Goal: Task Accomplishment & Management: Use online tool/utility

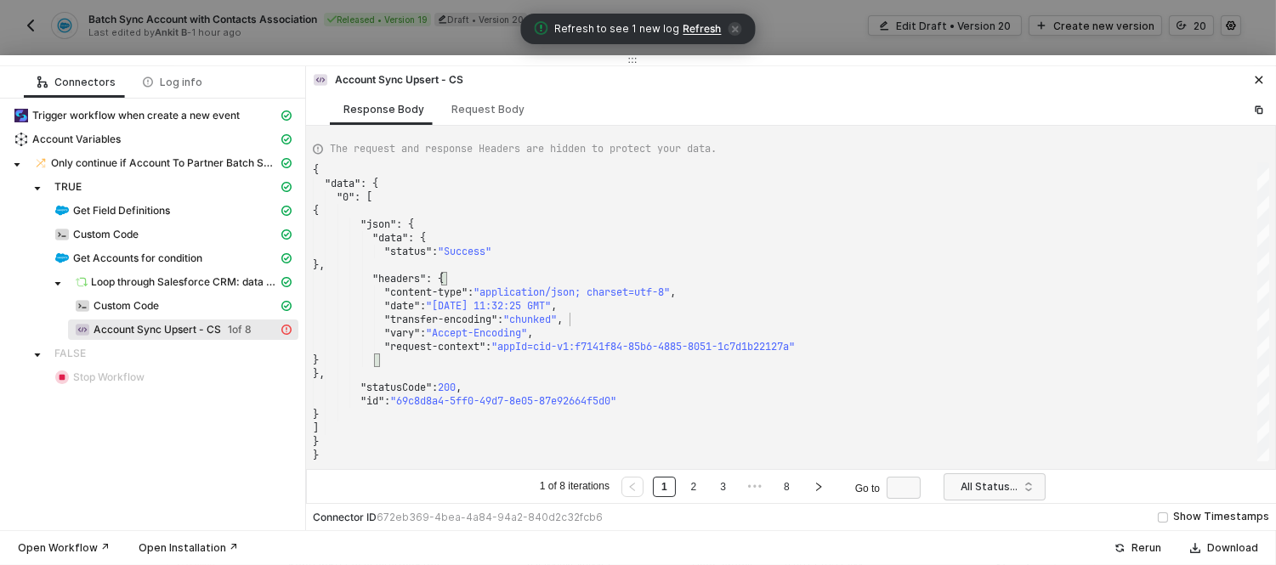
click at [432, 42] on div at bounding box center [638, 282] width 1276 height 565
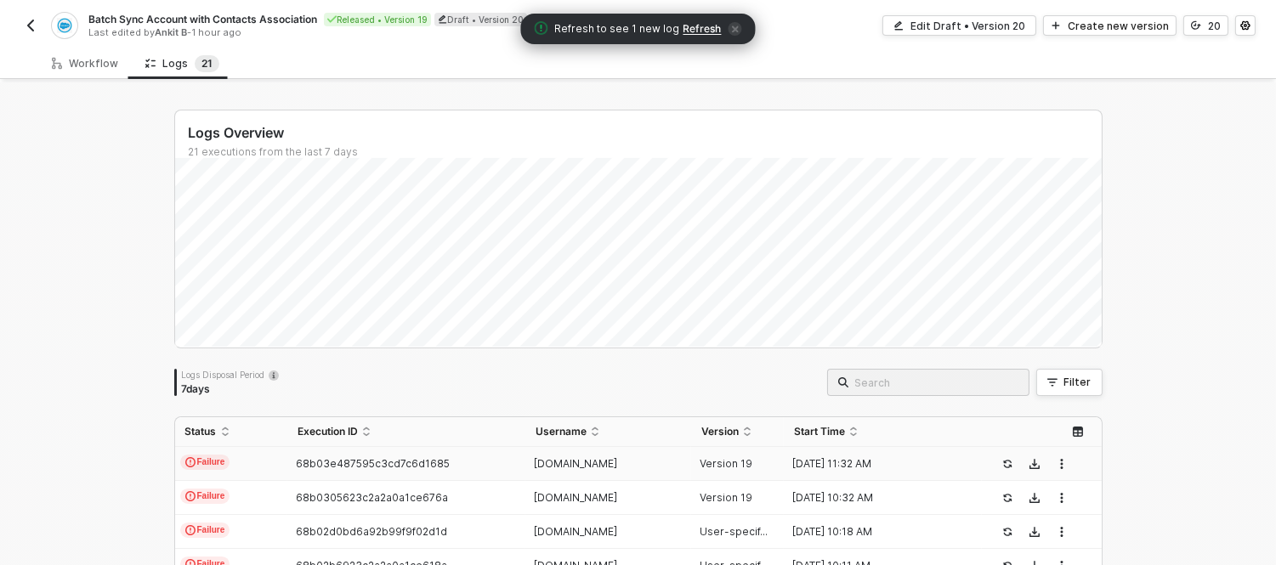
click at [685, 22] on span "Refresh" at bounding box center [702, 29] width 38 height 14
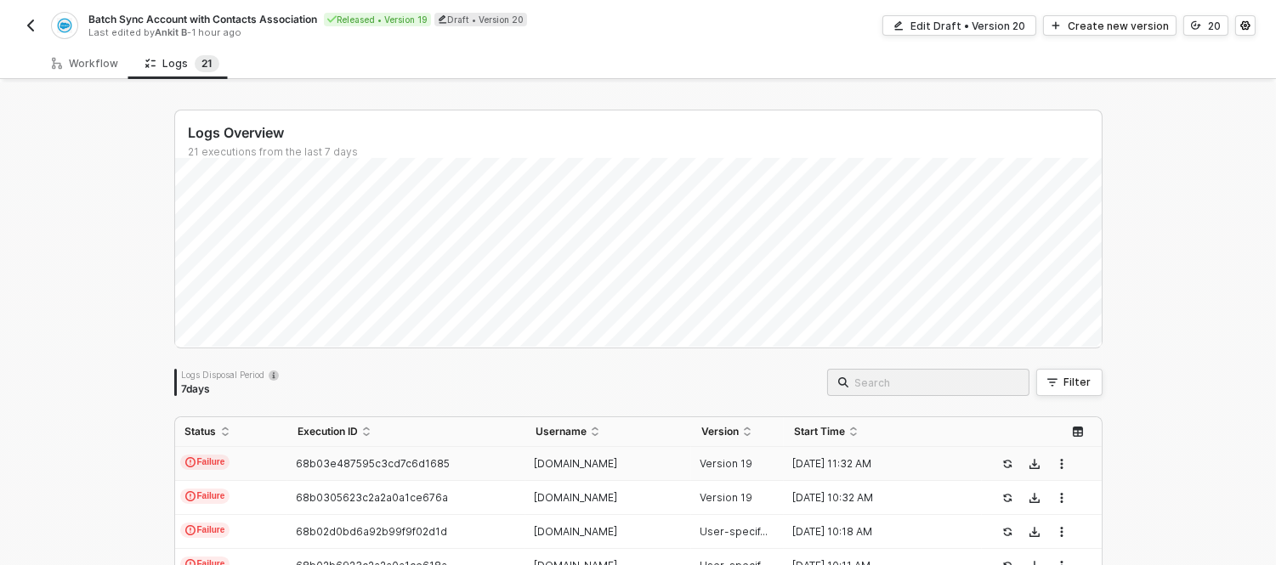
click at [38, 31] on button "button" at bounding box center [30, 25] width 20 height 20
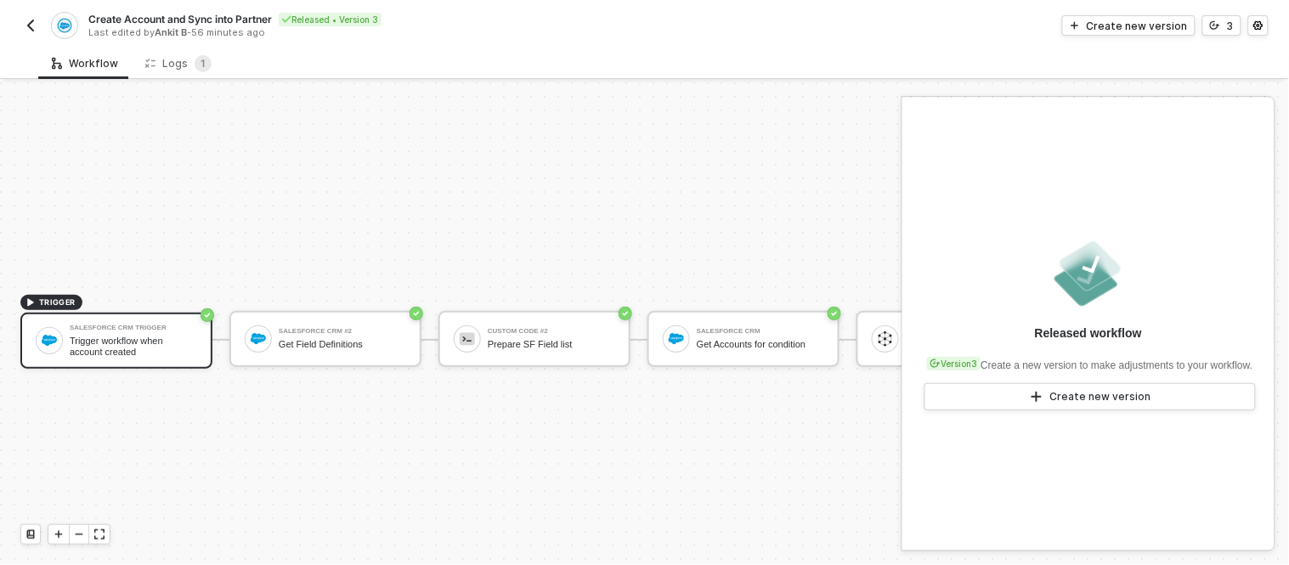
scroll to position [45, 0]
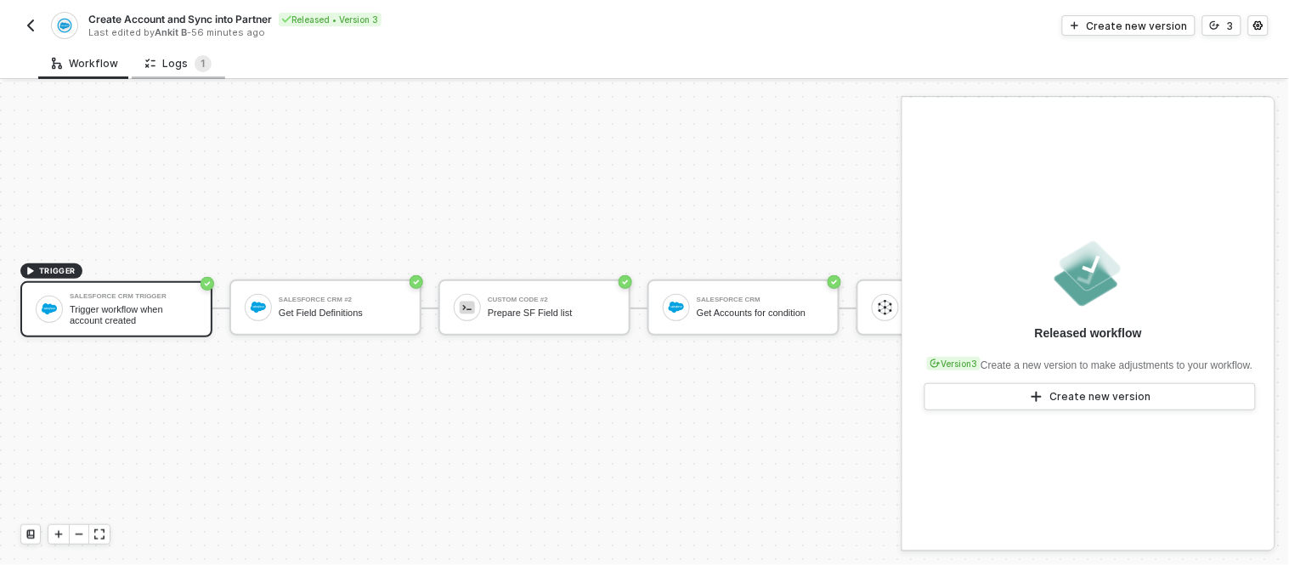
click at [170, 64] on div "Logs 1" at bounding box center [178, 63] width 66 height 17
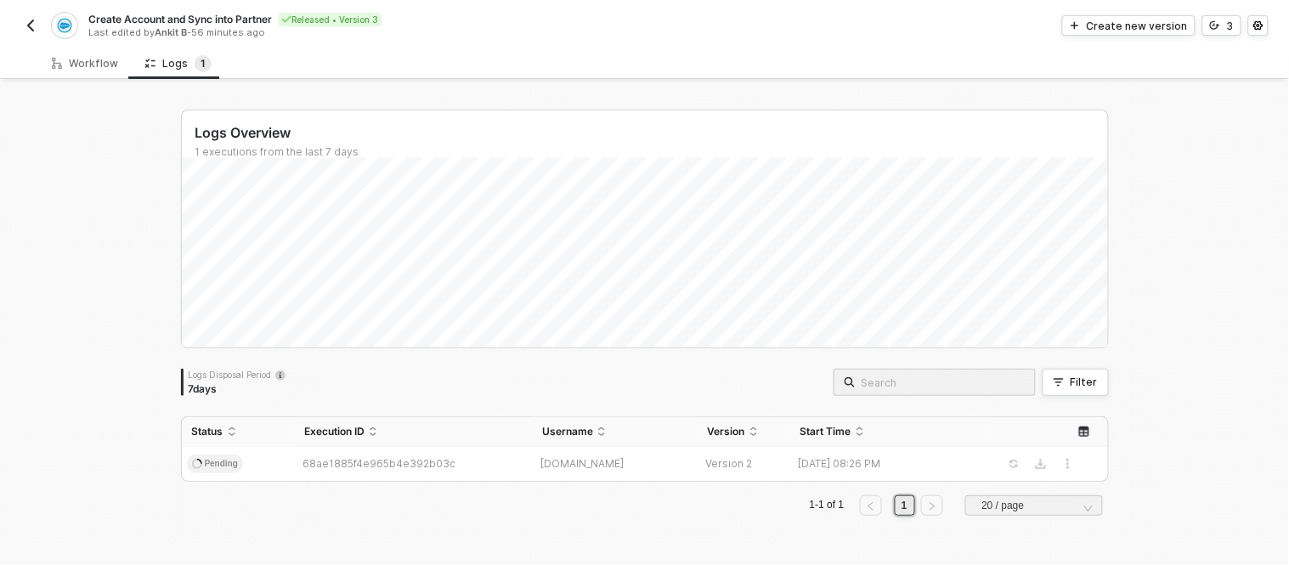
click at [38, 26] on button "button" at bounding box center [30, 25] width 20 height 20
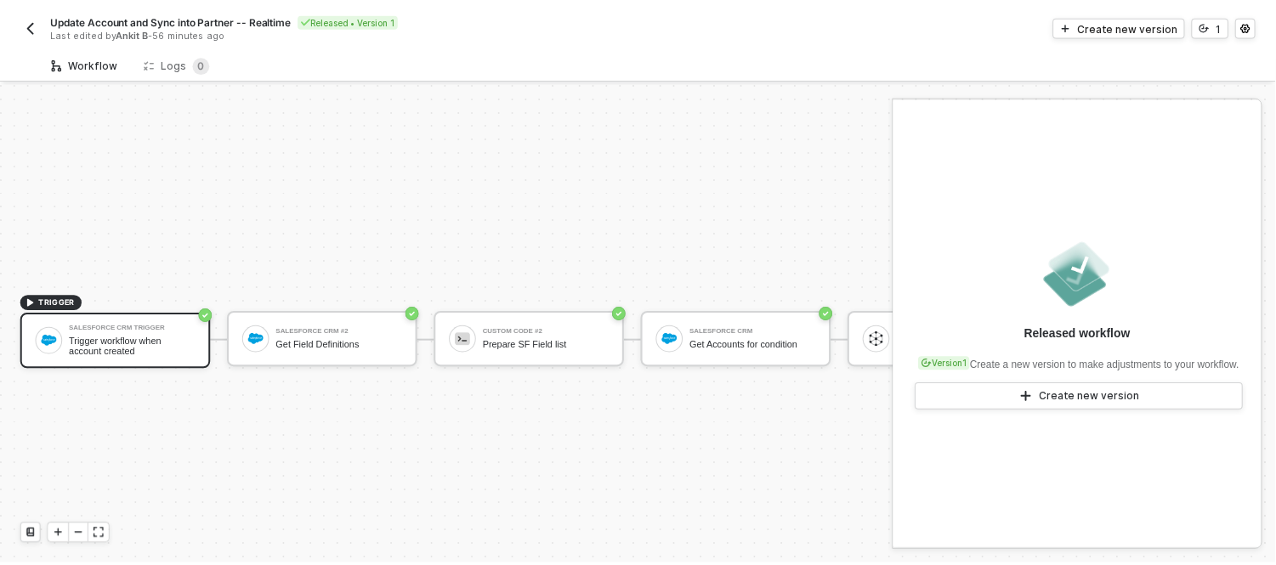
scroll to position [45, 0]
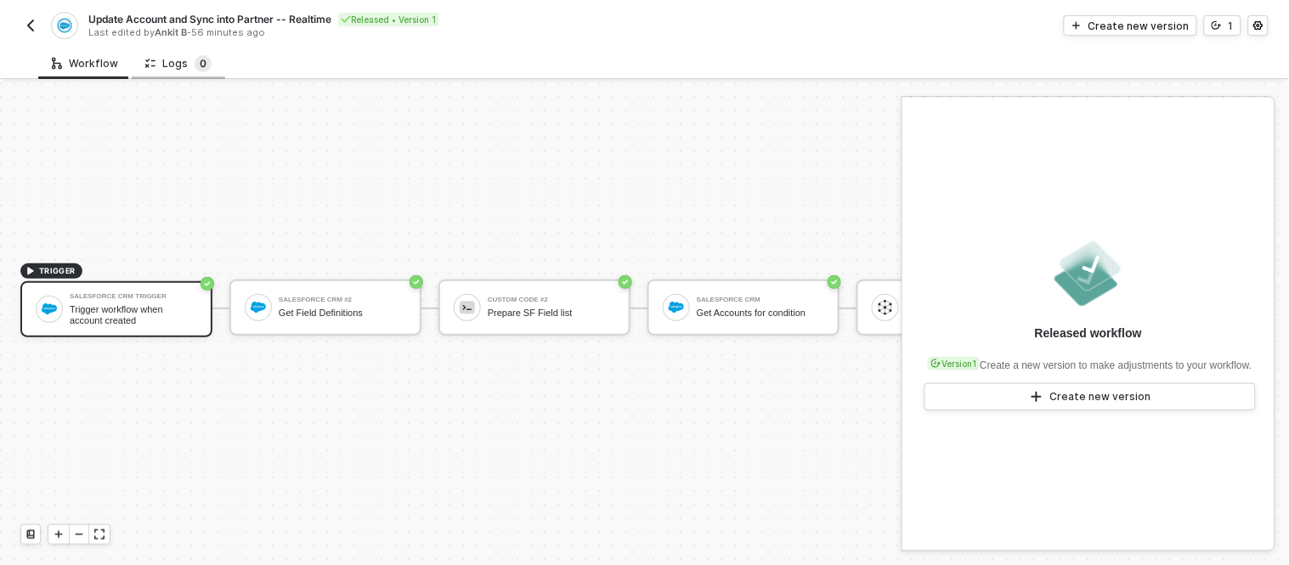
click at [195, 70] on span "0" at bounding box center [203, 63] width 17 height 17
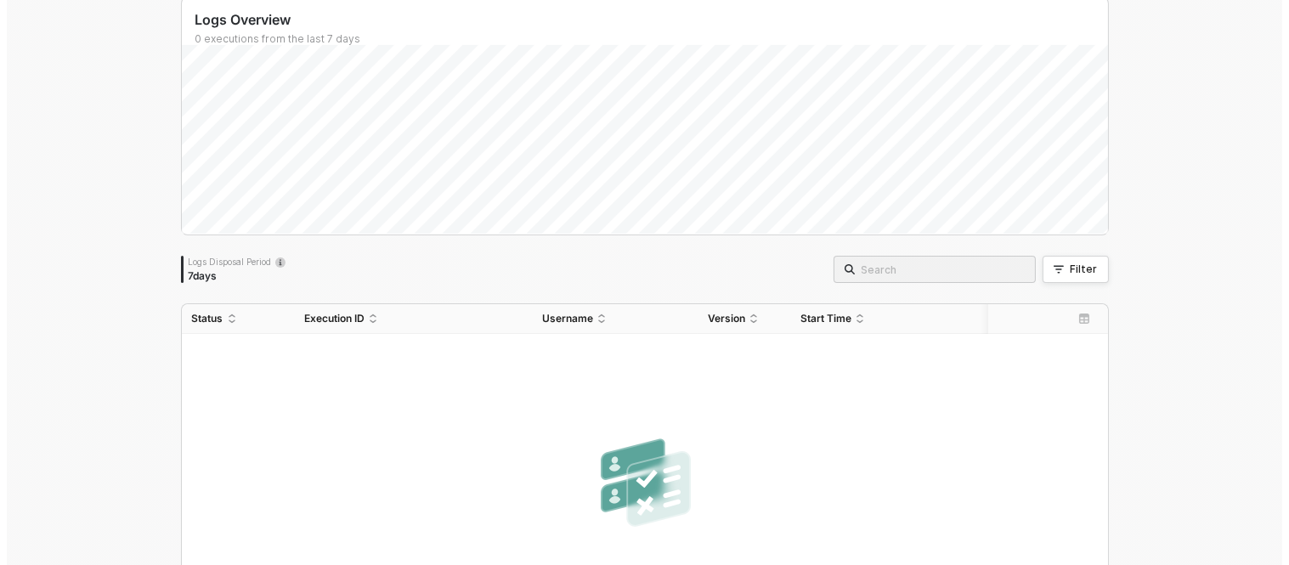
scroll to position [0, 0]
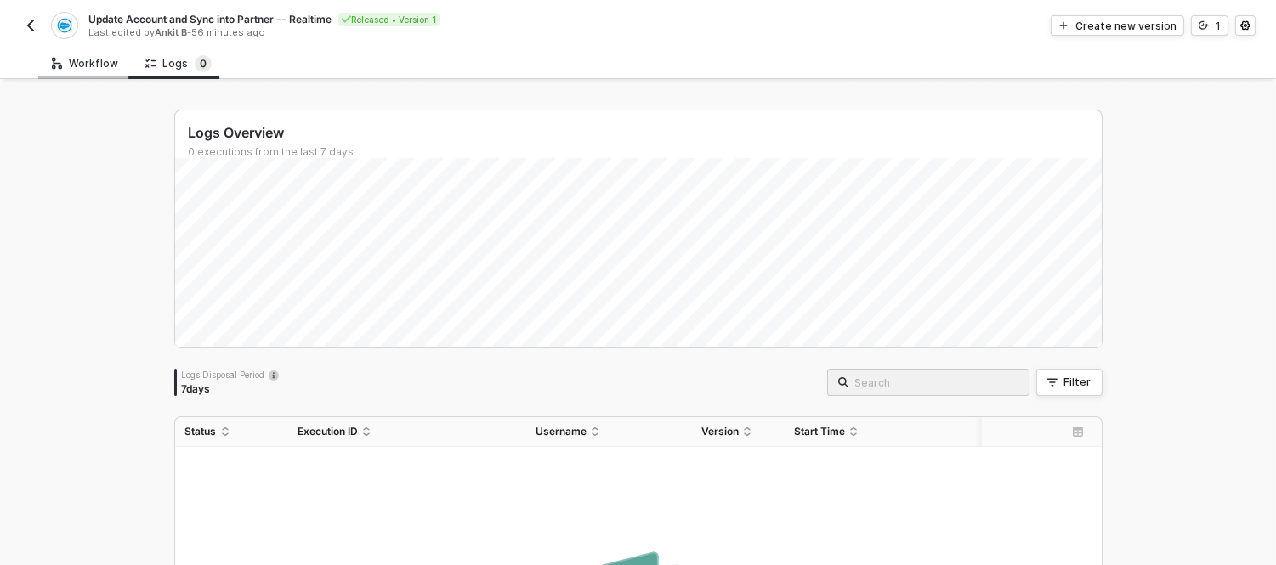
click at [86, 64] on div "Workflow" at bounding box center [85, 64] width 66 height 14
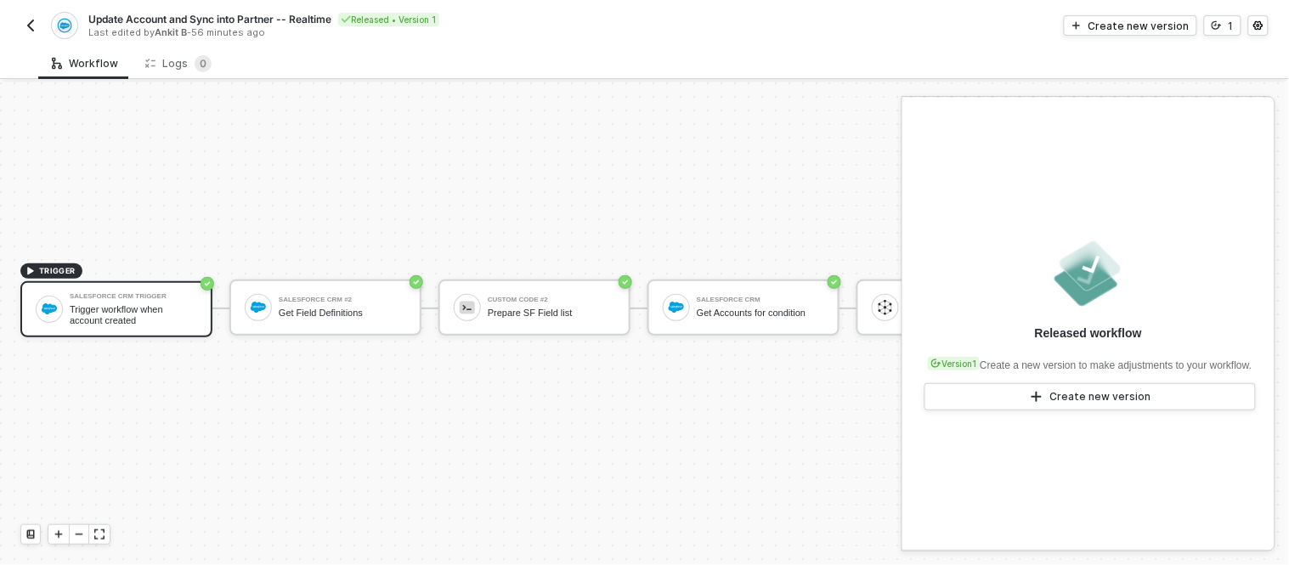
click at [32, 28] on img "button" at bounding box center [31, 26] width 14 height 14
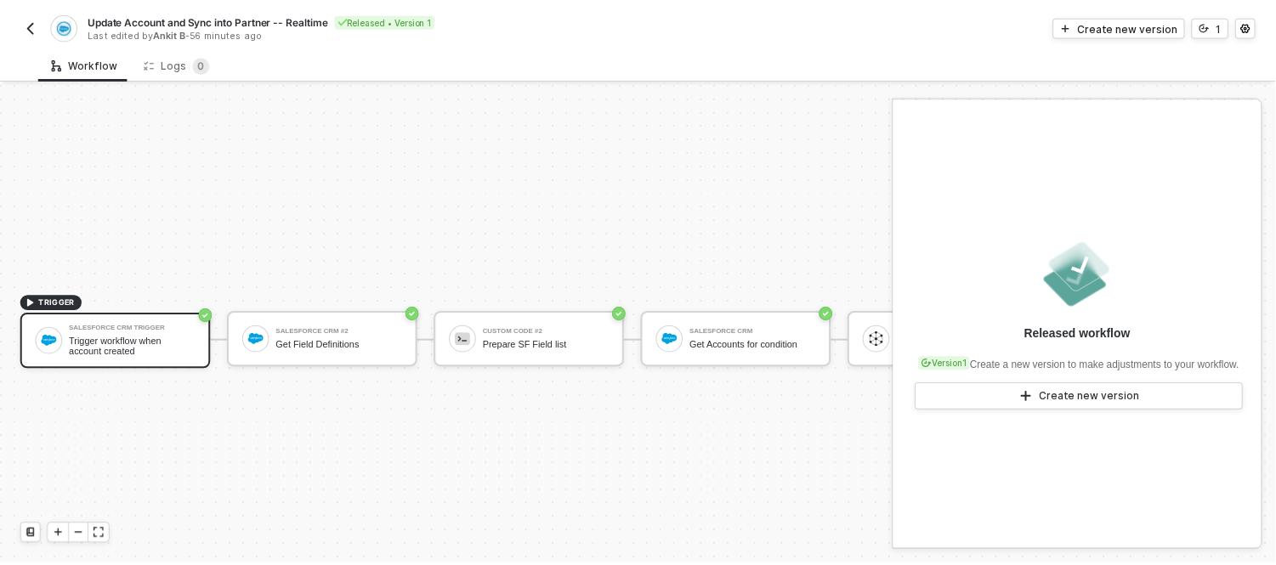
scroll to position [45, 0]
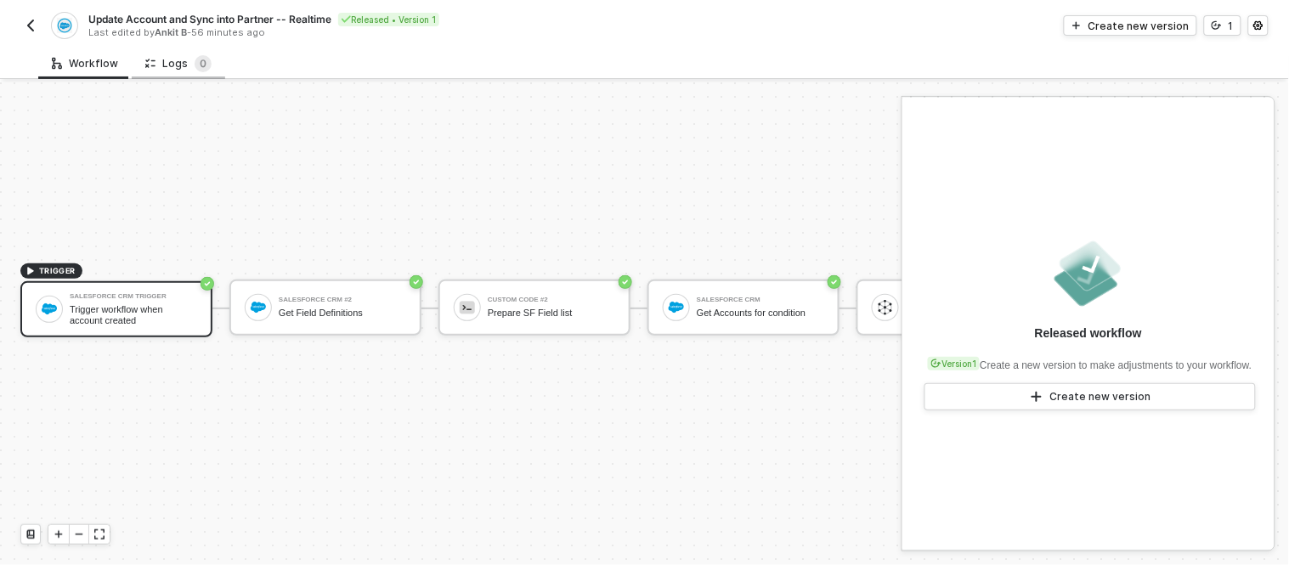
click at [164, 60] on div "Logs 0" at bounding box center [178, 63] width 66 height 17
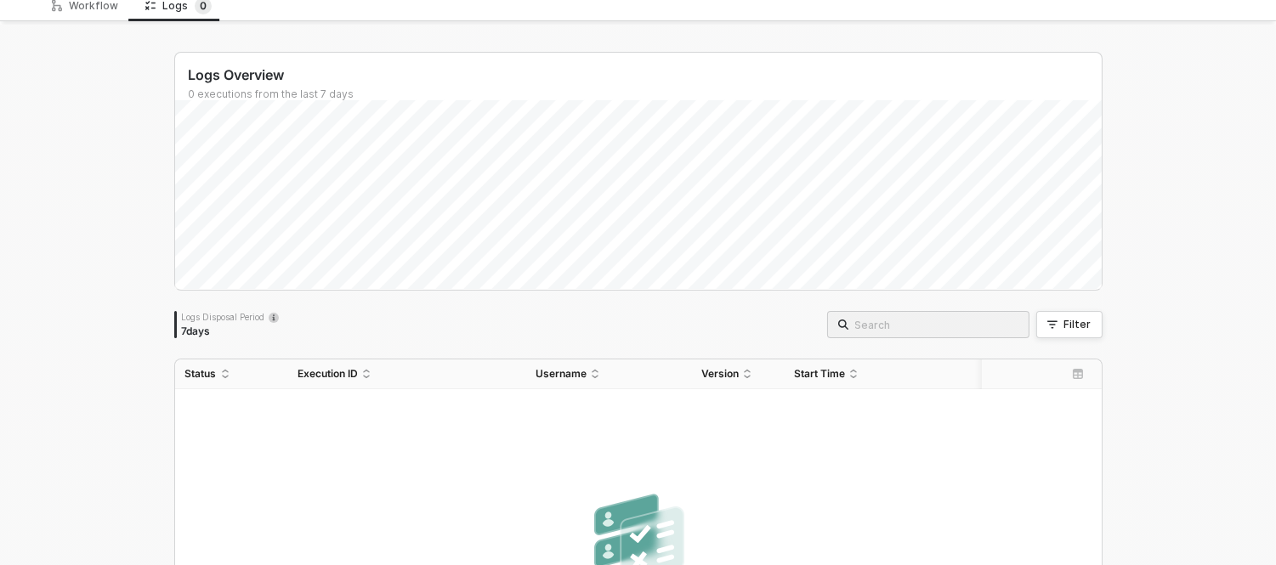
scroll to position [0, 0]
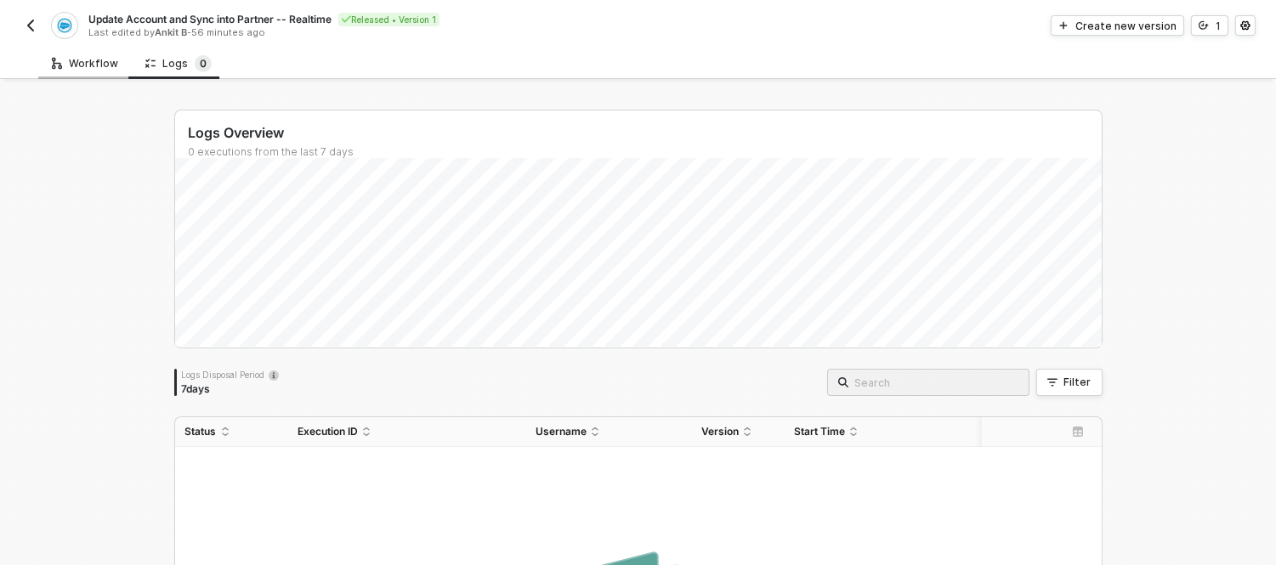
click at [99, 69] on div "Workflow" at bounding box center [85, 64] width 66 height 14
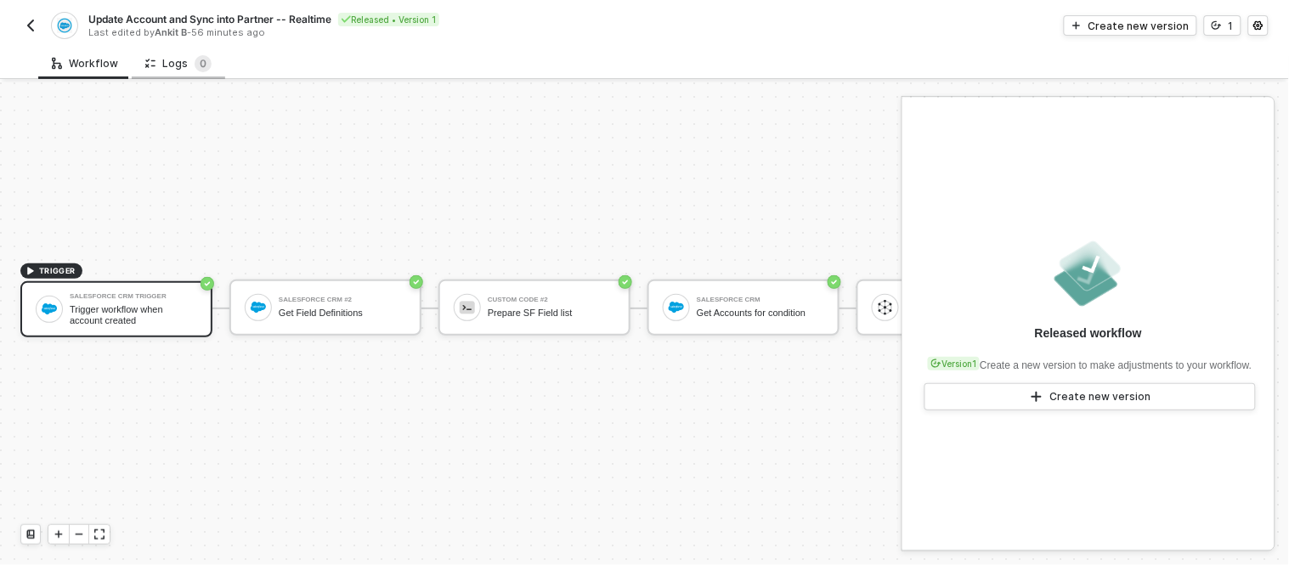
click at [170, 70] on div "Logs 0" at bounding box center [178, 63] width 66 height 17
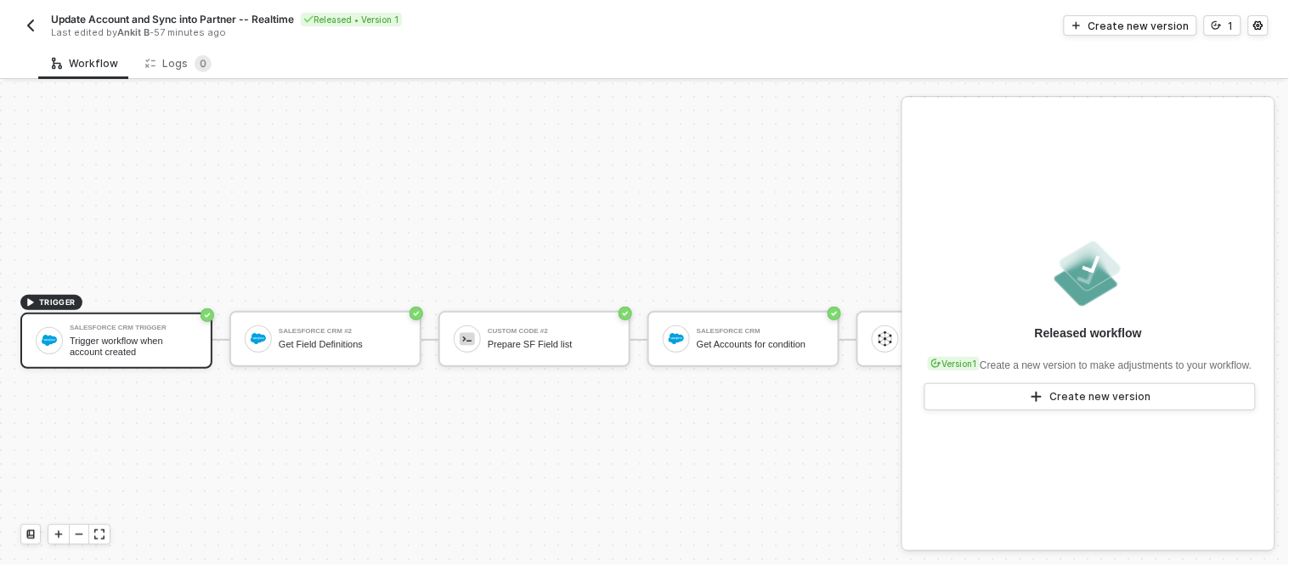
scroll to position [45, 0]
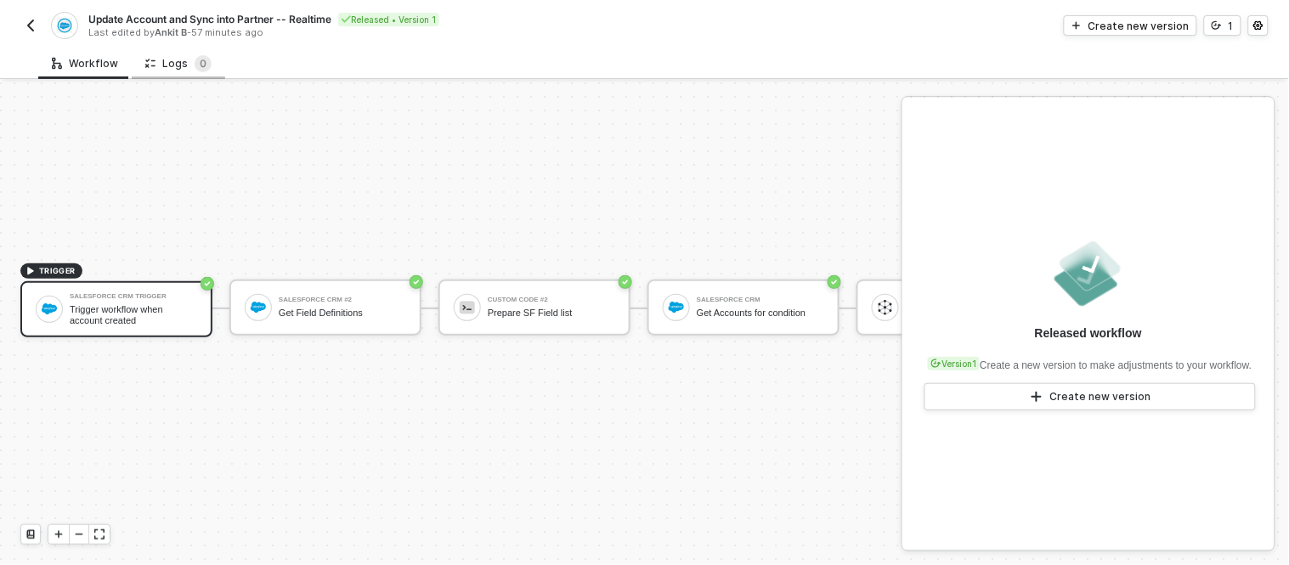
click at [190, 72] on div "Logs 0" at bounding box center [178, 63] width 93 height 31
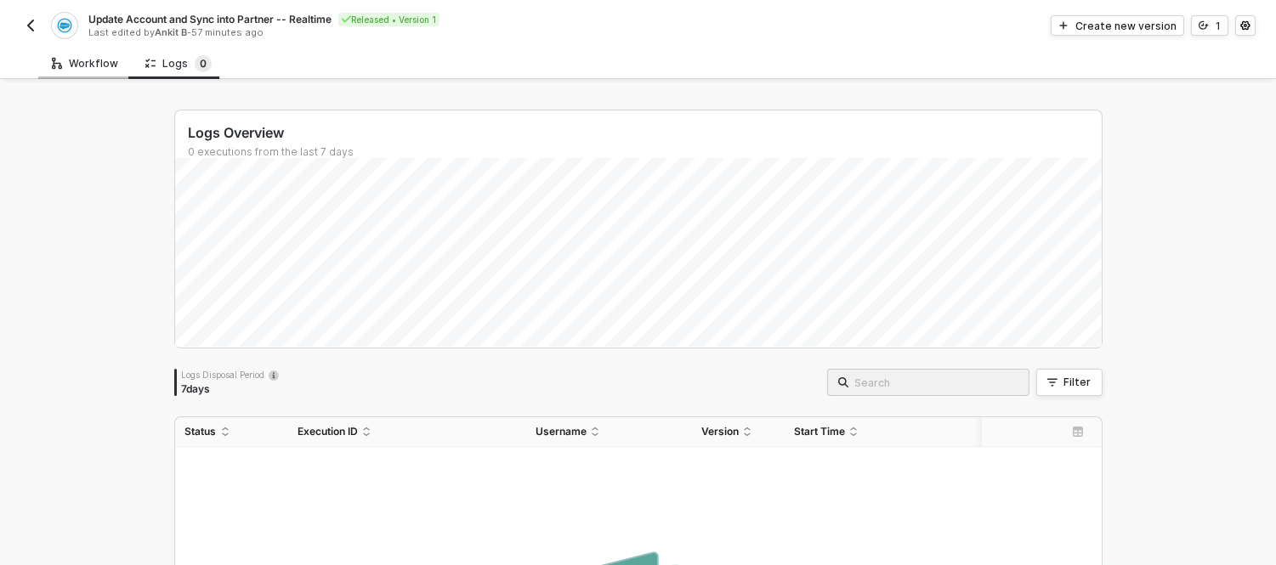
click at [71, 69] on div "Workflow" at bounding box center [85, 64] width 66 height 14
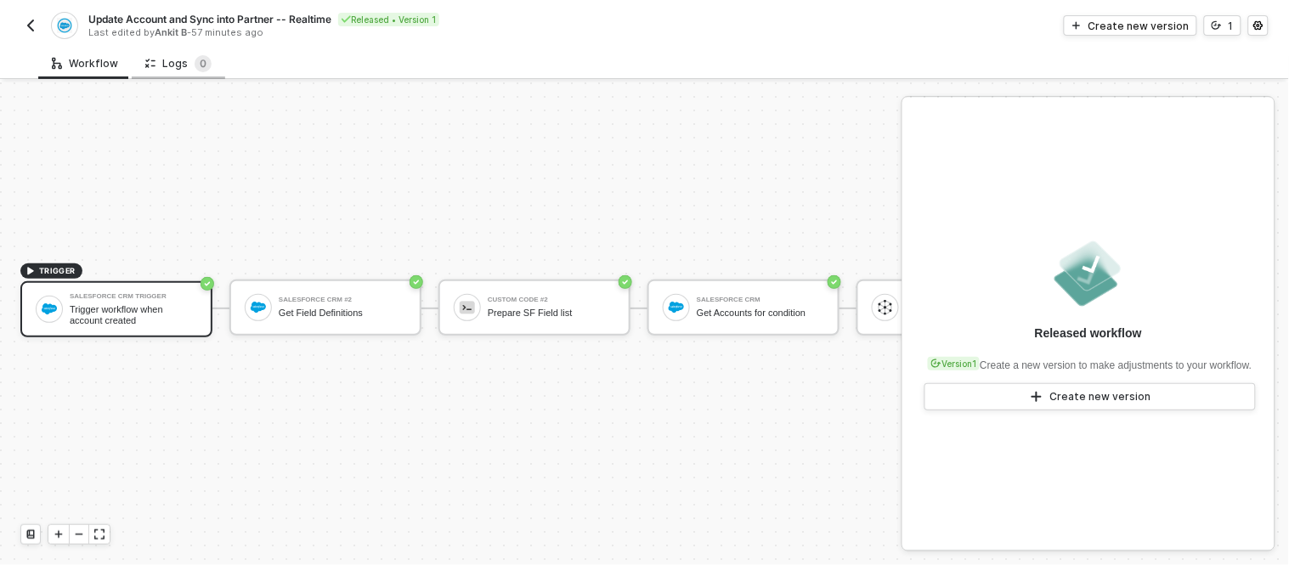
click at [153, 60] on div "Logs 0" at bounding box center [178, 63] width 66 height 17
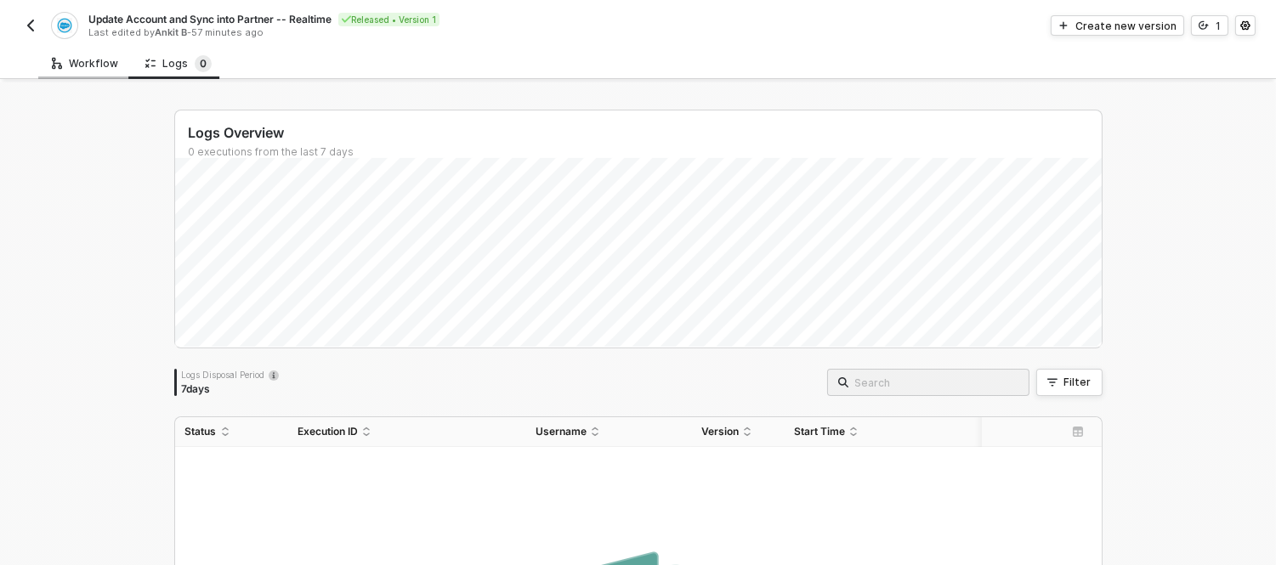
click at [78, 70] on div "Workflow" at bounding box center [85, 64] width 66 height 14
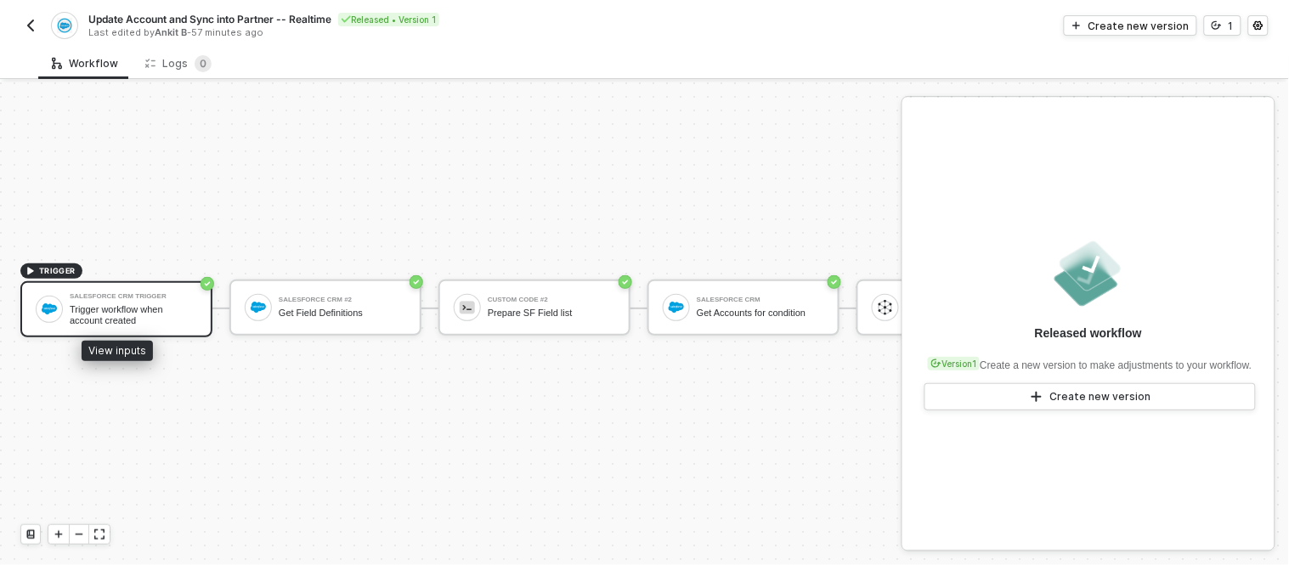
click at [125, 293] on div "Salesforce CRM Trigger" at bounding box center [133, 296] width 127 height 7
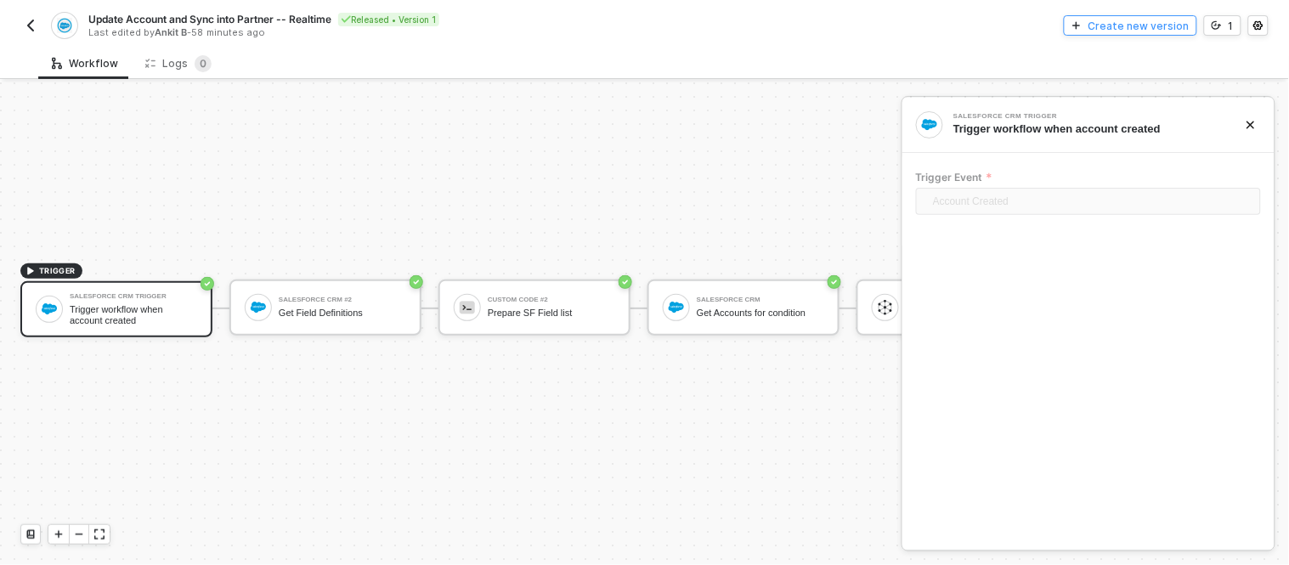
click at [1118, 23] on div "Create new version" at bounding box center [1139, 26] width 101 height 14
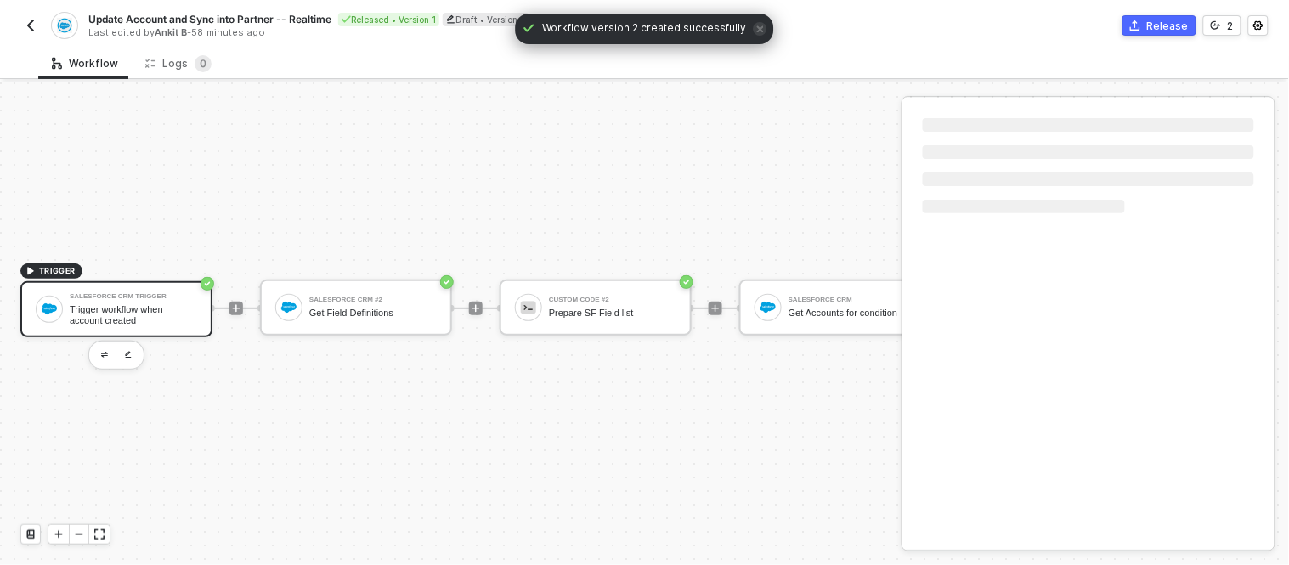
click at [146, 304] on div "Trigger workflow when account created" at bounding box center [133, 314] width 127 height 21
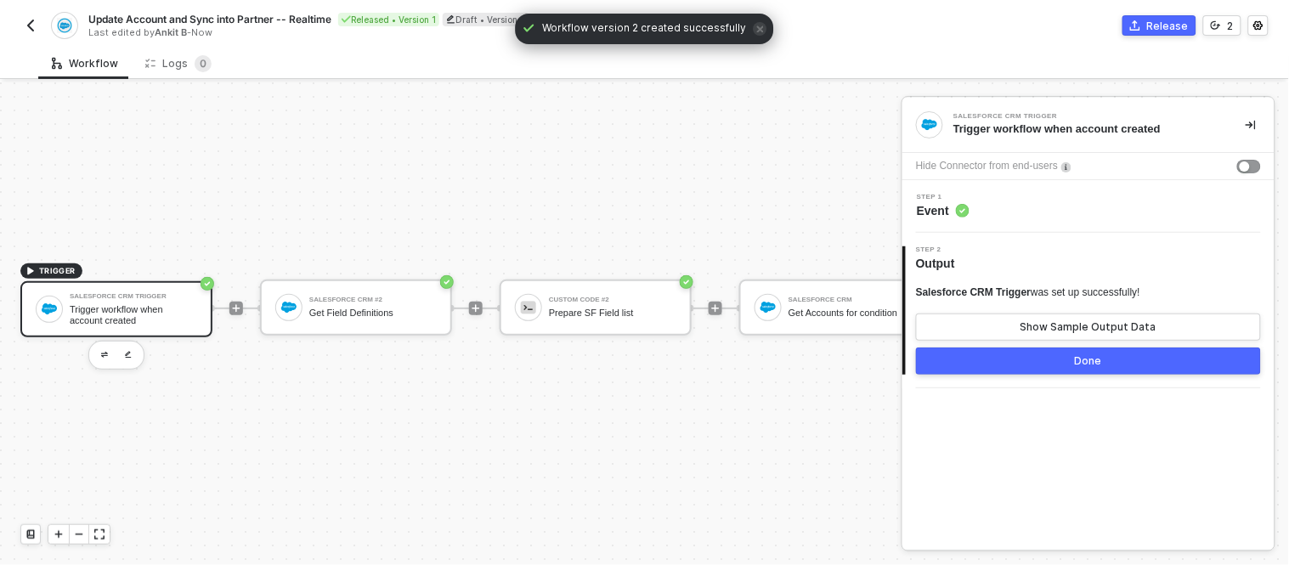
click at [1000, 209] on div "Step 1 Event" at bounding box center [1091, 206] width 368 height 25
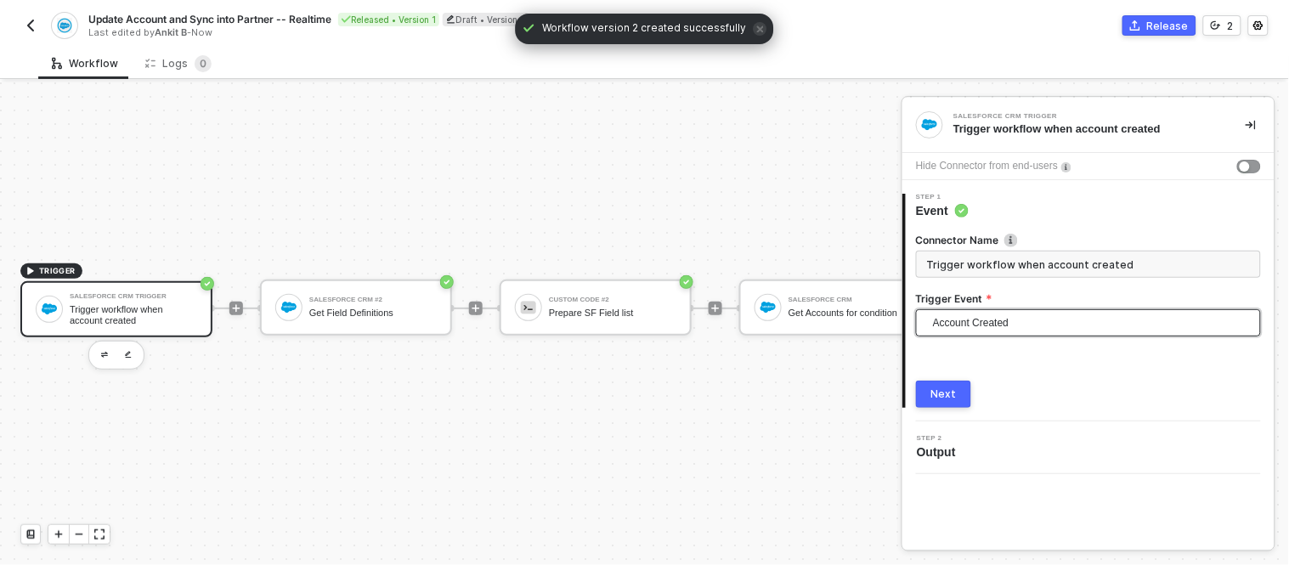
click at [999, 318] on span "Account Created" at bounding box center [1092, 322] width 318 height 25
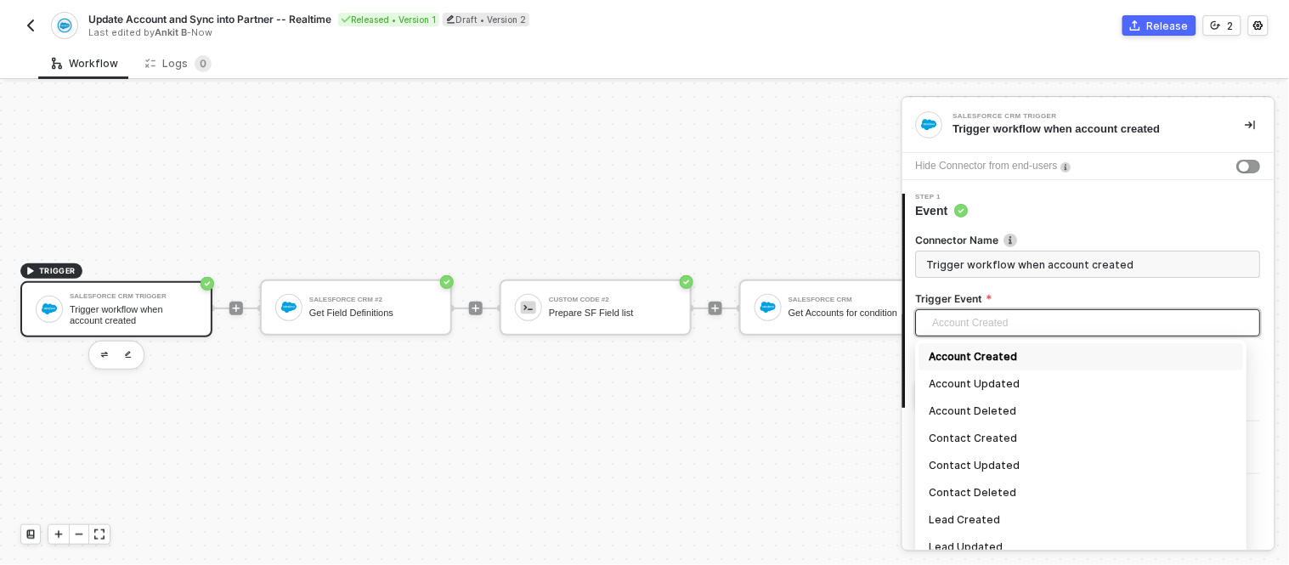
click at [996, 376] on div "Account Updated" at bounding box center [1082, 384] width 304 height 19
type input "Trigger workflow when account updated"
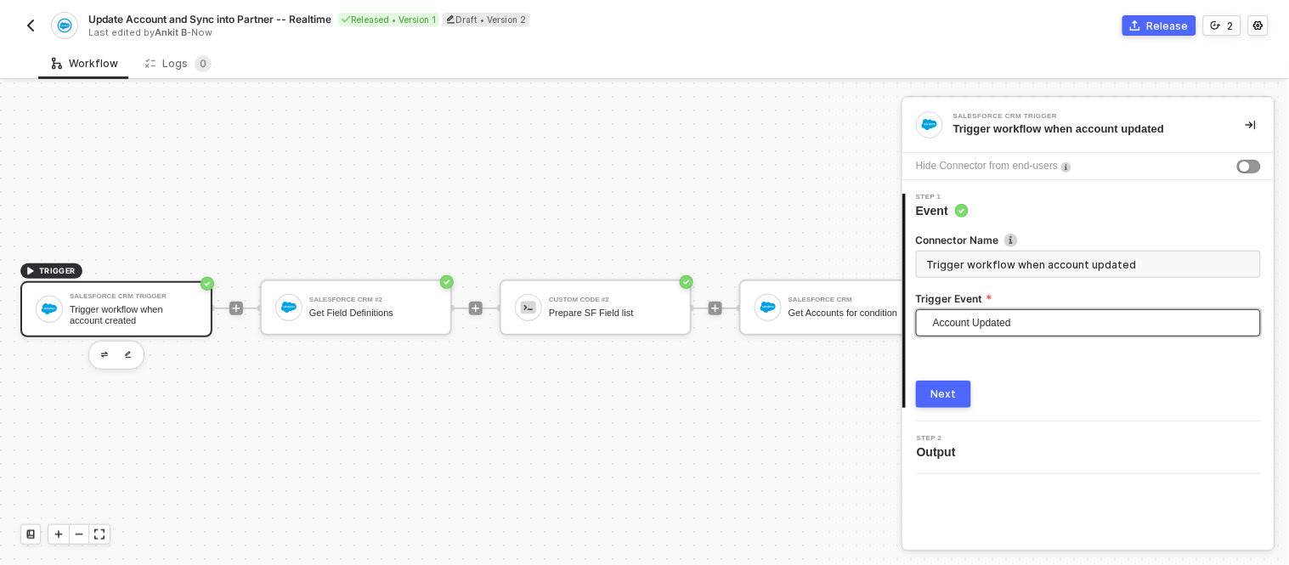
click at [958, 400] on button "Next" at bounding box center [943, 394] width 55 height 27
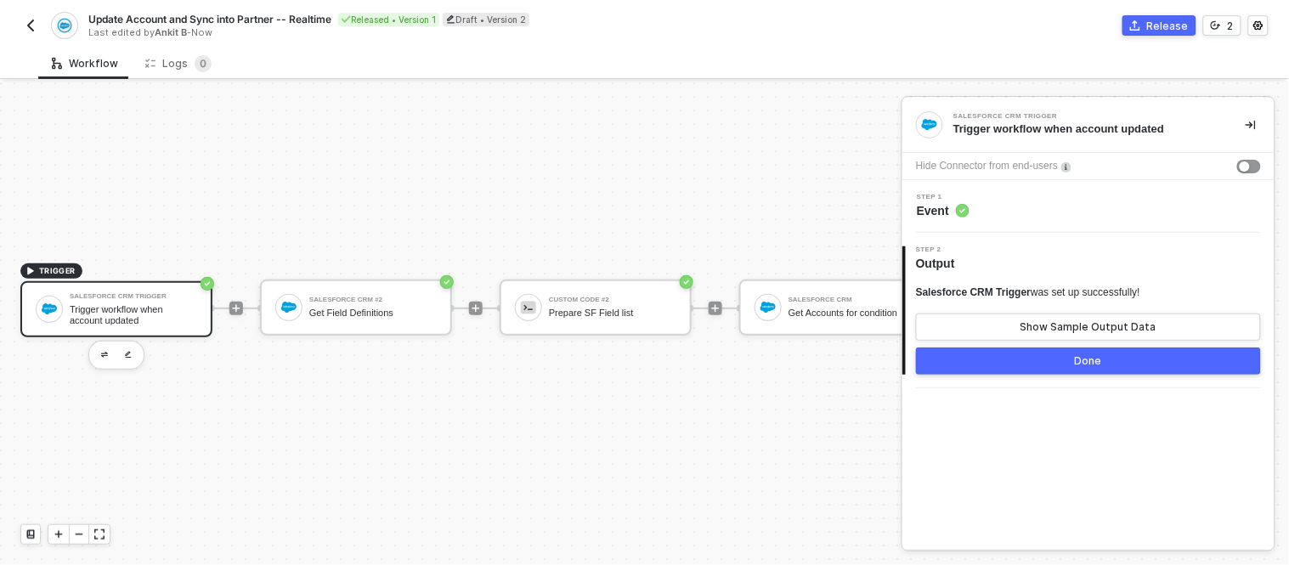
click at [960, 371] on button "Done" at bounding box center [1088, 361] width 345 height 27
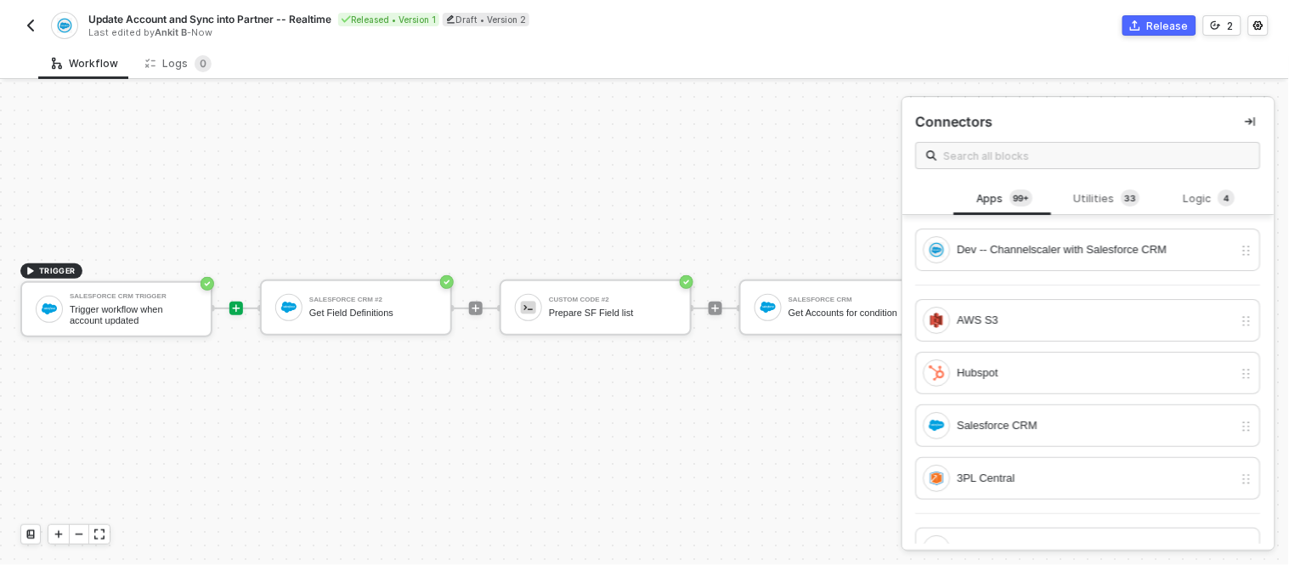
click at [580, 116] on div "TRIGGER Salesforce CRM Trigger Trigger workflow when account updated Salesforce…" at bounding box center [1062, 308] width 2125 height 514
click at [1157, 24] on div "Release" at bounding box center [1168, 26] width 42 height 14
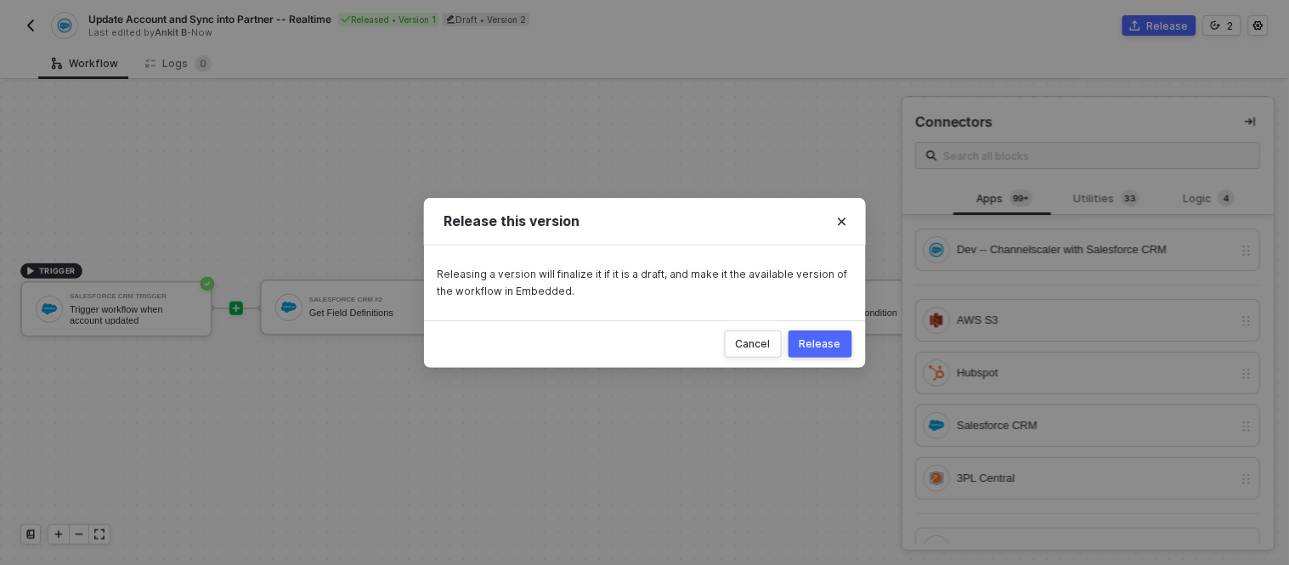
click at [820, 348] on div "Release" at bounding box center [821, 344] width 42 height 14
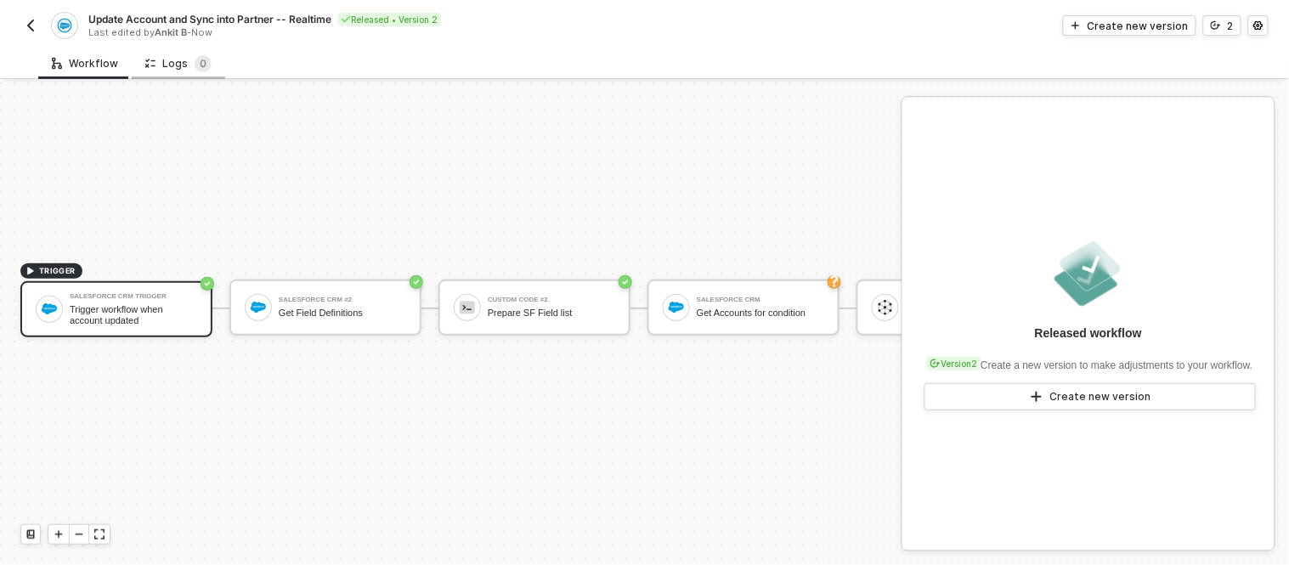
click at [145, 64] on icon at bounding box center [150, 63] width 10 height 14
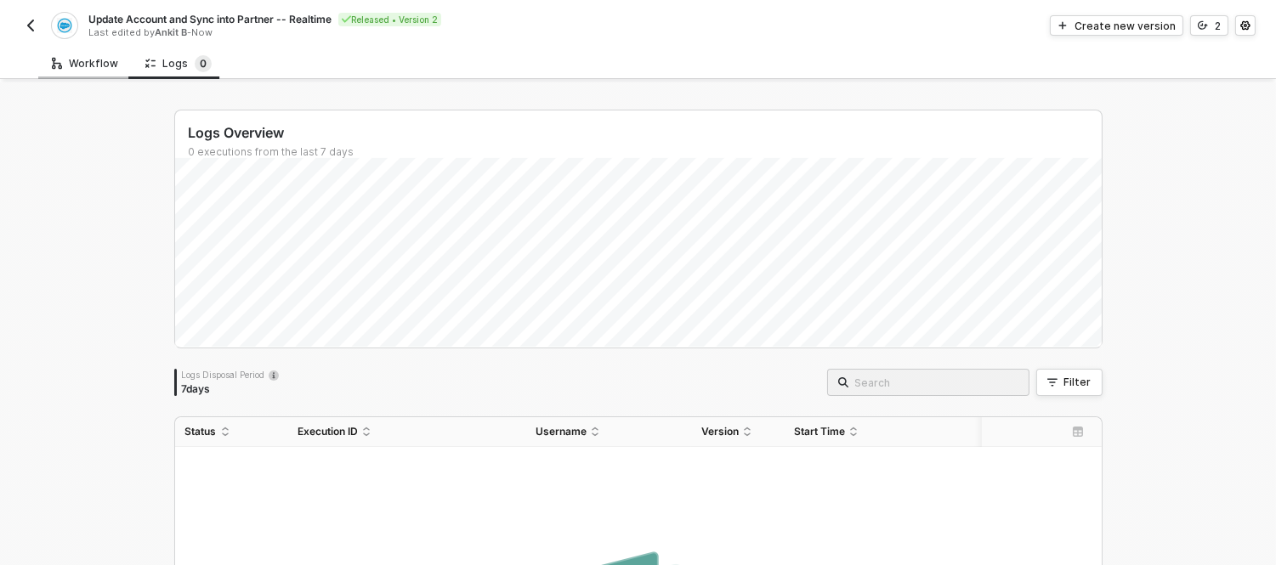
click at [80, 74] on div "Workflow" at bounding box center [84, 63] width 93 height 31
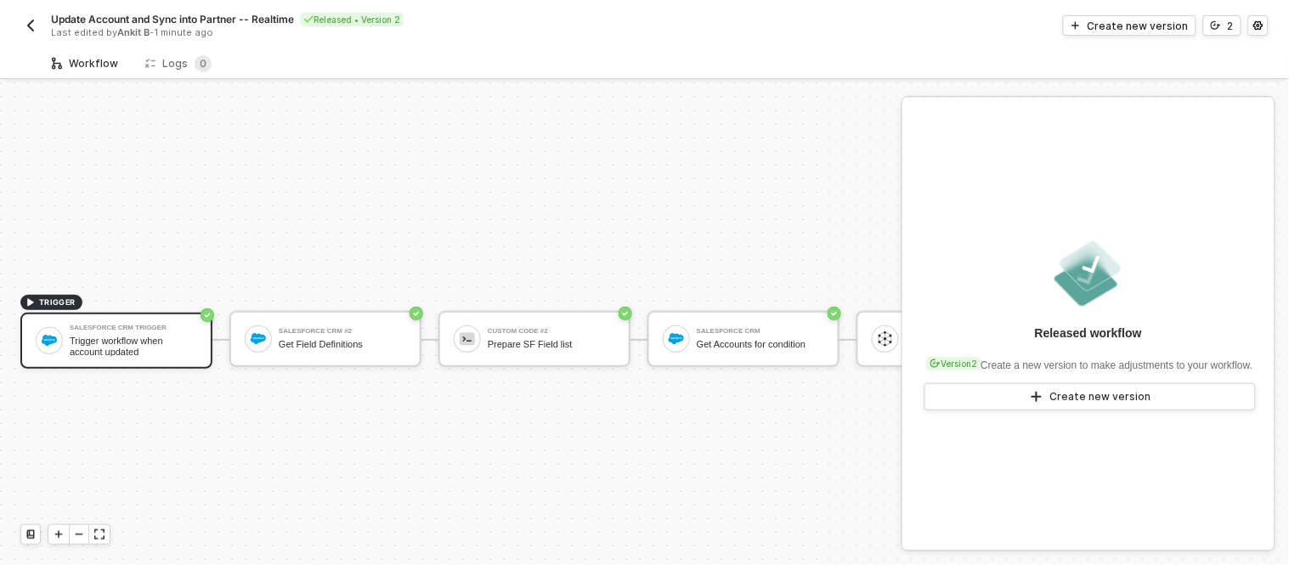
scroll to position [45, 0]
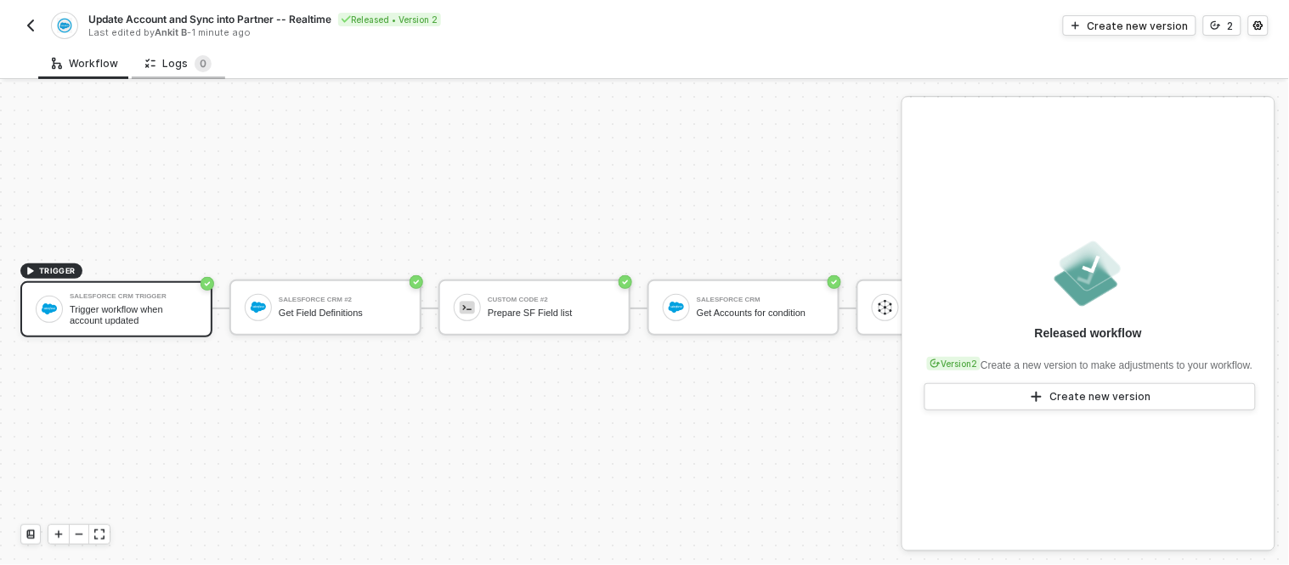
click at [180, 64] on div "Logs 0" at bounding box center [178, 63] width 66 height 17
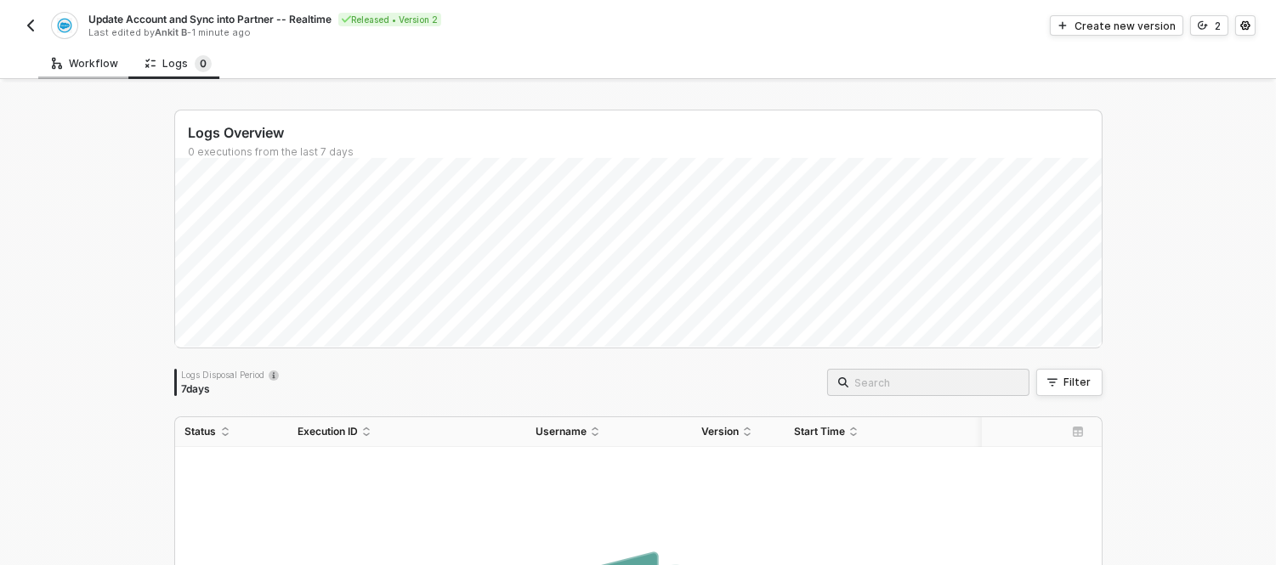
click at [75, 59] on div "Workflow" at bounding box center [85, 64] width 66 height 14
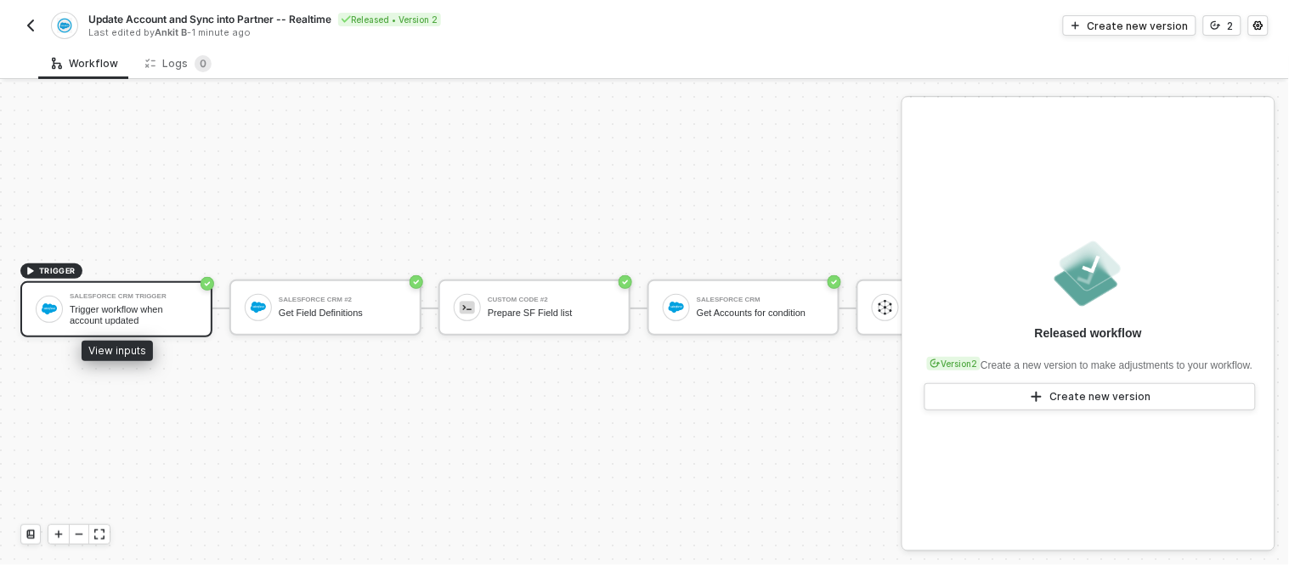
click at [163, 304] on div "Trigger workflow when account updated" at bounding box center [133, 314] width 127 height 21
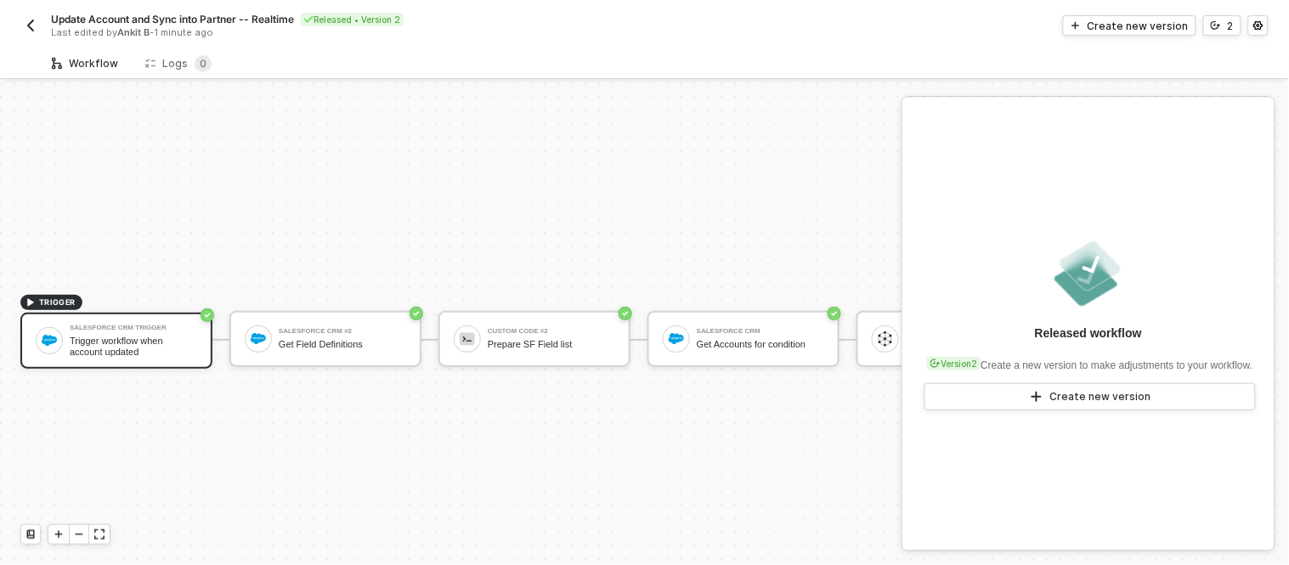
scroll to position [45, 0]
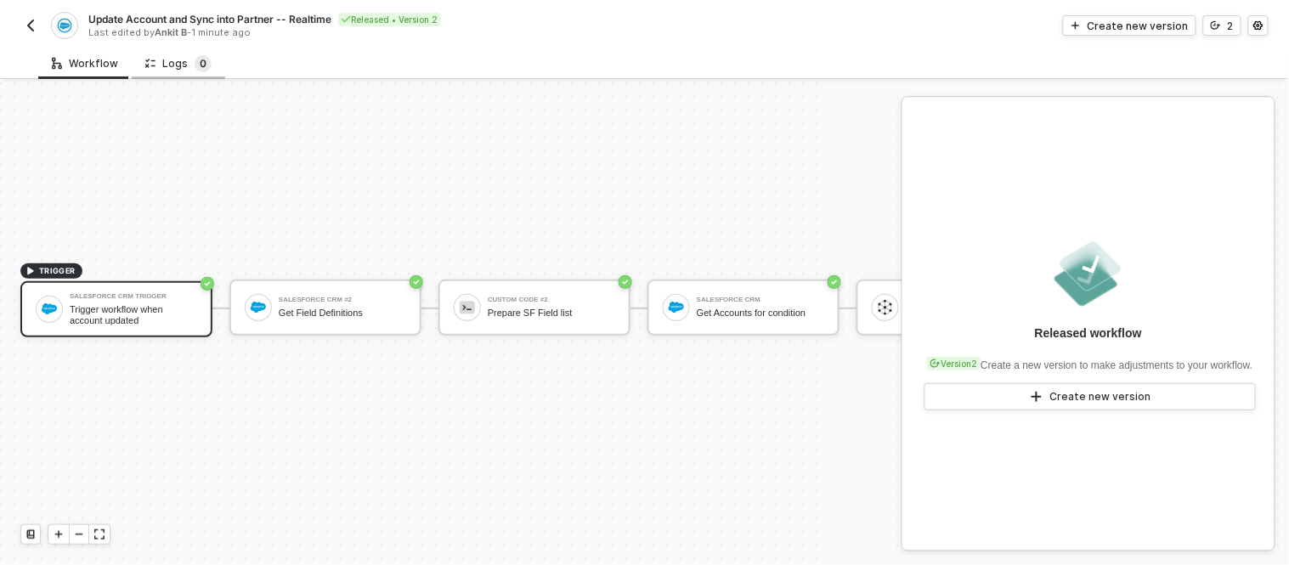
click at [201, 56] on sup "0" at bounding box center [203, 63] width 17 height 17
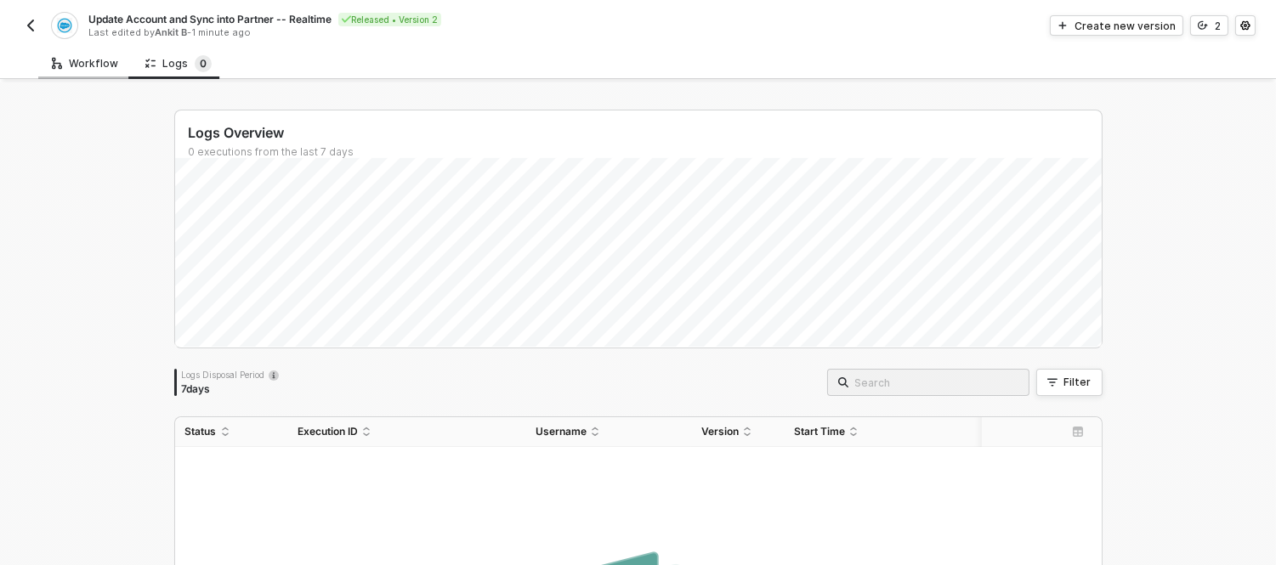
click at [64, 60] on div "Workflow" at bounding box center [85, 64] width 66 height 14
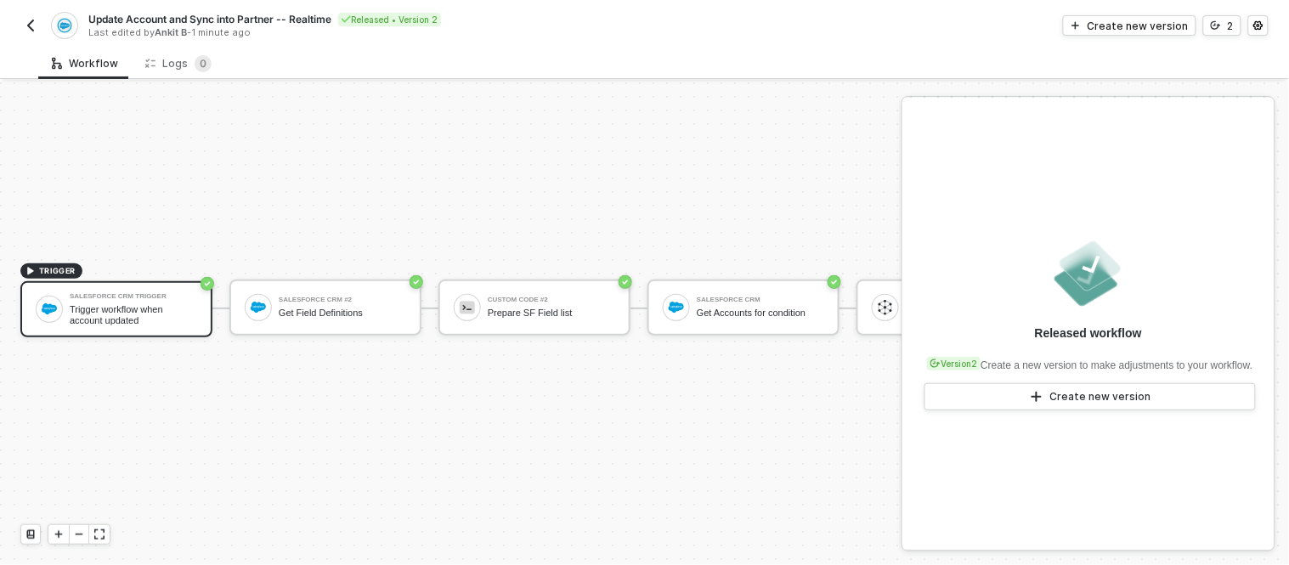
click at [54, 12] on div "Update Account and Sync into Partner -- Realtime Released • Version 2 Last edit…" at bounding box center [332, 25] width 625 height 27
click at [28, 20] on img "button" at bounding box center [31, 26] width 14 height 14
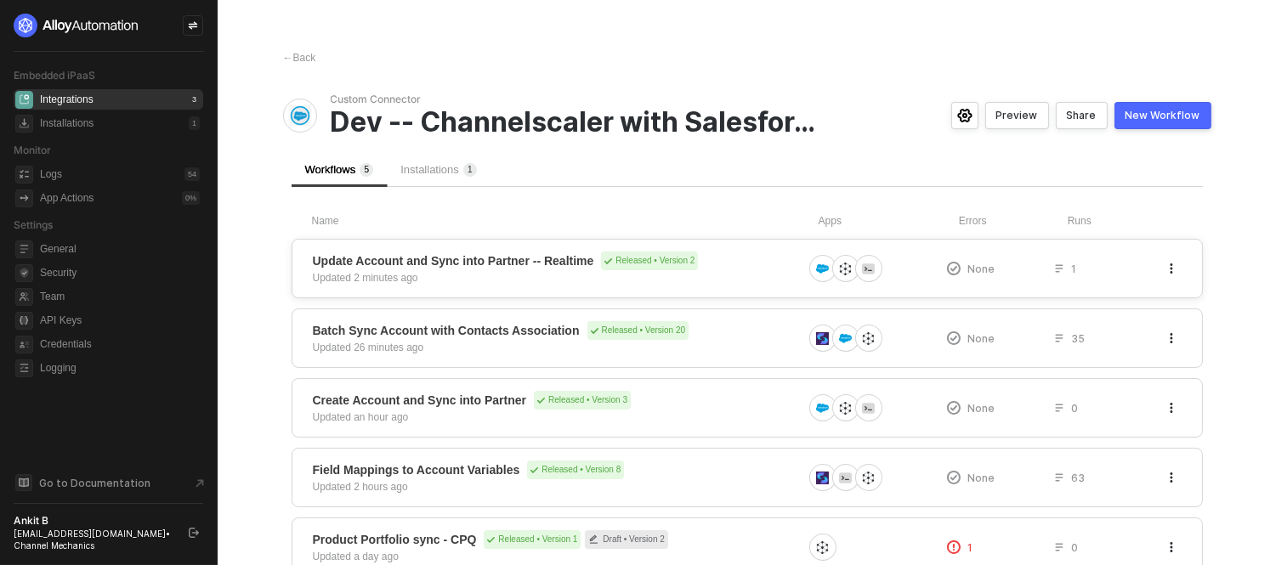
click at [465, 260] on span "Update Account and Sync into Partner -- Realtime" at bounding box center [453, 260] width 281 height 17
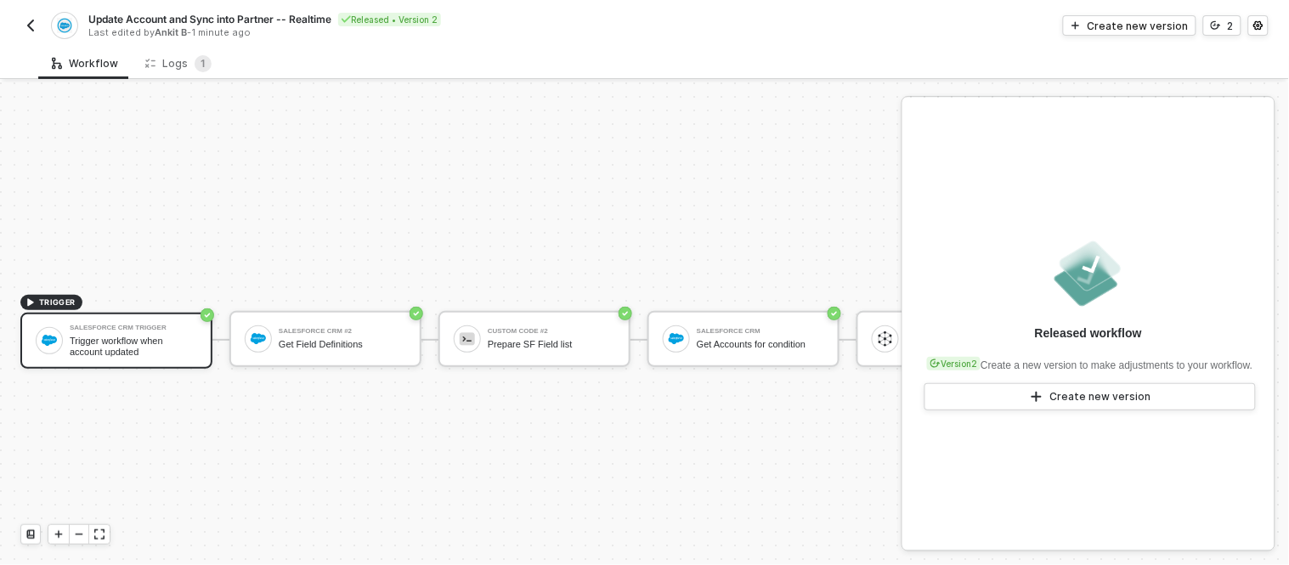
scroll to position [45, 0]
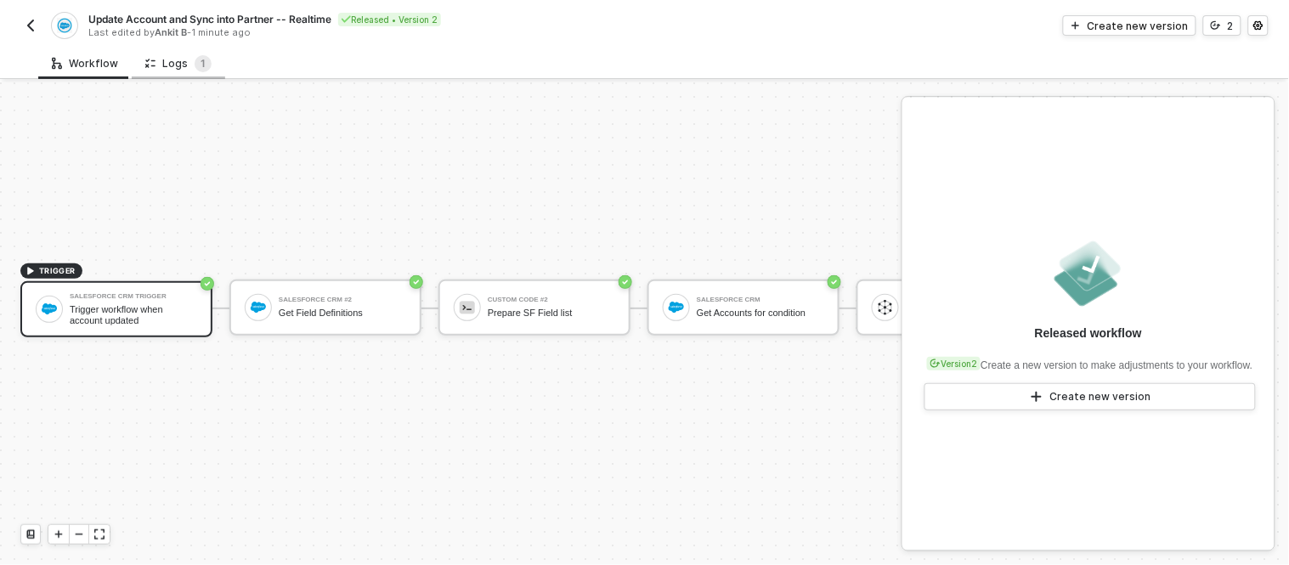
click at [165, 48] on div "Logs 1" at bounding box center [178, 63] width 93 height 31
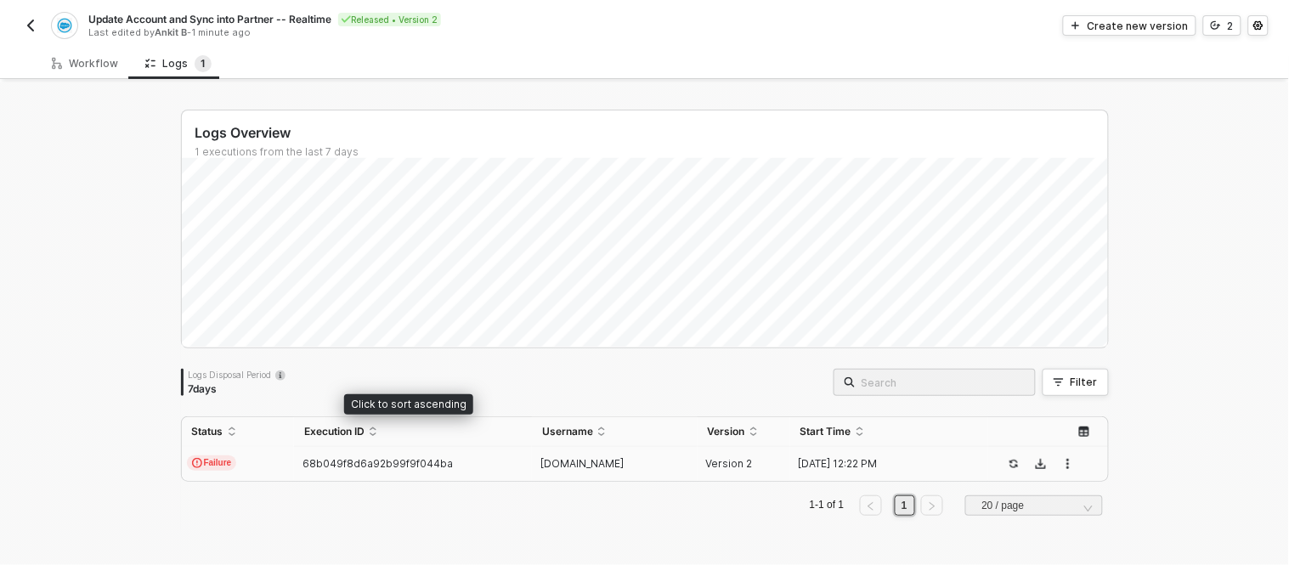
click at [393, 447] on td "68b049f8d6a92b99f9f044ba" at bounding box center [413, 464] width 238 height 34
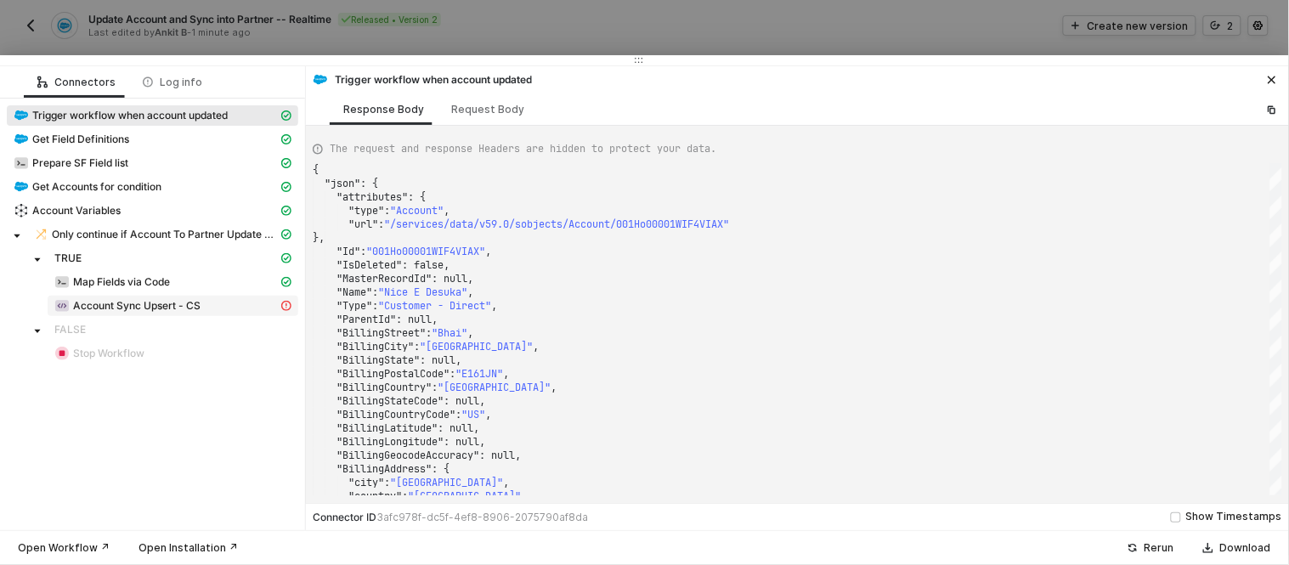
click at [155, 307] on span "Account Sync Upsert - CS" at bounding box center [136, 306] width 127 height 14
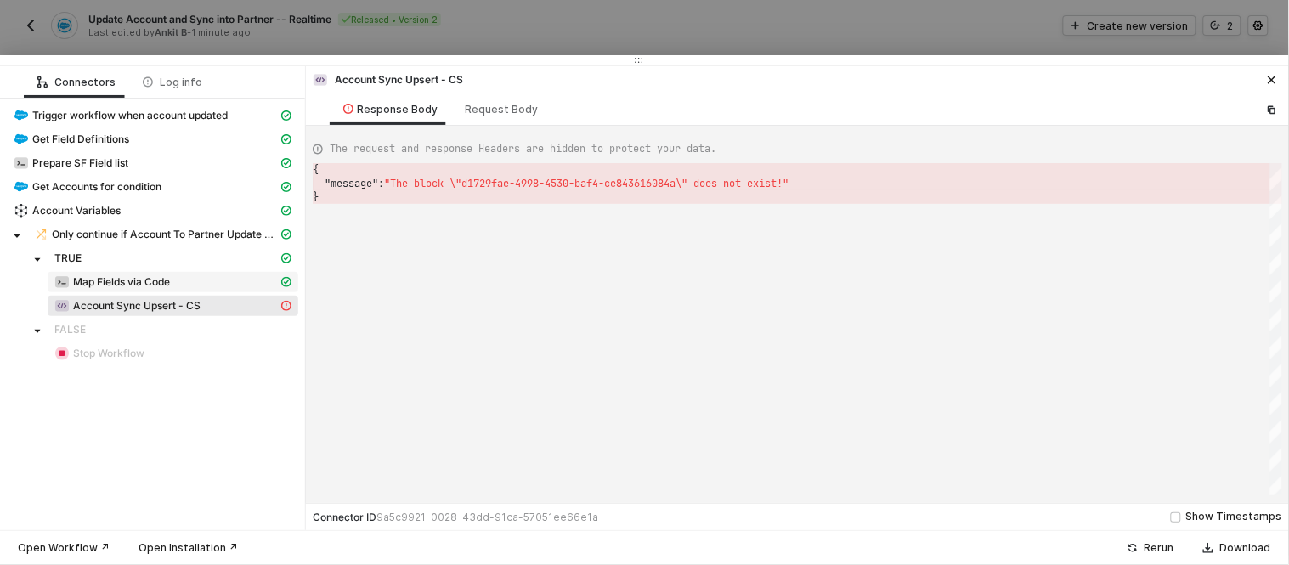
click at [144, 280] on span "Map Fields via Code" at bounding box center [121, 282] width 97 height 14
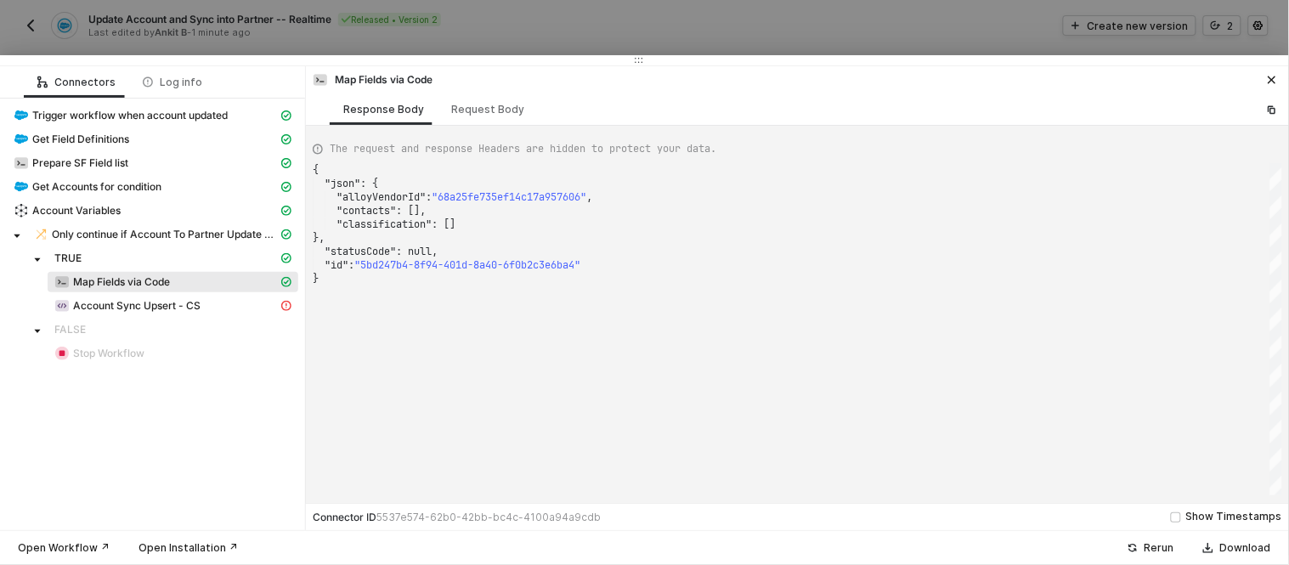
scroll to position [0, 4]
click at [371, 303] on div "{ "json" : { "alloyVendorId" : "68a25fe735ef14c17a957606" , "contacts" : [], "c…" at bounding box center [798, 329] width 970 height 332
click at [158, 159] on div "Prepare SF Field list" at bounding box center [146, 163] width 264 height 15
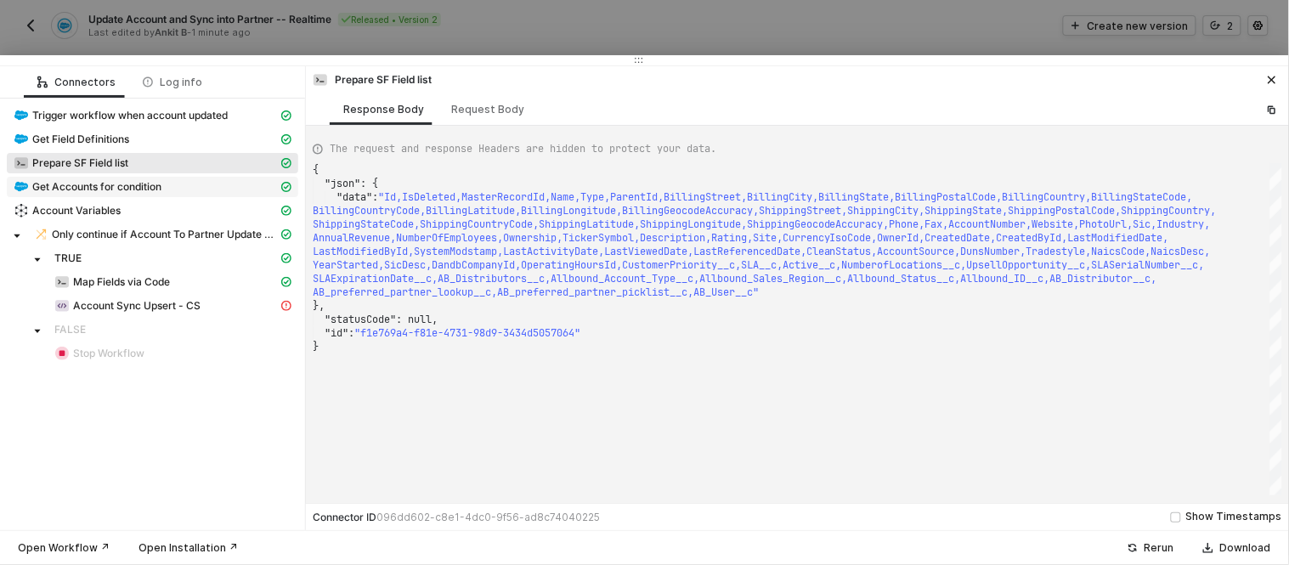
click at [114, 188] on span "Get Accounts for condition" at bounding box center [96, 187] width 129 height 14
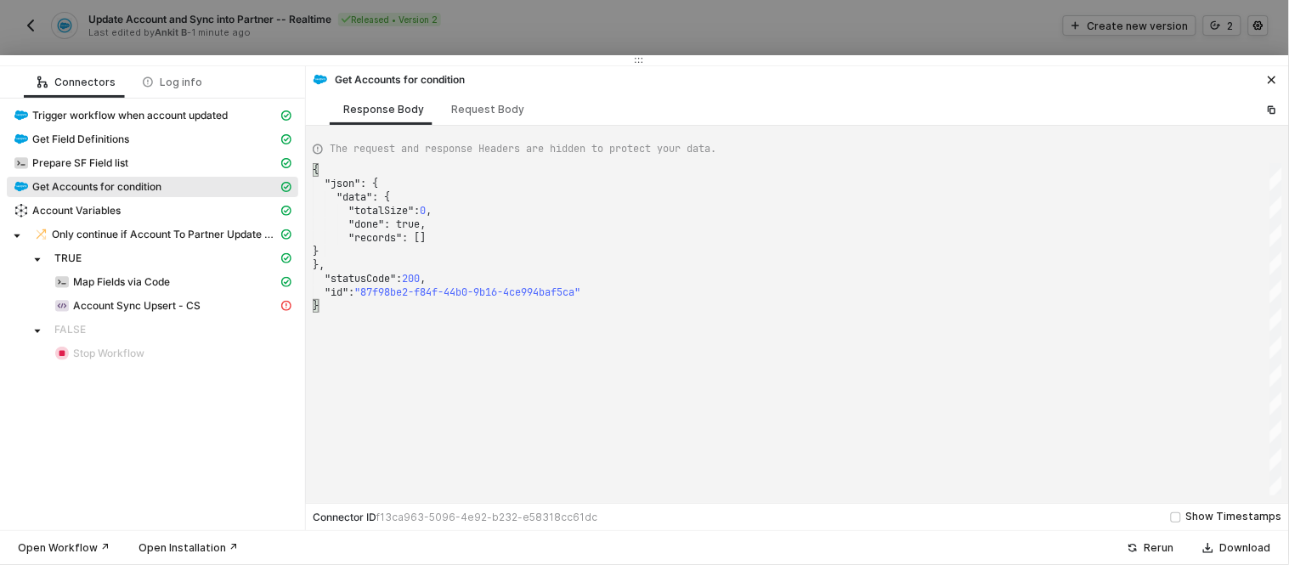
scroll to position [0, 0]
click at [379, 332] on div "{ "json" : { "data" : { "totalSize" : 0 , "done" : true, "records" : [] } }, "s…" at bounding box center [798, 329] width 970 height 332
click at [453, 114] on div "Request Body" at bounding box center [487, 110] width 73 height 14
type textarea "{ "requestMethod": "GET", "url": "/query", "bodyContentType": "form-urlencoded"…"
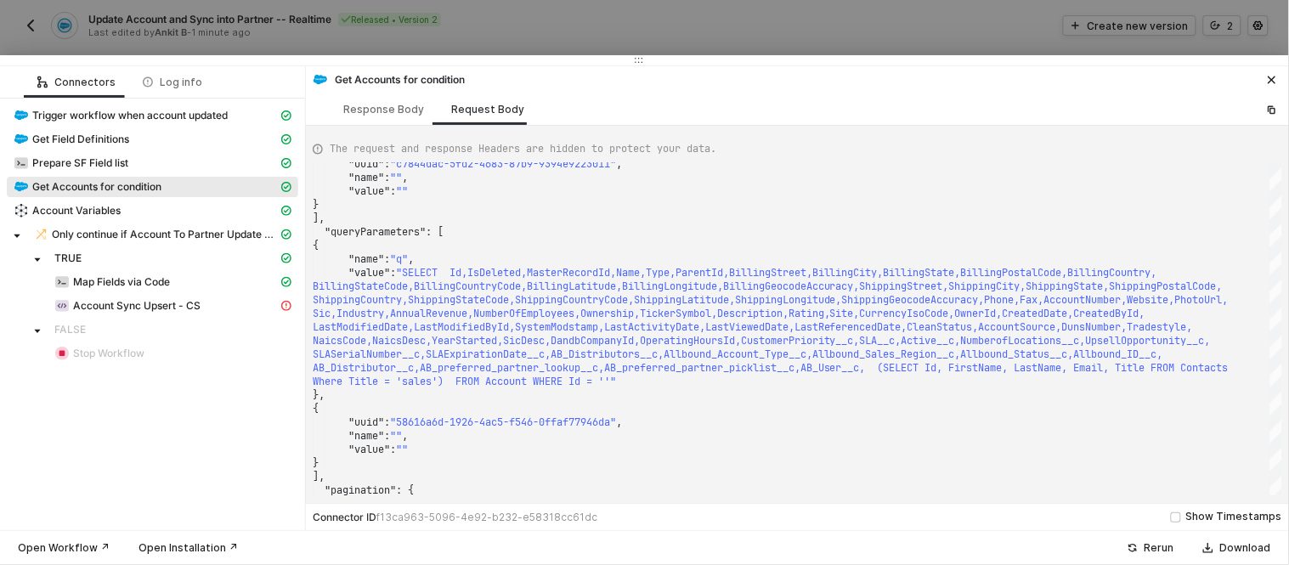
click at [545, 14] on div at bounding box center [644, 282] width 1289 height 565
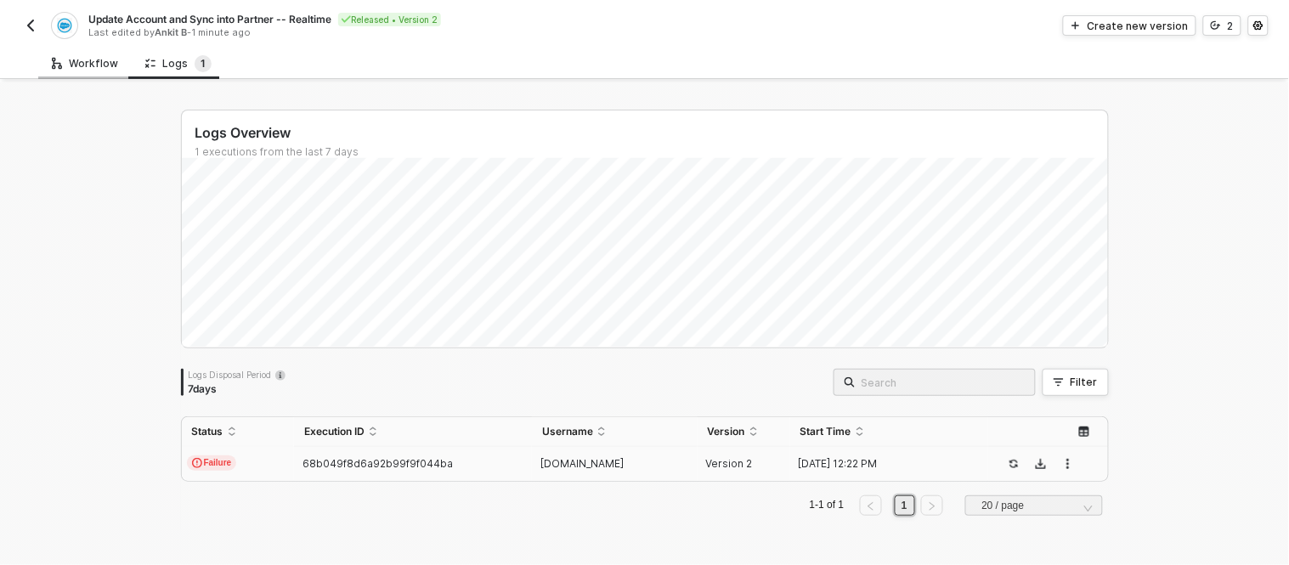
click at [81, 63] on div "Workflow" at bounding box center [85, 64] width 66 height 14
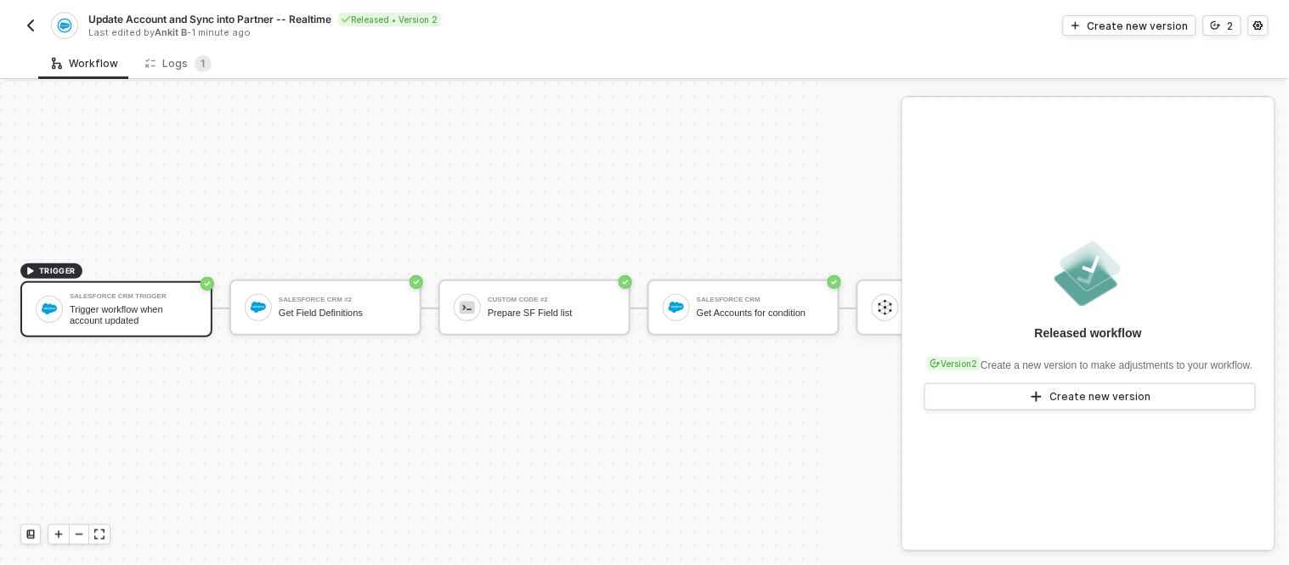
click at [116, 304] on div "Trigger workflow when account updated" at bounding box center [133, 314] width 127 height 21
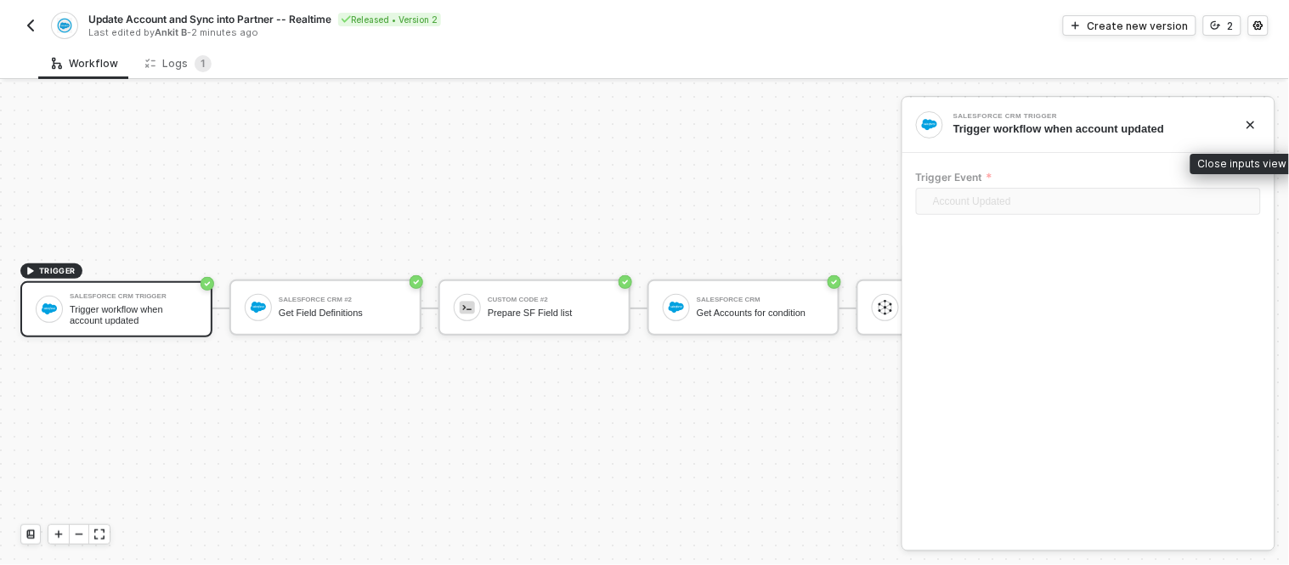
click at [1254, 127] on icon "icon-close" at bounding box center [1252, 126] width 8 height 8
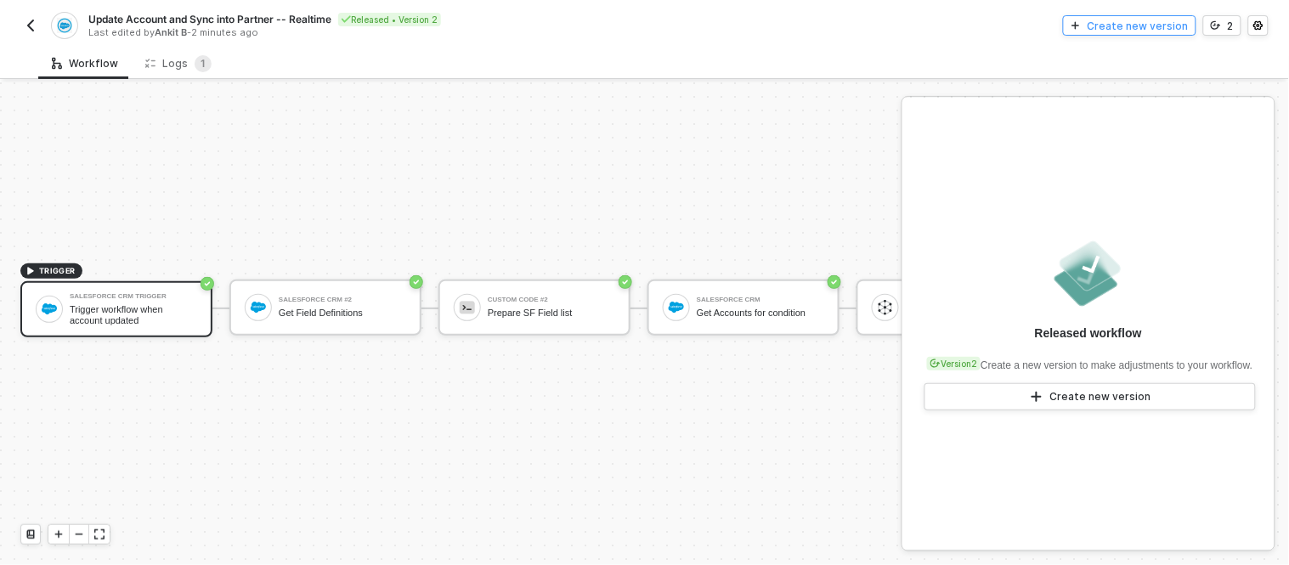
click at [1127, 32] on button "Create new version" at bounding box center [1129, 25] width 133 height 20
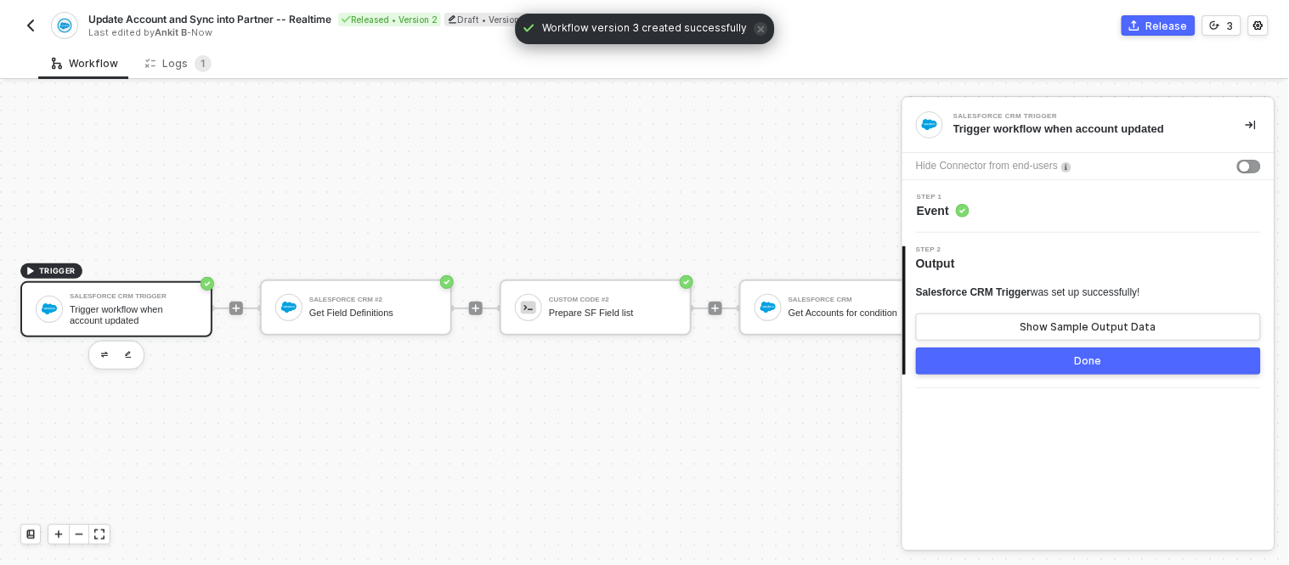
click at [156, 304] on div "Trigger workflow when account updated" at bounding box center [133, 314] width 127 height 21
click at [130, 351] on img "button" at bounding box center [128, 355] width 7 height 8
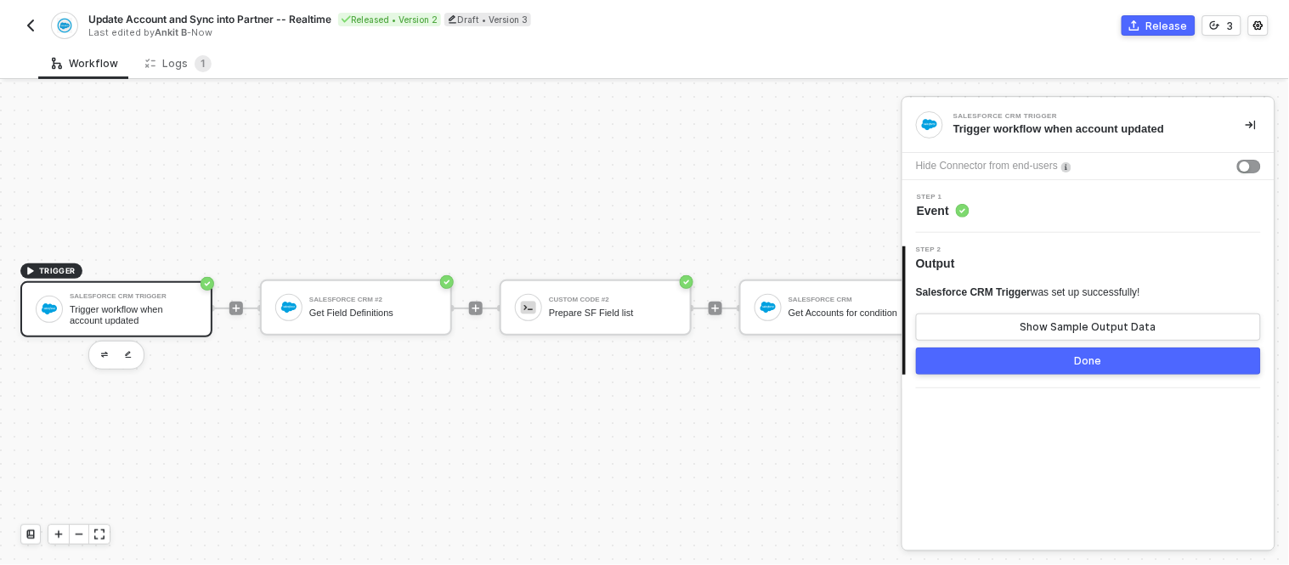
click at [1091, 207] on div "Step 1 Event" at bounding box center [1091, 206] width 368 height 25
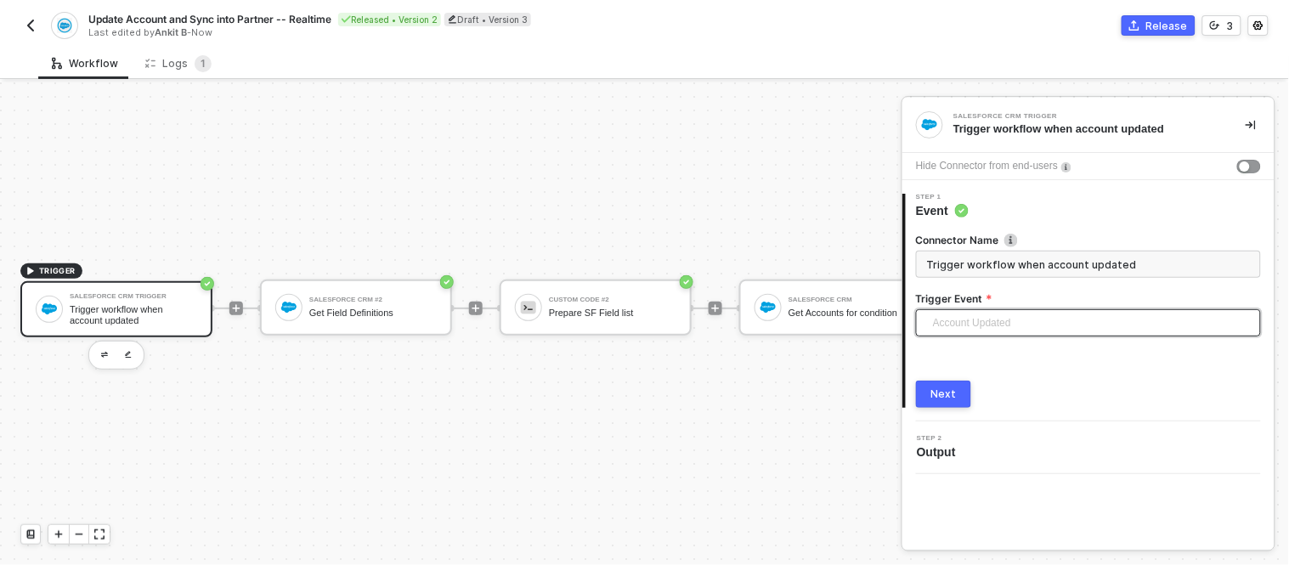
click at [970, 331] on span "Account Updated" at bounding box center [1092, 322] width 318 height 25
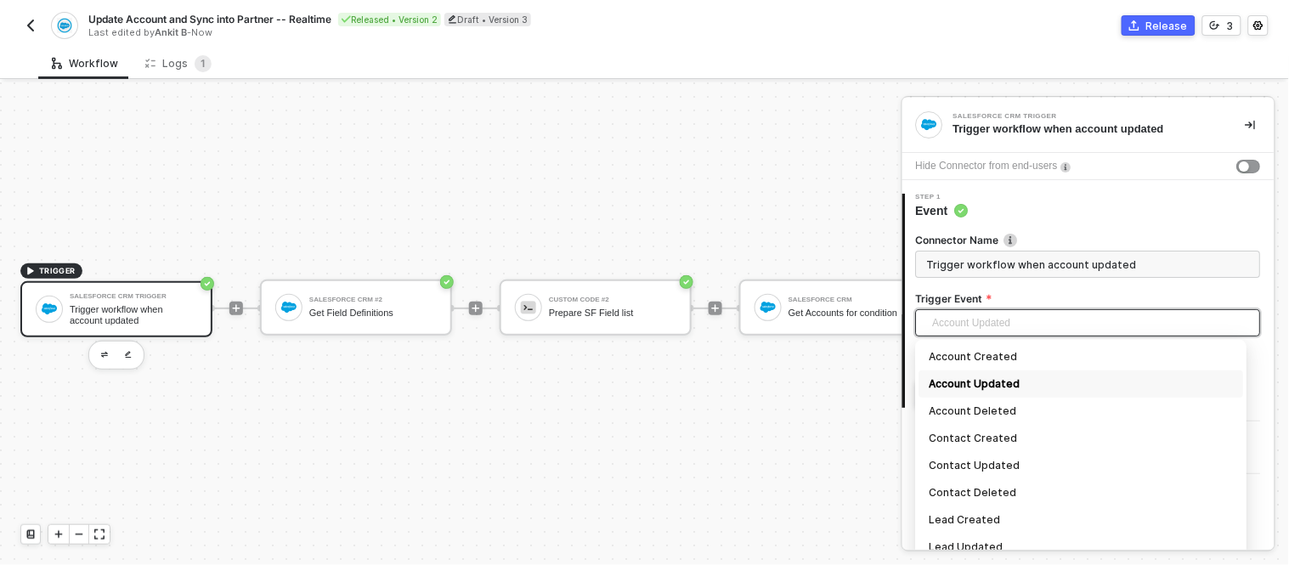
click at [982, 330] on span "Account Updated" at bounding box center [1092, 322] width 318 height 25
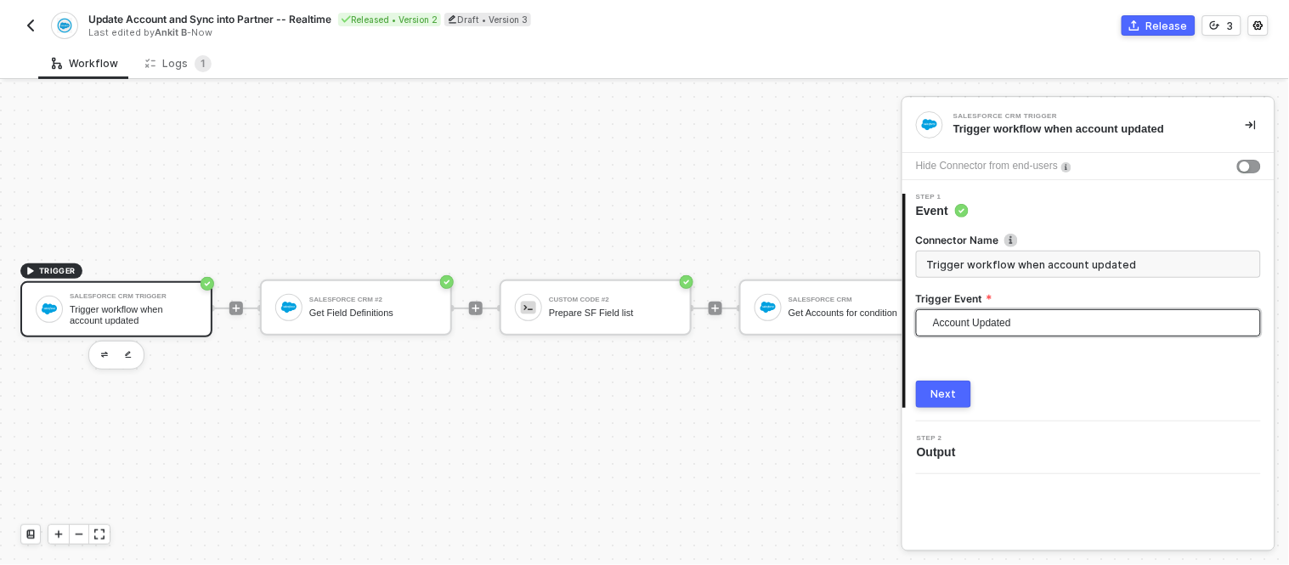
click at [946, 391] on div "Next" at bounding box center [944, 395] width 25 height 14
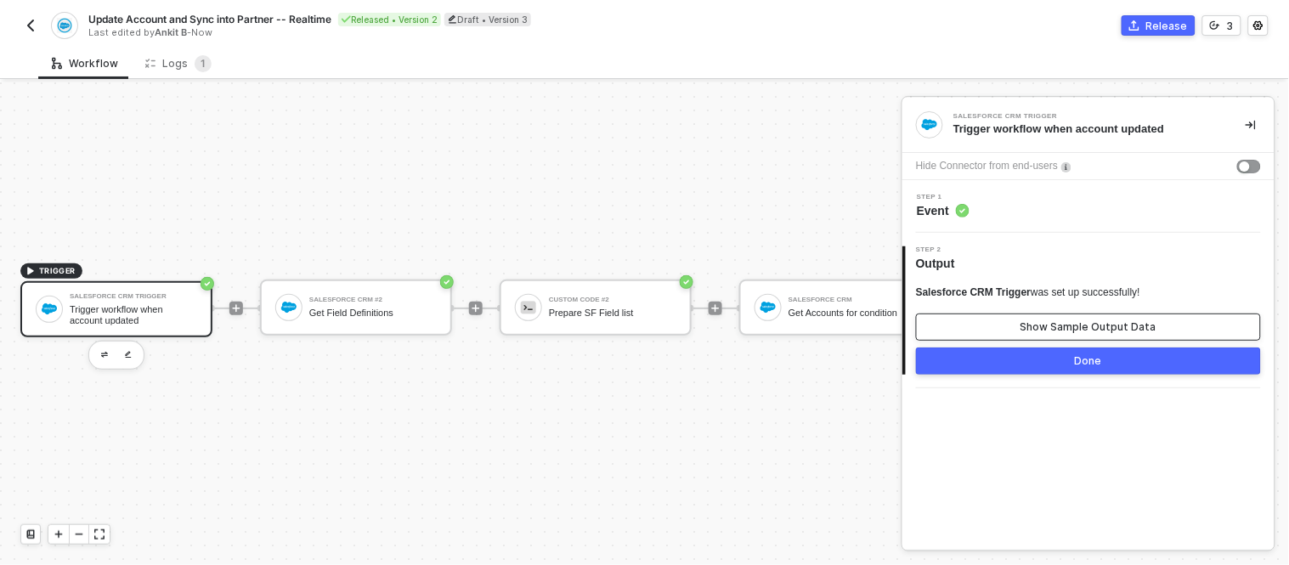
click at [1040, 329] on div "Show Sample Output Data" at bounding box center [1089, 327] width 136 height 14
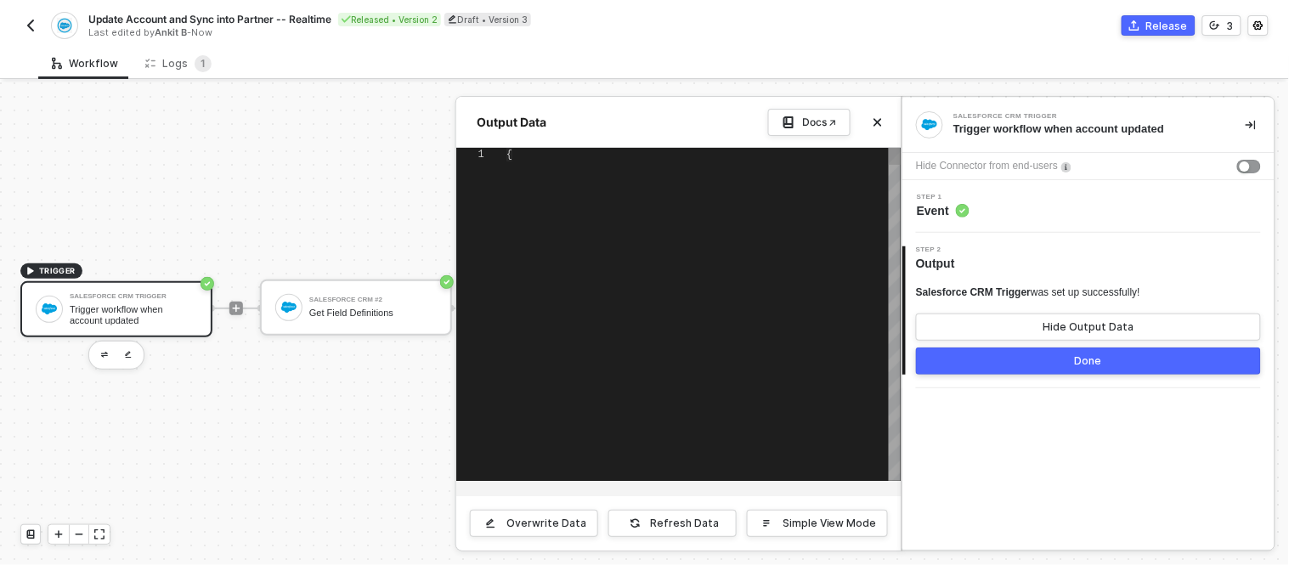
type textarea "{ "attributes": { "type": "Account", "url": "/services/data/v59.0/sobjects/Acco…"
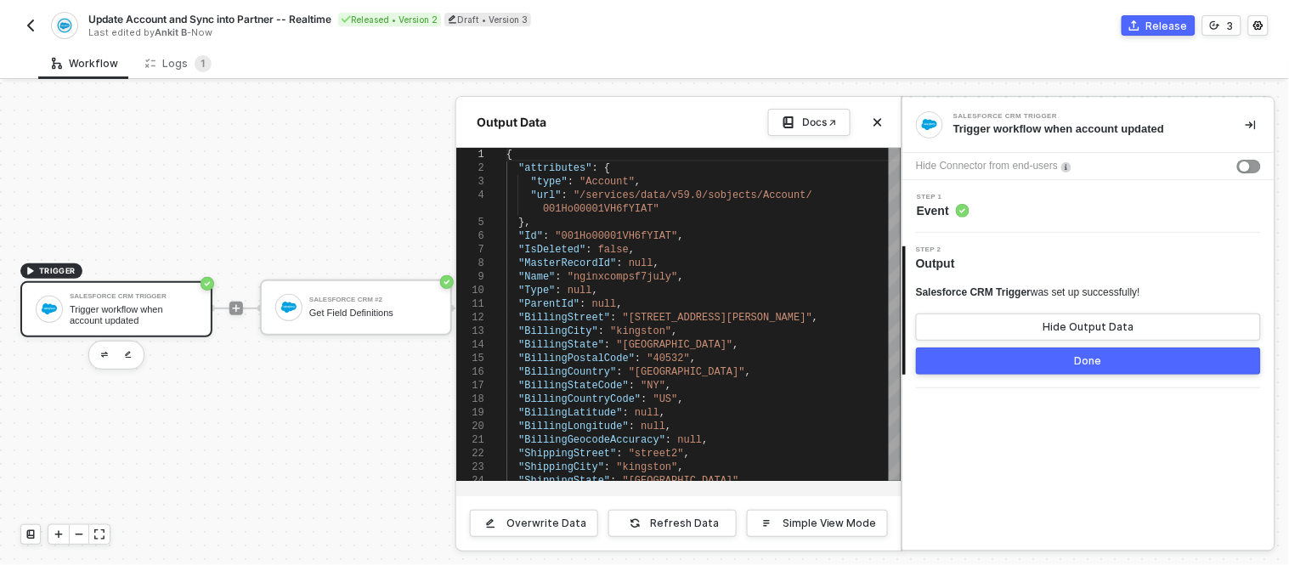
click at [1018, 363] on button "Done" at bounding box center [1088, 361] width 345 height 27
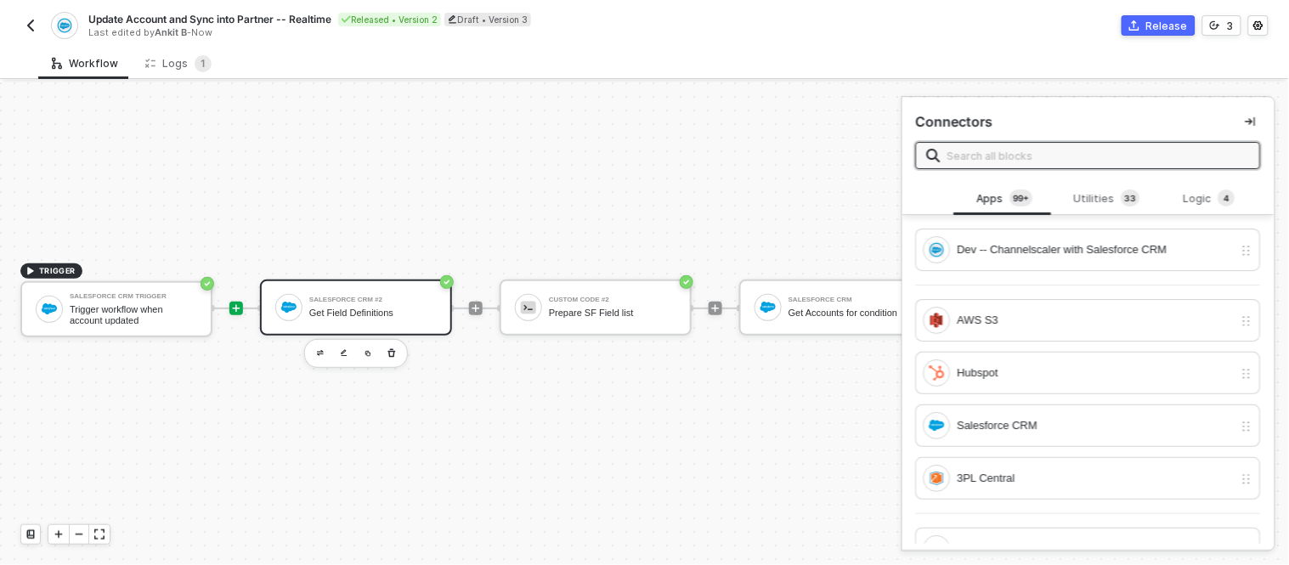
click at [383, 303] on div "Salesforce CRM #2 Get Field Definitions" at bounding box center [372, 308] width 127 height 32
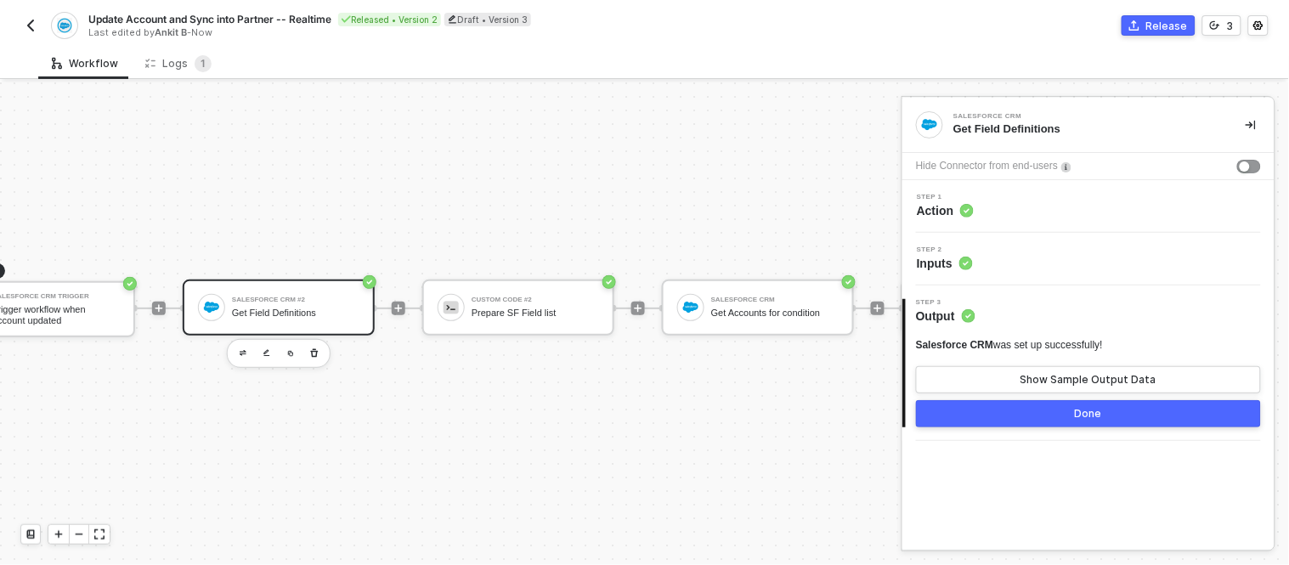
scroll to position [45, 78]
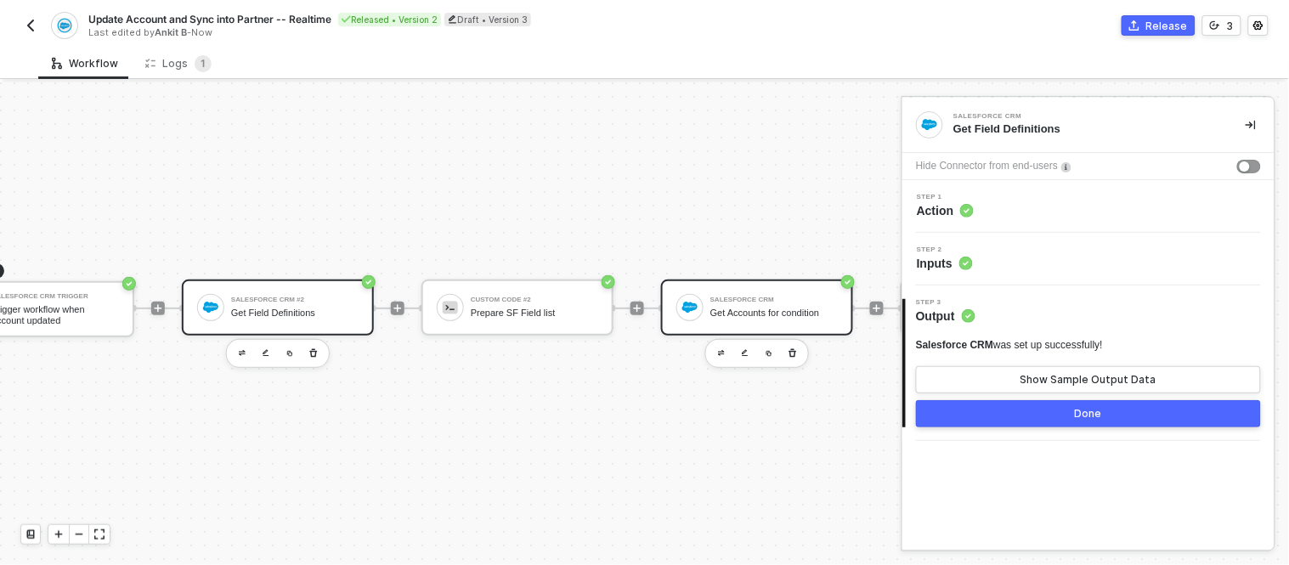
click at [722, 308] on div "Get Accounts for condition" at bounding box center [774, 313] width 127 height 11
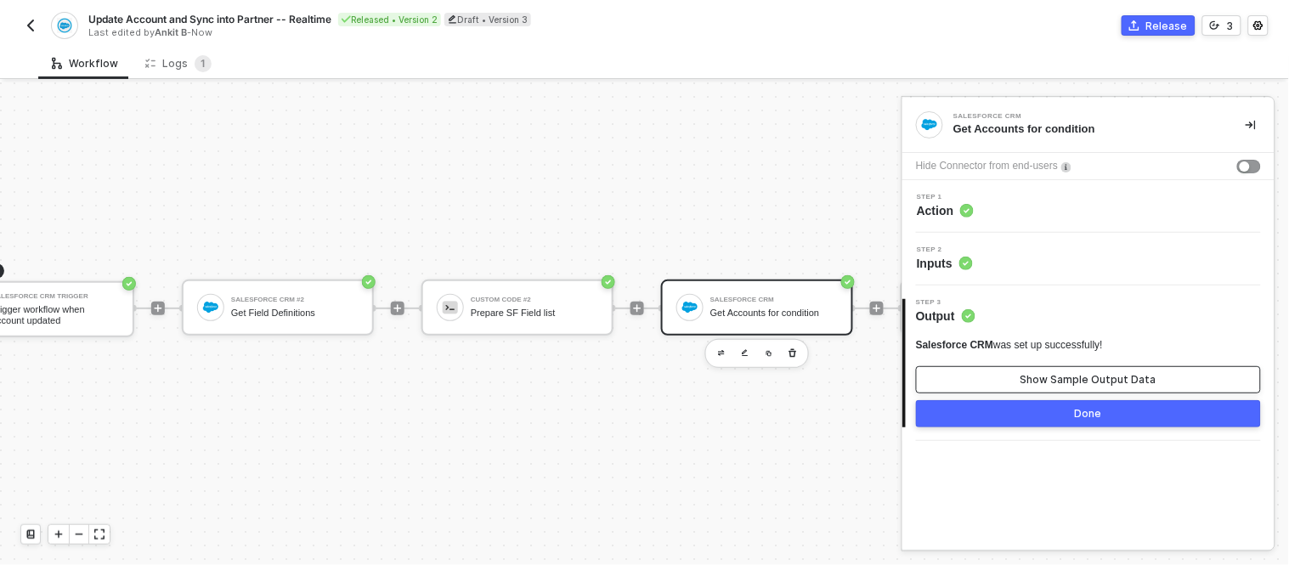
click at [1049, 386] on div "Show Sample Output Data" at bounding box center [1089, 380] width 136 height 14
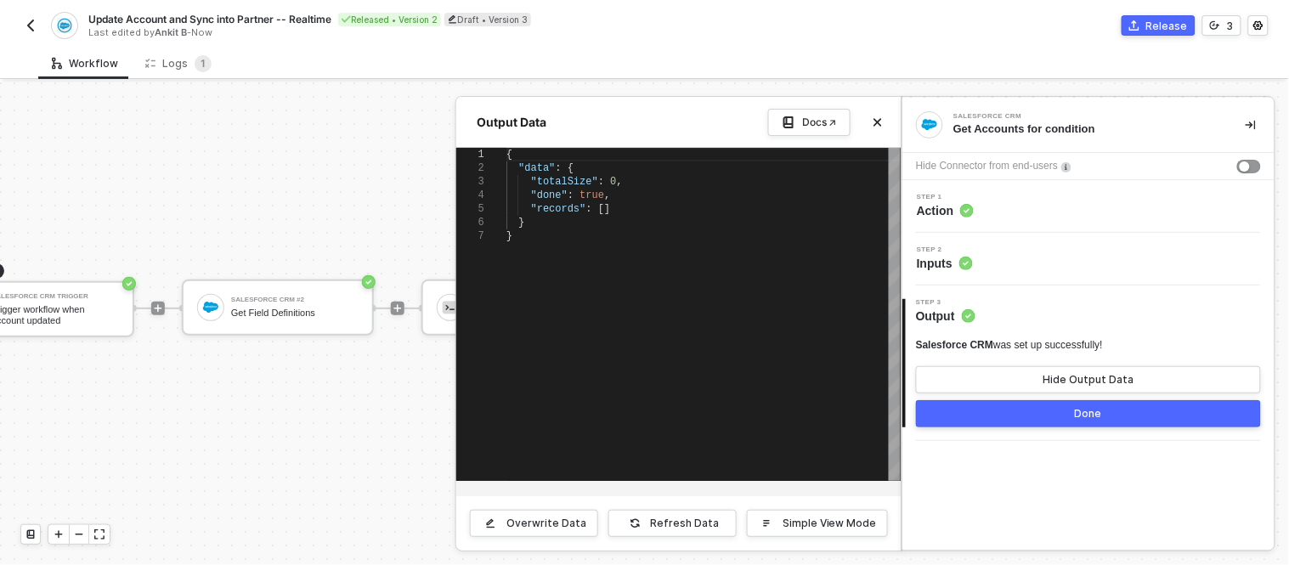
click at [1015, 269] on div "Step 2 Inputs" at bounding box center [1091, 258] width 368 height 25
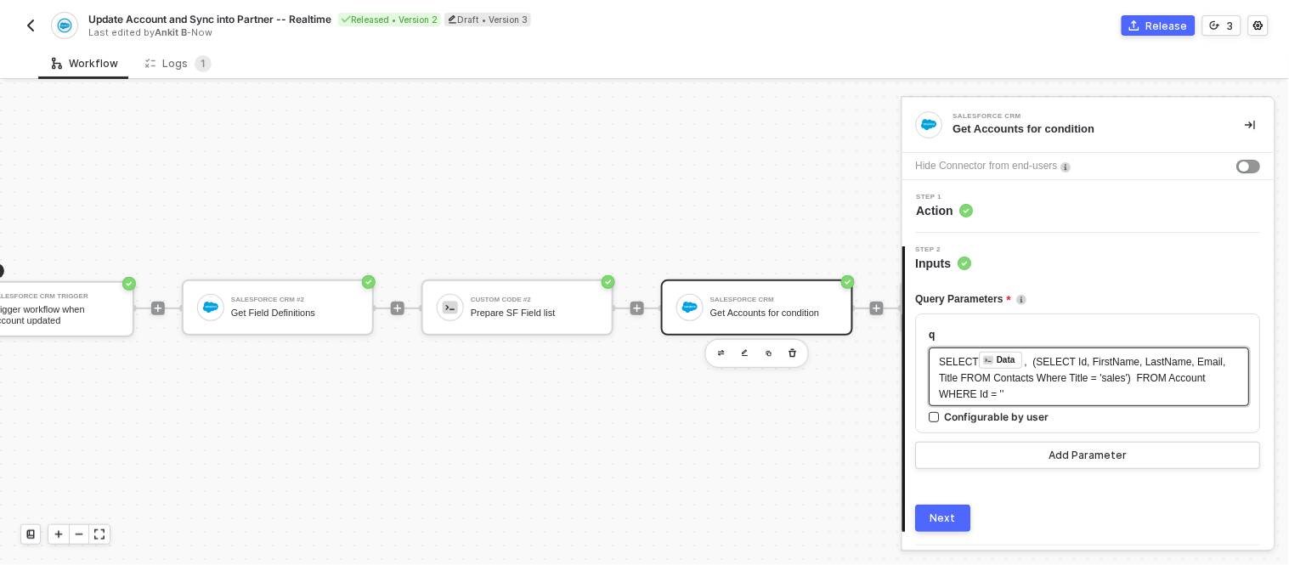
click at [1003, 395] on span "'" at bounding box center [1004, 394] width 2 height 12
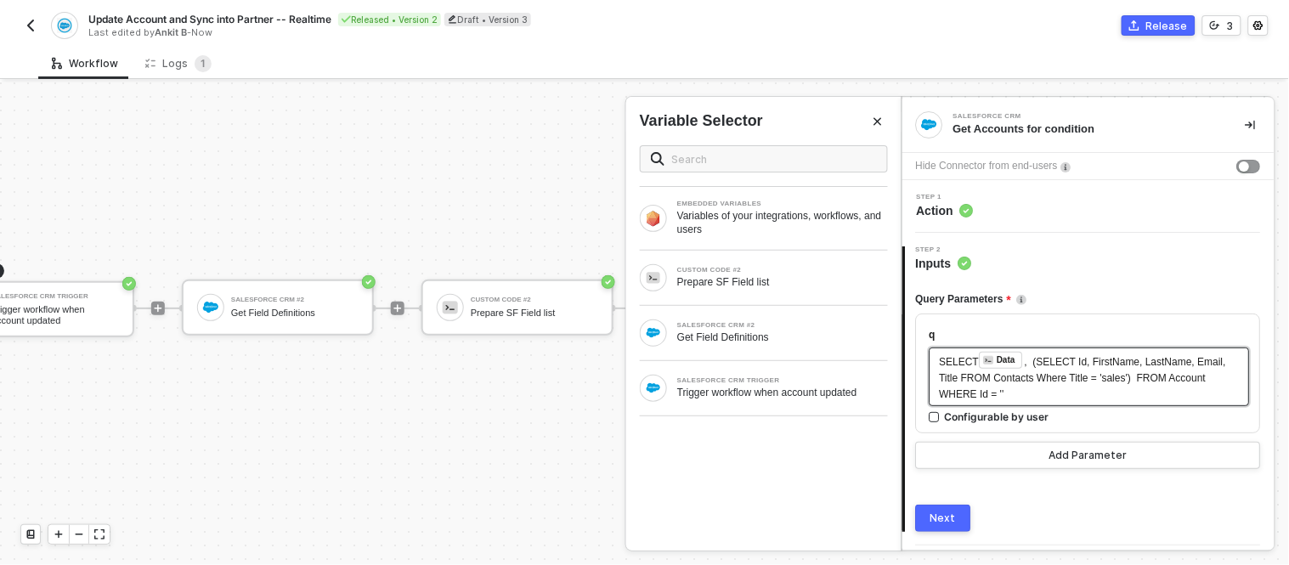
click at [1003, 394] on span "'" at bounding box center [1004, 394] width 2 height 12
click at [724, 377] on div "SALESFORCE CRM TRIGGER" at bounding box center [782, 380] width 211 height 7
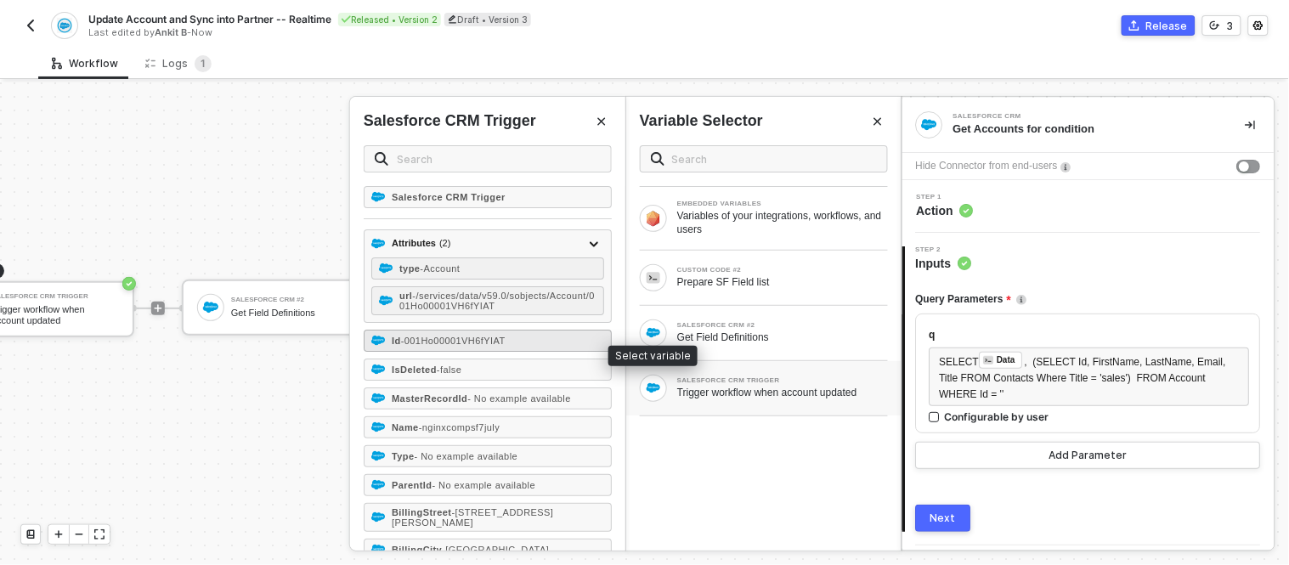
click at [435, 346] on span "- 001Ho00001VH6fYIAT" at bounding box center [453, 341] width 105 height 10
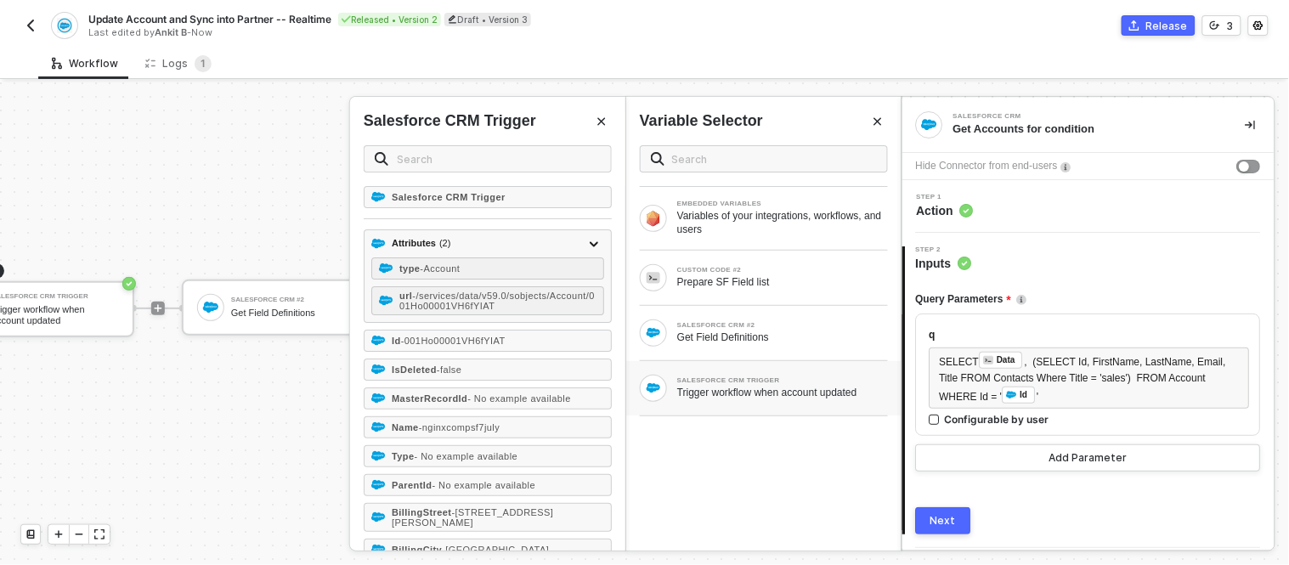
click at [938, 510] on button "Next" at bounding box center [943, 520] width 55 height 27
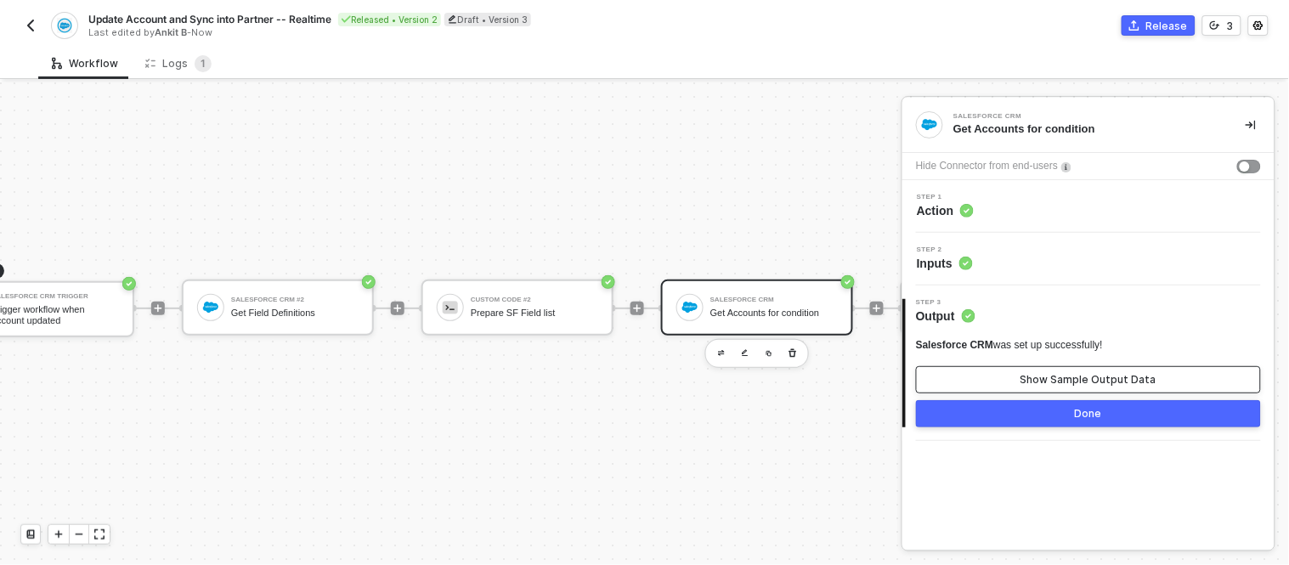
click at [1035, 368] on button "Show Sample Output Data" at bounding box center [1088, 379] width 345 height 27
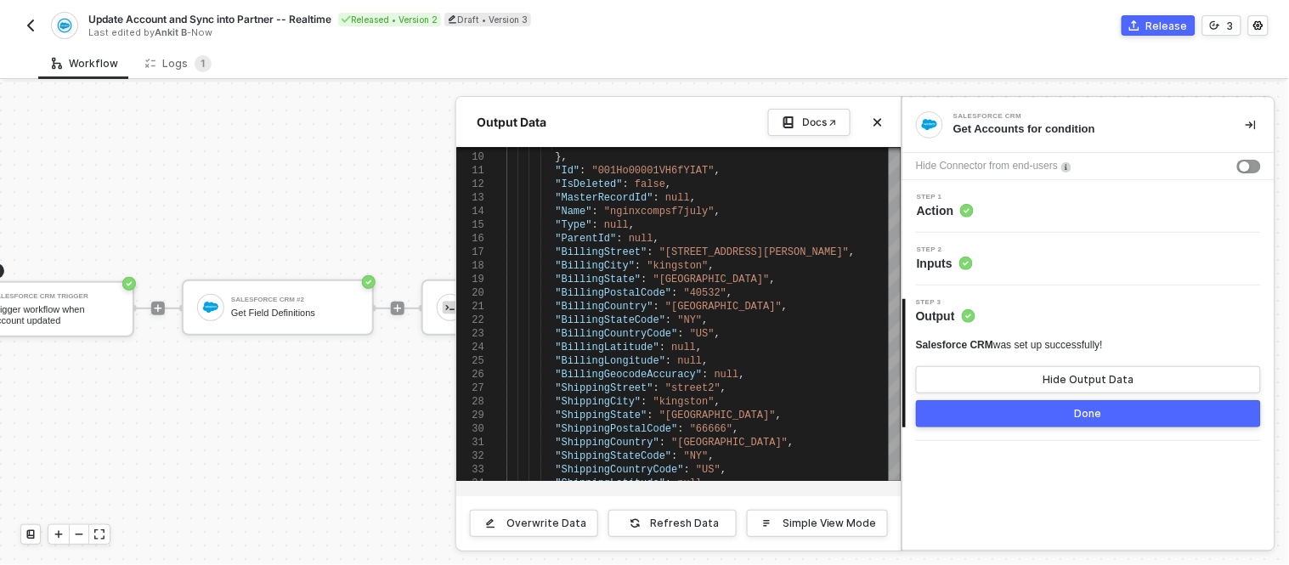
click at [958, 404] on button "Done" at bounding box center [1088, 413] width 345 height 27
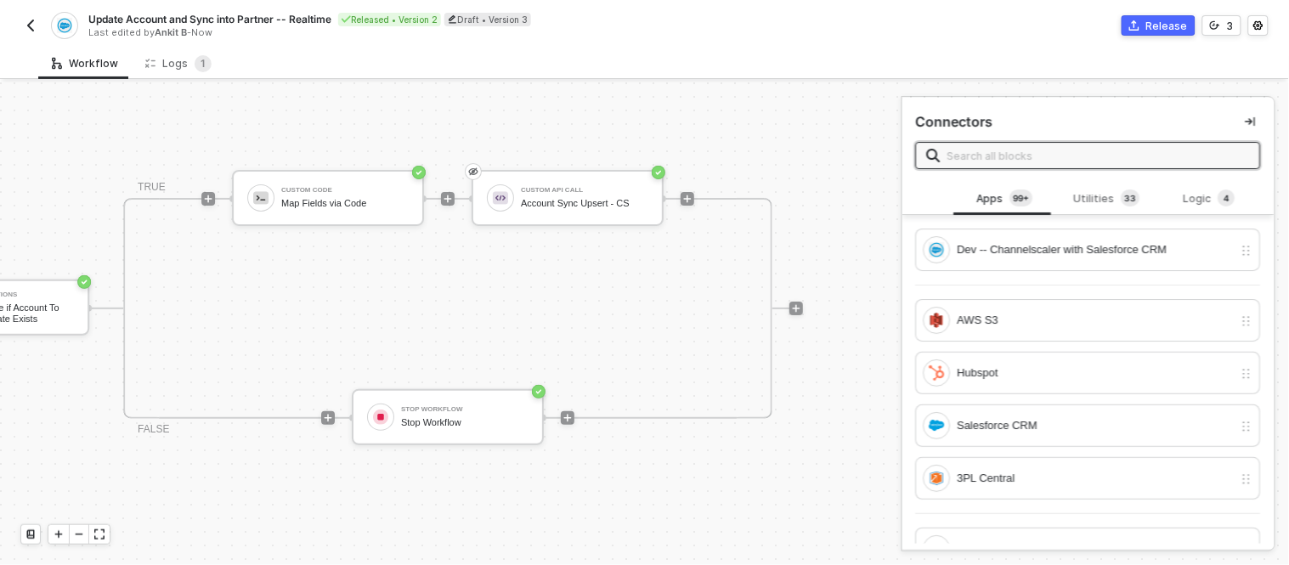
scroll to position [45, 1340]
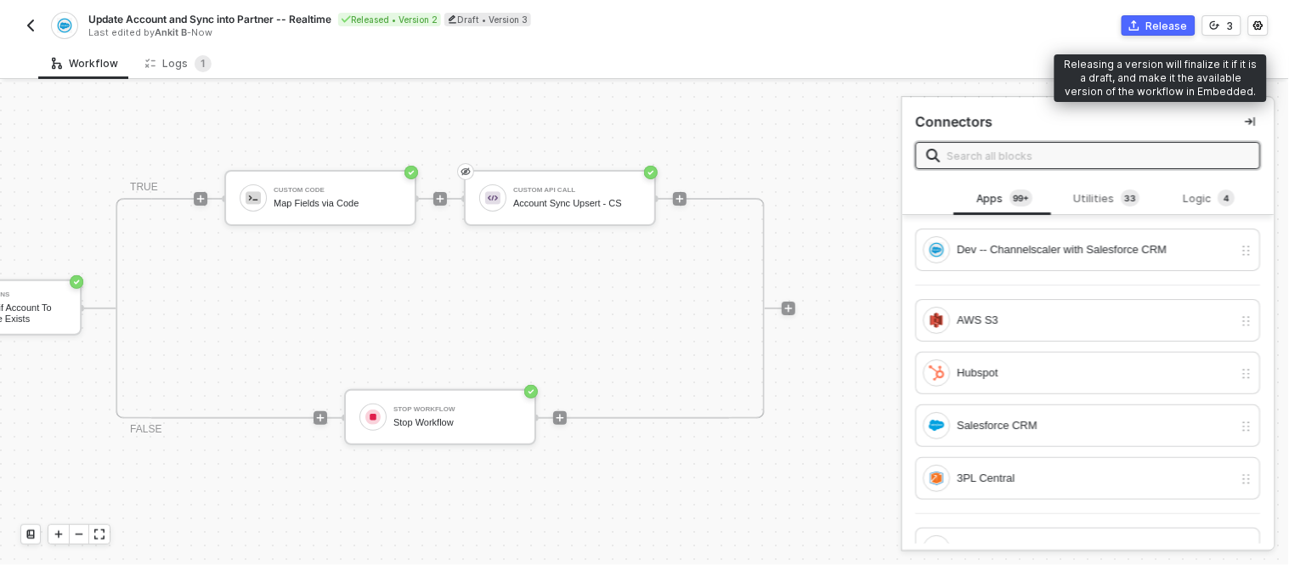
click at [1185, 19] on div "Release" at bounding box center [1168, 26] width 42 height 14
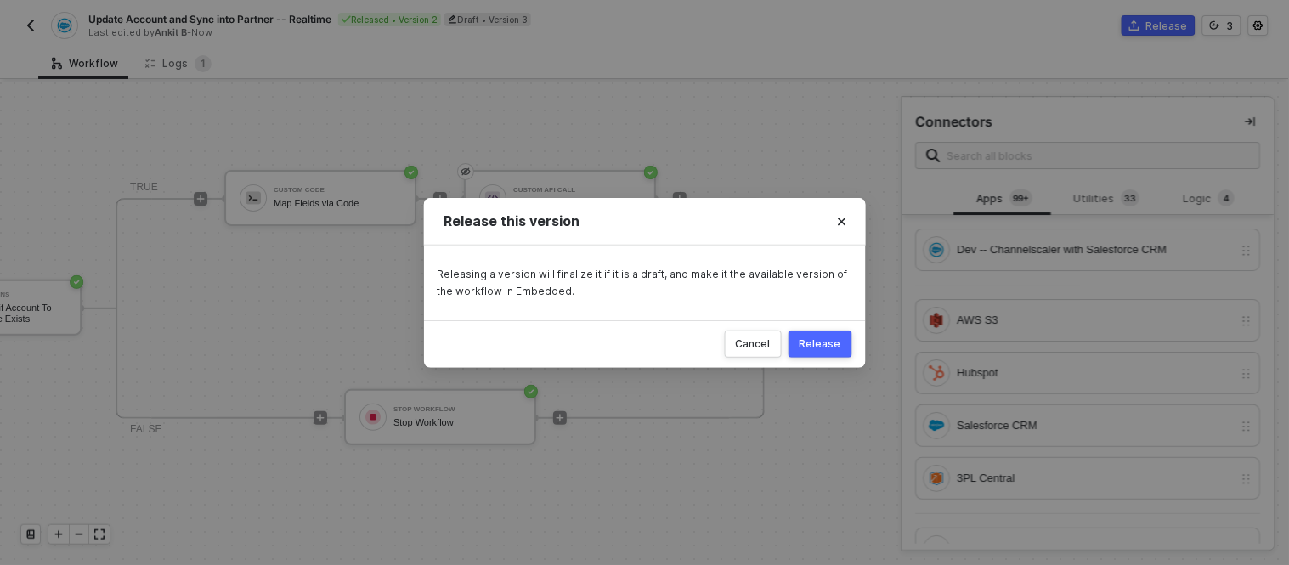
click at [833, 348] on div "Release" at bounding box center [821, 344] width 42 height 14
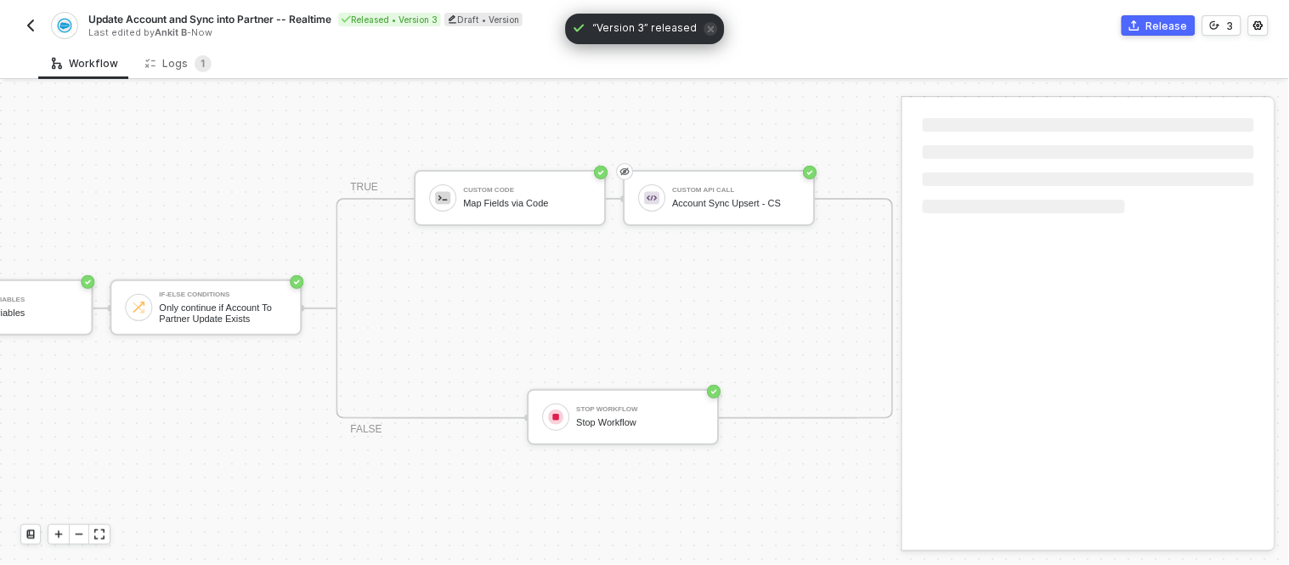
scroll to position [45, 967]
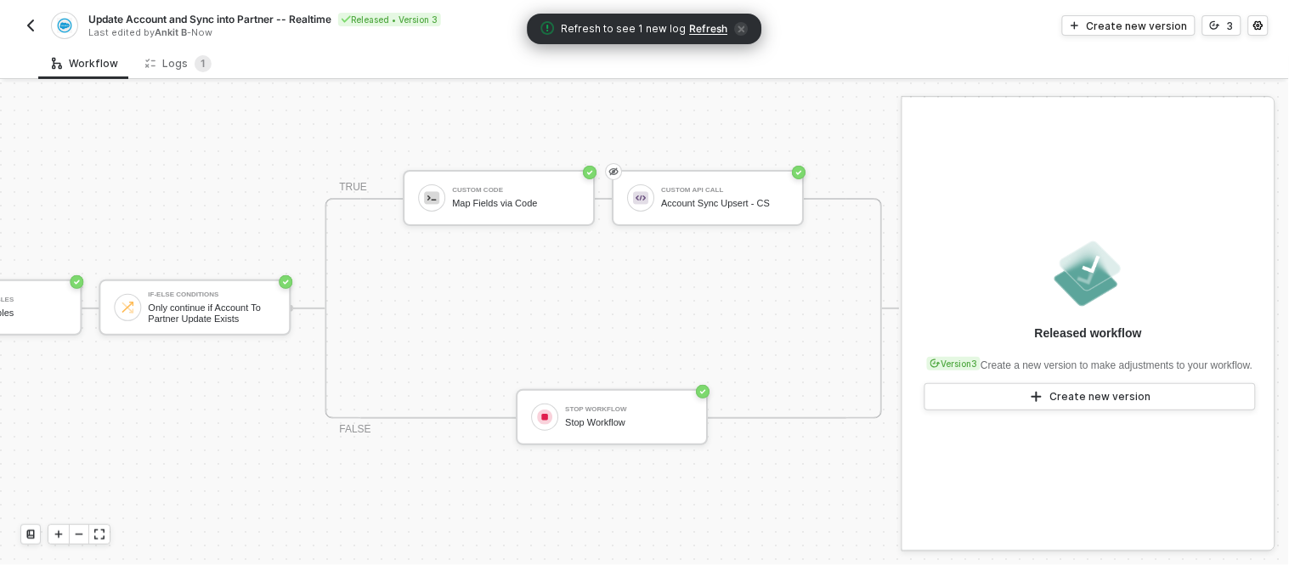
click at [703, 30] on span "Refresh" at bounding box center [709, 29] width 38 height 14
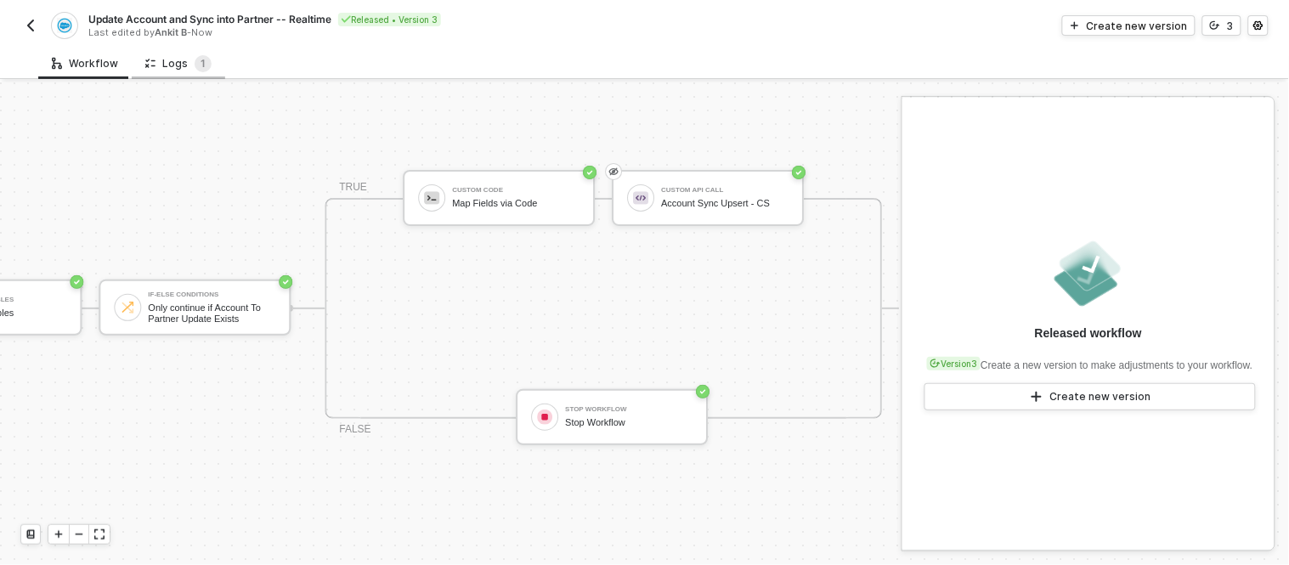
click at [185, 62] on div "Logs 1" at bounding box center [178, 63] width 66 height 17
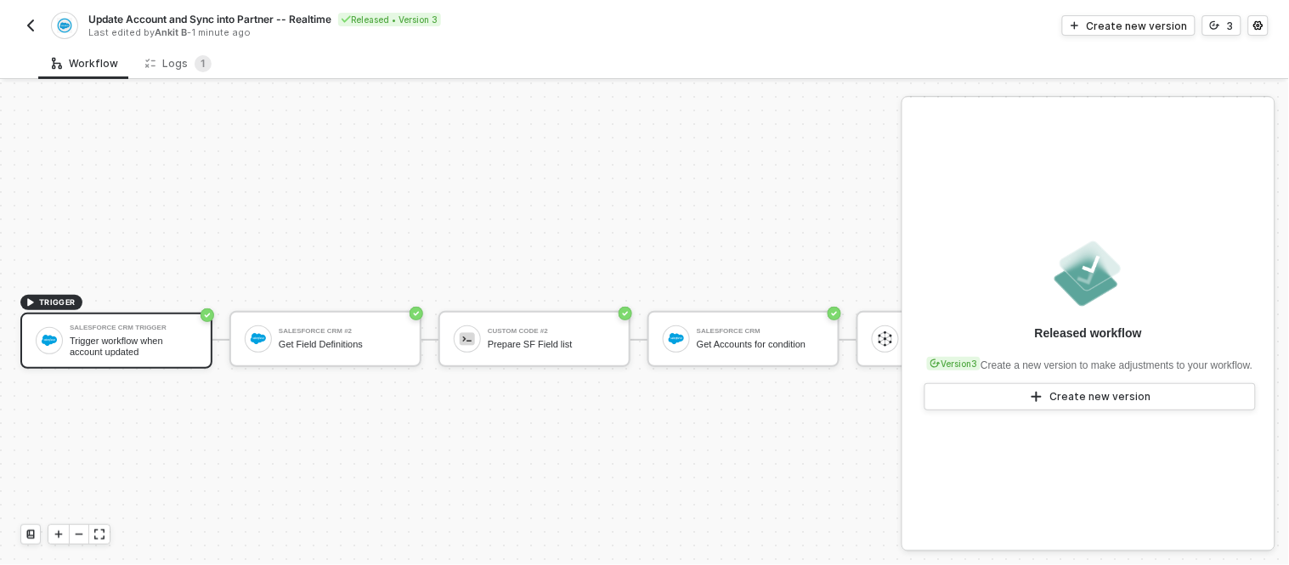
scroll to position [45, 0]
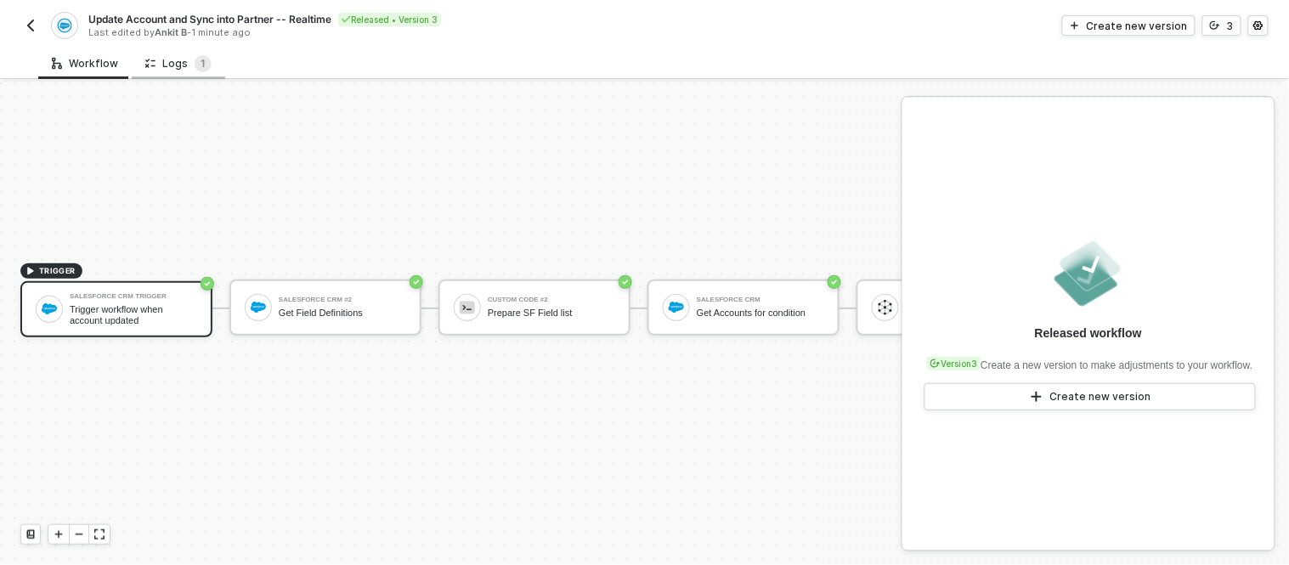
click at [154, 62] on div "Logs 1" at bounding box center [178, 63] width 66 height 17
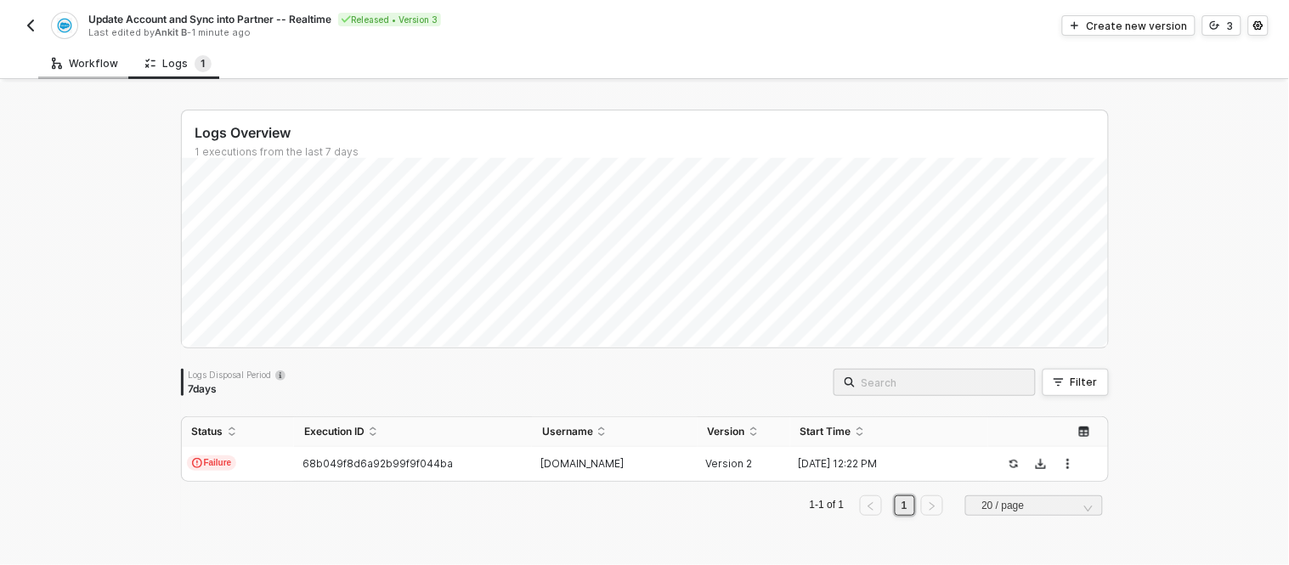
click at [82, 65] on div "Workflow" at bounding box center [85, 64] width 66 height 14
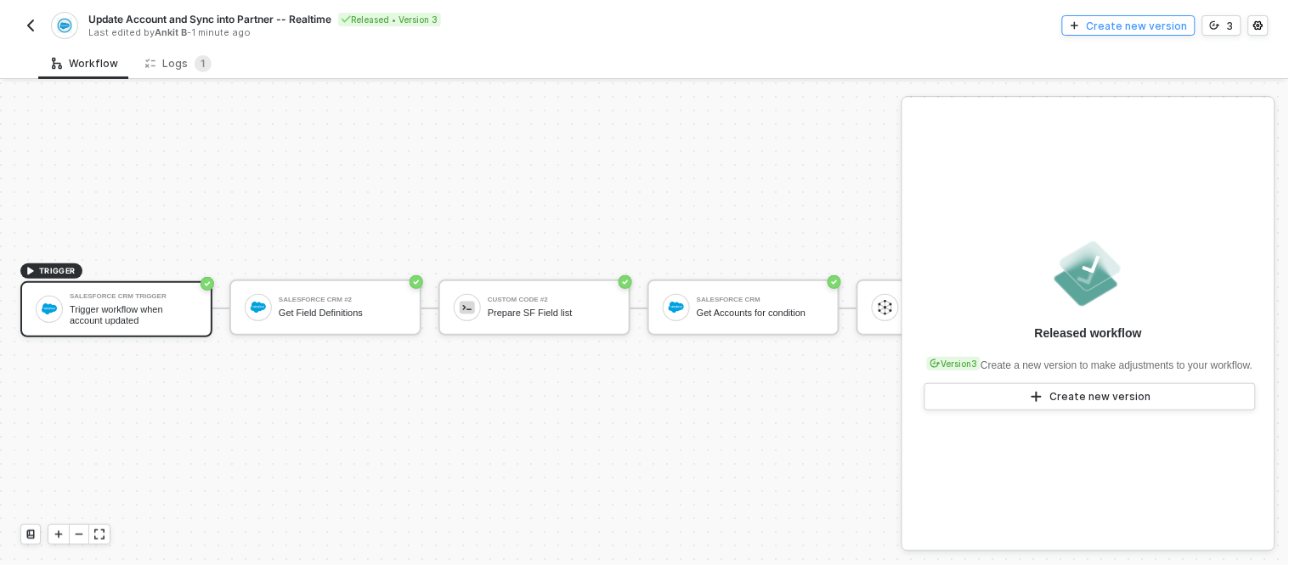
click at [1118, 25] on div "Create new version" at bounding box center [1137, 26] width 101 height 14
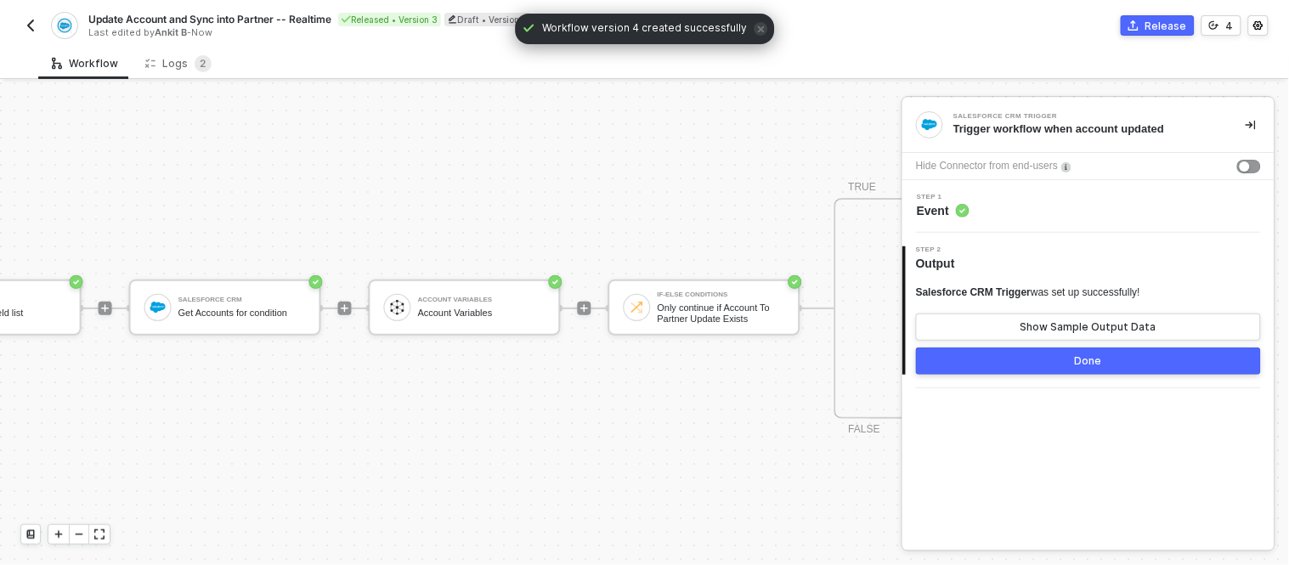
scroll to position [45, 626]
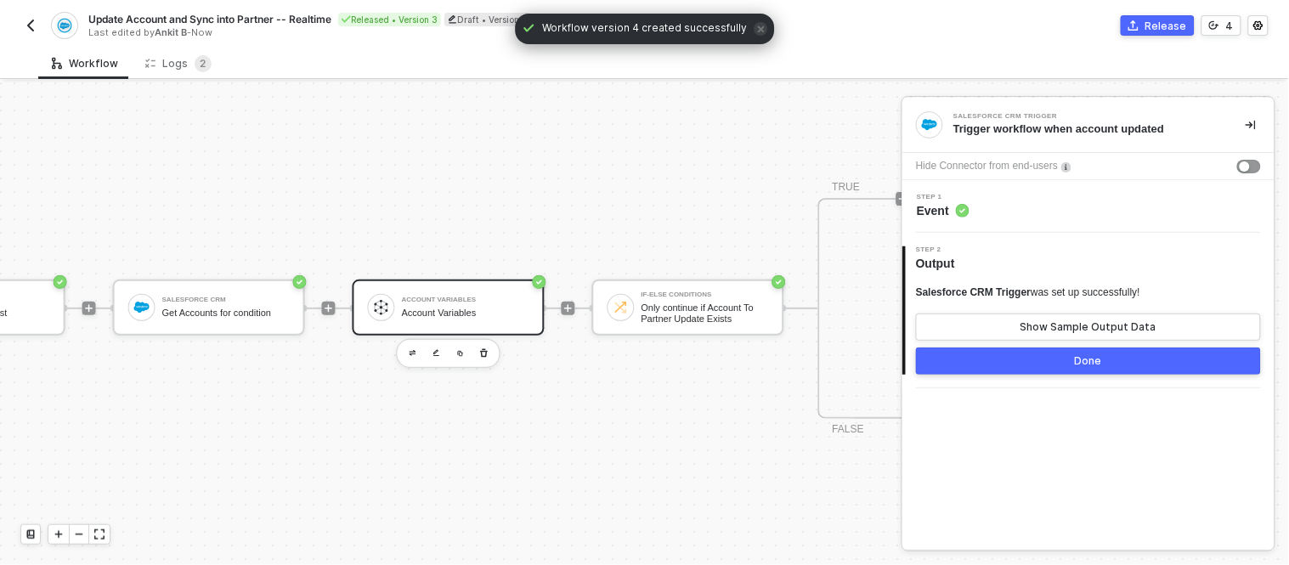
click at [435, 308] on div "Account Variables" at bounding box center [465, 313] width 127 height 11
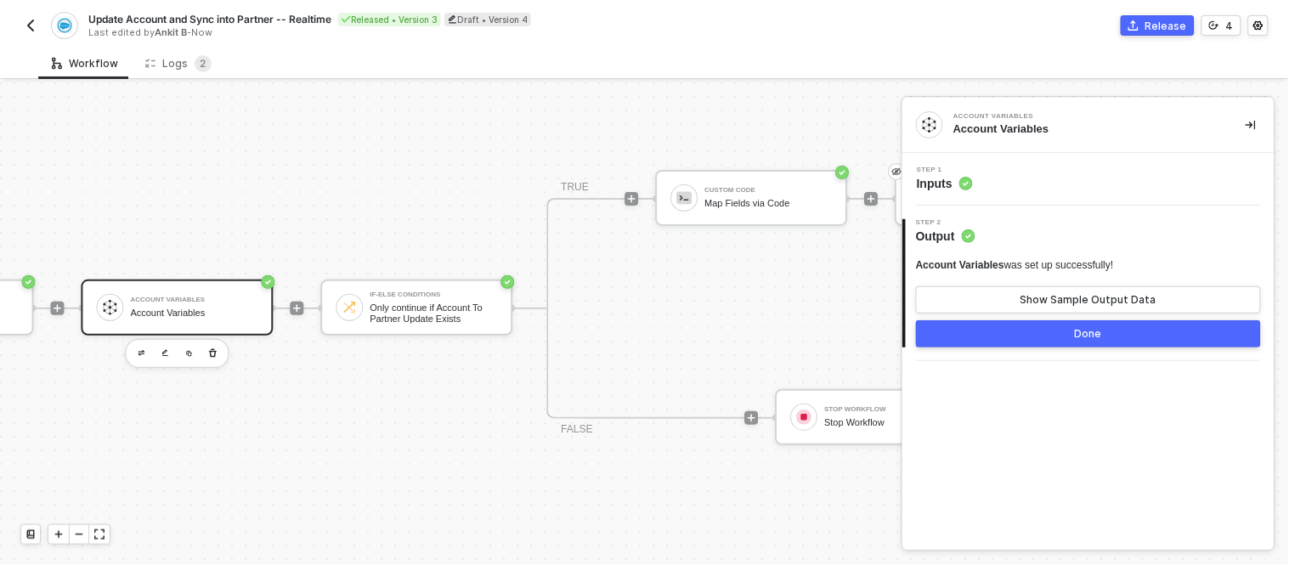
scroll to position [45, 925]
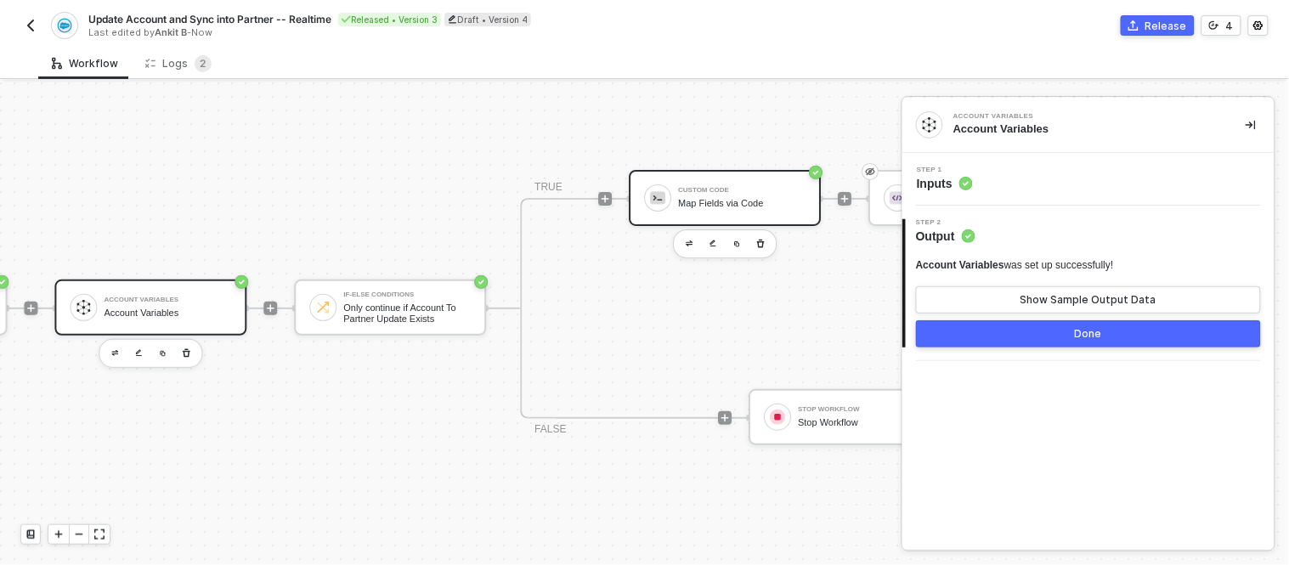
click at [728, 170] on div "Custom Code Map Fields via Code" at bounding box center [725, 198] width 192 height 56
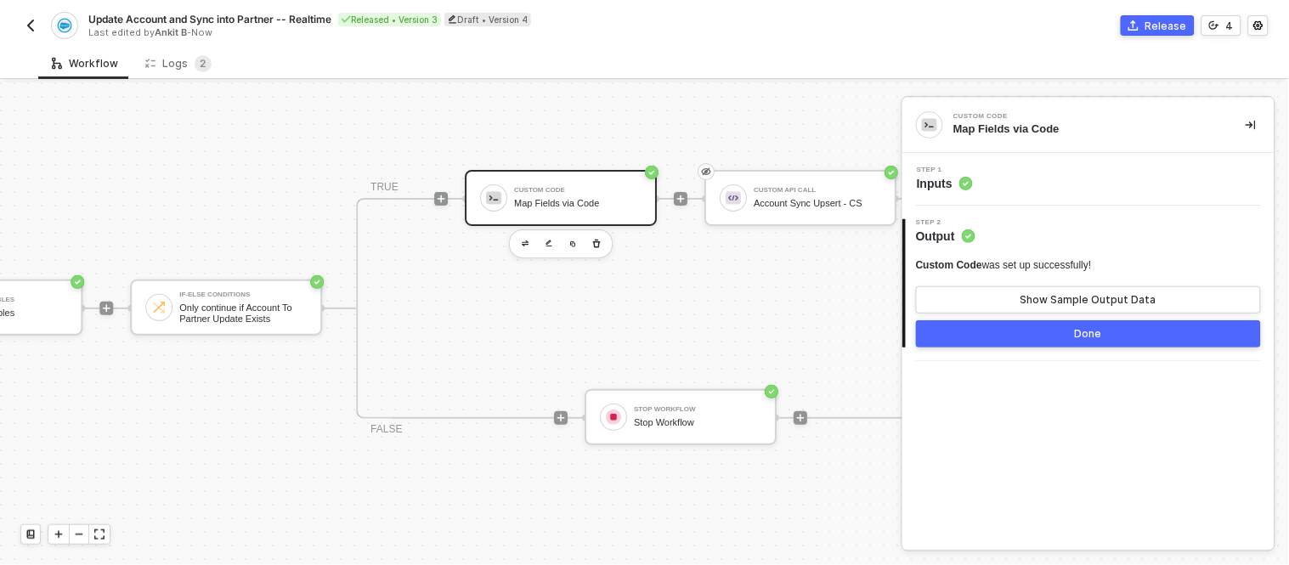
scroll to position [45, 1109]
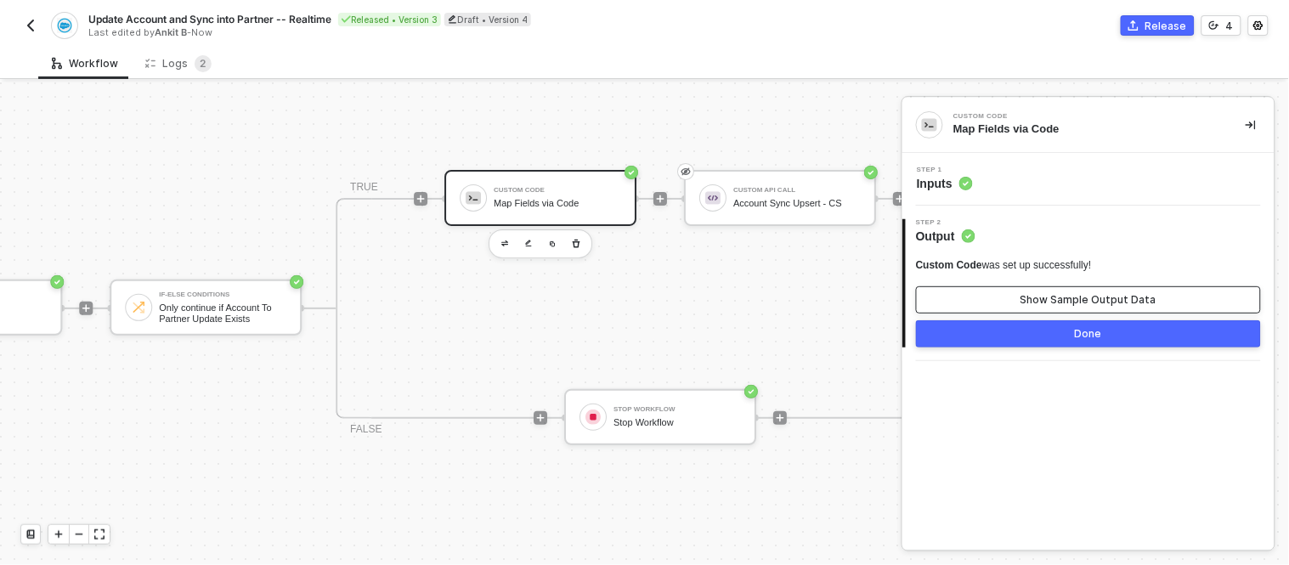
click at [1000, 299] on button "Show Sample Output Data" at bounding box center [1088, 299] width 345 height 27
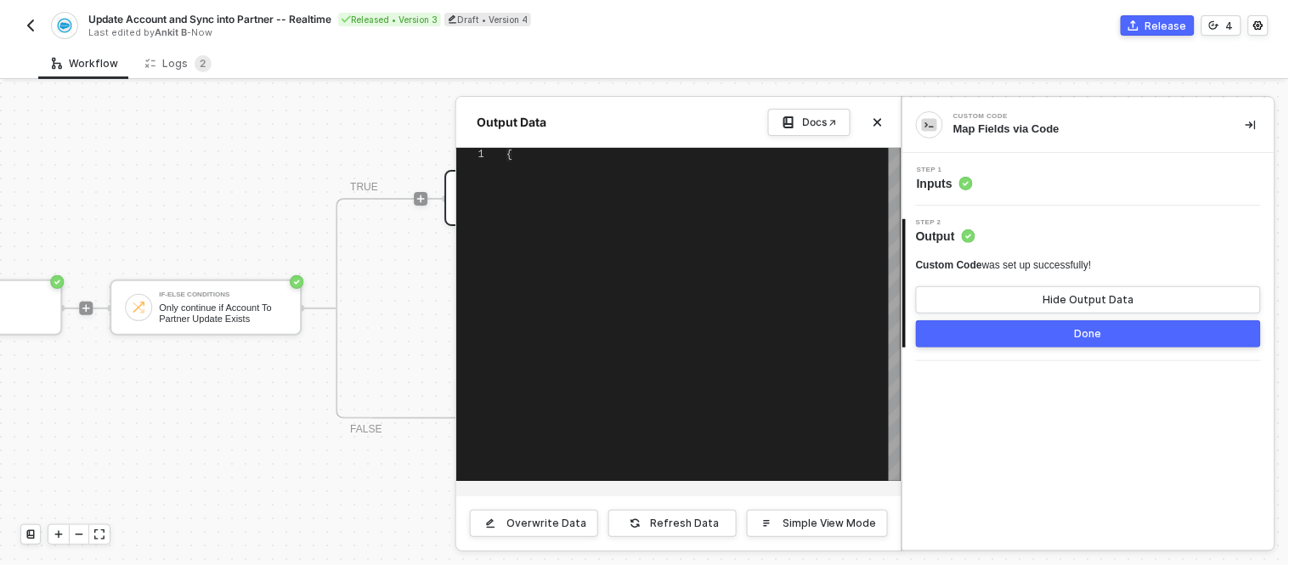
type textarea "{ "alloyVendorId": "65d1c3845f4a8bec5fc70b82", "contacts": [], "classification"…"
click at [425, 289] on div at bounding box center [644, 323] width 1289 height 483
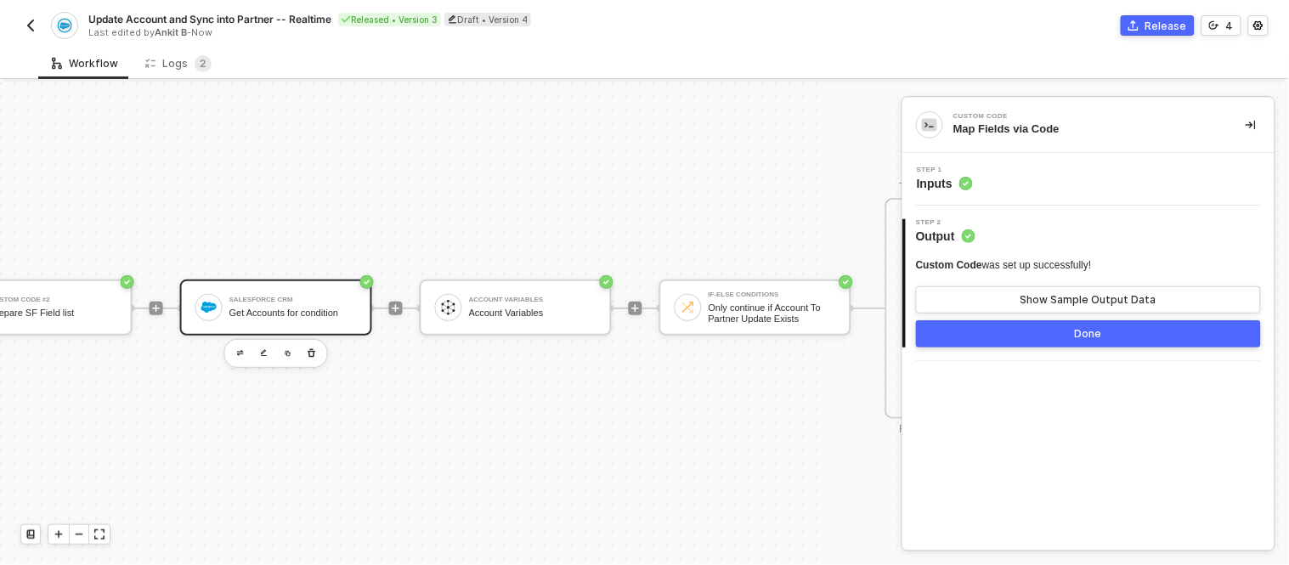
scroll to position [45, 558]
click at [266, 280] on div "Salesforce CRM Get Accounts for condition" at bounding box center [277, 308] width 192 height 56
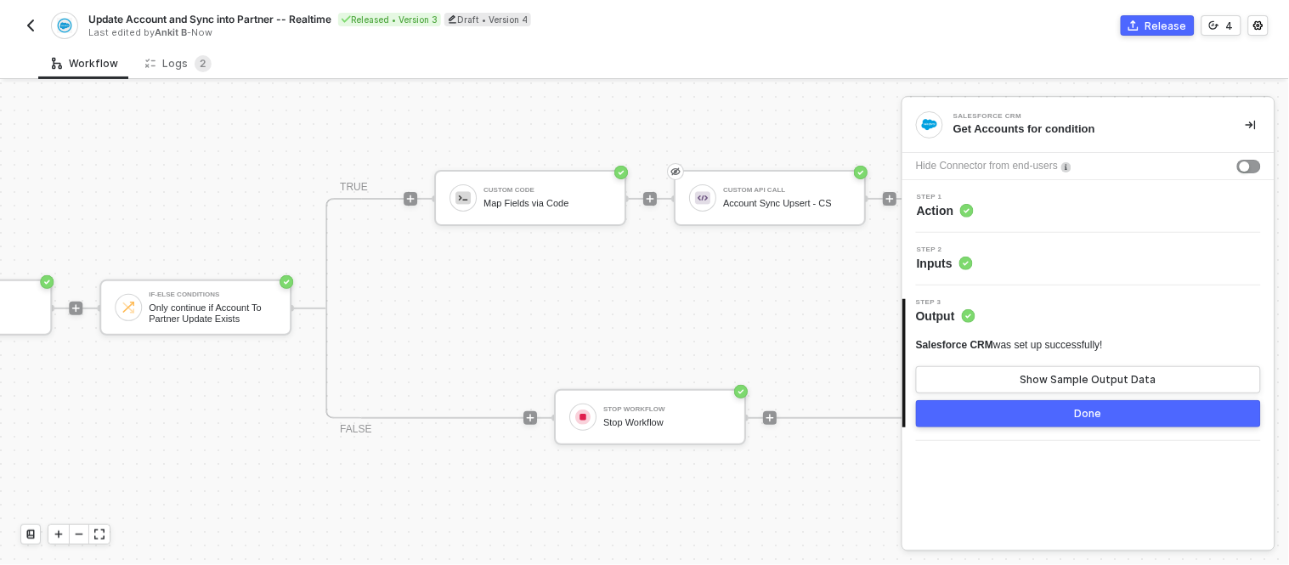
scroll to position [45, 1122]
click at [528, 201] on div "Custom Code Map Fields via Code" at bounding box center [528, 198] width 192 height 56
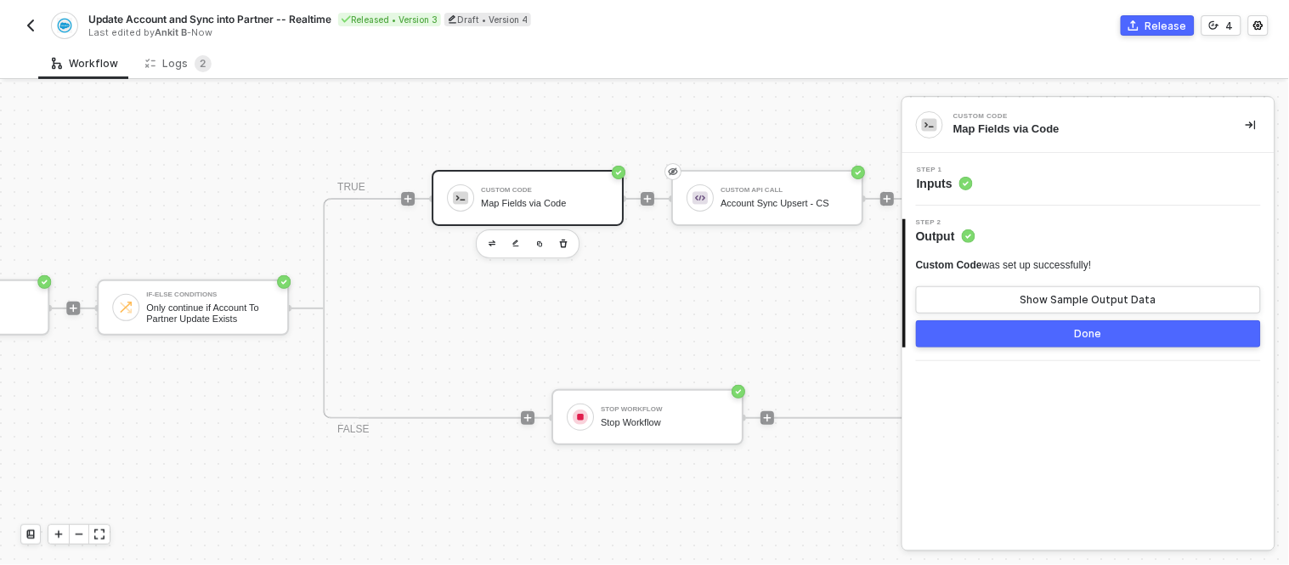
click at [996, 167] on div "Step 1 Inputs" at bounding box center [1091, 179] width 368 height 25
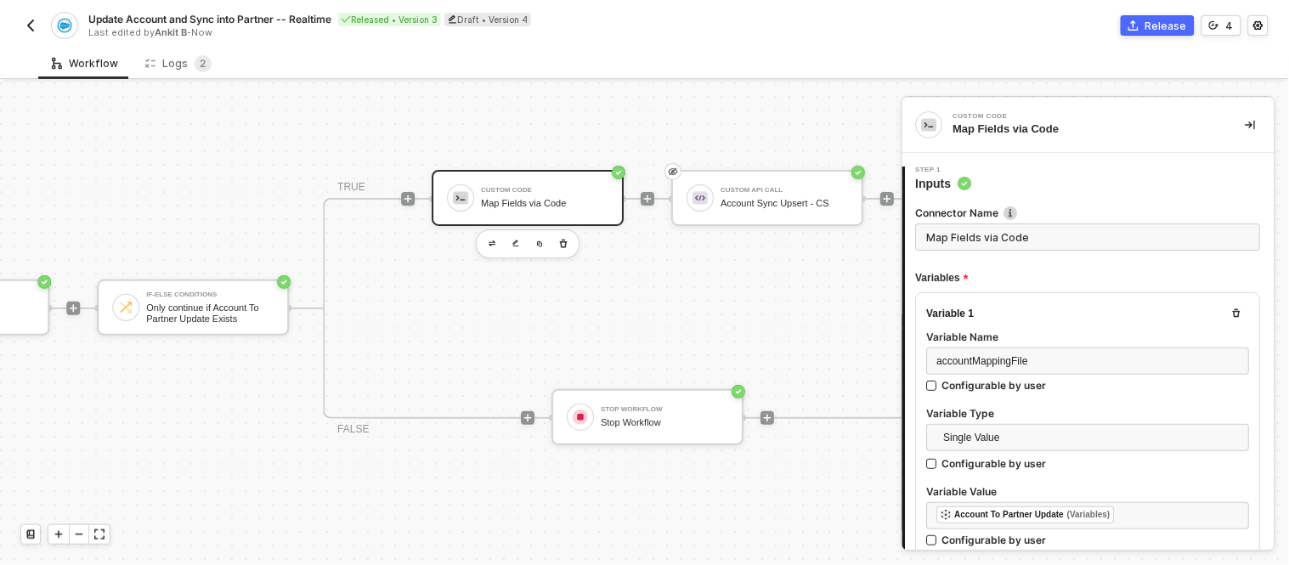
type textarea "// ---- Safely parse mapping file ---- let accountMappingFile = []; let classif…"
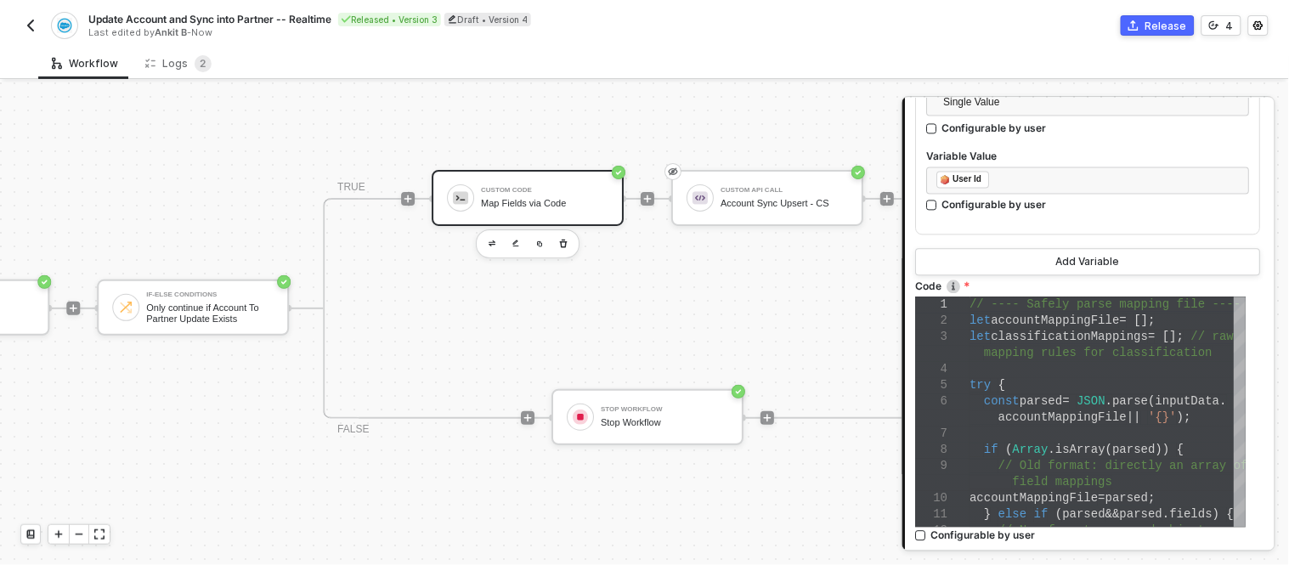
scroll to position [920, 0]
click at [1065, 380] on div "try {" at bounding box center [1109, 385] width 276 height 16
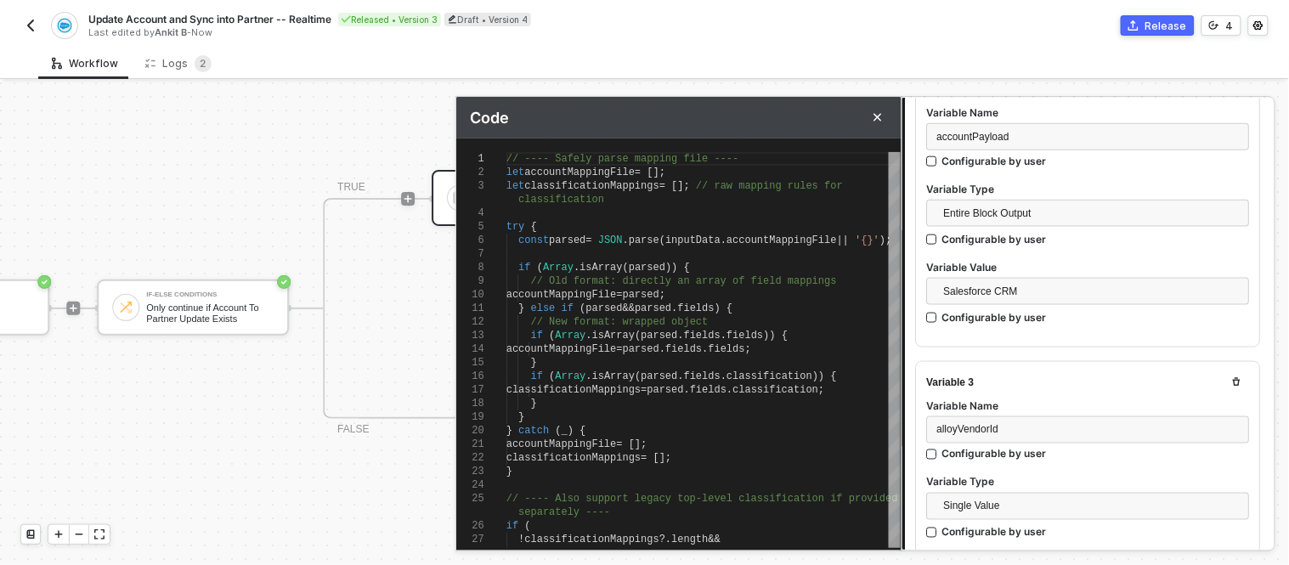
scroll to position [515, 0]
click at [1014, 221] on span "Entire Block Output" at bounding box center [1092, 213] width 296 height 25
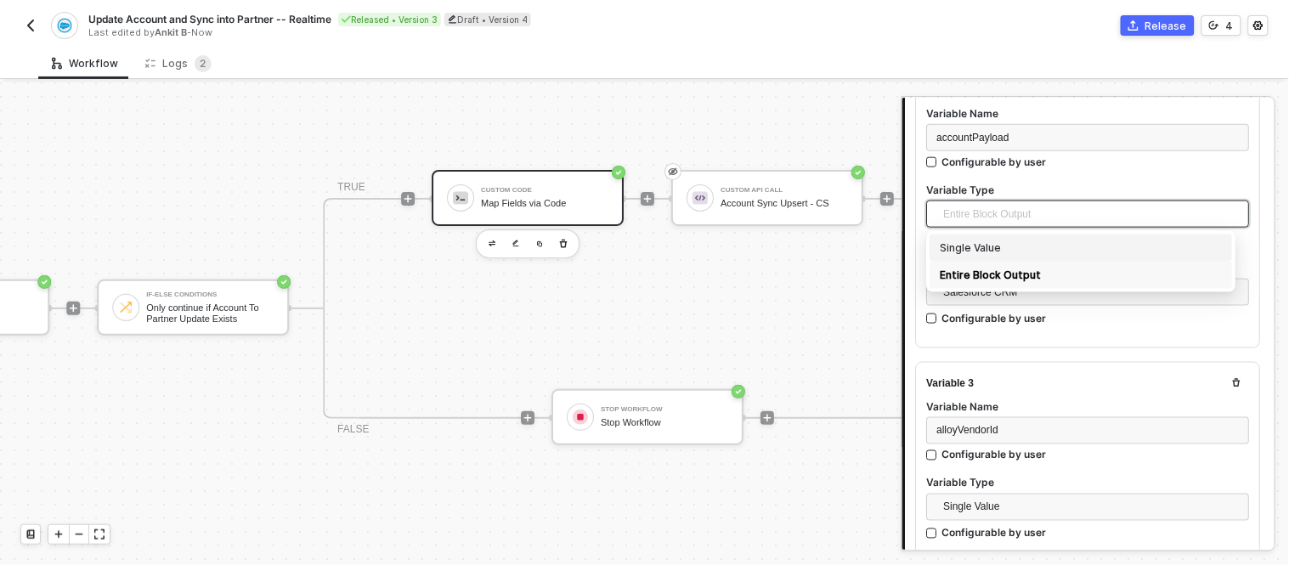
click at [980, 248] on div "Single Value" at bounding box center [1082, 248] width 282 height 19
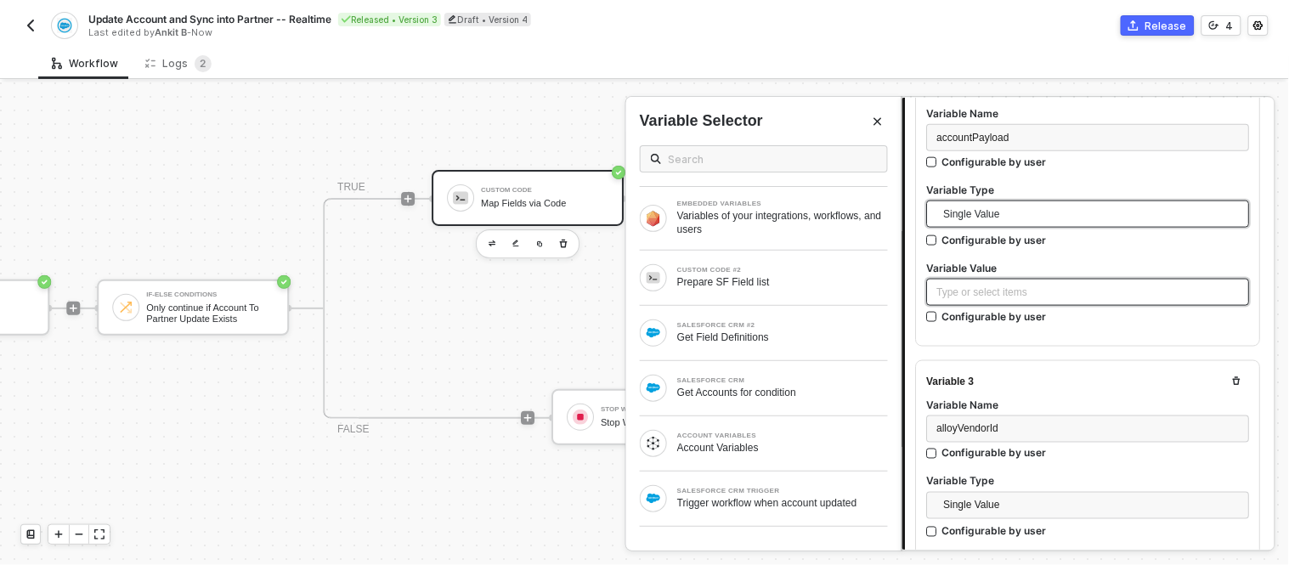
click at [996, 287] on div "Type or select items ﻿" at bounding box center [1088, 293] width 303 height 16
click at [787, 395] on div "Get Accounts for condition" at bounding box center [782, 393] width 211 height 14
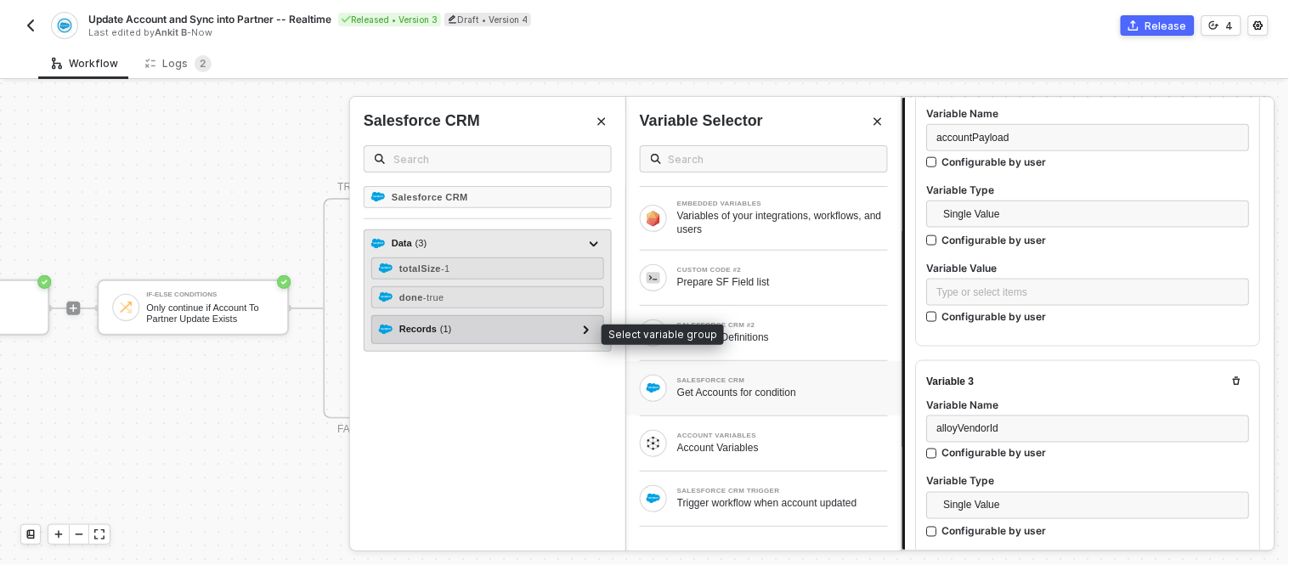
click at [498, 336] on div "Records ( 1 )" at bounding box center [477, 330] width 197 height 20
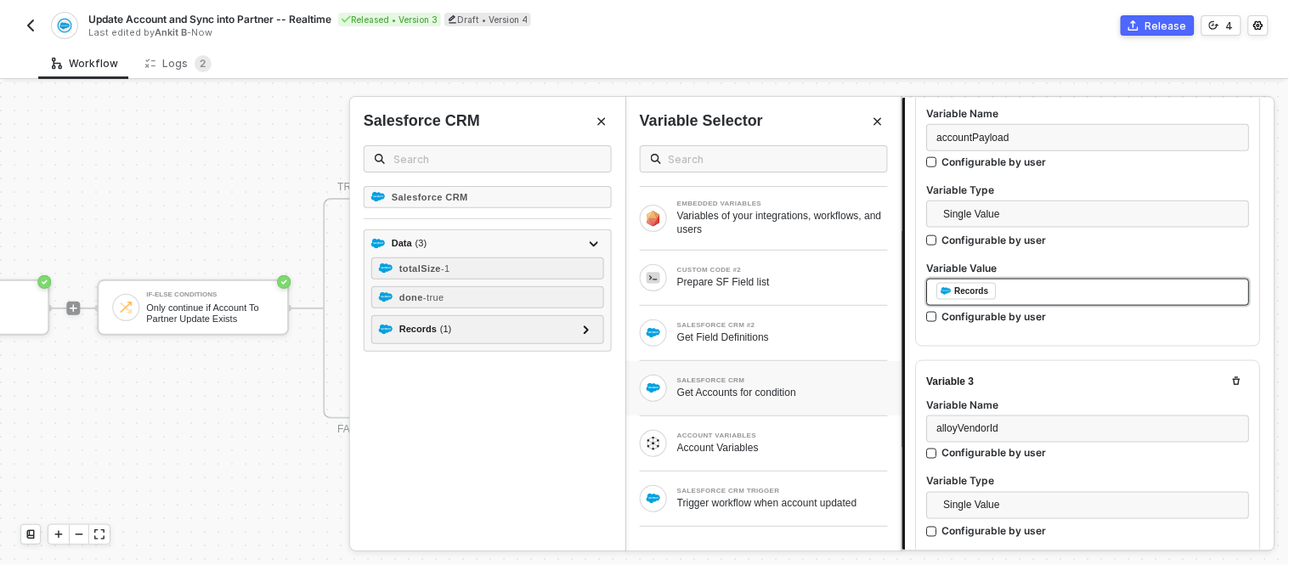
click at [999, 286] on div "﻿ ﻿ Records ﻿" at bounding box center [1088, 292] width 303 height 19
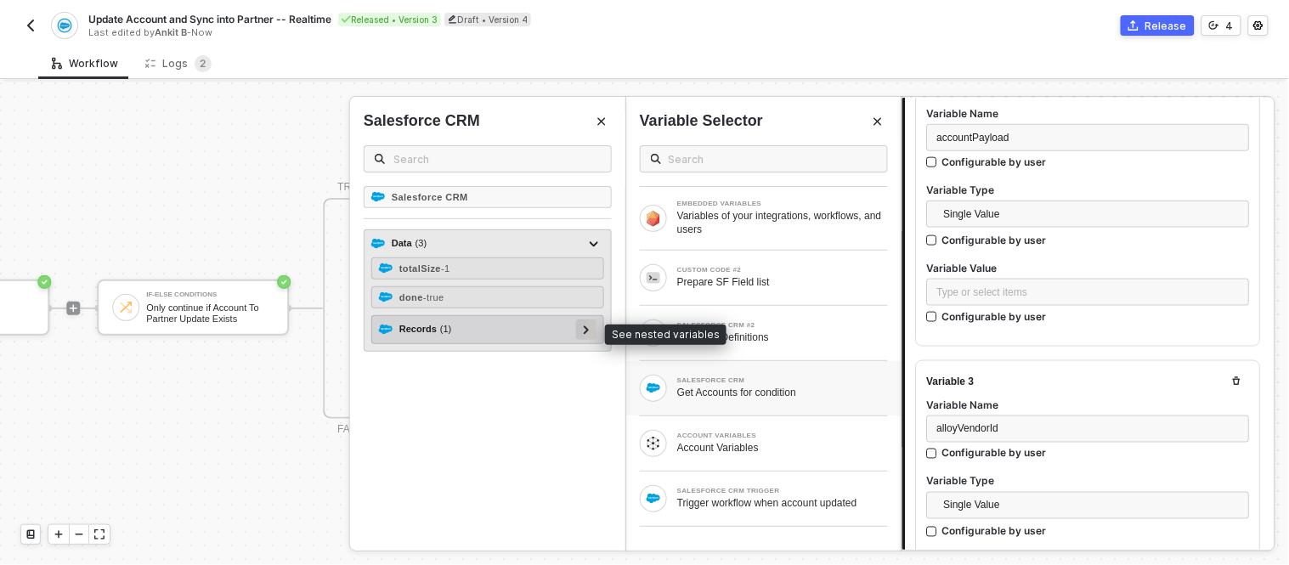
click at [589, 332] on icon at bounding box center [587, 330] width 6 height 8
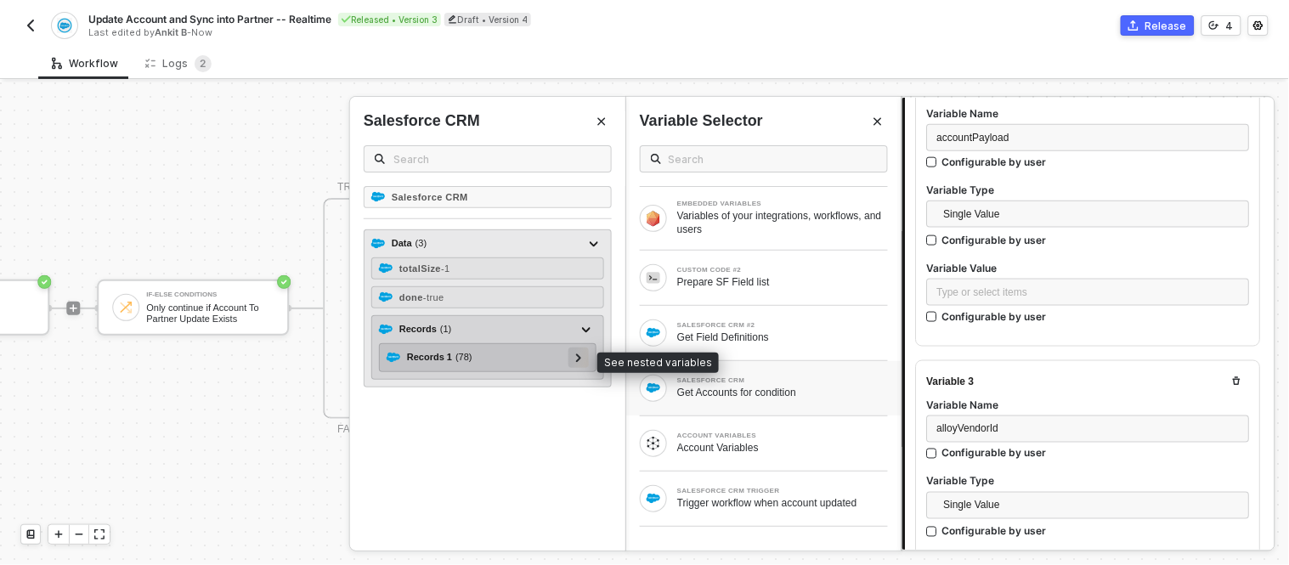
click at [576, 362] on icon at bounding box center [579, 358] width 6 height 8
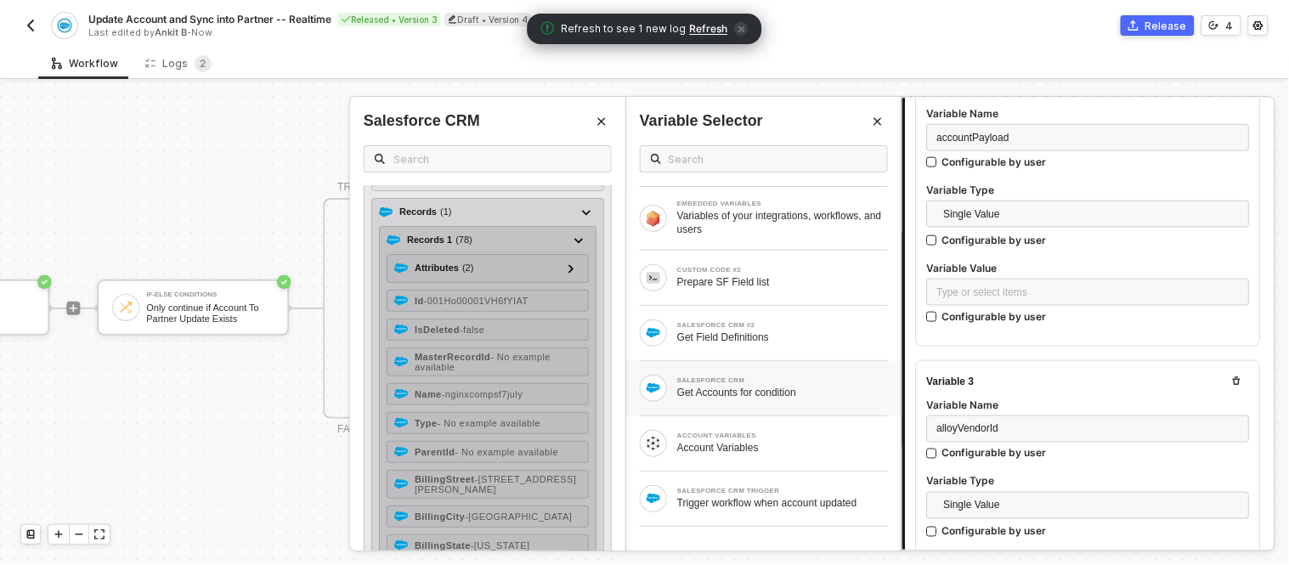
scroll to position [97, 0]
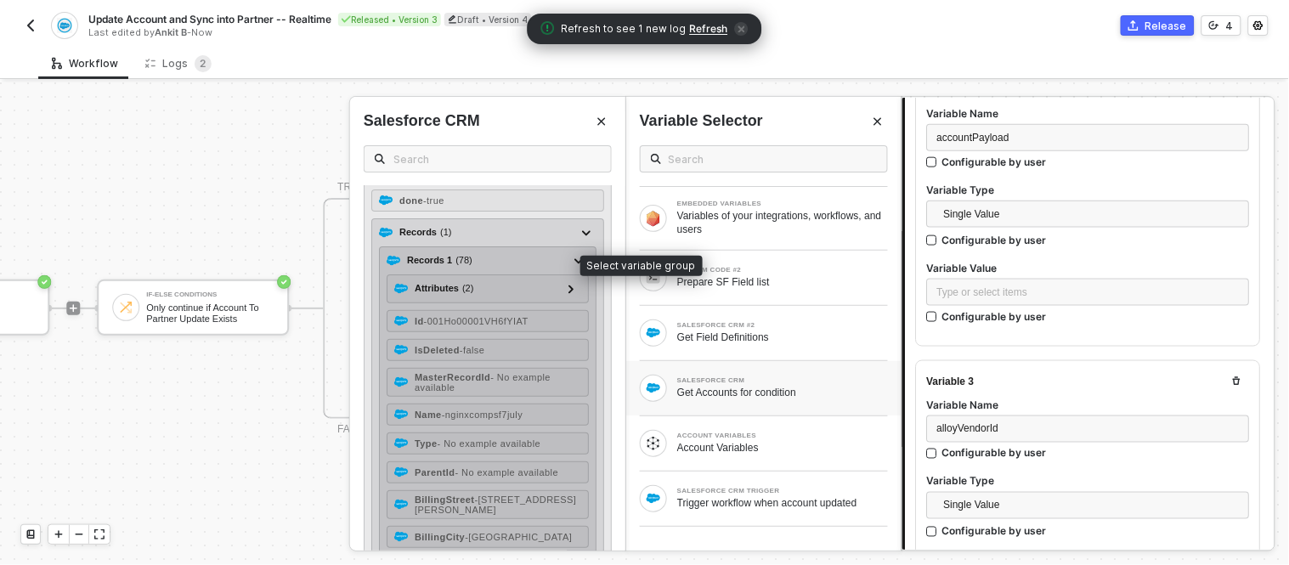
click at [416, 256] on div "Records 1 ( 78 )" at bounding box center [439, 260] width 65 height 14
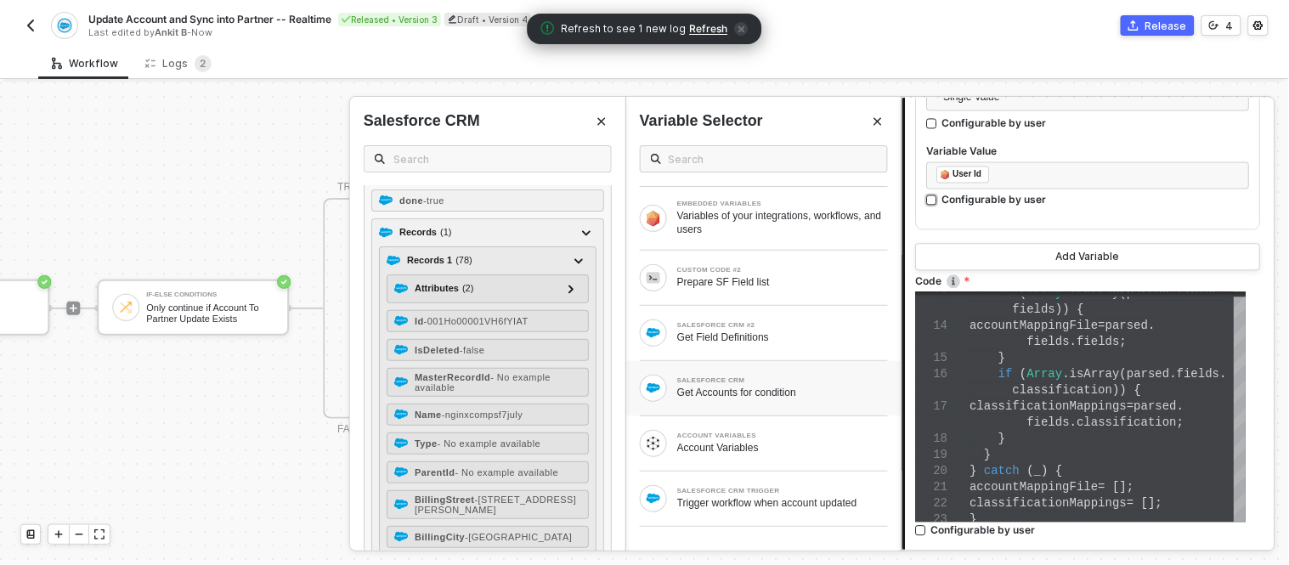
scroll to position [1108, 0]
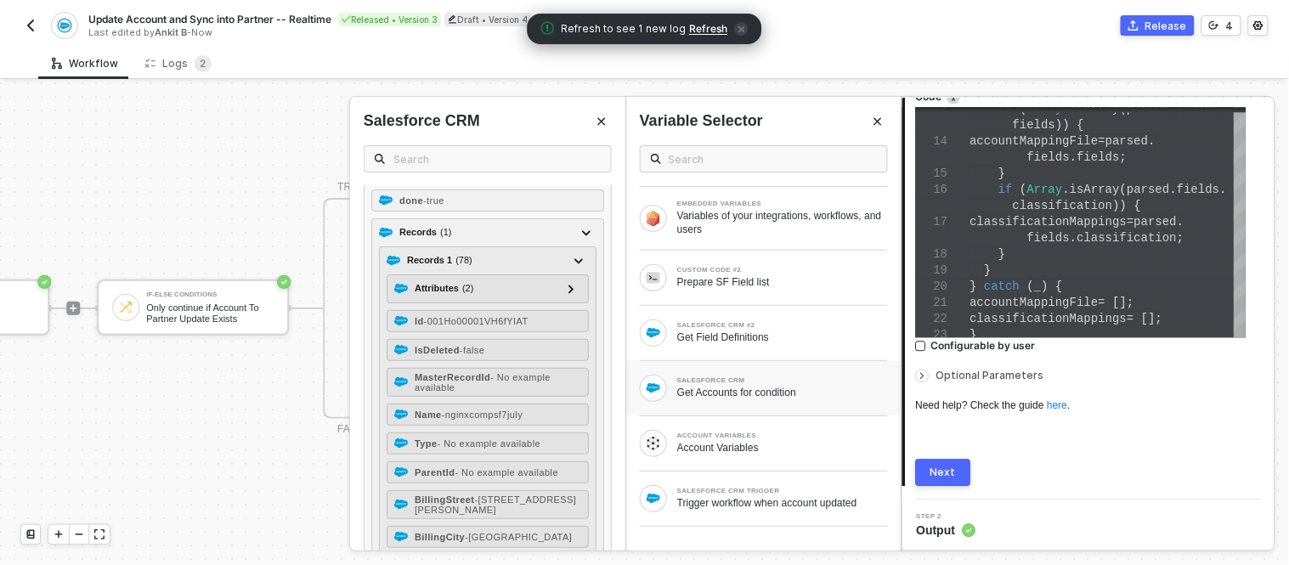
click at [938, 467] on div "Next" at bounding box center [944, 473] width 25 height 14
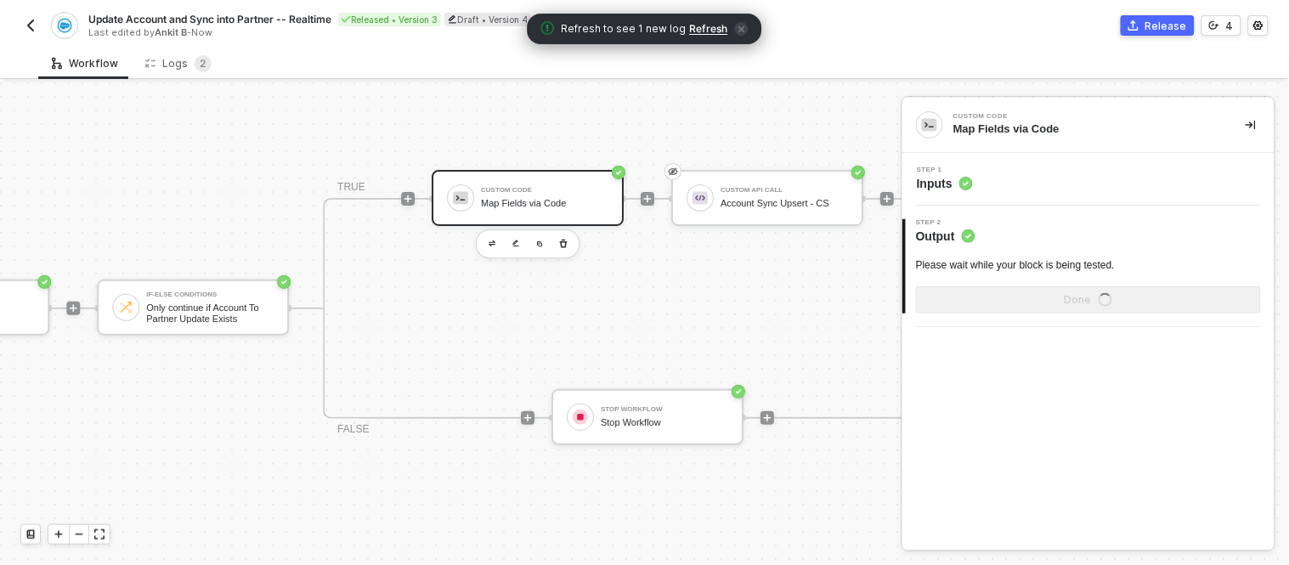
scroll to position [0, 0]
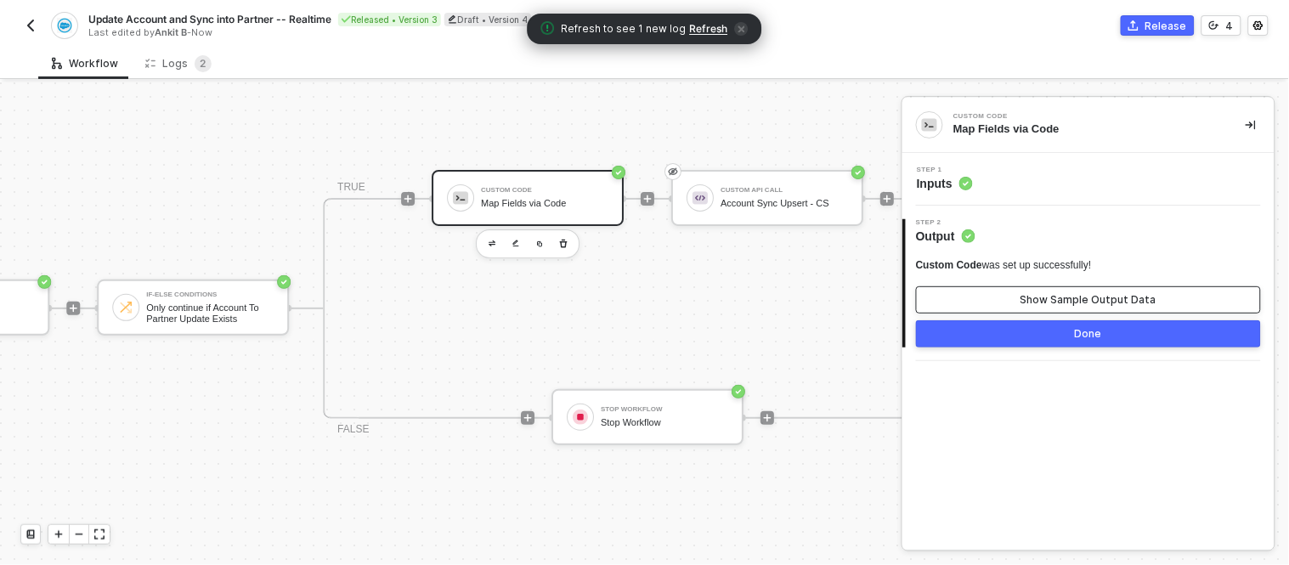
click at [1072, 304] on div "Show Sample Output Data" at bounding box center [1089, 300] width 136 height 14
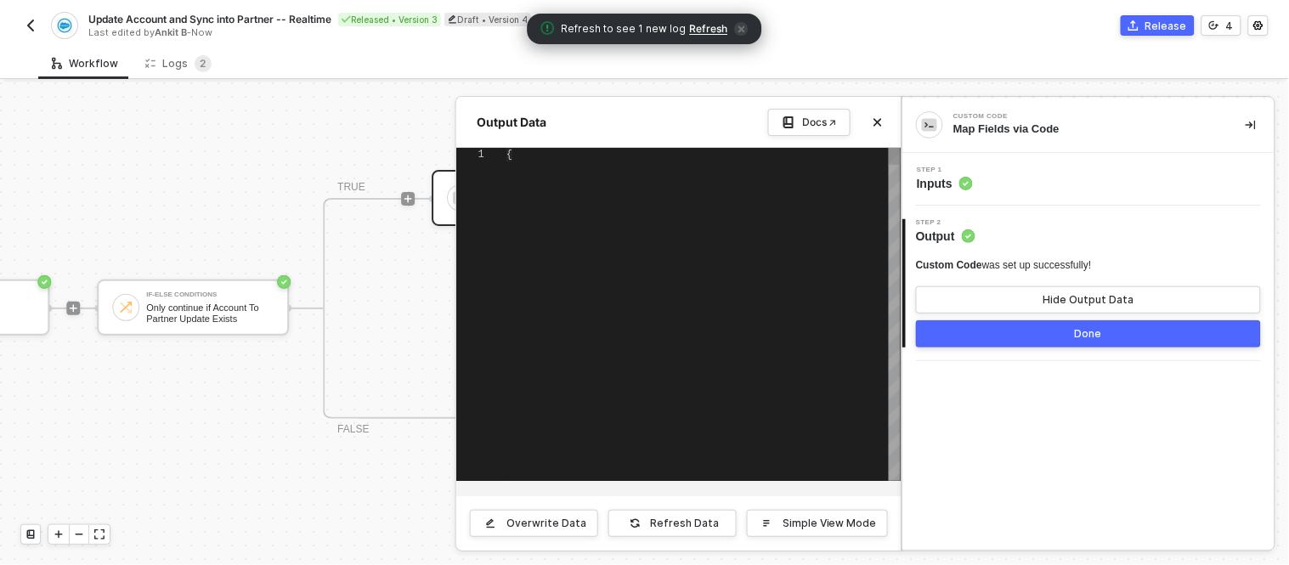
type textarea "{ "partnerId": "001Ho00001VH6fYIAT", "companyName": "nginxcompsf7july", "addres…"
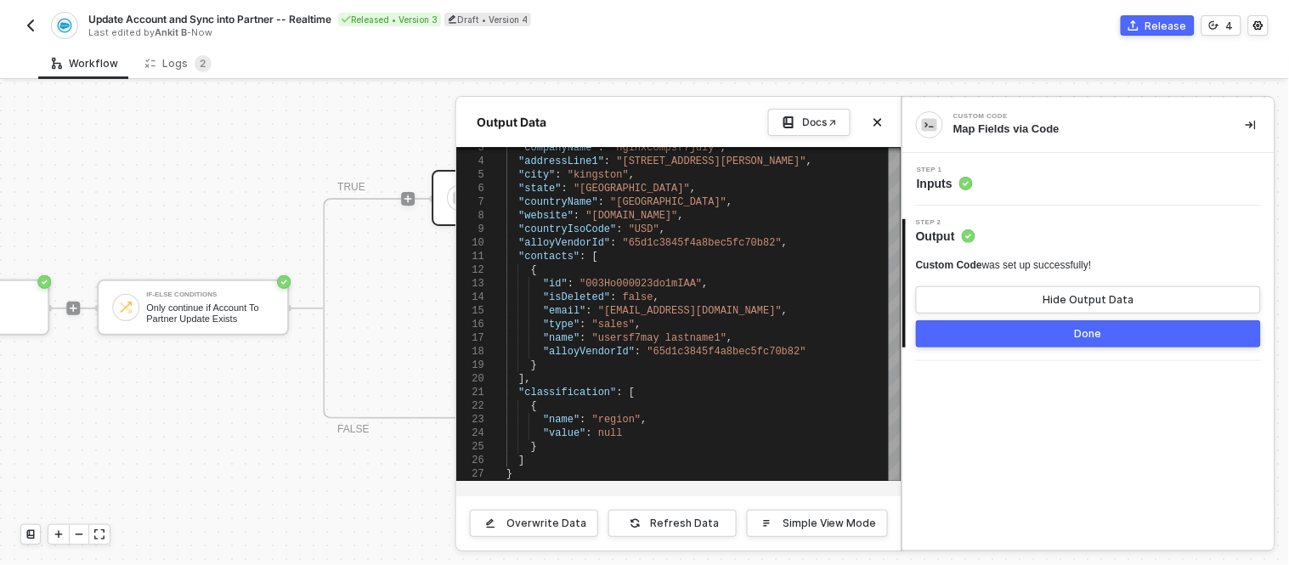
click at [1017, 329] on button "Done" at bounding box center [1088, 333] width 345 height 27
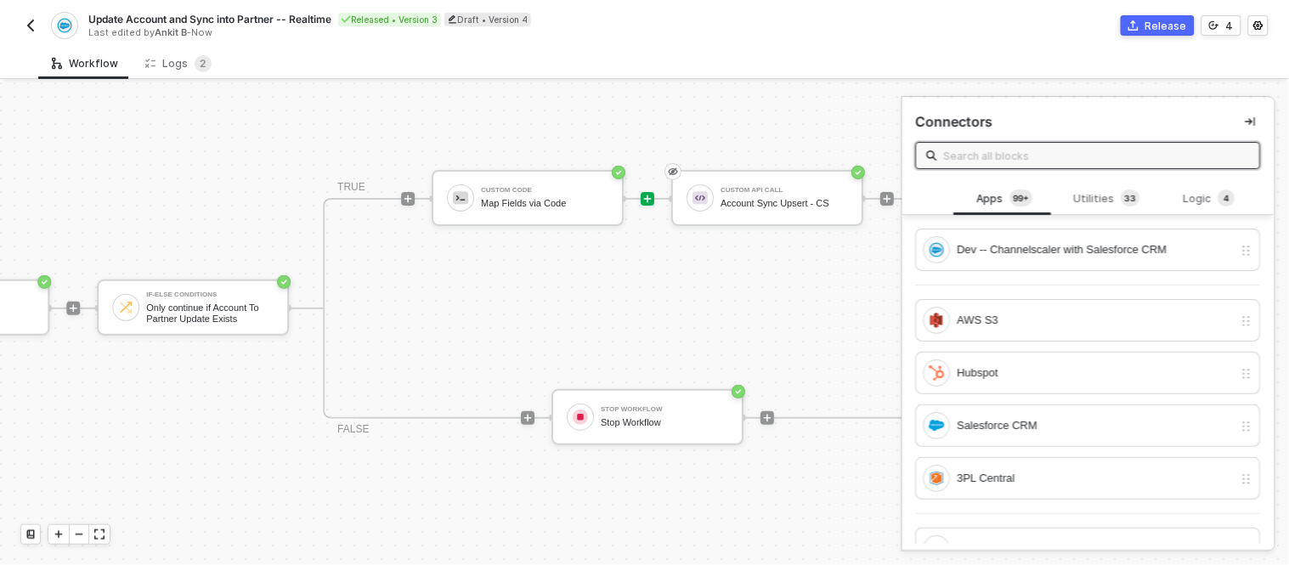
click at [1166, 23] on div "Release" at bounding box center [1167, 26] width 42 height 14
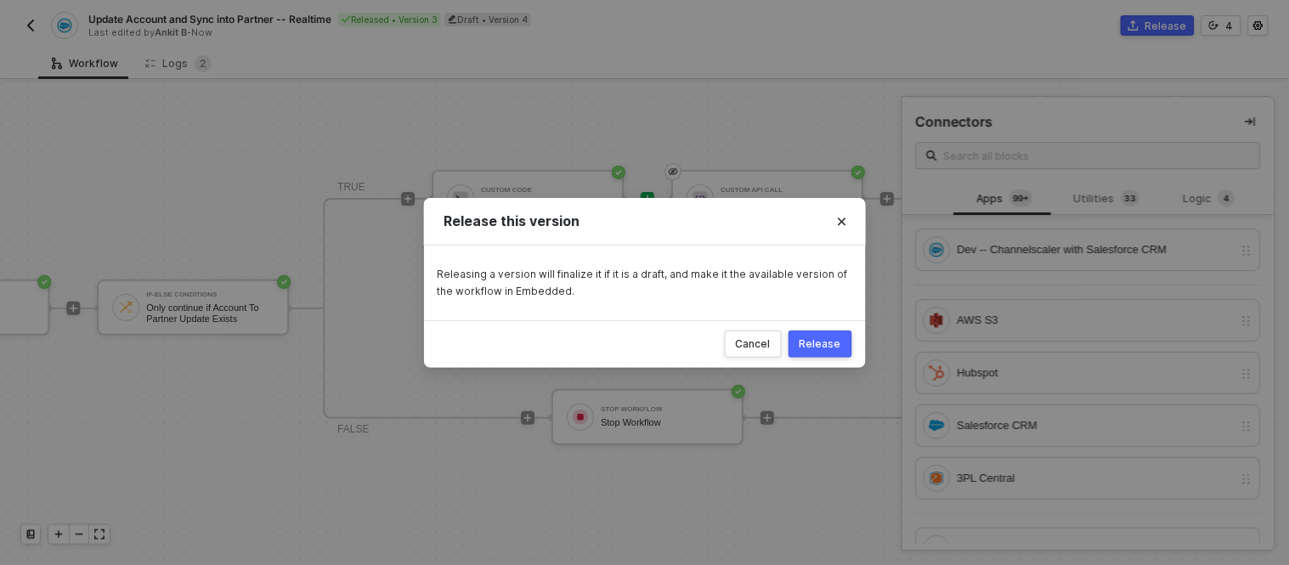
click at [808, 346] on div "Release" at bounding box center [821, 344] width 42 height 14
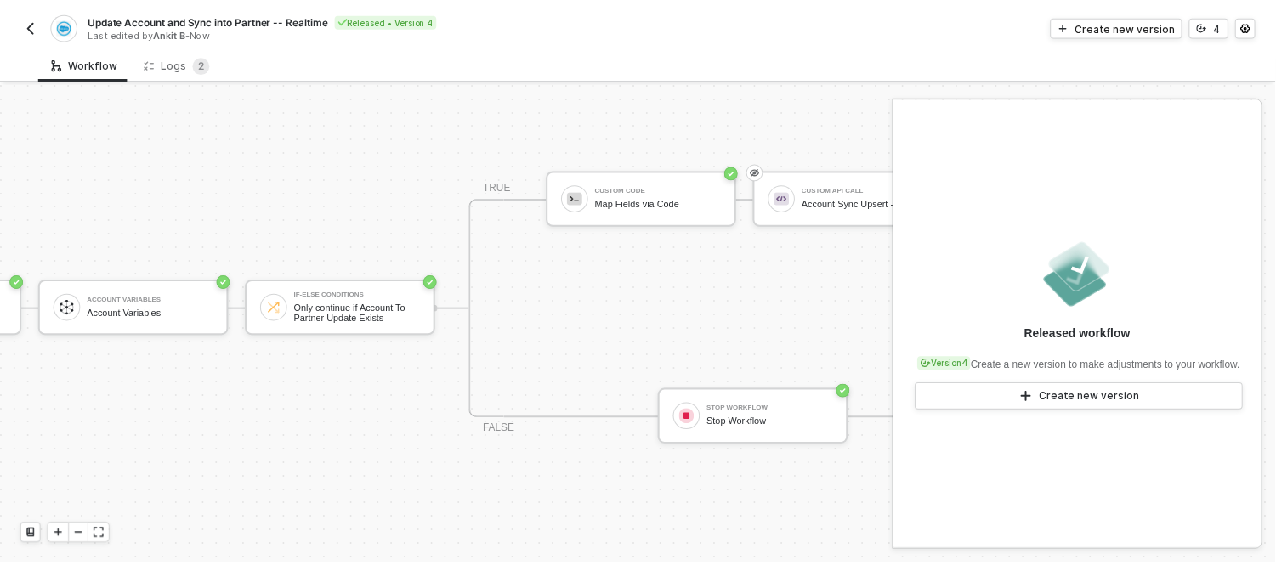
scroll to position [45, 818]
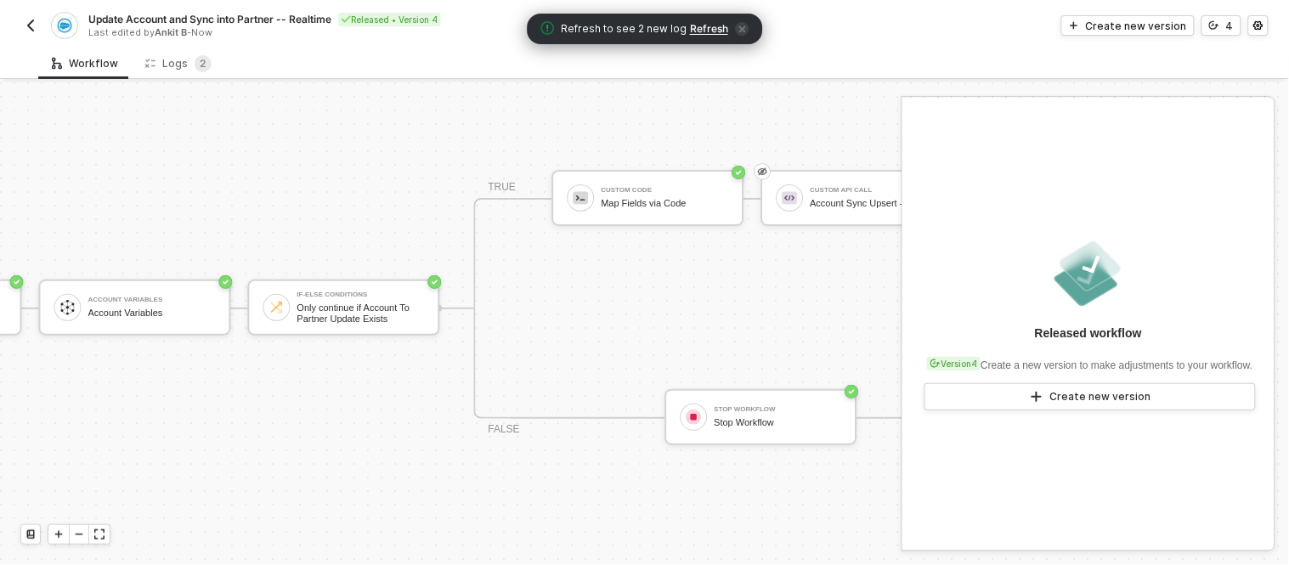
click at [705, 34] on span "Refresh" at bounding box center [709, 29] width 38 height 14
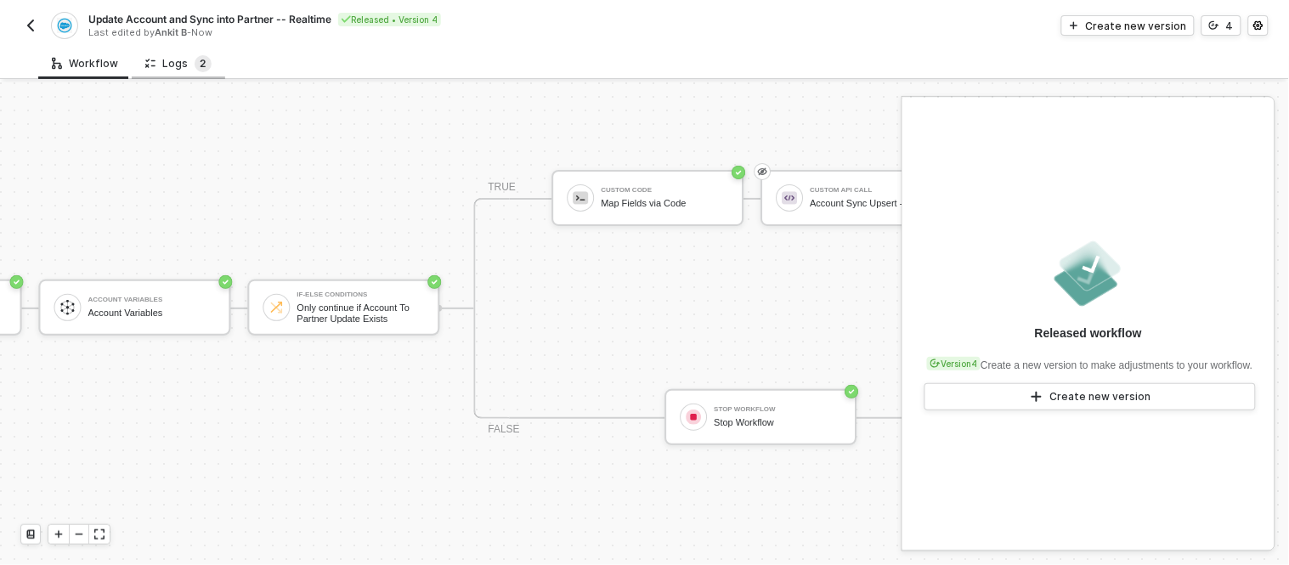
click at [201, 66] on span "2" at bounding box center [204, 63] width 6 height 13
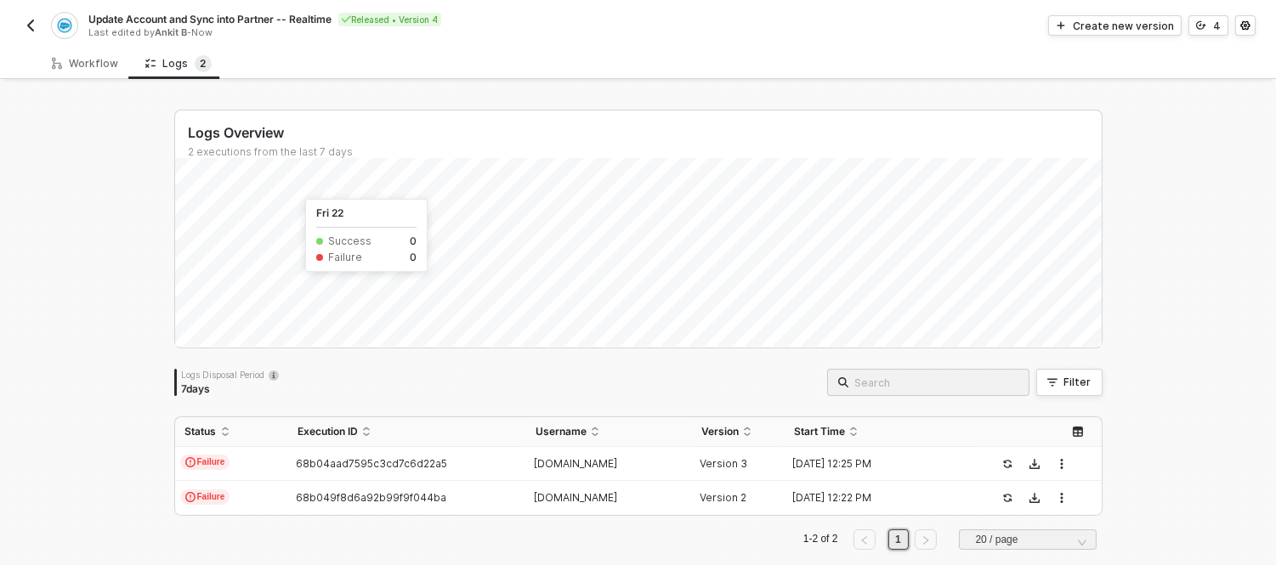
scroll to position [25, 0]
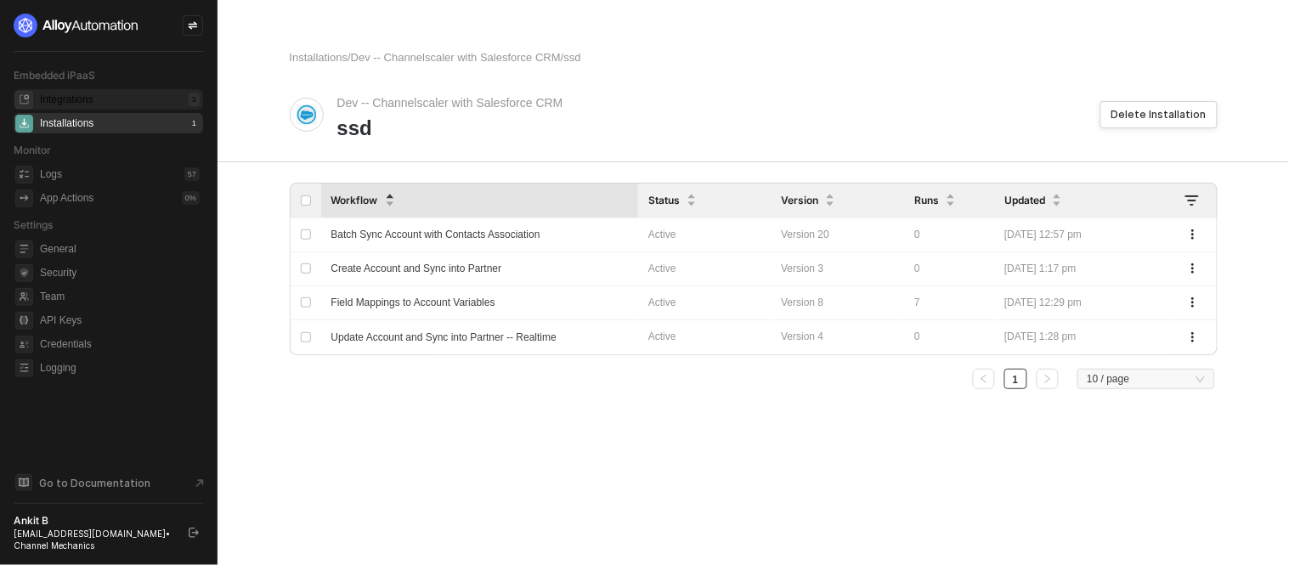
click at [77, 95] on div "Integrations" at bounding box center [67, 100] width 54 height 14
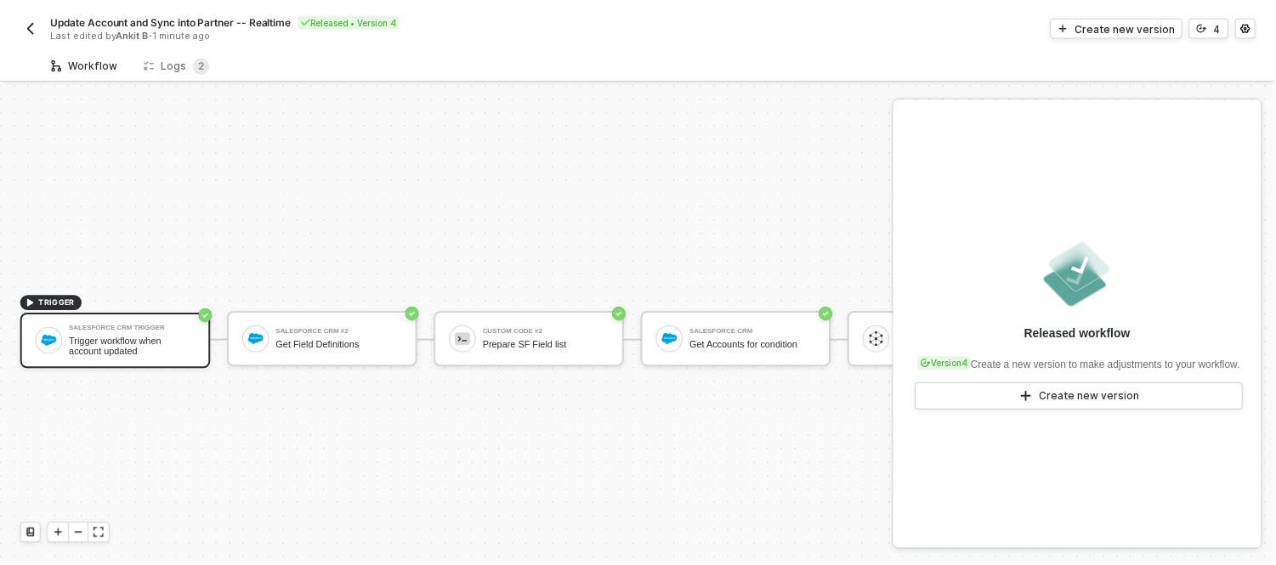
scroll to position [45, 0]
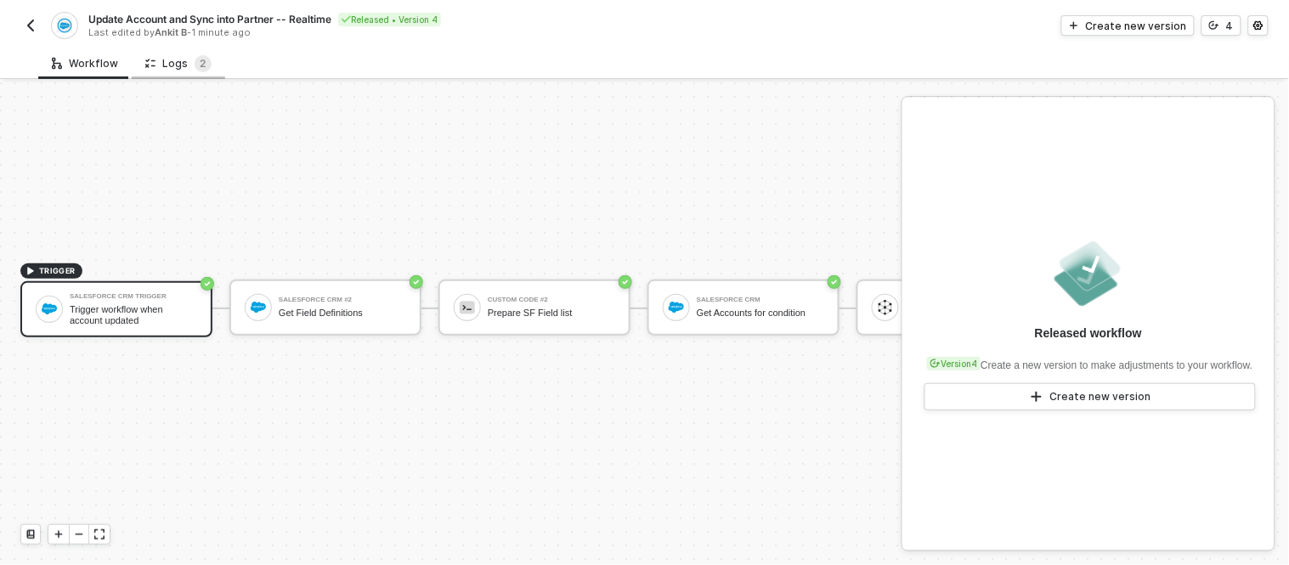
click at [183, 68] on div "Logs 2" at bounding box center [178, 63] width 66 height 17
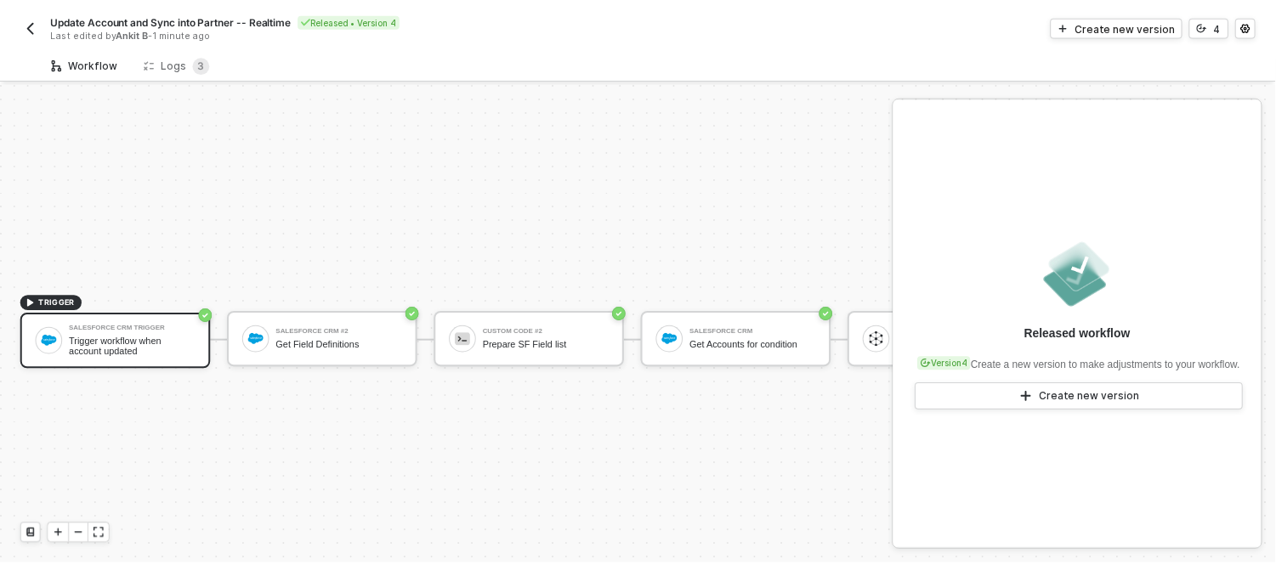
scroll to position [45, 0]
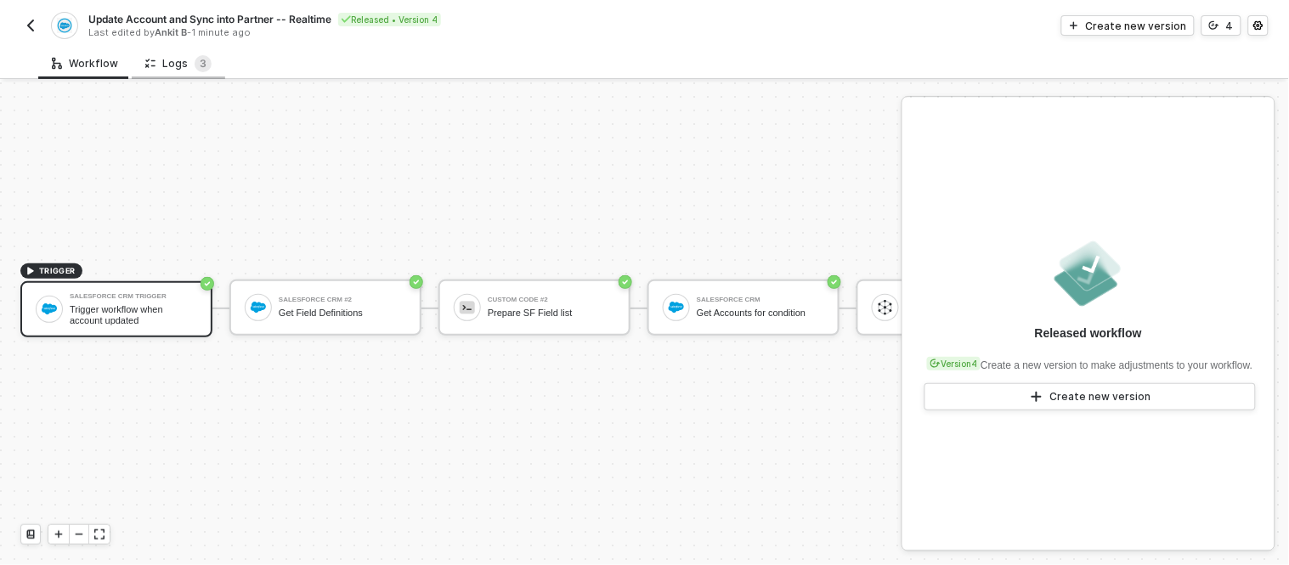
click at [178, 56] on div "Logs 3" at bounding box center [178, 63] width 66 height 17
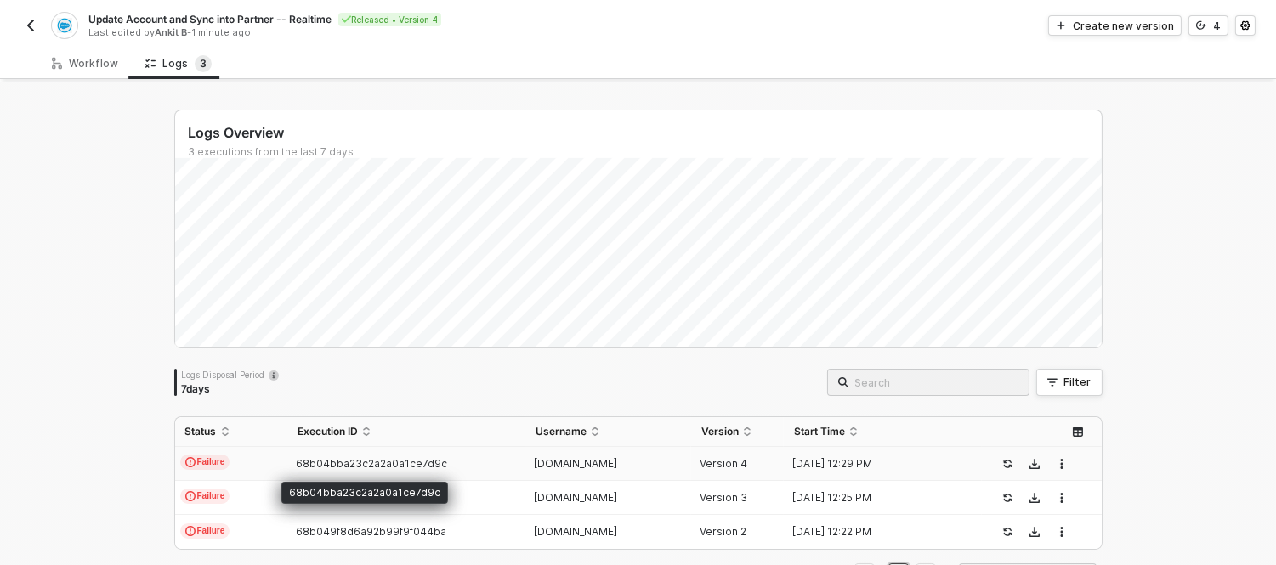
click at [422, 467] on span "68b04bba23c2a2a0a1ce7d9c" at bounding box center [371, 463] width 151 height 13
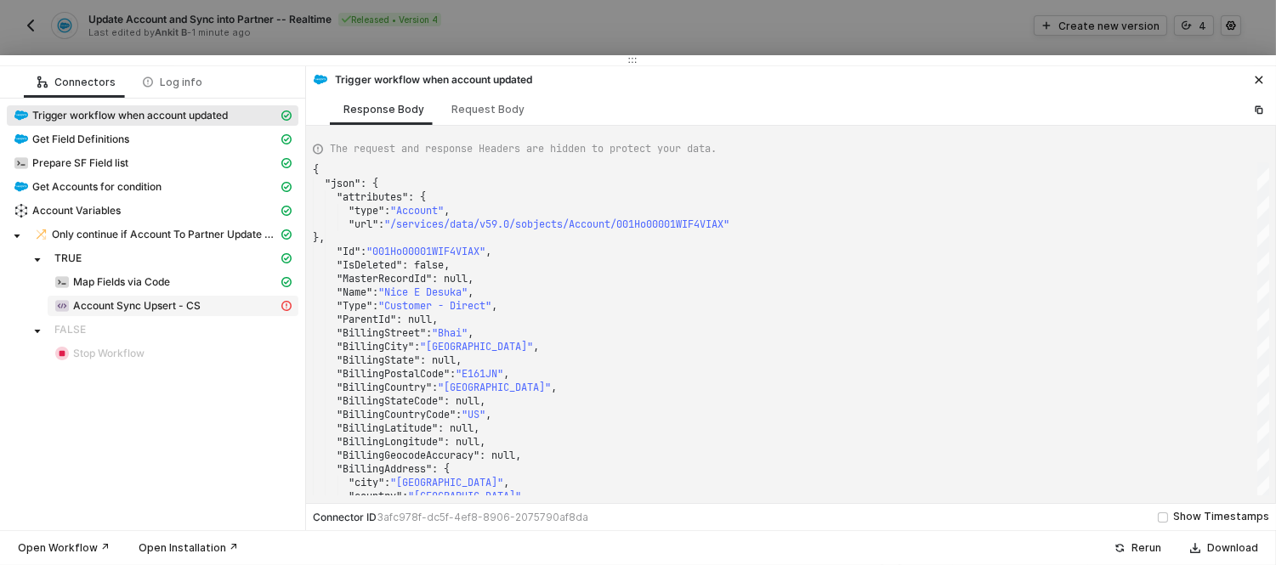
click at [191, 312] on span "Account Sync Upsert - CS" at bounding box center [136, 306] width 127 height 14
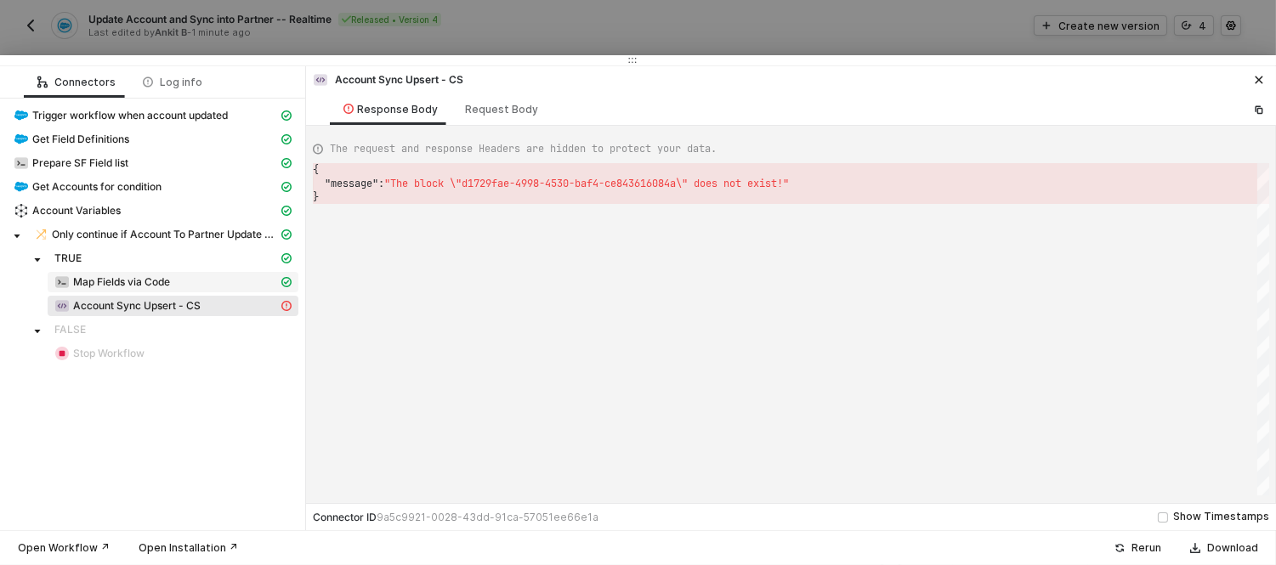
click at [151, 281] on span "Map Fields via Code" at bounding box center [121, 282] width 97 height 14
type textarea "{ "json": { "partnerId": "001Ho00001WIF4VIAX", "companyName": "Nice E Desuka", …"
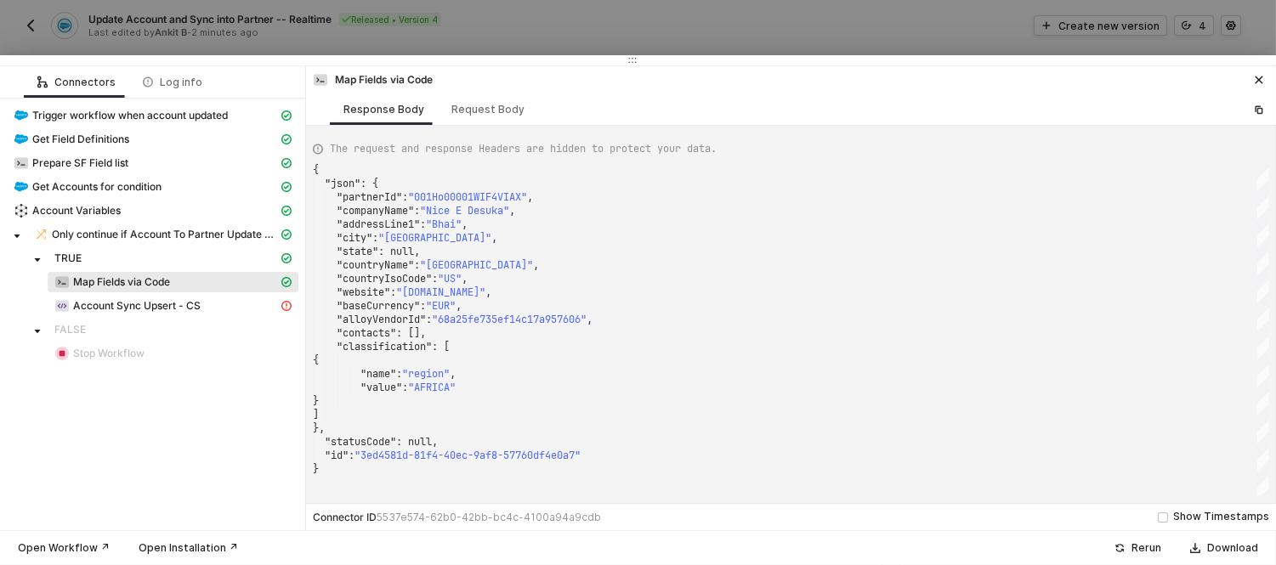
click at [480, 15] on div at bounding box center [638, 282] width 1276 height 565
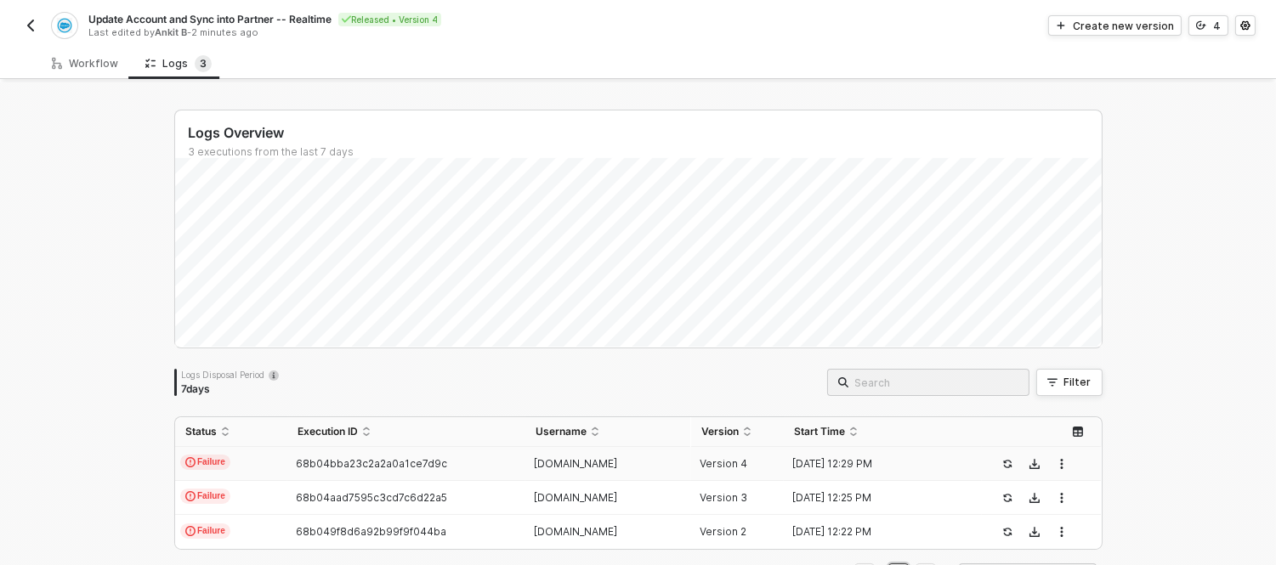
click at [36, 31] on img "button" at bounding box center [31, 26] width 14 height 14
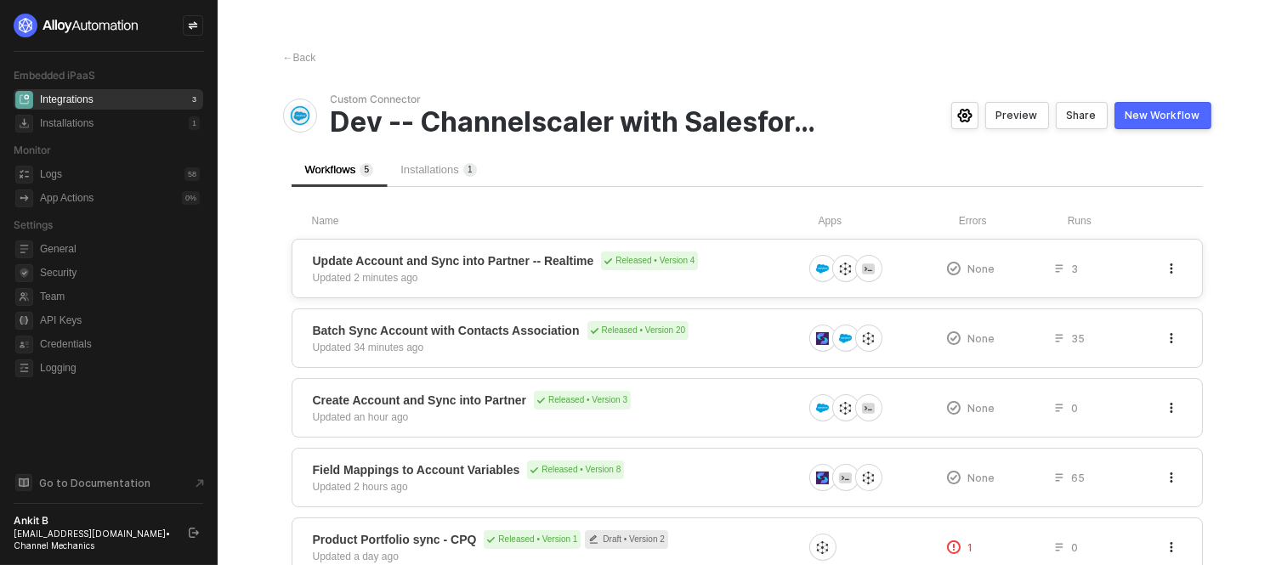
click at [745, 262] on span "Update Account and Sync into Partner -- Realtime Released • Version 4" at bounding box center [558, 261] width 490 height 19
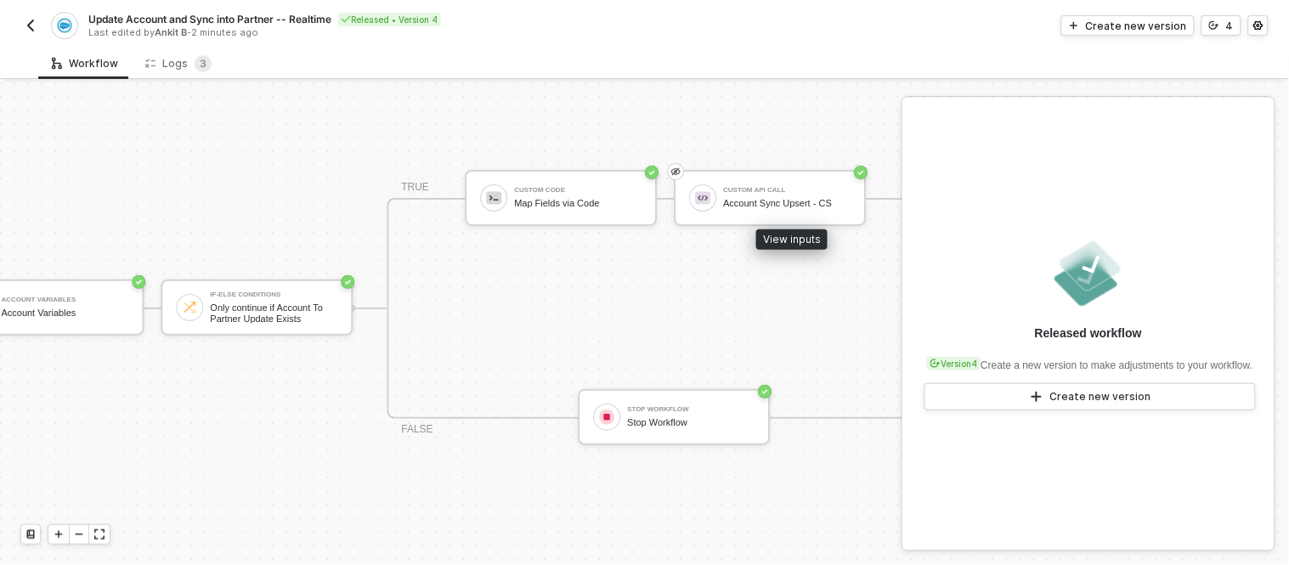
scroll to position [45, 908]
click at [777, 277] on div "TRUE Custom Code Map Fields via Code Custom API Call Account Sync Upsert - CS F…" at bounding box center [663, 308] width 558 height 221
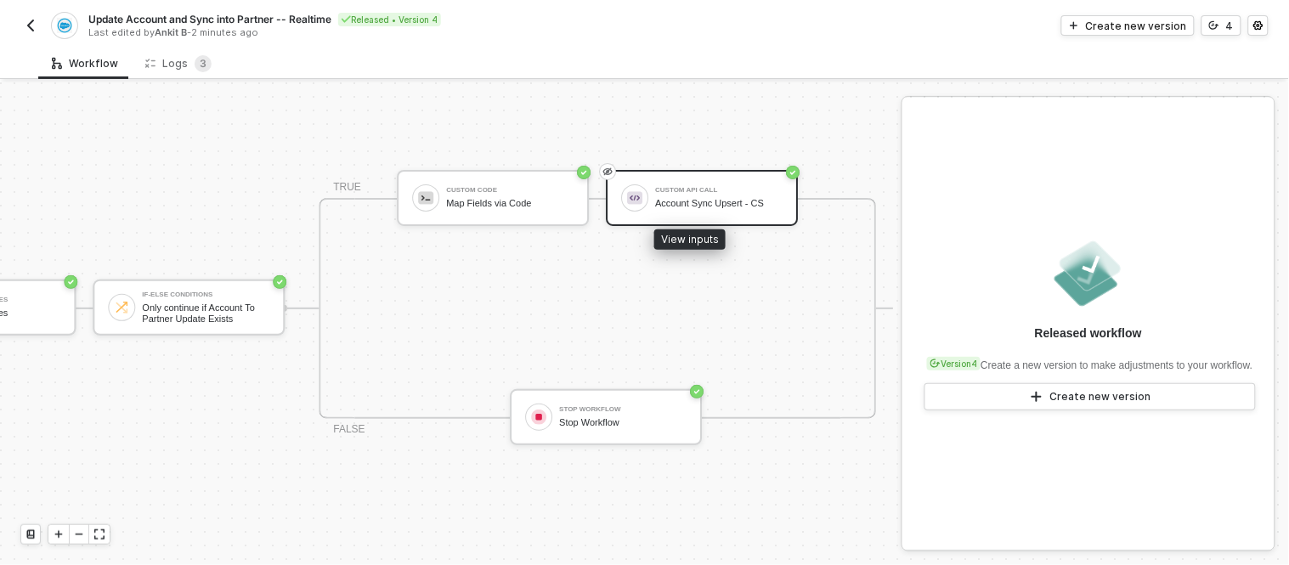
click at [699, 187] on div "Custom API Call" at bounding box center [718, 190] width 127 height 7
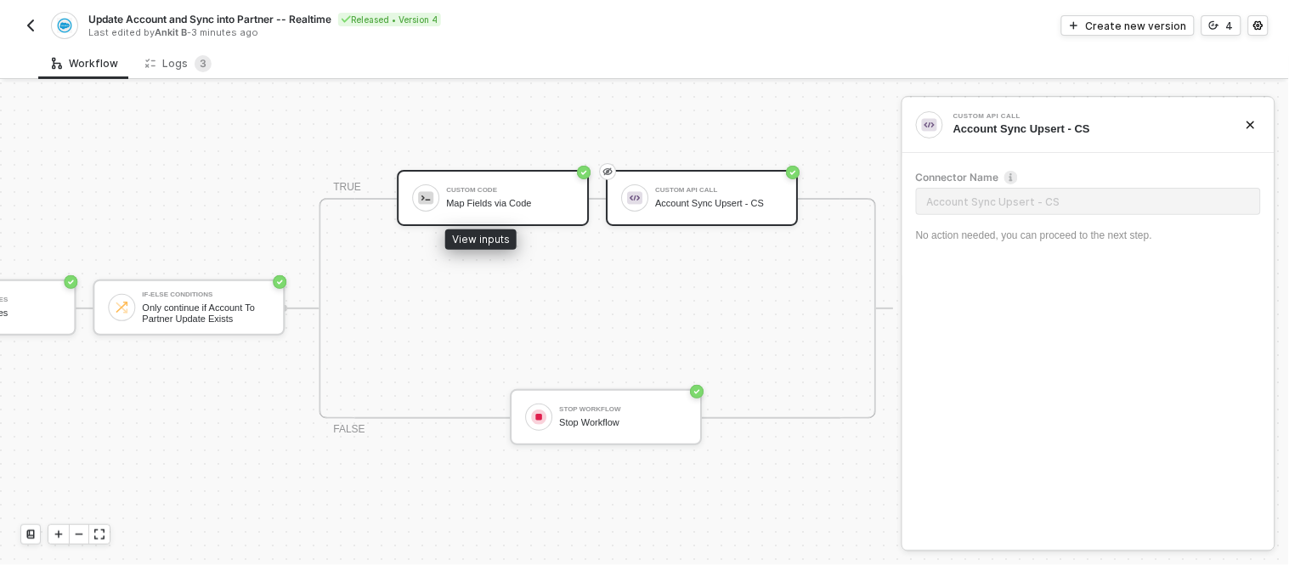
click at [552, 187] on div "Custom Code" at bounding box center [509, 190] width 127 height 7
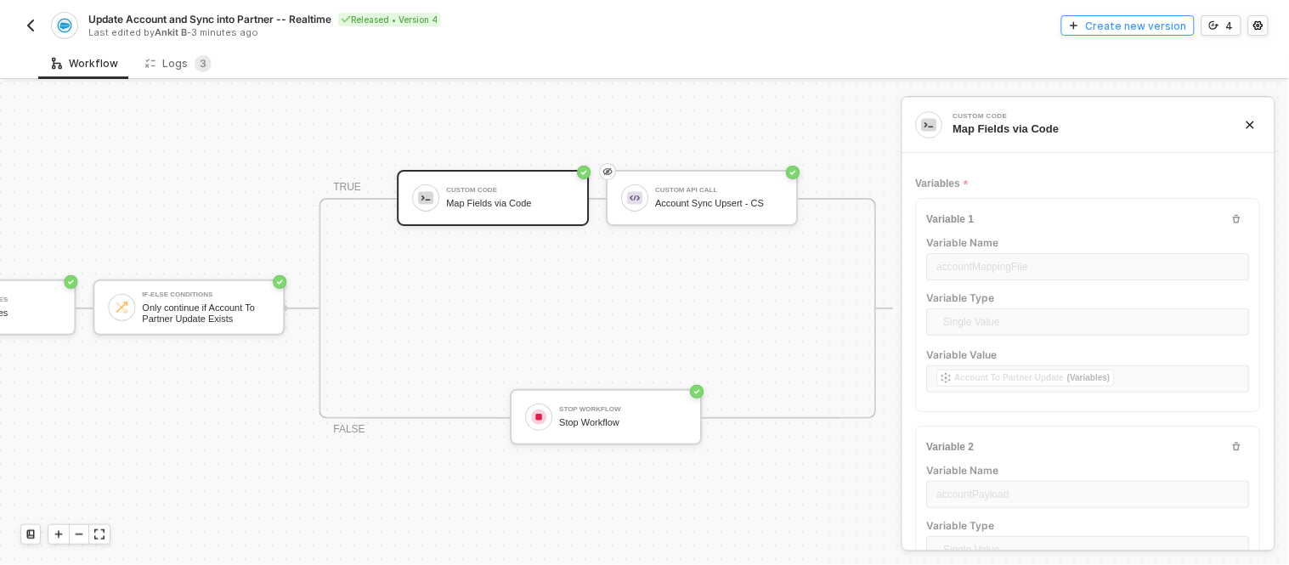
click at [1107, 19] on div "Create new version" at bounding box center [1136, 26] width 101 height 14
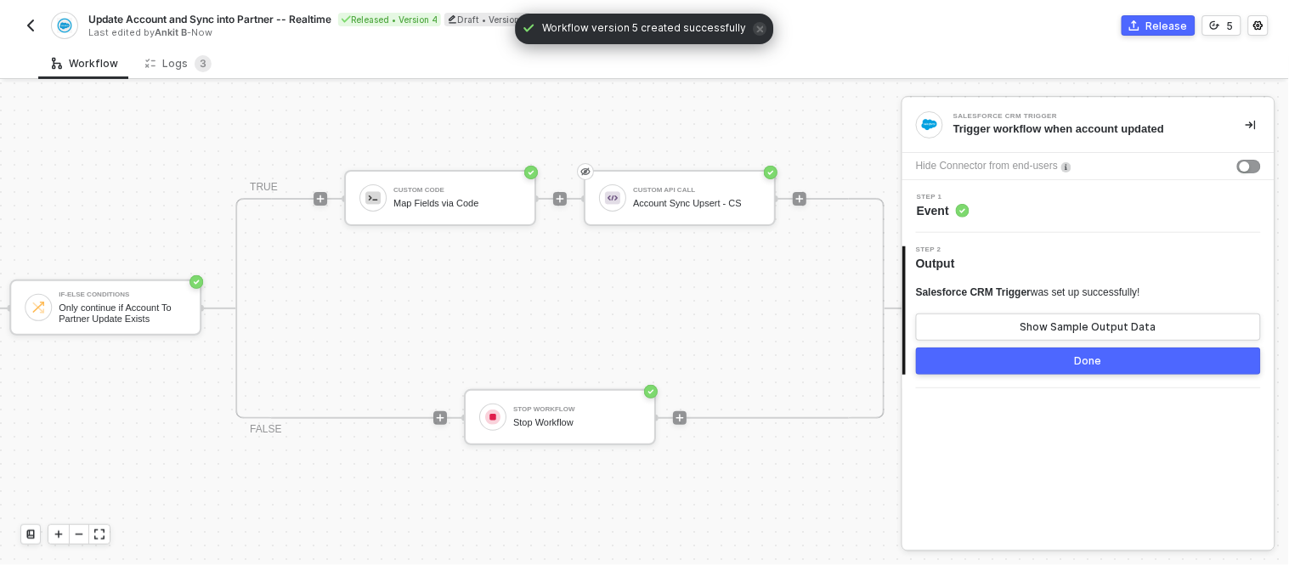
scroll to position [45, 1210]
click at [767, 242] on div "TRUE Custom Code Map Fields via Code Custom API Call Account Sync Upsert - CS F…" at bounding box center [559, 308] width 649 height 221
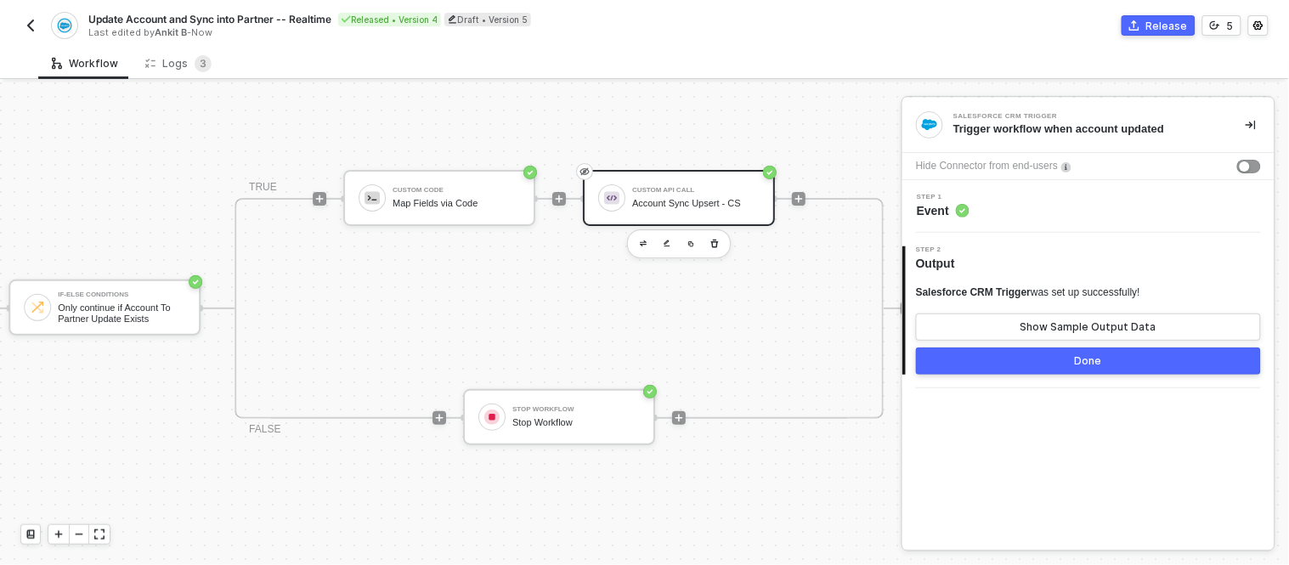
click at [694, 182] on div "Custom API Call Account Sync Upsert - CS" at bounding box center [695, 198] width 127 height 32
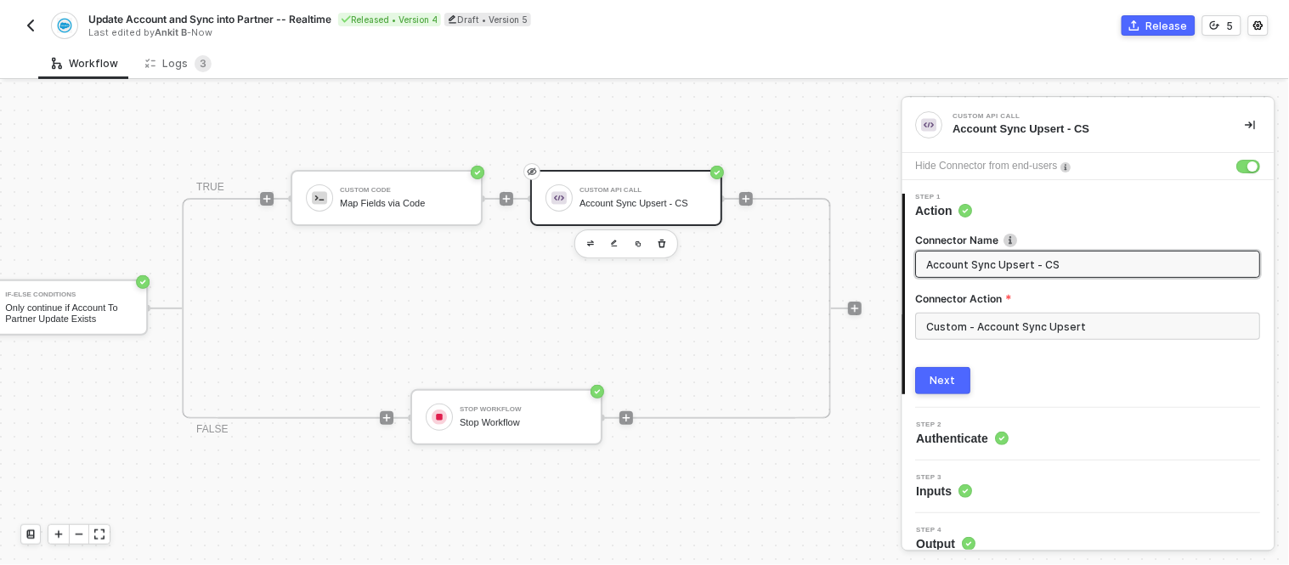
scroll to position [45, 1264]
click at [420, 187] on div "Custom Code" at bounding box center [402, 190] width 127 height 7
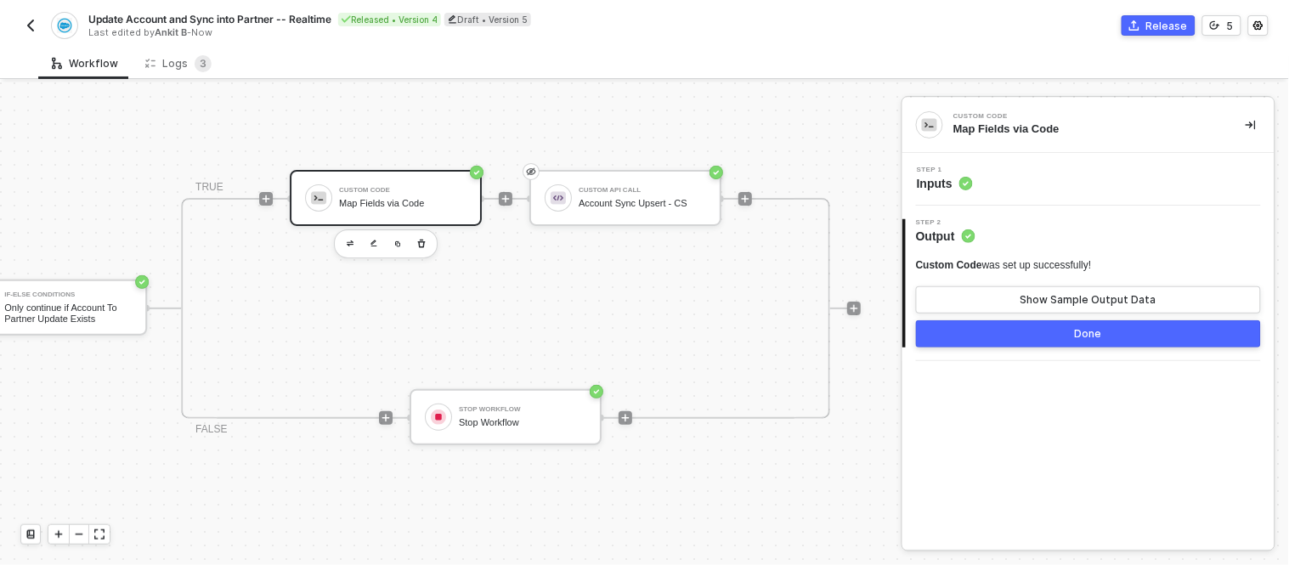
click at [963, 200] on div "Step 1 Inputs" at bounding box center [1089, 179] width 372 height 53
click at [943, 188] on span "Inputs" at bounding box center [945, 183] width 56 height 17
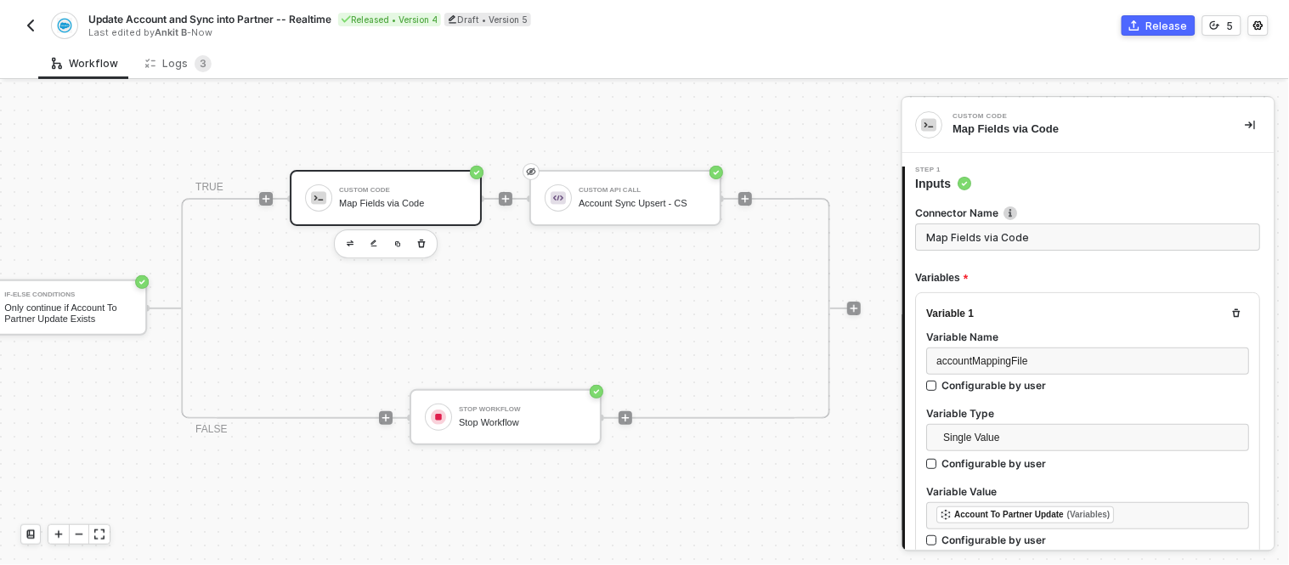
type textarea "// ---- Safely parse mapping file ---- let accountMappingFile = []; let classif…"
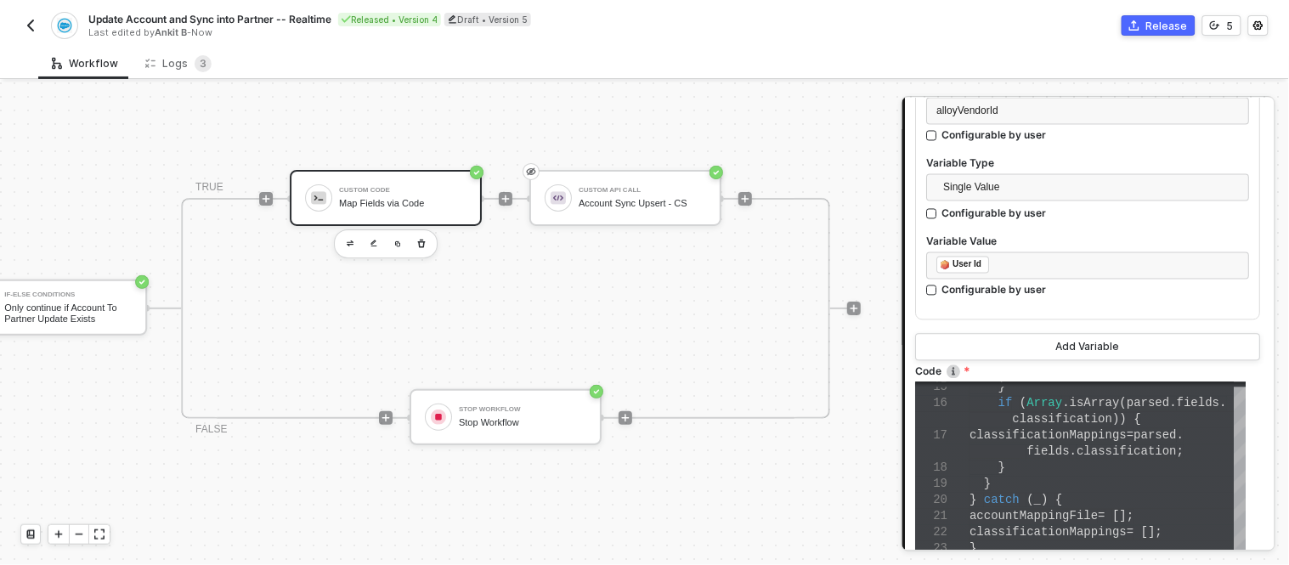
scroll to position [1108, 0]
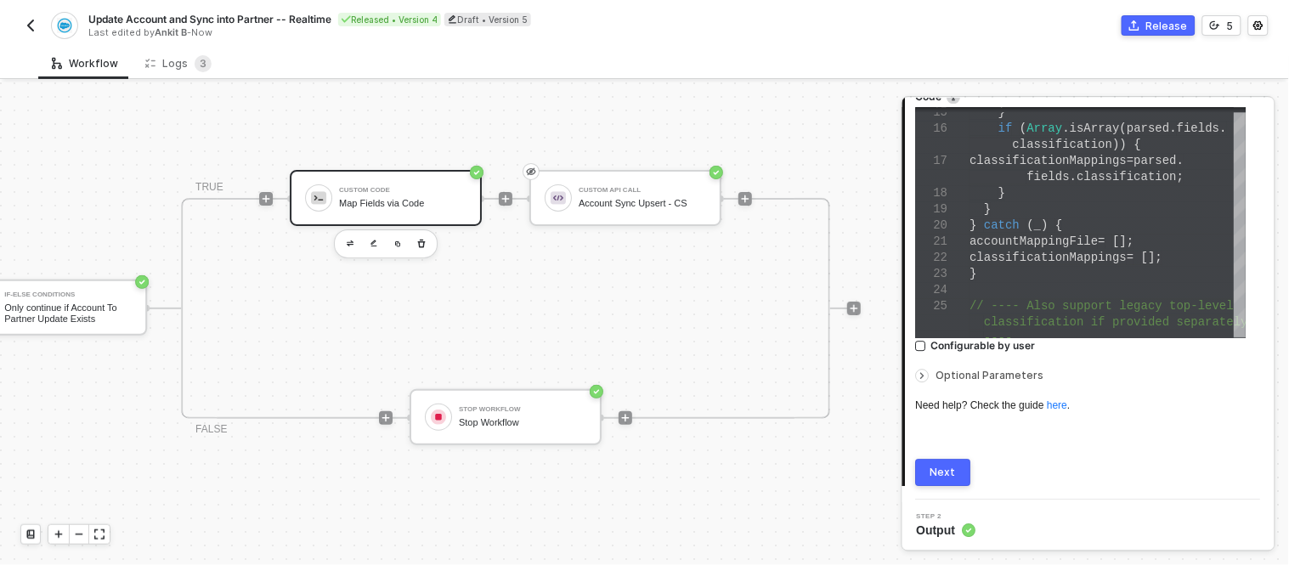
click at [976, 370] on span "Optional Parameters" at bounding box center [991, 375] width 108 height 13
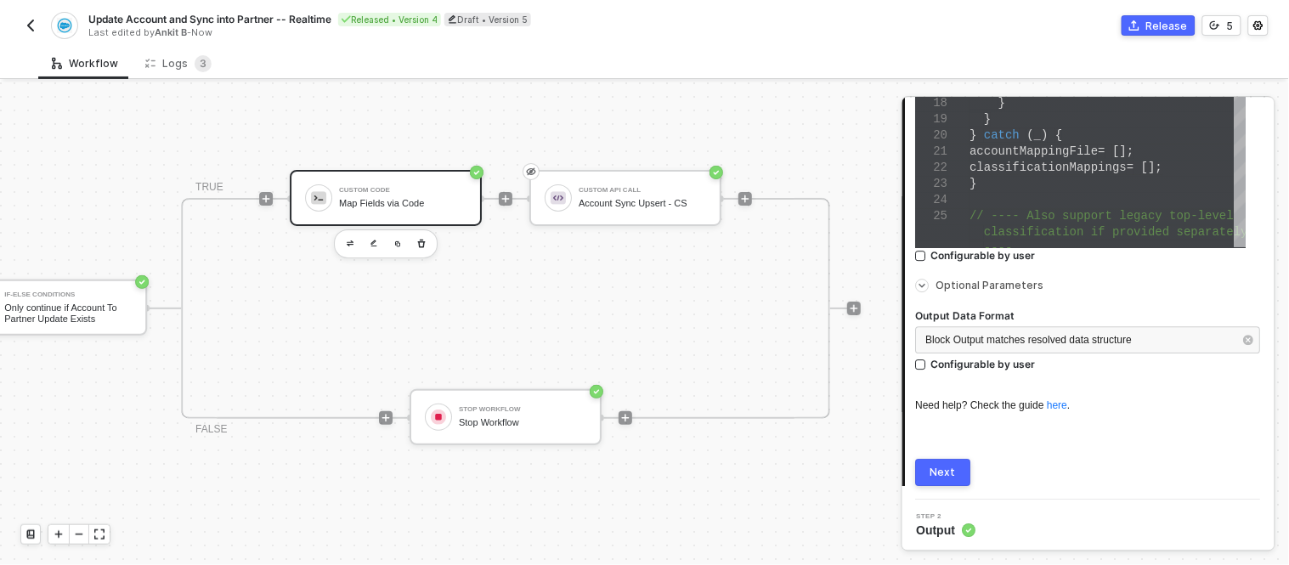
scroll to position [1192, 0]
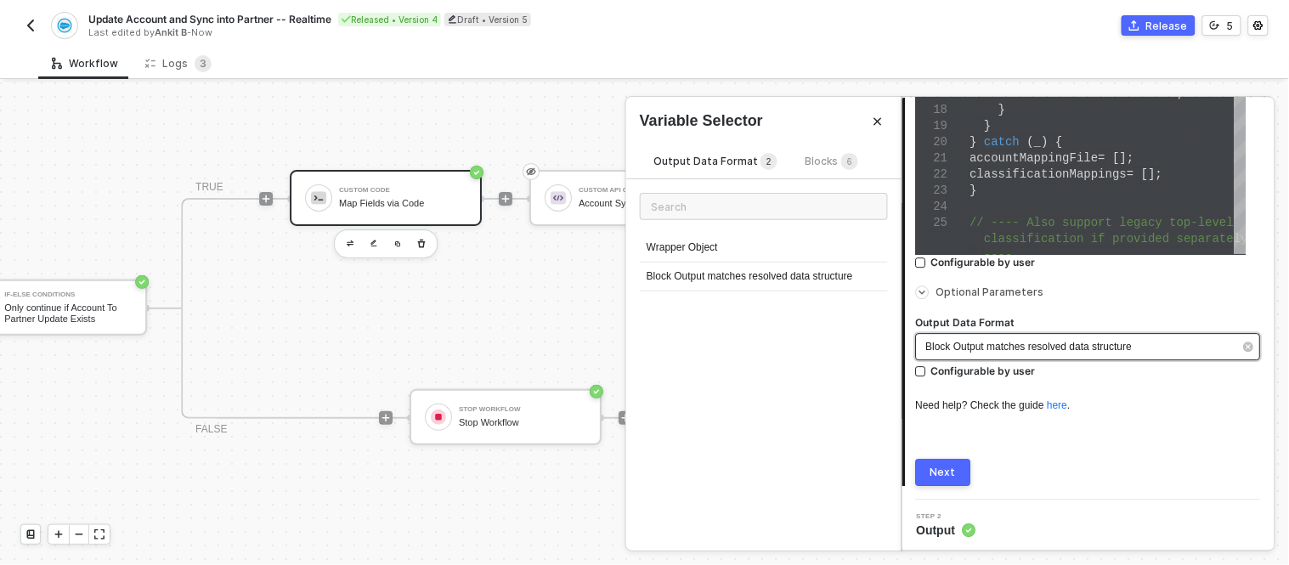
click at [1005, 350] on span "Block Output matches resolved data structure" at bounding box center [1029, 347] width 207 height 12
click at [808, 279] on div "Block Output matches resolved data structure" at bounding box center [764, 277] width 248 height 29
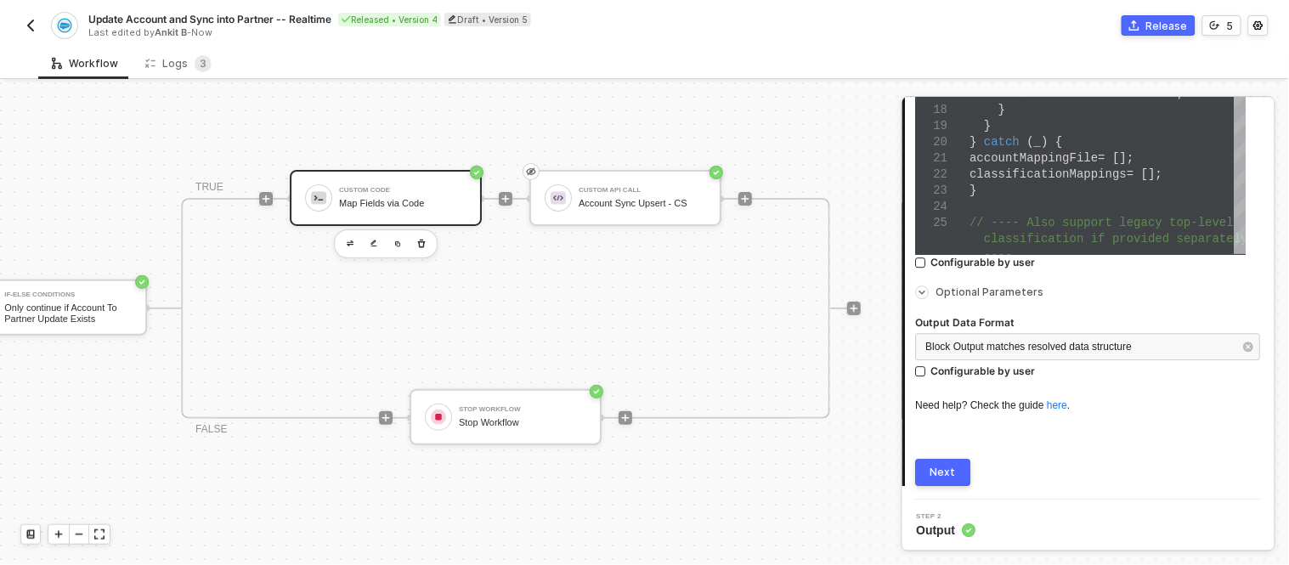
click at [954, 469] on div "Next" at bounding box center [944, 473] width 25 height 14
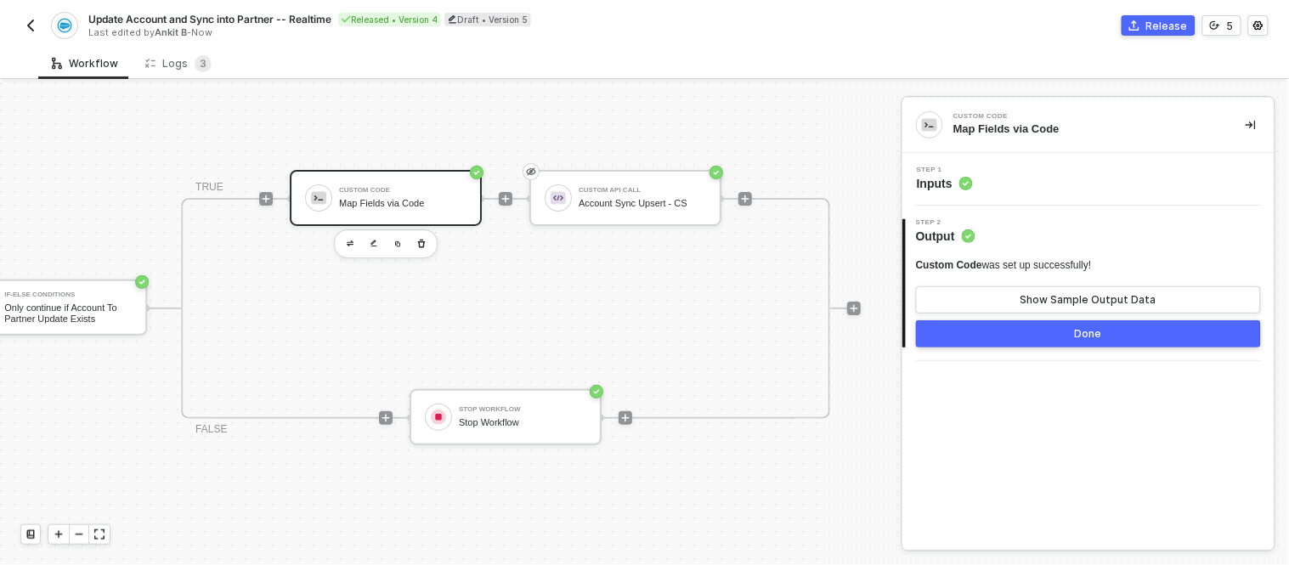
click at [403, 182] on div "Custom Code Map Fields via Code" at bounding box center [402, 198] width 127 height 32
click at [941, 293] on button "Show Sample Output Data" at bounding box center [1088, 299] width 345 height 27
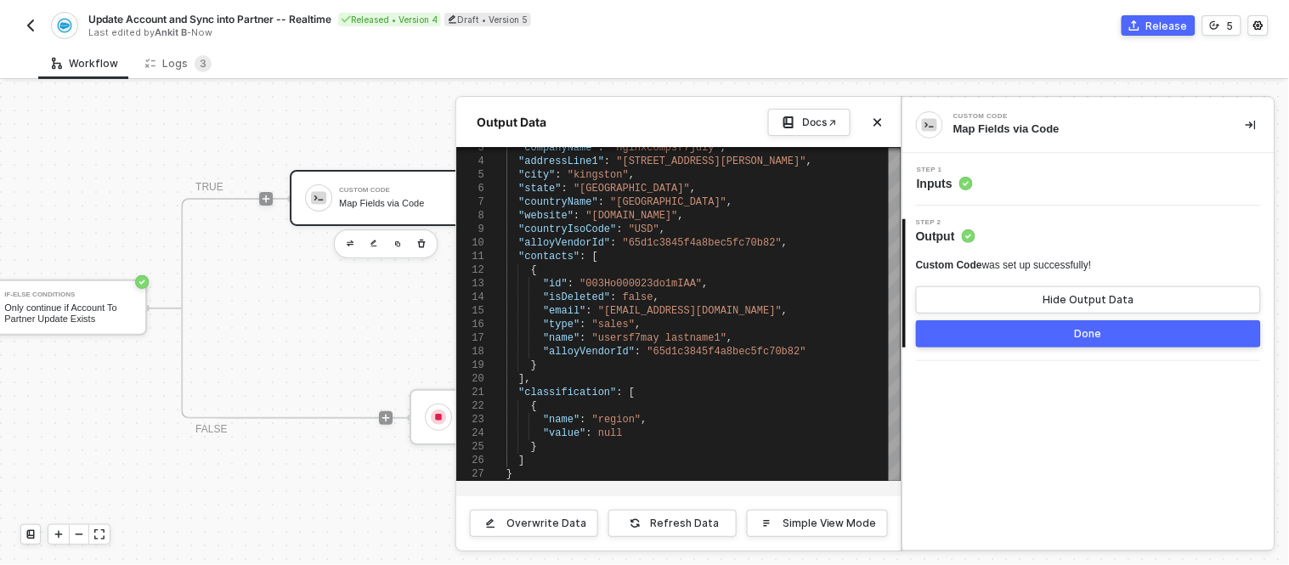
click at [1008, 330] on button "Done" at bounding box center [1088, 333] width 345 height 27
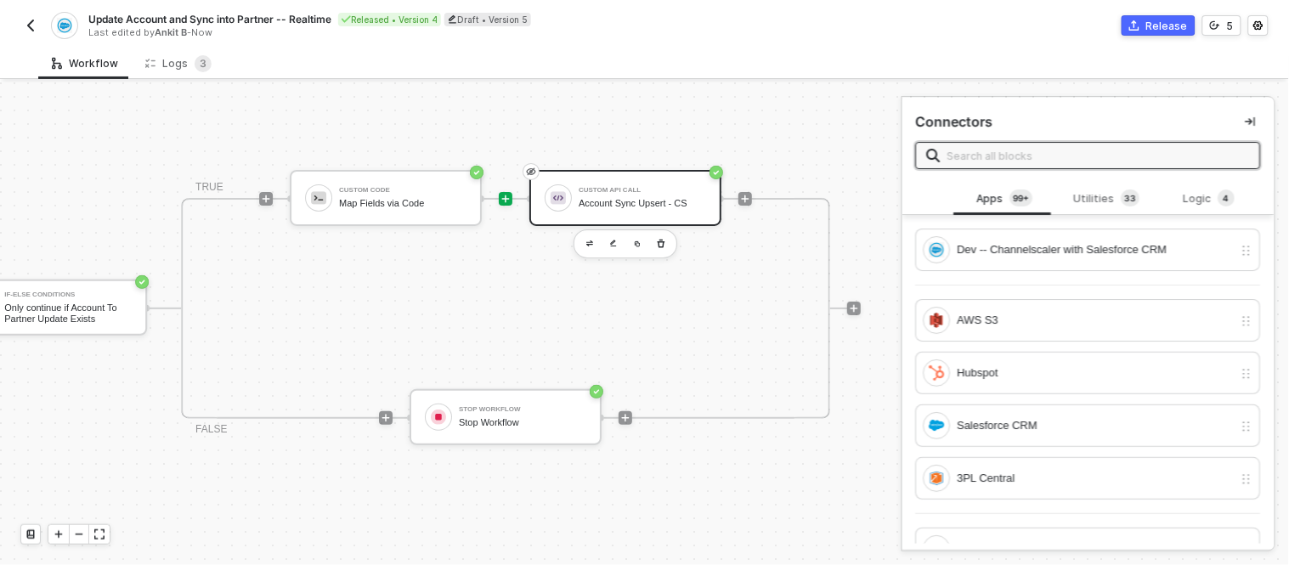
click at [622, 198] on div "Account Sync Upsert - CS" at bounding box center [642, 203] width 127 height 11
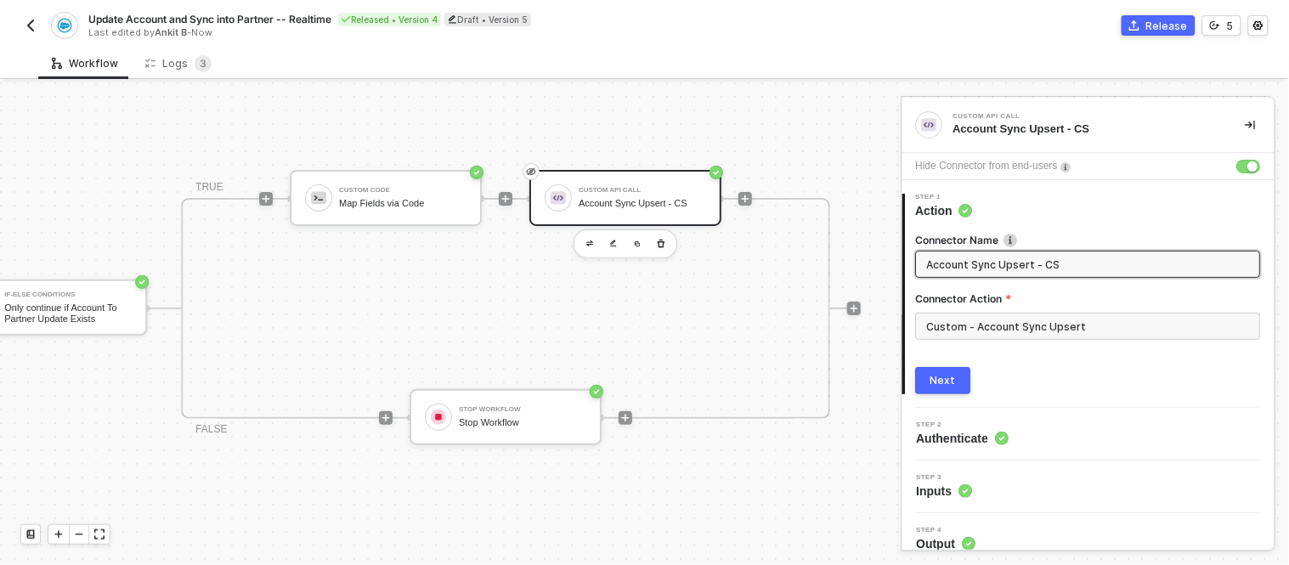
scroll to position [14, 0]
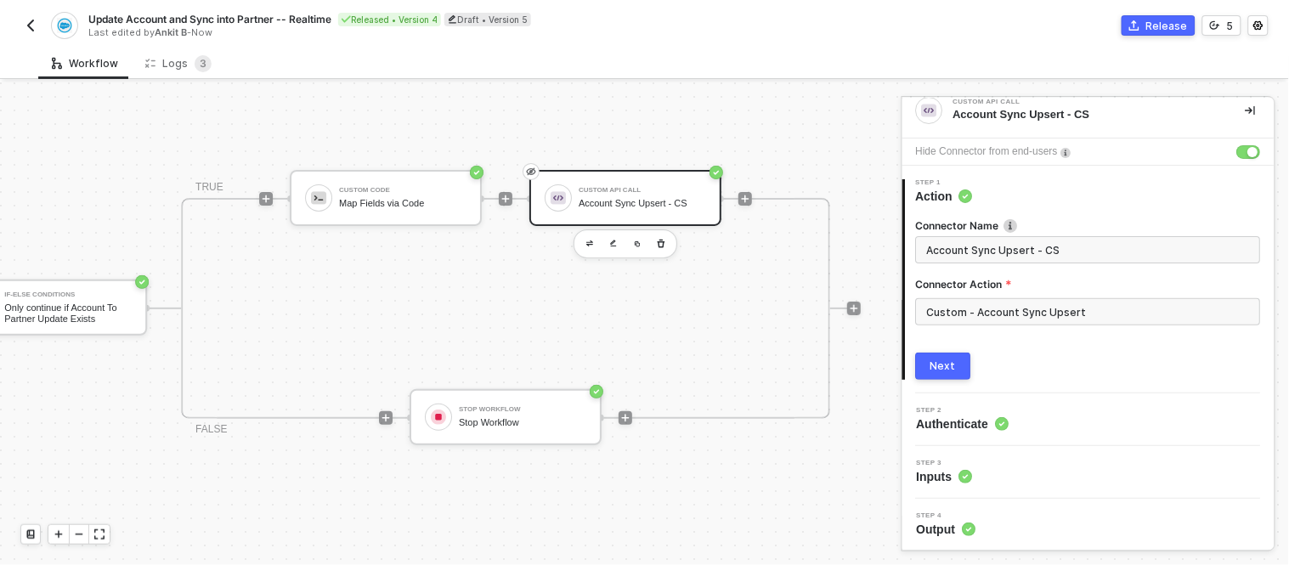
click at [977, 471] on div "Step 3 Inputs" at bounding box center [1091, 472] width 368 height 25
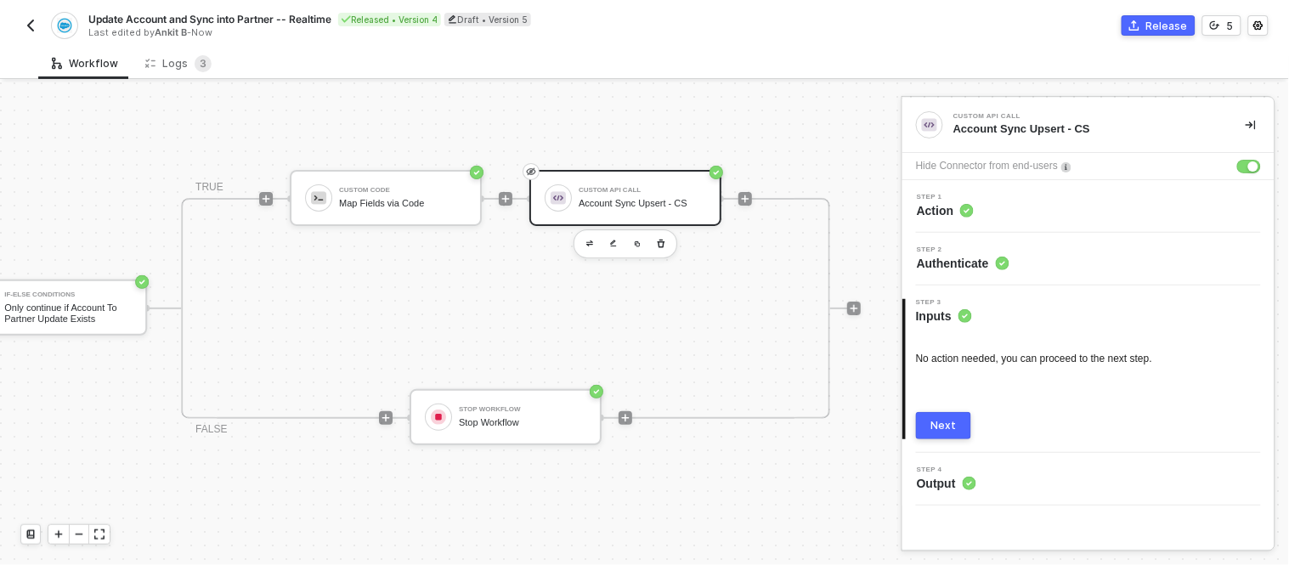
scroll to position [0, 0]
click at [939, 190] on div "Step 1 Action" at bounding box center [1089, 206] width 372 height 53
click at [926, 210] on span "Action" at bounding box center [945, 210] width 57 height 17
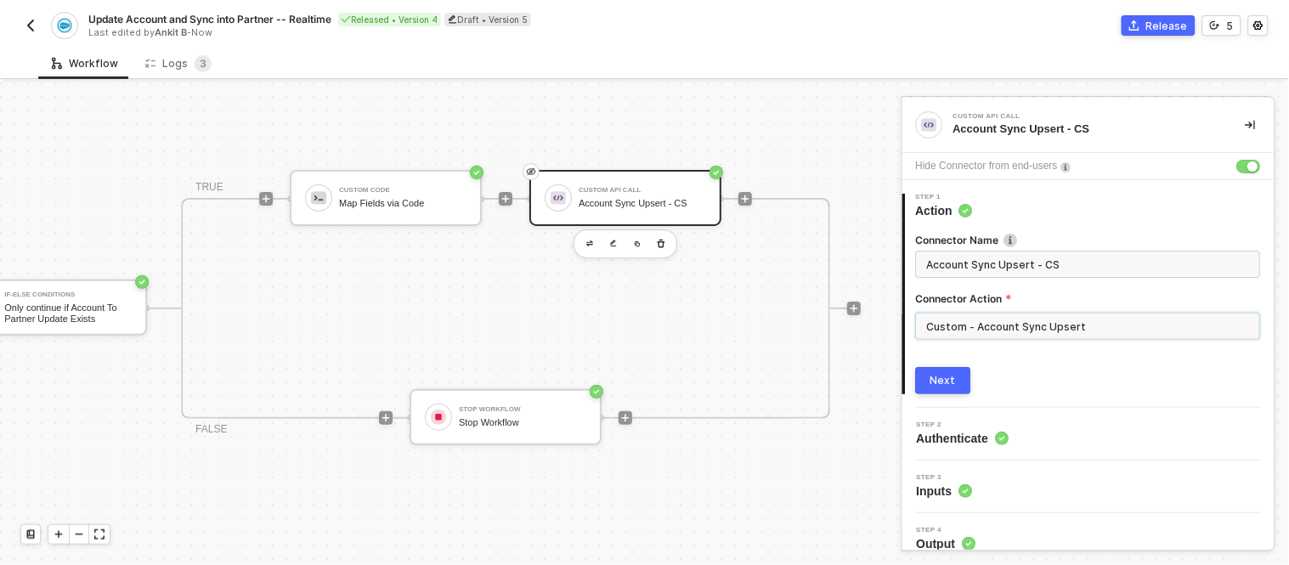
click at [1063, 331] on input "Custom - Account Sync Upsert" at bounding box center [1088, 326] width 345 height 27
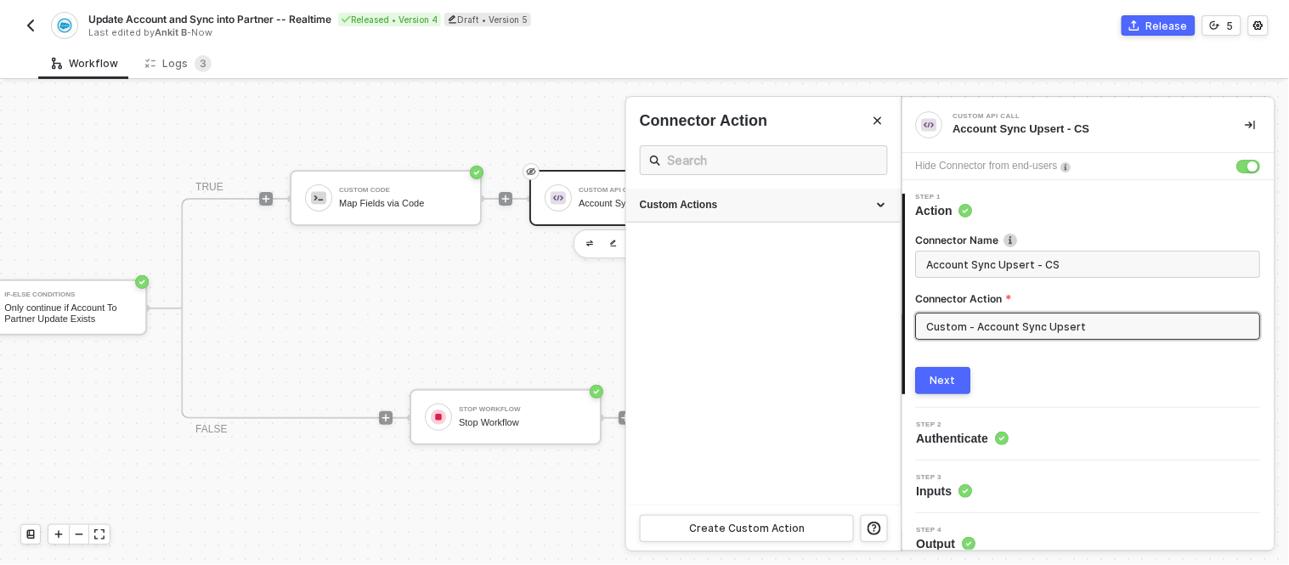
click at [880, 202] on div "Custom Actions" at bounding box center [763, 206] width 275 height 34
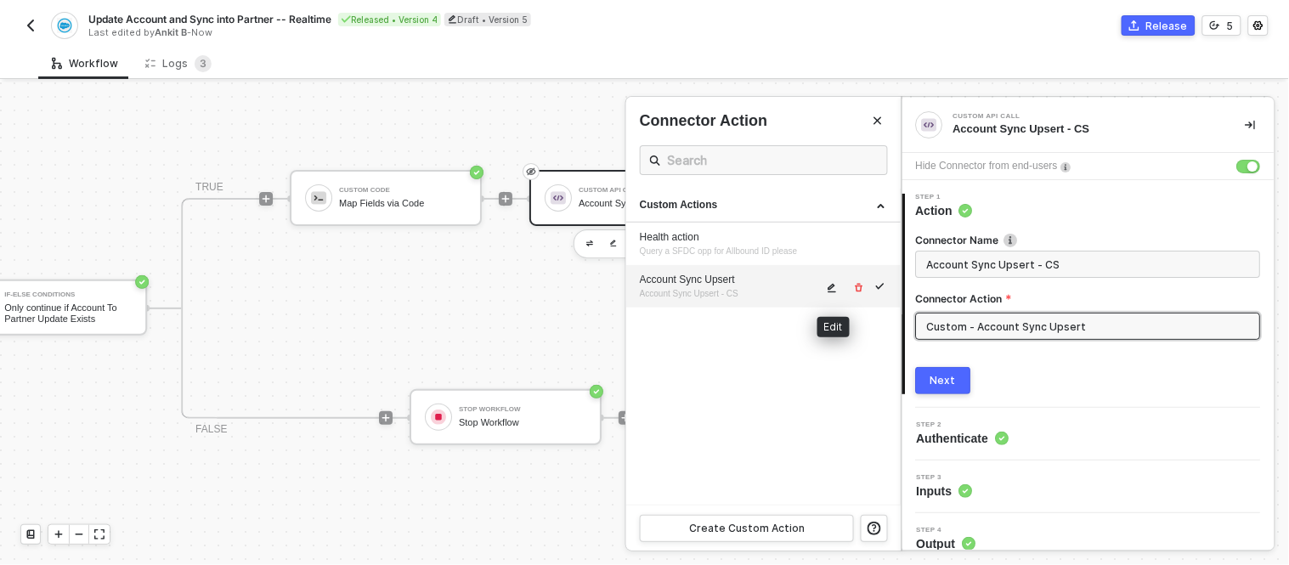
click at [834, 290] on icon "icon-edit" at bounding box center [832, 288] width 10 height 10
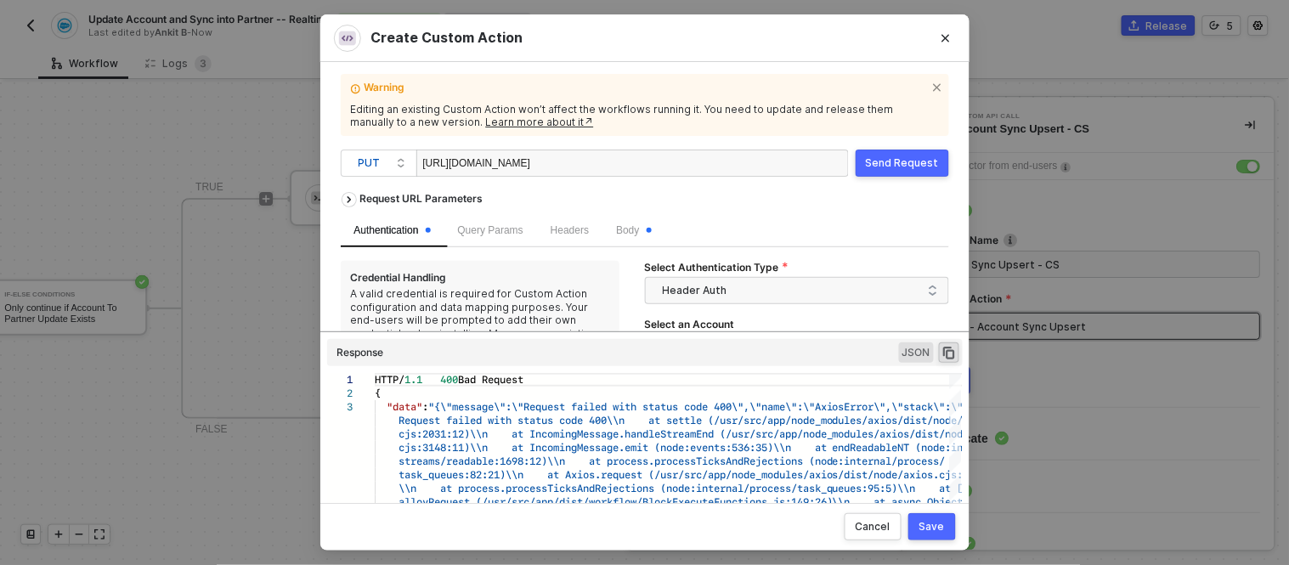
scroll to position [43, 0]
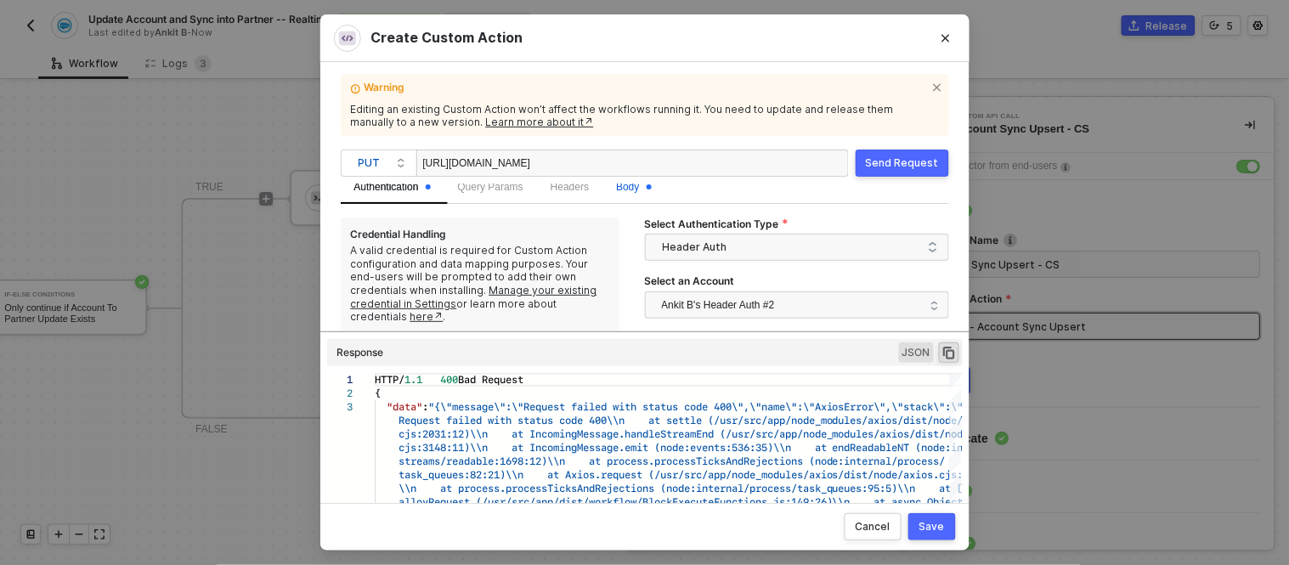
click at [626, 190] on span "Body" at bounding box center [633, 187] width 35 height 12
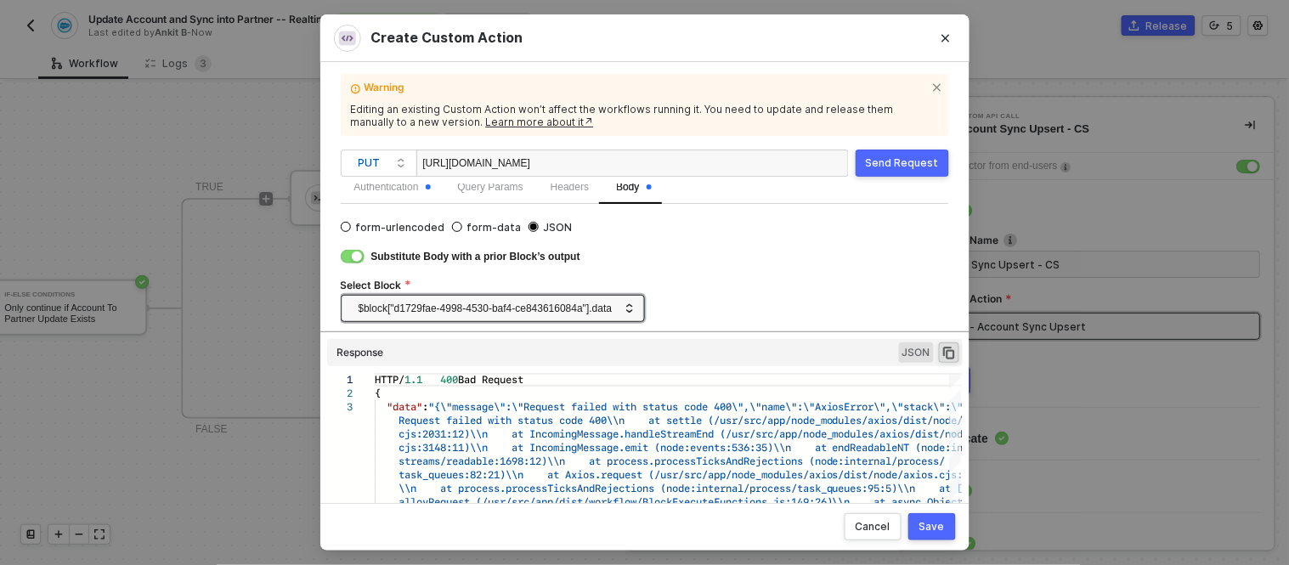
scroll to position [48, 0]
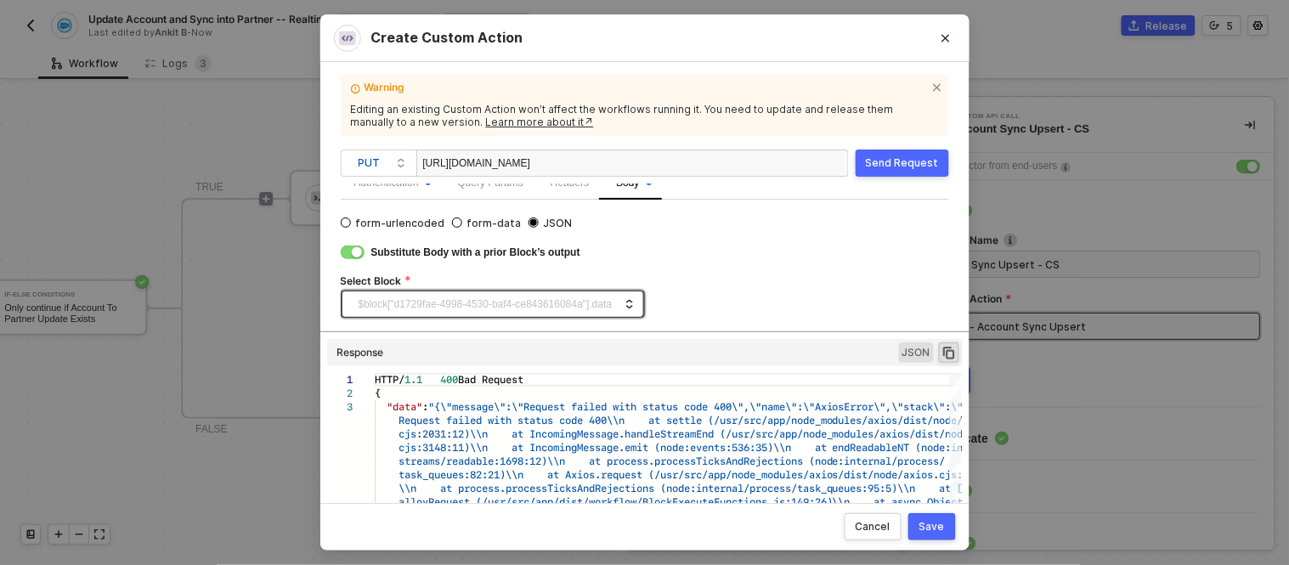
click at [548, 303] on span "$block["d1729fae-4998-4530-baf4-ce843616084a"].data" at bounding box center [496, 304] width 275 height 25
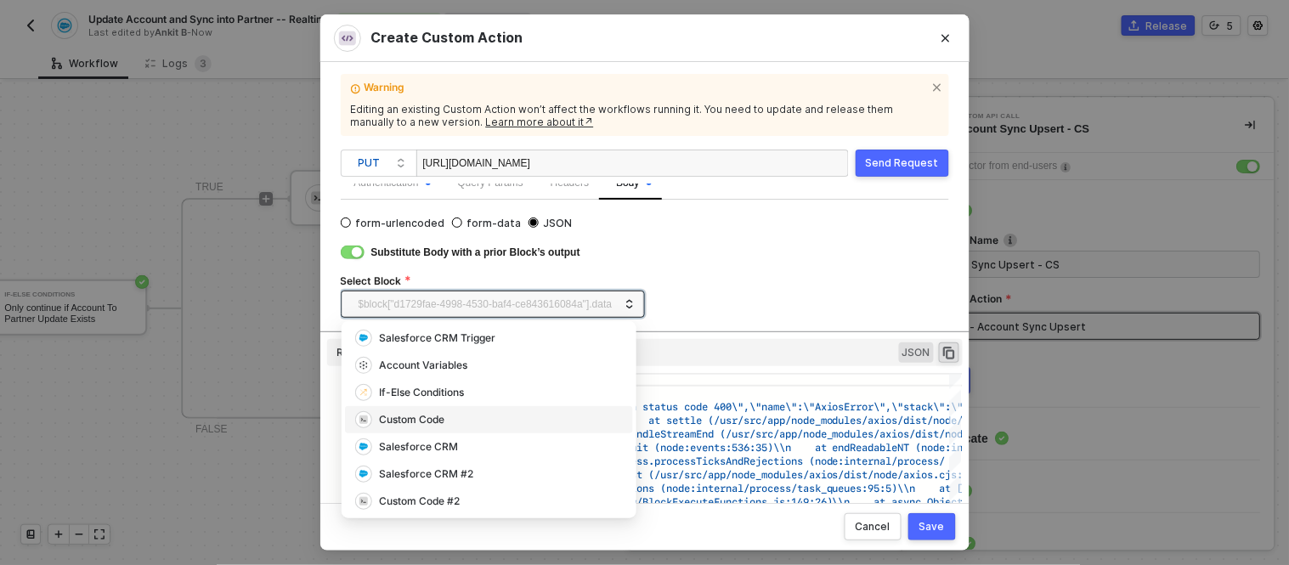
click at [454, 414] on div "Custom Code" at bounding box center [489, 420] width 268 height 18
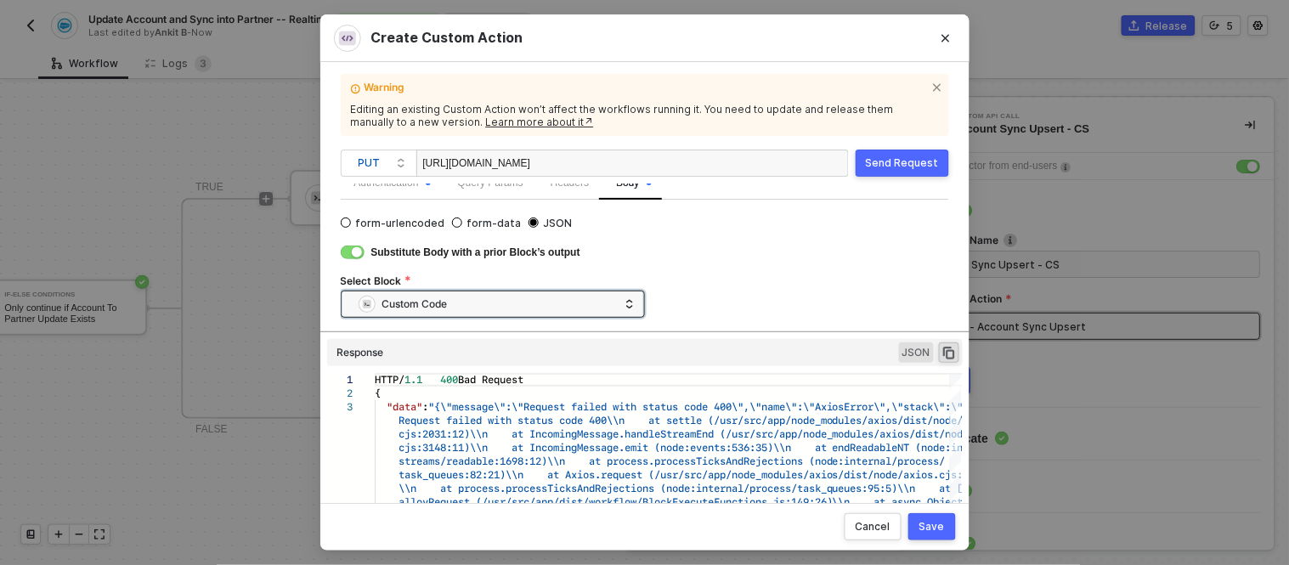
click at [895, 163] on div "Send Request" at bounding box center [902, 163] width 73 height 14
click at [586, 299] on div "Custom Code" at bounding box center [489, 304] width 260 height 25
click at [266, 284] on div "Create Custom Action Warning Editing an existing Custom Action won’t affect the…" at bounding box center [644, 282] width 1289 height 565
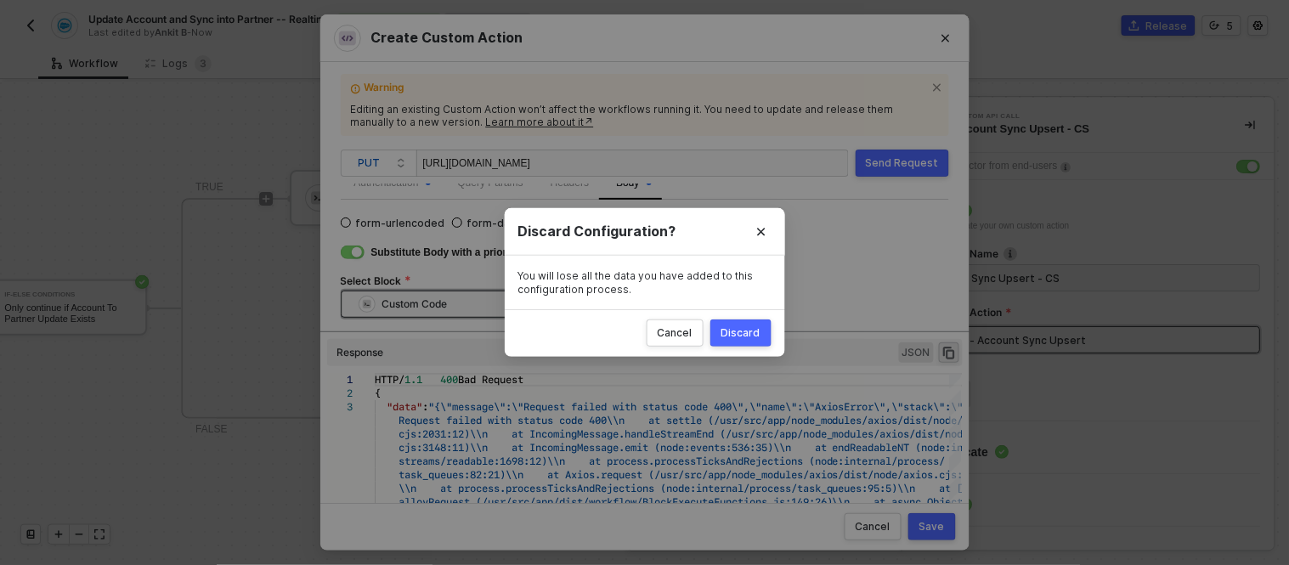
click at [734, 337] on div "Discard" at bounding box center [741, 333] width 39 height 14
radio input "true"
radio input "false"
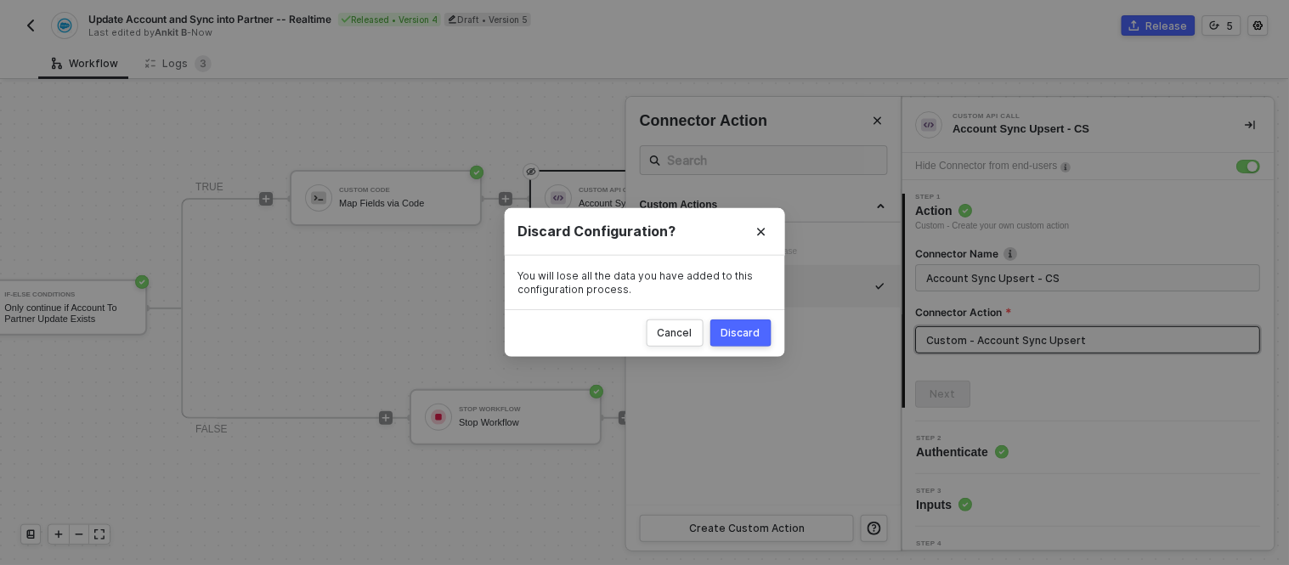
scroll to position [20, 0]
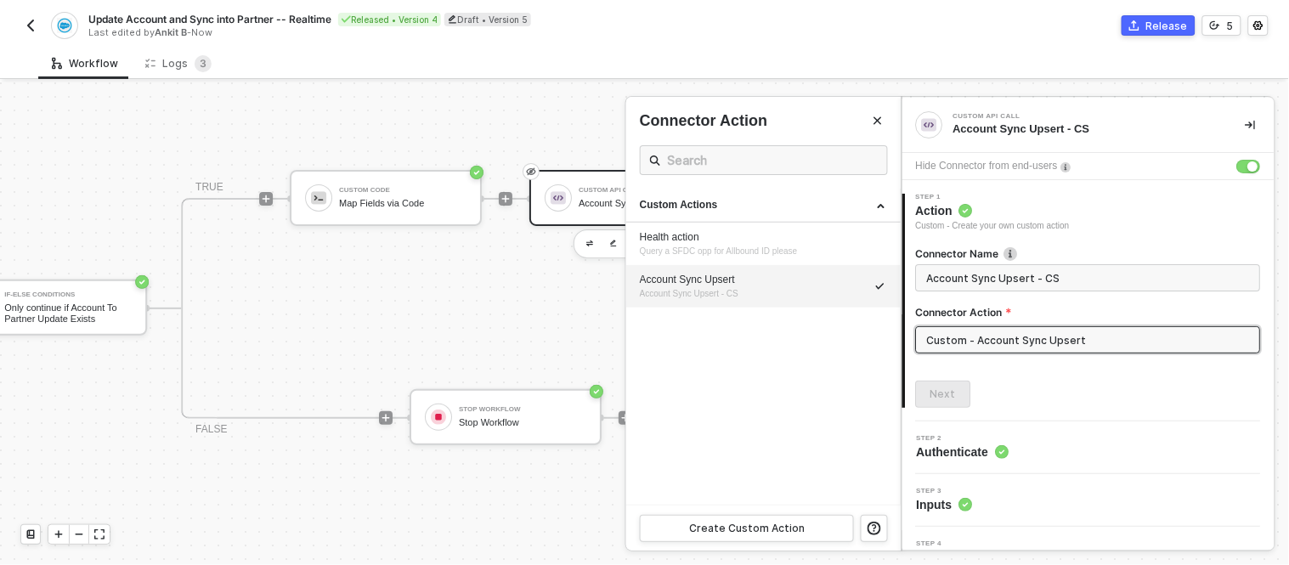
click at [377, 187] on div at bounding box center [644, 323] width 1289 height 483
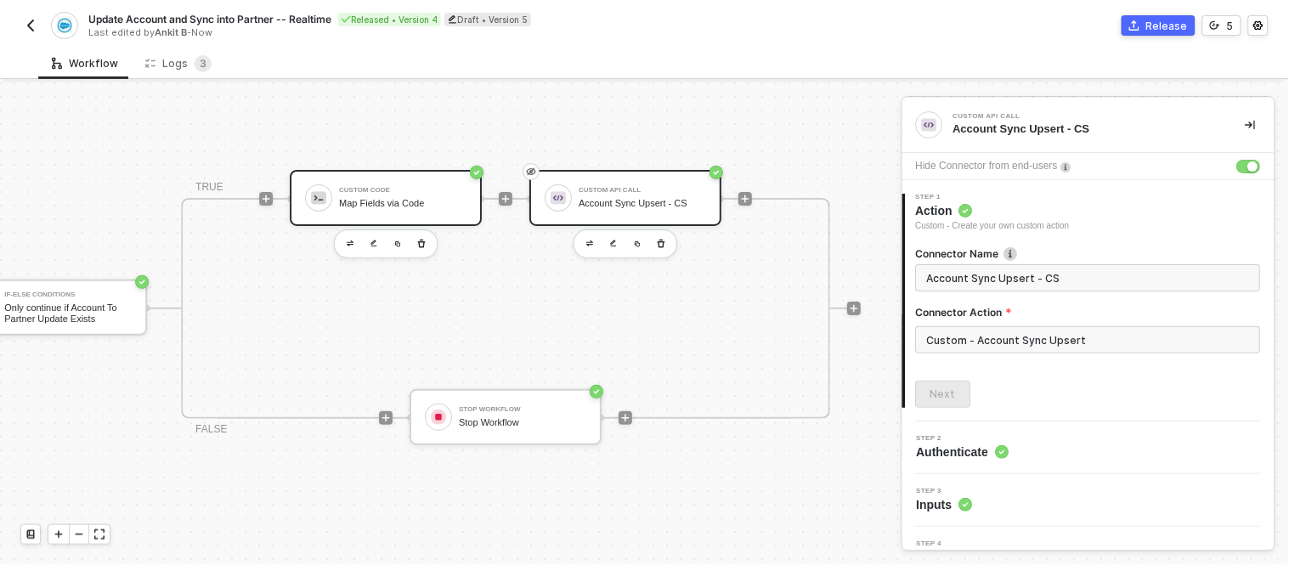
click at [395, 198] on div "Map Fields via Code" at bounding box center [402, 203] width 127 height 11
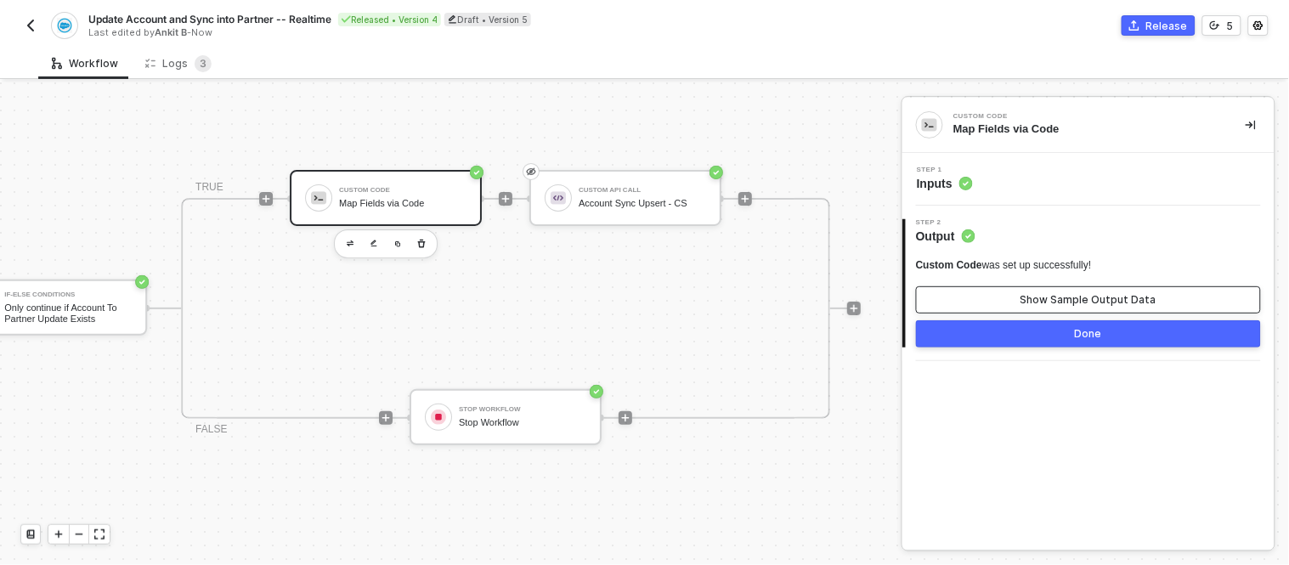
click at [982, 301] on button "Show Sample Output Data" at bounding box center [1088, 299] width 345 height 27
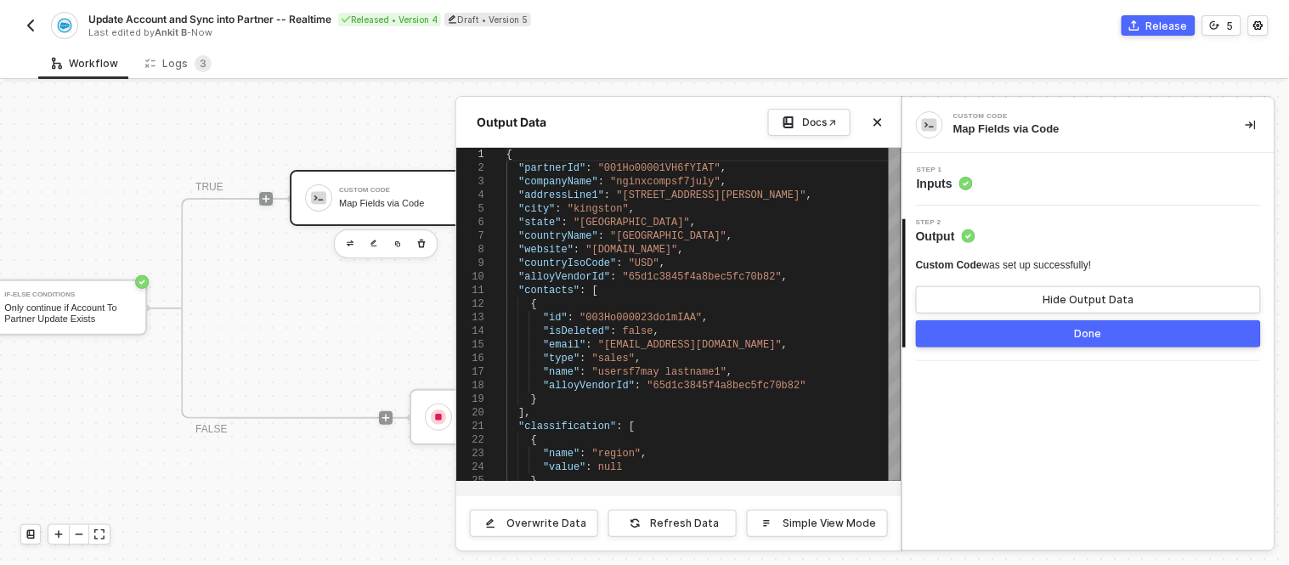
click at [396, 285] on div at bounding box center [644, 323] width 1289 height 483
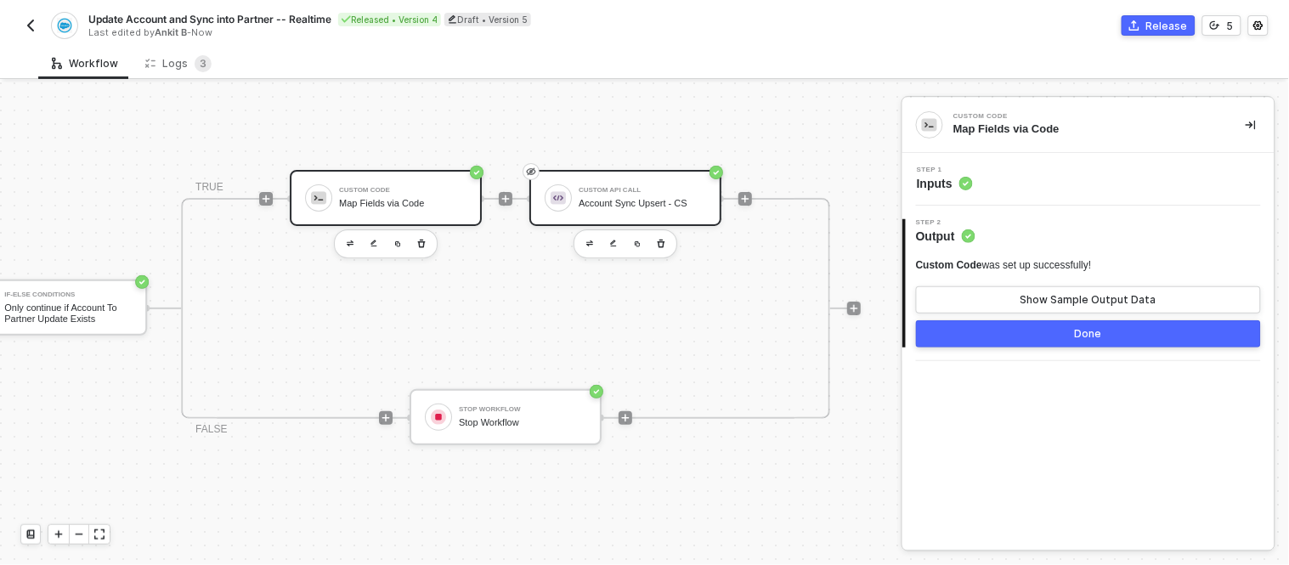
click at [623, 187] on div "Custom API Call" at bounding box center [642, 190] width 127 height 7
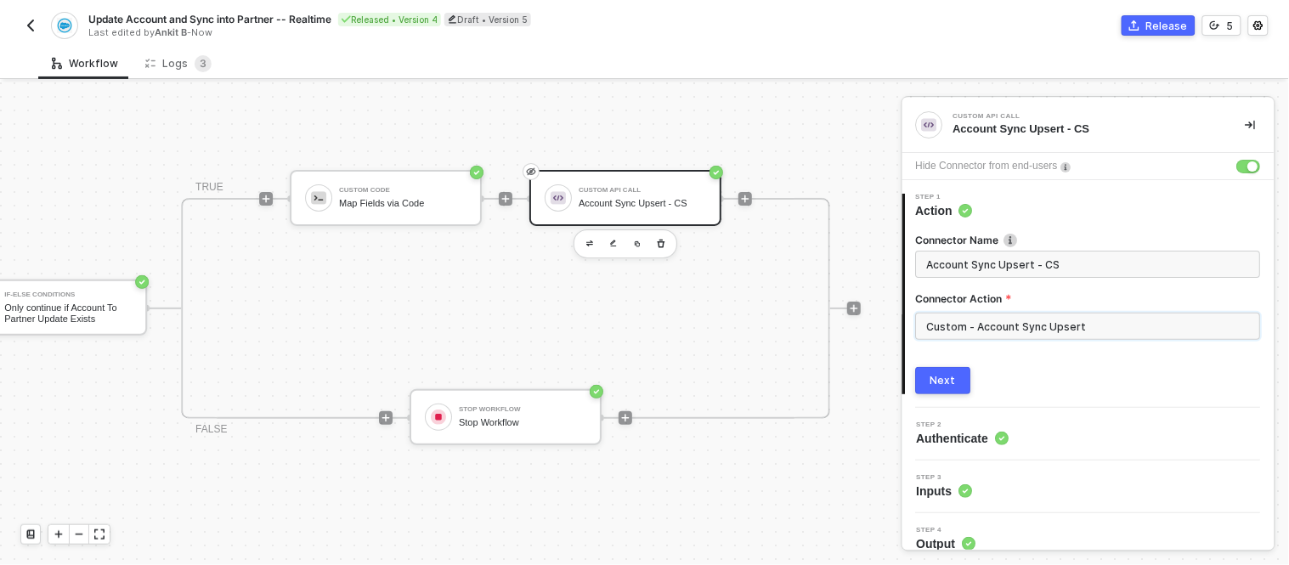
click at [981, 330] on input "Custom - Account Sync Upsert" at bounding box center [1088, 326] width 345 height 27
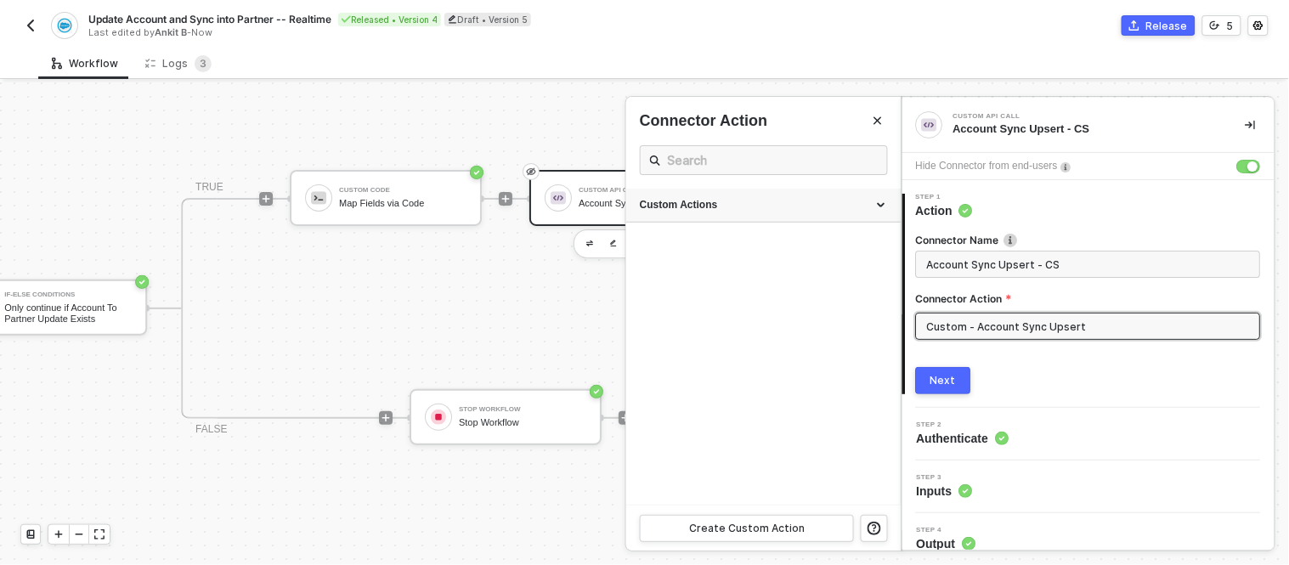
click at [879, 206] on icon at bounding box center [883, 206] width 8 height 0
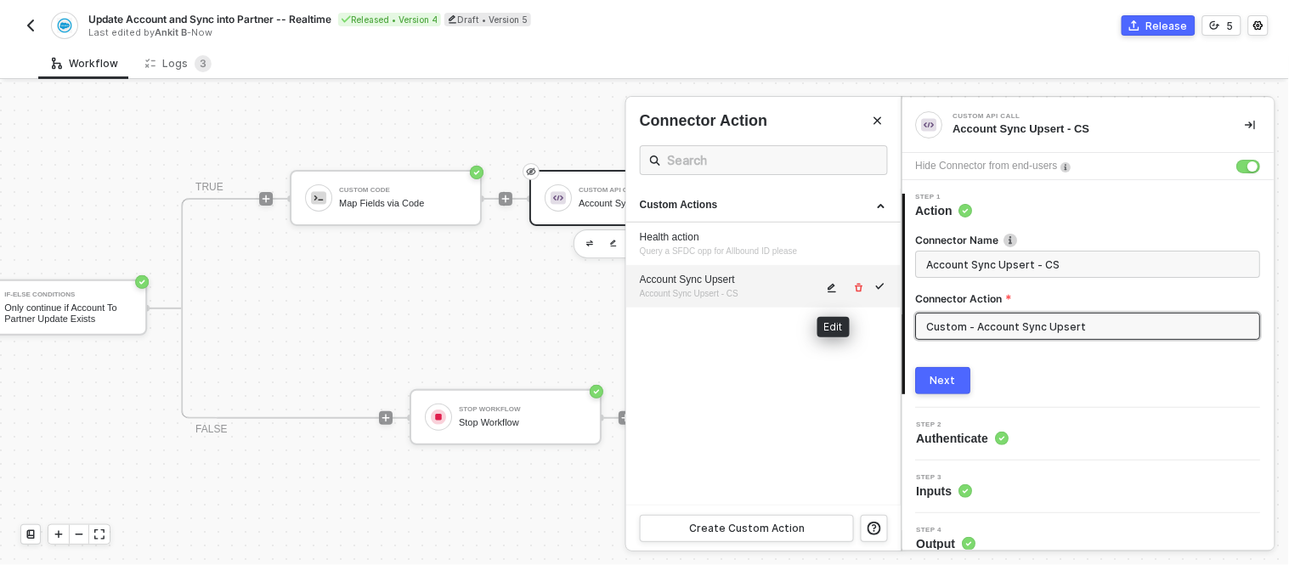
click at [827, 286] on icon "icon-edit" at bounding box center [832, 288] width 10 height 10
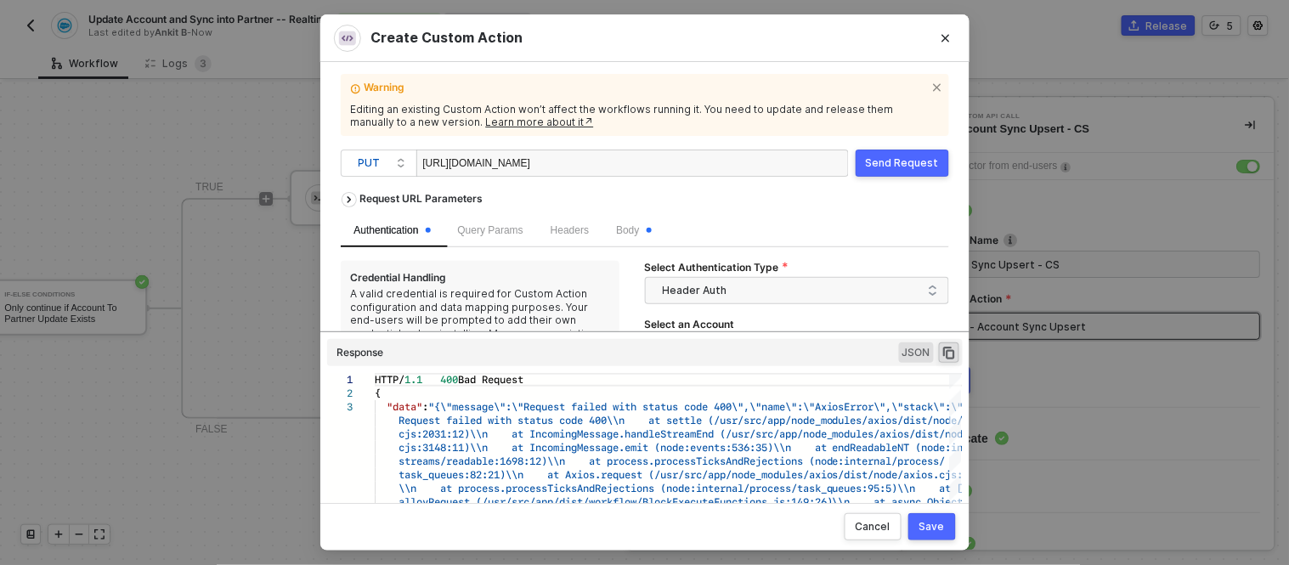
click at [638, 241] on div "Body" at bounding box center [634, 230] width 62 height 33
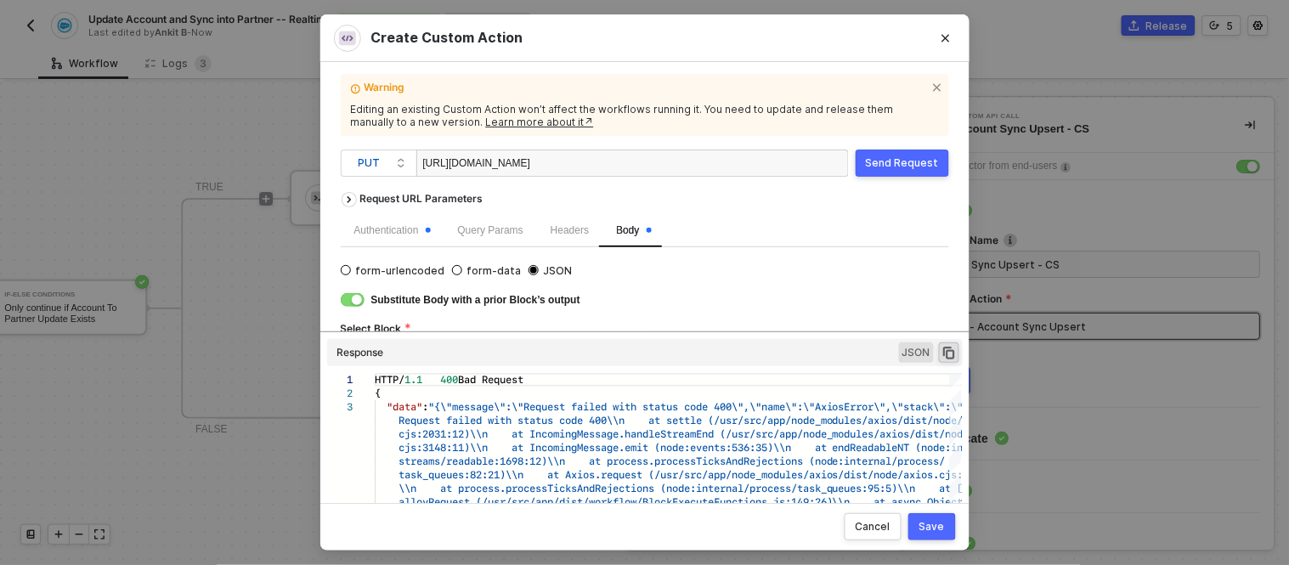
scroll to position [48, 0]
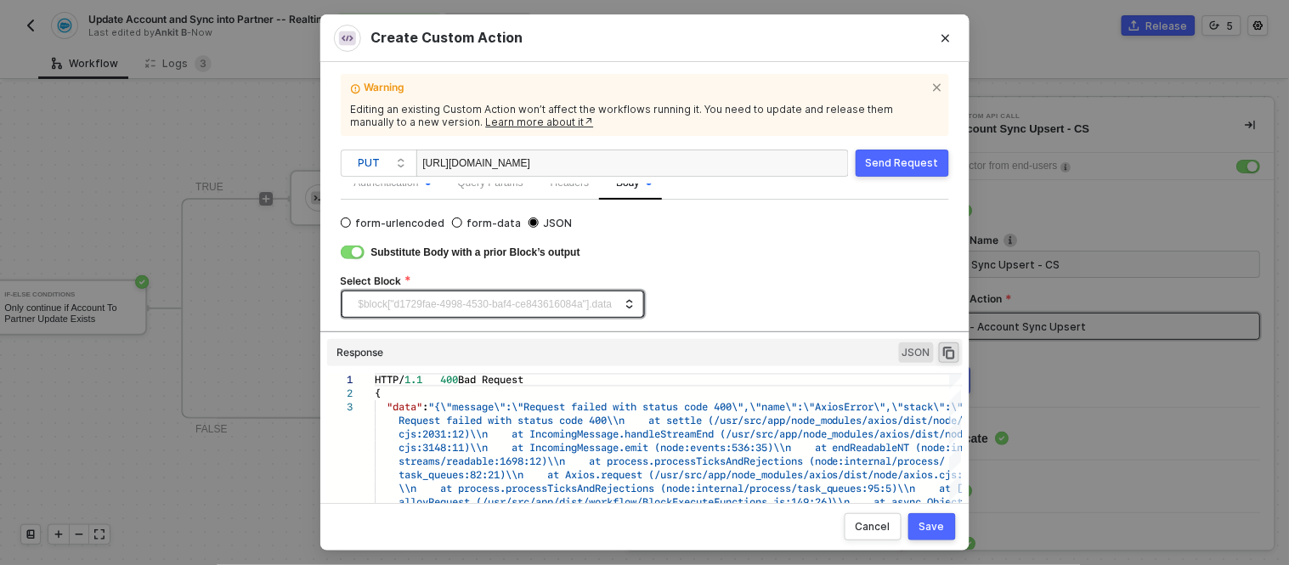
click at [563, 303] on span "$block["d1729fae-4998-4530-baf4-ce843616084a"].data" at bounding box center [496, 304] width 275 height 25
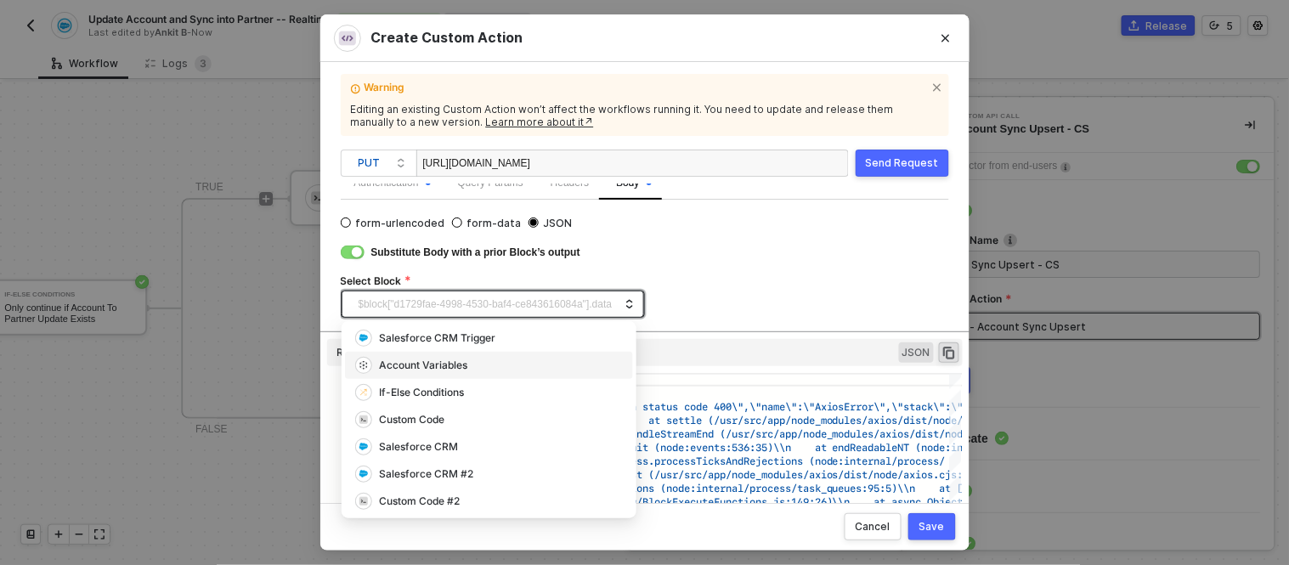
click at [591, 294] on span "$block["d1729fae-4998-4530-baf4-ce843616084a"].data" at bounding box center [496, 304] width 275 height 25
click at [440, 412] on div "Custom Code" at bounding box center [411, 420] width 65 height 16
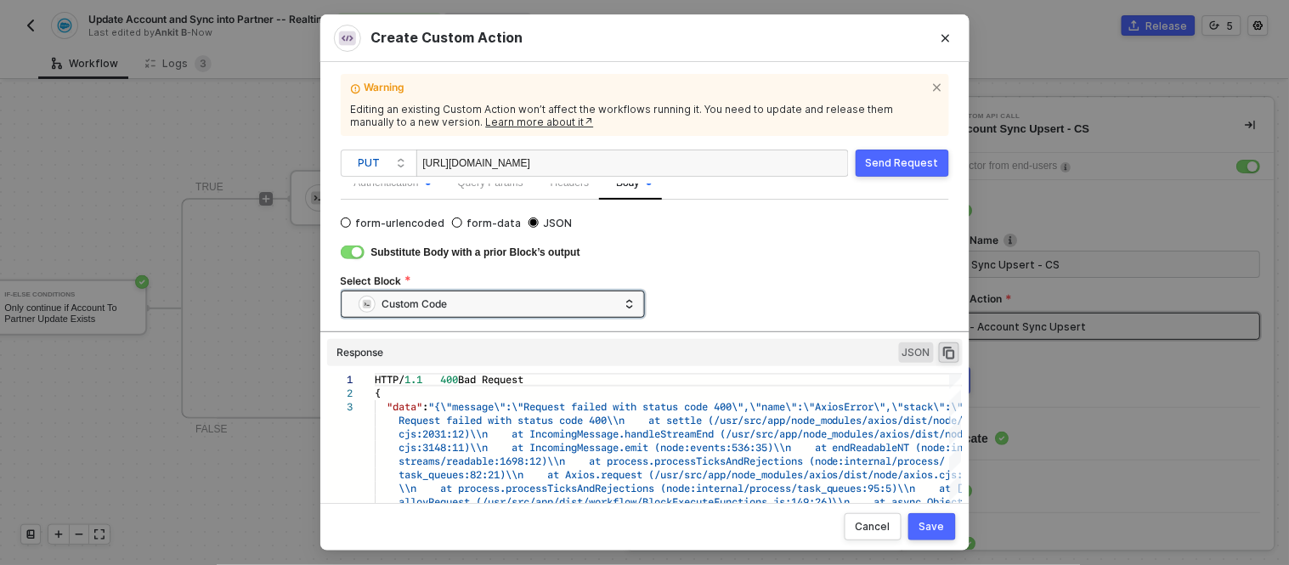
click at [931, 529] on div "Save" at bounding box center [932, 527] width 25 height 14
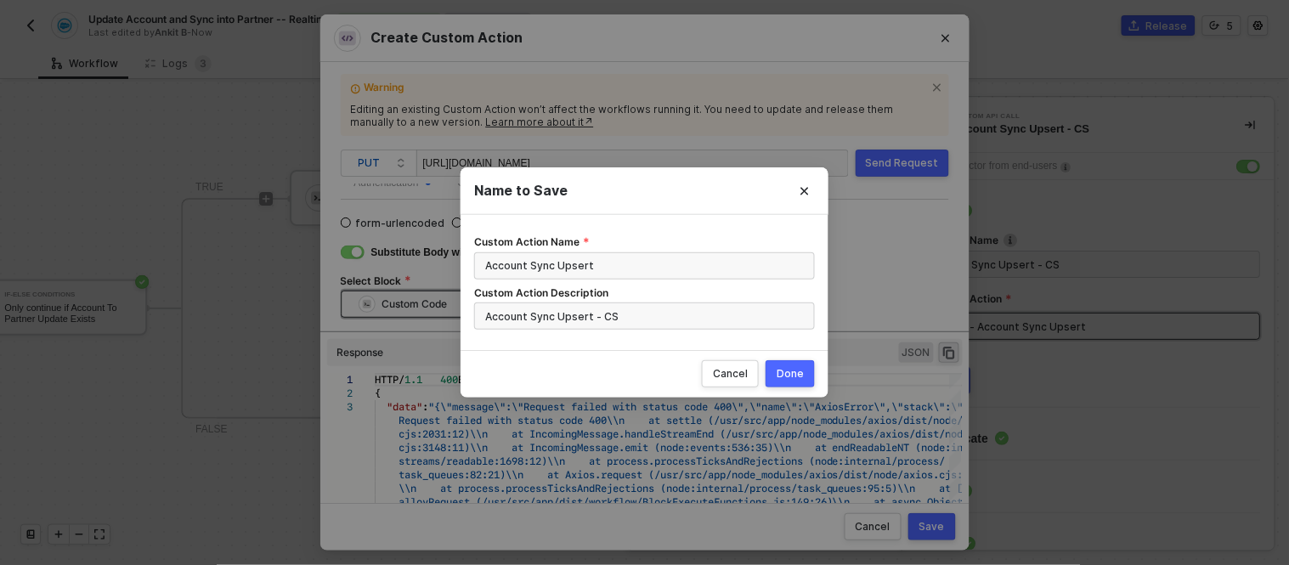
click at [787, 370] on div "Done" at bounding box center [790, 374] width 27 height 14
radio input "true"
radio input "false"
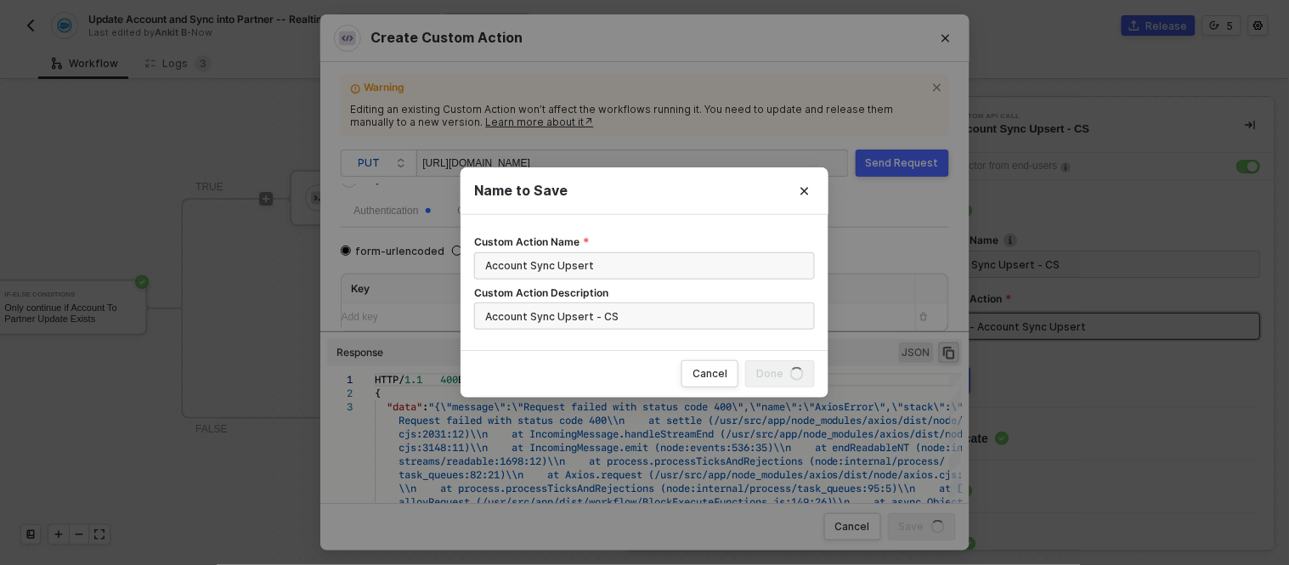
scroll to position [20, 0]
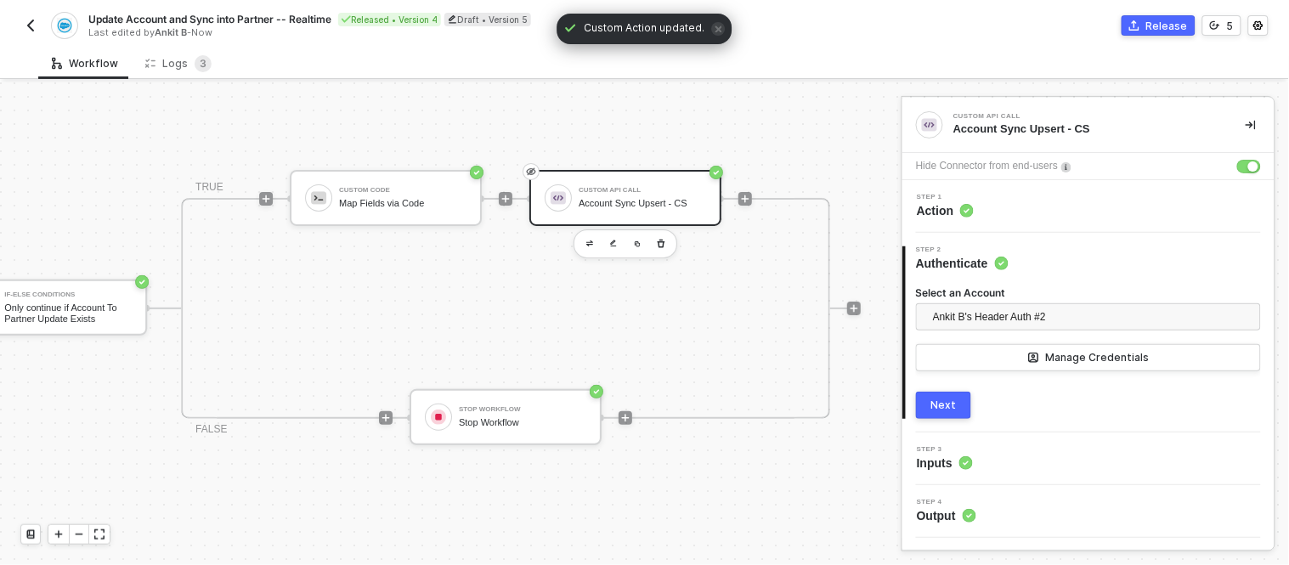
click at [741, 227] on div "TRUE Custom Code Map Fields via Code Custom API Call Account Sync Upsert - CS F…" at bounding box center [505, 308] width 649 height 221
click at [953, 414] on button "Next" at bounding box center [943, 405] width 55 height 27
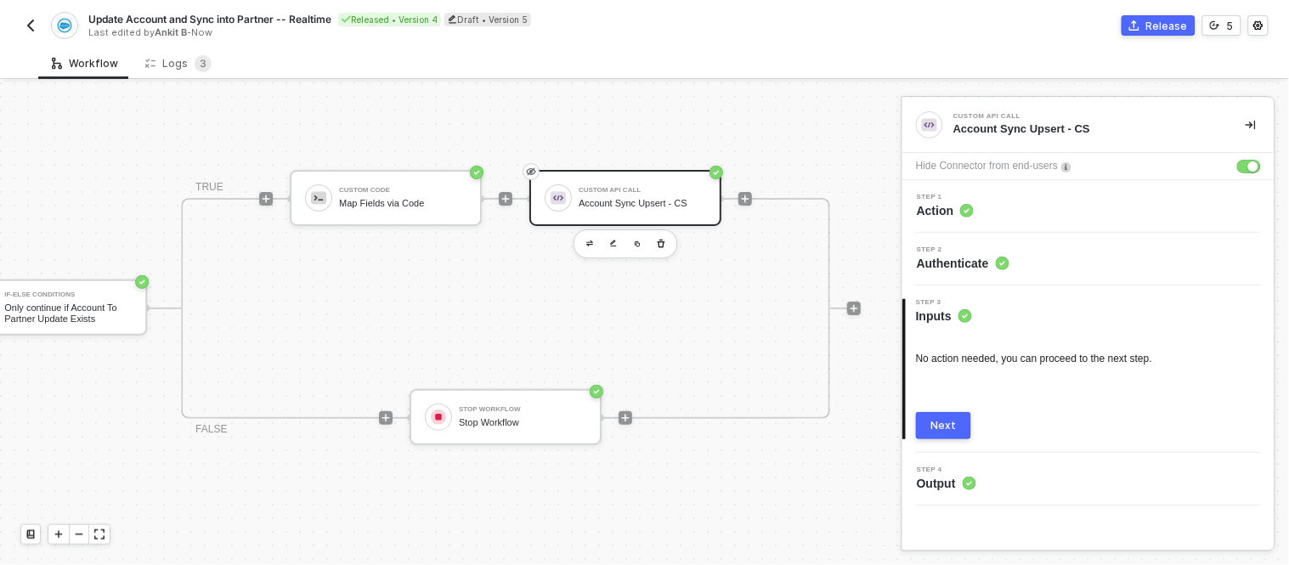
click at [947, 433] on button "Next" at bounding box center [943, 425] width 55 height 27
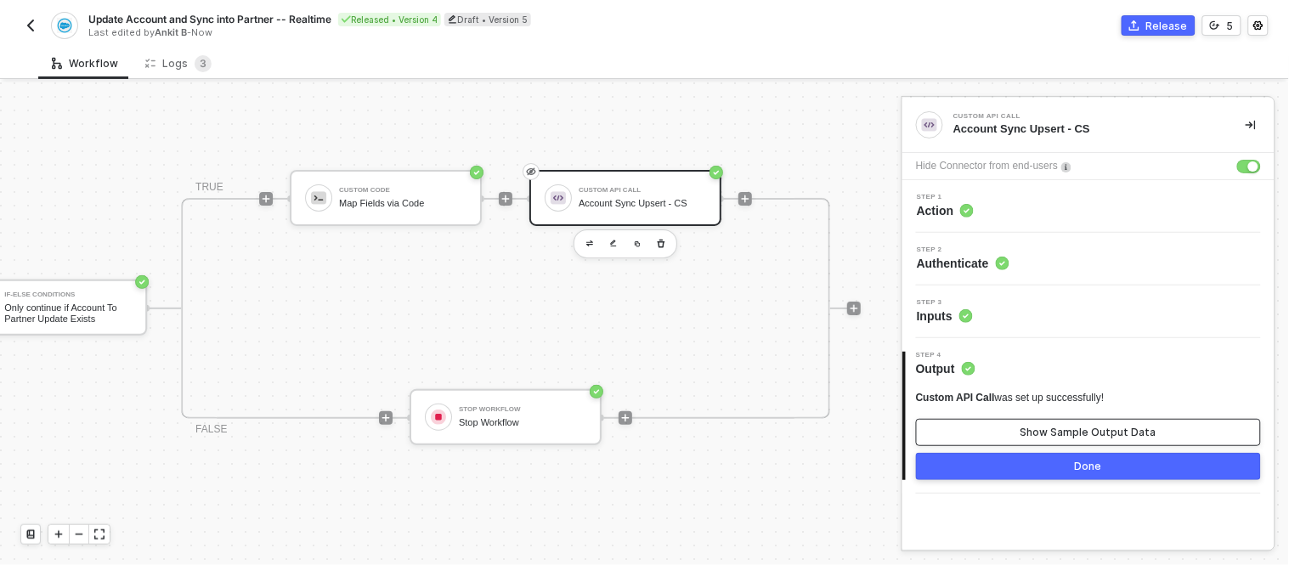
click at [1033, 435] on div "Show Sample Output Data" at bounding box center [1089, 433] width 136 height 14
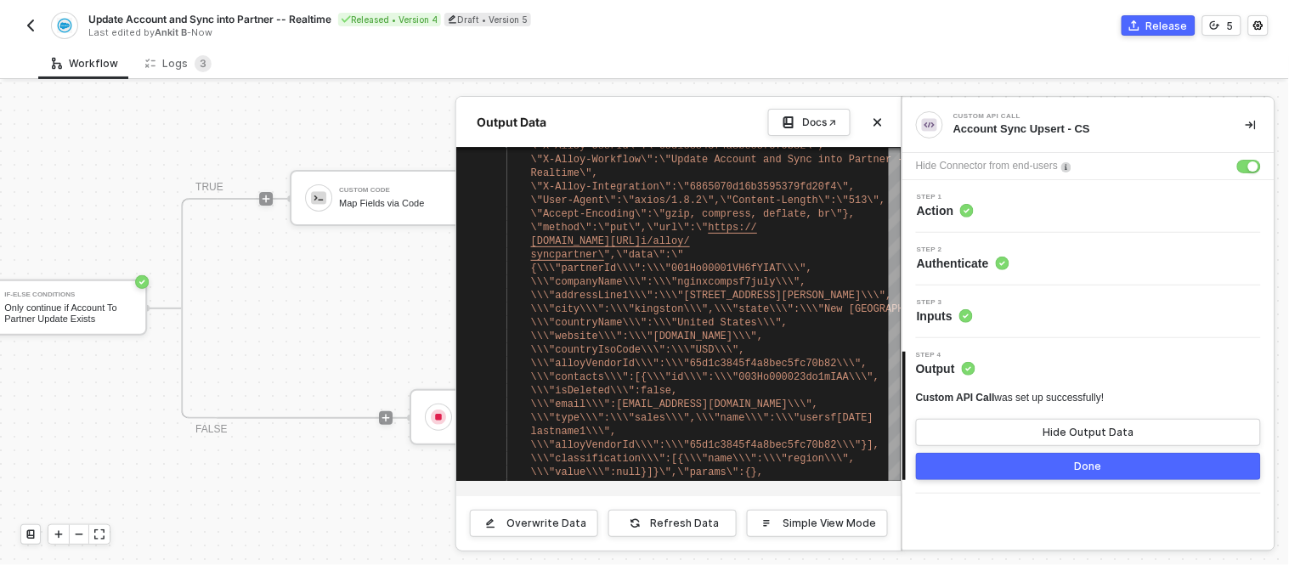
click at [982, 466] on button "Done" at bounding box center [1088, 466] width 345 height 27
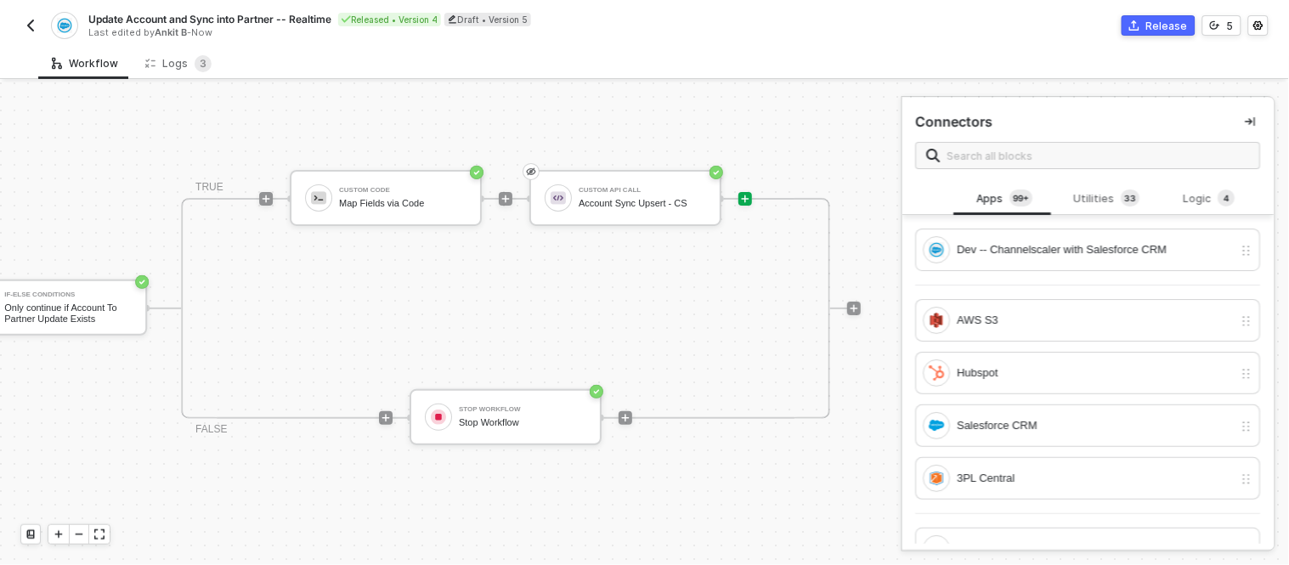
click at [1168, 32] on button "Release" at bounding box center [1159, 25] width 74 height 20
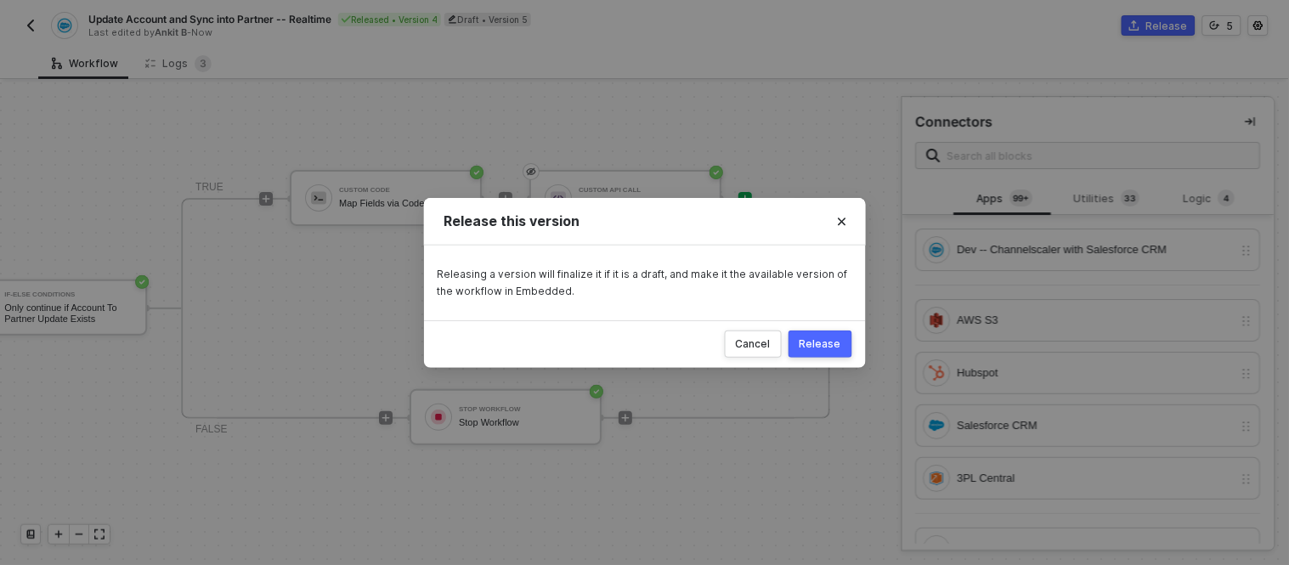
click at [825, 342] on div "Release" at bounding box center [821, 344] width 42 height 14
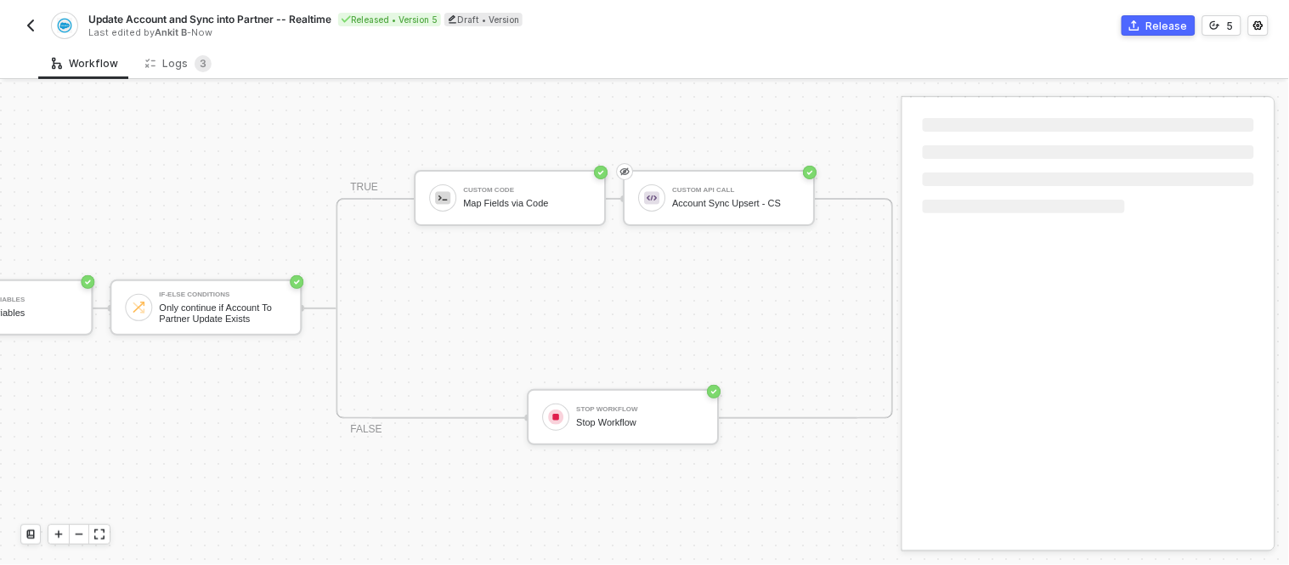
scroll to position [45, 967]
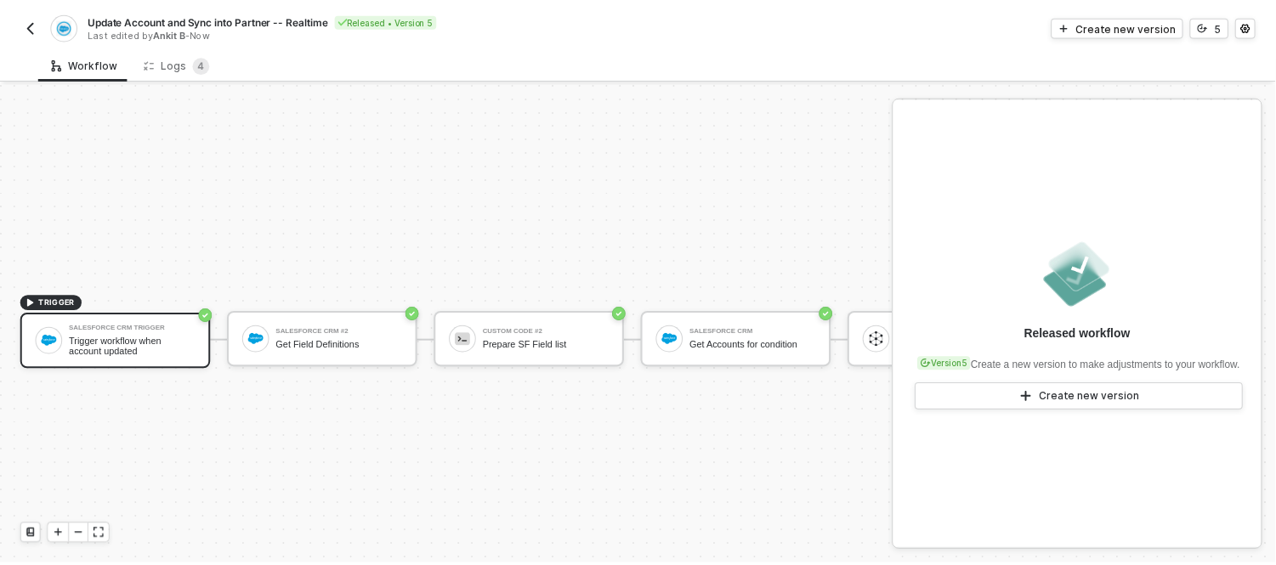
scroll to position [45, 0]
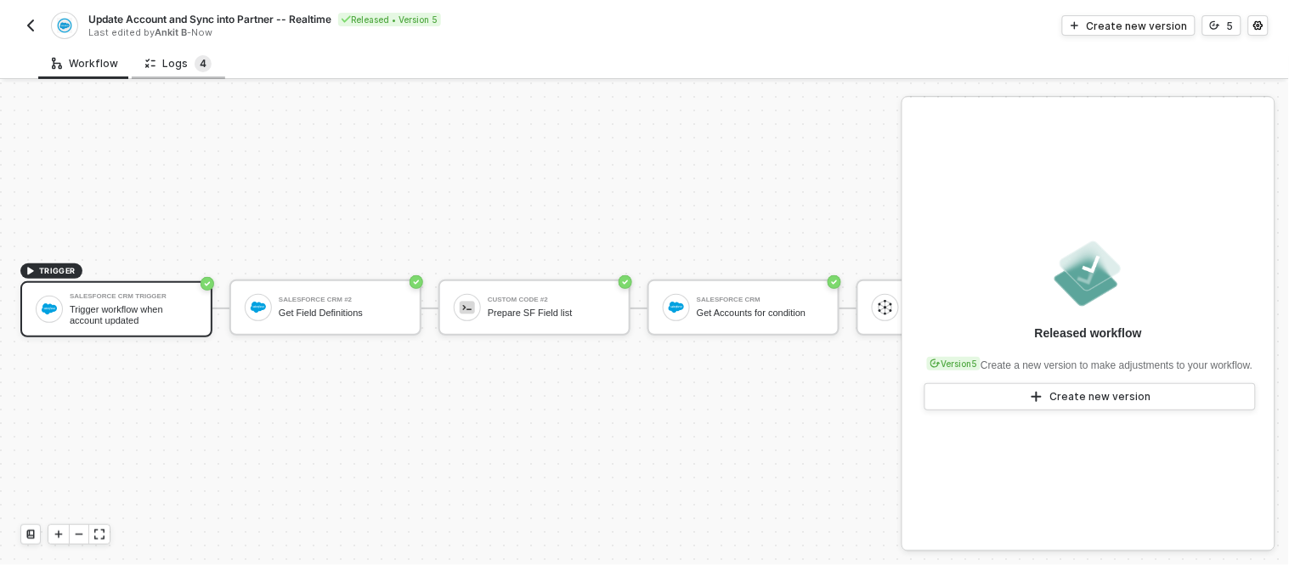
click at [200, 65] on span "4" at bounding box center [203, 63] width 7 height 13
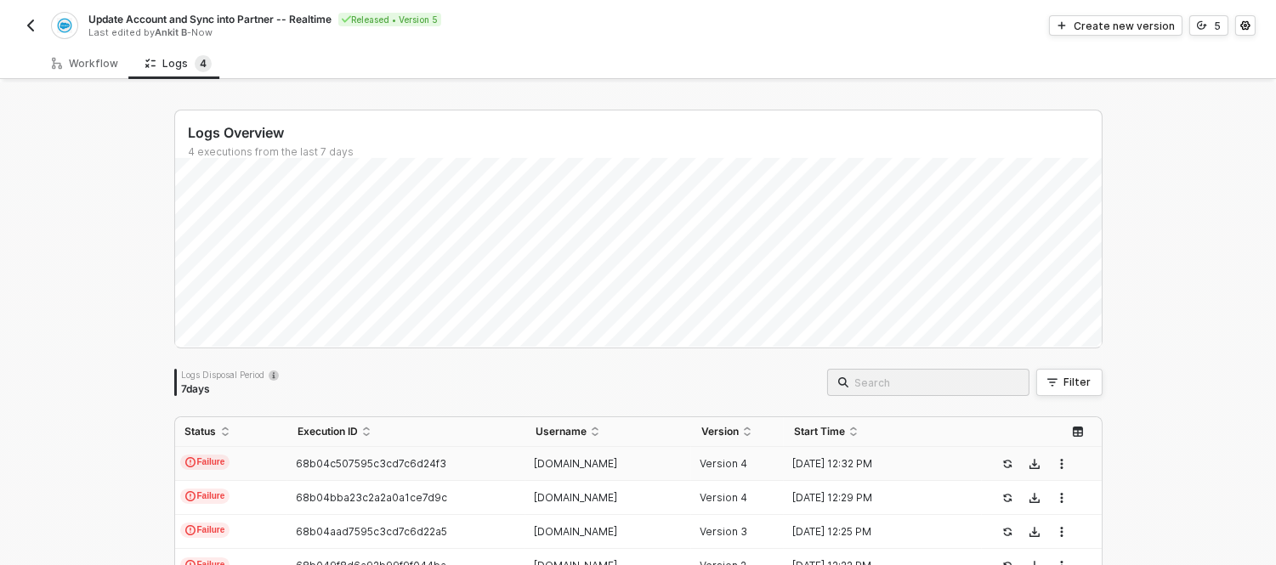
click at [269, 473] on td "Failure" at bounding box center [231, 464] width 112 height 34
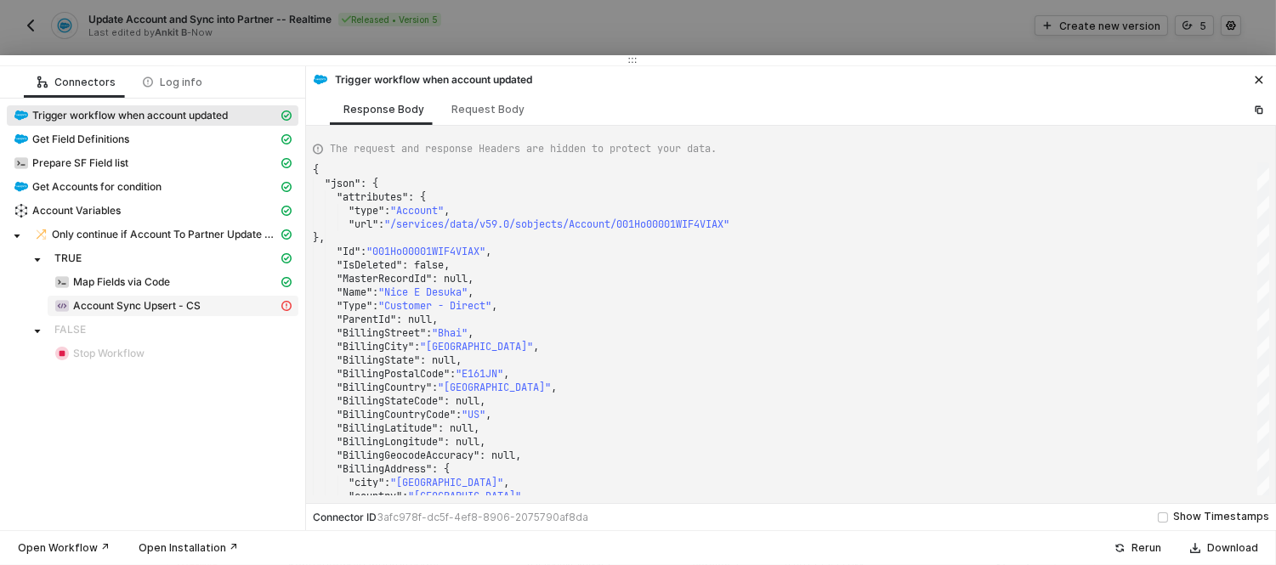
click at [197, 298] on div "Account Sync Upsert - CS" at bounding box center [166, 305] width 224 height 15
type textarea "{ "message": "The block \"d1729fae-4998-4530-baf4-ce843616084a\" does not exist…"
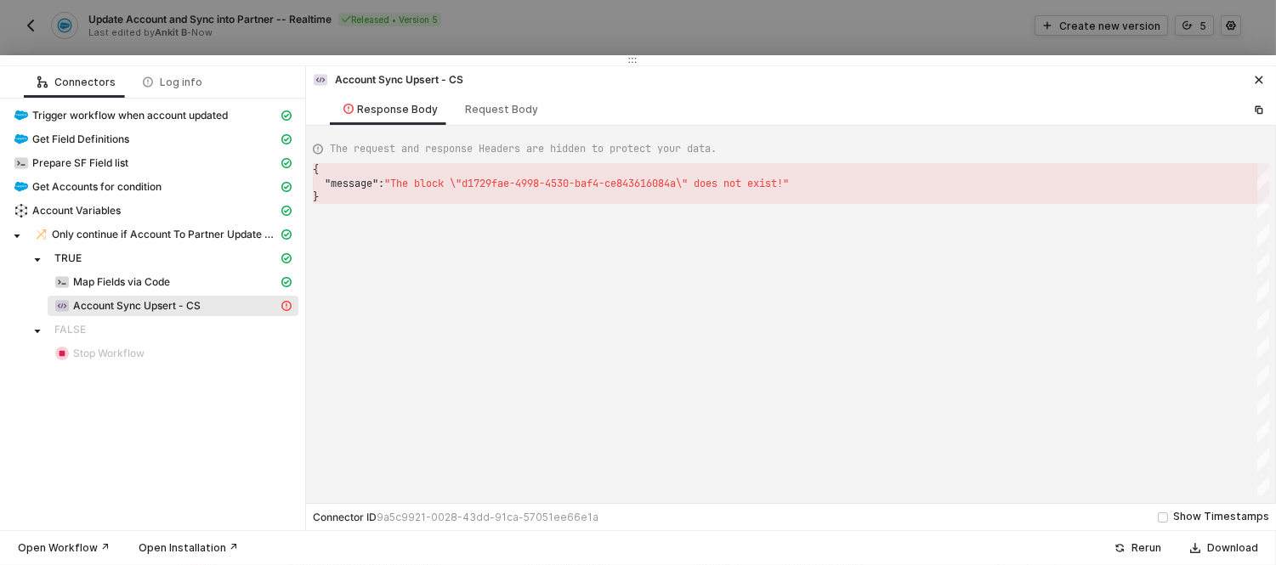
click at [524, 5] on div at bounding box center [638, 282] width 1276 height 565
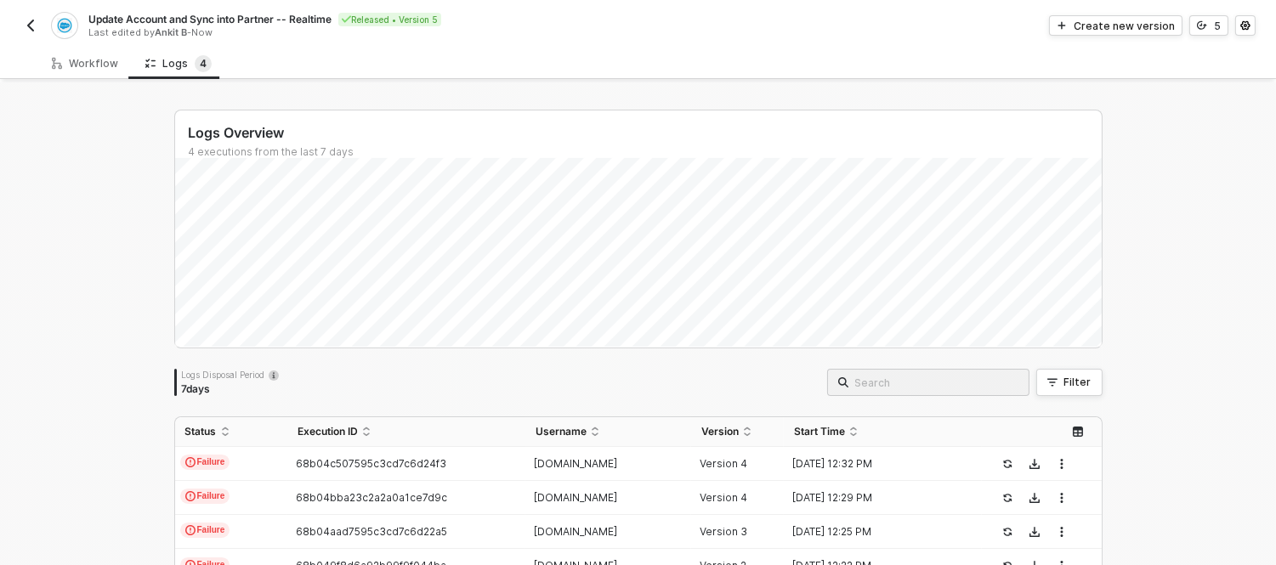
scroll to position [93, 0]
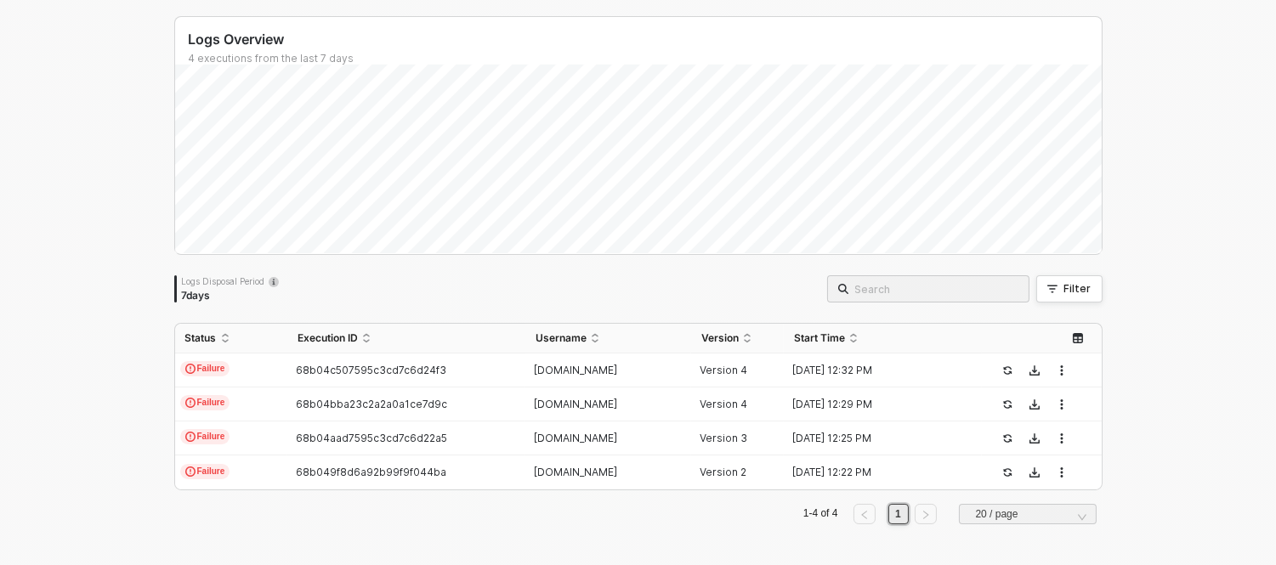
click at [154, 408] on div "Logs Overview 4 executions from the last 7 days Sat 23 Success 0 Failure 0 Logs…" at bounding box center [638, 277] width 969 height 576
click at [307, 386] on td "68b04c507595c3cd7c6d24f3" at bounding box center [406, 371] width 238 height 34
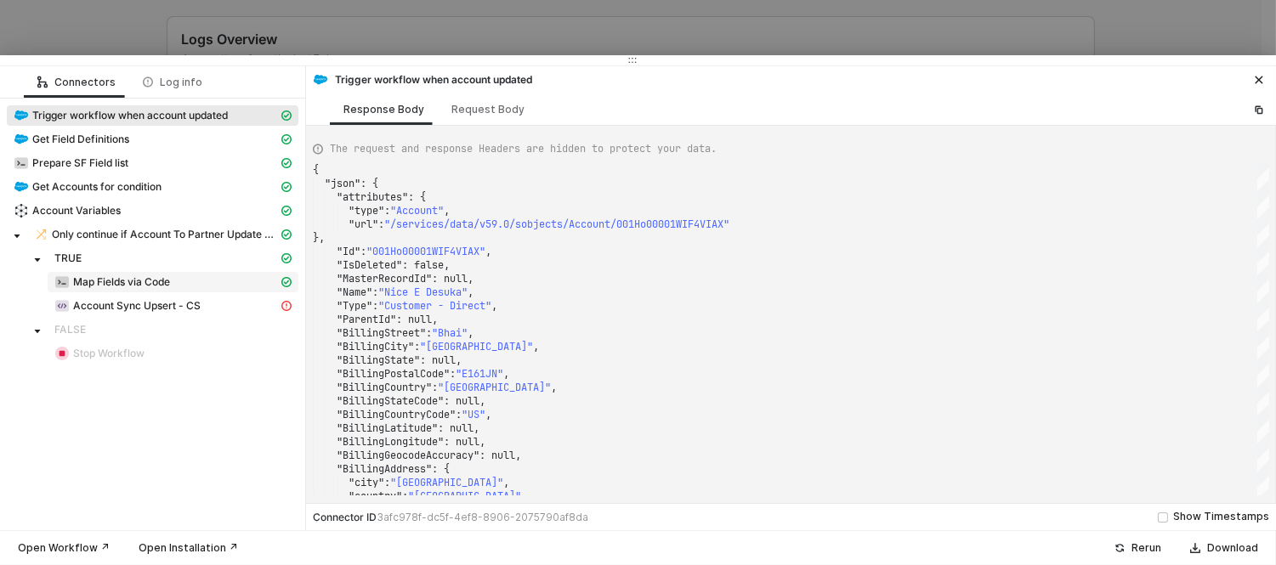
click at [143, 292] on span "Map Fields via Code" at bounding box center [173, 282] width 251 height 20
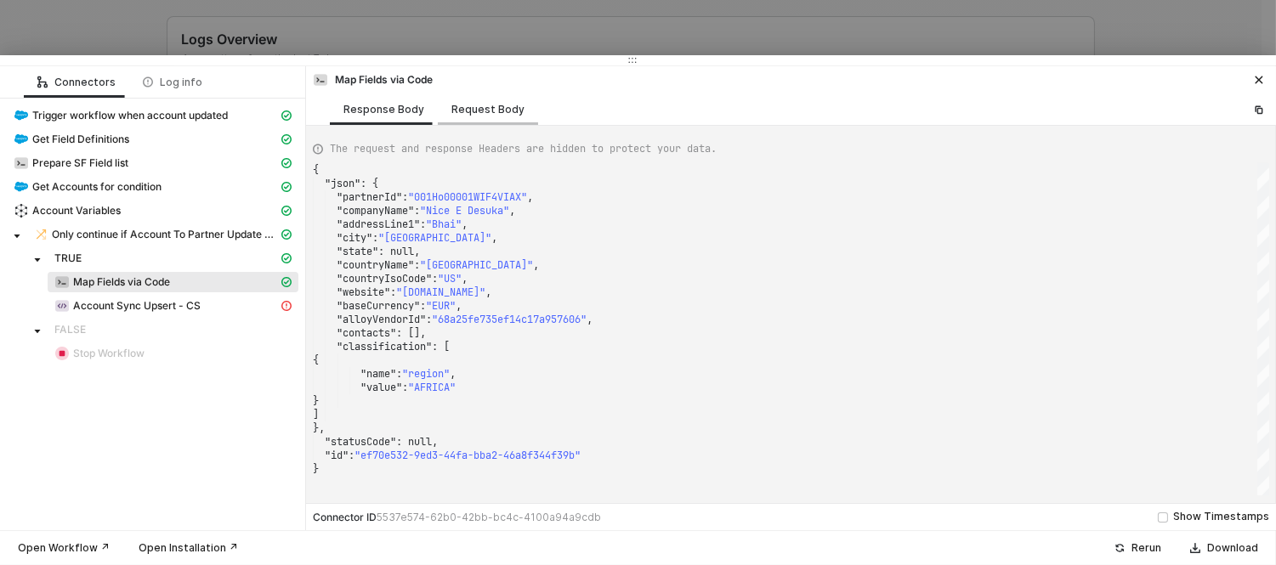
click at [468, 104] on div "Request Body" at bounding box center [487, 110] width 73 height 14
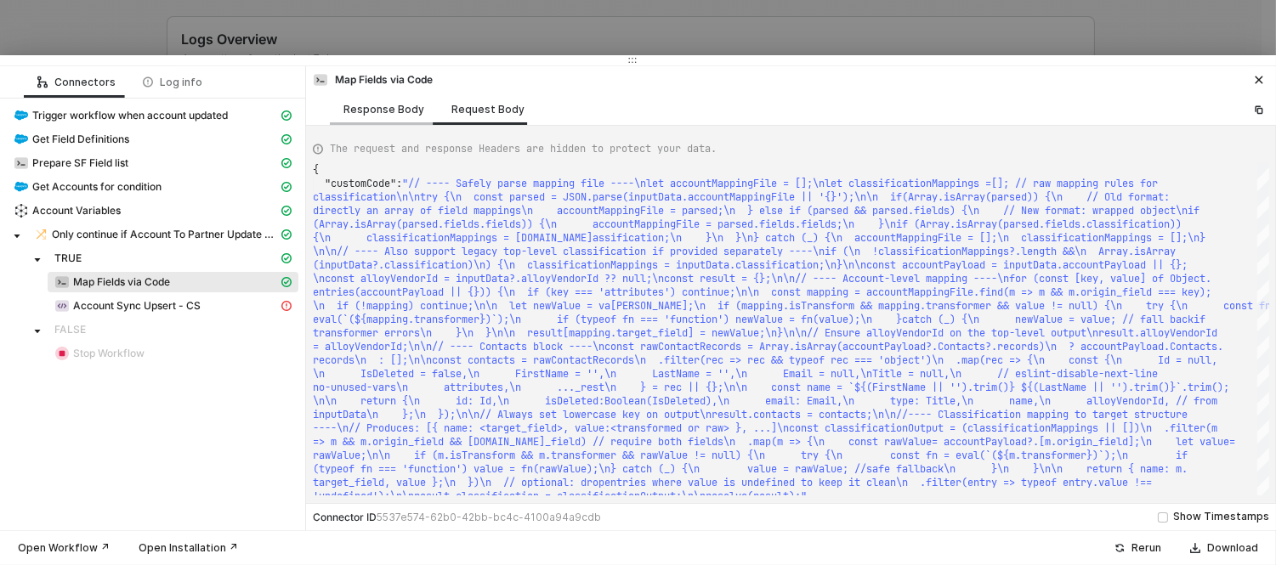
click at [403, 111] on div "Response Body" at bounding box center [383, 110] width 81 height 14
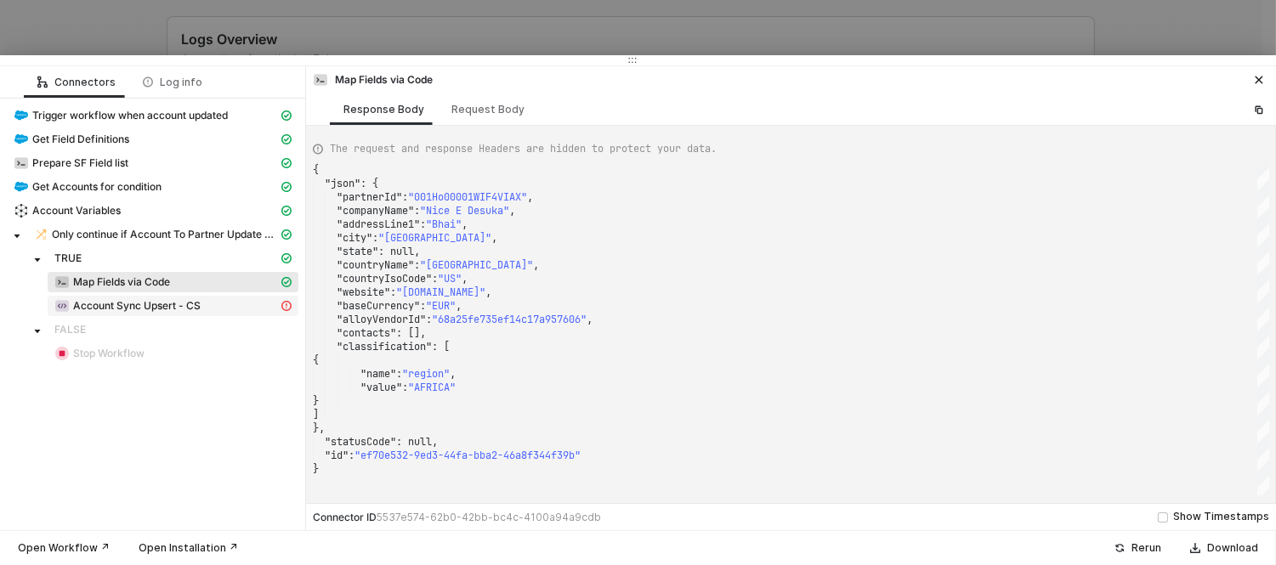
click at [194, 313] on div "Account Sync Upsert - CS" at bounding box center [166, 305] width 224 height 15
type textarea "{ "message": "The block \"d1729fae-4998-4530-baf4-ce843616084a\" does not exist…"
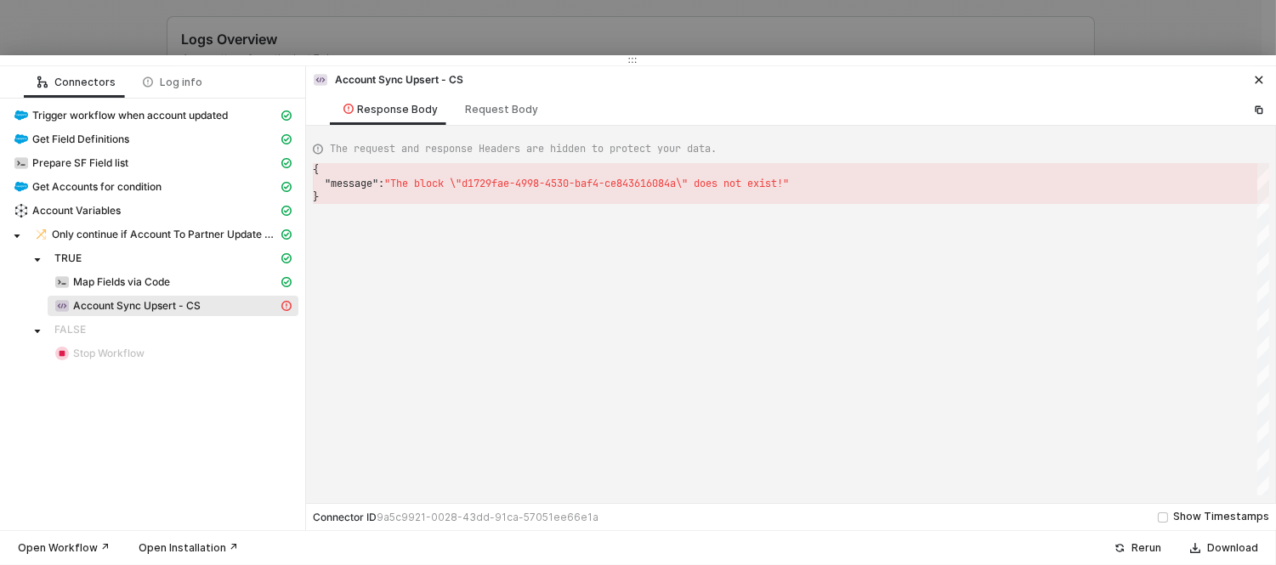
click at [631, 45] on div at bounding box center [638, 282] width 1276 height 565
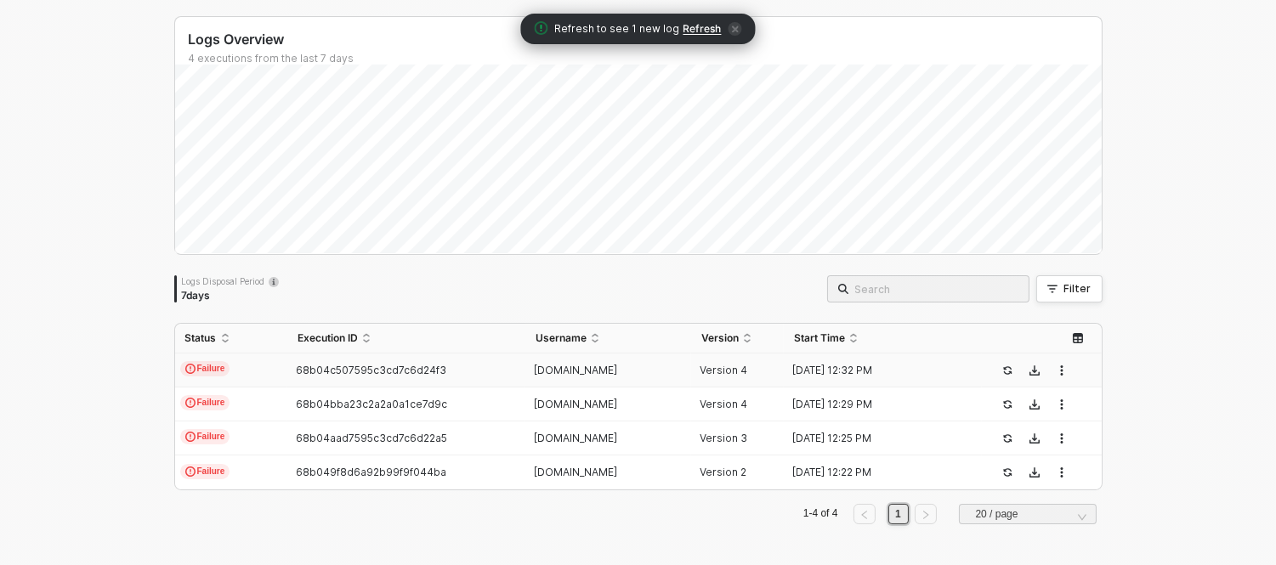
click at [685, 26] on span "Refresh" at bounding box center [702, 29] width 38 height 14
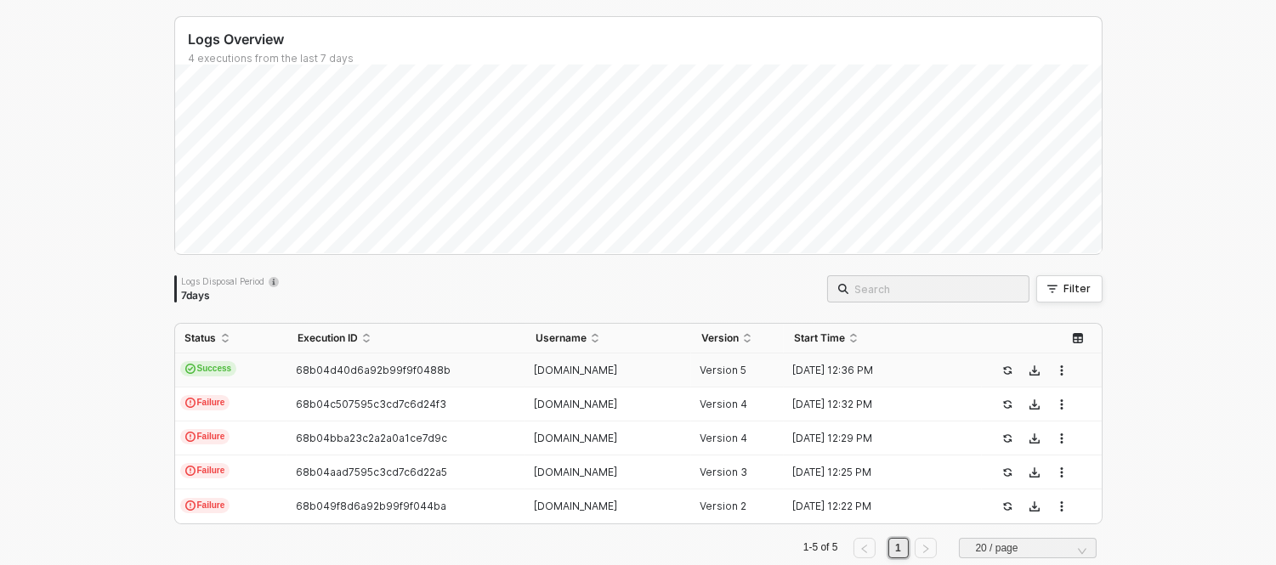
scroll to position [0, 0]
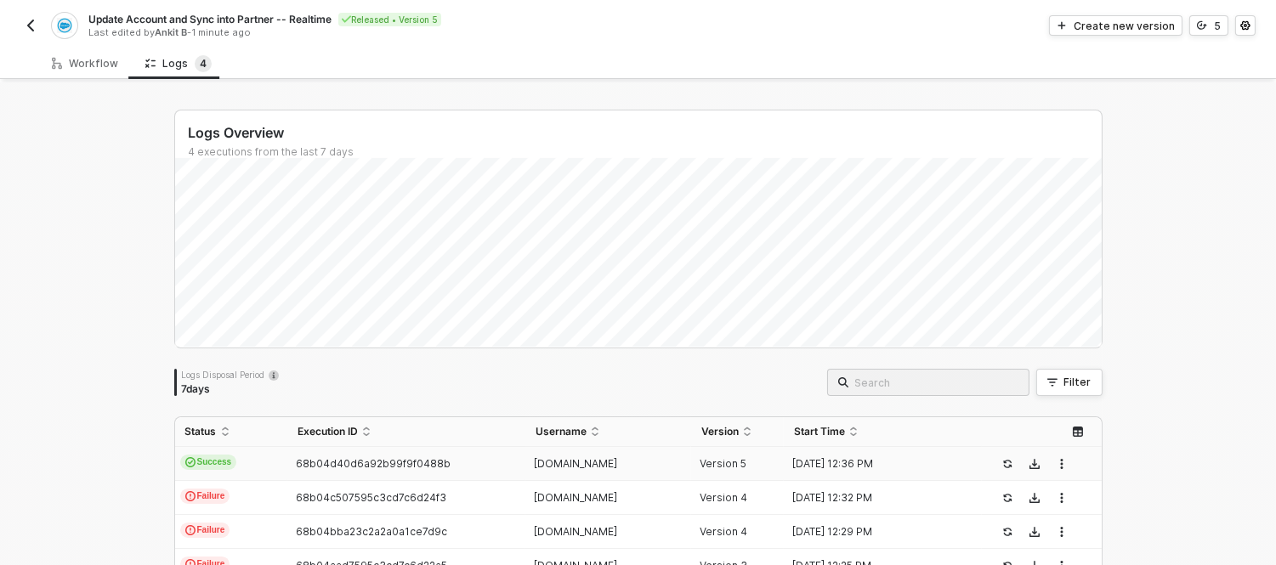
click at [26, 20] on img "button" at bounding box center [31, 26] width 14 height 14
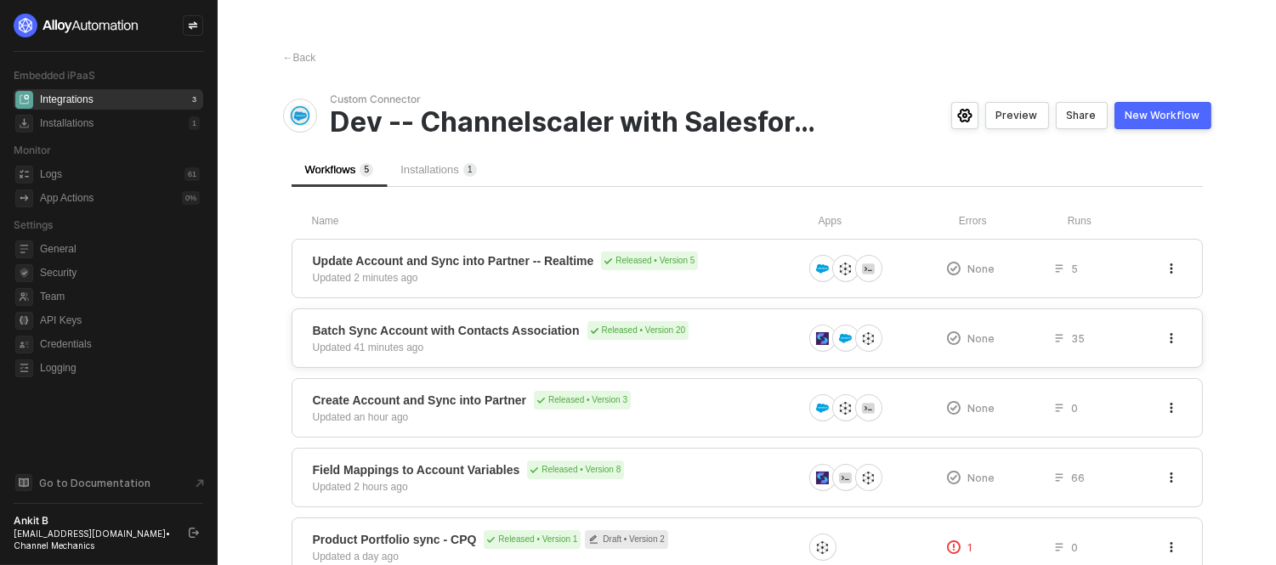
scroll to position [54, 0]
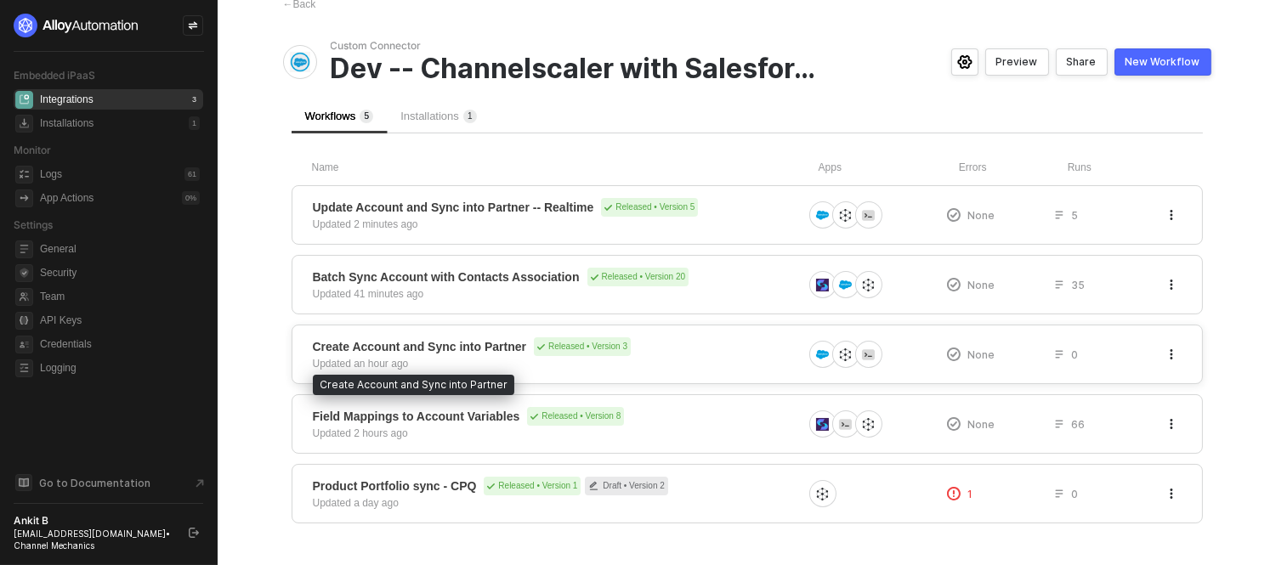
click at [426, 346] on span "Create Account and Sync into Partner" at bounding box center [420, 346] width 214 height 17
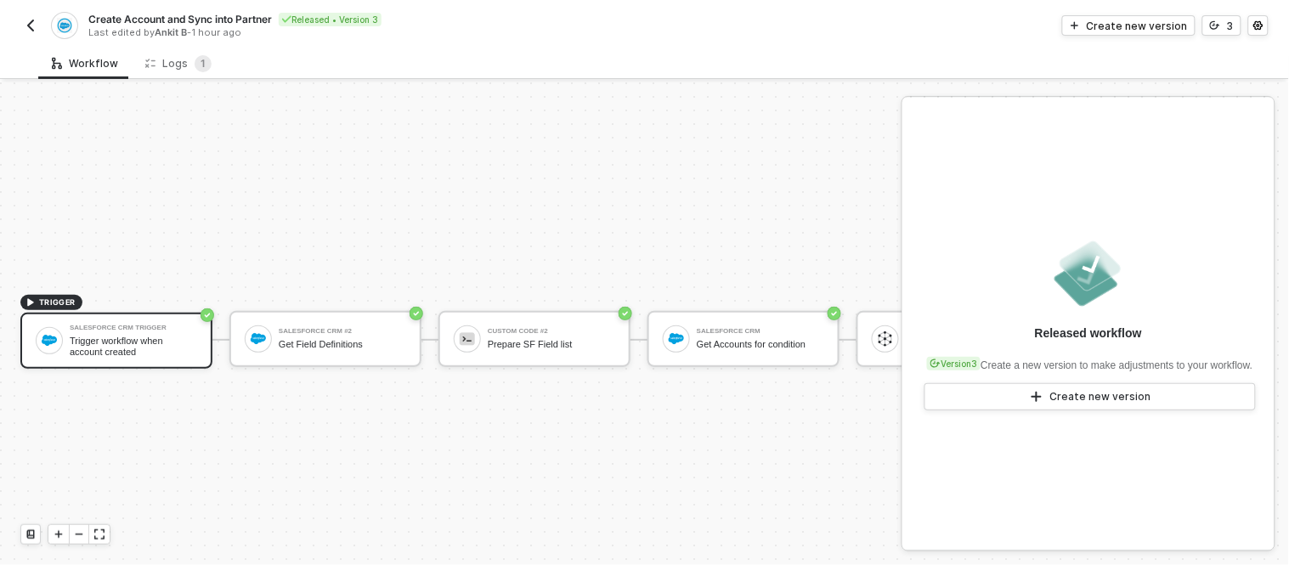
scroll to position [45, 0]
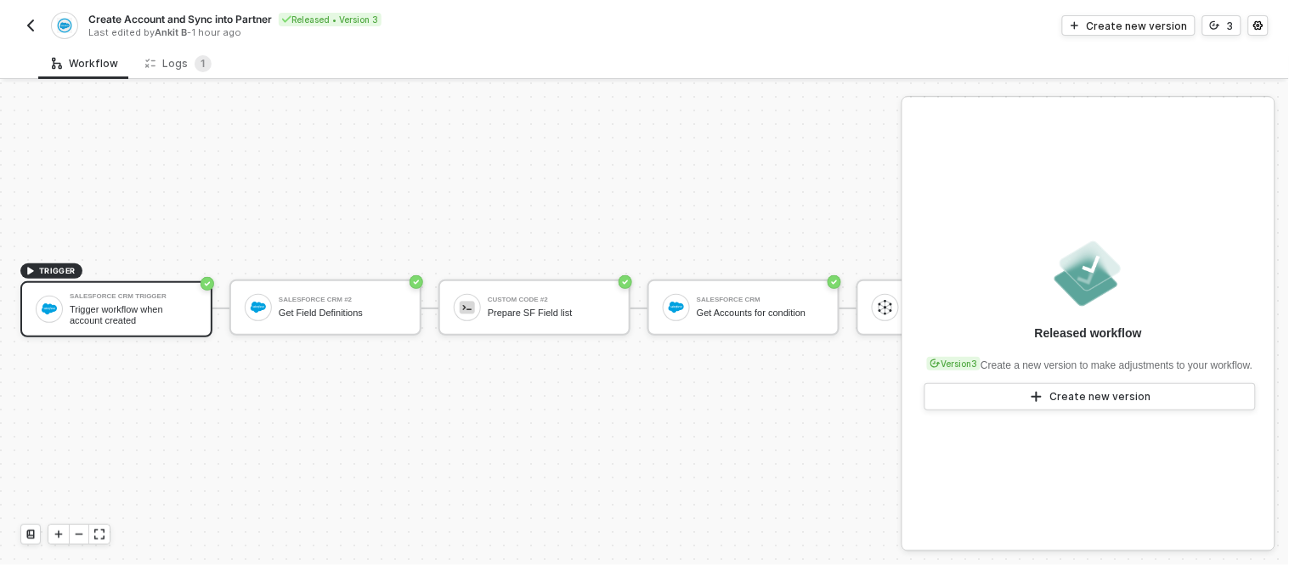
click at [20, 110] on div "TRIGGER Salesforce CRM Trigger Trigger workflow when account created Salesforce…" at bounding box center [644, 308] width 1289 height 514
click at [1156, 22] on div "Create new version" at bounding box center [1137, 26] width 101 height 14
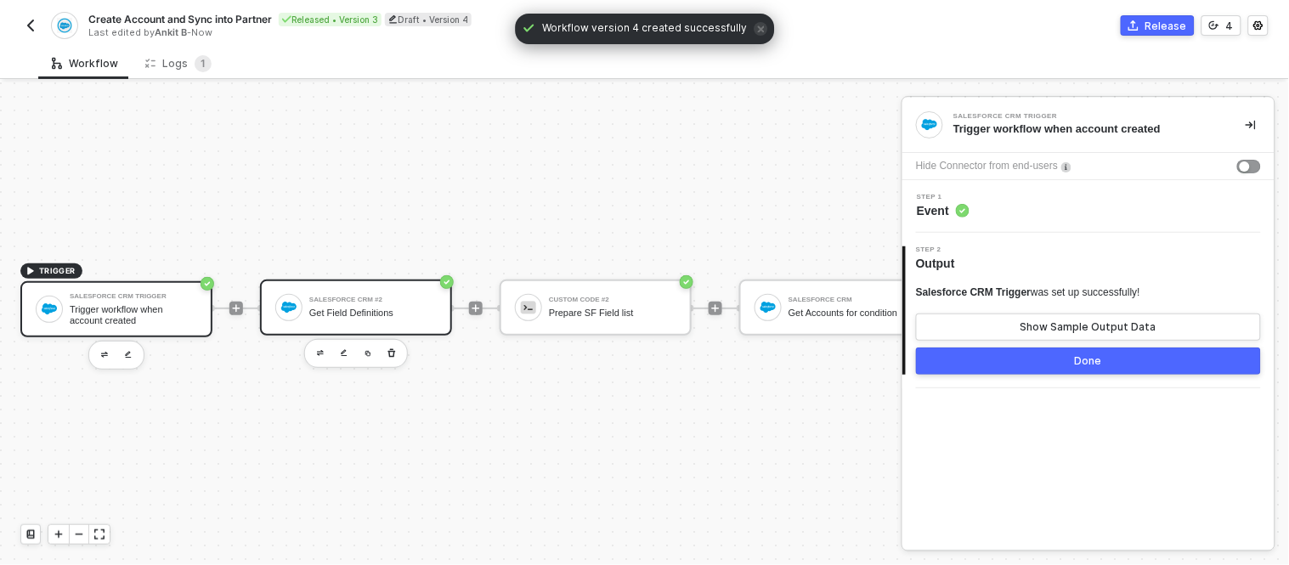
click at [396, 297] on div "Salesforce CRM #2" at bounding box center [372, 300] width 127 height 7
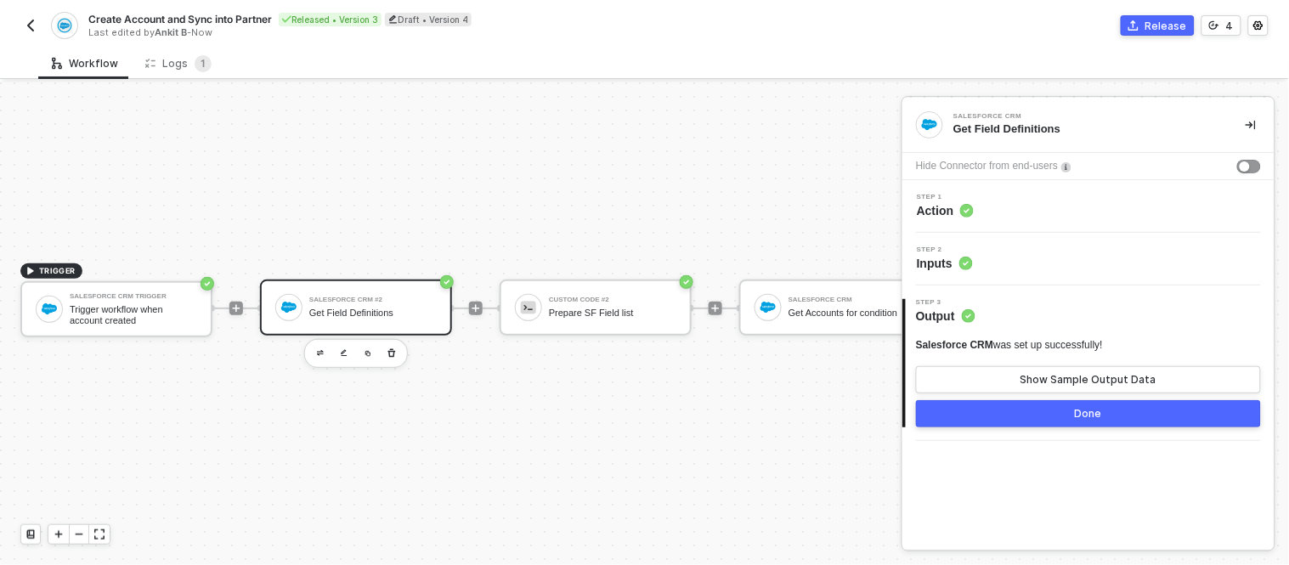
click at [595, 378] on div "TRIGGER Salesforce CRM Trigger Trigger workflow when account created Salesforce…" at bounding box center [1062, 308] width 2125 height 514
click at [122, 281] on div "Salesforce CRM Trigger Trigger workflow when account created" at bounding box center [116, 309] width 192 height 56
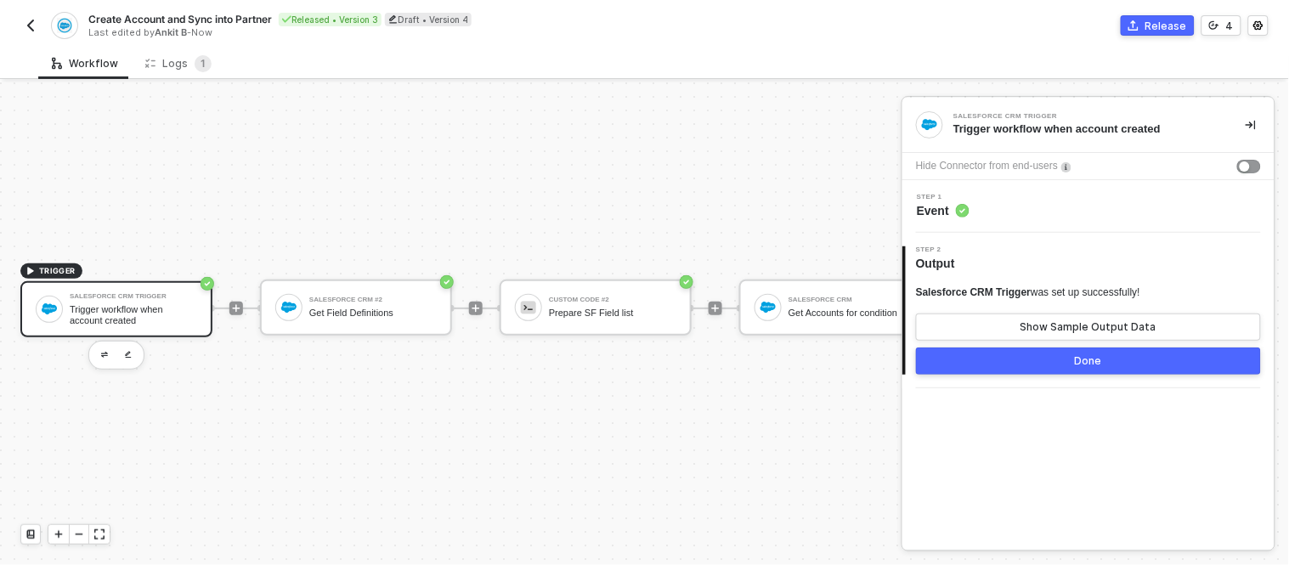
click at [115, 263] on span "TRIGGER Salesforce CRM Trigger Trigger workflow when account created" at bounding box center [116, 309] width 192 height 92
click at [77, 179] on div "TRIGGER Salesforce CRM Trigger Trigger workflow when account created Salesforce…" at bounding box center [1062, 308] width 2125 height 514
click at [141, 304] on div "Trigger workflow when account created" at bounding box center [133, 314] width 127 height 21
click at [1016, 325] on button "Show Sample Output Data" at bounding box center [1088, 327] width 345 height 27
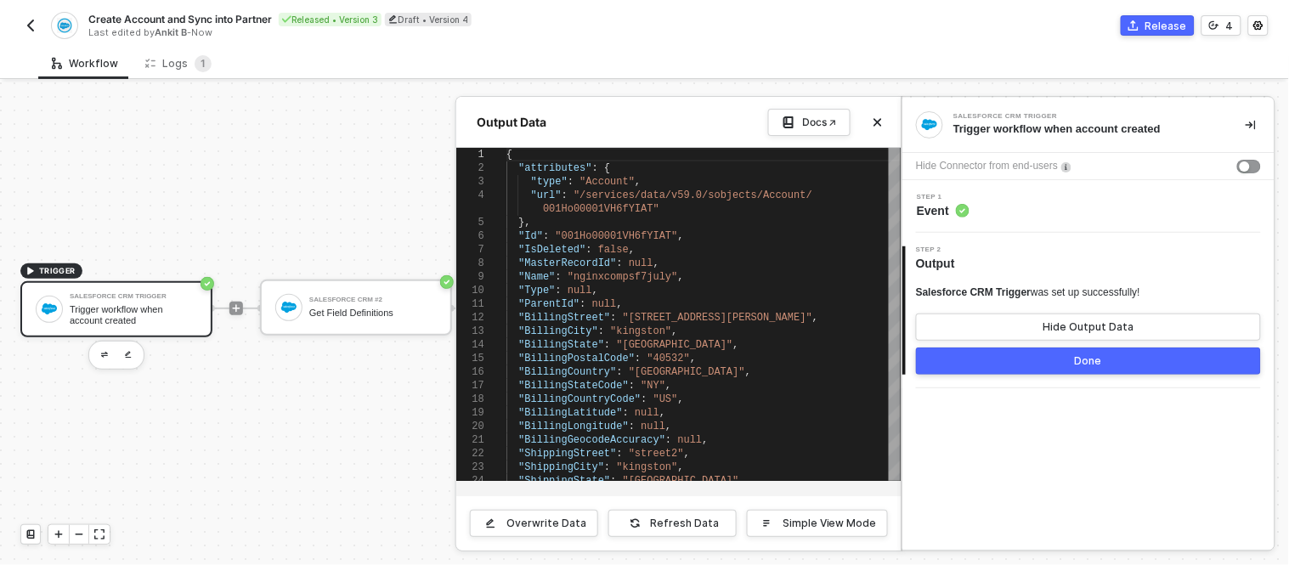
click at [974, 359] on button "Done" at bounding box center [1088, 361] width 345 height 27
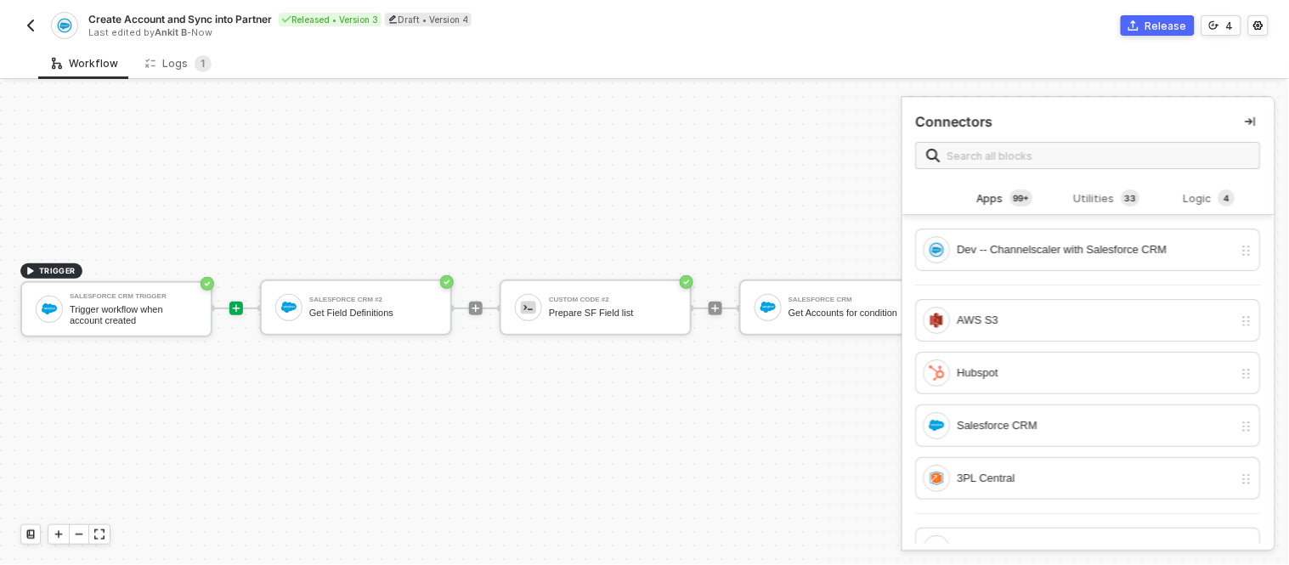
click at [364, 261] on div at bounding box center [476, 308] width 226 height 133
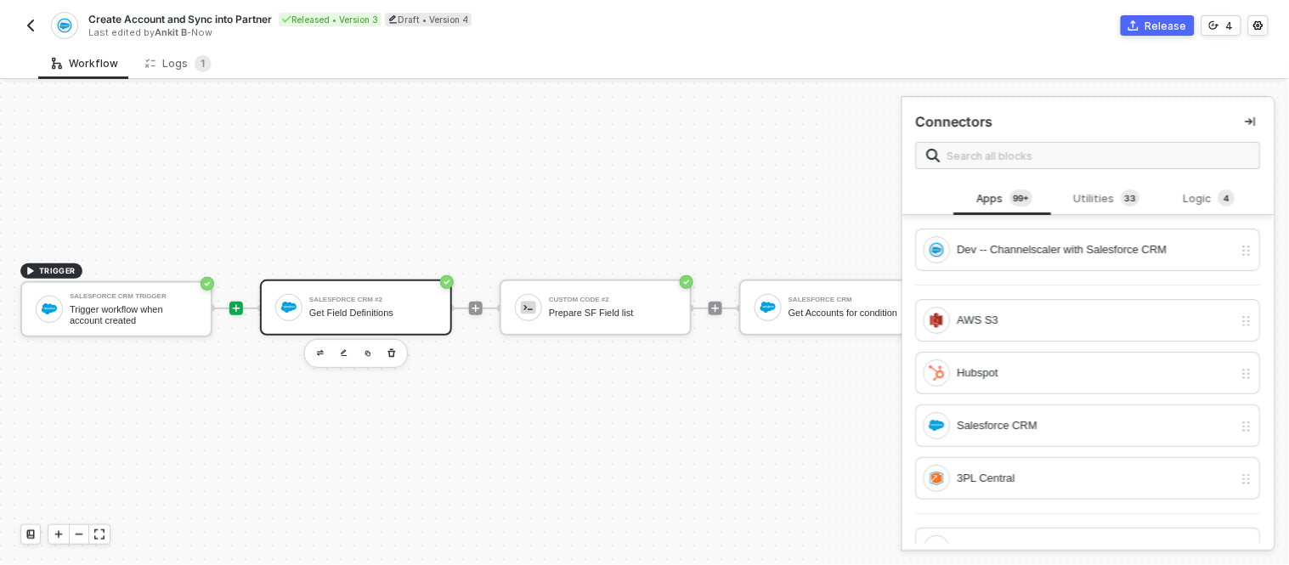
click at [344, 297] on div "Salesforce CRM #2" at bounding box center [372, 300] width 127 height 7
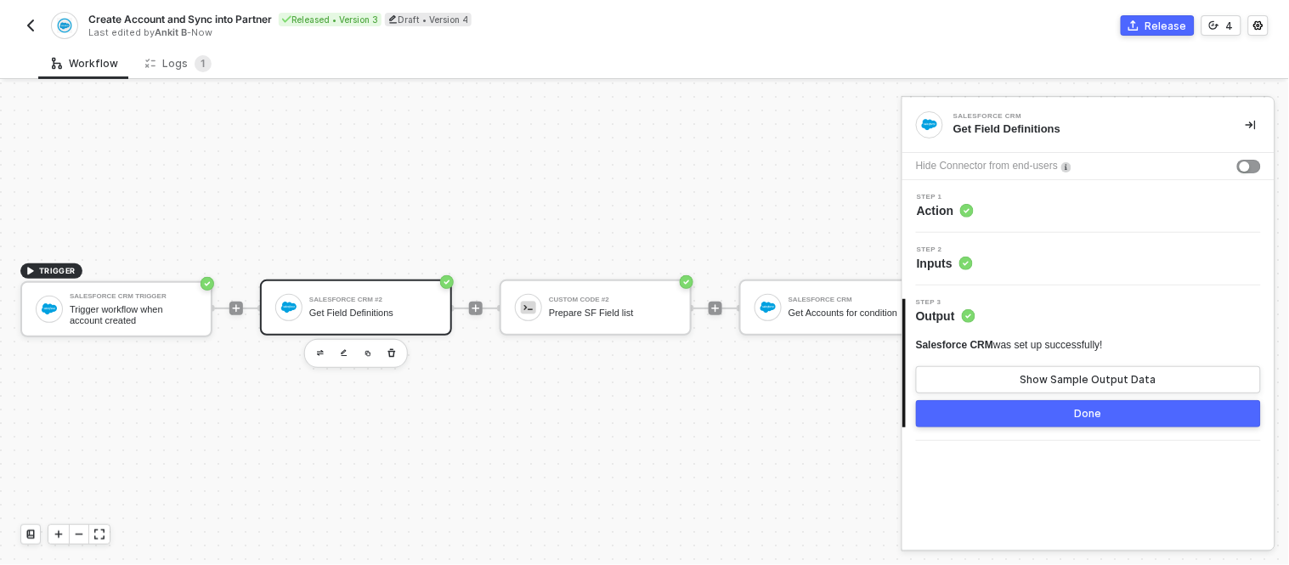
click at [978, 259] on div "Step 2 Inputs" at bounding box center [1091, 258] width 368 height 25
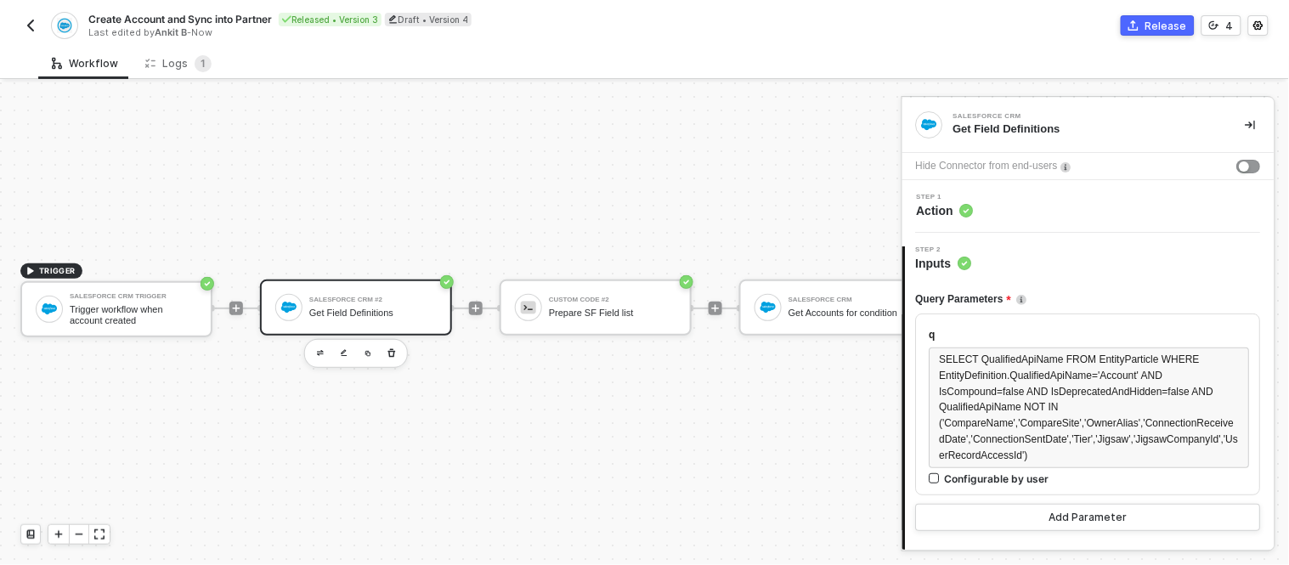
click at [735, 431] on div "TRIGGER Salesforce CRM Trigger Trigger workflow when account created Salesforce…" at bounding box center [1062, 308] width 2125 height 514
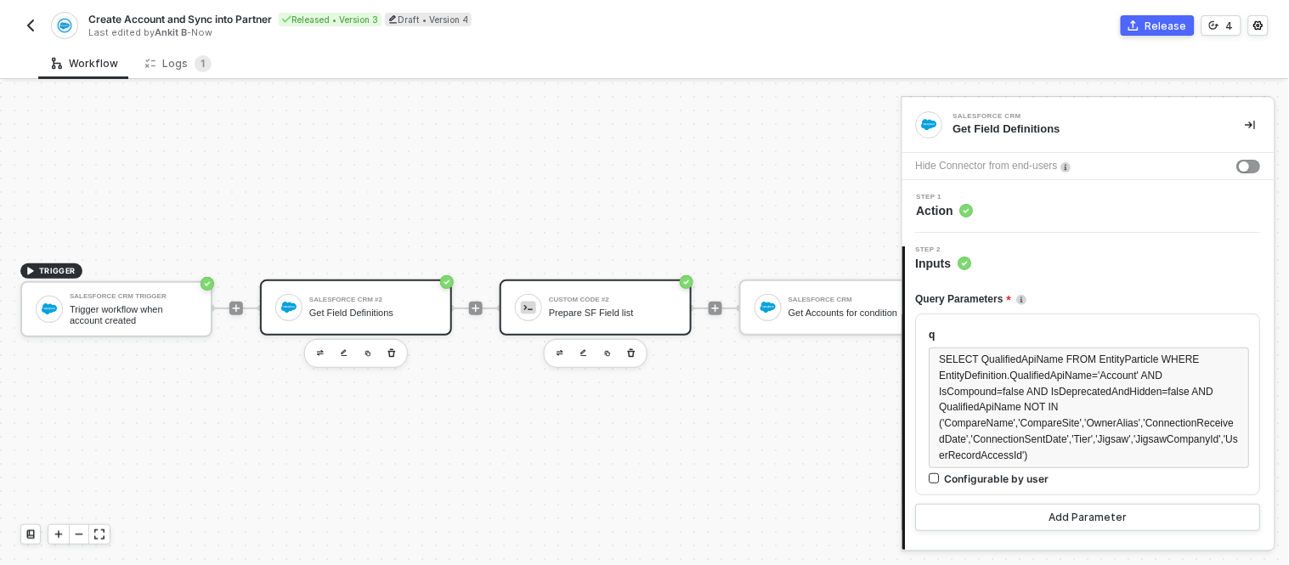
click at [608, 297] on div "Custom Code #2" at bounding box center [612, 300] width 127 height 7
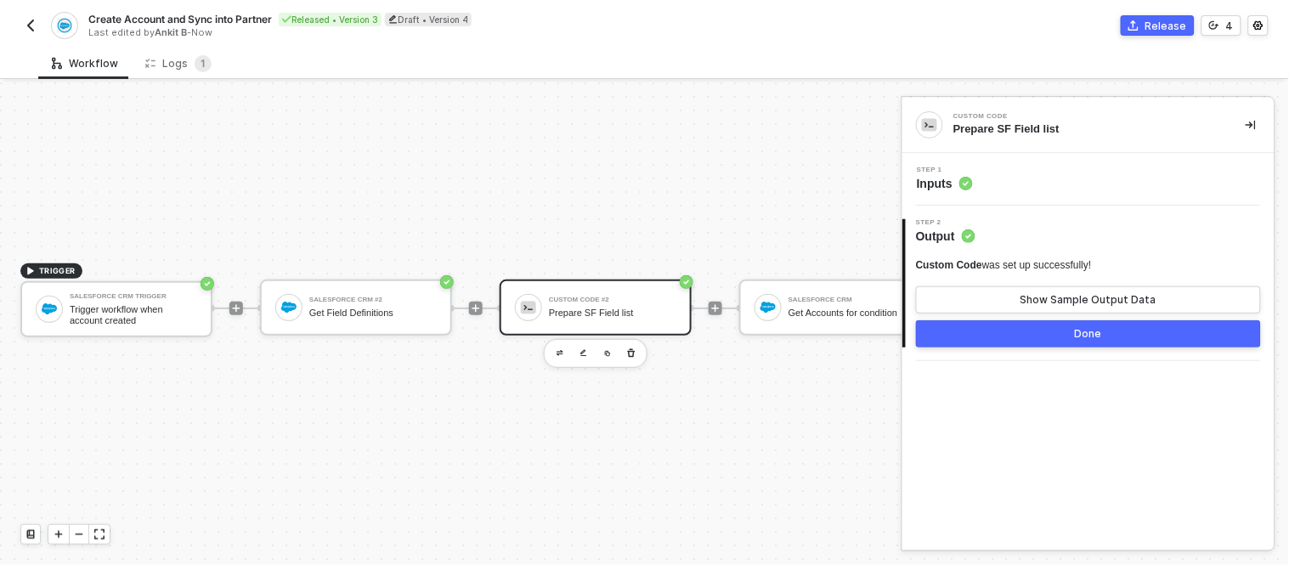
click at [1028, 280] on div "Custom Code was set up successfully! Show Sample Output Data" at bounding box center [1088, 285] width 345 height 55
click at [1013, 289] on button "Show Sample Output Data" at bounding box center [1088, 299] width 345 height 27
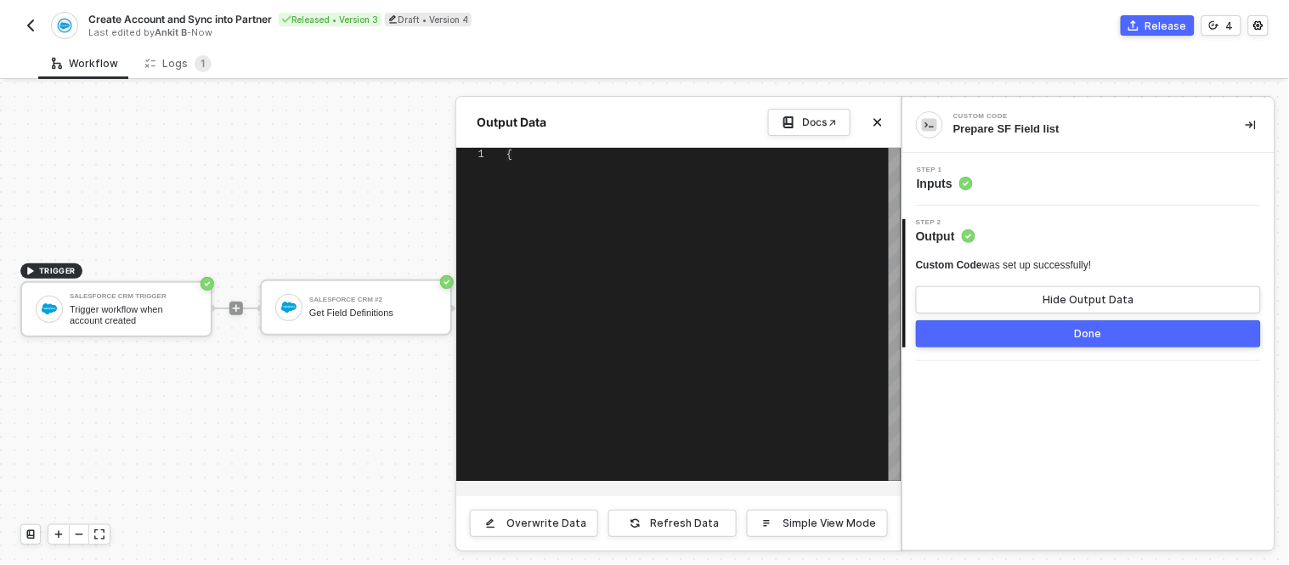
type textarea "{ "data": "Id,IsDeleted,MasterRecordId,Name,Type,ParentId,BillingStreet,Billing…"
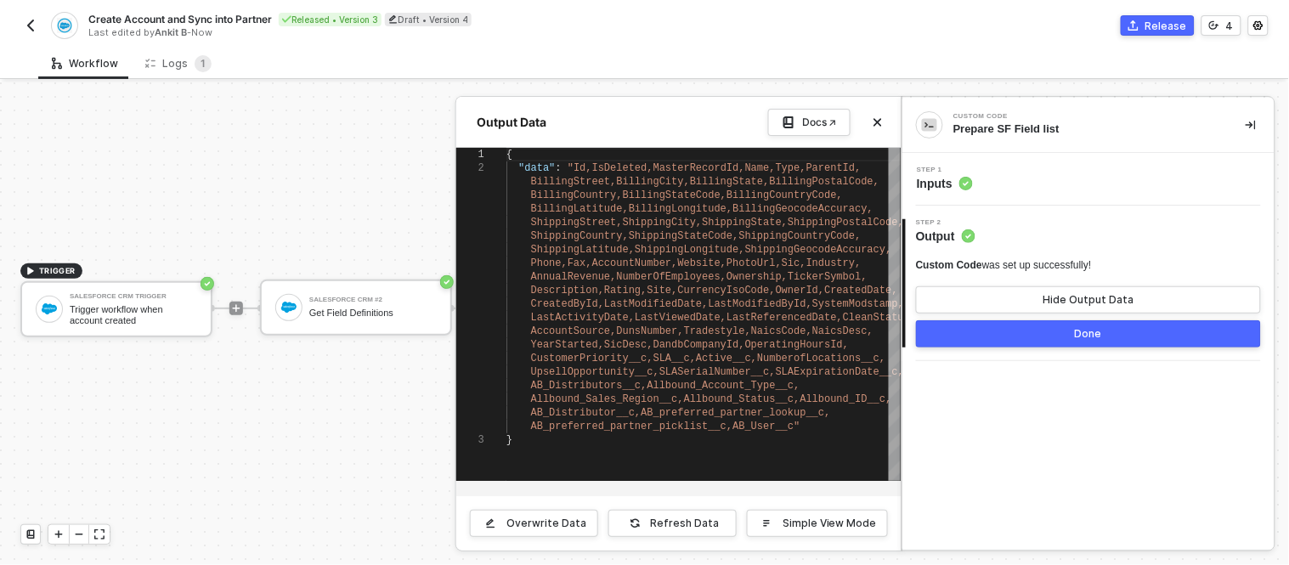
click at [975, 337] on button "Done" at bounding box center [1088, 333] width 345 height 27
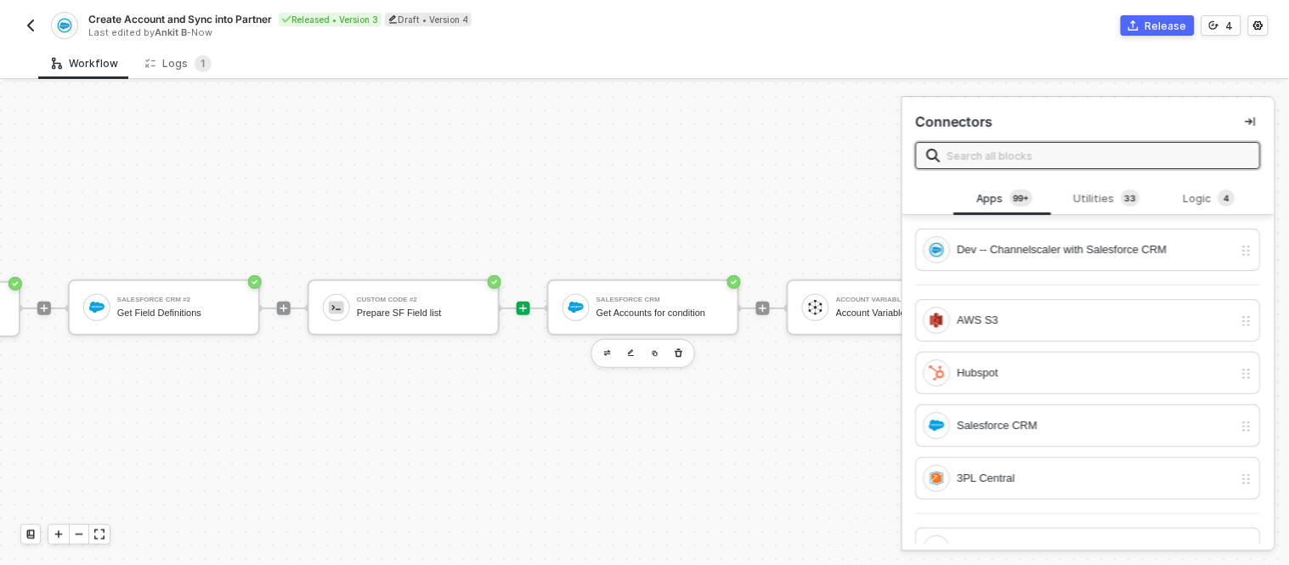
scroll to position [45, 202]
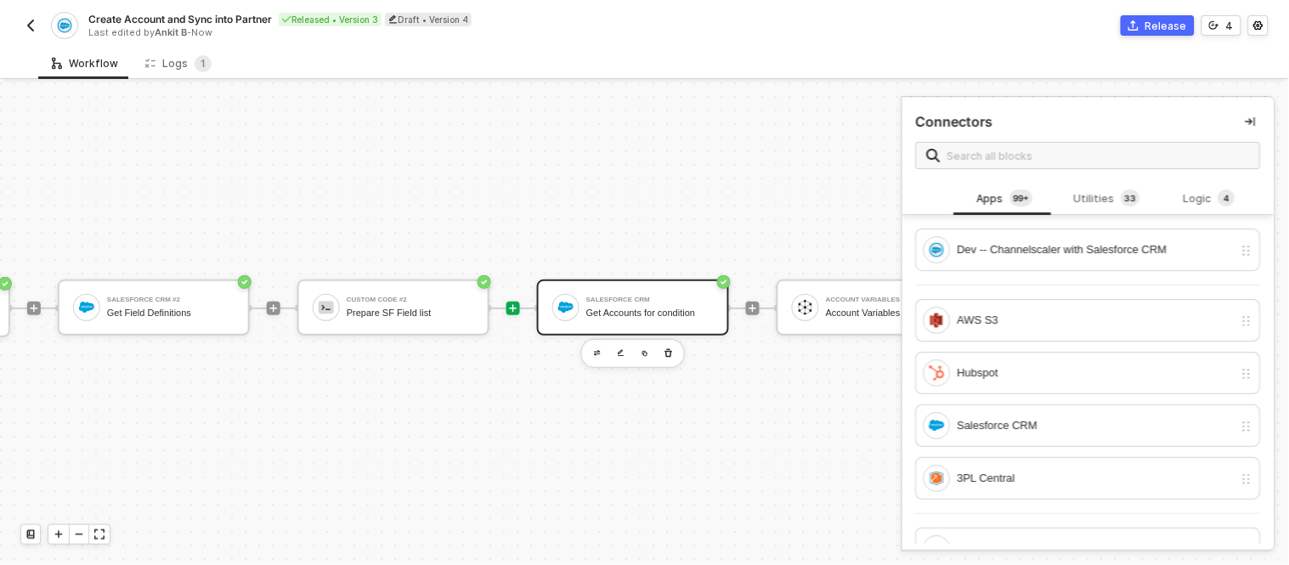
click at [603, 297] on div "Salesforce CRM" at bounding box center [649, 300] width 127 height 7
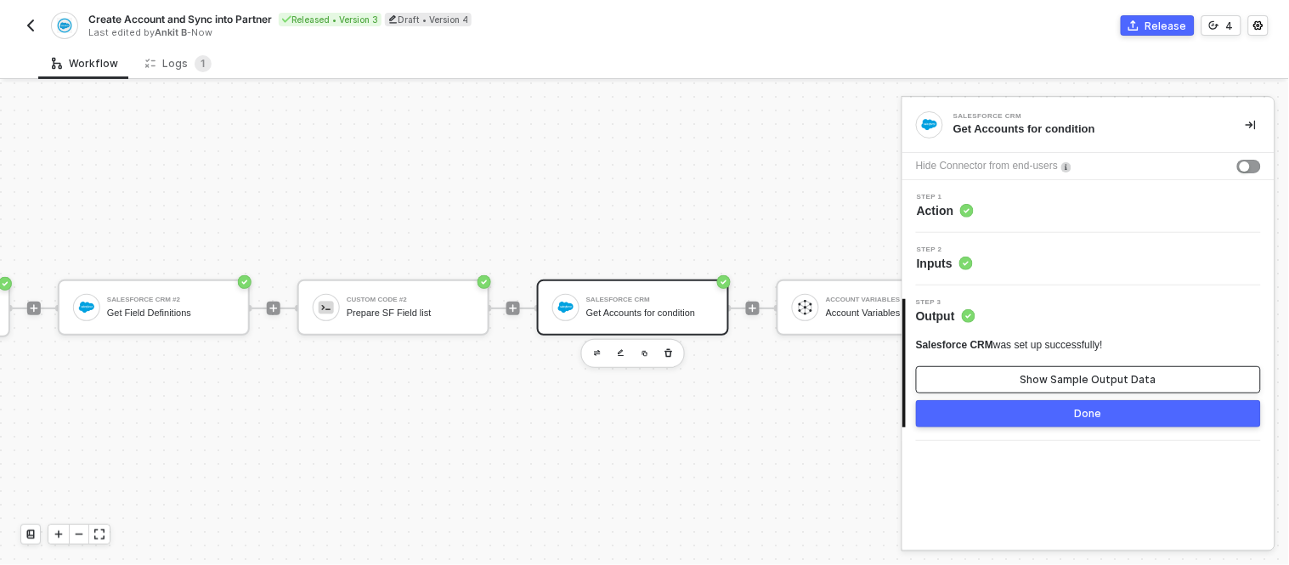
click at [1022, 378] on button "Show Sample Output Data" at bounding box center [1088, 379] width 345 height 27
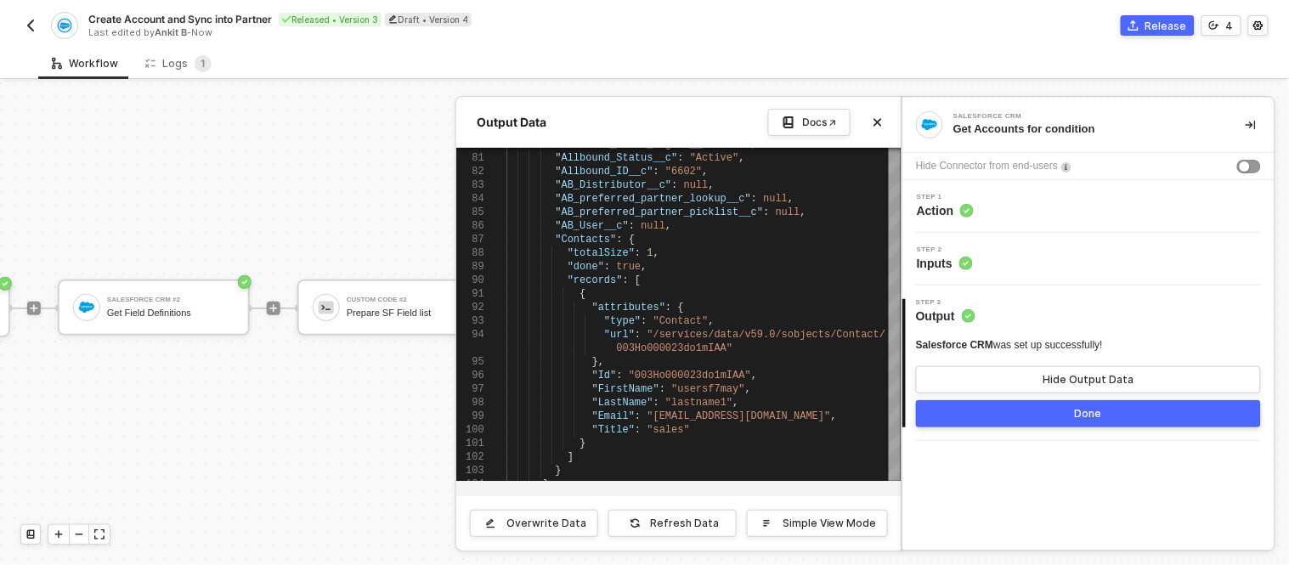
click at [995, 411] on button "Done" at bounding box center [1088, 413] width 345 height 27
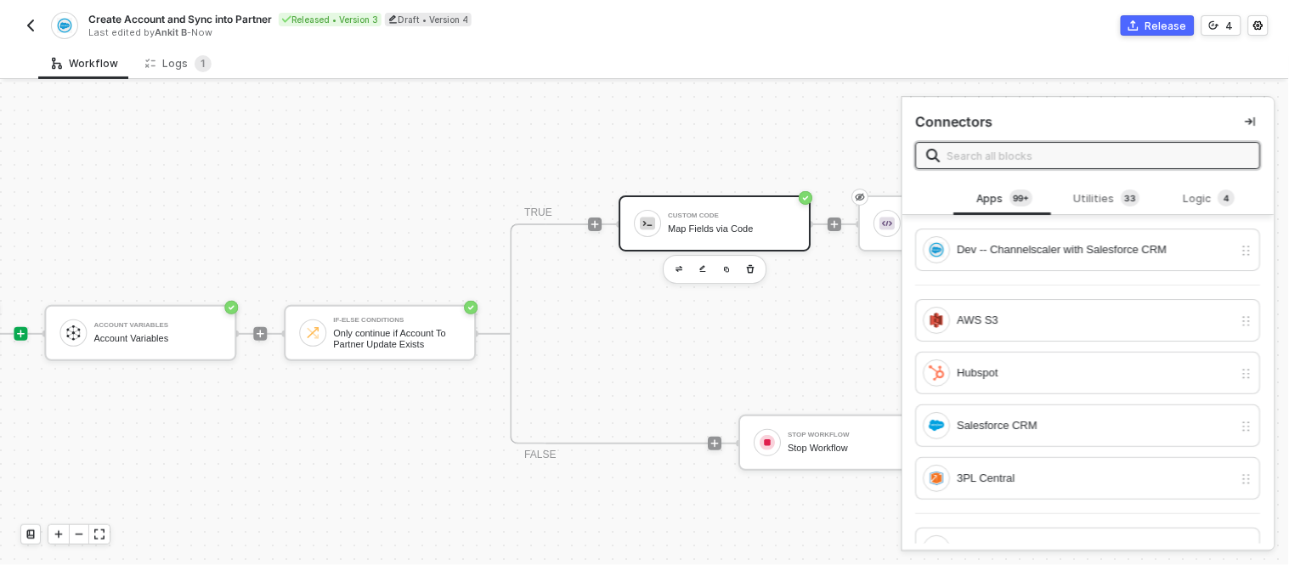
scroll to position [6, 940]
click at [718, 212] on div "Custom Code" at bounding box center [726, 215] width 127 height 7
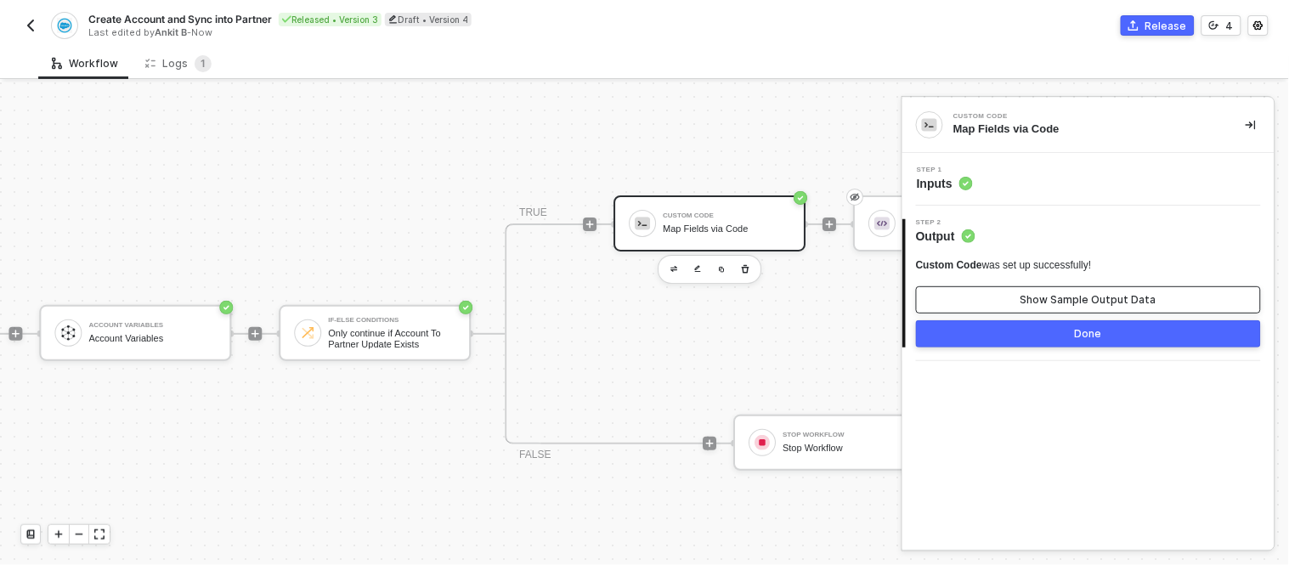
click at [988, 291] on button "Show Sample Output Data" at bounding box center [1088, 299] width 345 height 27
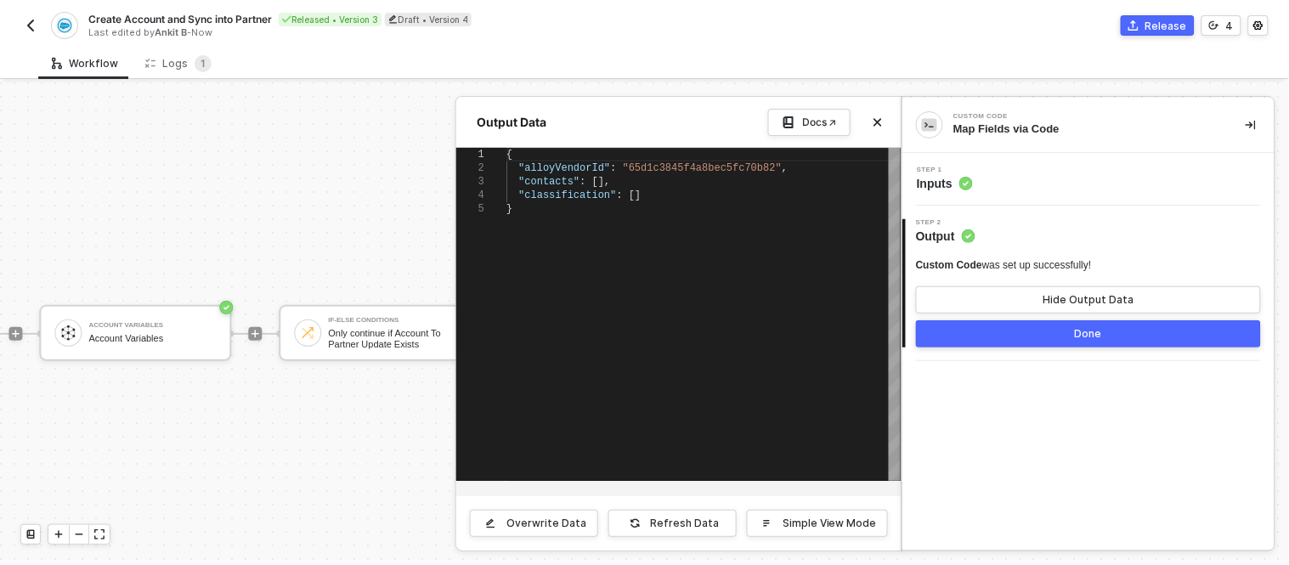
click at [370, 223] on div at bounding box center [644, 323] width 1289 height 483
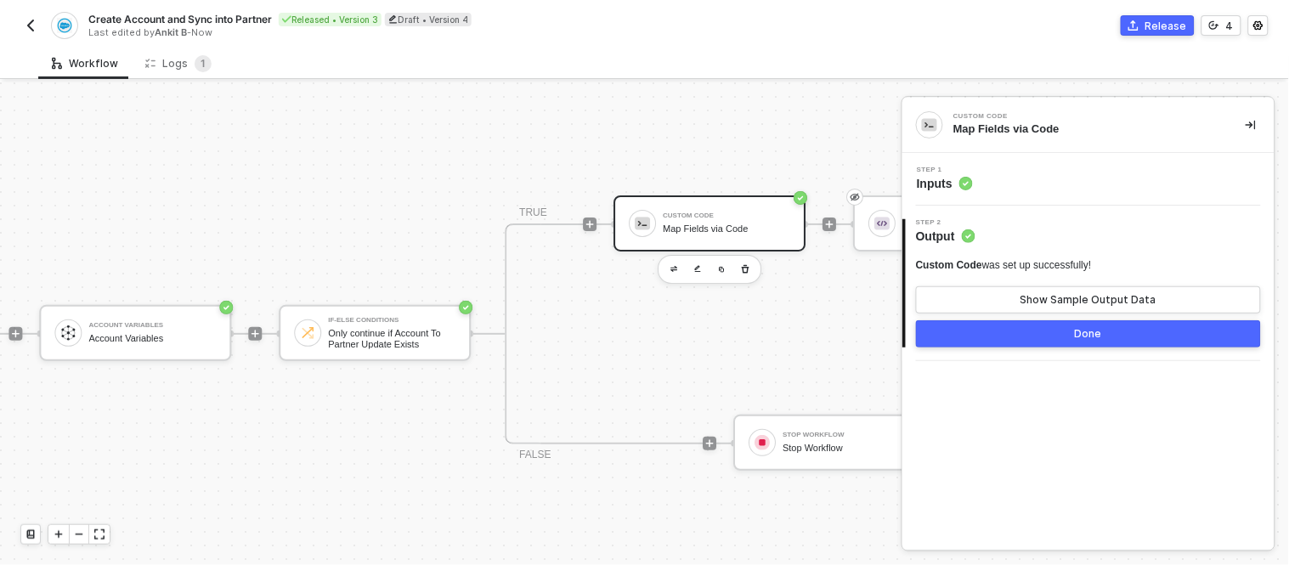
click at [1005, 177] on div "Step 1 Inputs" at bounding box center [1091, 179] width 368 height 25
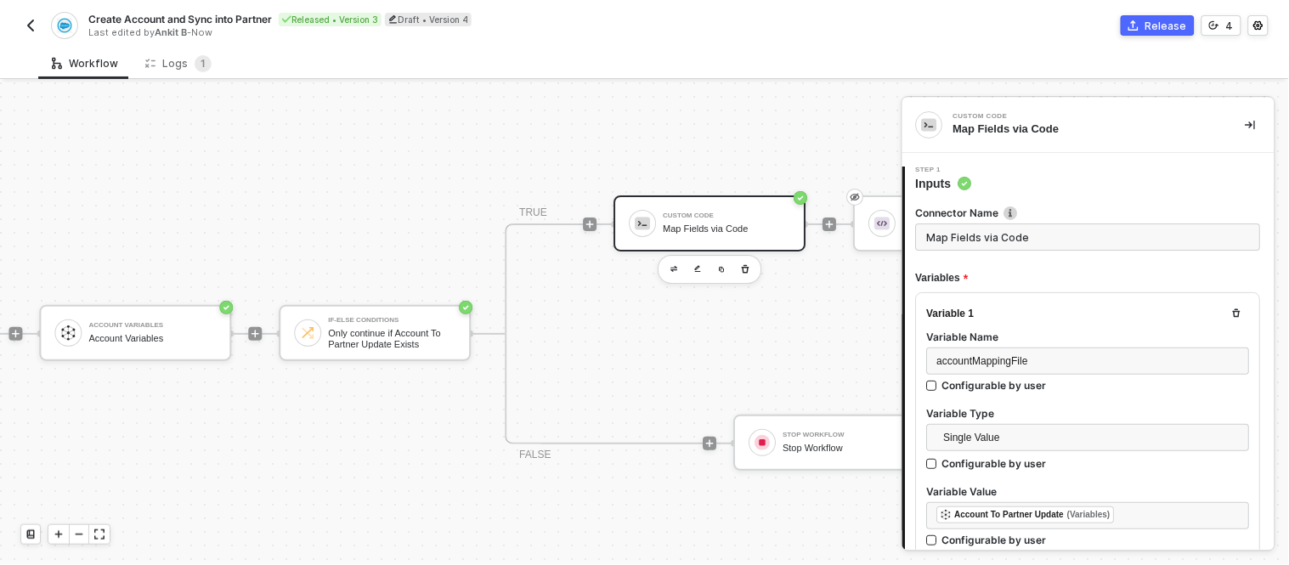
type textarea "// ---- Safely parse mapping file ---- let accountMappingFile = []; let classif…"
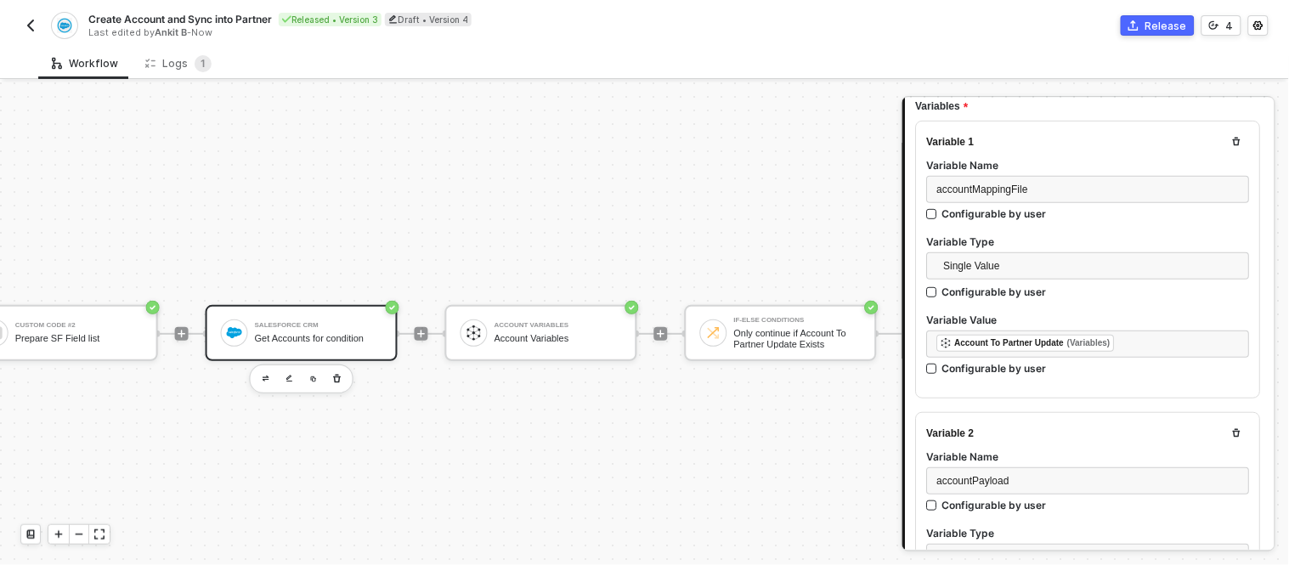
scroll to position [6, 533]
click at [365, 317] on div "Salesforce CRM Get Accounts for condition" at bounding box center [319, 333] width 127 height 32
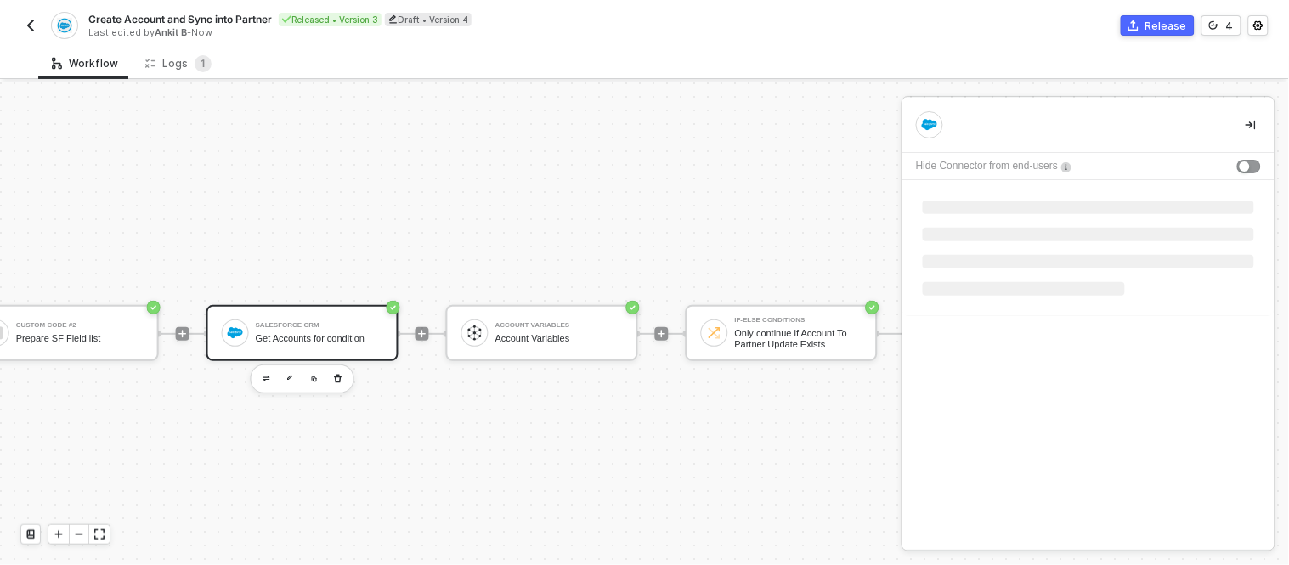
scroll to position [0, 0]
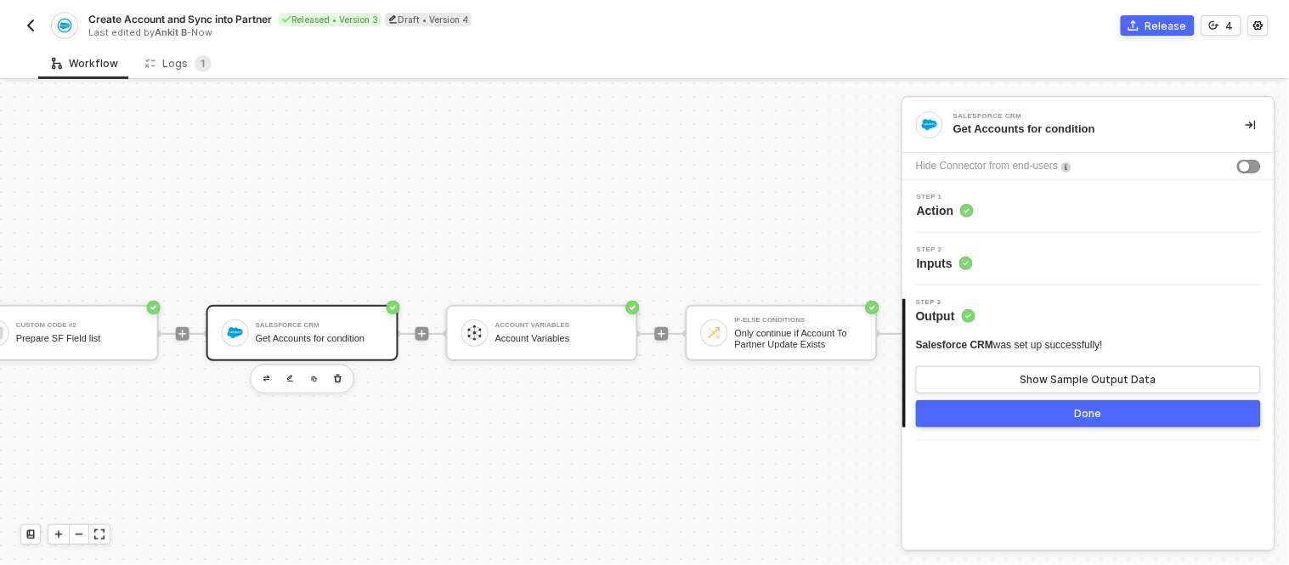
click at [1024, 256] on div "Step 2 Inputs" at bounding box center [1091, 258] width 368 height 25
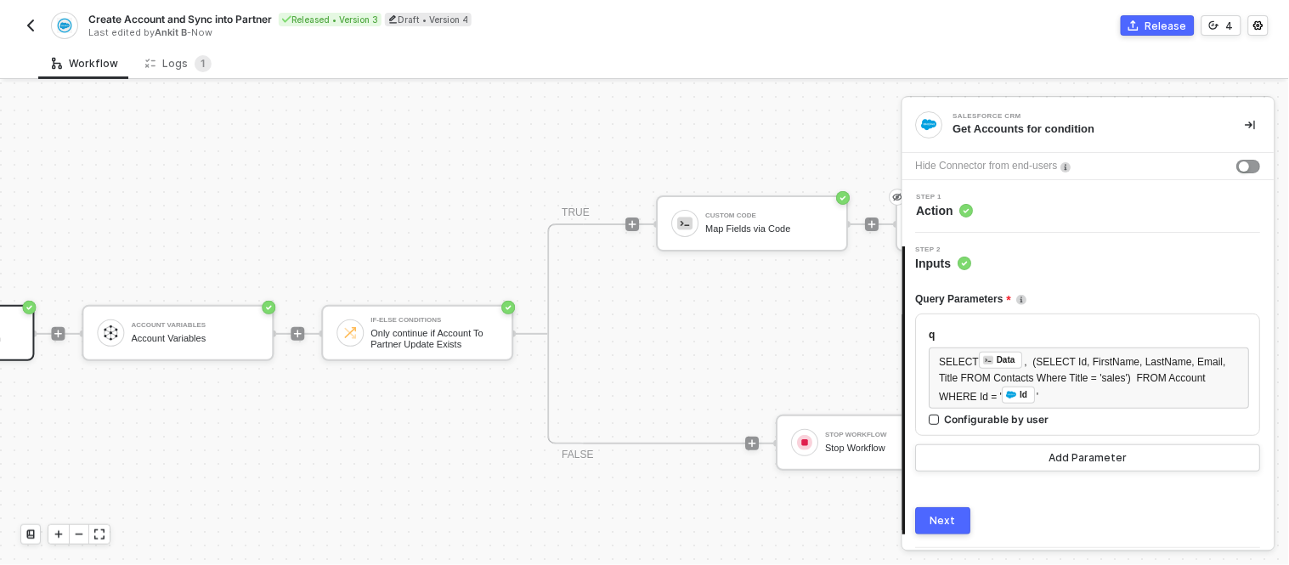
scroll to position [6, 903]
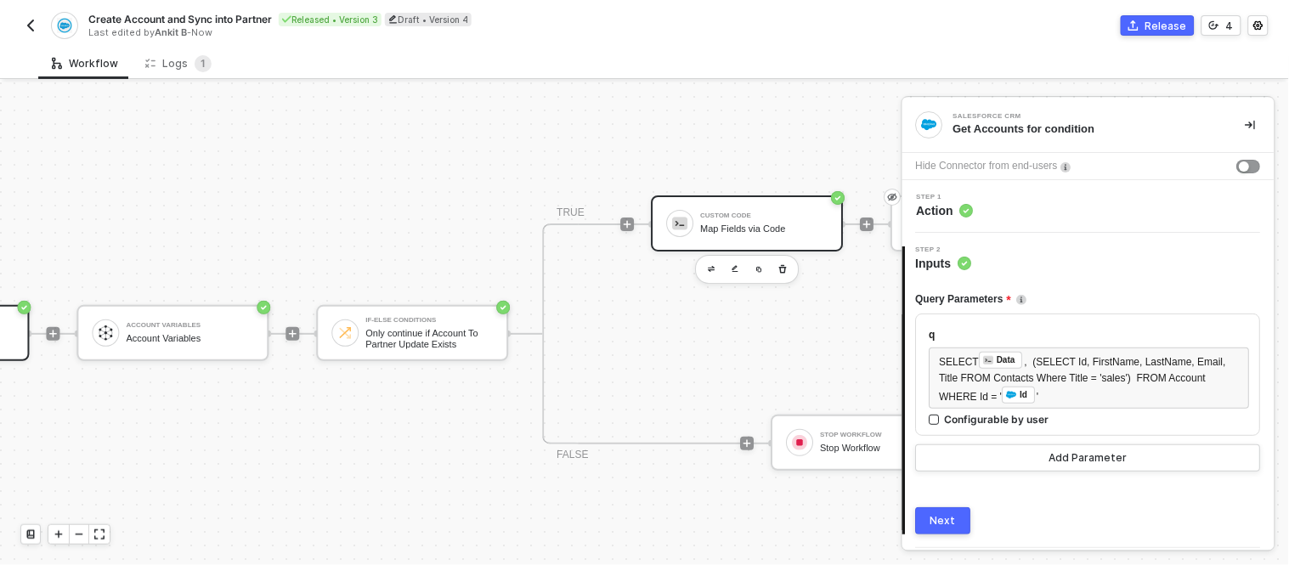
click at [758, 213] on div "Custom Code" at bounding box center [763, 215] width 127 height 7
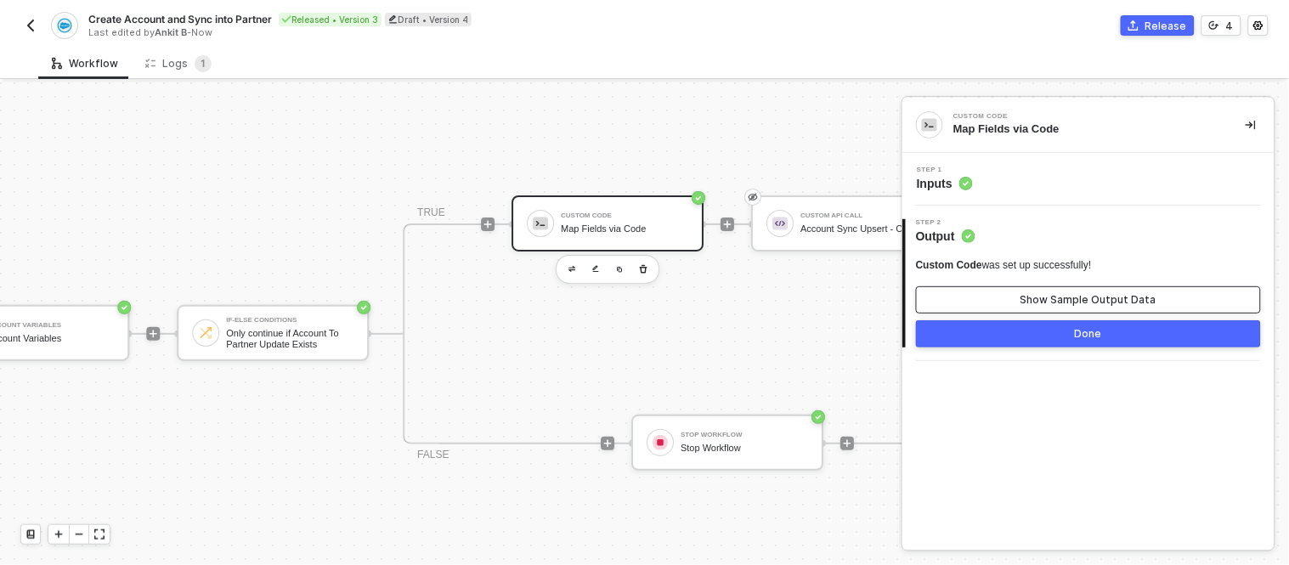
scroll to position [6, 1052]
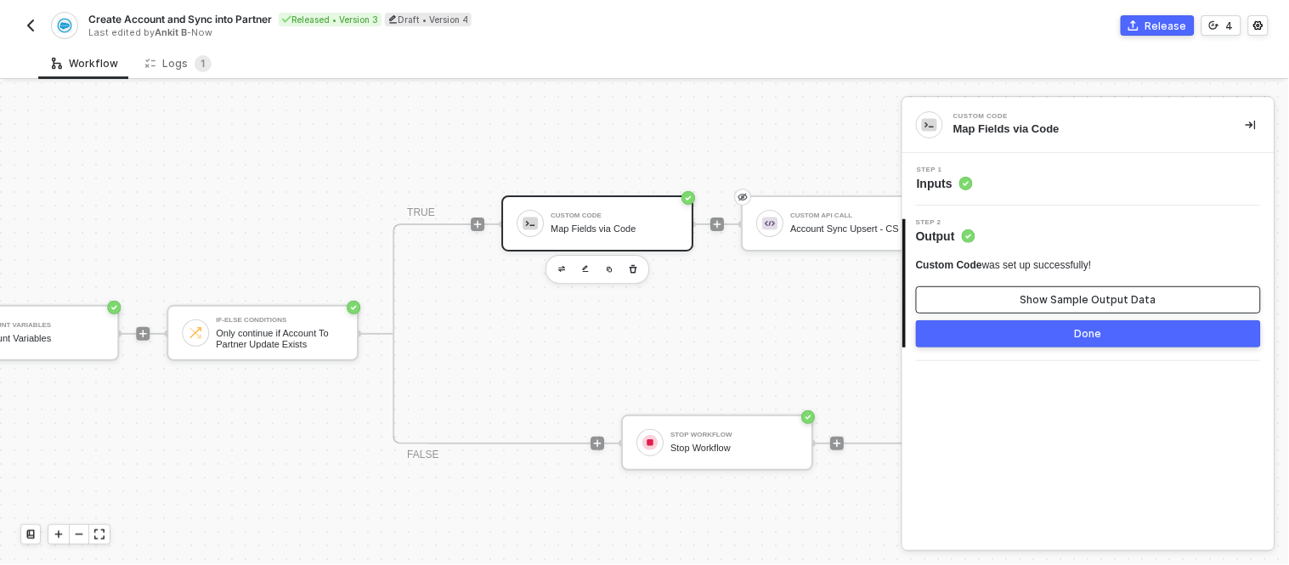
click at [1056, 292] on button "Show Sample Output Data" at bounding box center [1088, 299] width 345 height 27
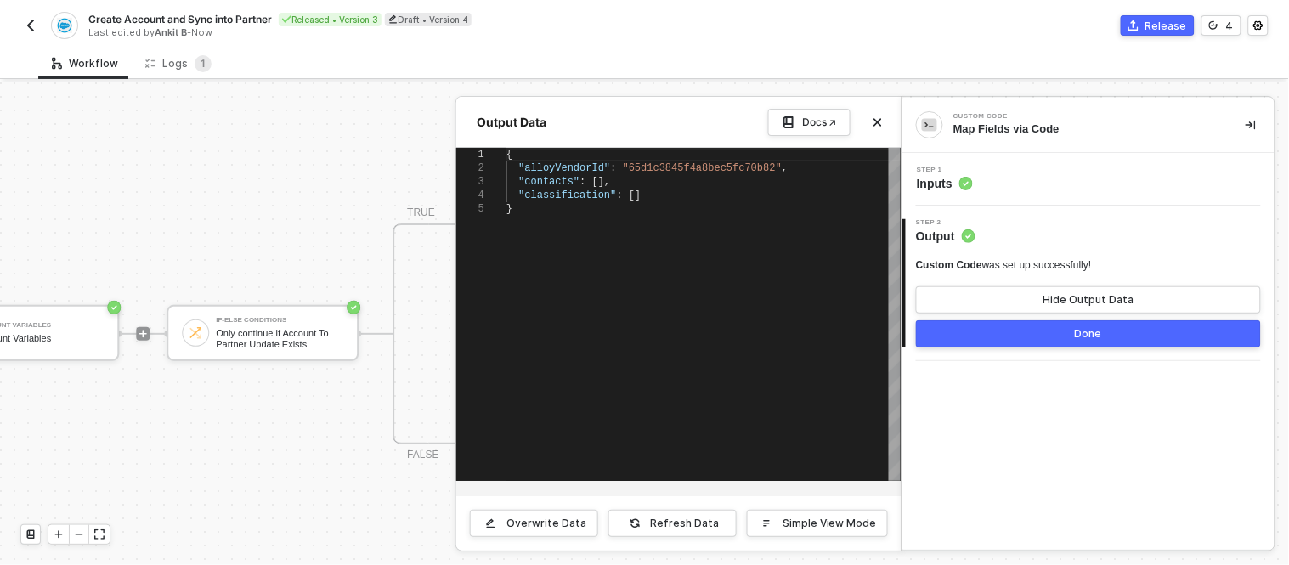
click at [1000, 179] on div "Step 1 Inputs" at bounding box center [1091, 179] width 368 height 25
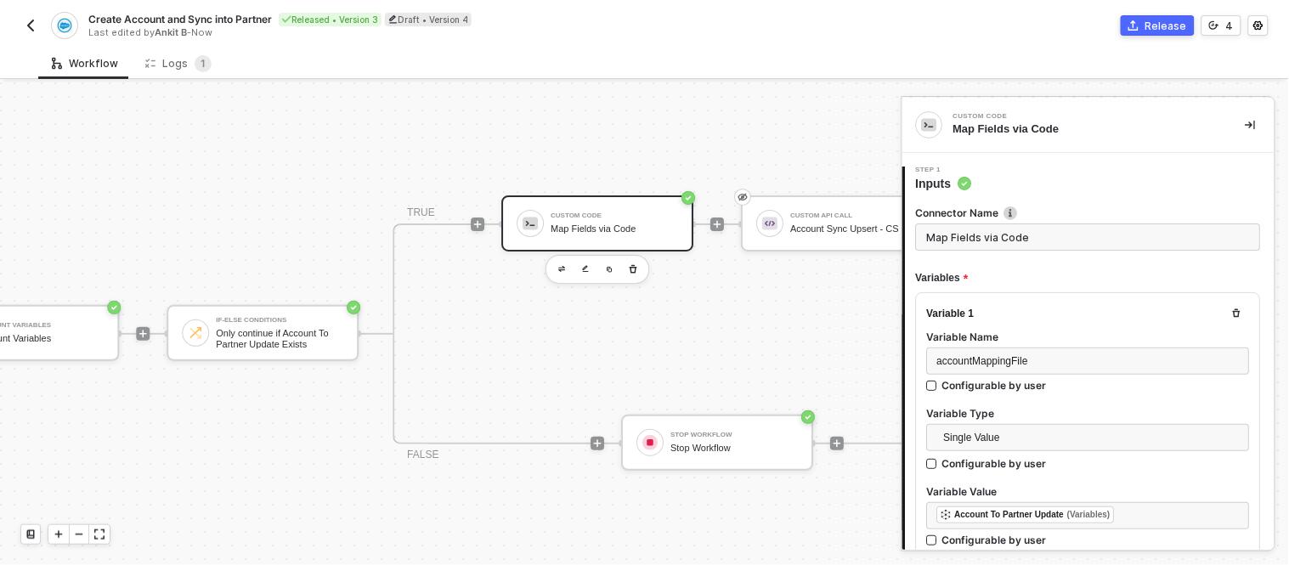
type textarea "// ---- Safely parse mapping file ---- let accountMappingFile = []; let classif…"
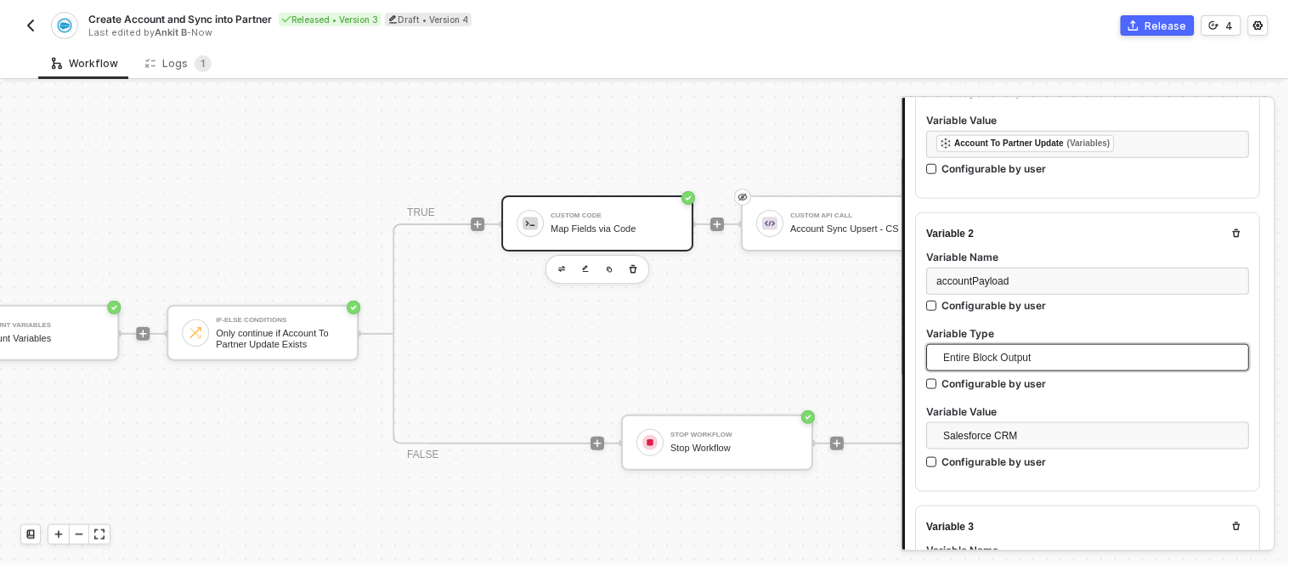
scroll to position [372, 0]
click at [1058, 354] on span "Entire Block Output" at bounding box center [1092, 356] width 296 height 25
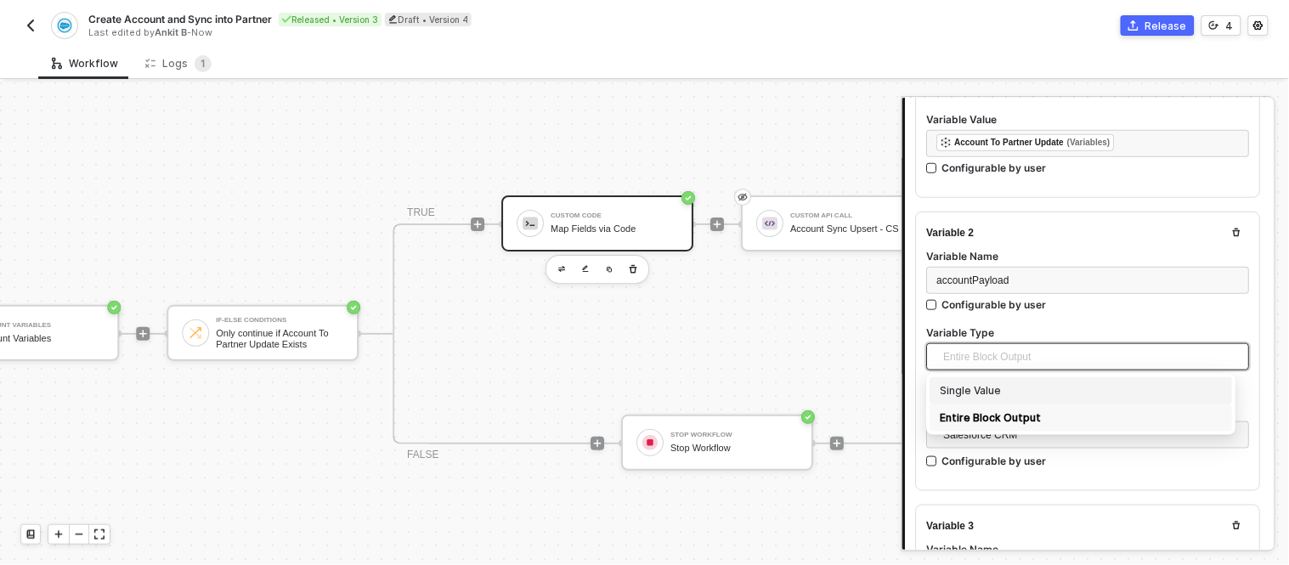
scroll to position [419, 0]
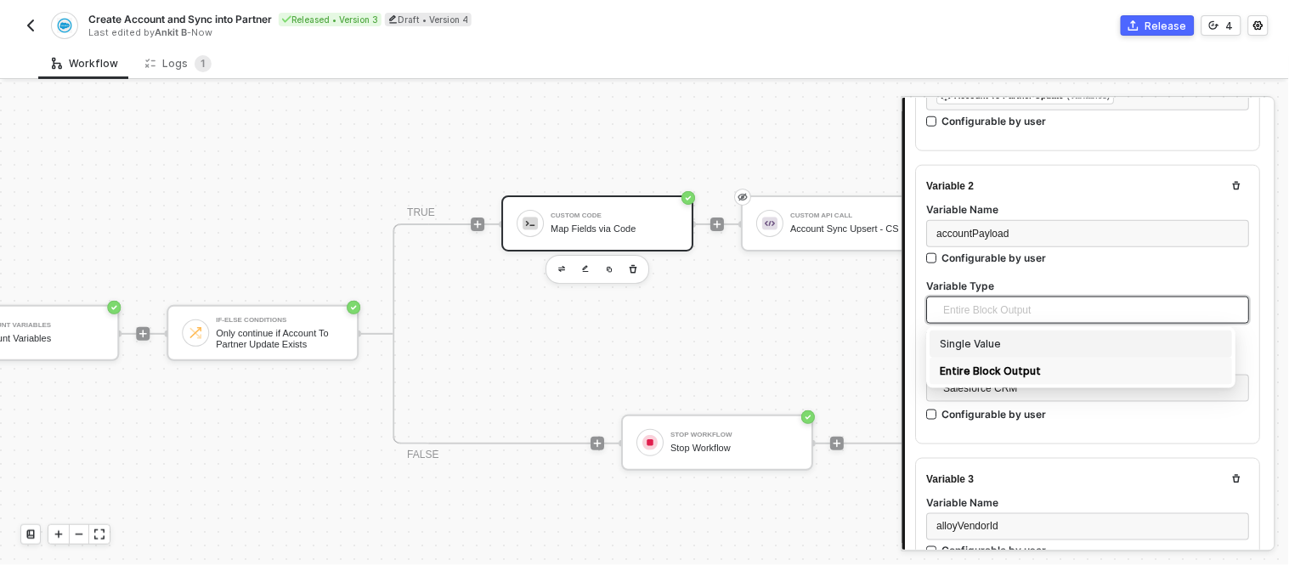
click at [998, 335] on div "Single Value" at bounding box center [1082, 344] width 282 height 19
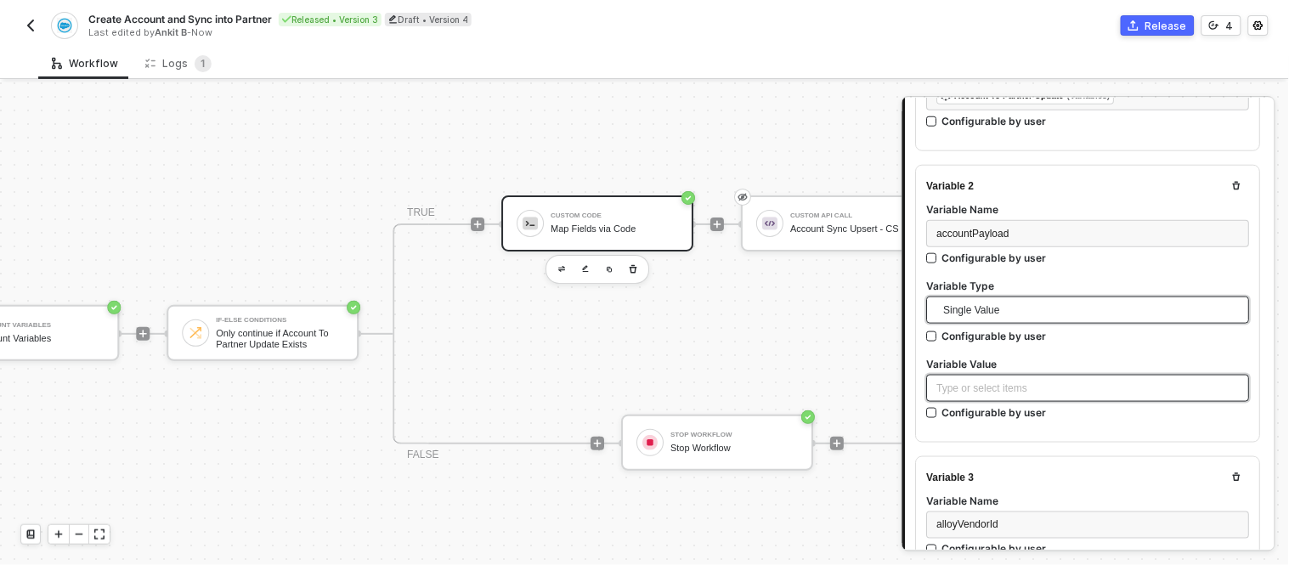
click at [982, 388] on div "Type or select items ﻿" at bounding box center [1088, 389] width 303 height 16
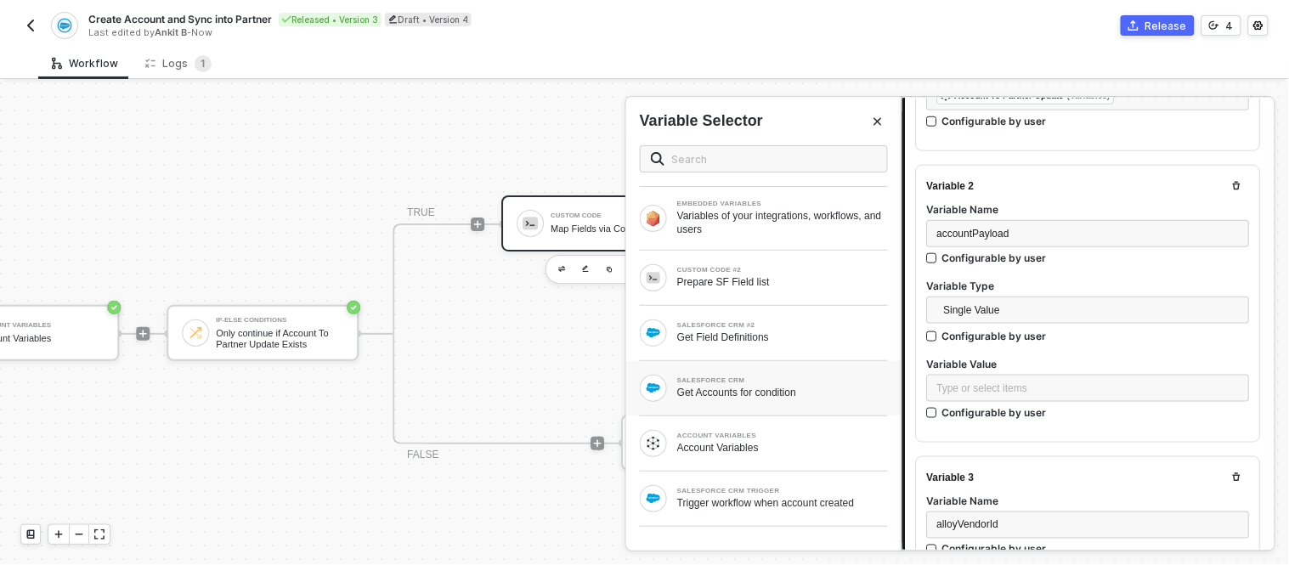
click at [733, 393] on div "Get Accounts for condition" at bounding box center [782, 393] width 211 height 14
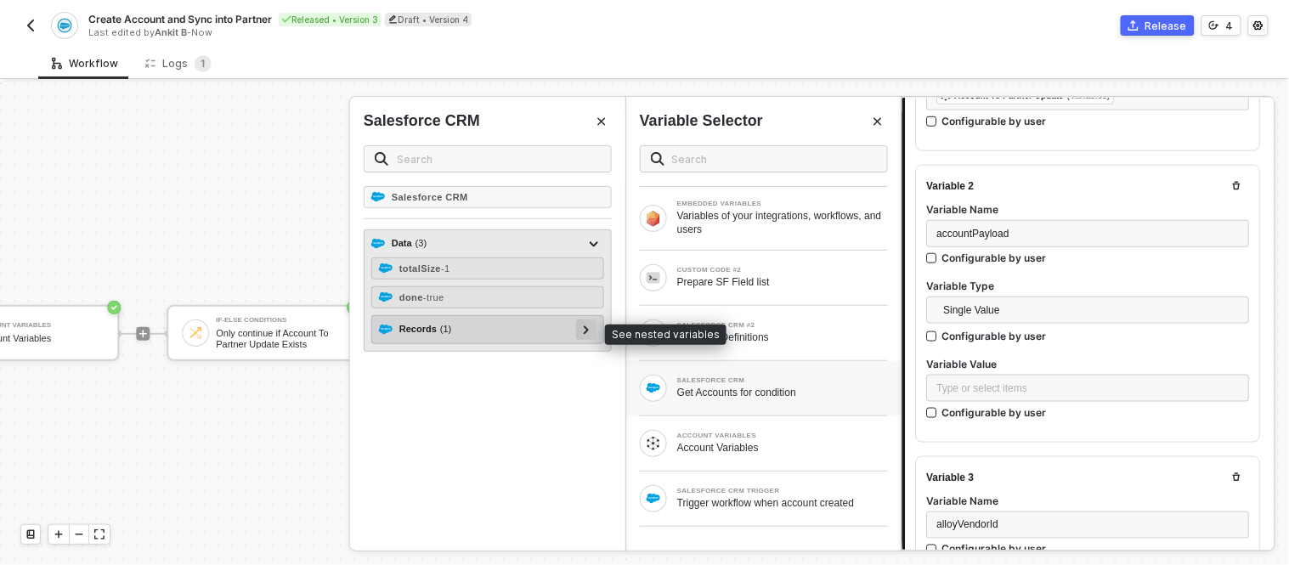
click at [589, 329] on icon at bounding box center [587, 330] width 6 height 8
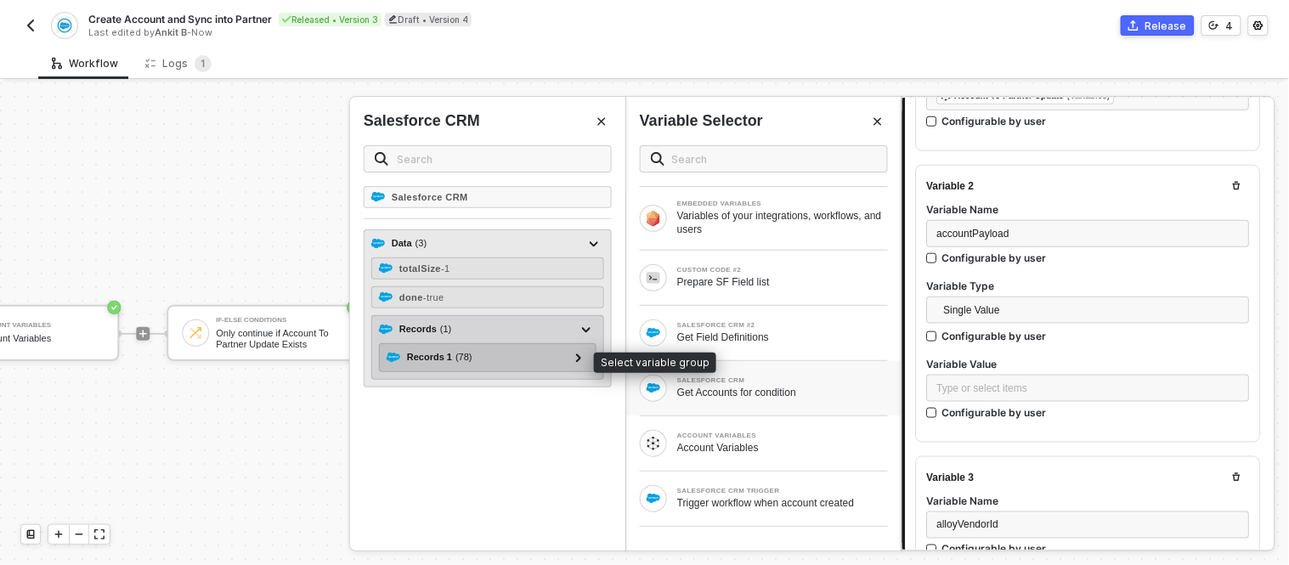
click at [415, 351] on div "Records 1 ( 78 )" at bounding box center [439, 357] width 65 height 14
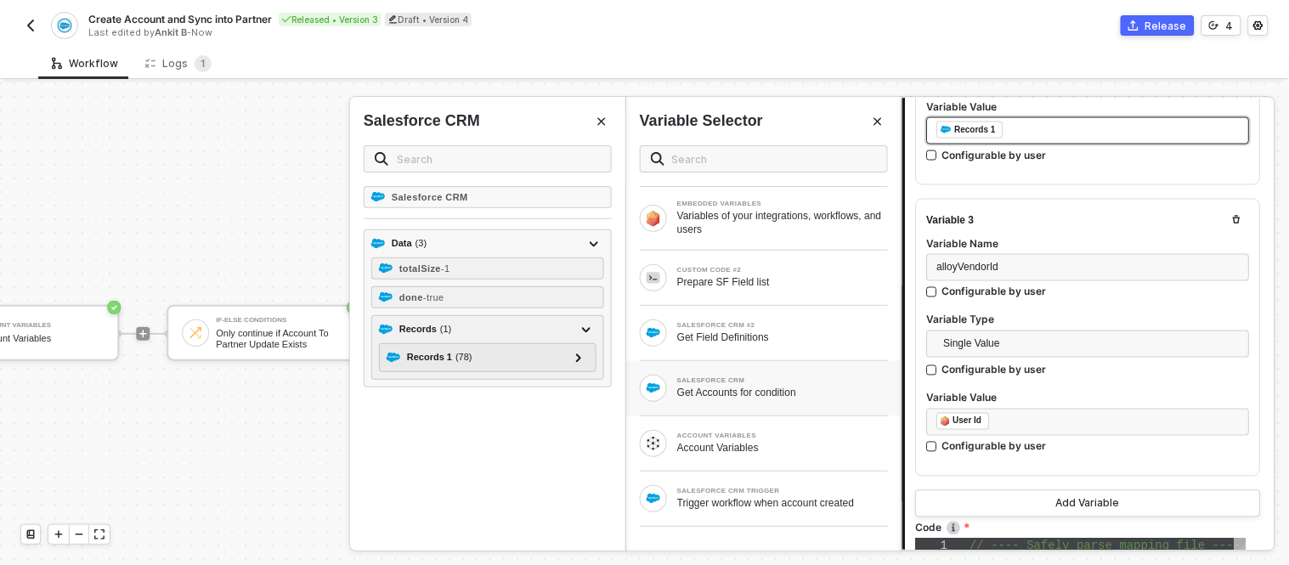
scroll to position [1108, 0]
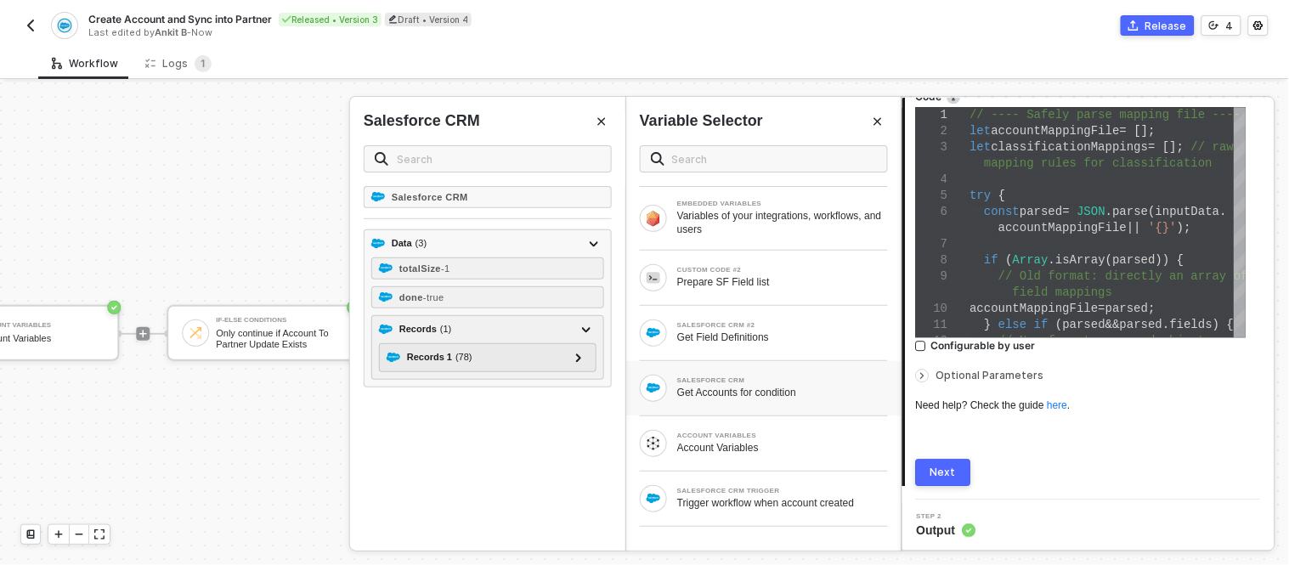
click at [937, 473] on div "Next" at bounding box center [944, 473] width 25 height 14
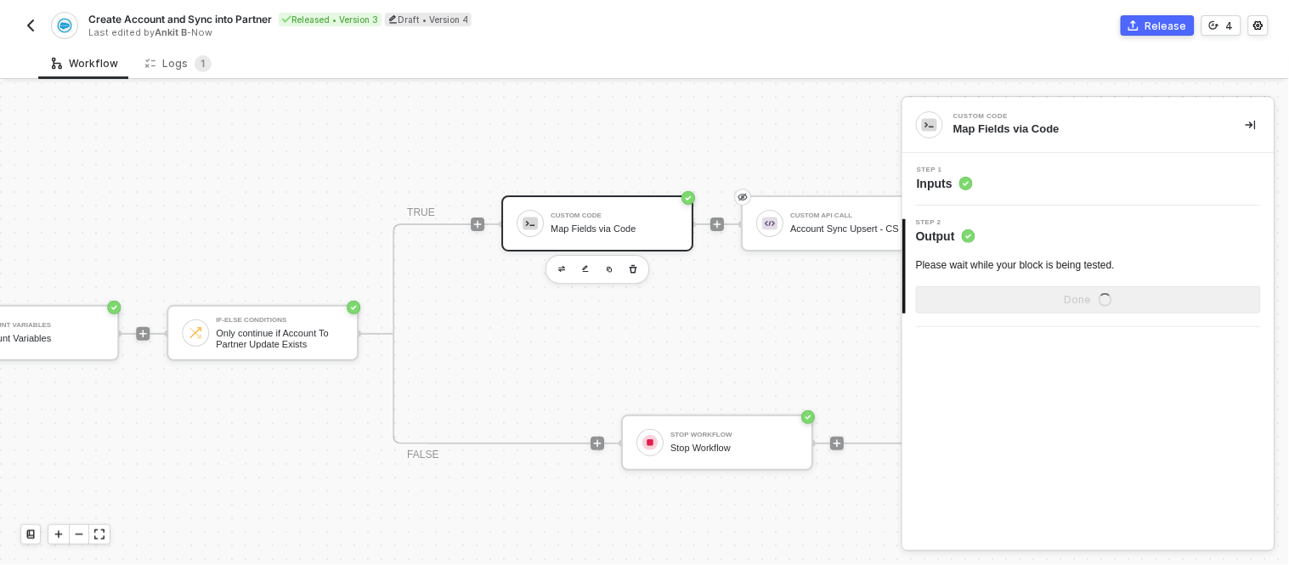
scroll to position [0, 0]
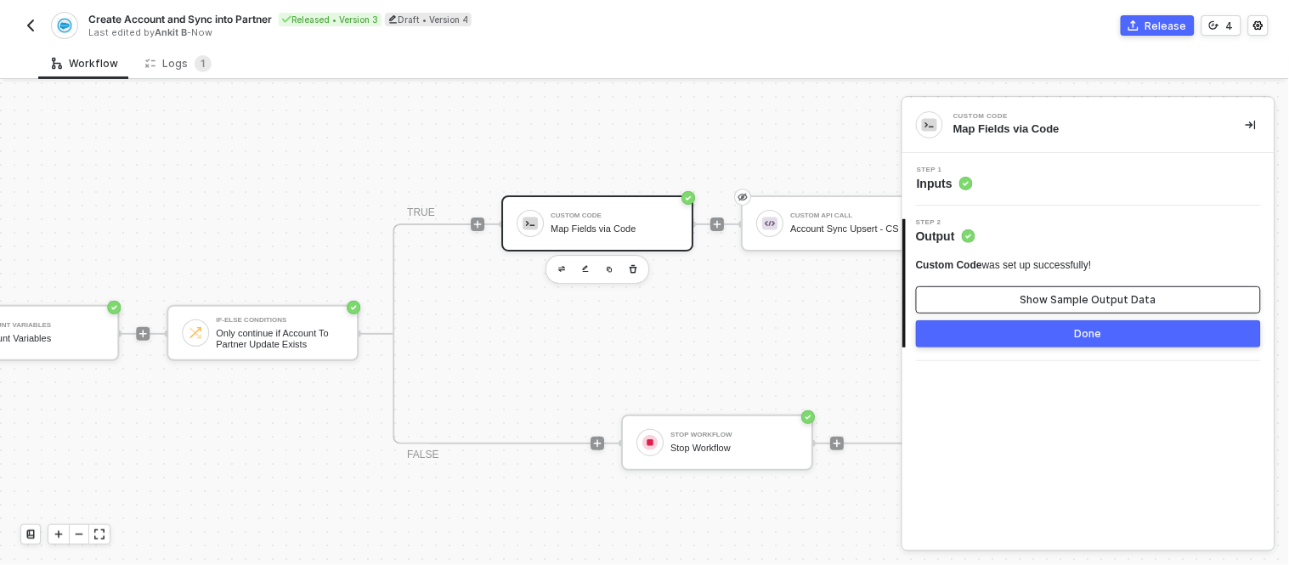
click at [1043, 301] on div "Show Sample Output Data" at bounding box center [1089, 300] width 136 height 14
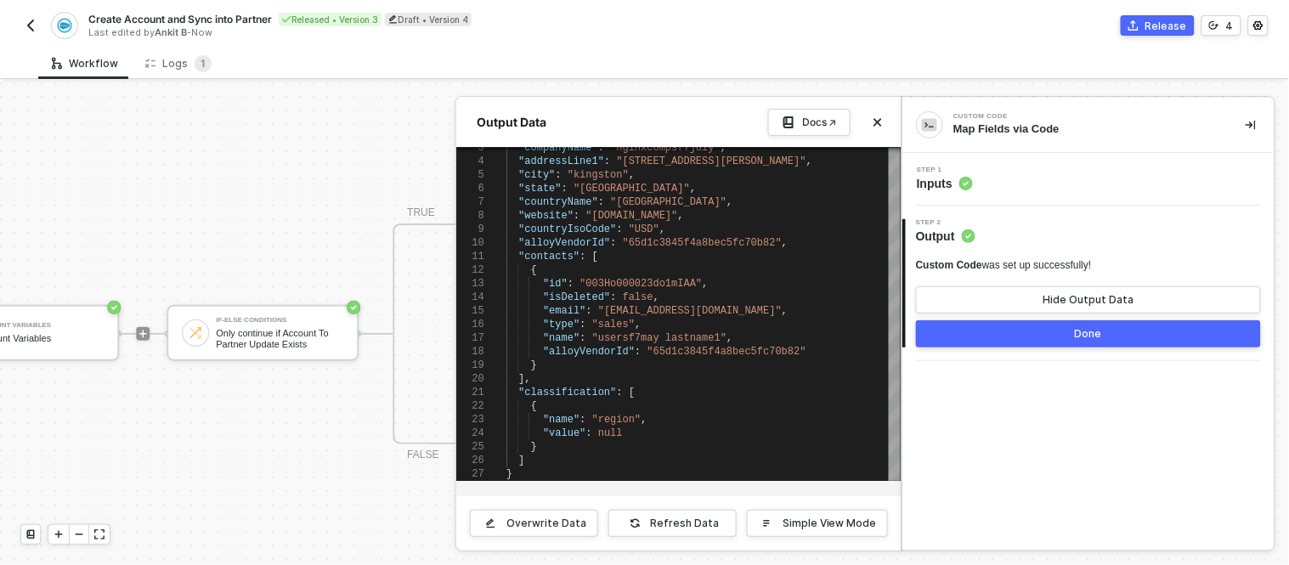
click at [1011, 338] on button "Done" at bounding box center [1088, 333] width 345 height 27
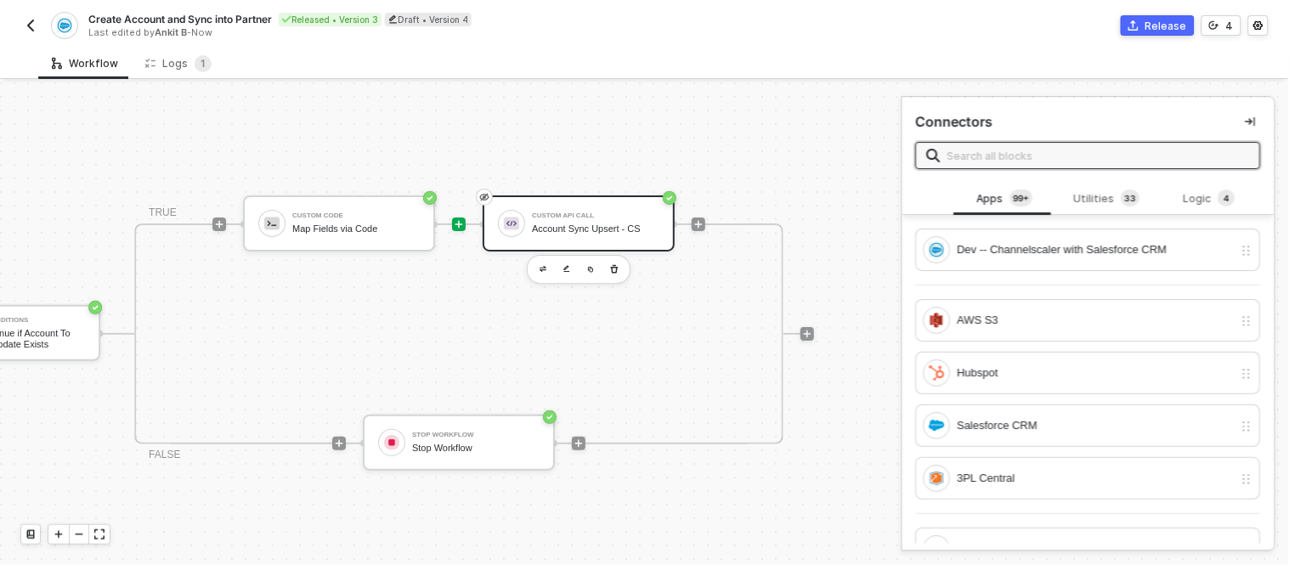
scroll to position [6, 1317]
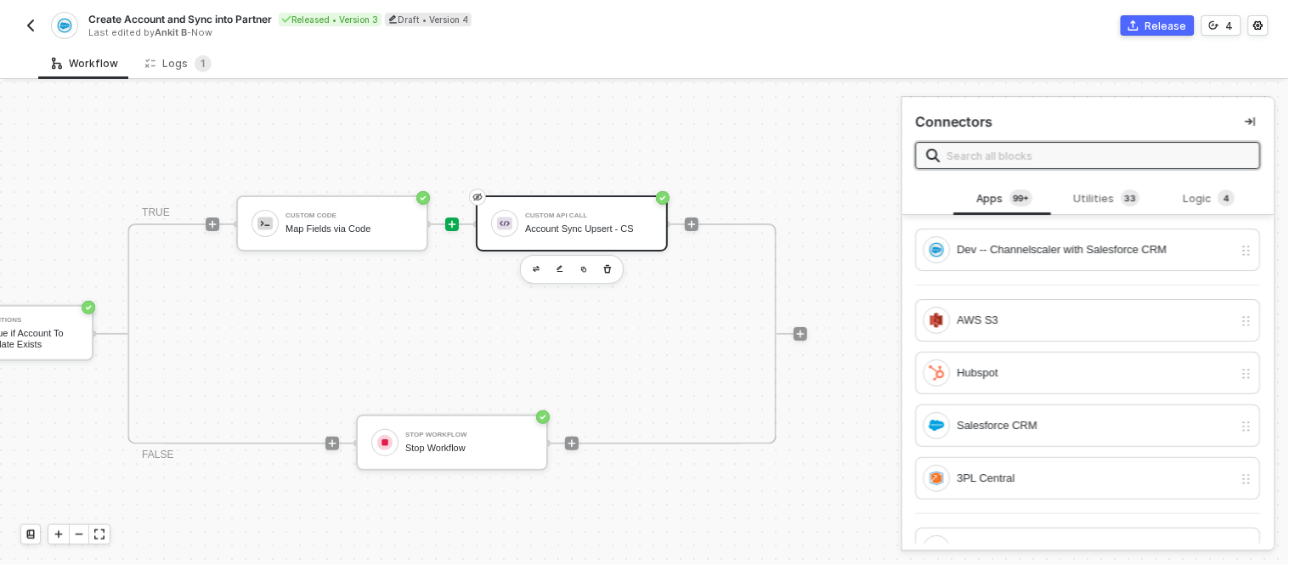
click at [569, 224] on div "Account Sync Upsert - CS" at bounding box center [588, 229] width 127 height 11
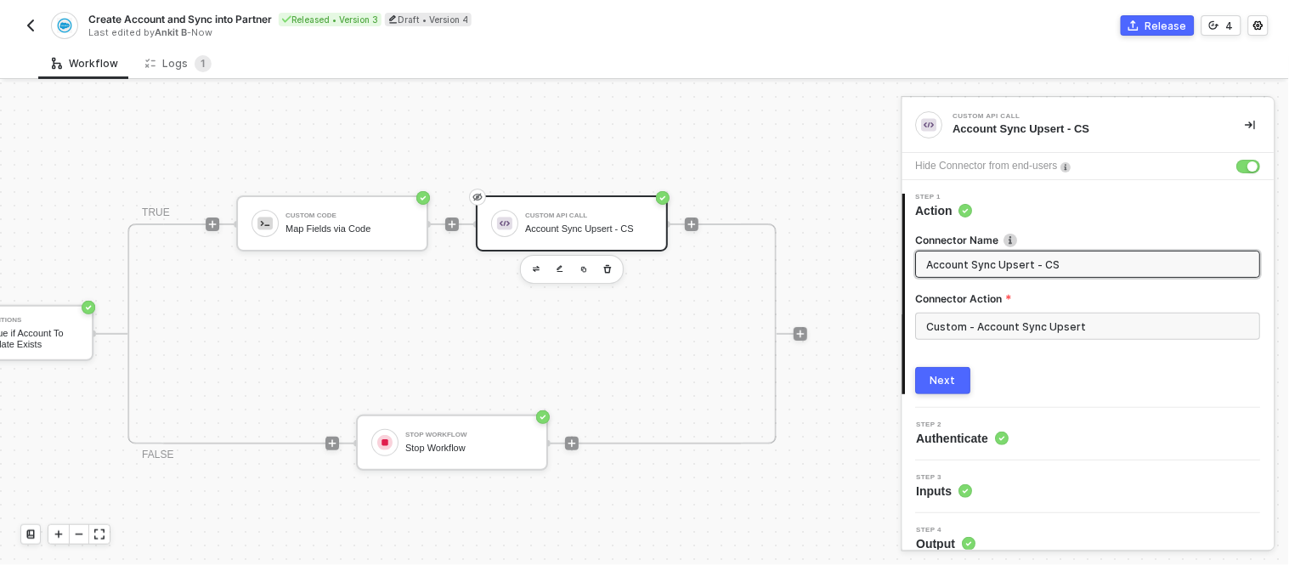
click at [921, 387] on button "Next" at bounding box center [943, 380] width 55 height 27
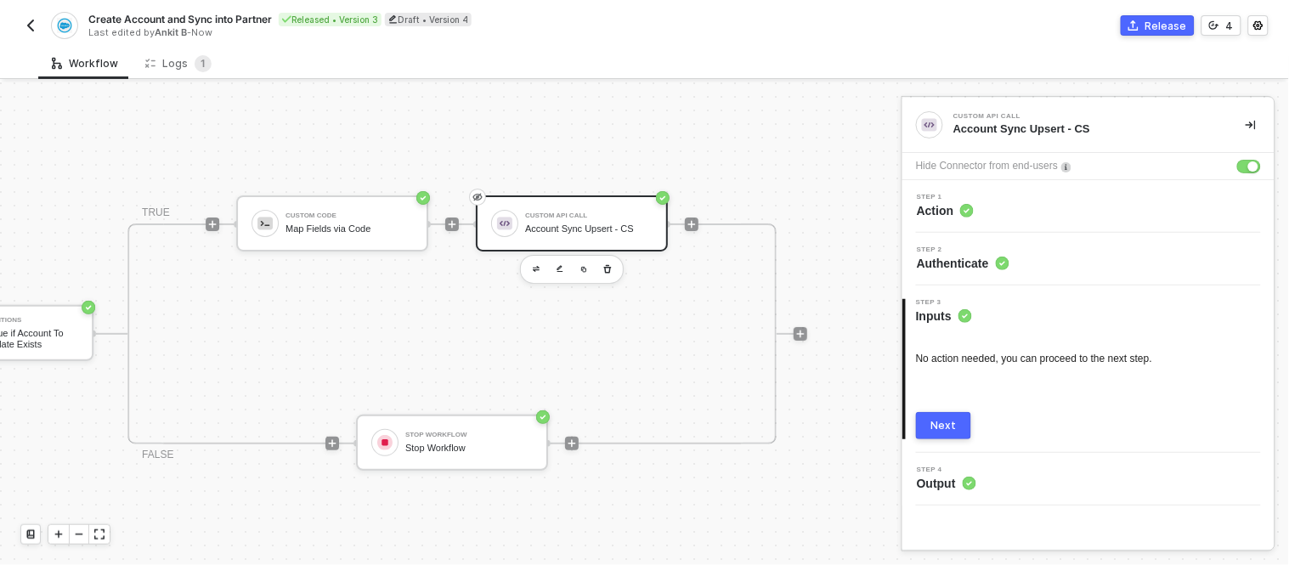
click at [947, 430] on div "Next" at bounding box center [944, 426] width 25 height 14
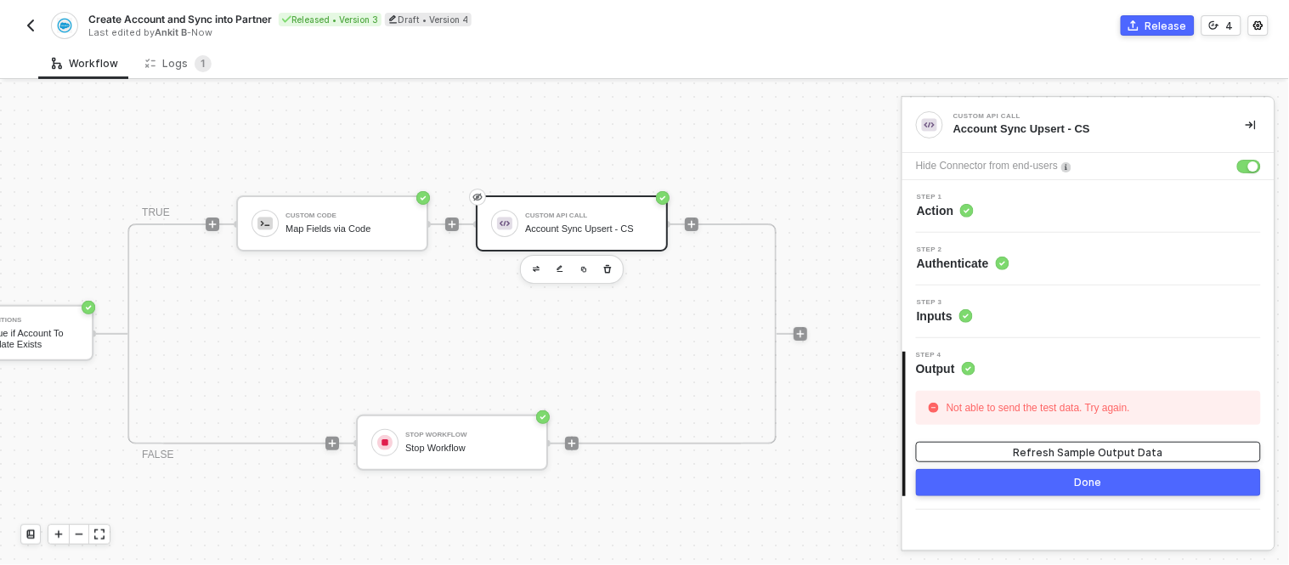
click at [1005, 444] on button "Refresh Sample Output Data" at bounding box center [1088, 452] width 345 height 20
click at [653, 331] on div "TRUE Custom Code Map Fields via Code Custom API Call Account Sync Upsert - CS F…" at bounding box center [451, 334] width 649 height 221
click at [350, 212] on div "Custom Code" at bounding box center [349, 215] width 127 height 7
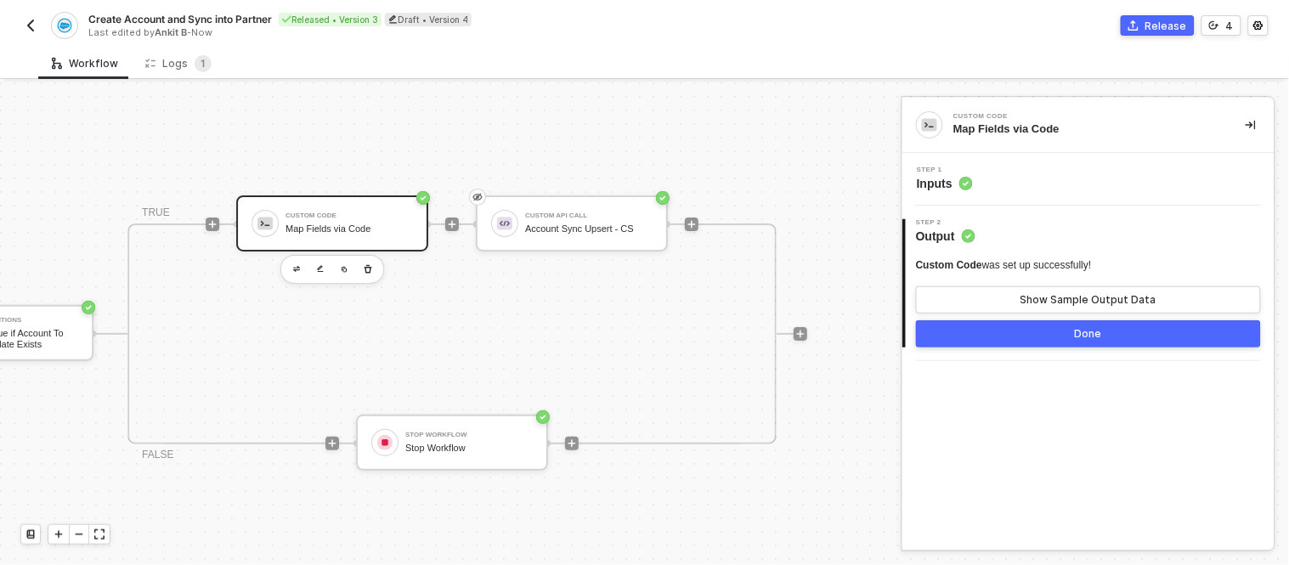
scroll to position [6, 1338]
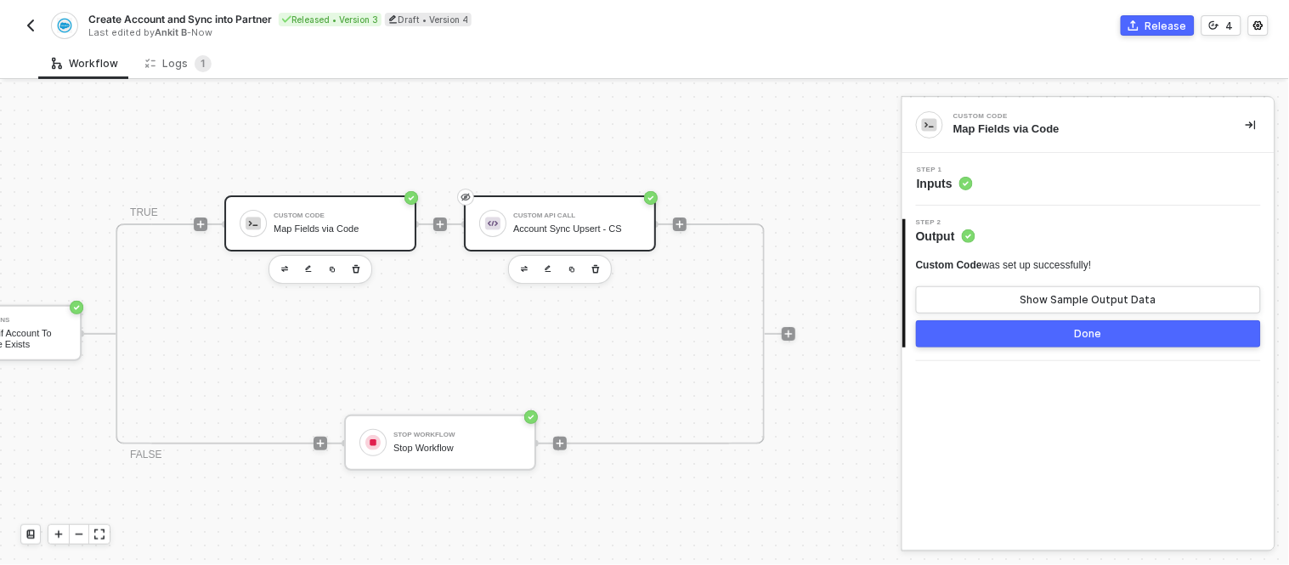
click at [524, 224] on div "Account Sync Upsert - CS" at bounding box center [576, 229] width 127 height 11
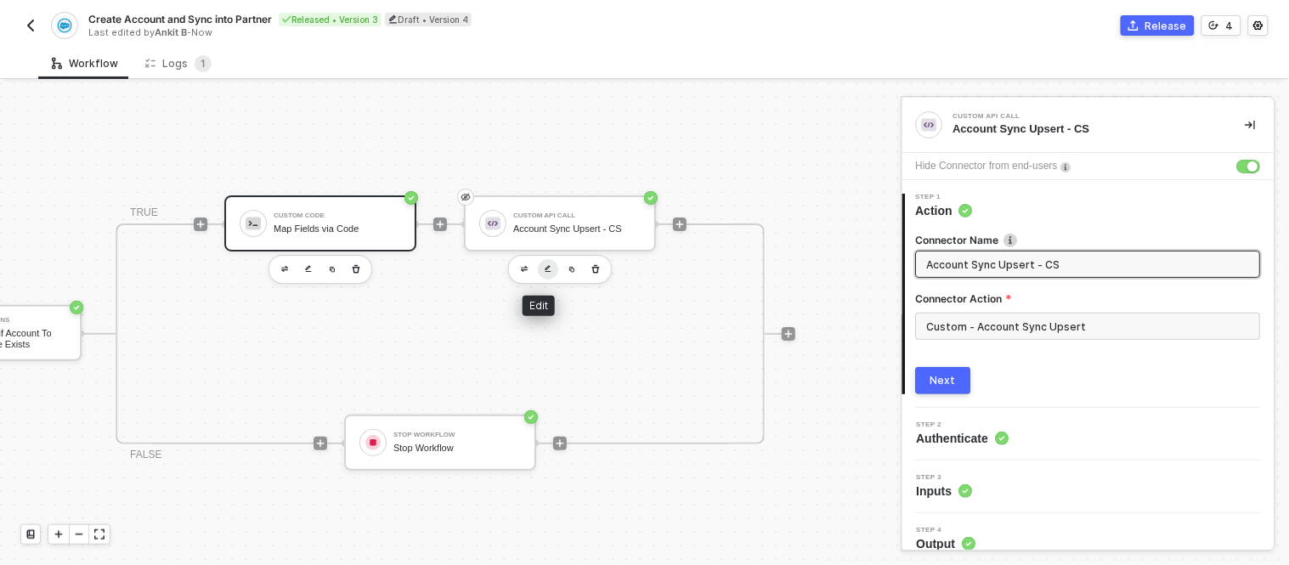
click at [545, 269] on img "button" at bounding box center [548, 269] width 7 height 8
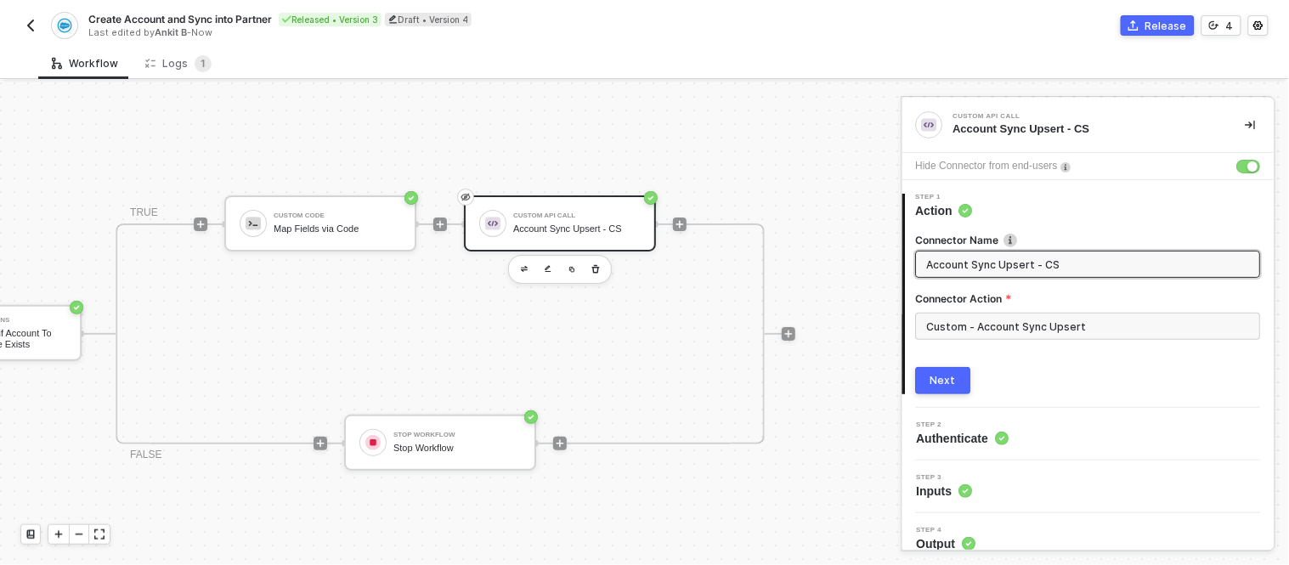
scroll to position [14, 0]
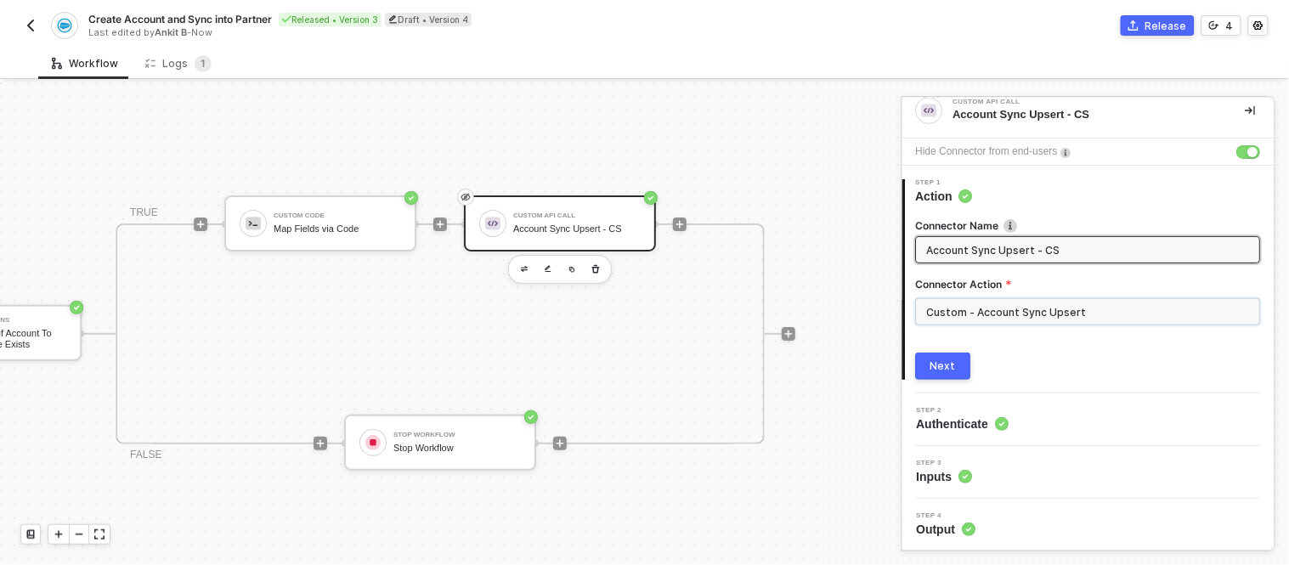
click at [1079, 310] on input "Custom - Account Sync Upsert" at bounding box center [1088, 311] width 345 height 27
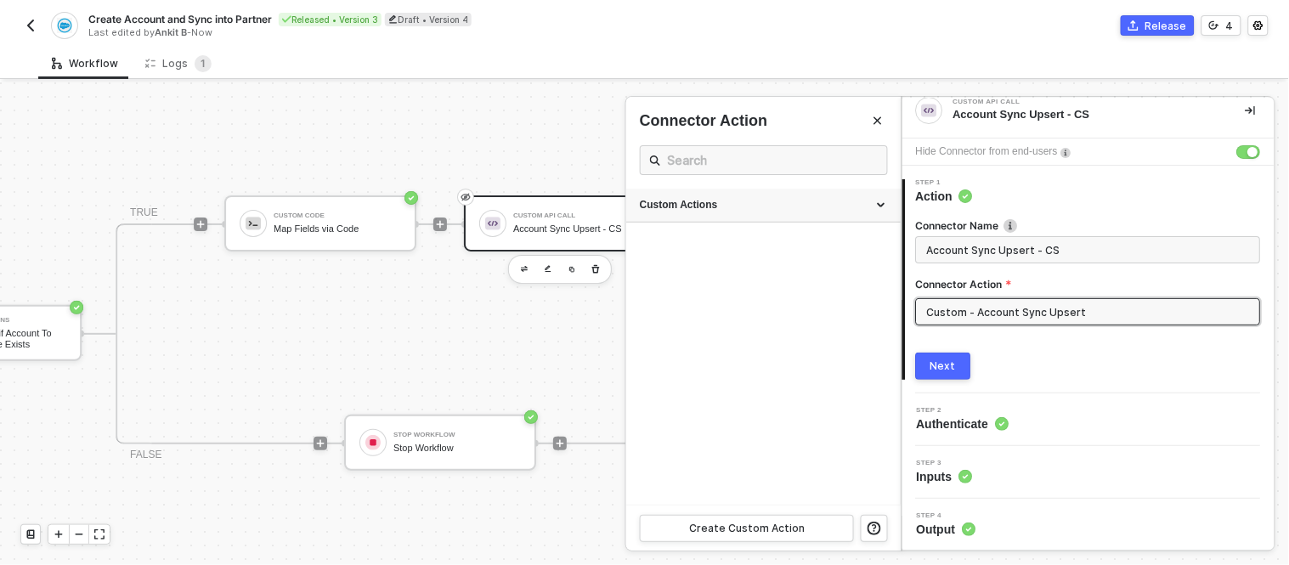
click at [879, 200] on div "Custom Actions" at bounding box center [763, 205] width 247 height 14
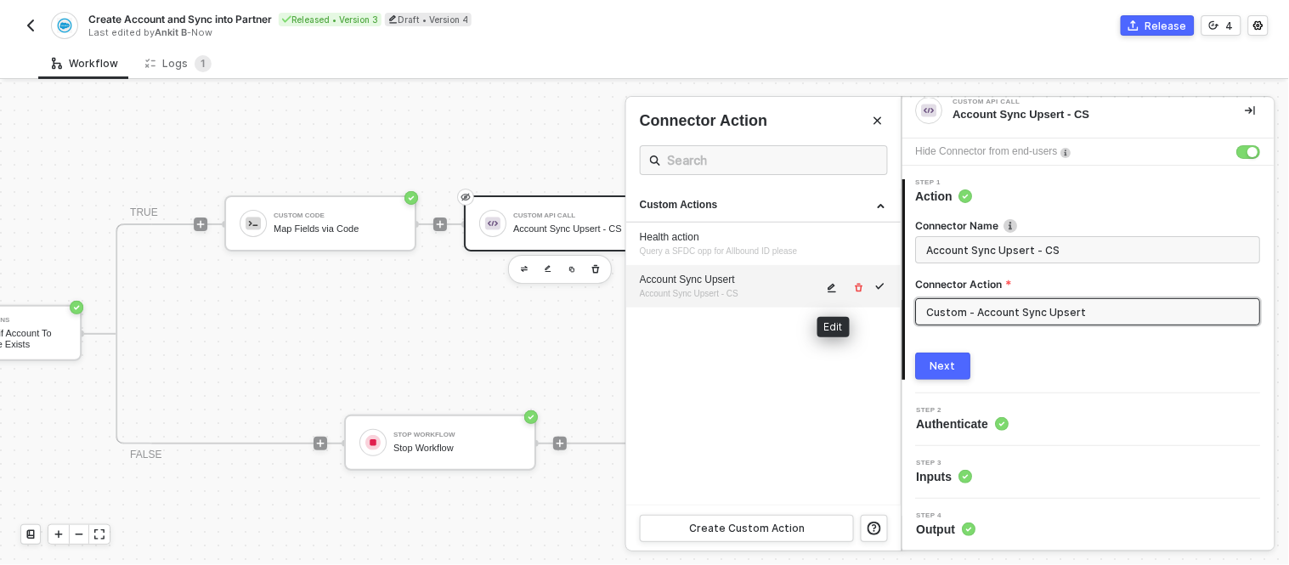
click at [838, 286] on span "icon-edit" at bounding box center [833, 288] width 12 height 10
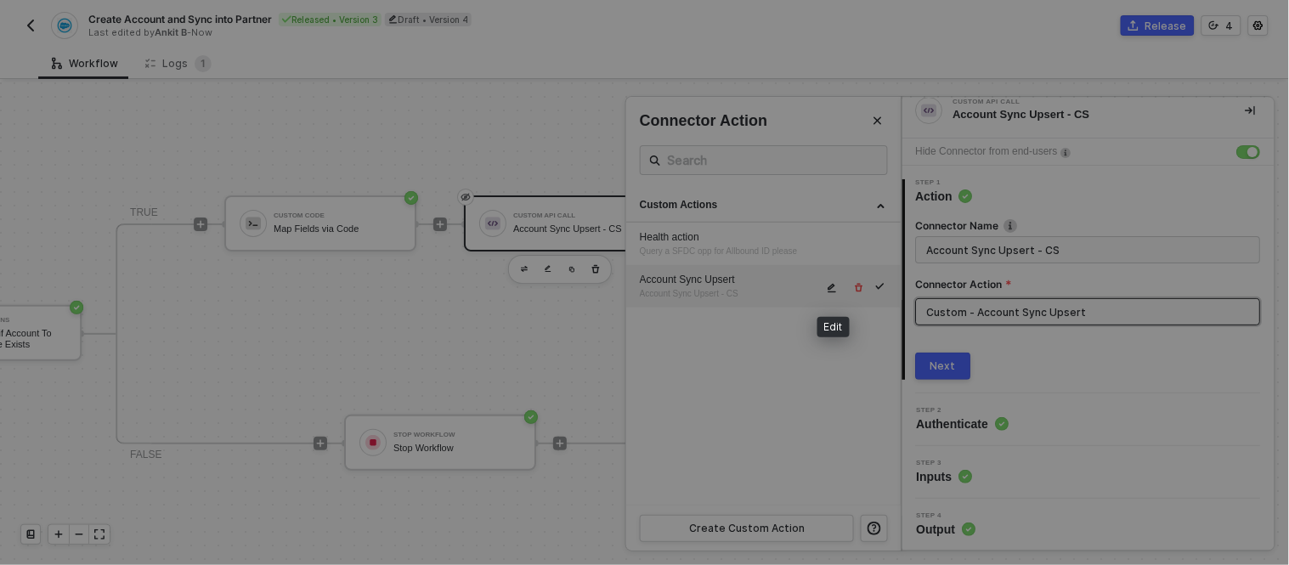
type textarea "HTTP/1.1 400 Bad Request { "data": "{\"message\":\"Request failed with status c…"
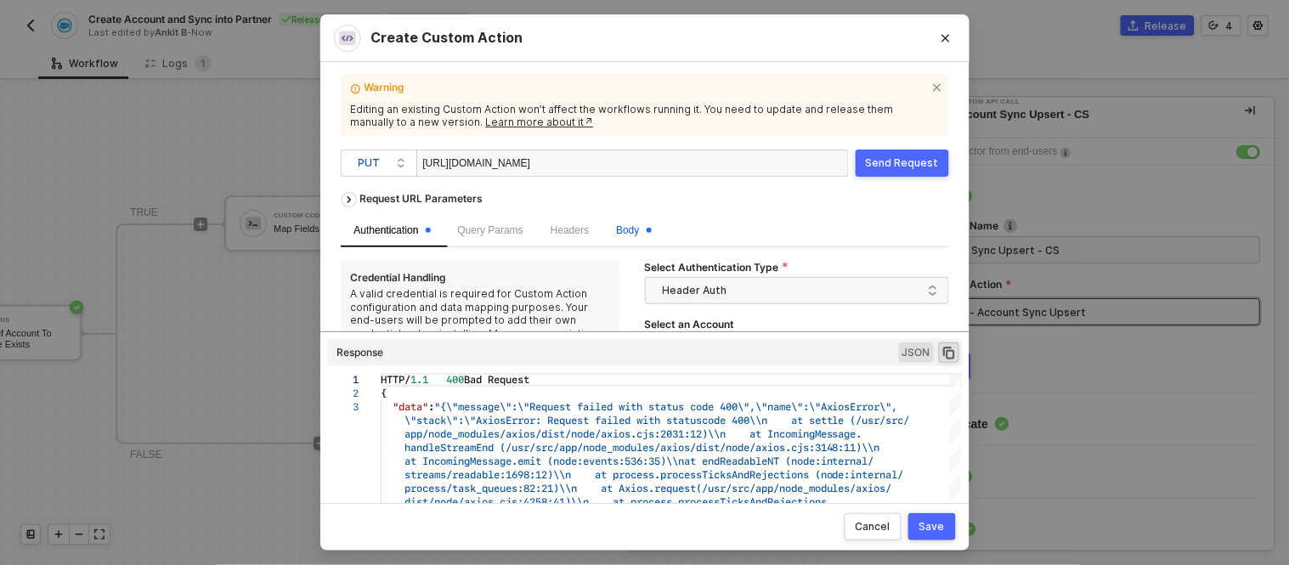
click at [640, 227] on span "Body" at bounding box center [633, 230] width 35 height 12
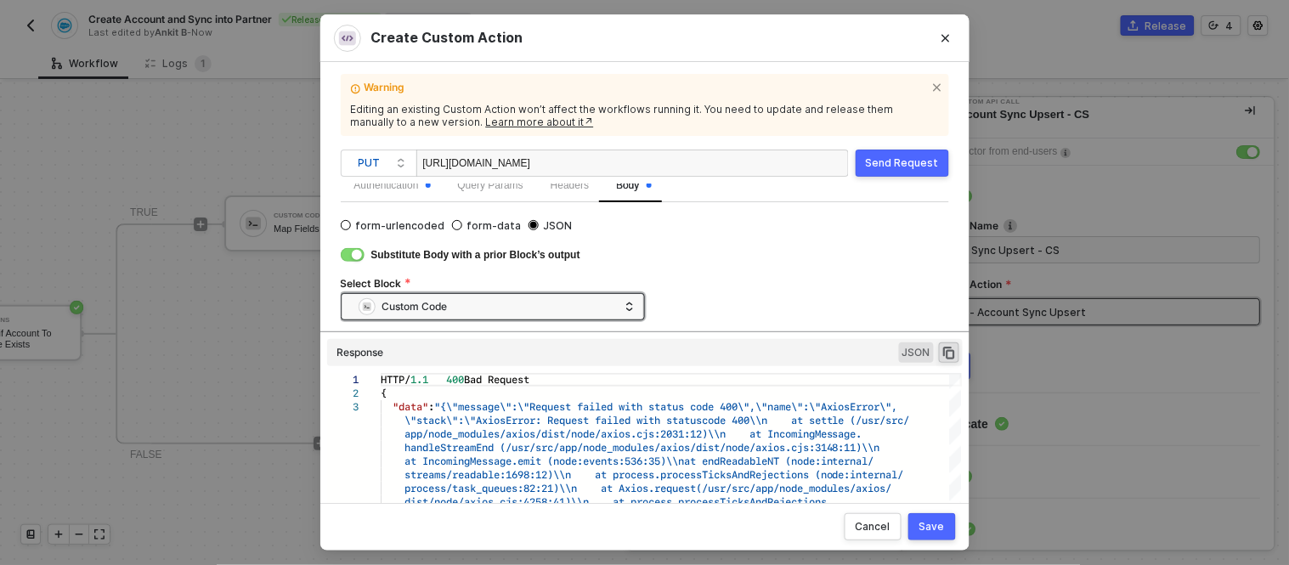
scroll to position [48, 0]
click at [553, 299] on div "Custom Code" at bounding box center [489, 304] width 260 height 25
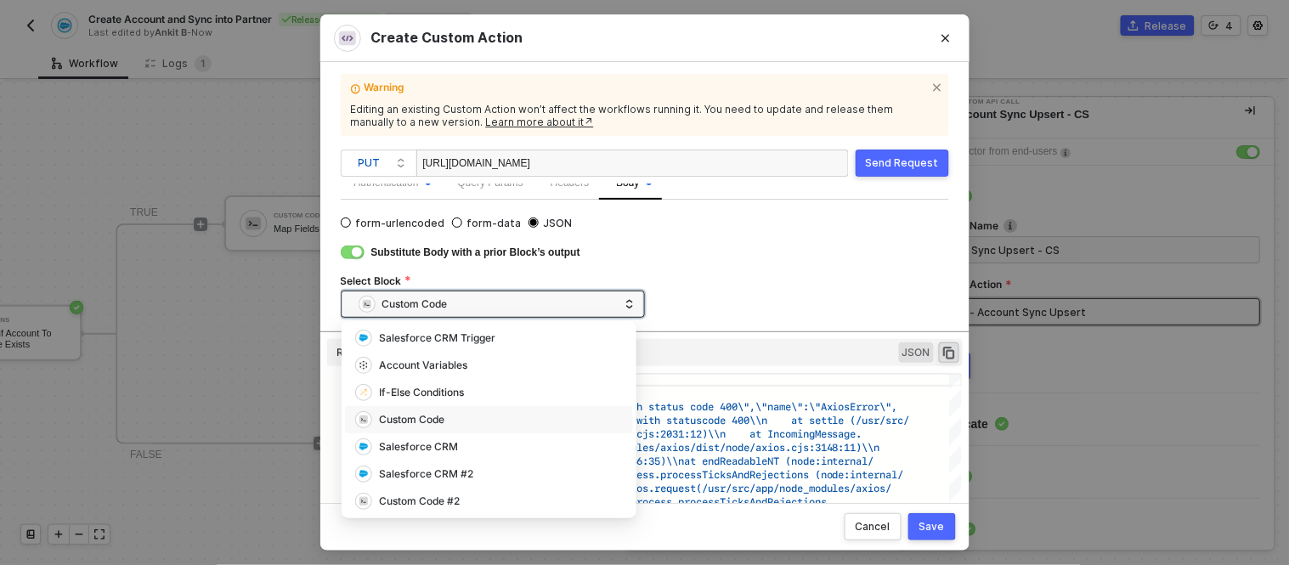
click at [484, 412] on div "Custom Code" at bounding box center [489, 420] width 268 height 18
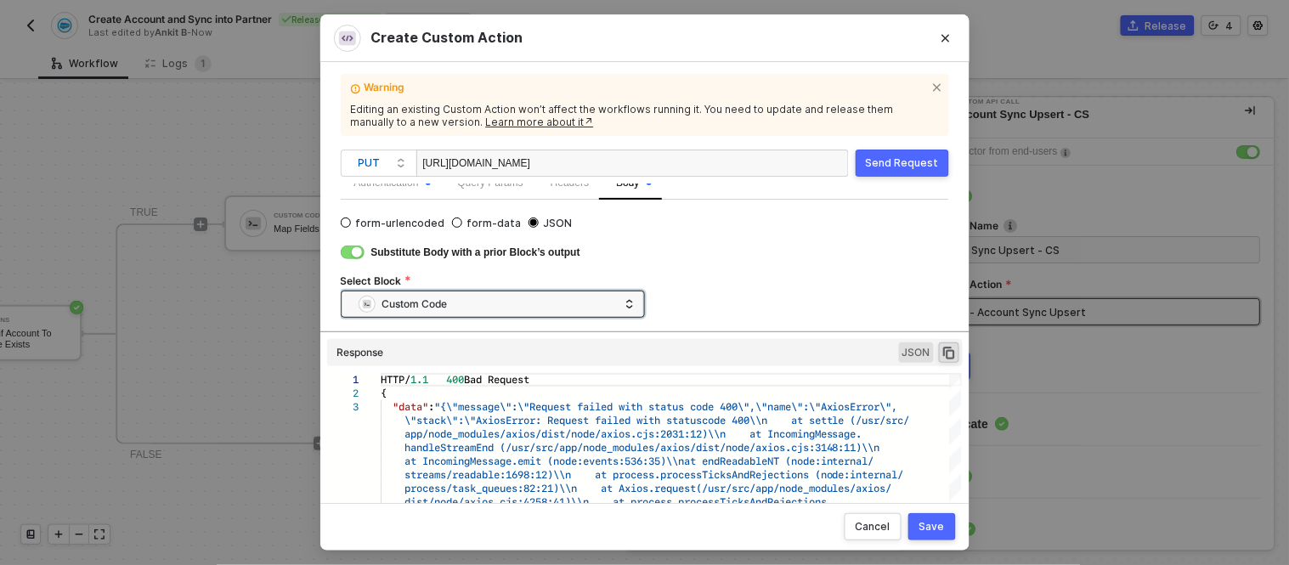
click at [939, 522] on div "Save" at bounding box center [932, 527] width 25 height 14
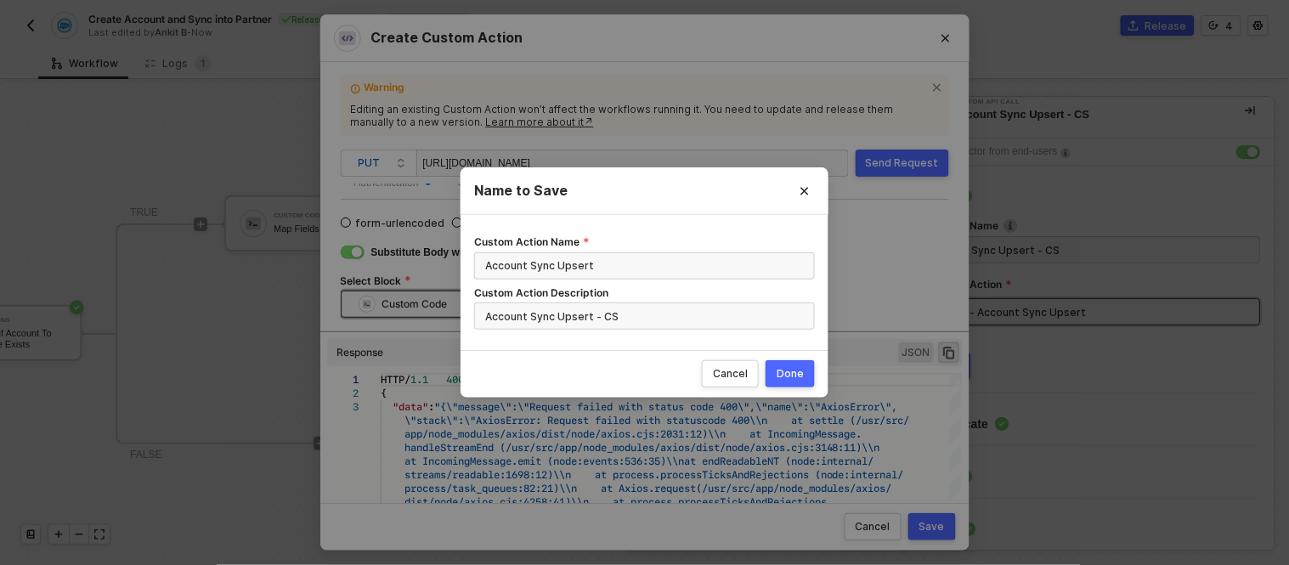
click at [790, 378] on div "Done" at bounding box center [790, 374] width 27 height 14
radio input "true"
radio input "false"
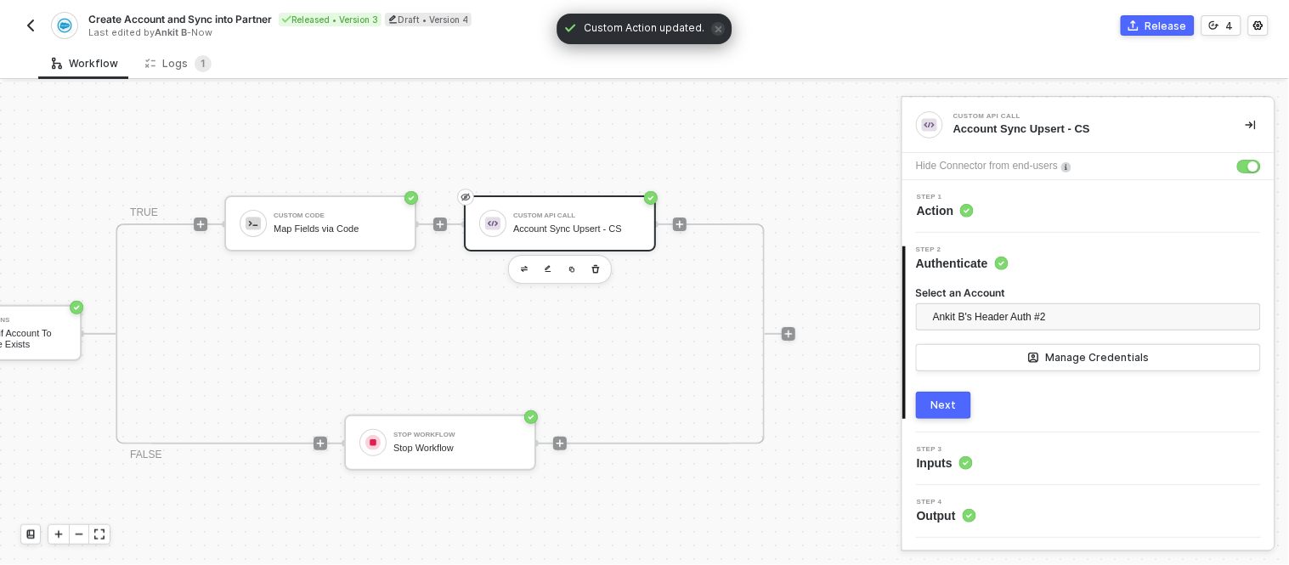
scroll to position [0, 0]
click at [954, 406] on div "Next" at bounding box center [944, 406] width 25 height 14
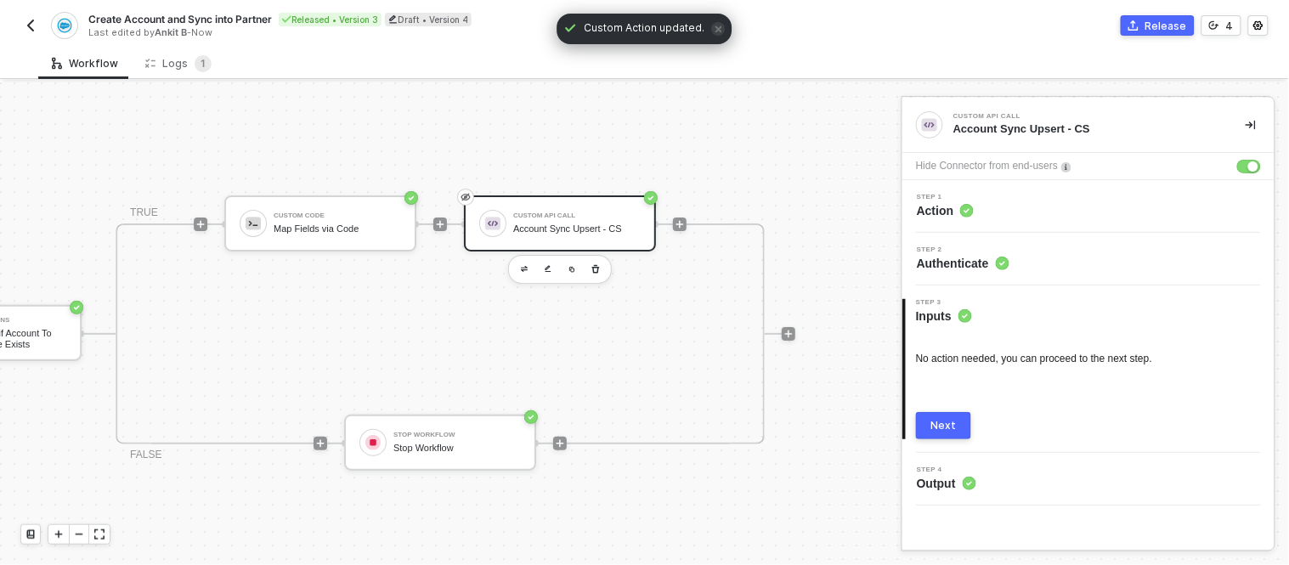
click at [943, 426] on div "Next" at bounding box center [944, 426] width 25 height 14
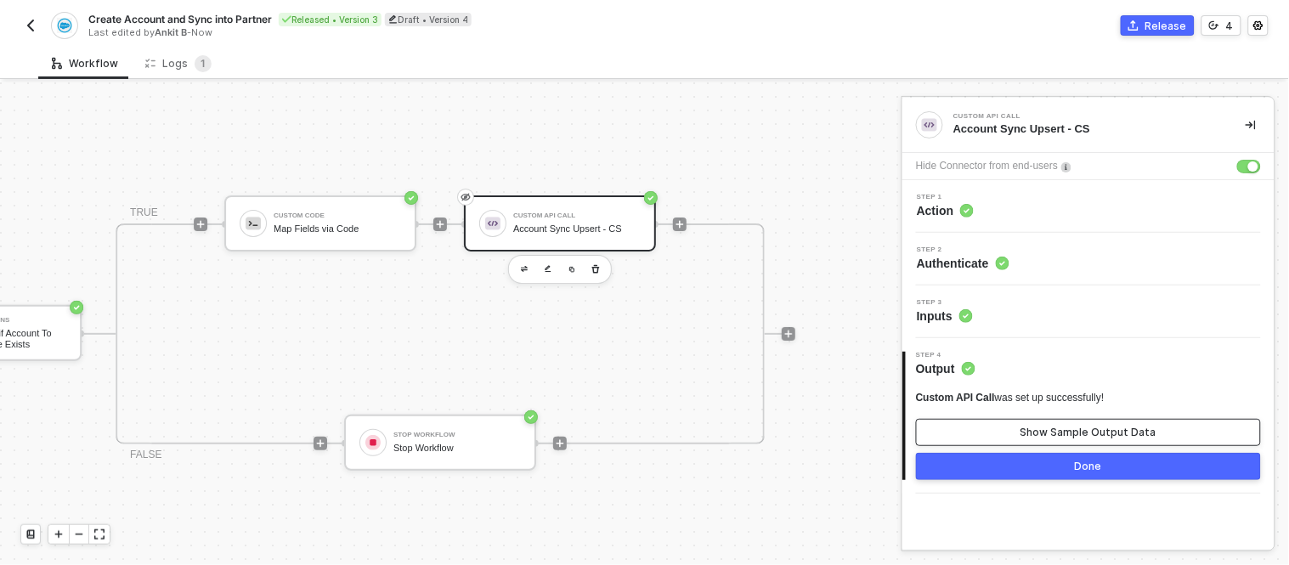
click at [991, 425] on button "Show Sample Output Data" at bounding box center [1088, 432] width 345 height 27
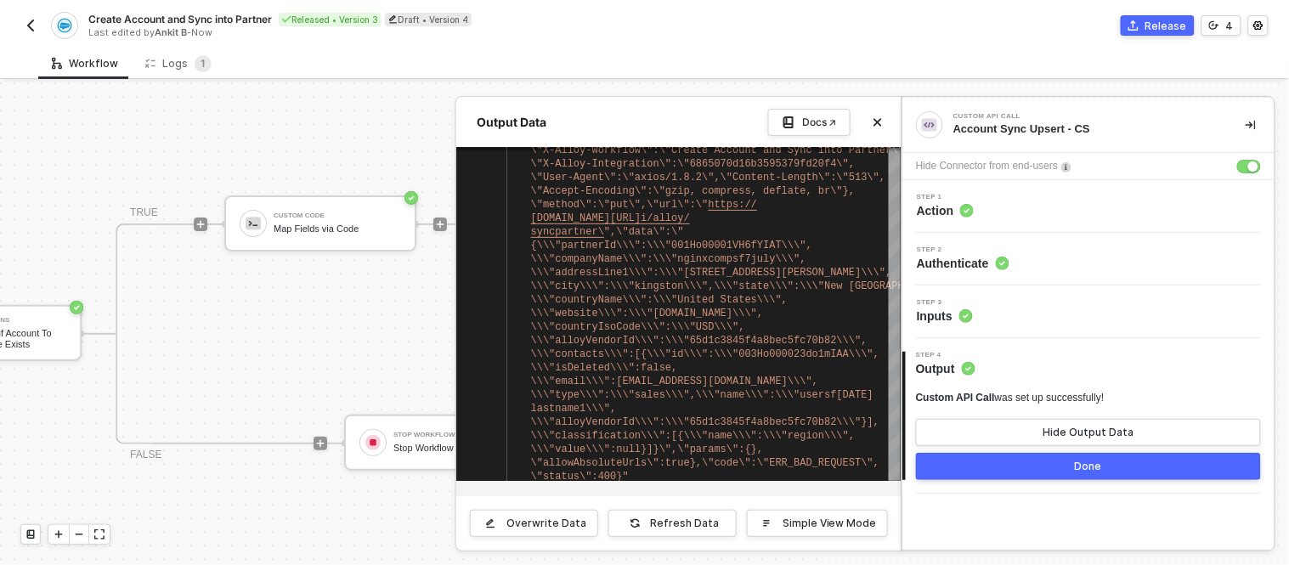
click at [1059, 470] on button "Done" at bounding box center [1088, 466] width 345 height 27
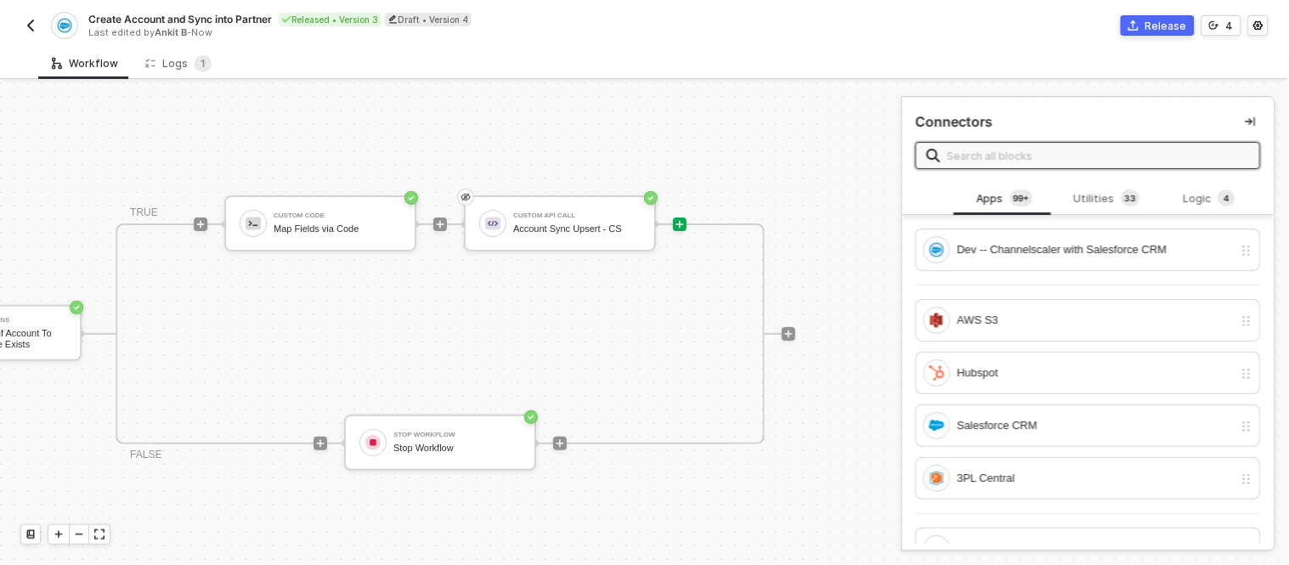
click at [1146, 17] on button "Release" at bounding box center [1158, 25] width 74 height 20
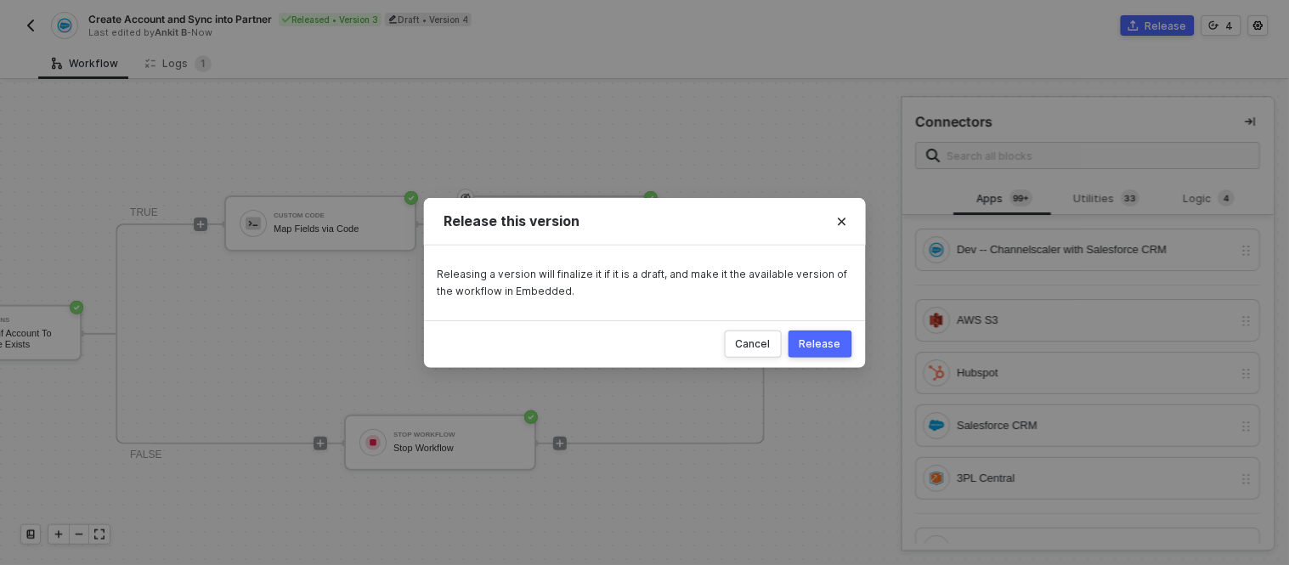
click at [813, 350] on div "Release" at bounding box center [821, 344] width 42 height 14
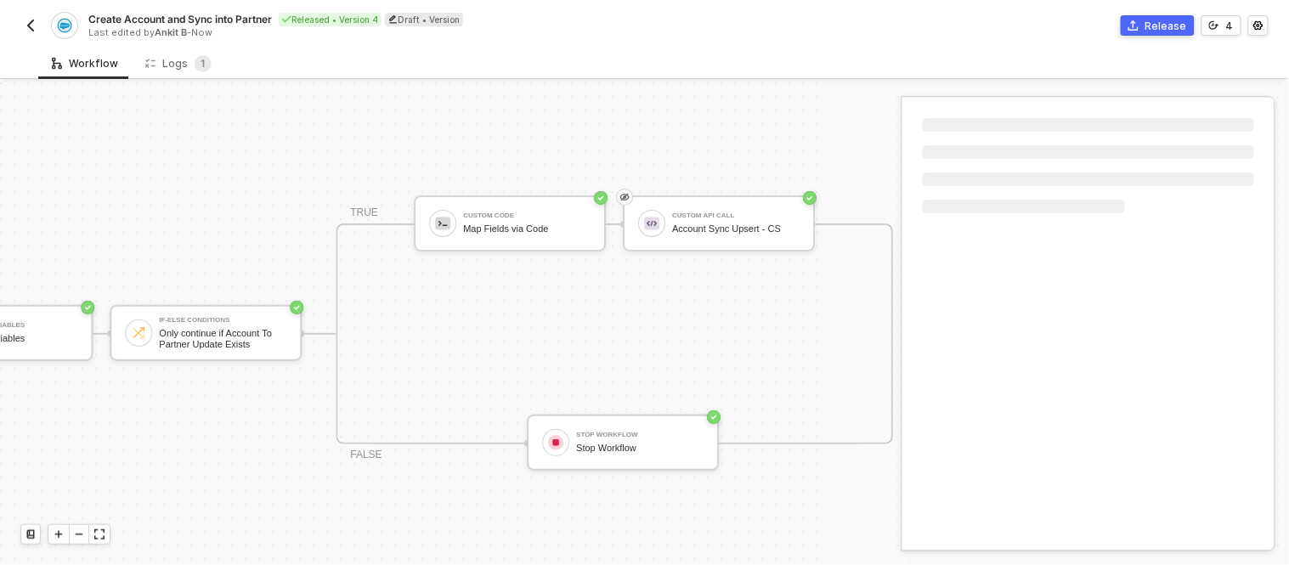
scroll to position [6, 967]
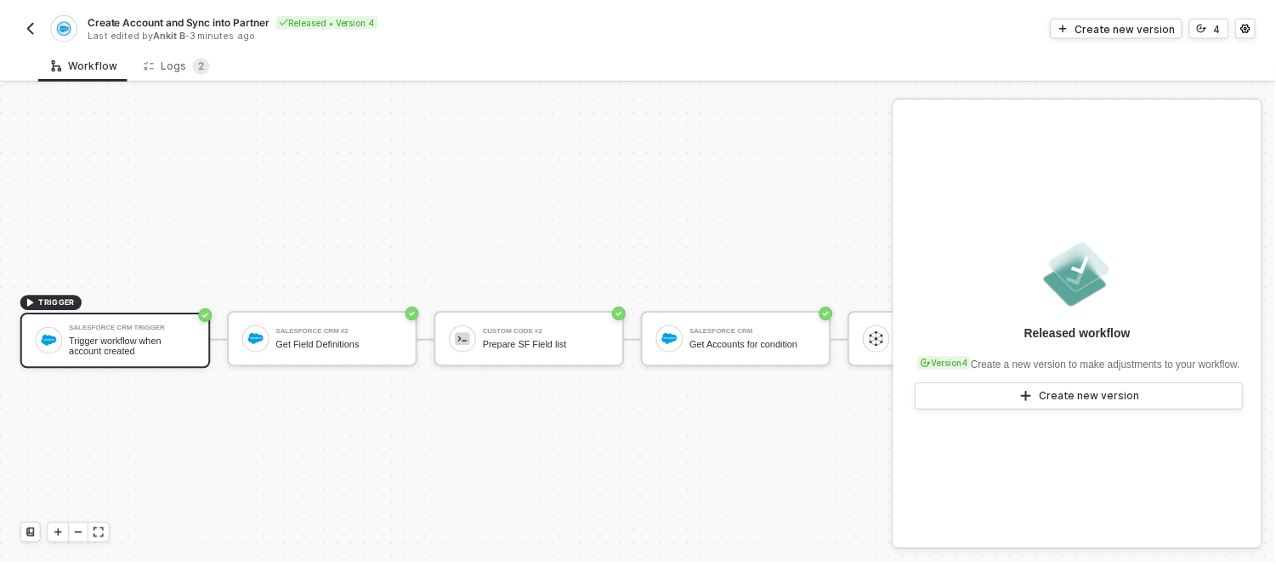
scroll to position [45, 0]
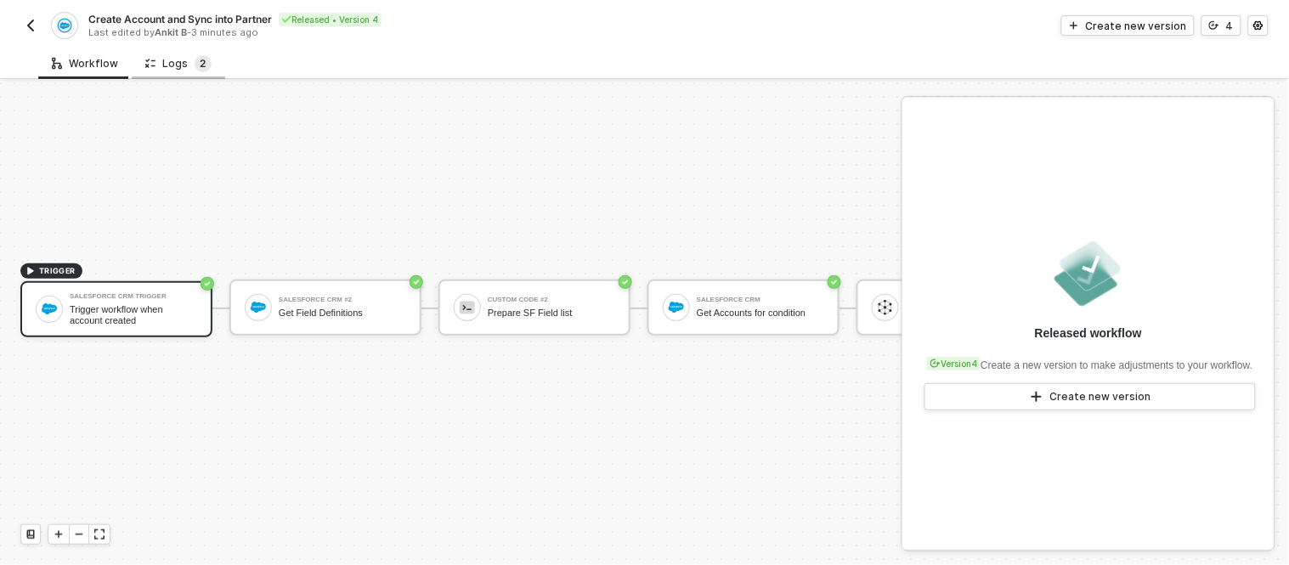
click at [195, 62] on sup "2" at bounding box center [203, 63] width 17 height 17
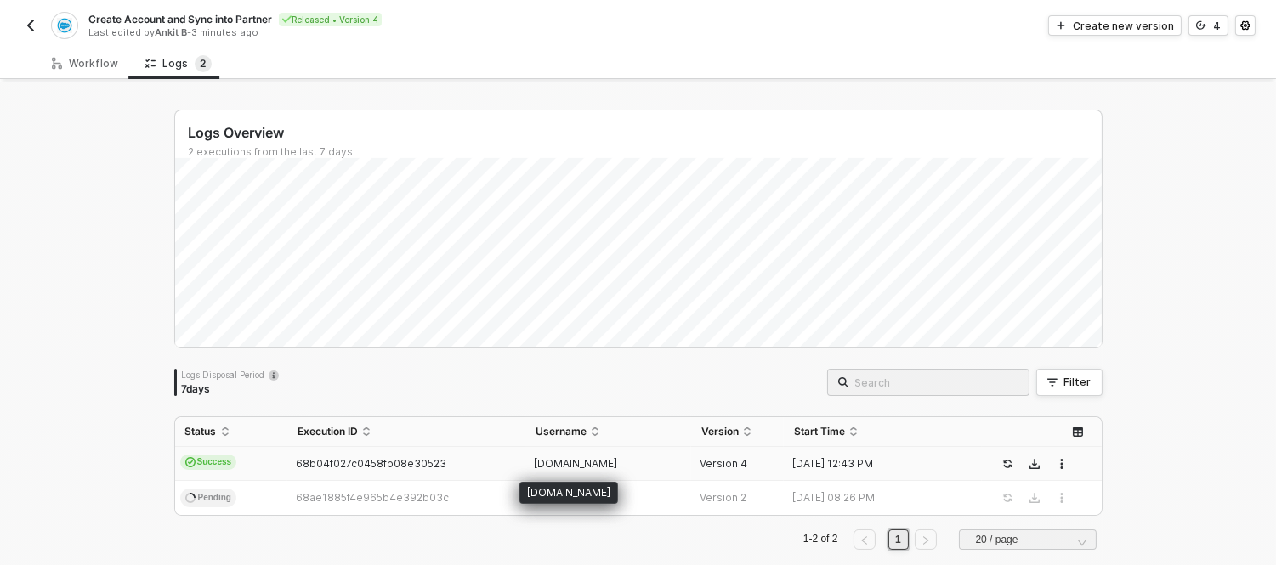
click at [534, 457] on span "[DOMAIN_NAME]" at bounding box center [575, 463] width 83 height 13
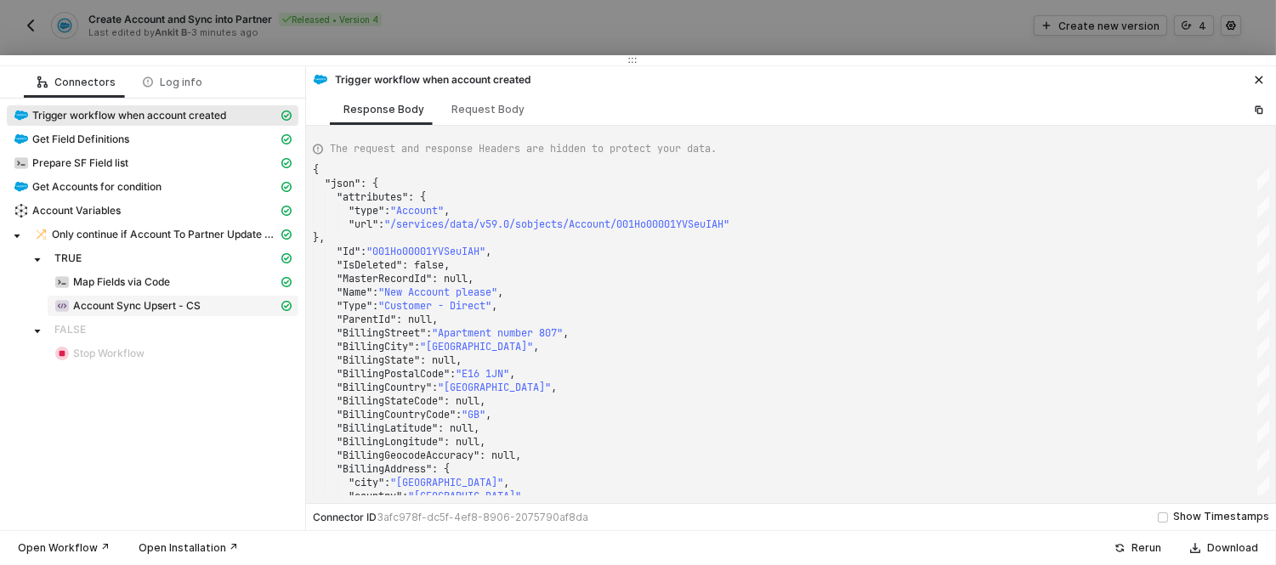
click at [164, 313] on div "Account Sync Upsert - CS" at bounding box center [166, 305] width 224 height 15
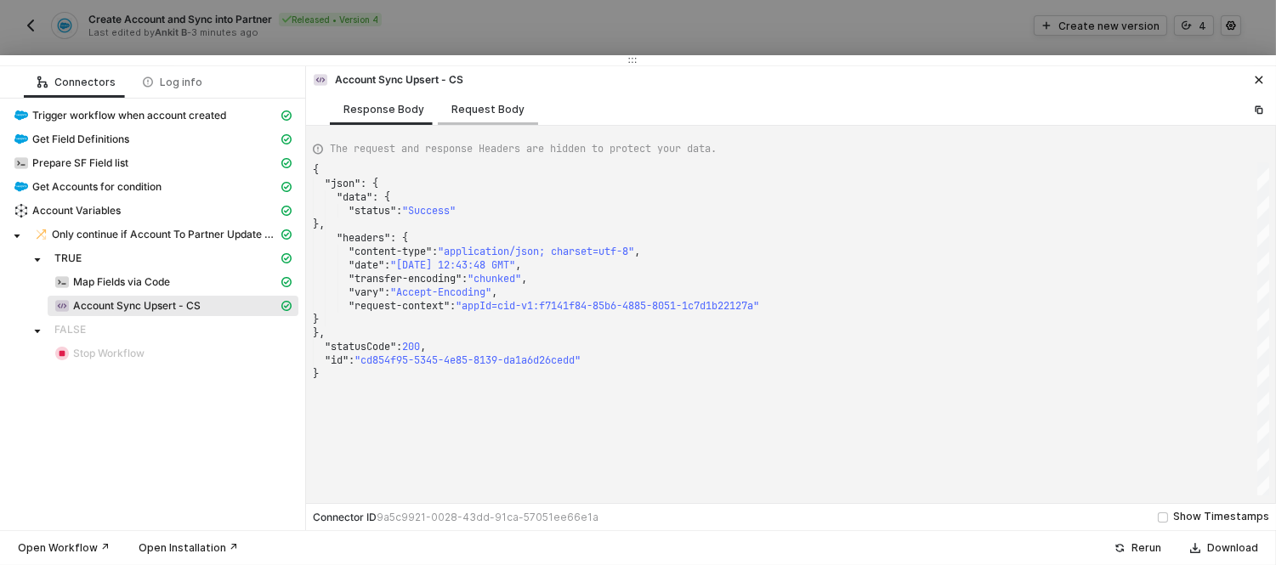
click at [480, 103] on div "Request Body" at bounding box center [487, 110] width 73 height 14
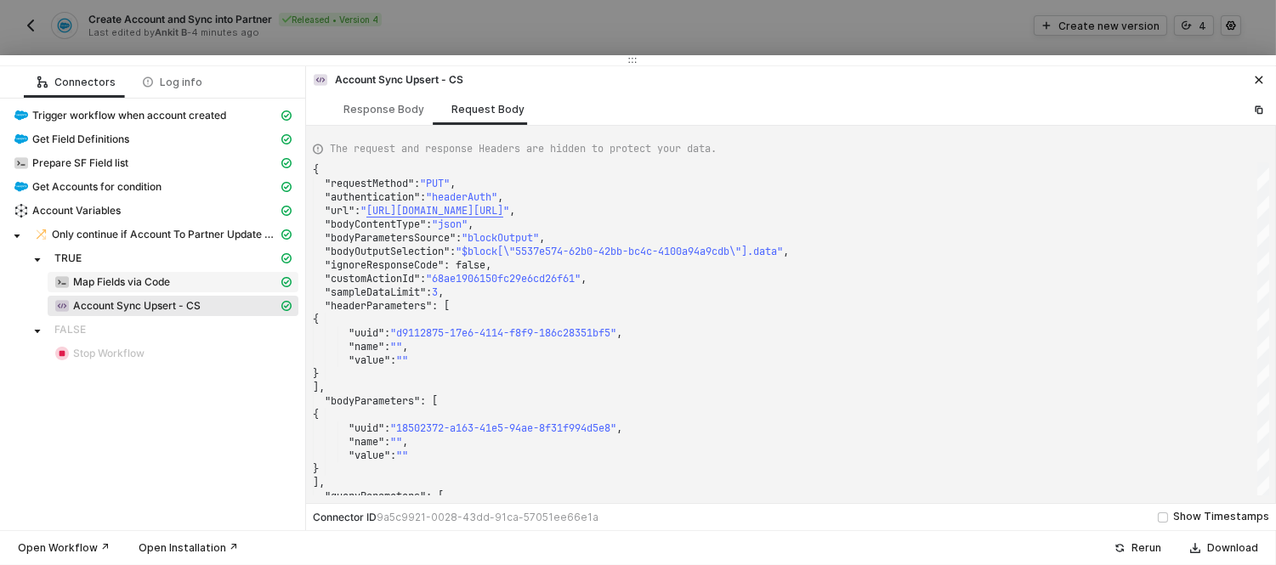
click at [95, 283] on span "Map Fields via Code" at bounding box center [121, 282] width 97 height 14
type textarea "{ "json": { "partnerId": "001Ho00001YVSeuIAH", "companyName": "New Account plea…"
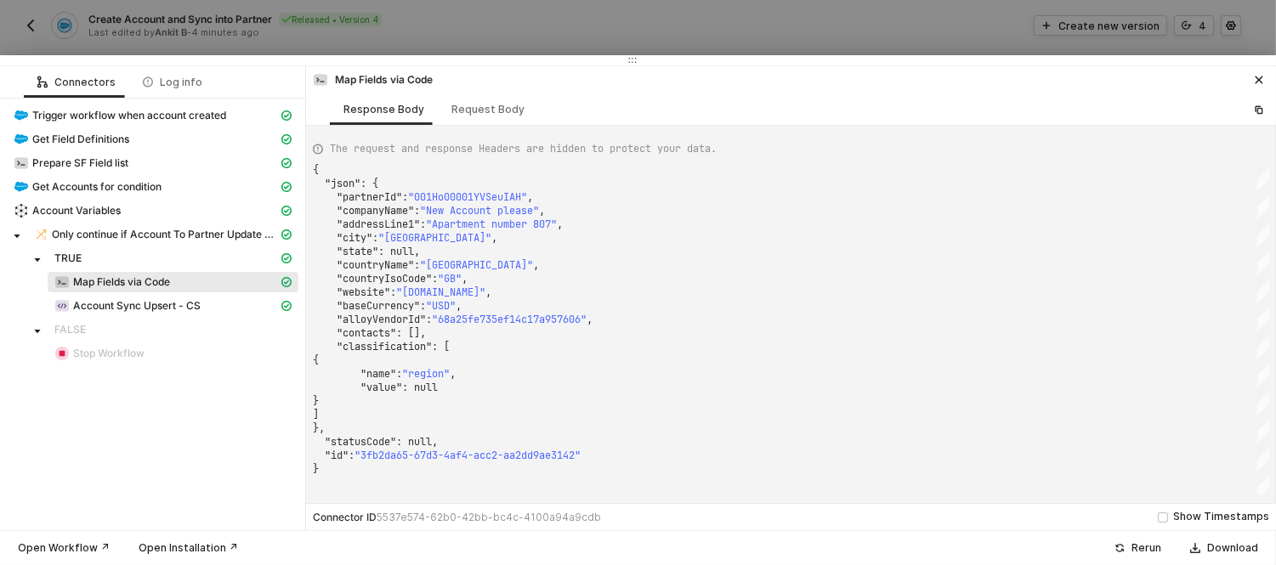
click at [47, 28] on div at bounding box center [638, 282] width 1276 height 565
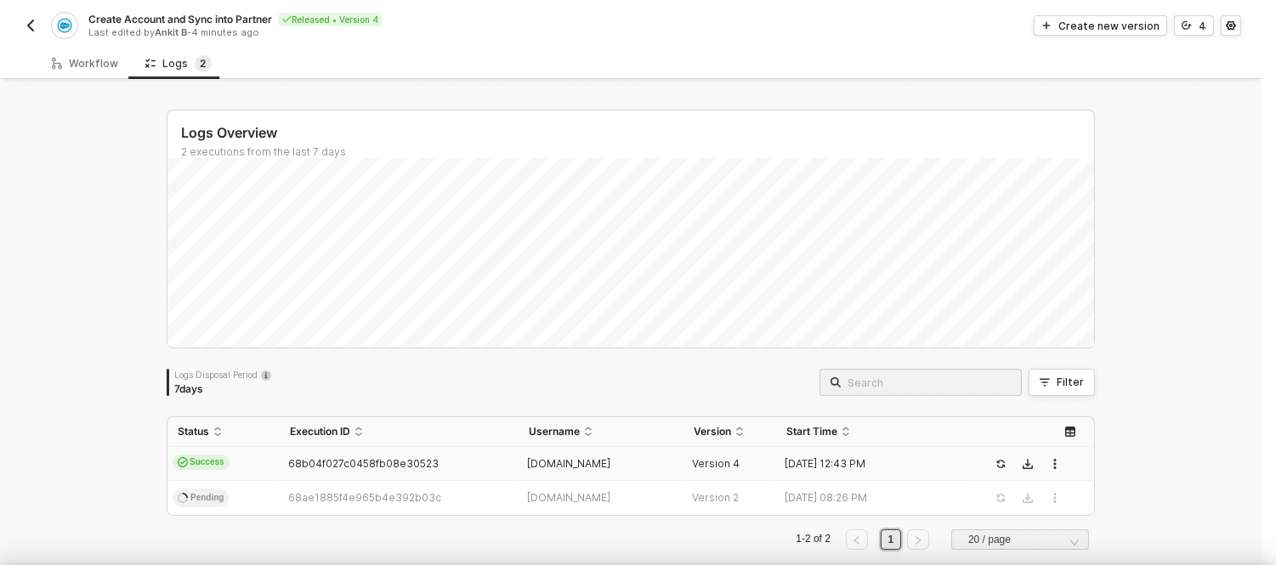
click at [24, 25] on div at bounding box center [638, 282] width 1276 height 565
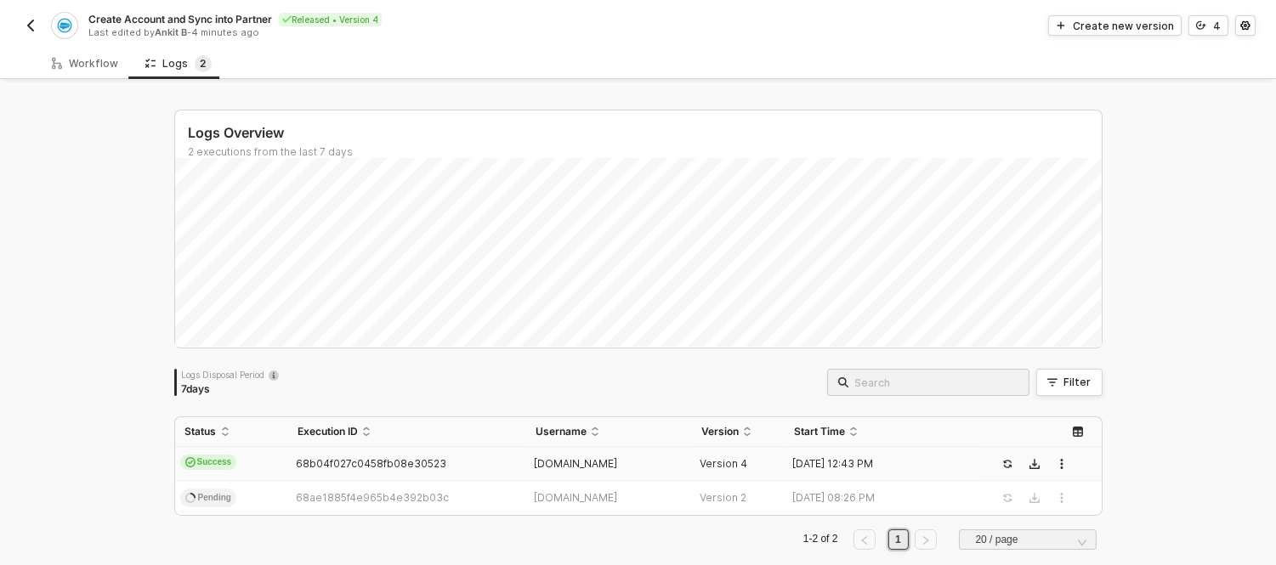
click at [24, 25] on img "button" at bounding box center [31, 26] width 14 height 14
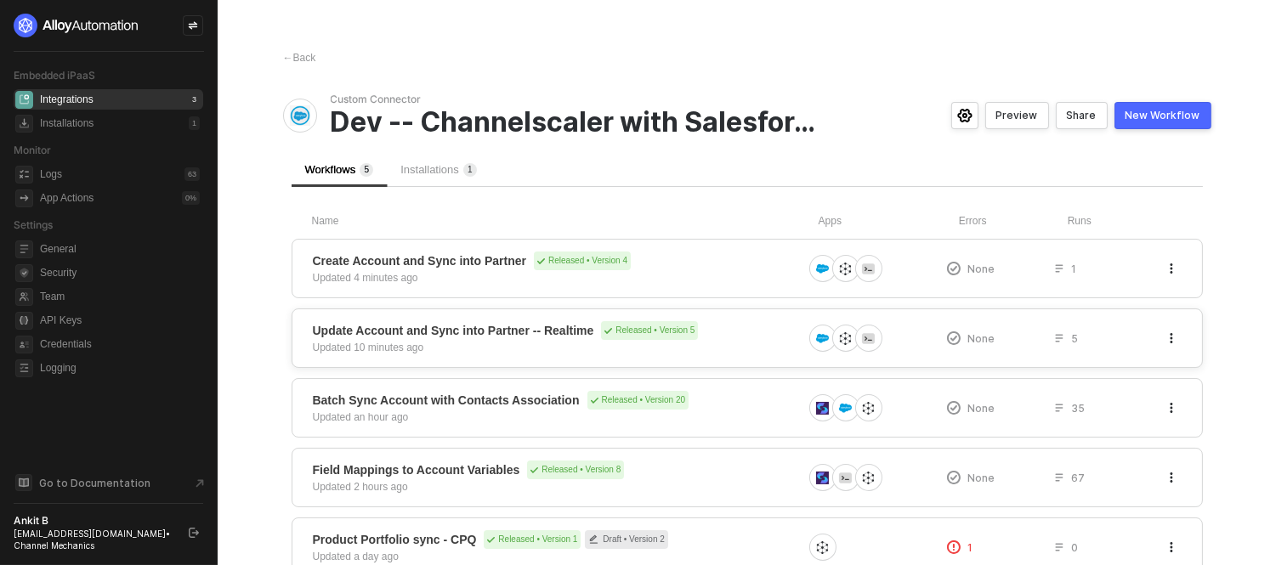
scroll to position [64, 0]
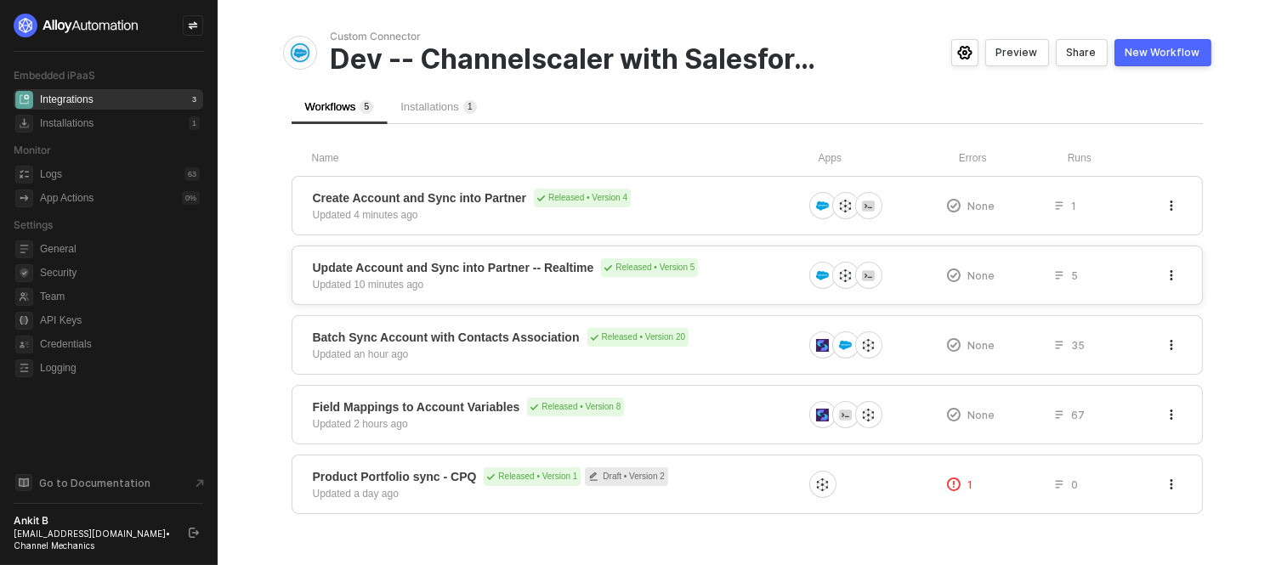
click at [436, 265] on span "Update Account and Sync into Partner -- Realtime" at bounding box center [453, 267] width 281 height 17
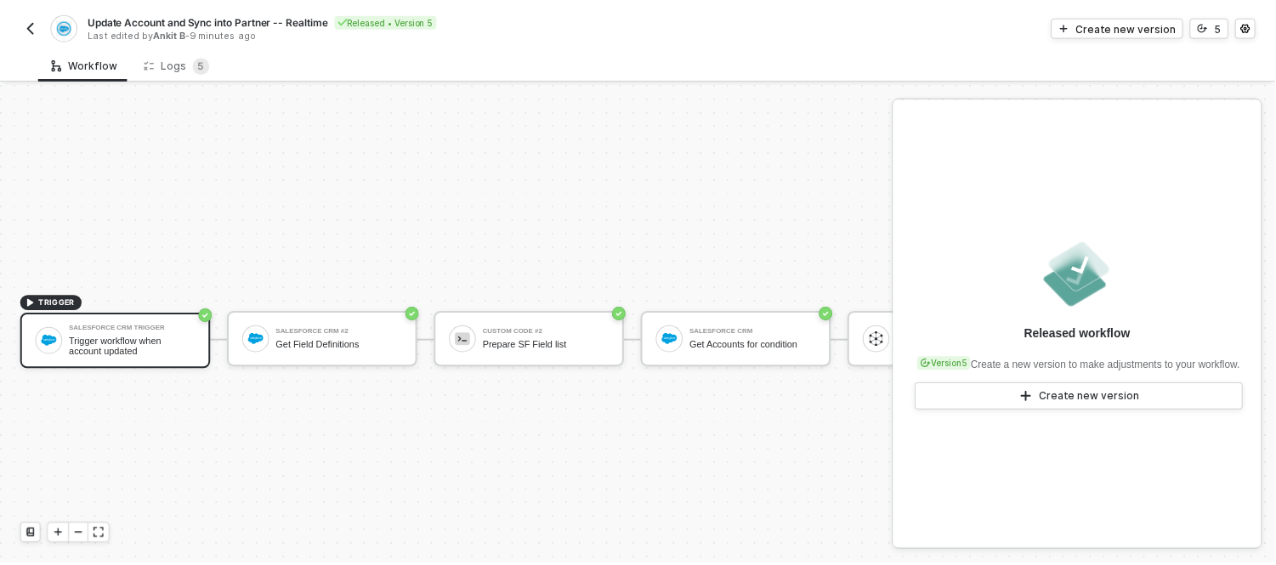
scroll to position [45, 0]
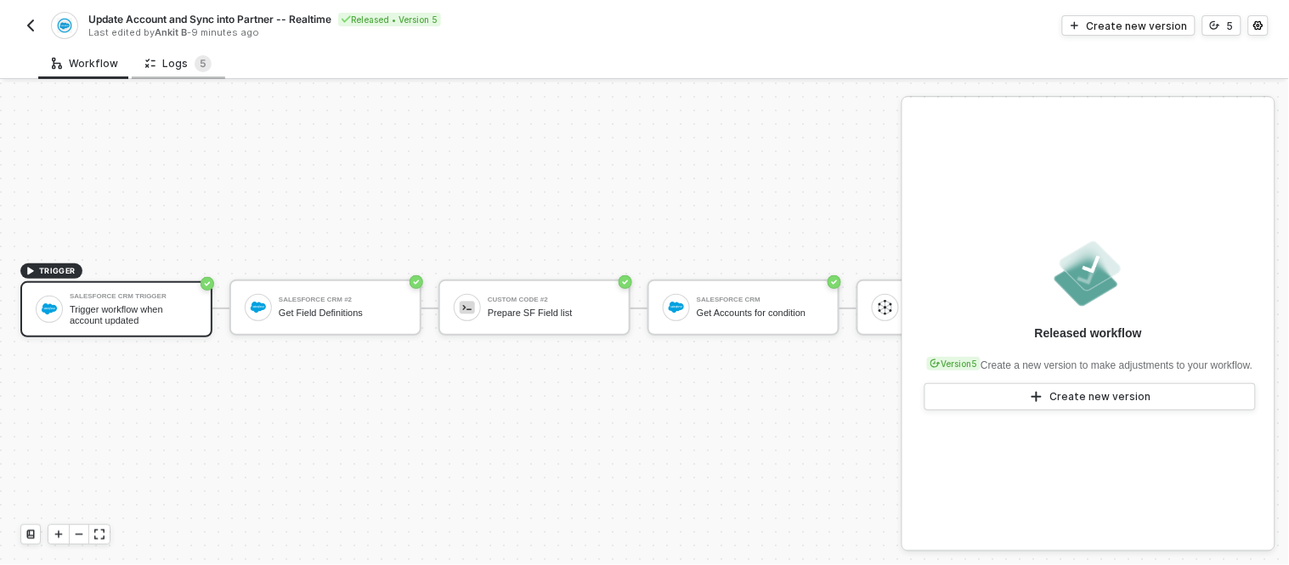
click at [188, 60] on div "Logs 5" at bounding box center [178, 63] width 66 height 17
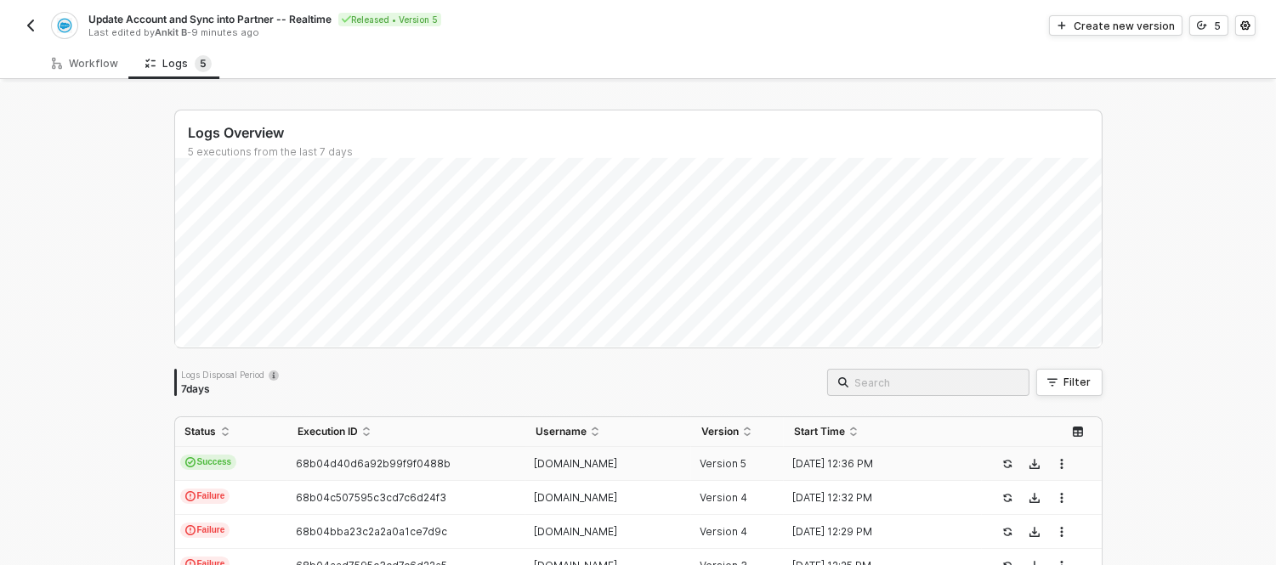
scroll to position [127, 0]
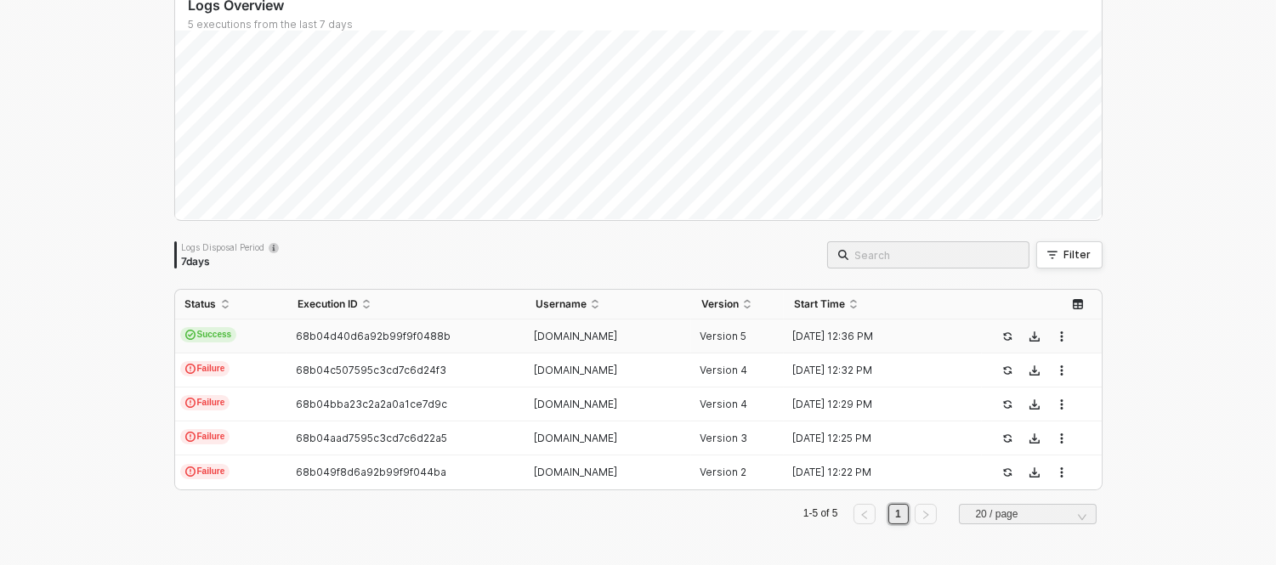
click at [477, 344] on td "68b04d40d6a92b99f9f0488b" at bounding box center [406, 337] width 238 height 34
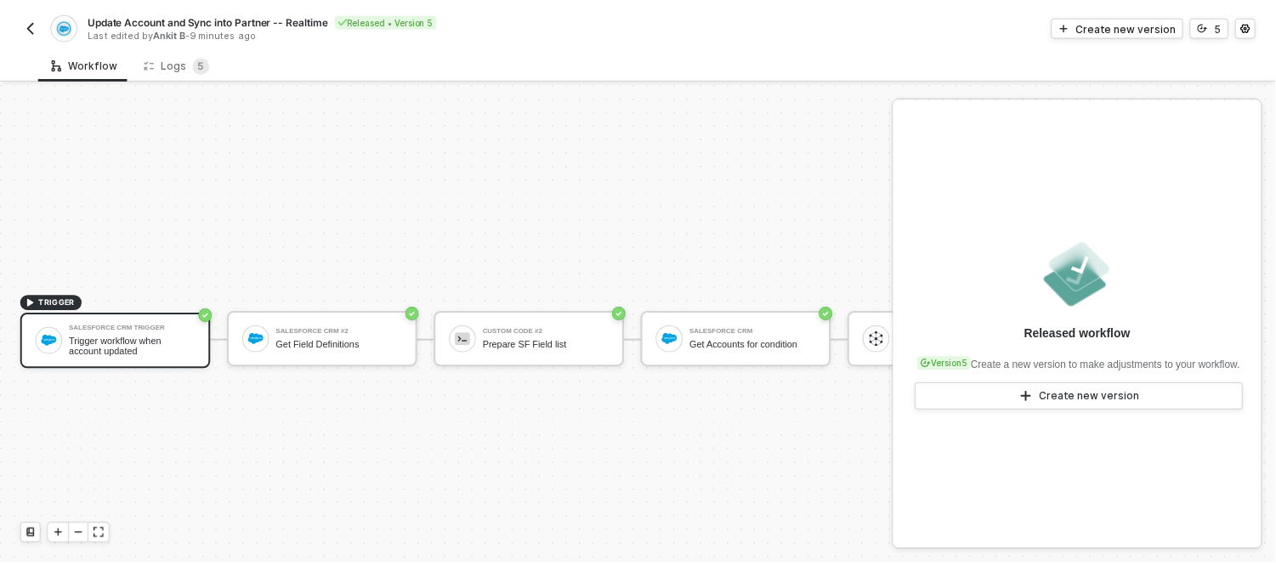
scroll to position [45, 0]
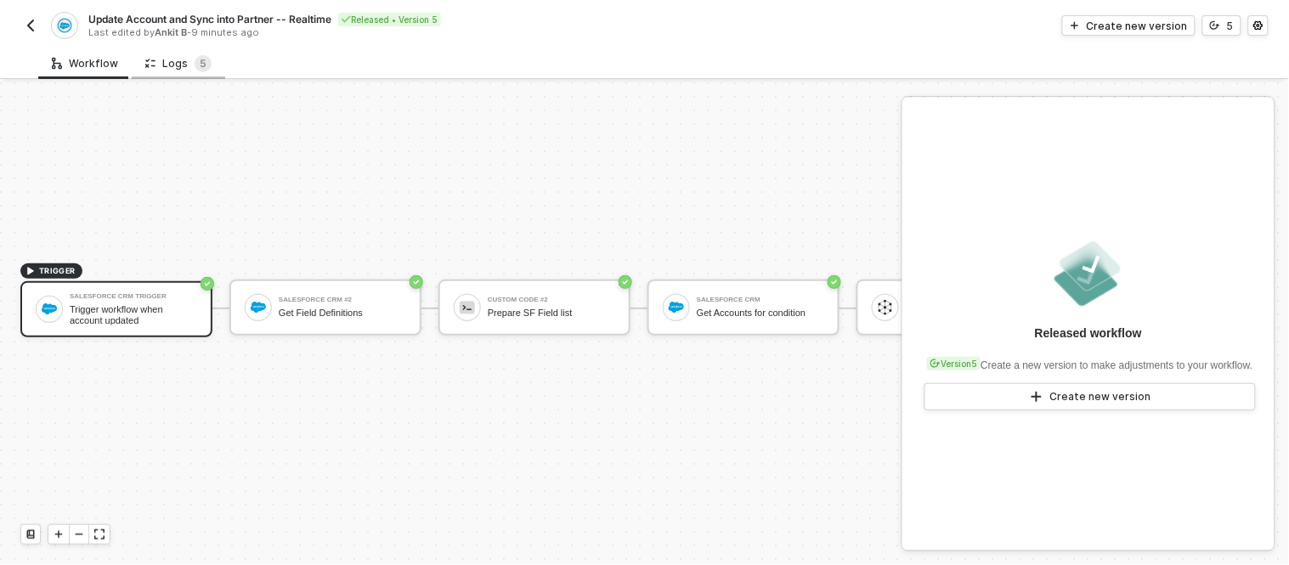
click at [162, 54] on div "Logs 5" at bounding box center [178, 63] width 93 height 31
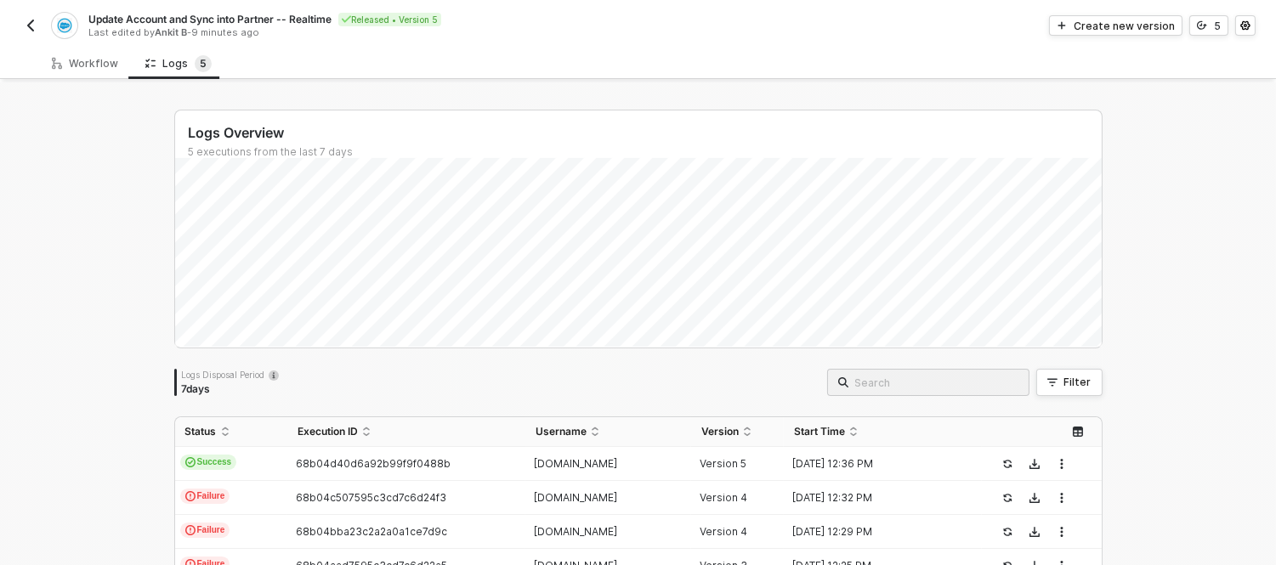
scroll to position [127, 0]
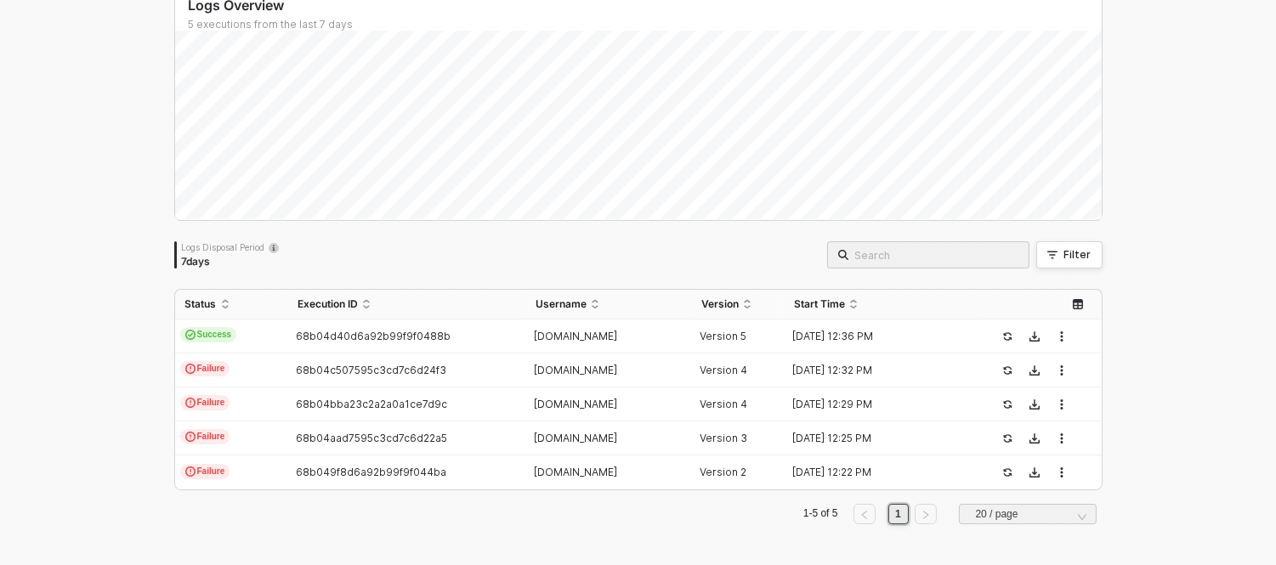
click at [78, 122] on div "Logs Overview 5 executions from the last 7 days Fri 22 Success 0 Failure 0 Logs…" at bounding box center [638, 260] width 1276 height 610
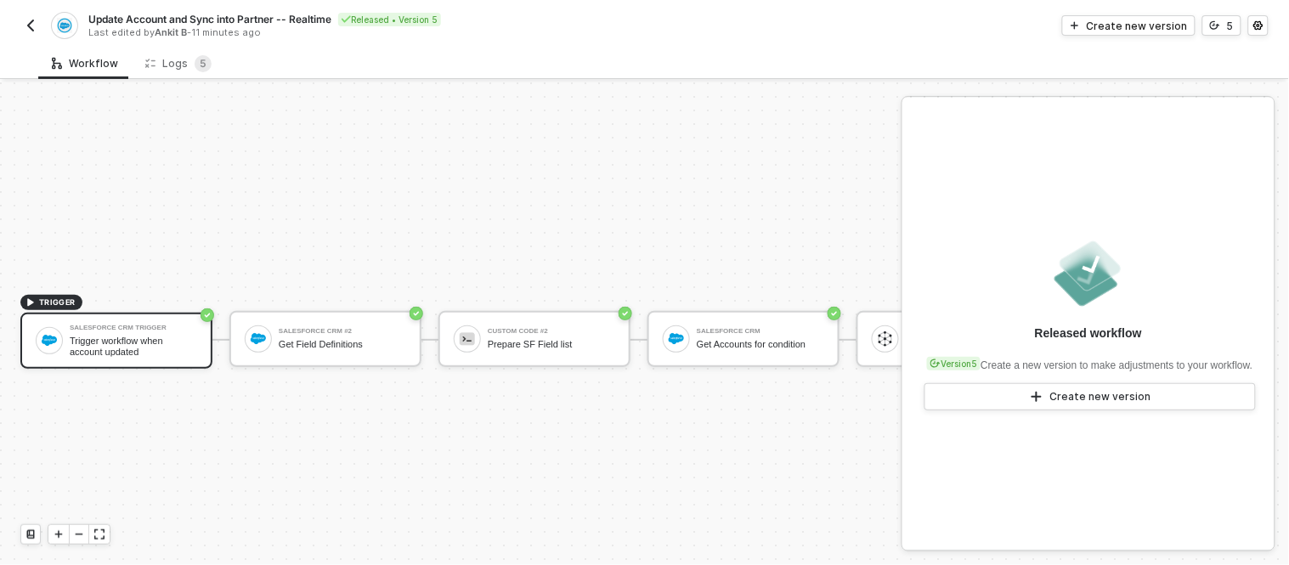
scroll to position [45, 0]
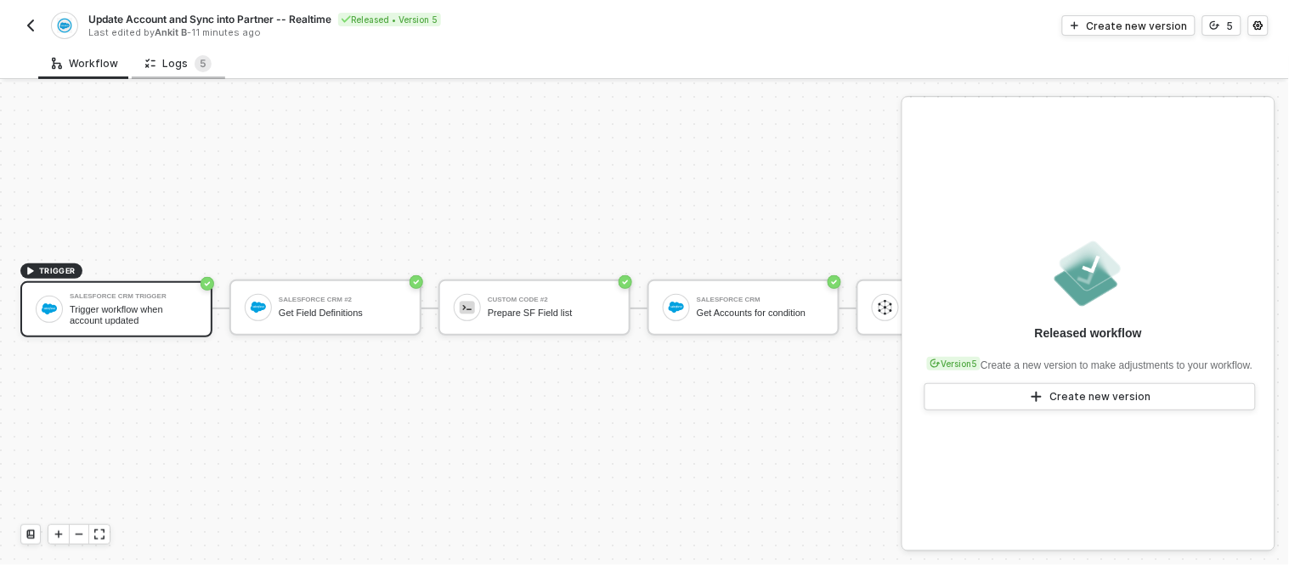
click at [171, 62] on div "Logs 5" at bounding box center [178, 63] width 66 height 17
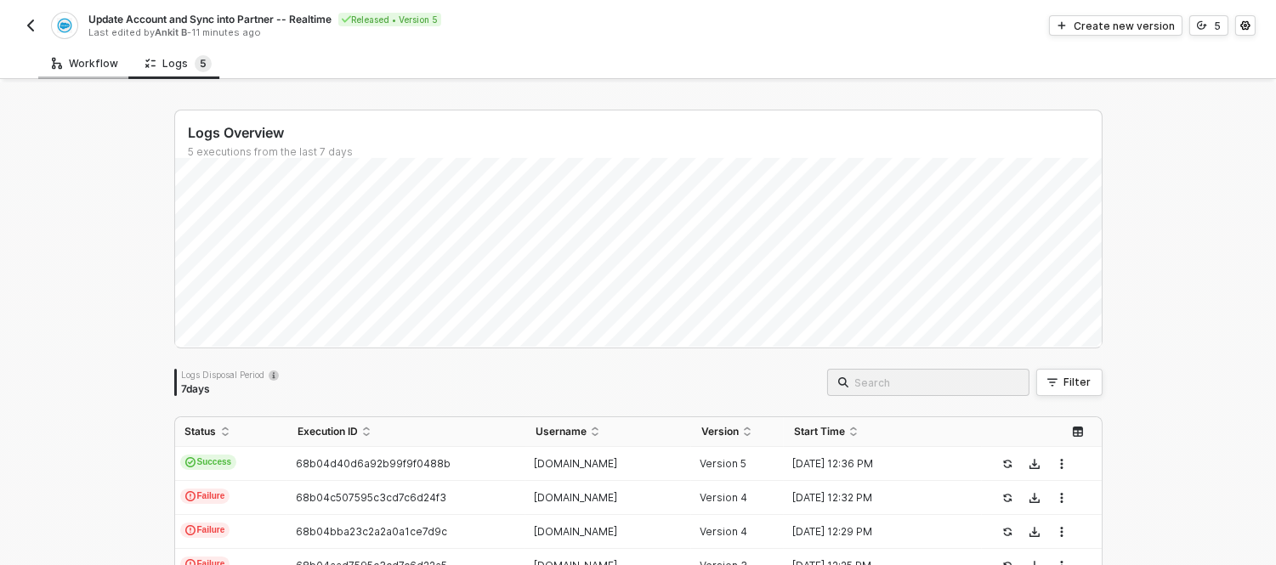
click at [70, 48] on div "Workflow" at bounding box center [84, 63] width 93 height 31
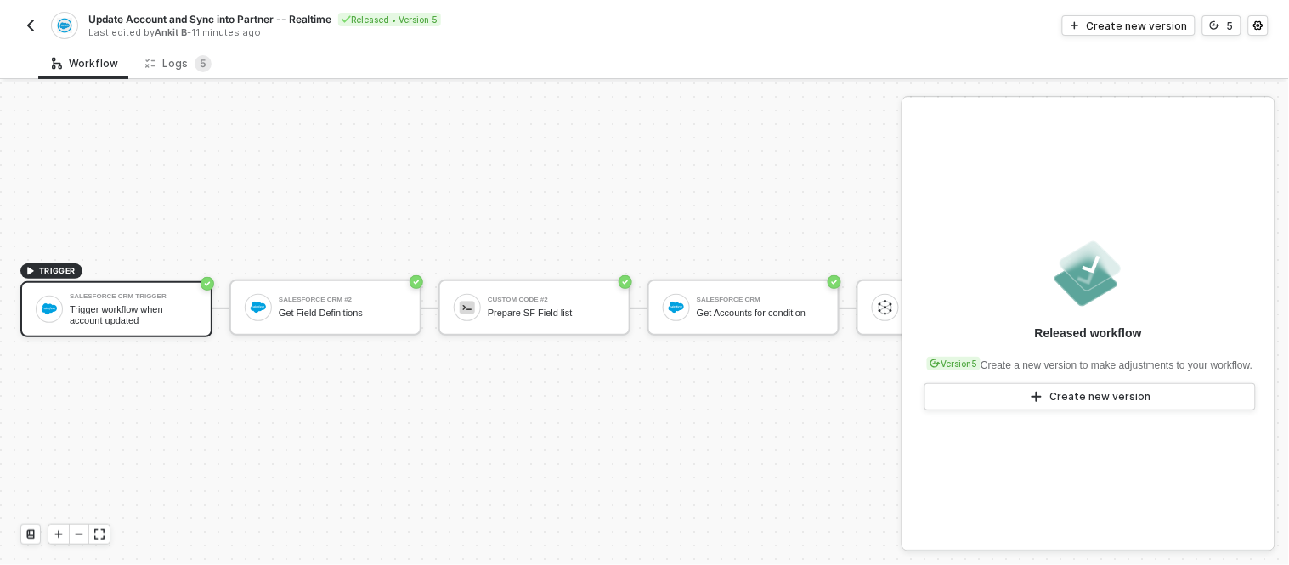
click at [29, 20] on img "button" at bounding box center [31, 26] width 14 height 14
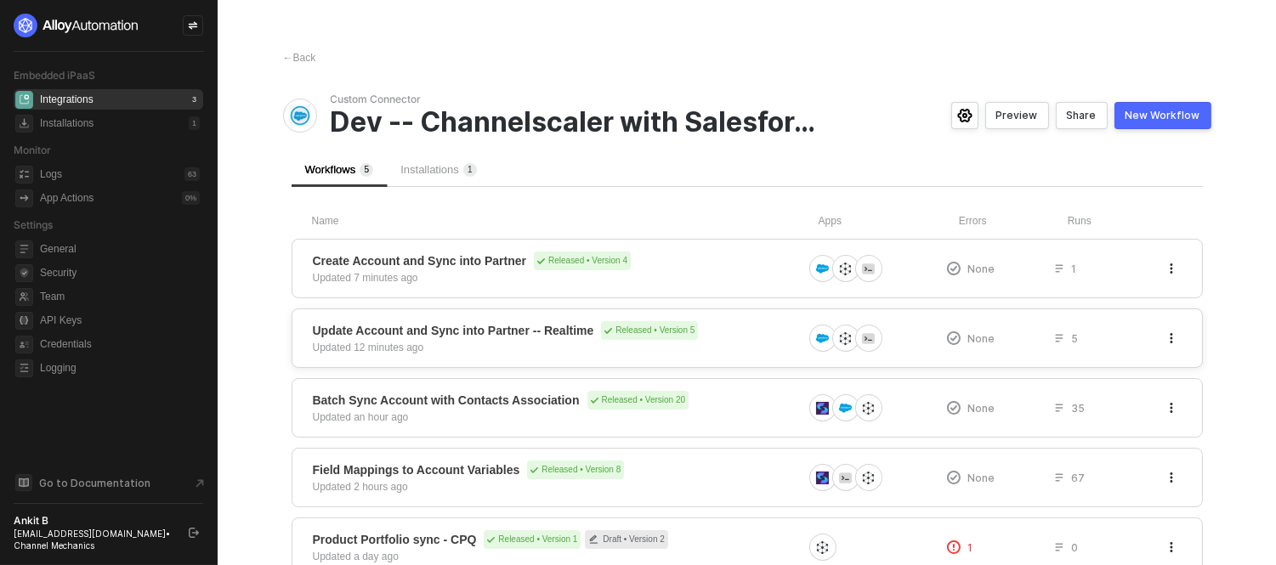
scroll to position [64, 0]
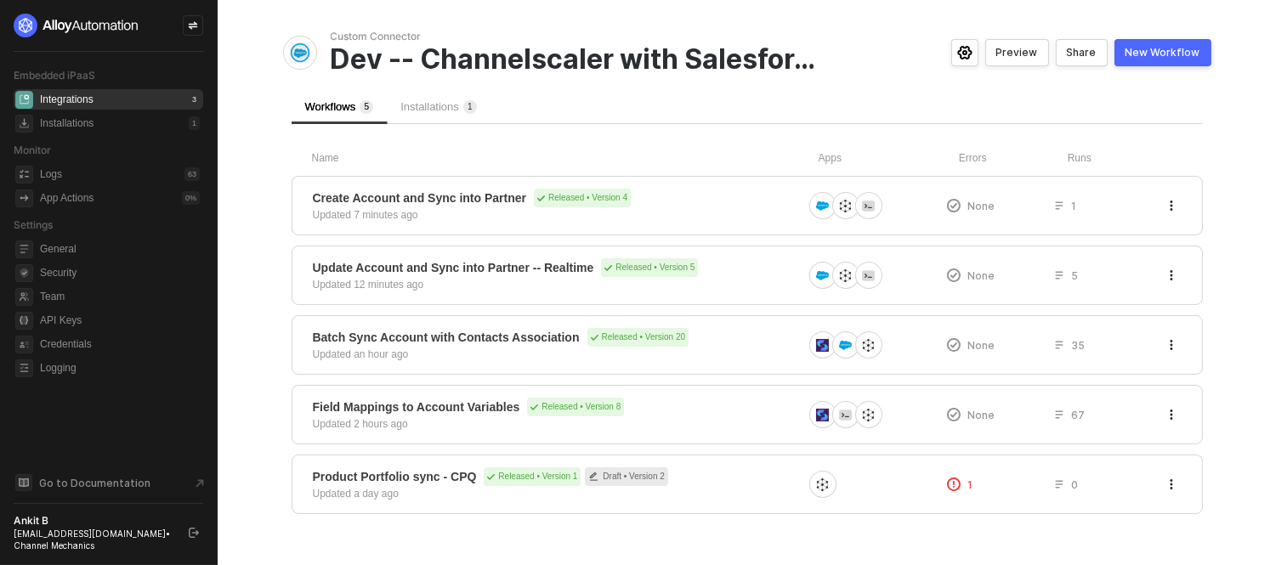
click at [418, 120] on div "Installations 1" at bounding box center [439, 107] width 104 height 36
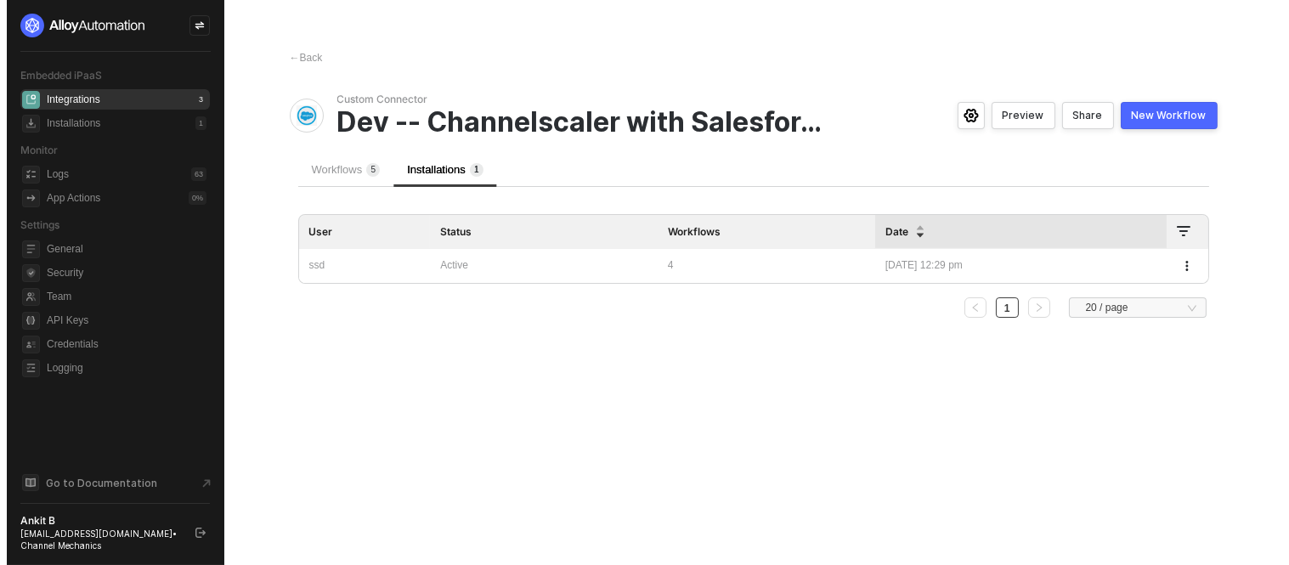
scroll to position [0, 0]
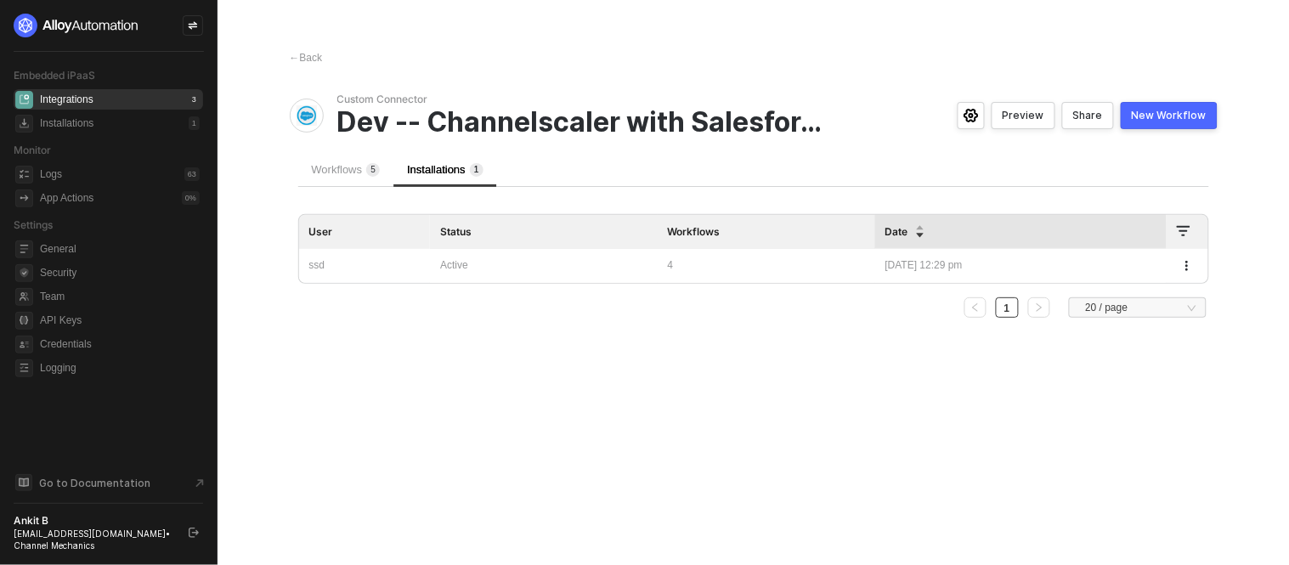
click at [580, 276] on td "Active" at bounding box center [544, 266] width 228 height 34
click at [537, 258] on div "Active" at bounding box center [543, 266] width 207 height 16
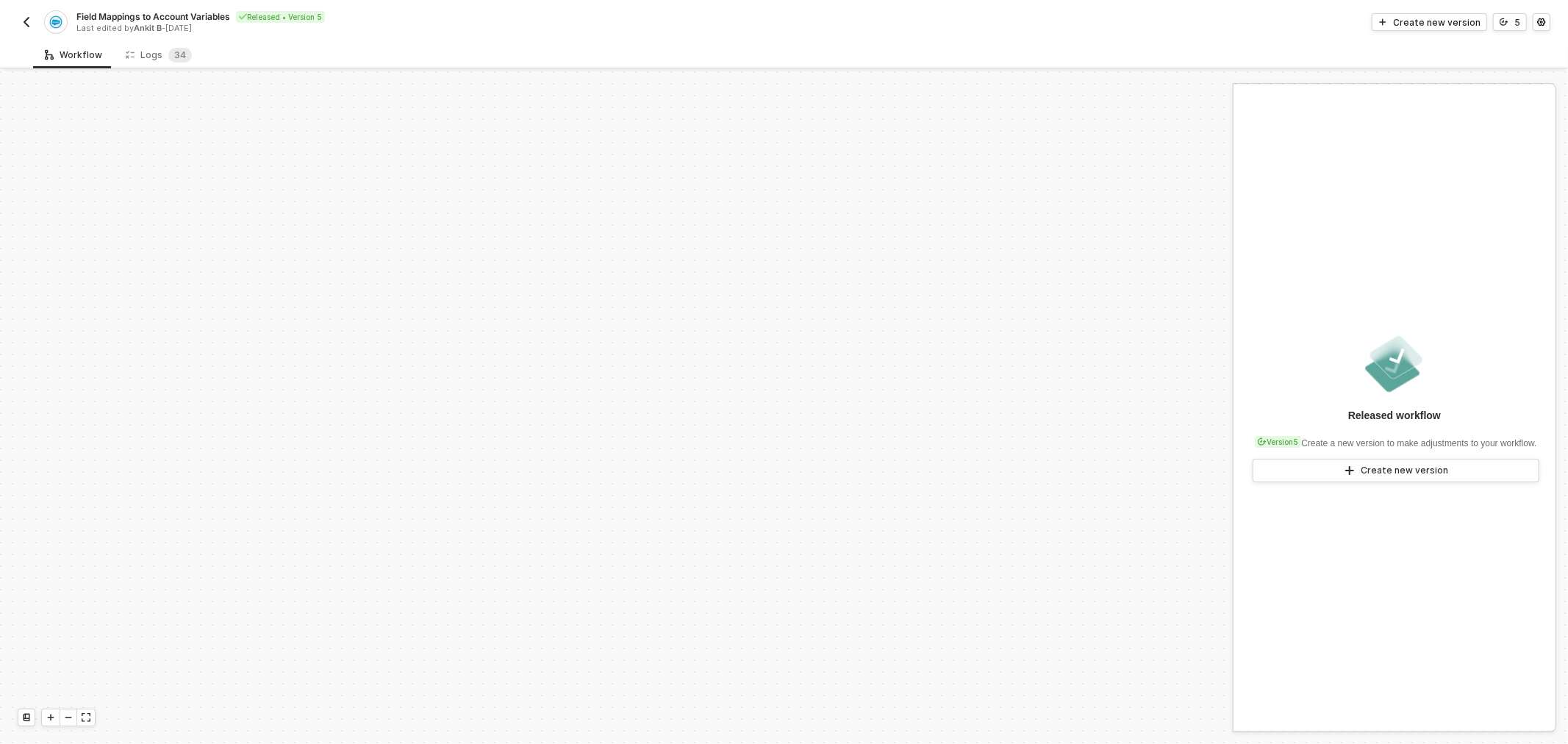
scroll to position [461, 0]
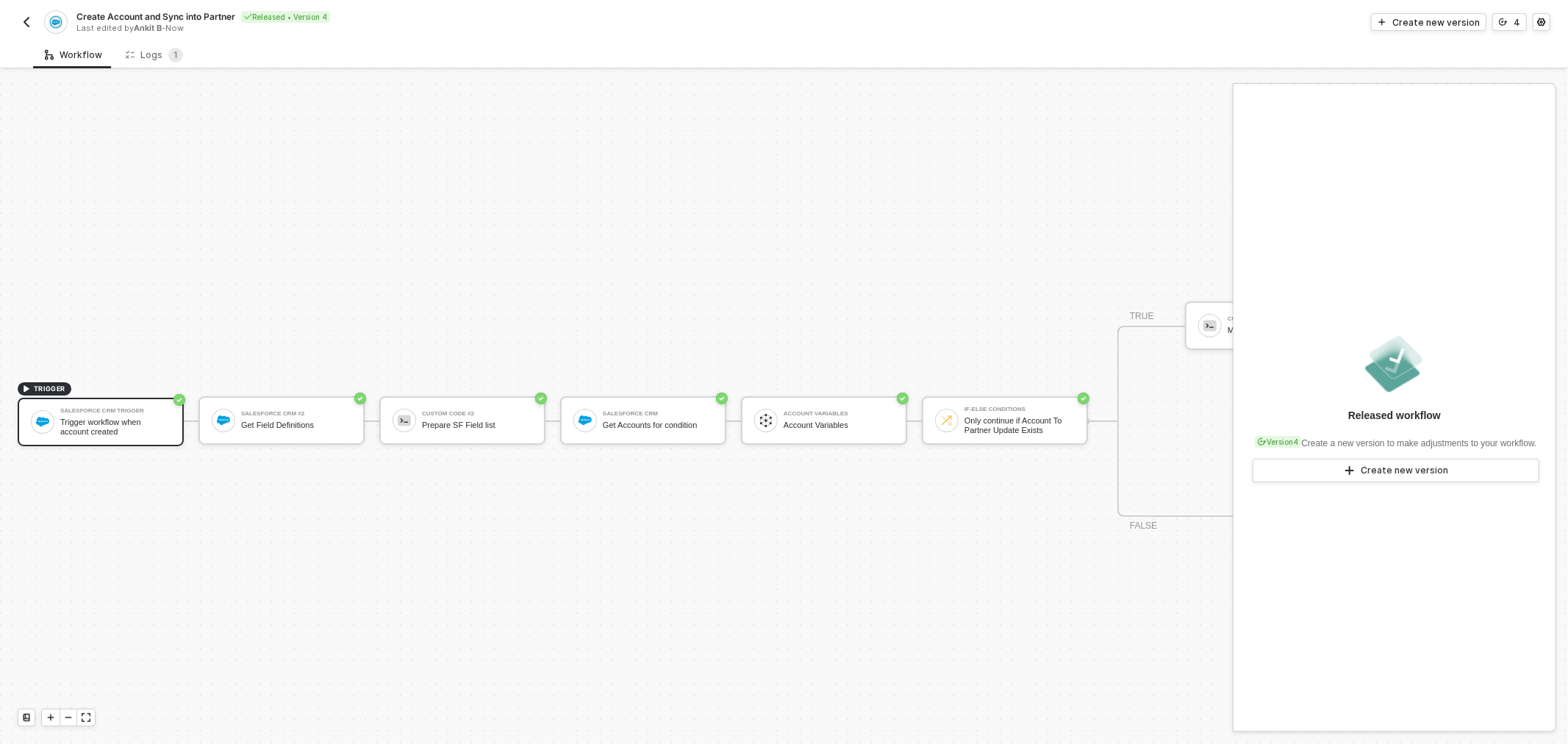
scroll to position [5, 400]
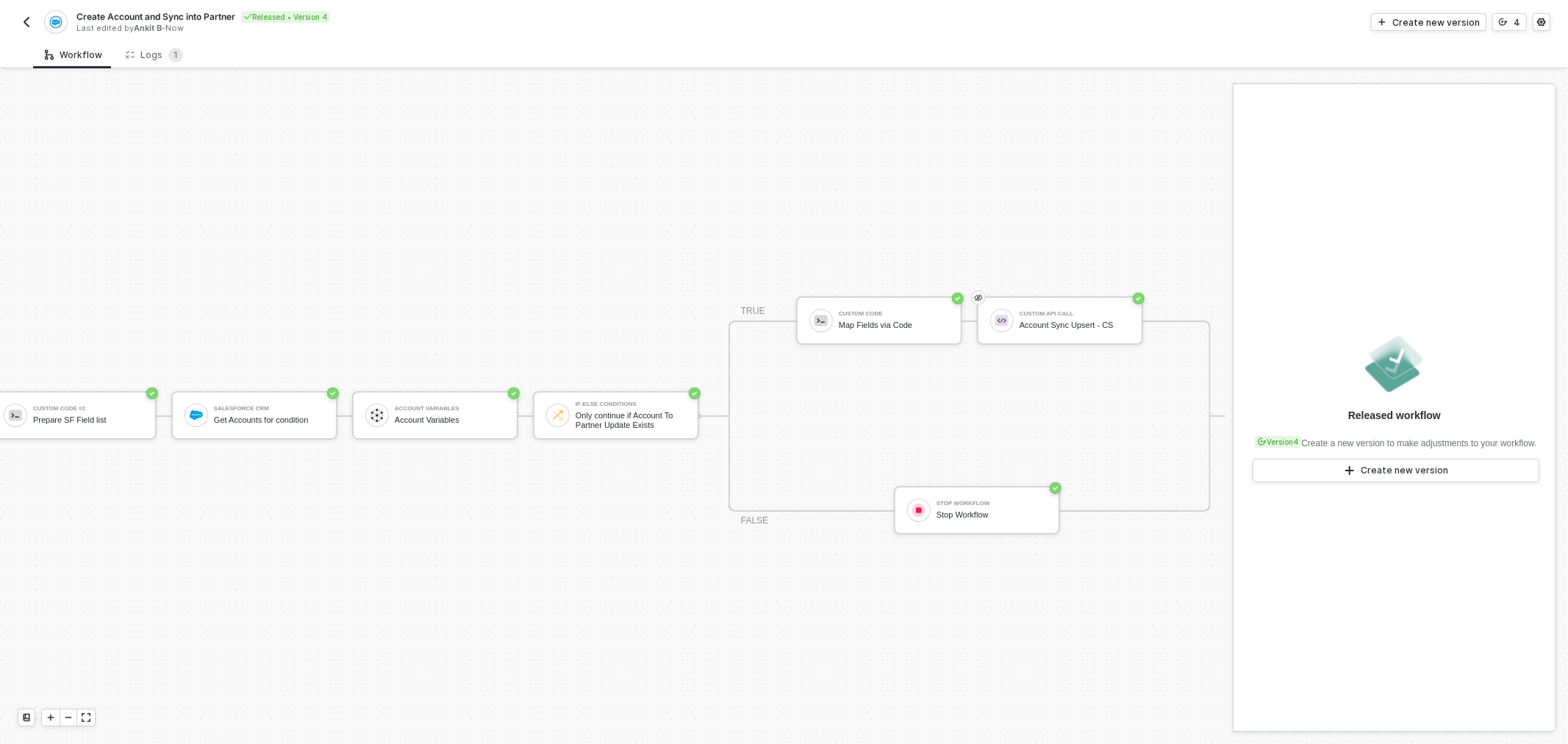
click at [26, 18] on img "button" at bounding box center [27, 22] width 12 height 12
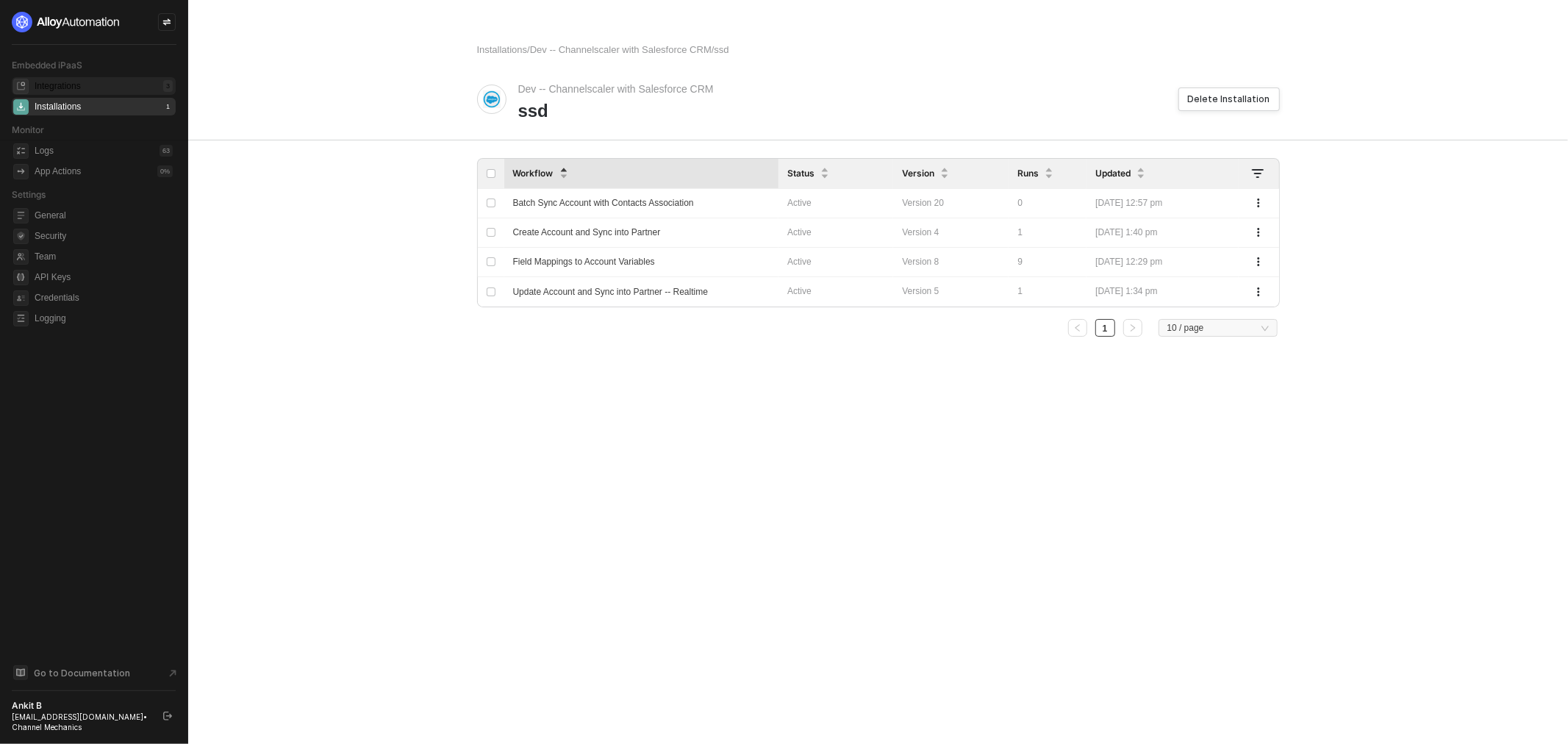
click at [93, 83] on div "Integrations 3" at bounding box center [104, 86] width 138 height 17
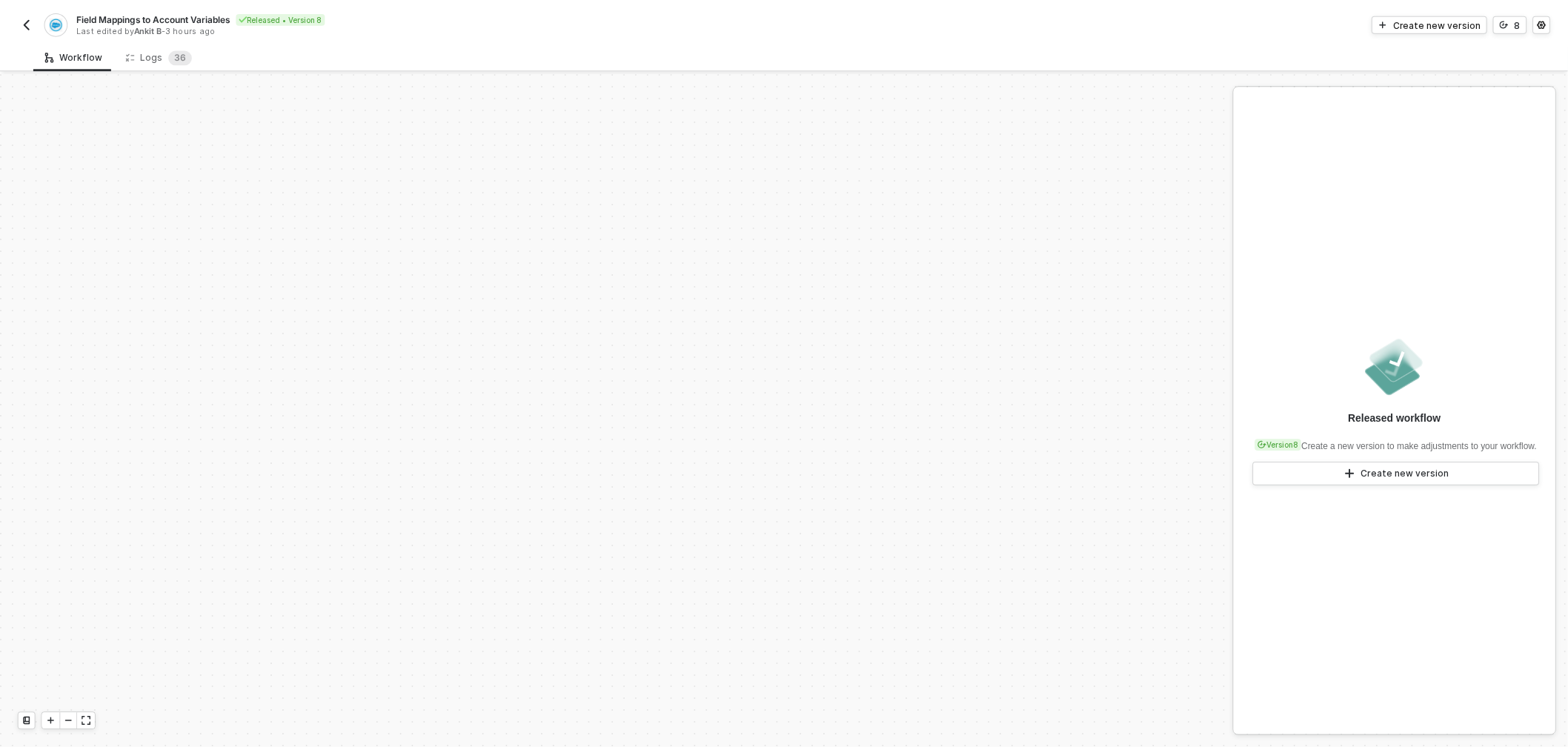
scroll to position [465, 0]
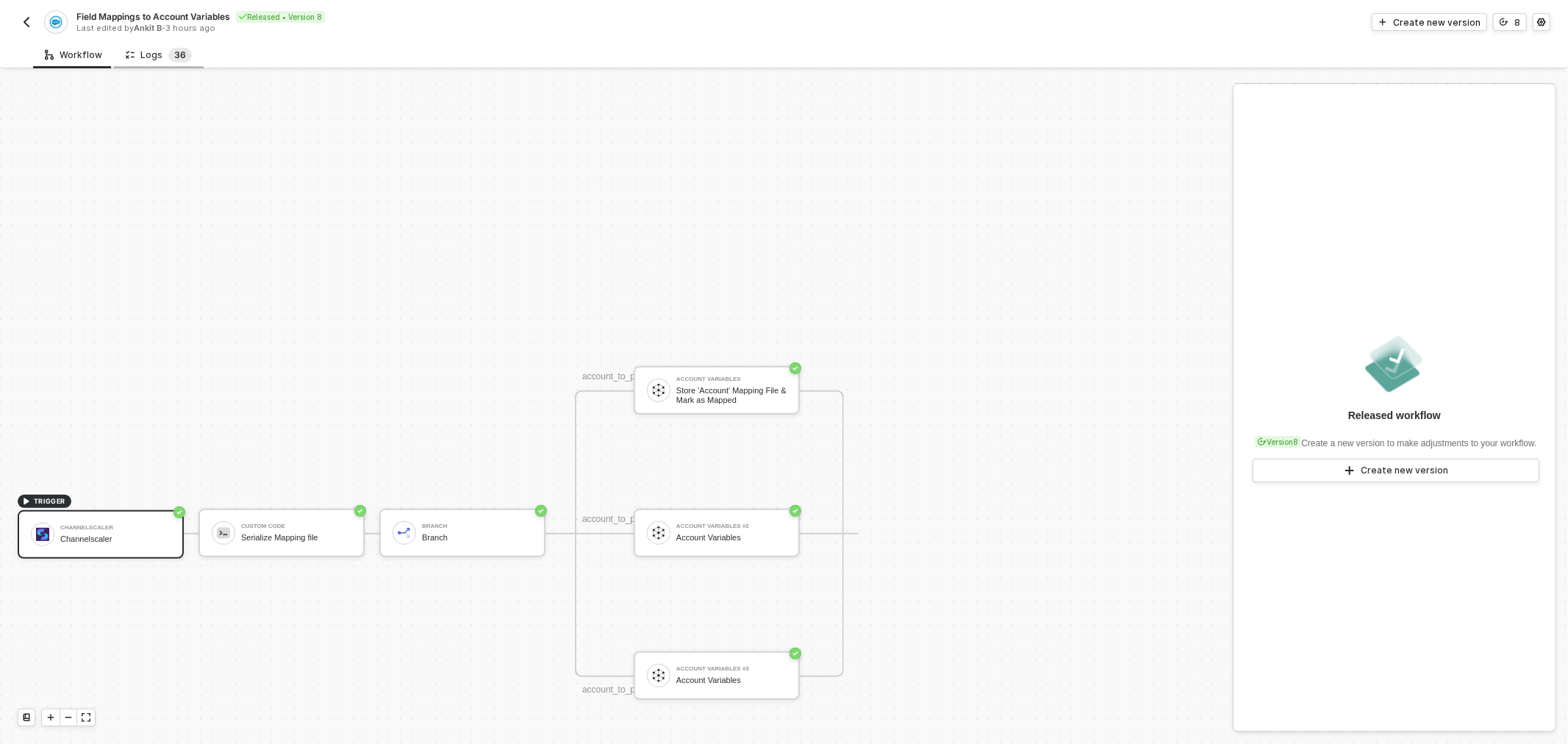
click at [174, 60] on span "3" at bounding box center [176, 55] width 6 height 11
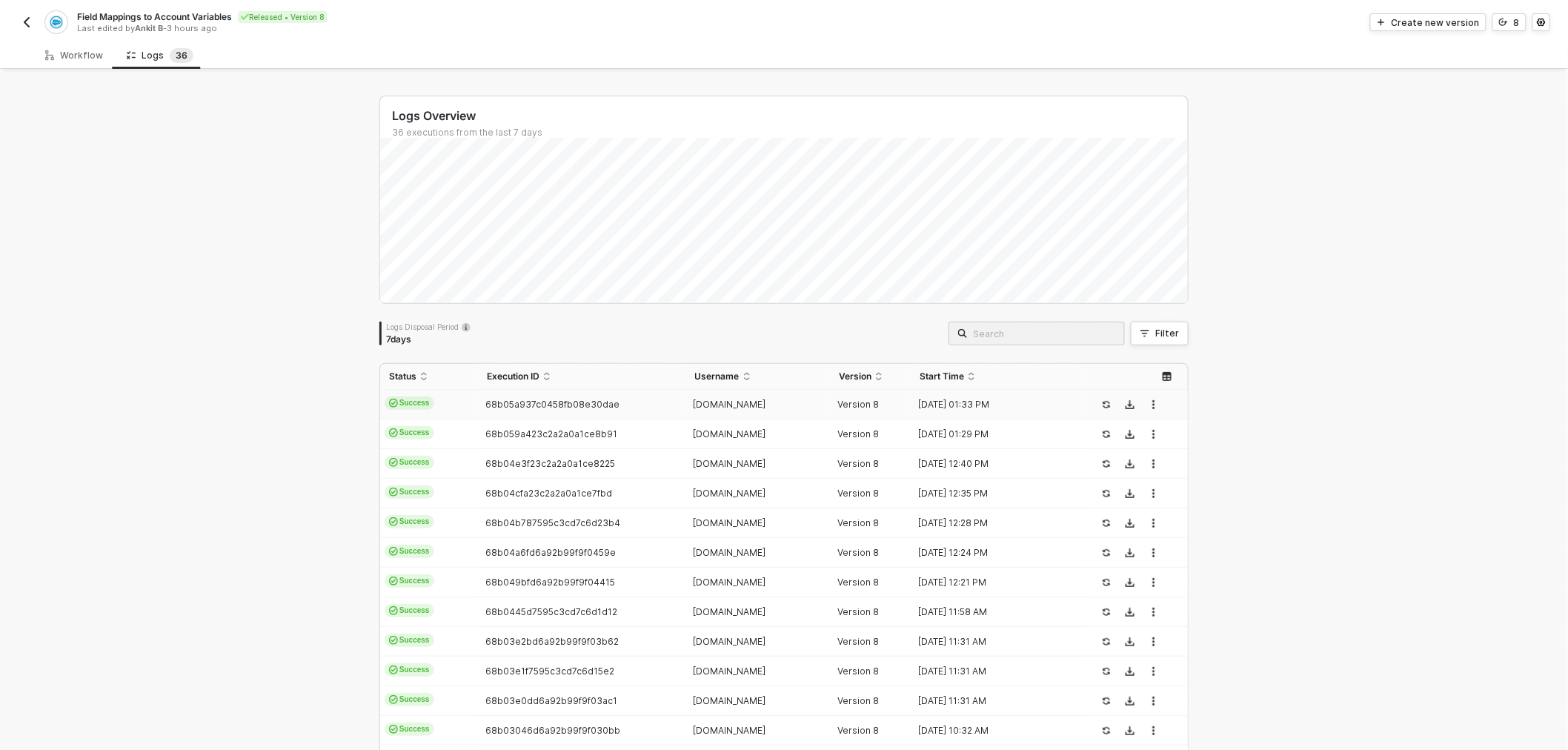
scroll to position [82, 0]
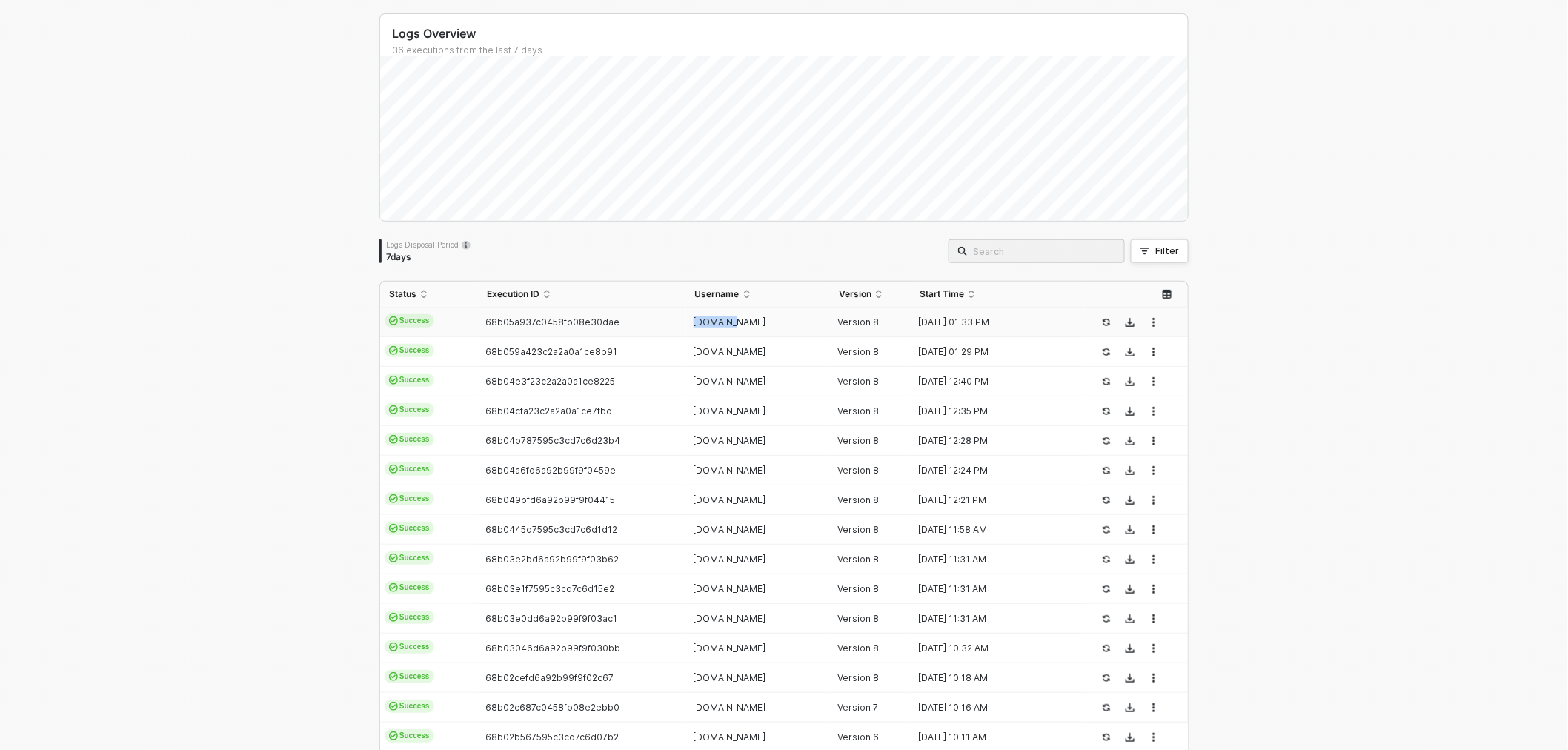
drag, startPoint x: 685, startPoint y: 321, endPoint x: 728, endPoint y: 322, distance: 43.0
click at [728, 322] on div "sads.com" at bounding box center [753, 323] width 133 height 12
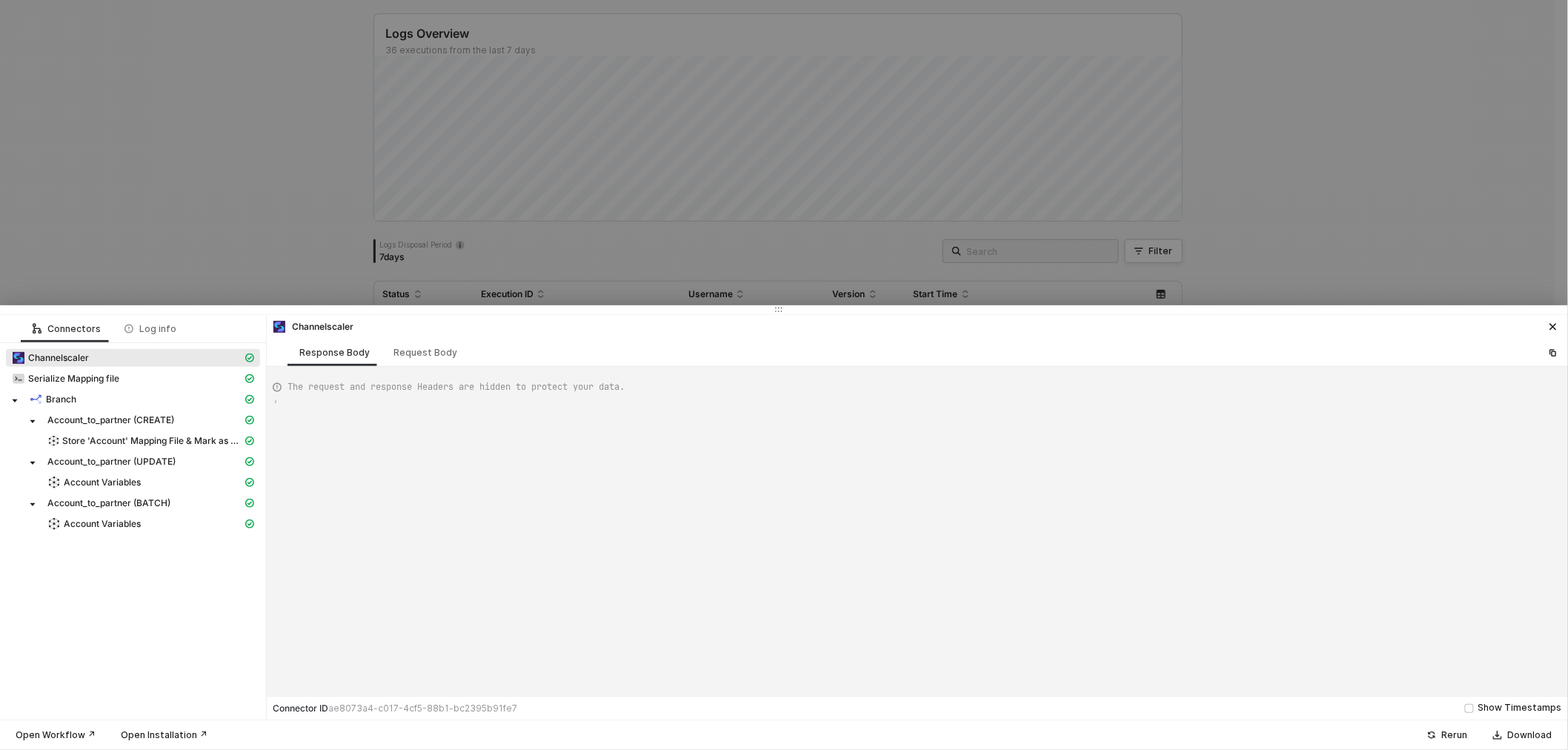
type textarea "{ "json": { "origin_object": "sf.Account", "target_object": "cs.Partner", "work…"
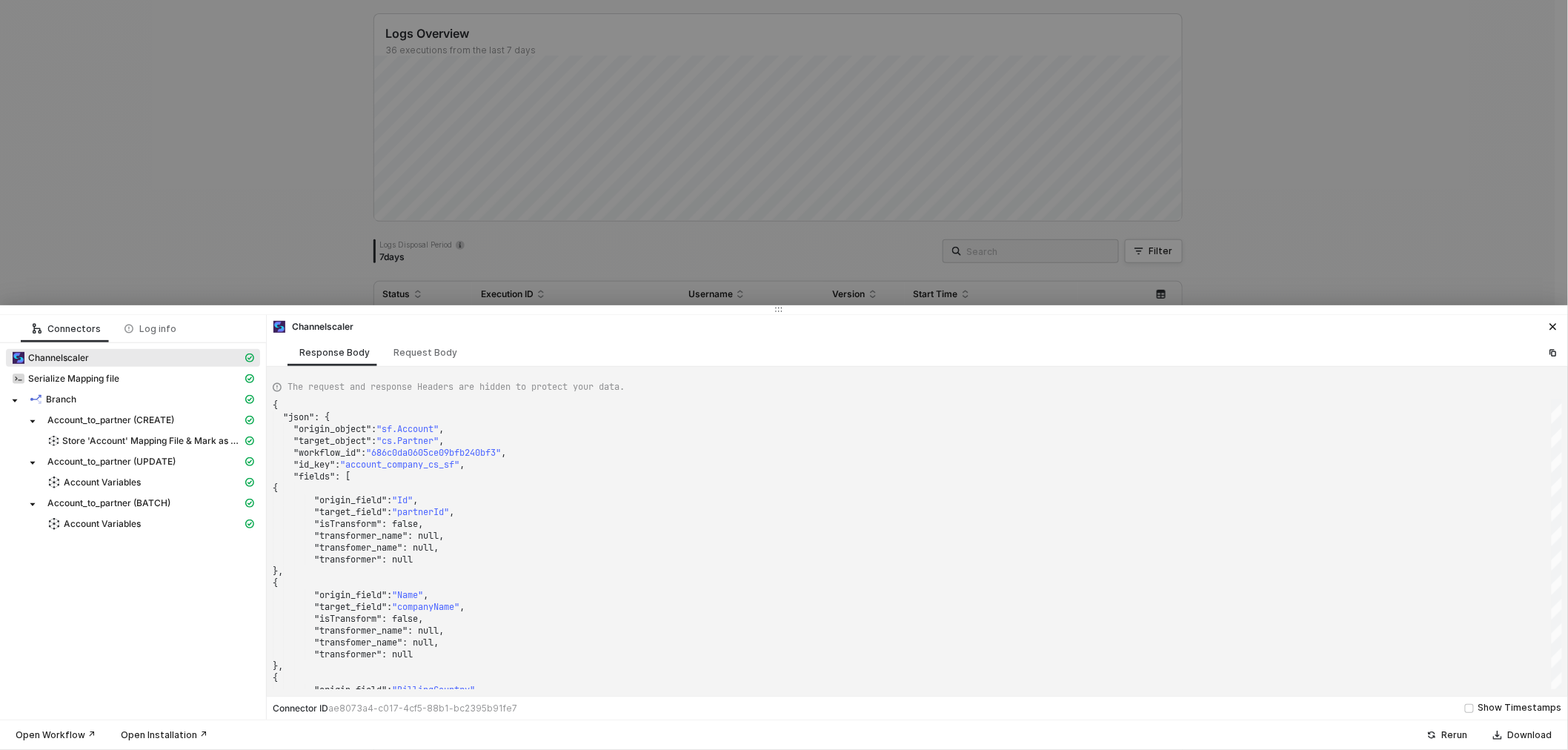
click at [641, 257] on div at bounding box center [784, 375] width 1568 height 750
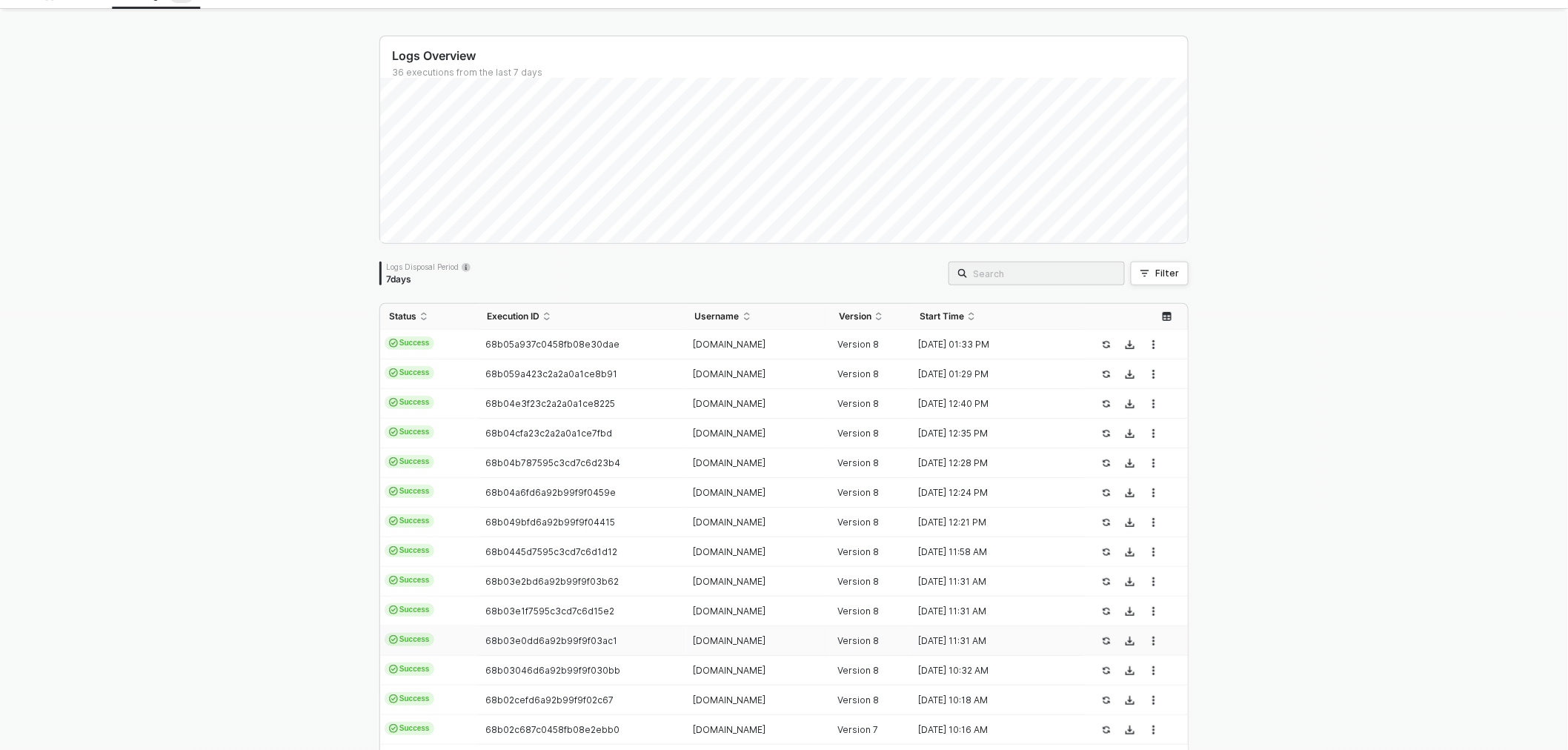
scroll to position [0, 0]
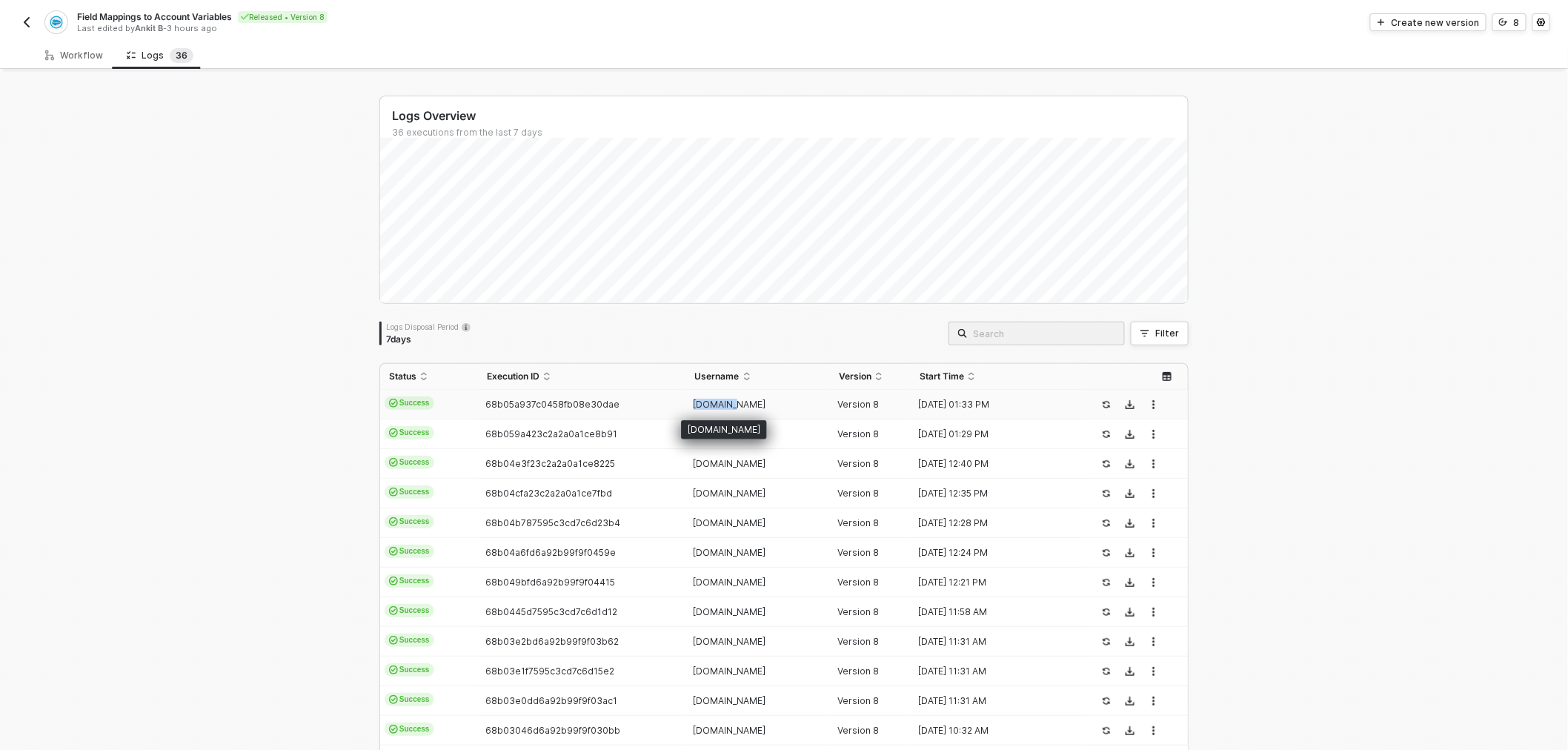
drag, startPoint x: 685, startPoint y: 403, endPoint x: 727, endPoint y: 406, distance: 42.1
click at [727, 406] on div "sads.com" at bounding box center [753, 405] width 133 height 12
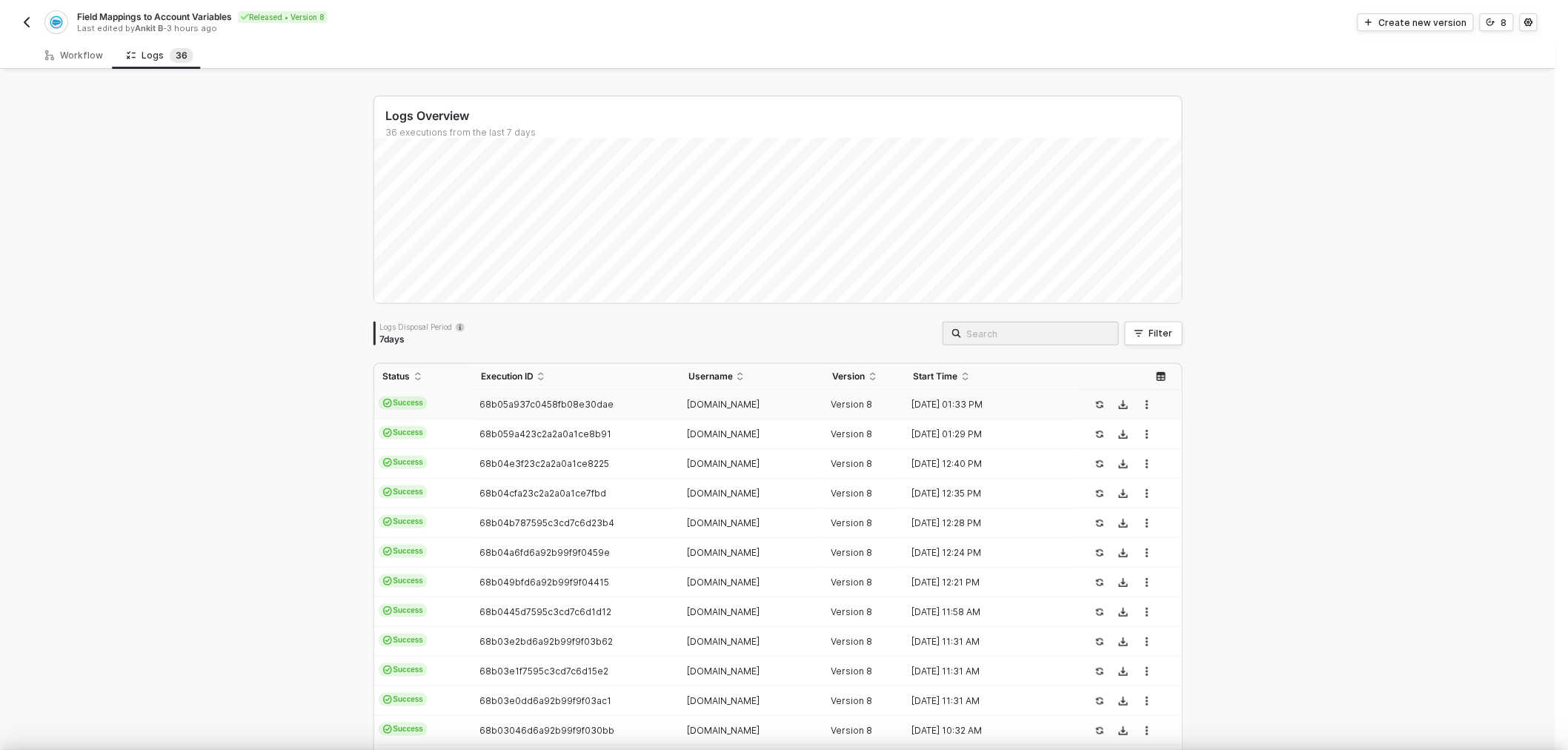
type textarea "{ "json": { "origin_object": "sf.Account", "target_object": "cs.Partner", "work…"
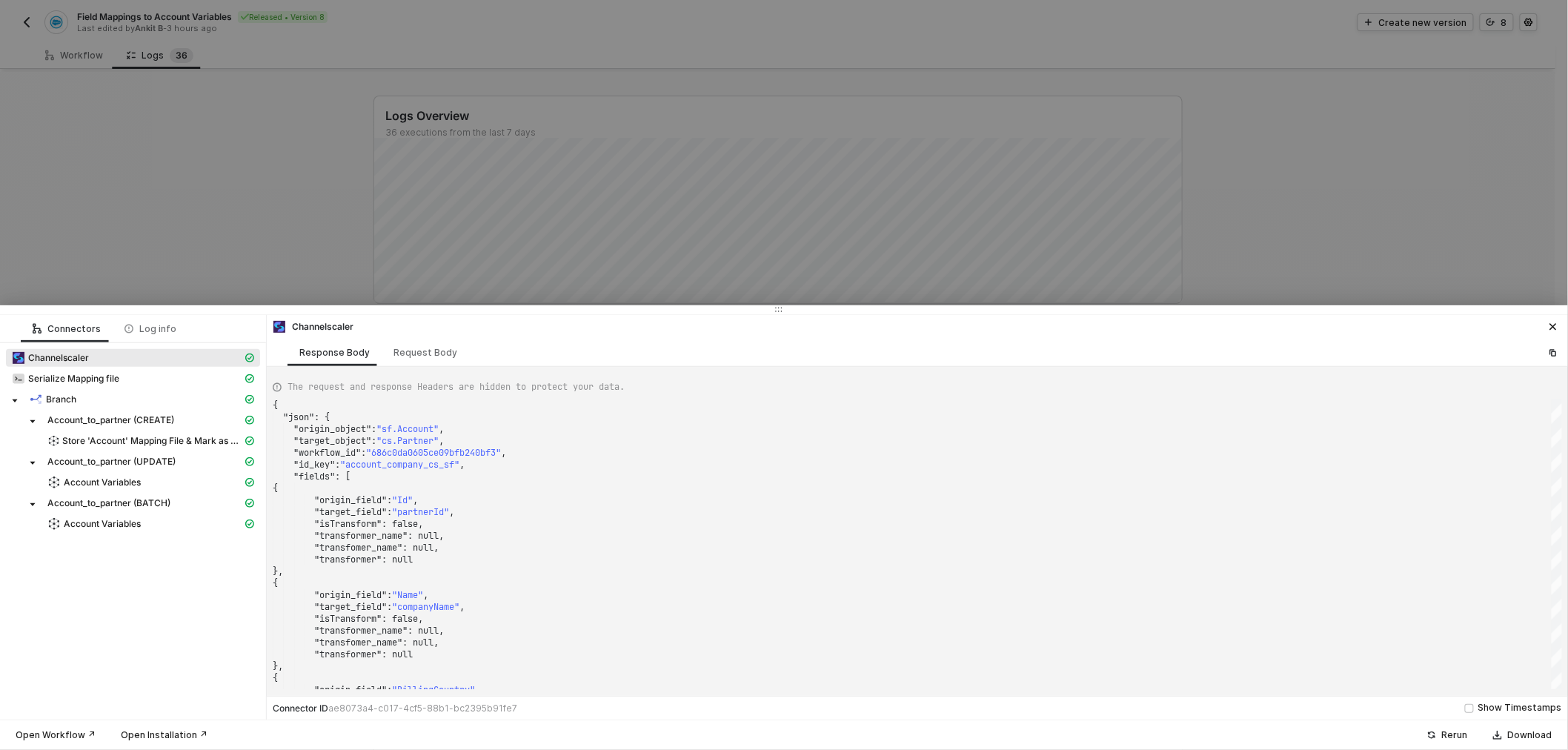
click at [644, 167] on div at bounding box center [784, 375] width 1568 height 750
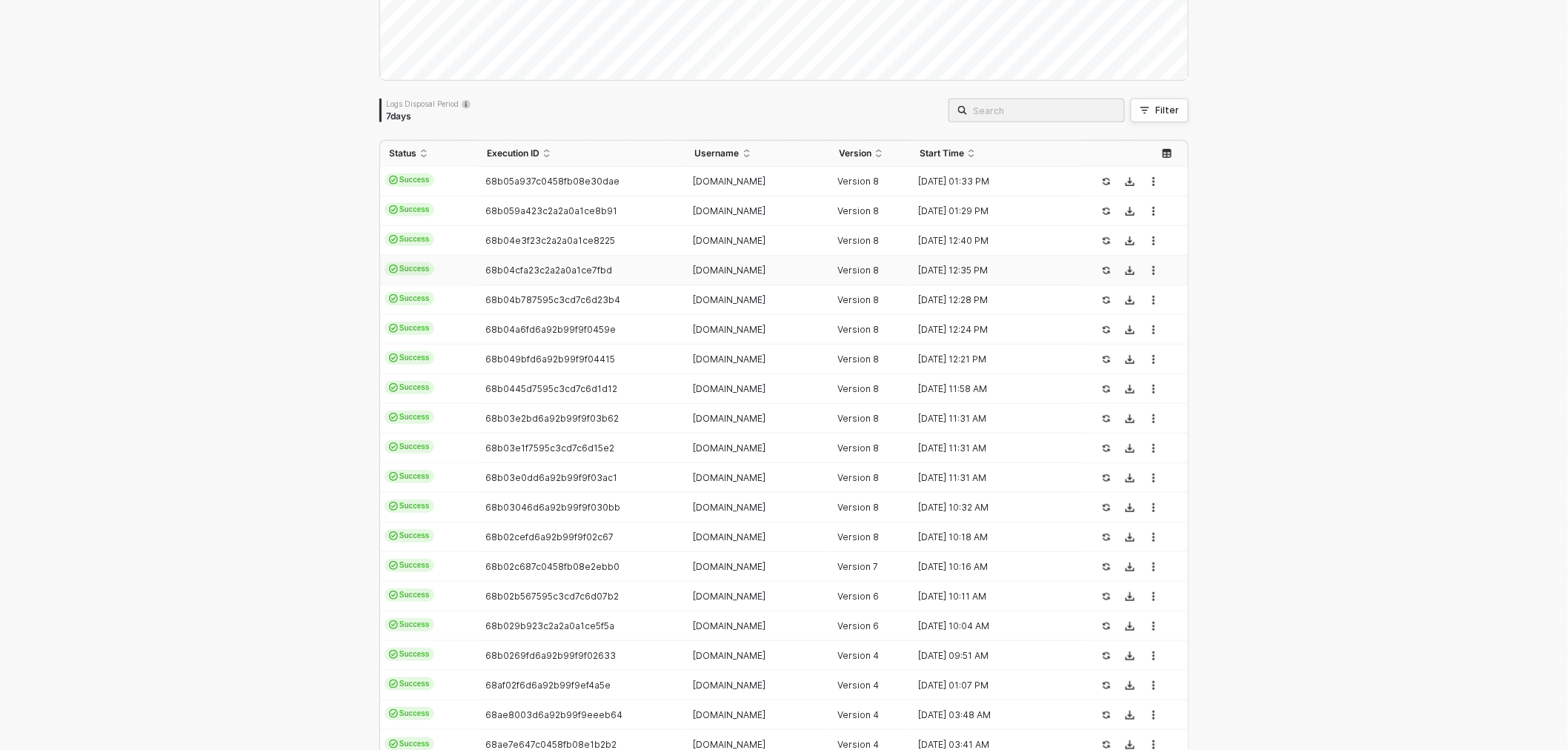
scroll to position [134, 0]
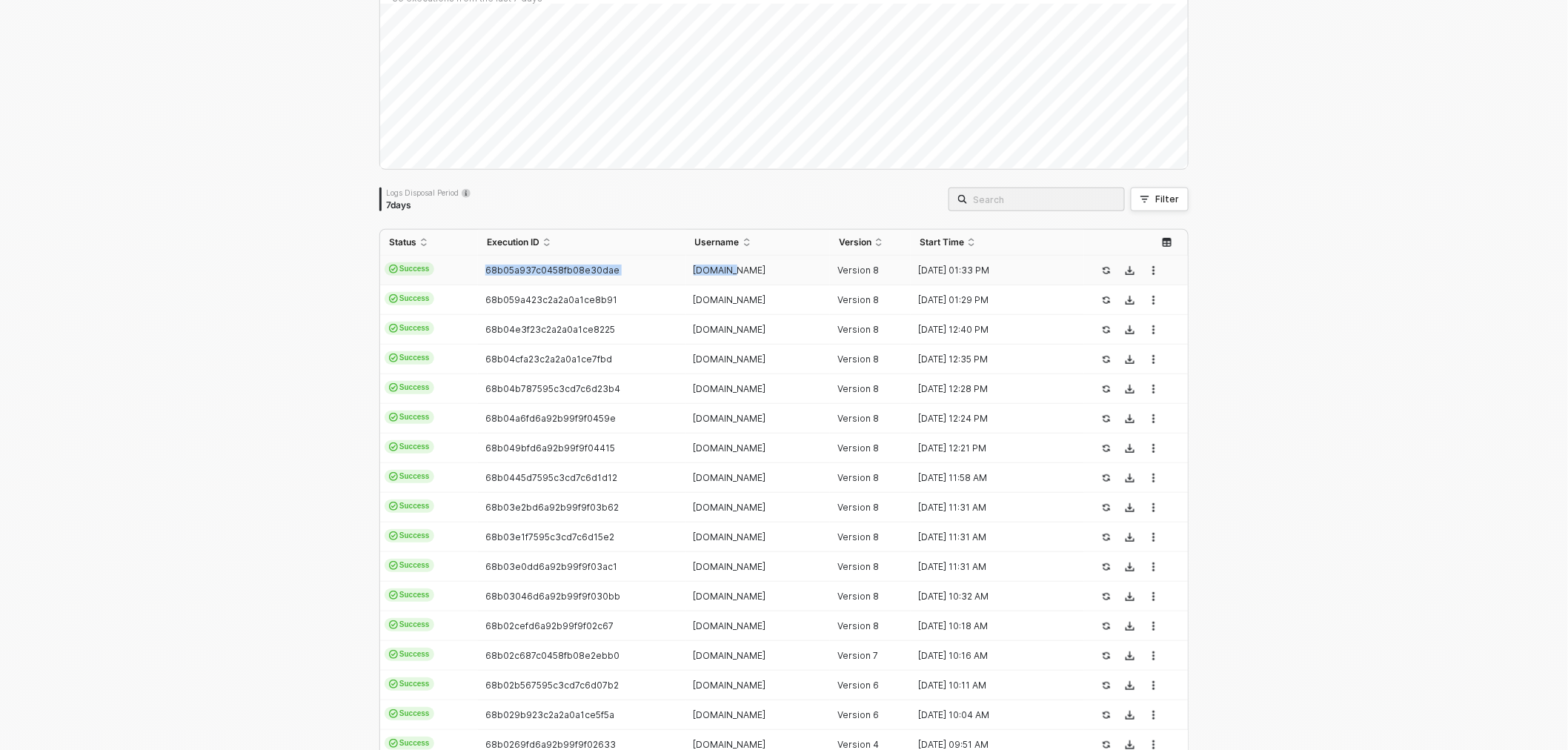
drag, startPoint x: 469, startPoint y: 276, endPoint x: 743, endPoint y: 279, distance: 274.0
click at [743, 279] on tr "Success 68b05a937c0458fb08e30dae sads.com Version 8 28 Aug 2025 01:33 PM" at bounding box center [784, 270] width 808 height 30
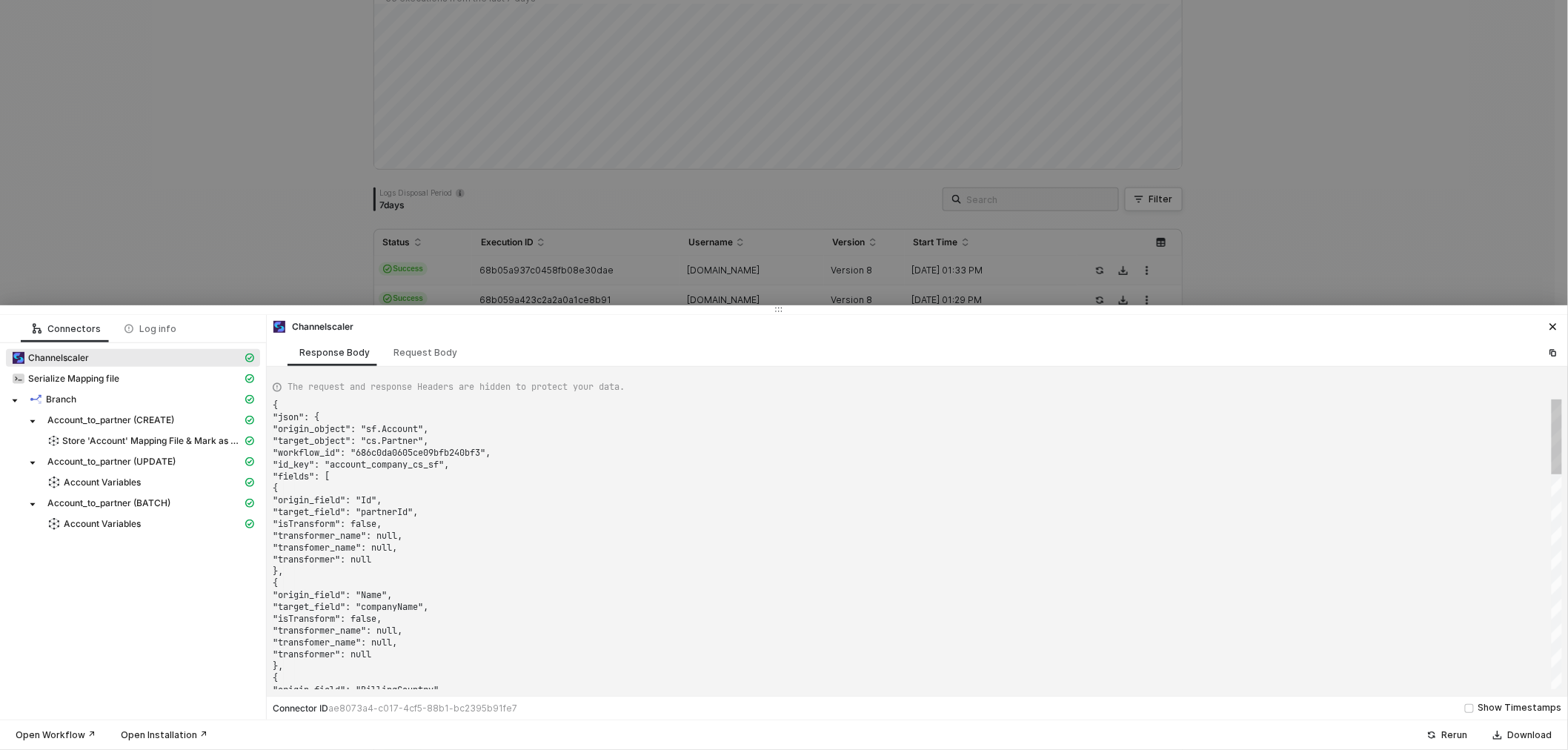
click at [682, 270] on div at bounding box center [784, 375] width 1568 height 750
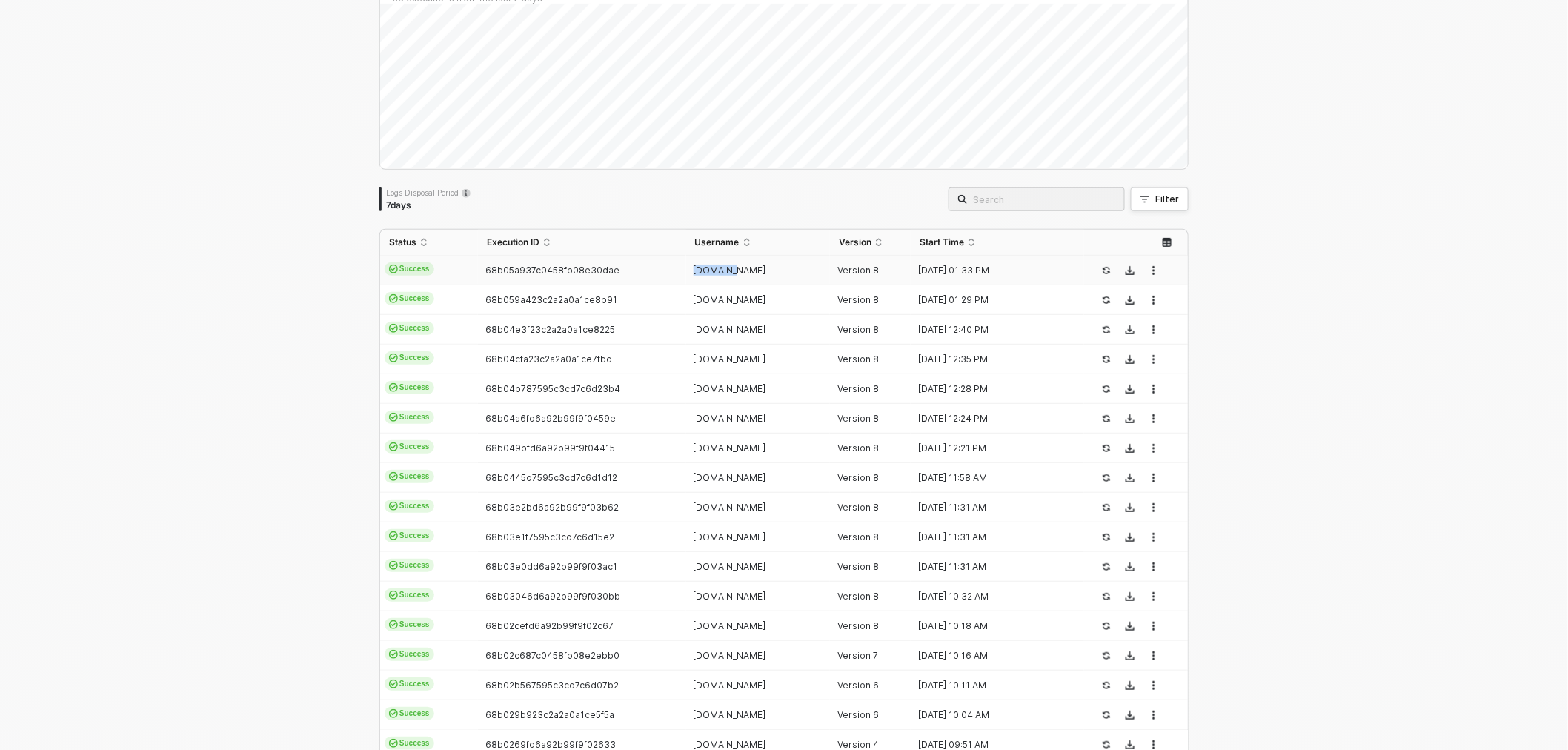
drag, startPoint x: 683, startPoint y: 269, endPoint x: 733, endPoint y: 272, distance: 50.1
click at [733, 272] on div "sads.com" at bounding box center [753, 270] width 133 height 12
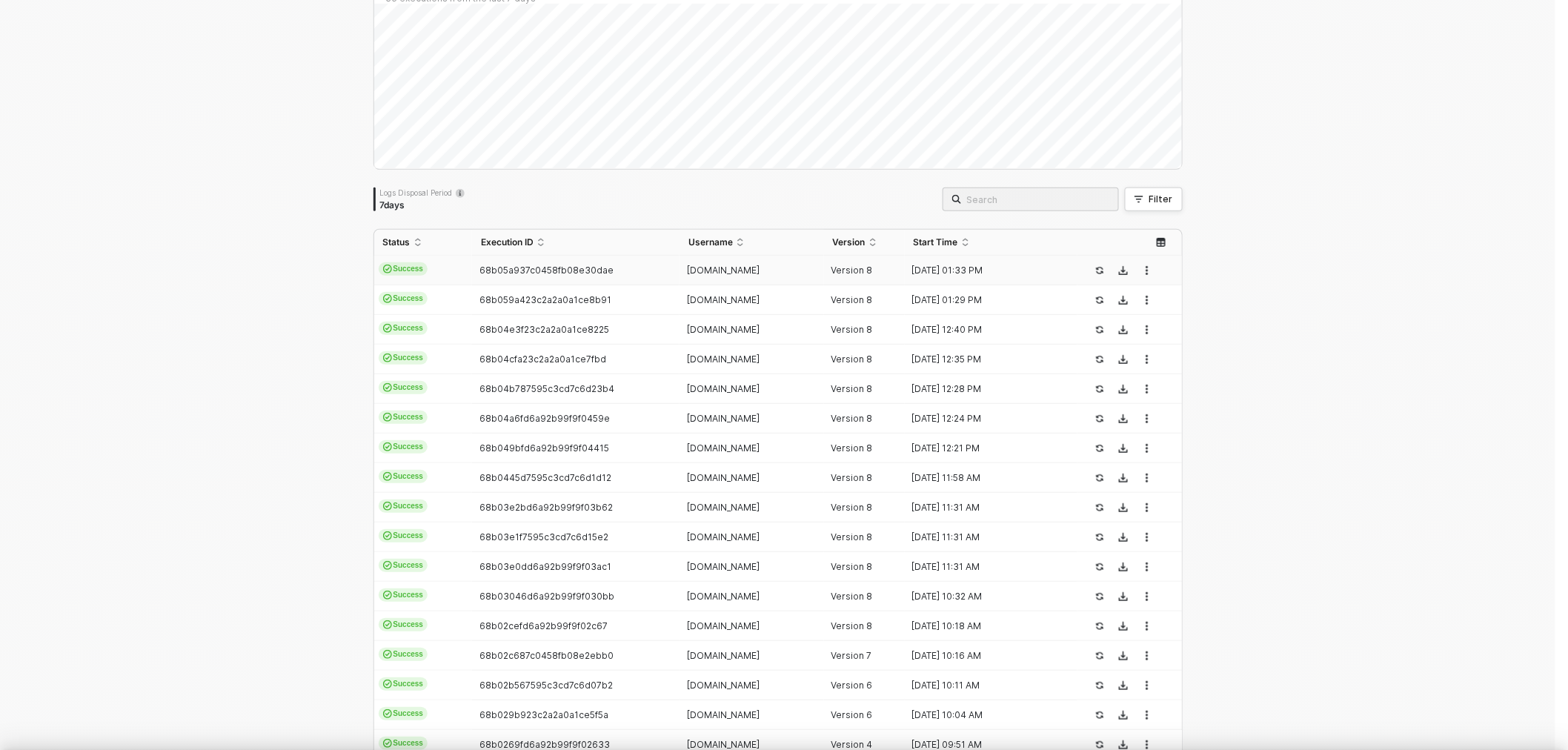
type textarea "{ "json": { "origin_object": "sf.Account", "target_object": "cs.Partner", "work…"
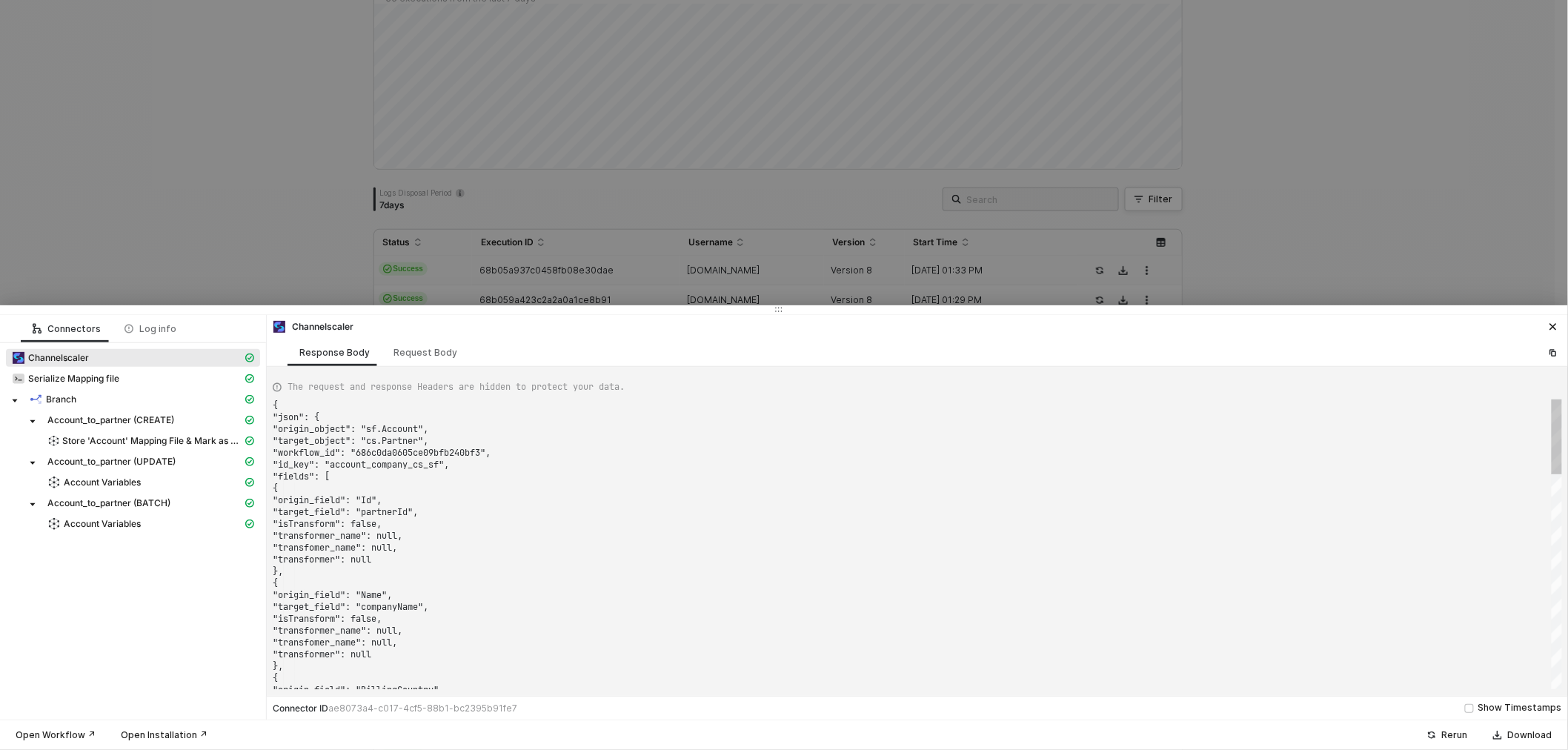
scroll to position [51, 0]
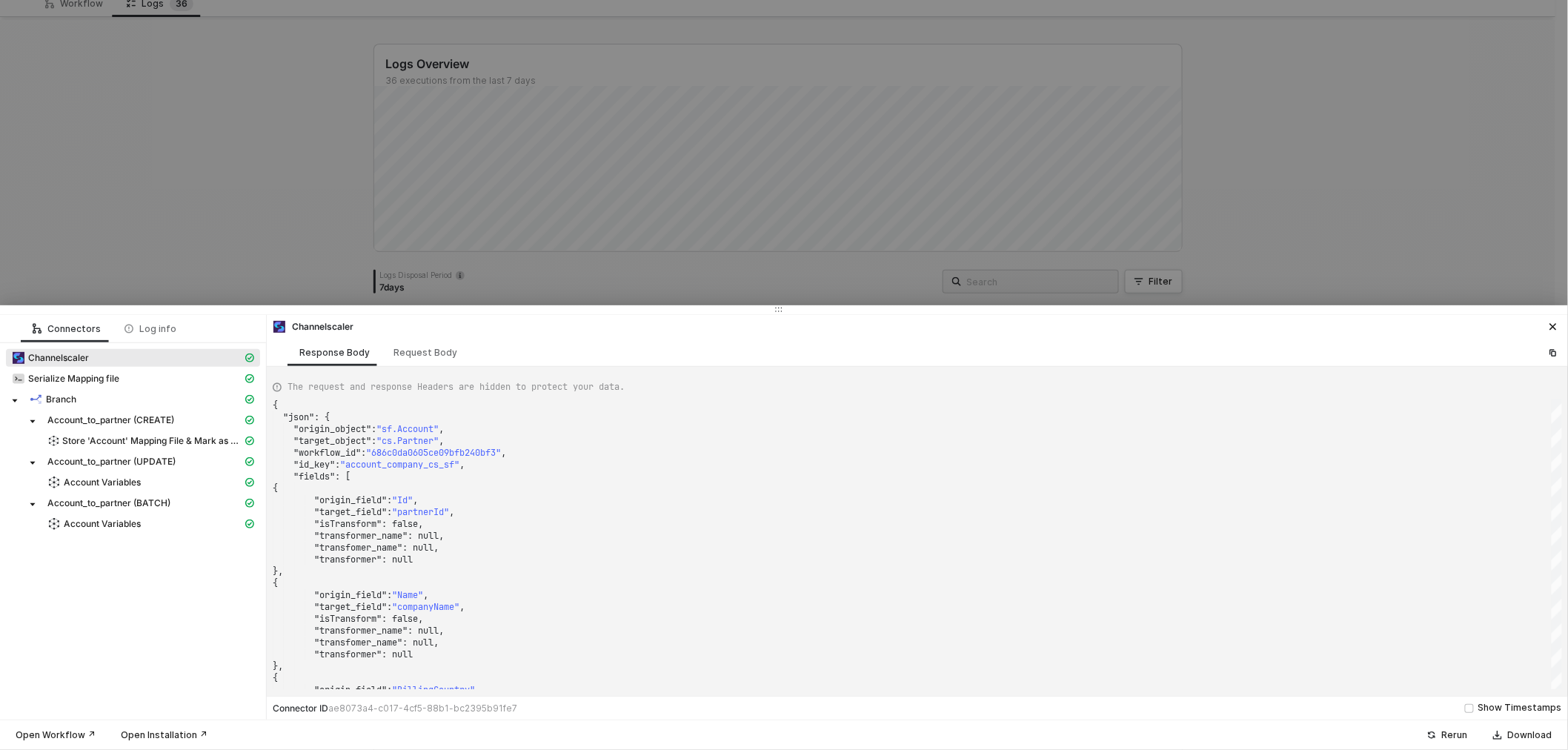
click at [610, 264] on div at bounding box center [784, 375] width 1568 height 750
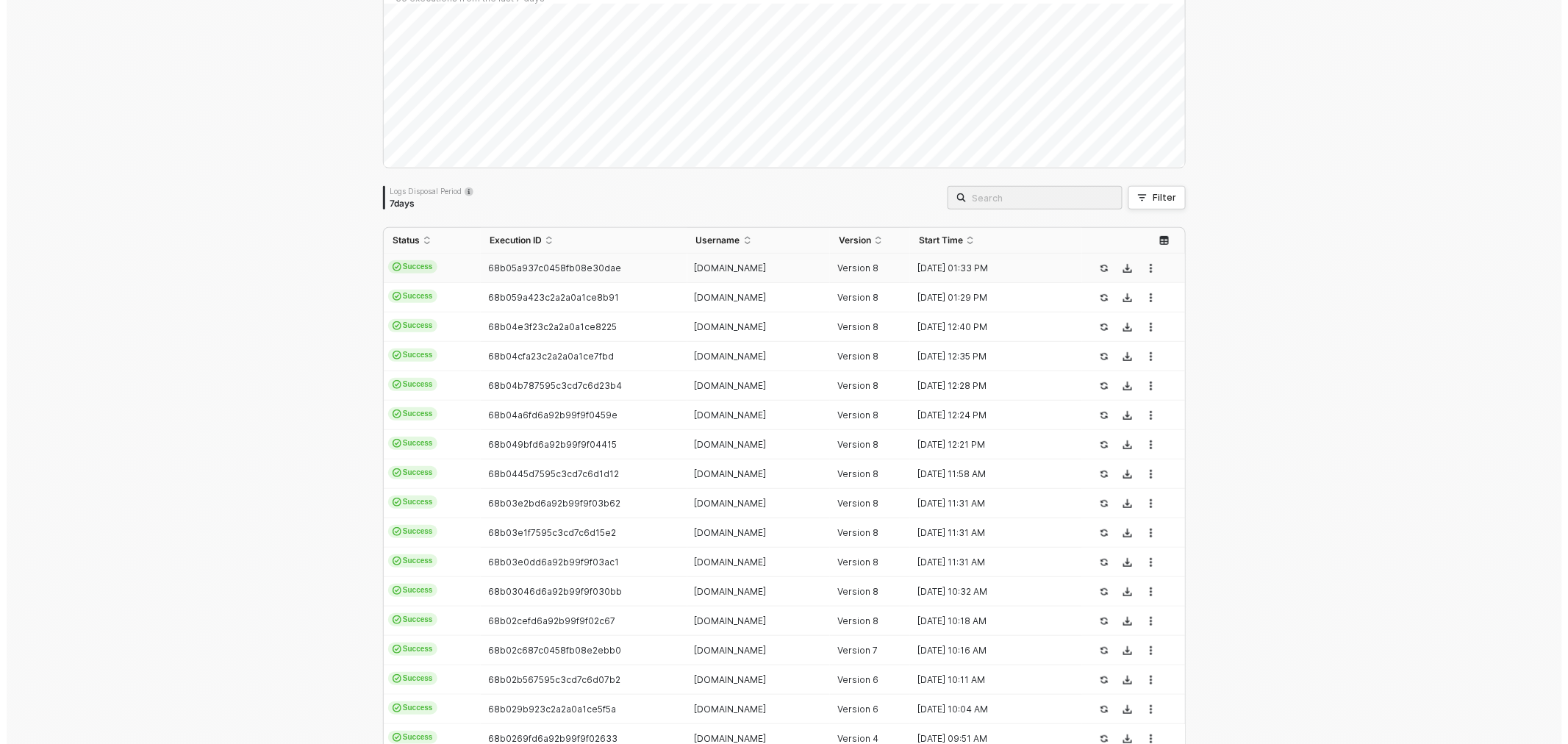
scroll to position [0, 0]
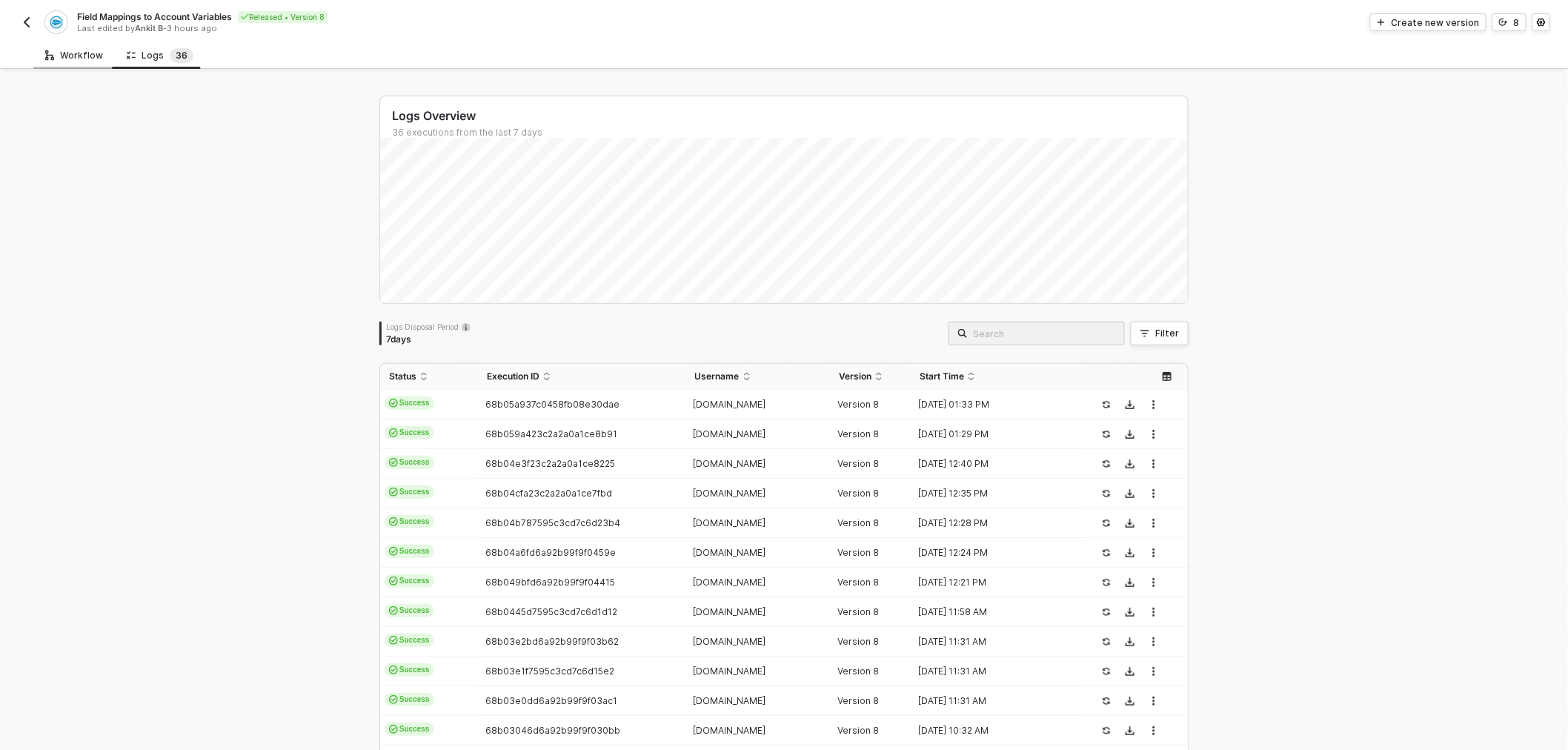
click at [63, 57] on div "Workflow" at bounding box center [74, 56] width 58 height 12
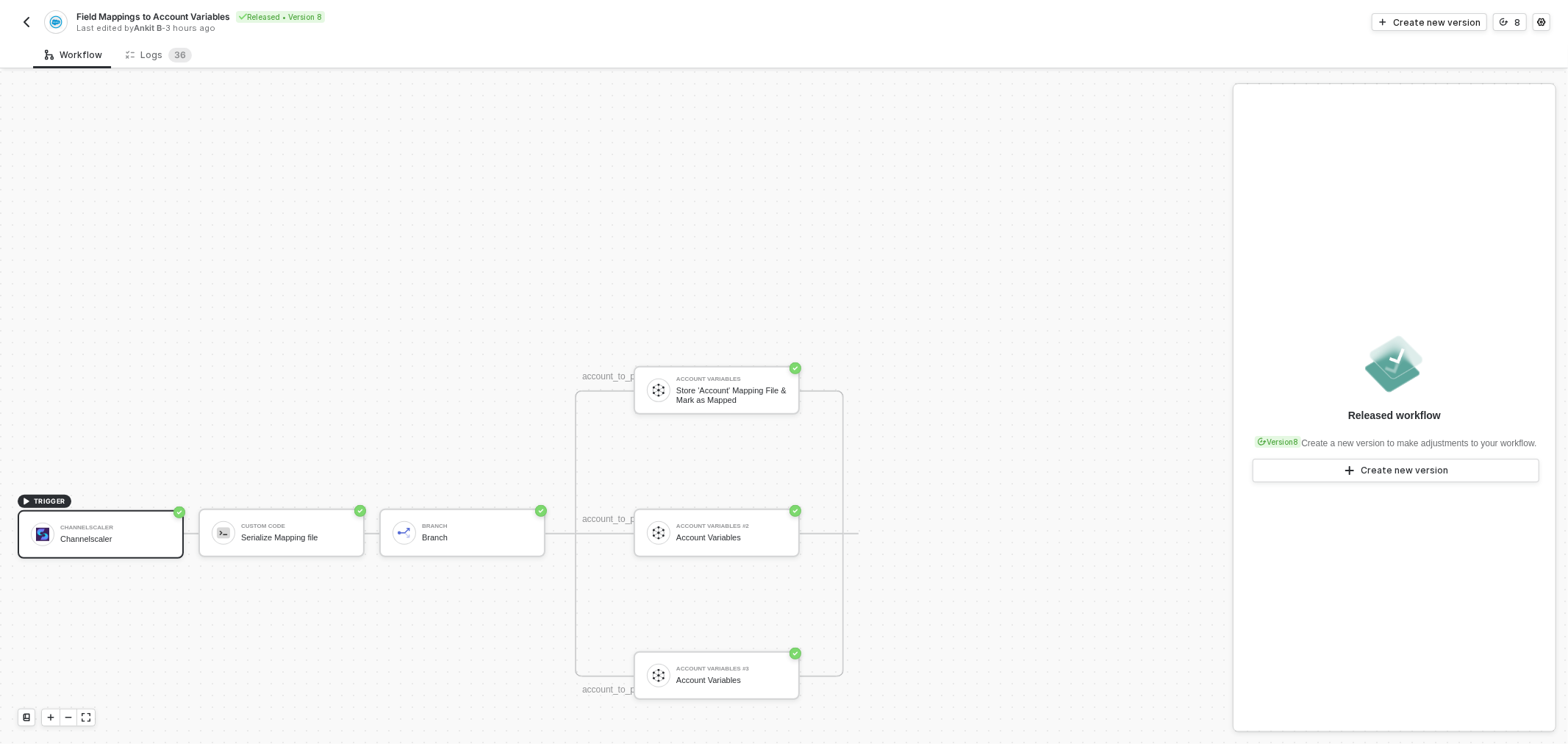
click at [19, 22] on button "button" at bounding box center [26, 22] width 17 height 17
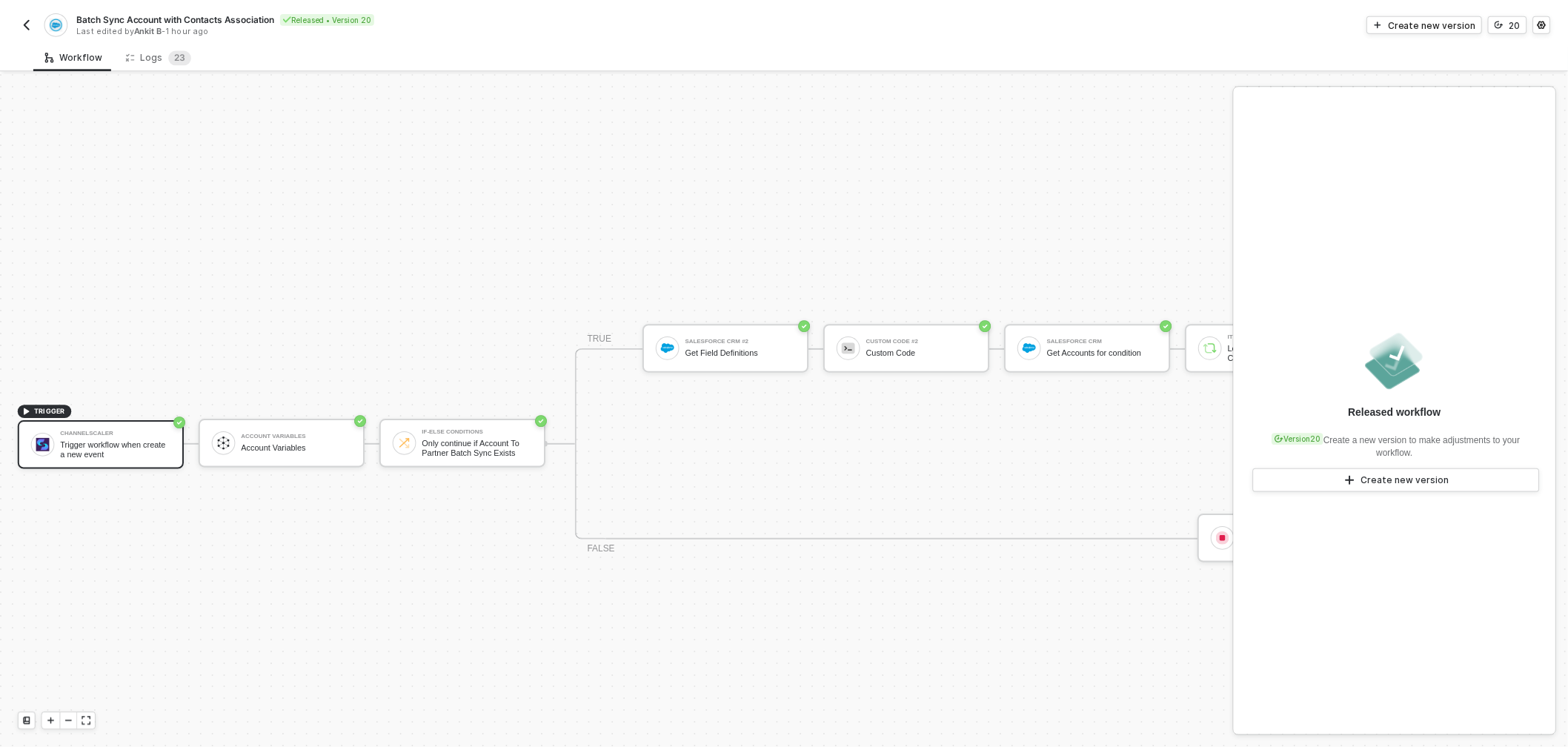
scroll to position [455, 0]
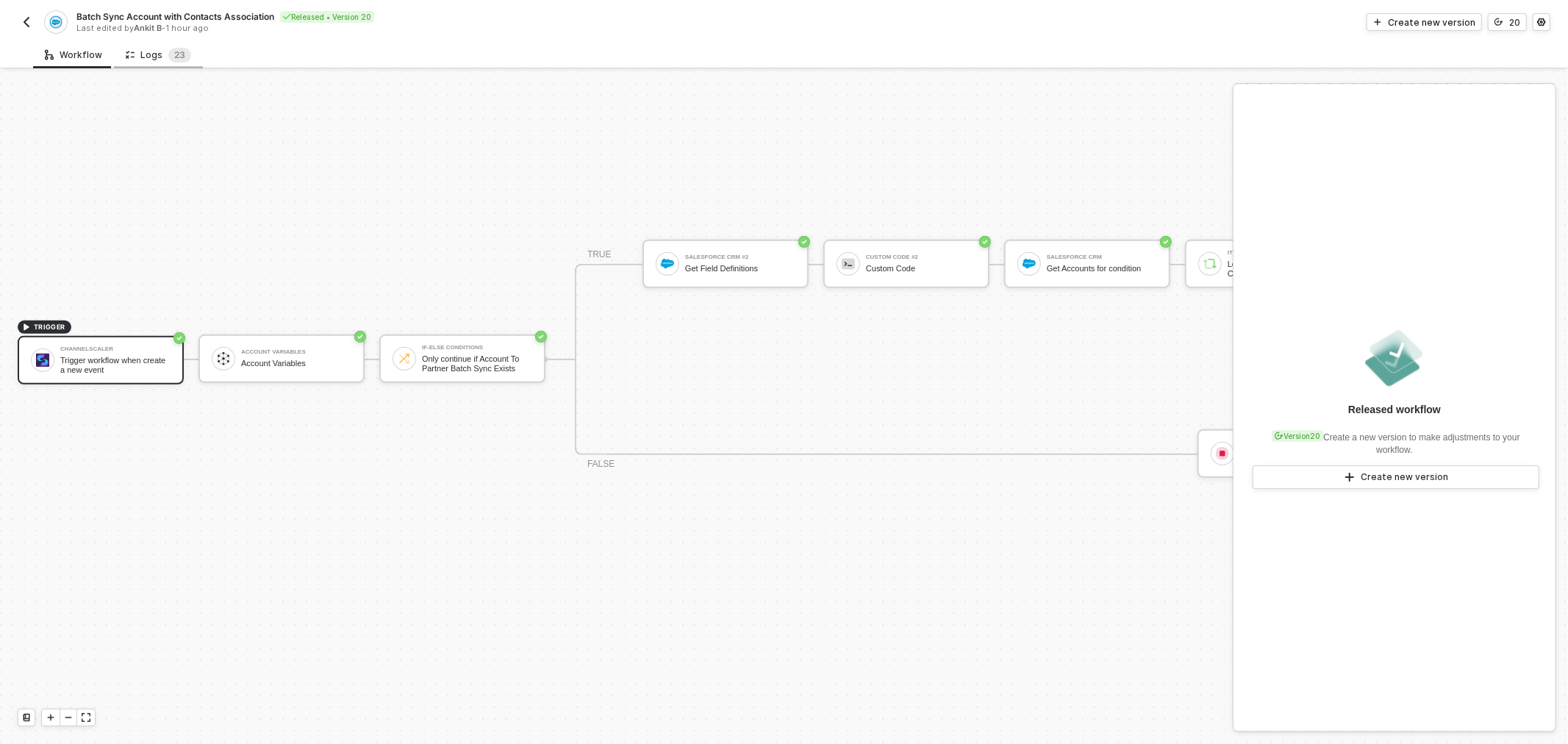
click at [149, 55] on div "Logs 2 3" at bounding box center [158, 55] width 66 height 15
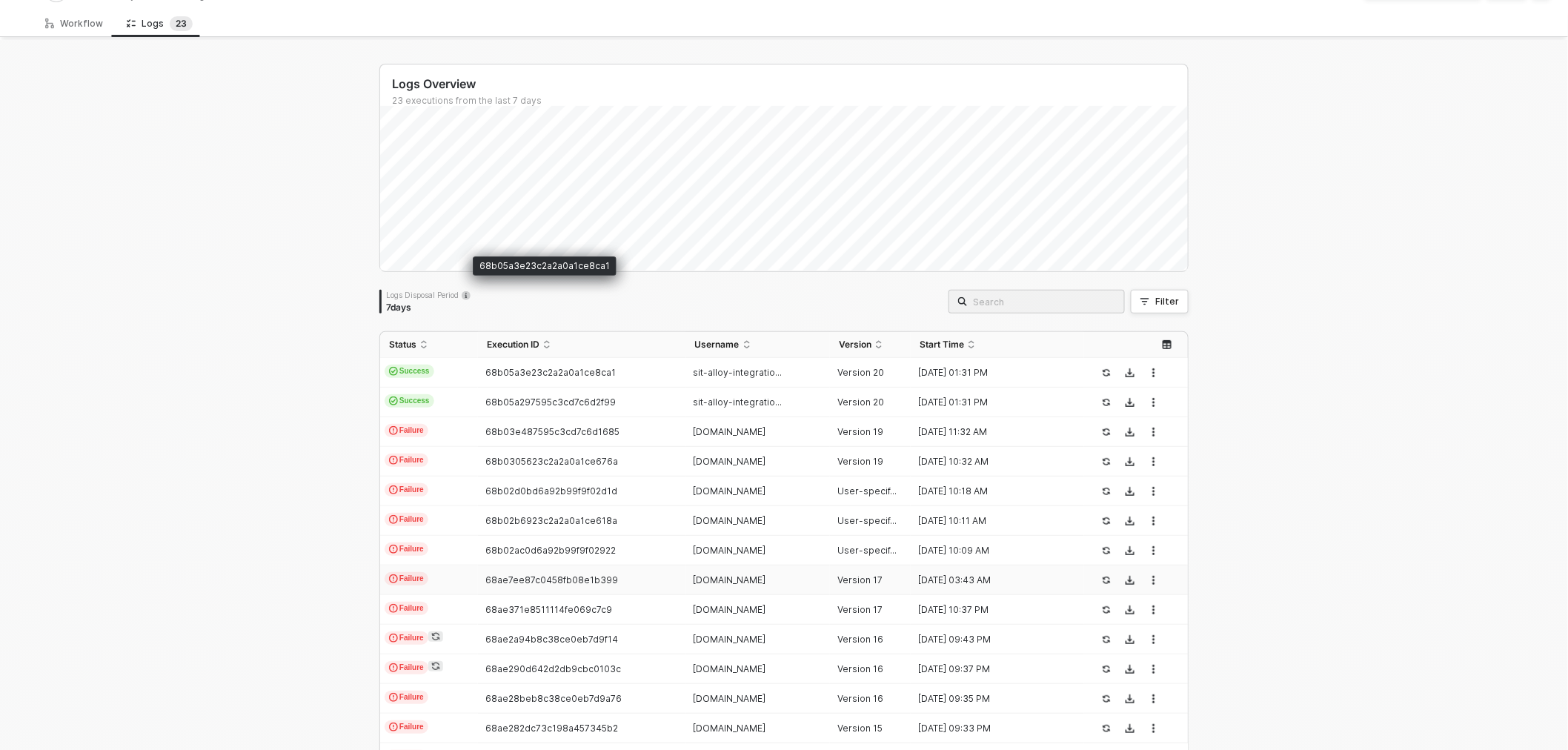
scroll to position [165, 0]
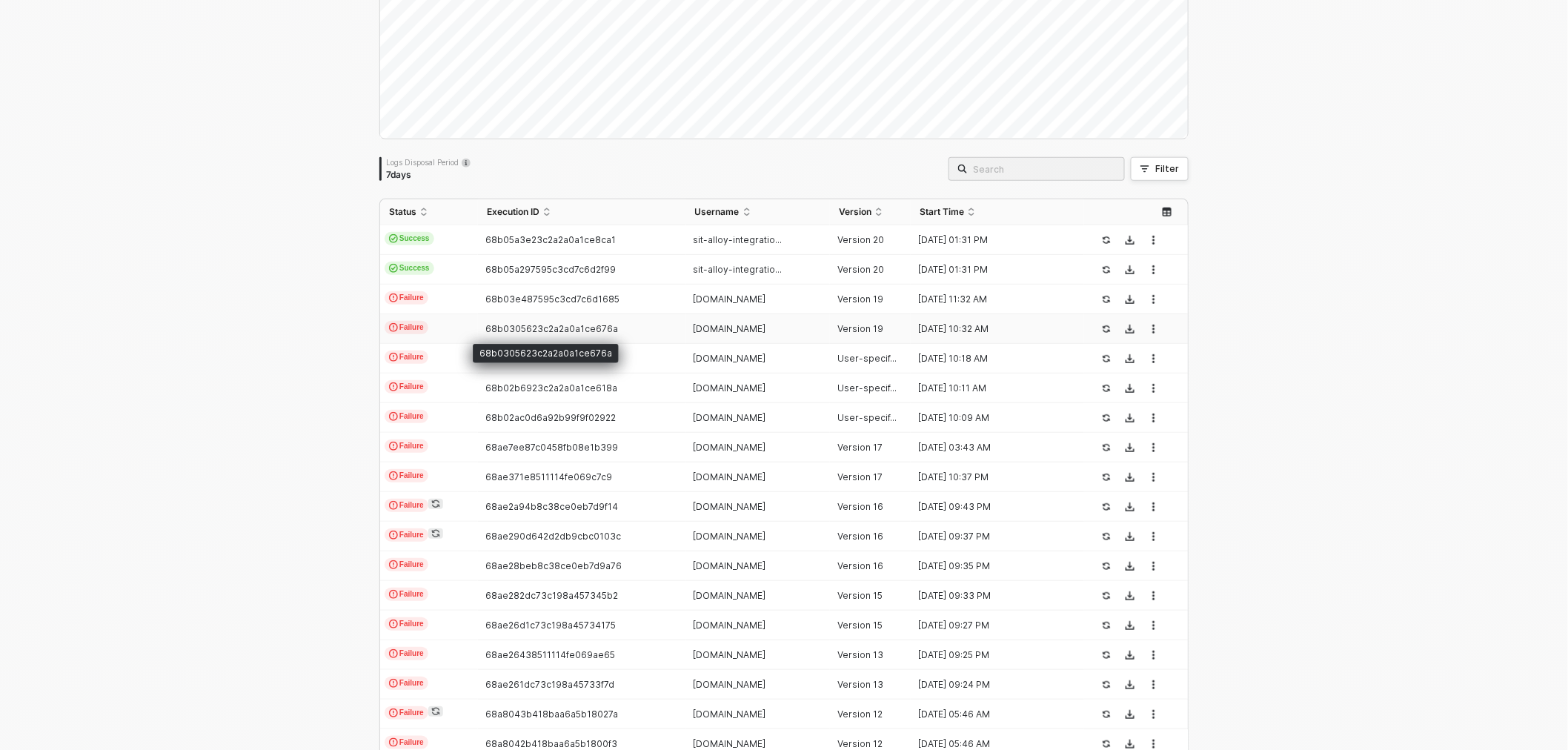
click at [549, 329] on span "68b0305623c2a2a0a1ce676a" at bounding box center [552, 329] width 133 height 11
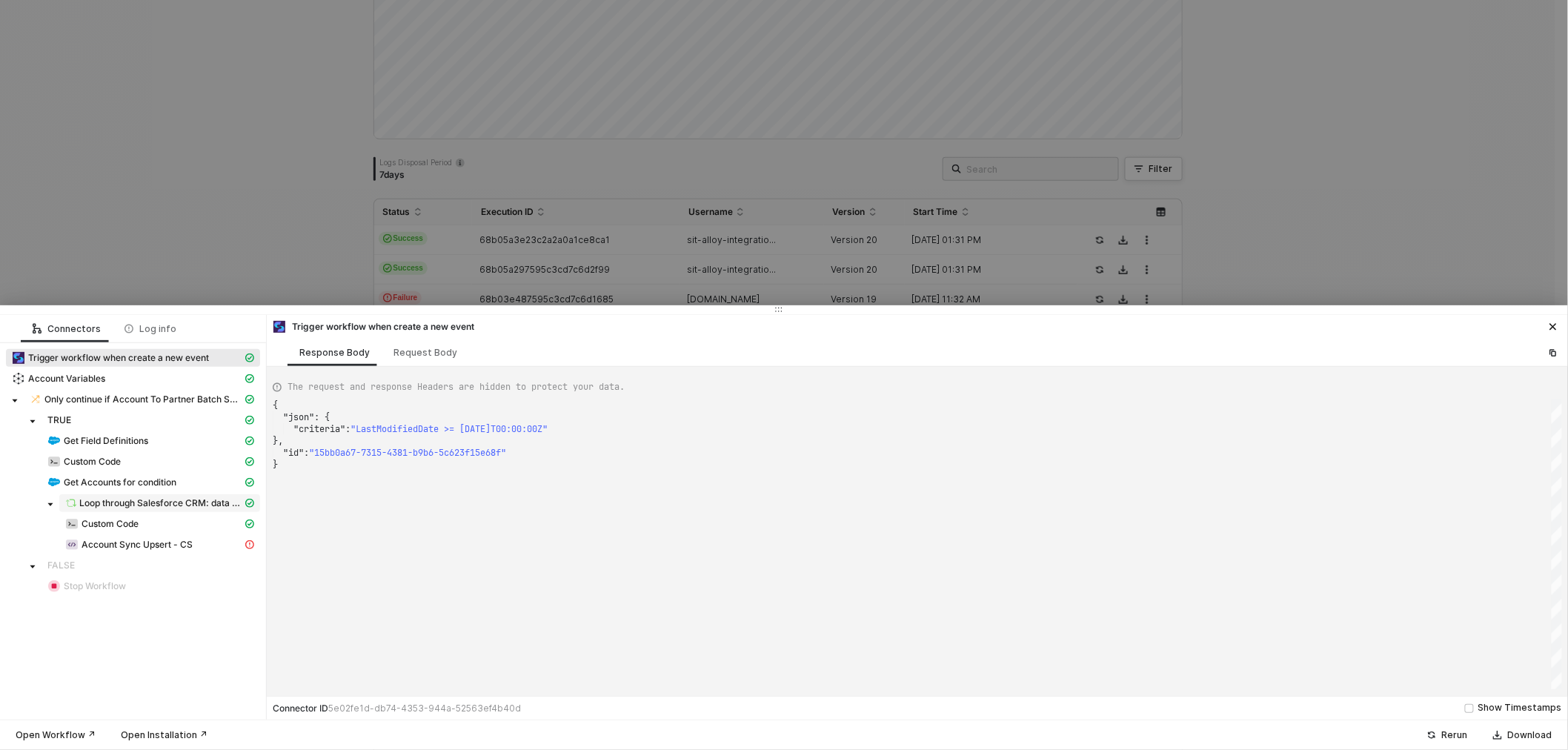
click at [104, 506] on span "Loop through Salesforce CRM: data - Records" at bounding box center [160, 503] width 163 height 12
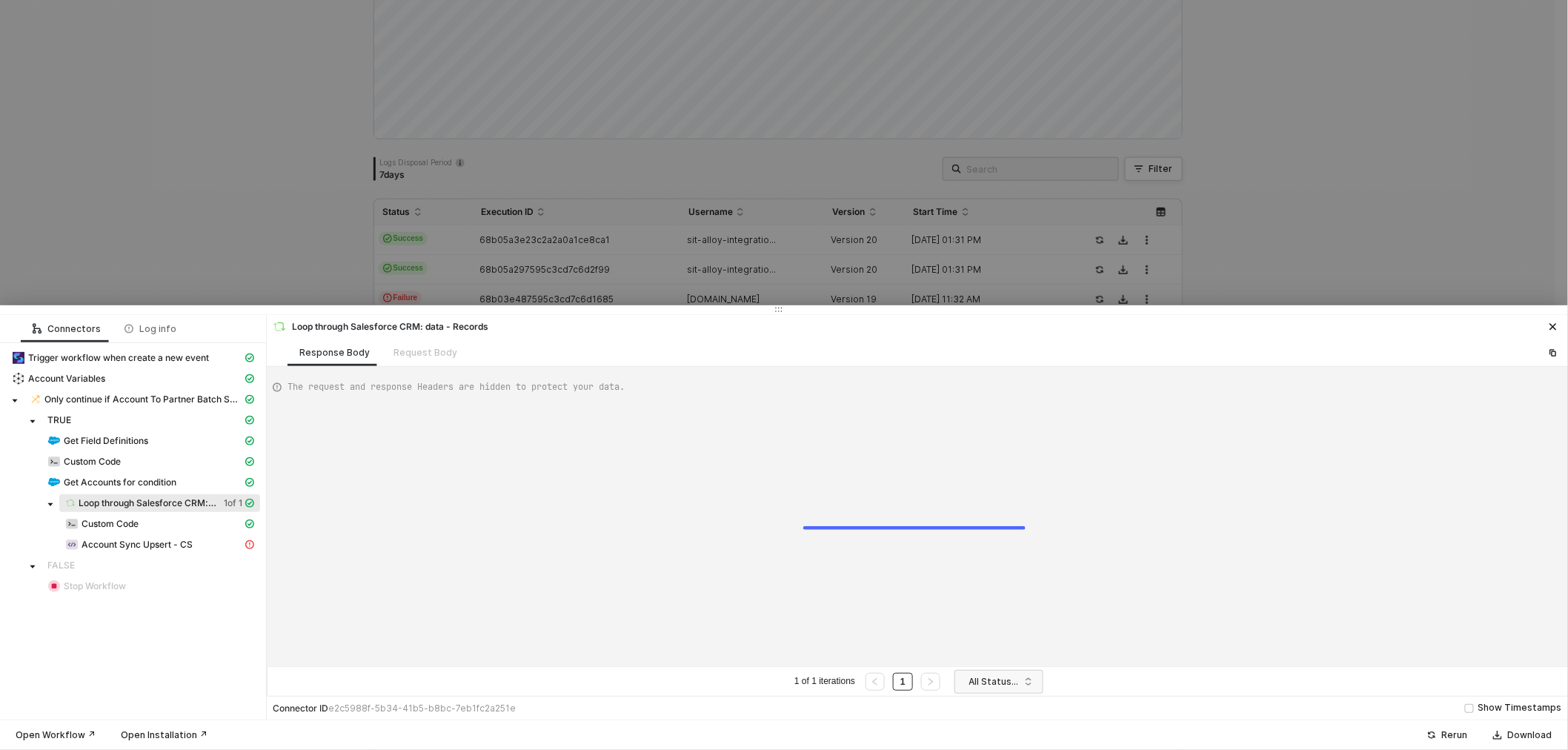
type textarea "{ "data": [ [ [ { "json": { "data": { "totalSize": 8, "done": true, "records": ["
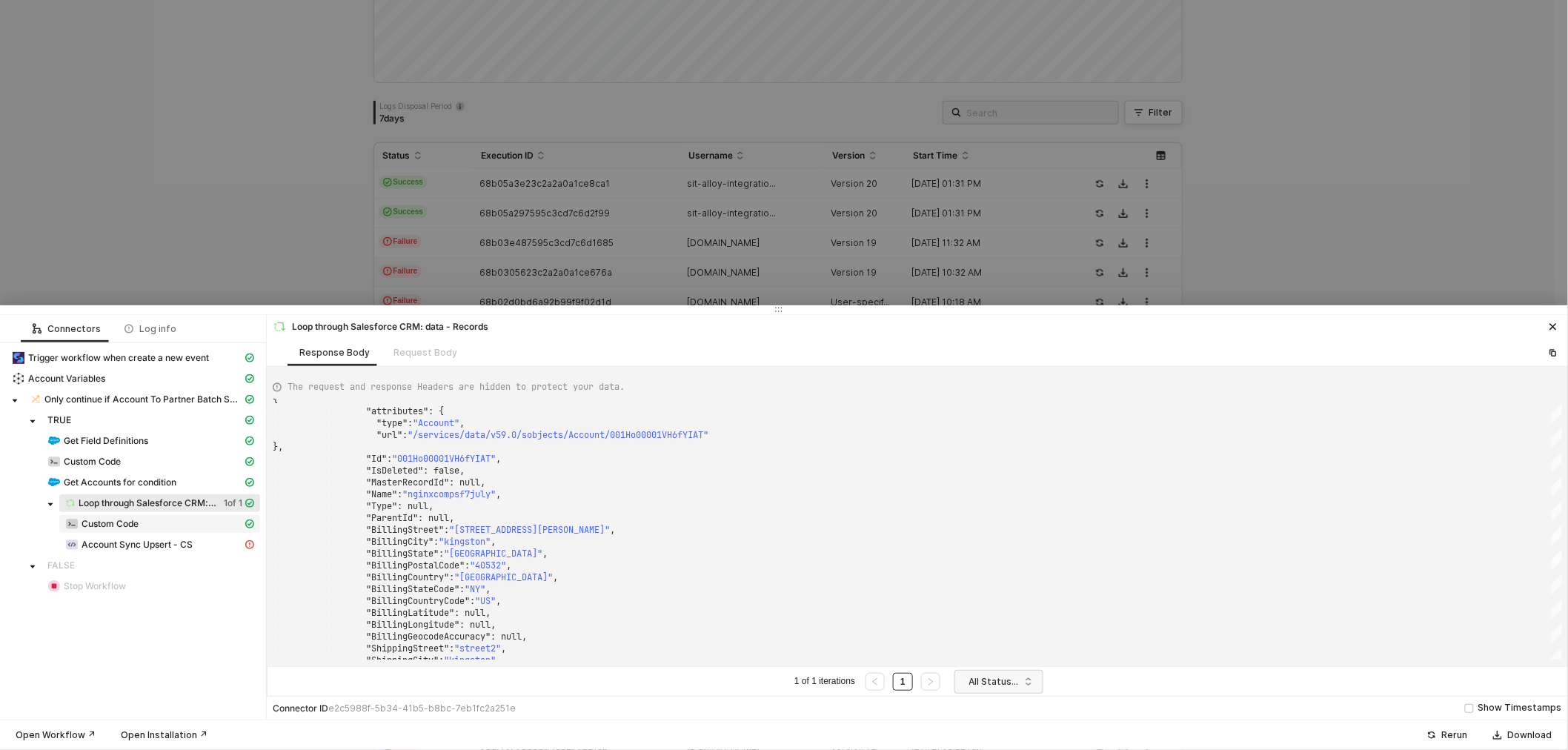
scroll to position [247, 0]
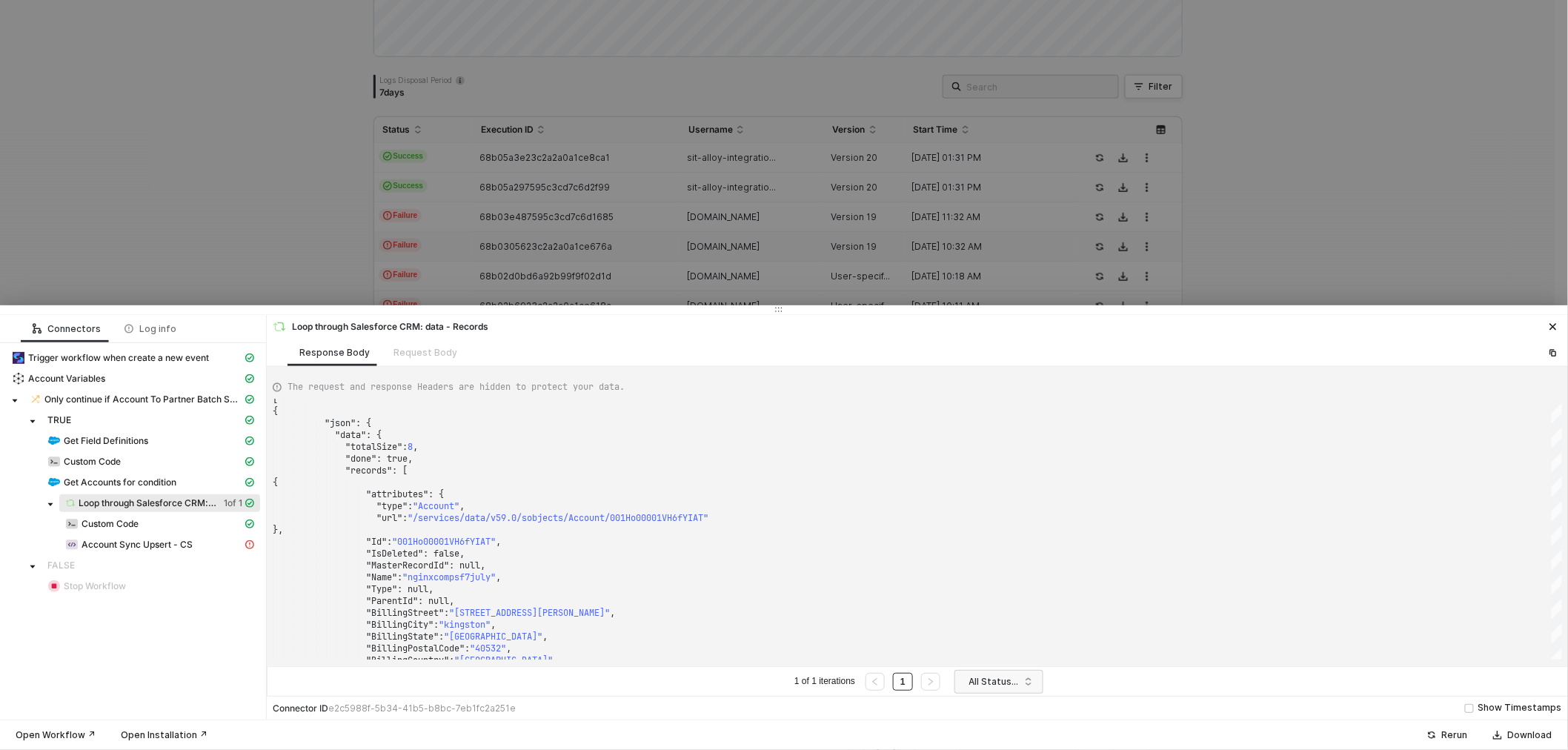
click at [274, 160] on div at bounding box center [784, 375] width 1568 height 750
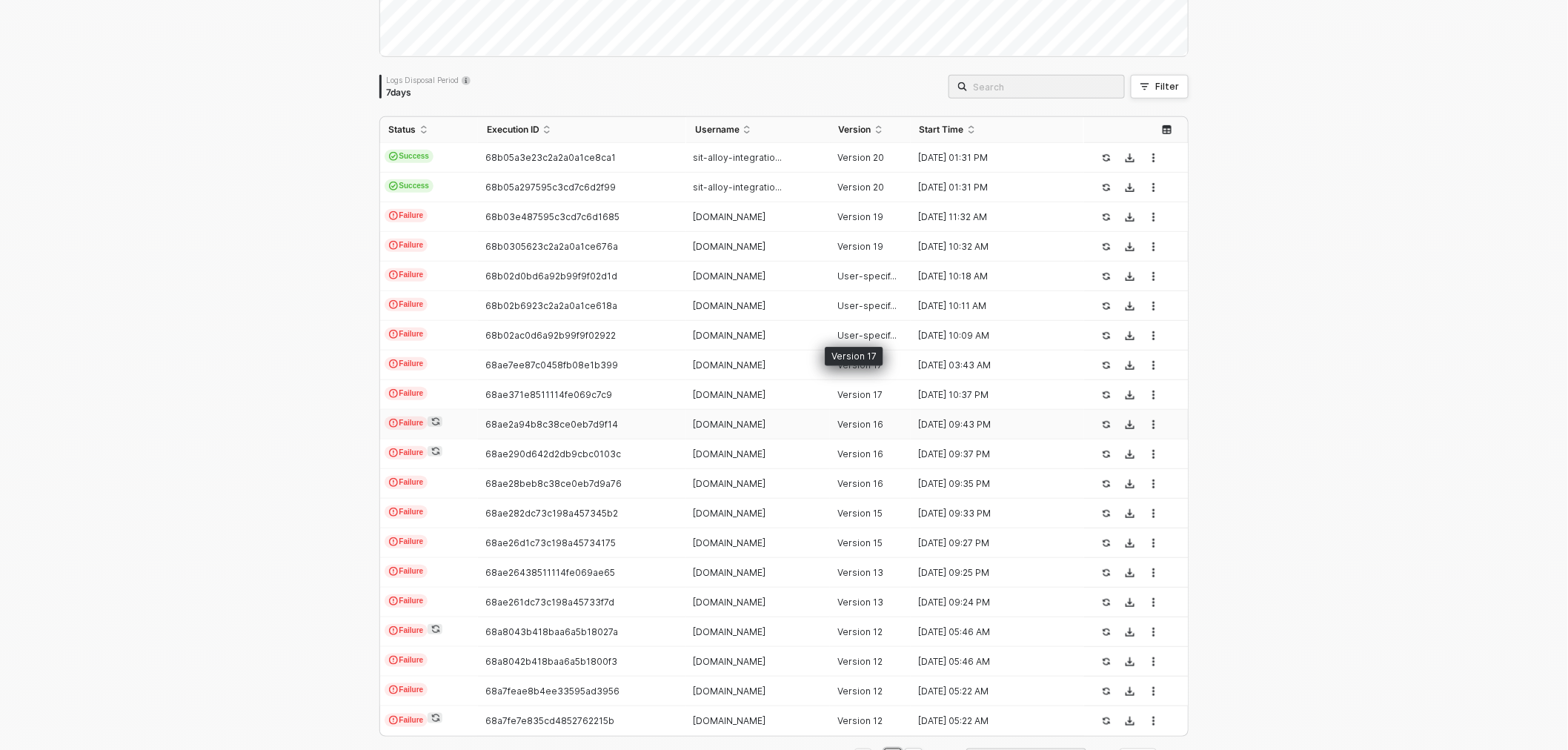
scroll to position [299, 0]
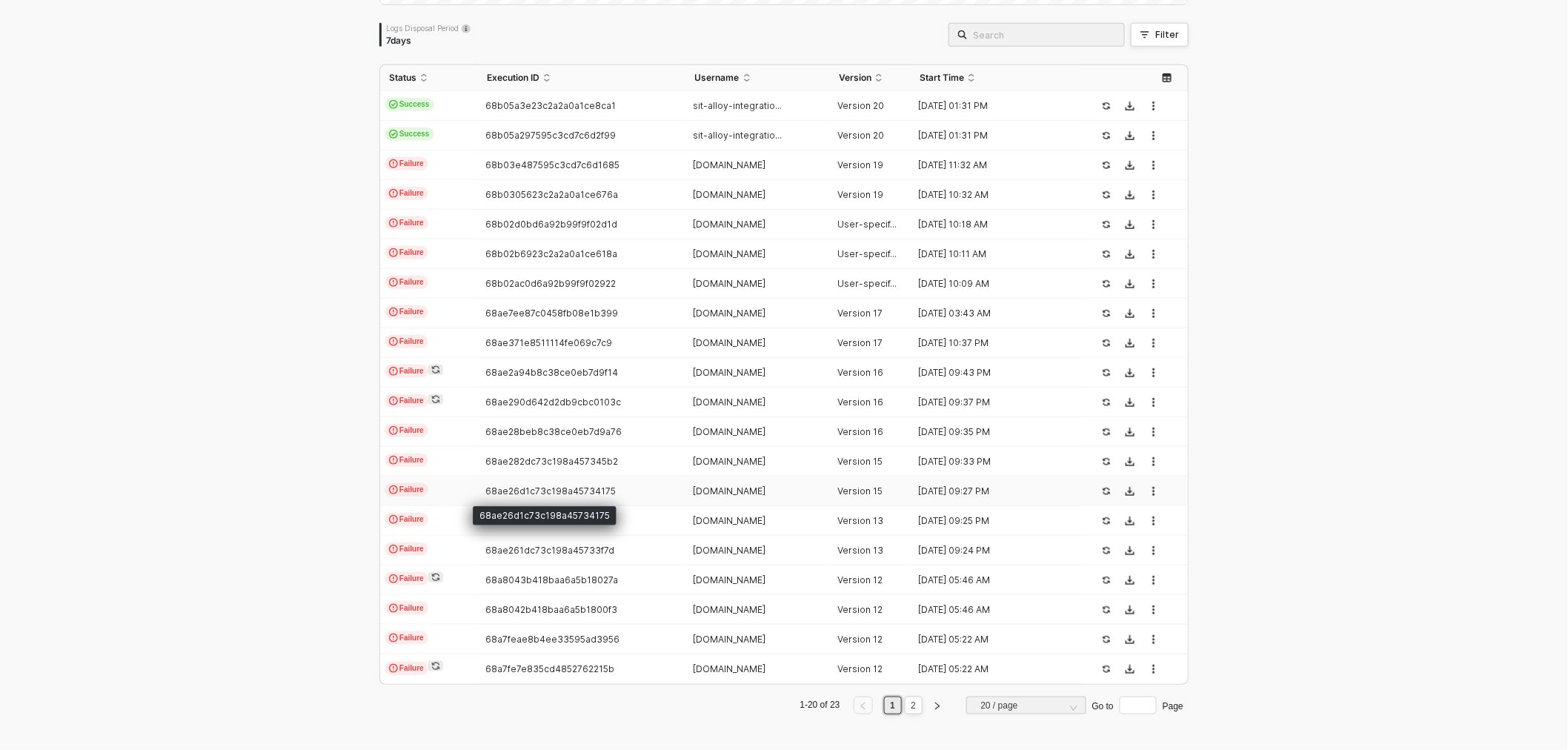
click at [486, 486] on span "68ae26d1c73c198a45734175" at bounding box center [551, 491] width 131 height 11
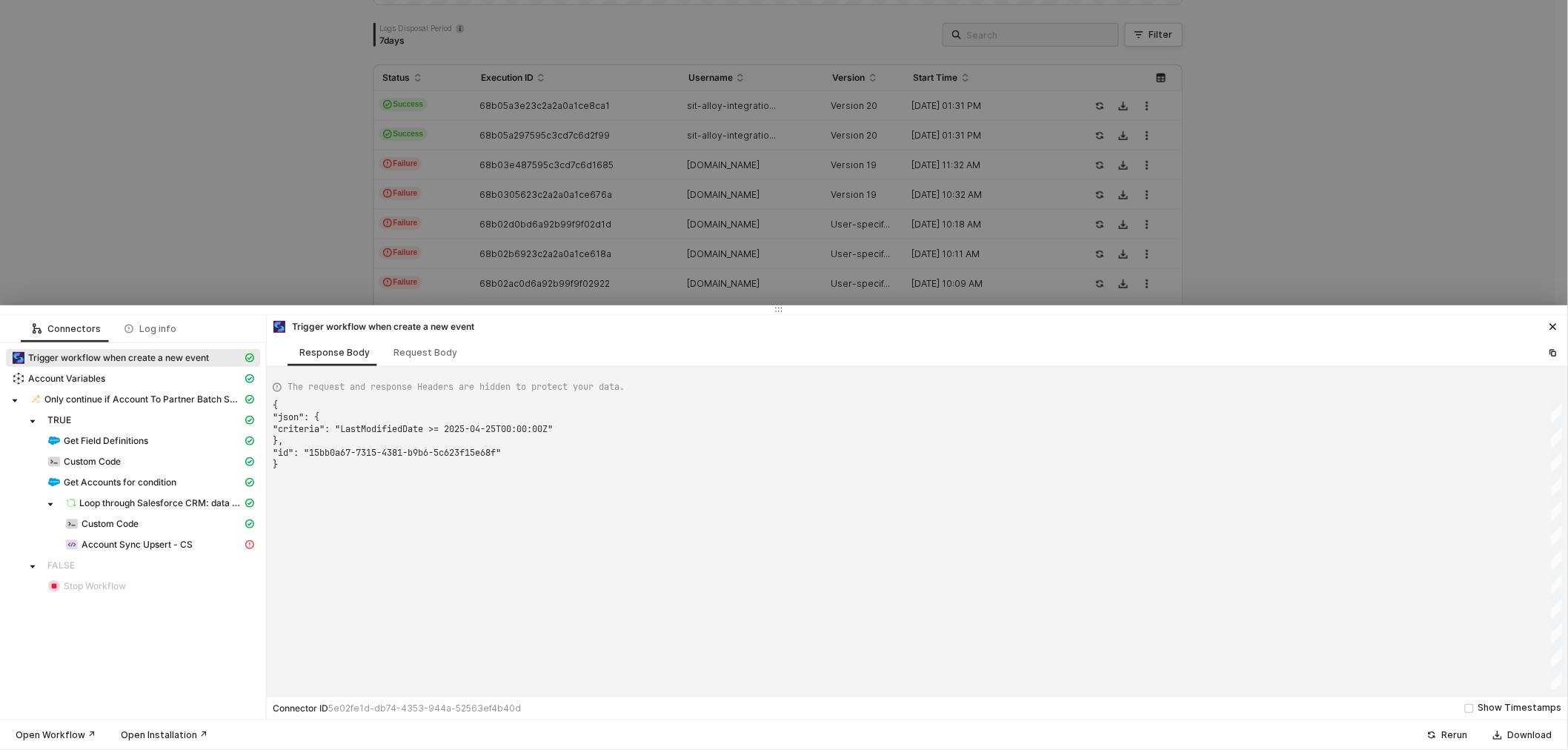
type textarea "{ "json": { "criteria": "LastModifiedDate >= 2025-04-25T00:00:00Z" }, "id": "aa…"
click at [152, 504] on span "Loop through Salesforce CRM: data - Records" at bounding box center [160, 503] width 163 height 12
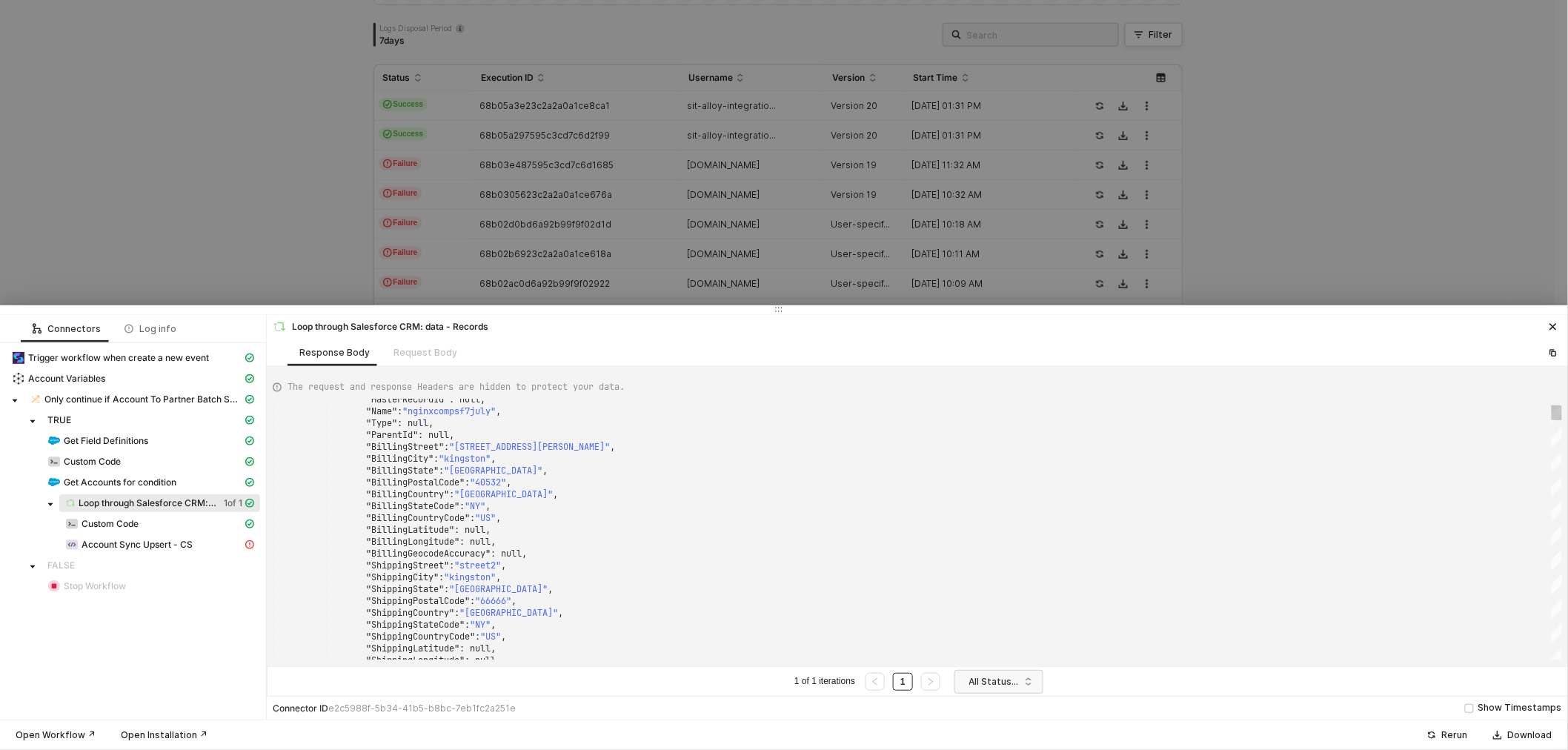
type textarea "{ "attributes": { "type": "Account", "url": "/services/data/v59.0/sobjects/Acco…"
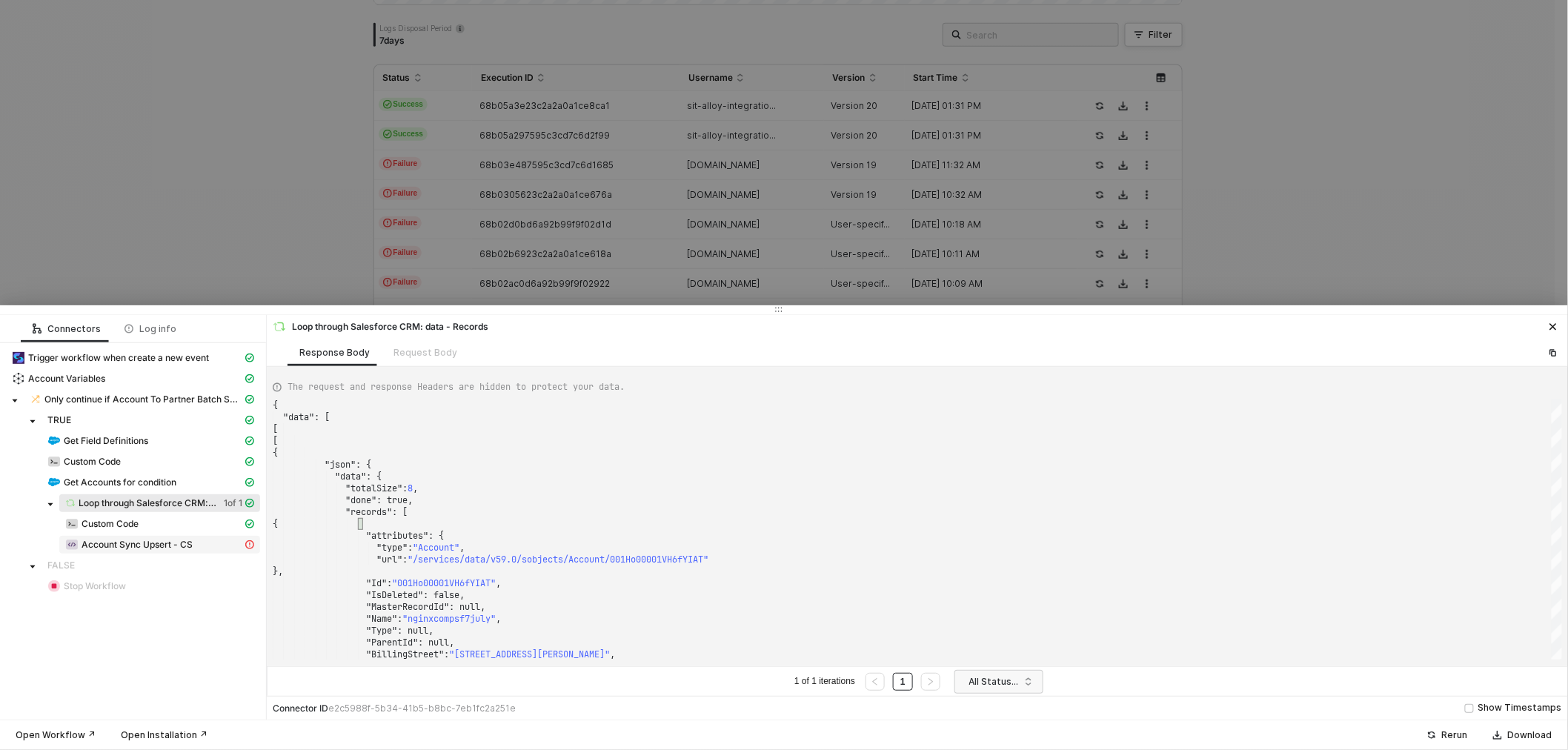
click at [116, 542] on span "Account Sync Upsert - CS" at bounding box center [136, 545] width 111 height 12
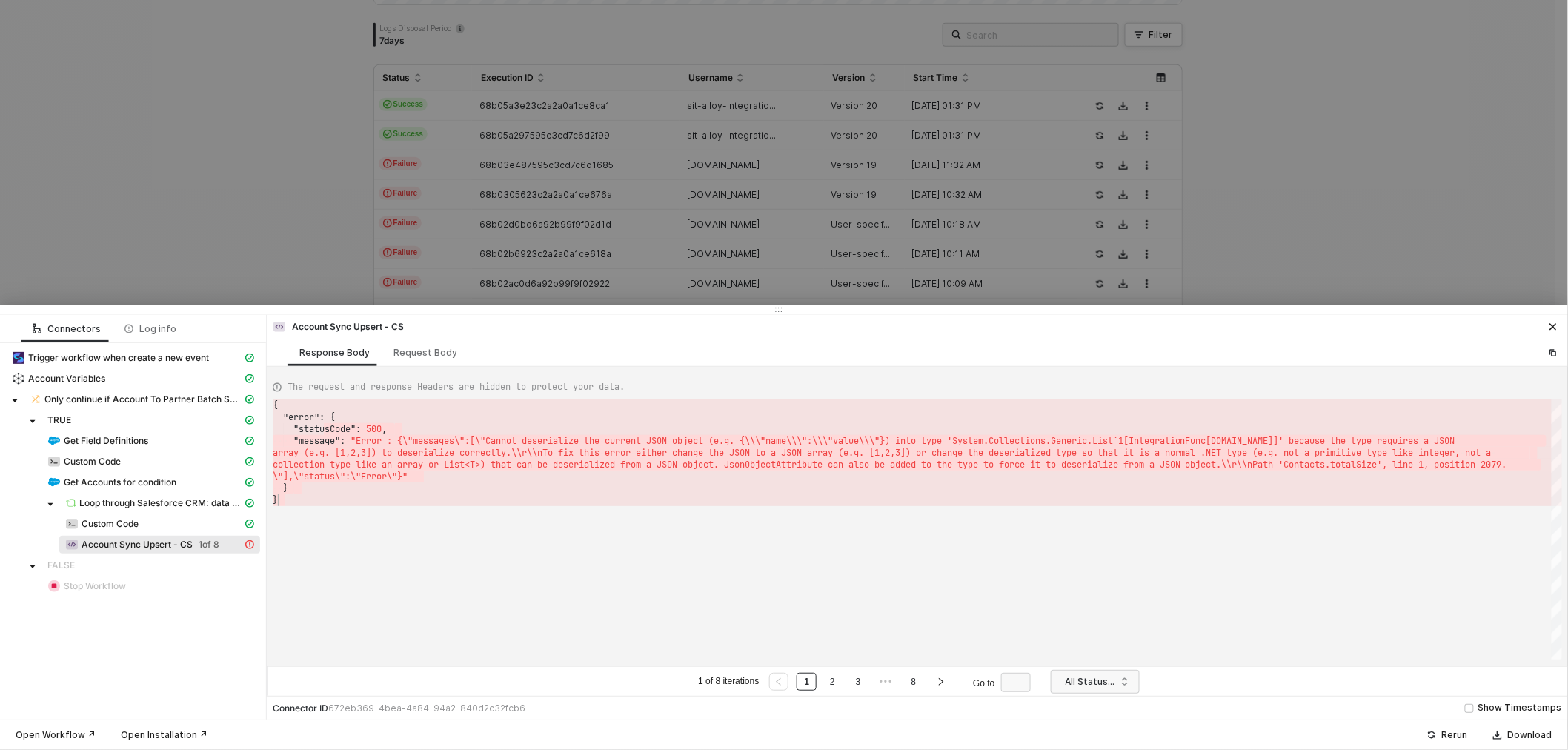
scroll to position [0, 2462]
type textarea "(e.g. [1,2,3]) to deserialize correctly.\\r\\nTo fix this error either change t…"
click at [425, 532] on div "{ "error" : { "statusCode" : · 500 , ···· "message" : · "Error · : · {\"message…" at bounding box center [917, 529] width 1290 height 260
click at [836, 689] on link "2" at bounding box center [833, 682] width 14 height 17
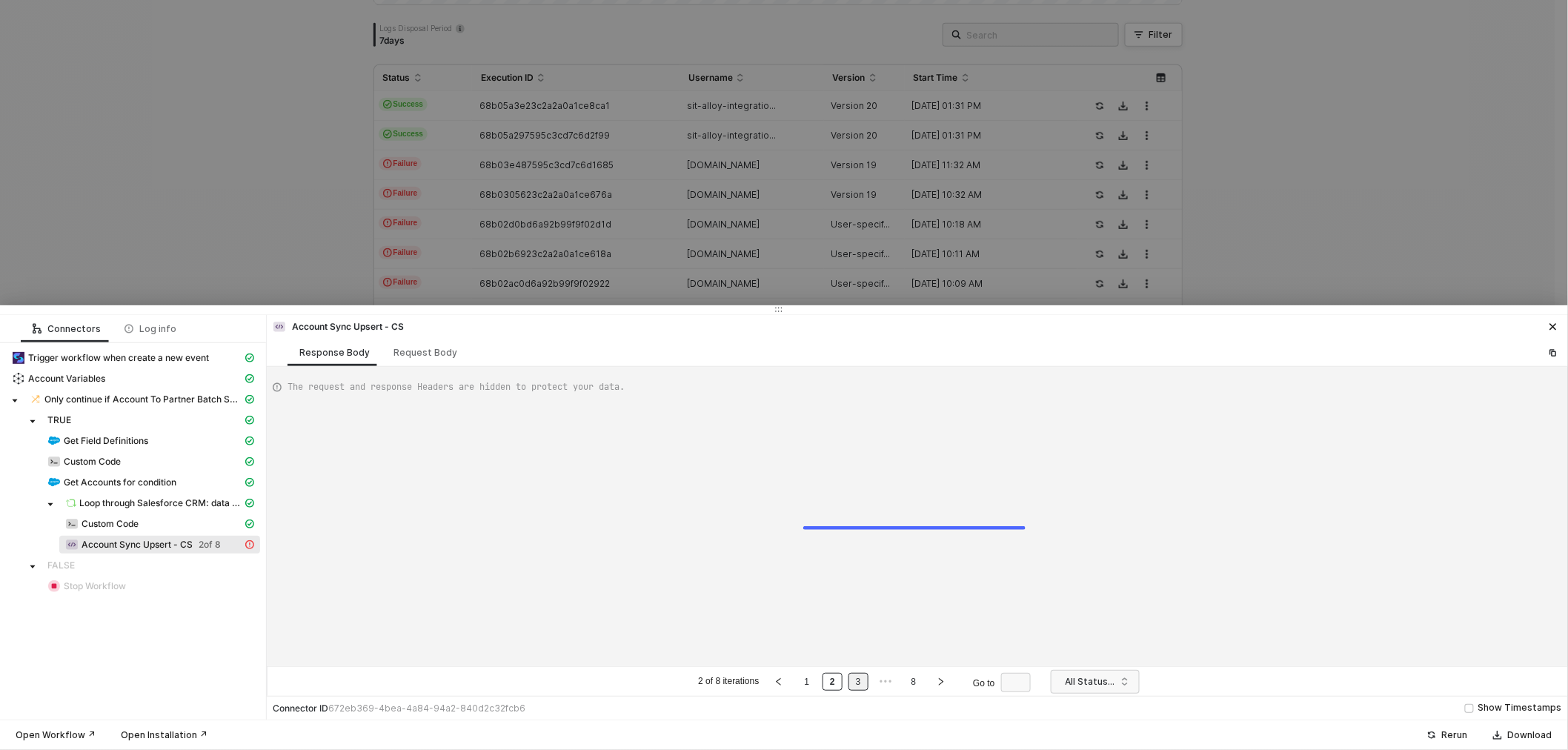
click at [862, 684] on link "3" at bounding box center [859, 682] width 14 height 17
type textarea "{ "error": { "statusCode": 400, "message": "Error : {\"messages\":[\"No value f…"
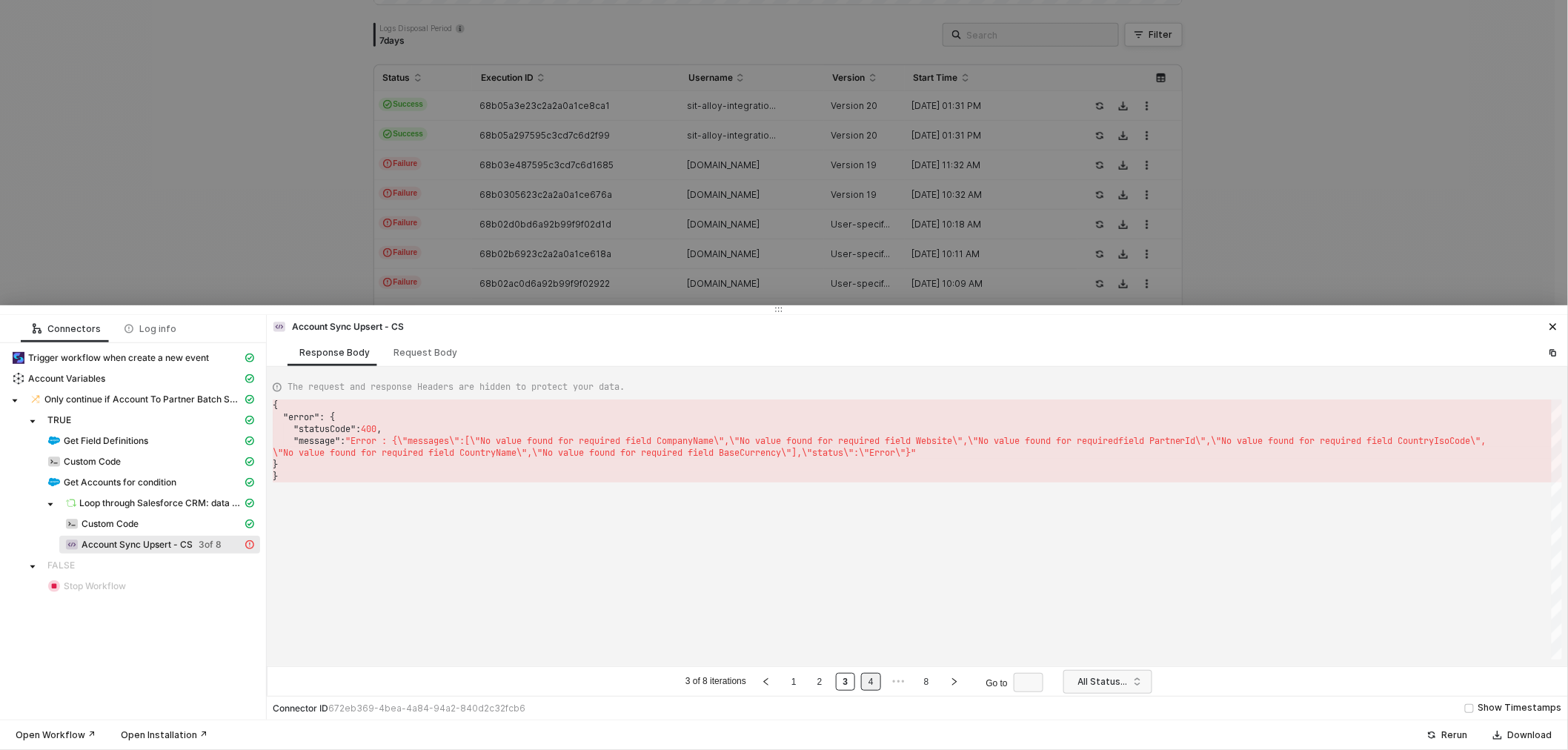
click at [876, 680] on link "4" at bounding box center [871, 682] width 14 height 17
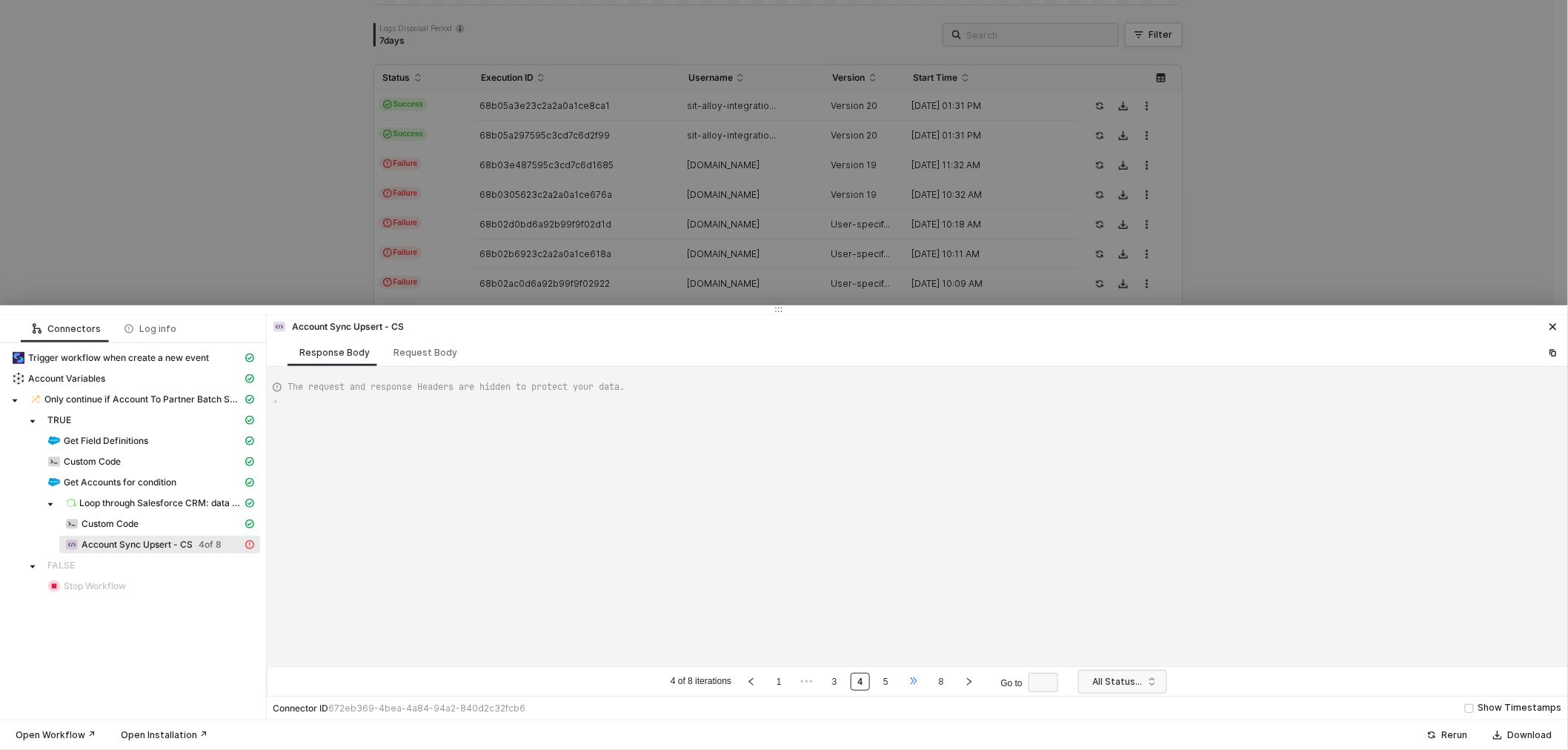
type textarea "{ "error": { "statusCode": 400, "message": "Error : {\"messages\":[\"No value f…"
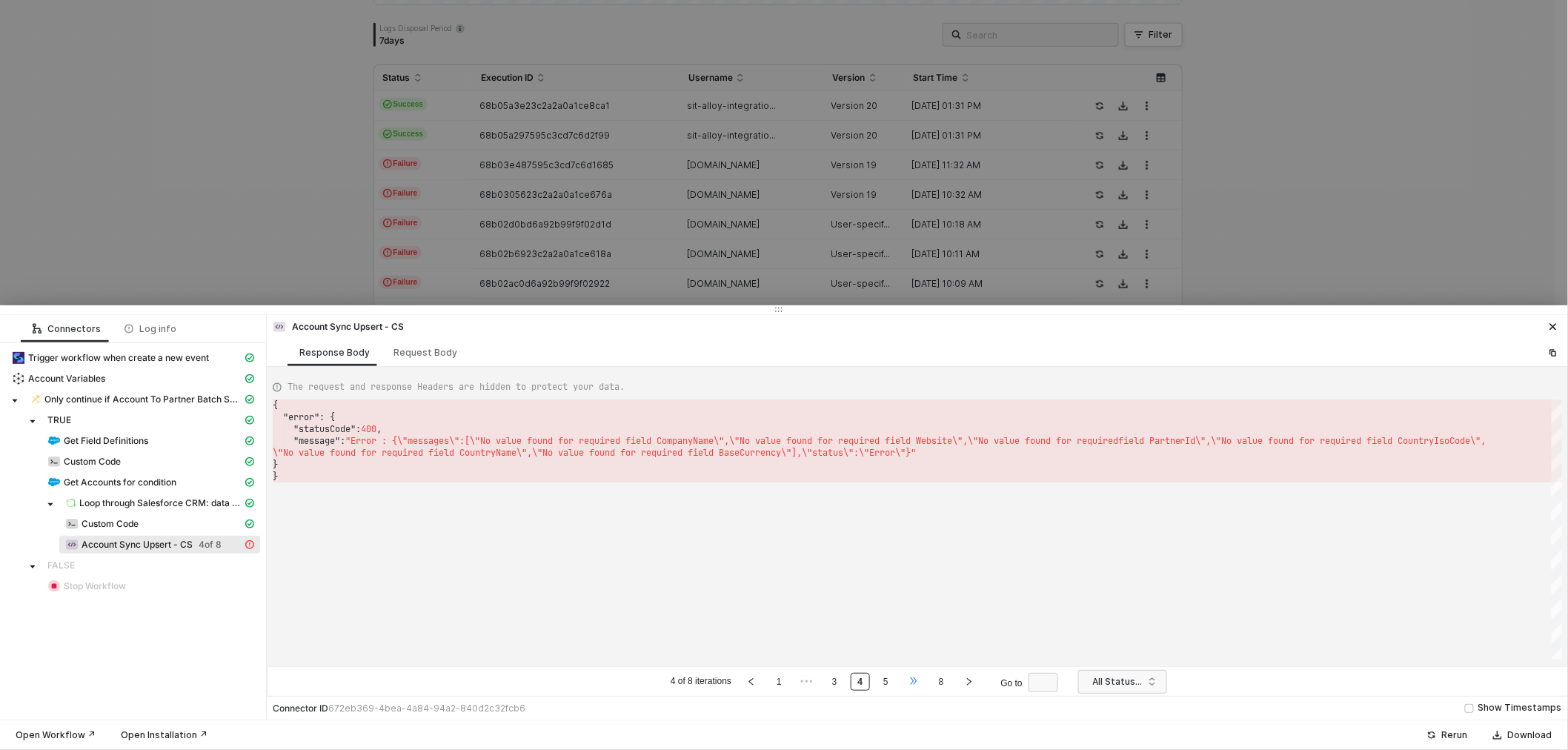
click at [902, 684] on li "•••" at bounding box center [913, 682] width 24 height 17
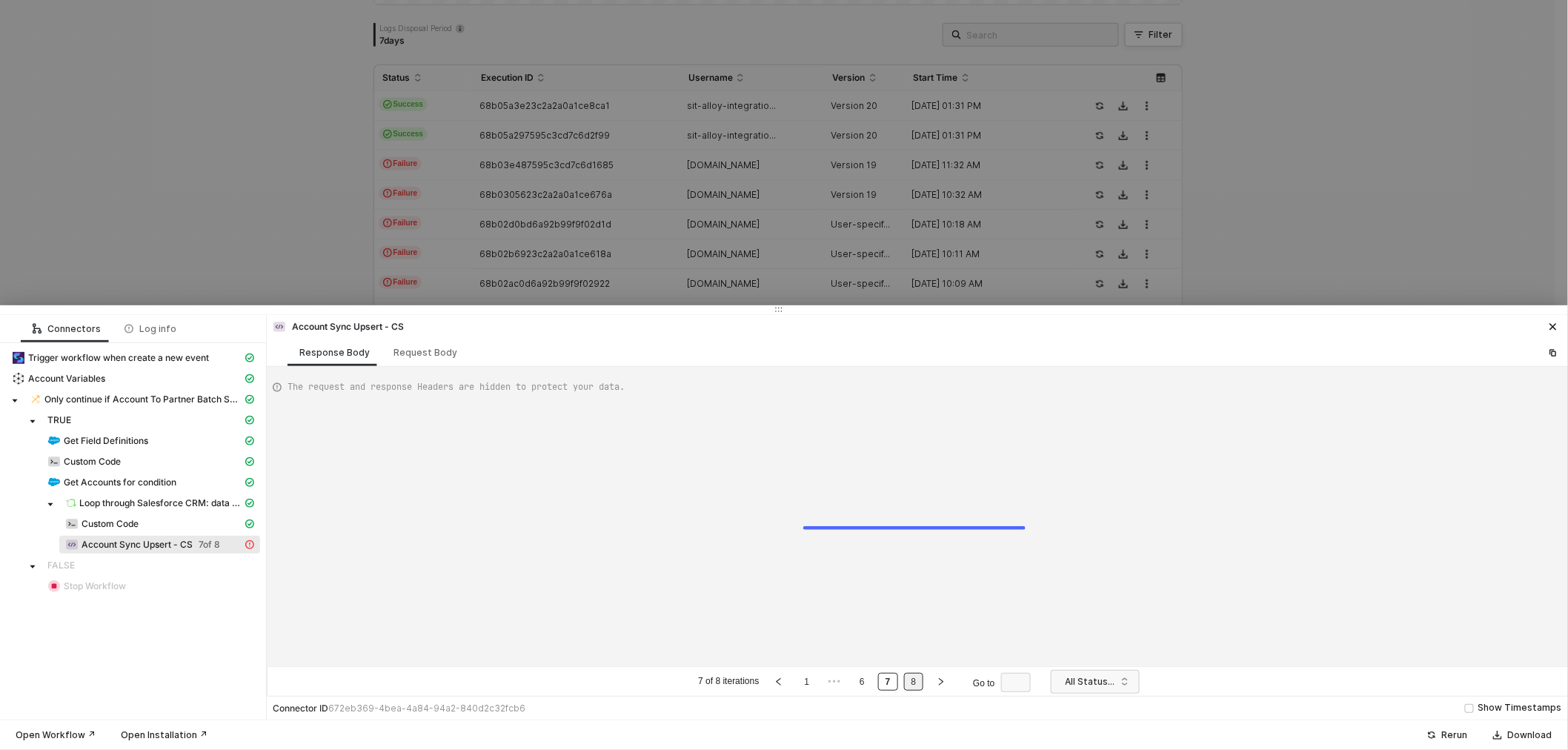
type textarea "{ "error": { "statusCode": 400, "message": "Error : {\"messages\":[\"No value f…"
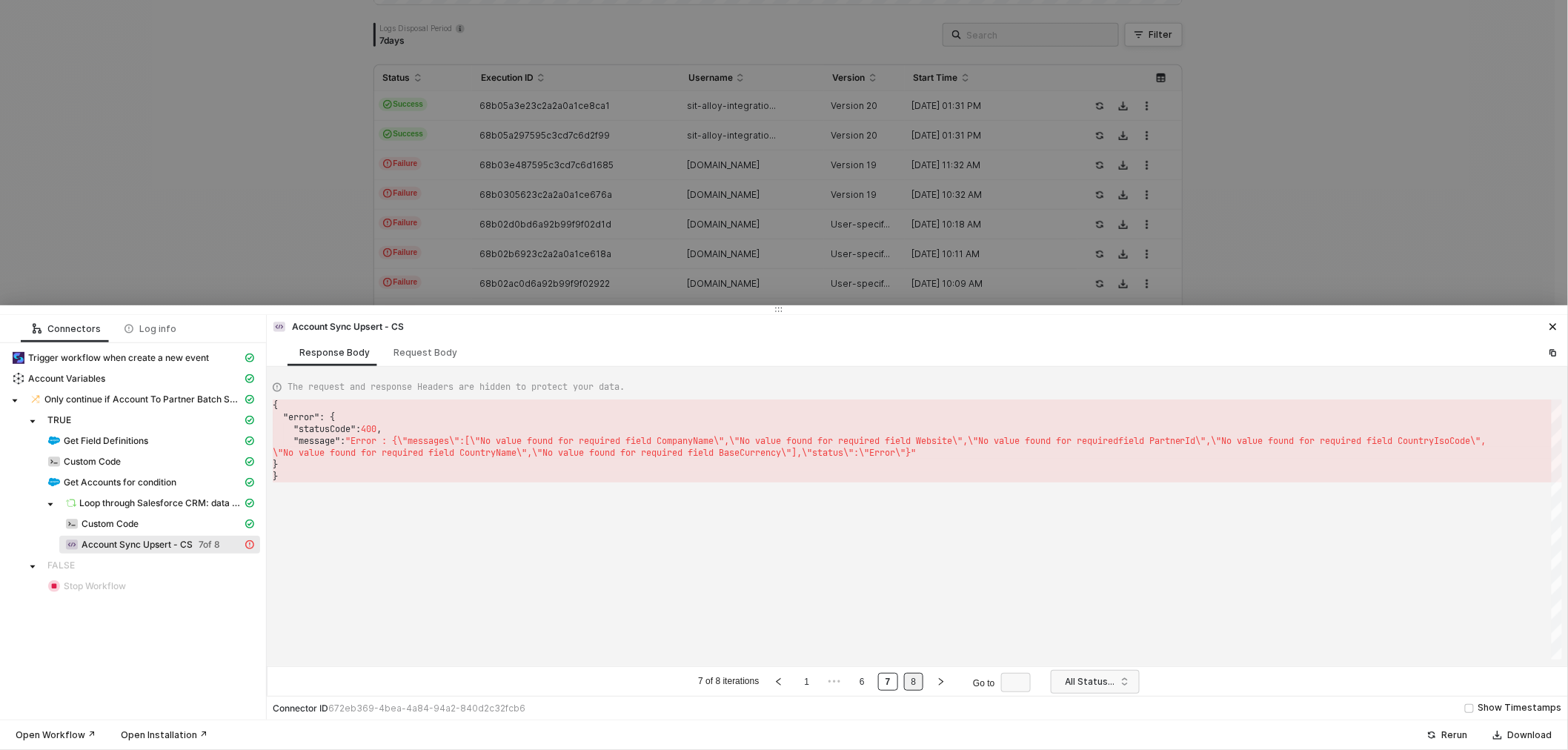
click at [923, 685] on li "8" at bounding box center [914, 682] width 20 height 17
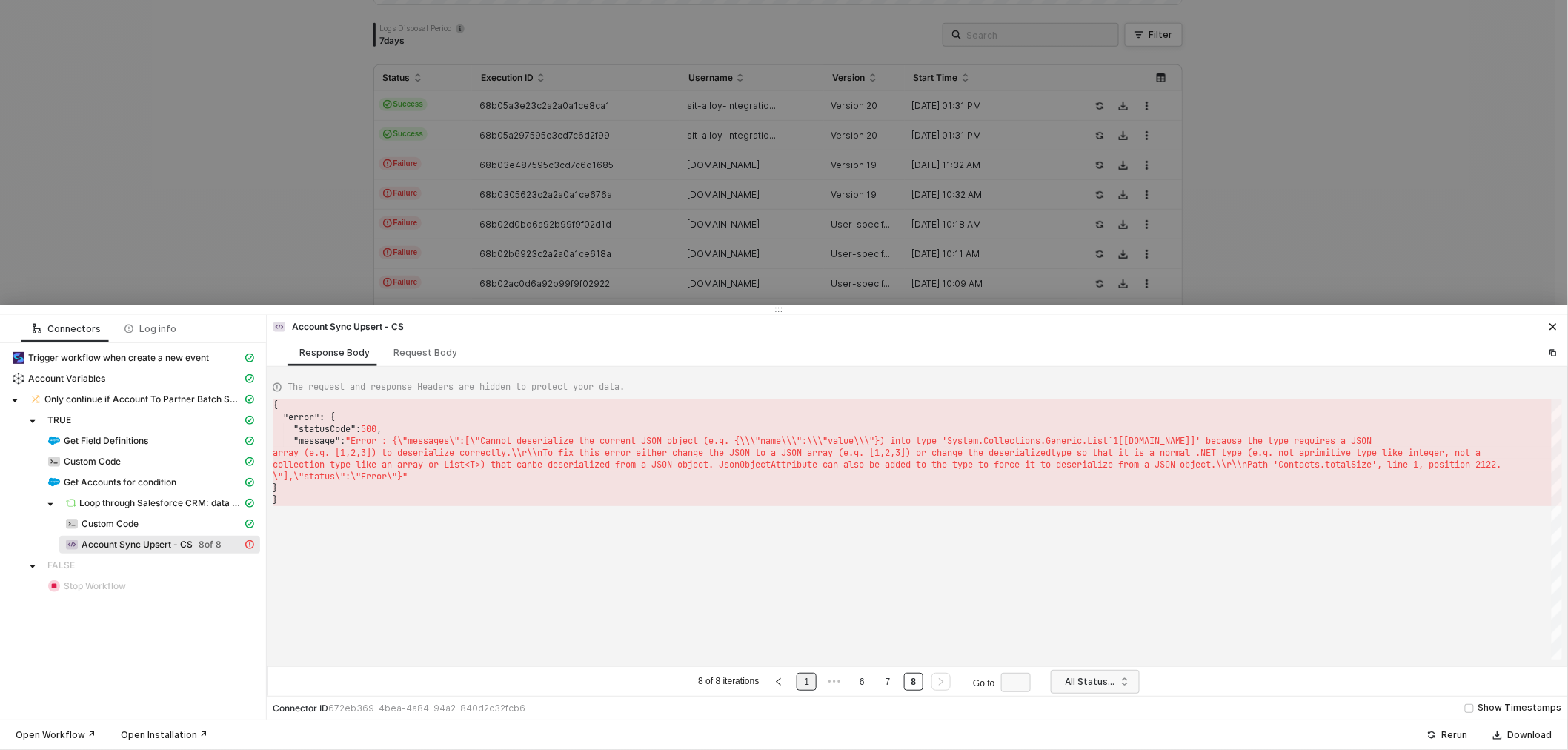
click at [817, 683] on ul "8 of 8 iterations 1 ••• 6 7 8 Go to" at bounding box center [867, 681] width 343 height 17
click at [808, 683] on link "1" at bounding box center [807, 682] width 14 height 17
click at [832, 680] on link "2" at bounding box center [833, 682] width 14 height 17
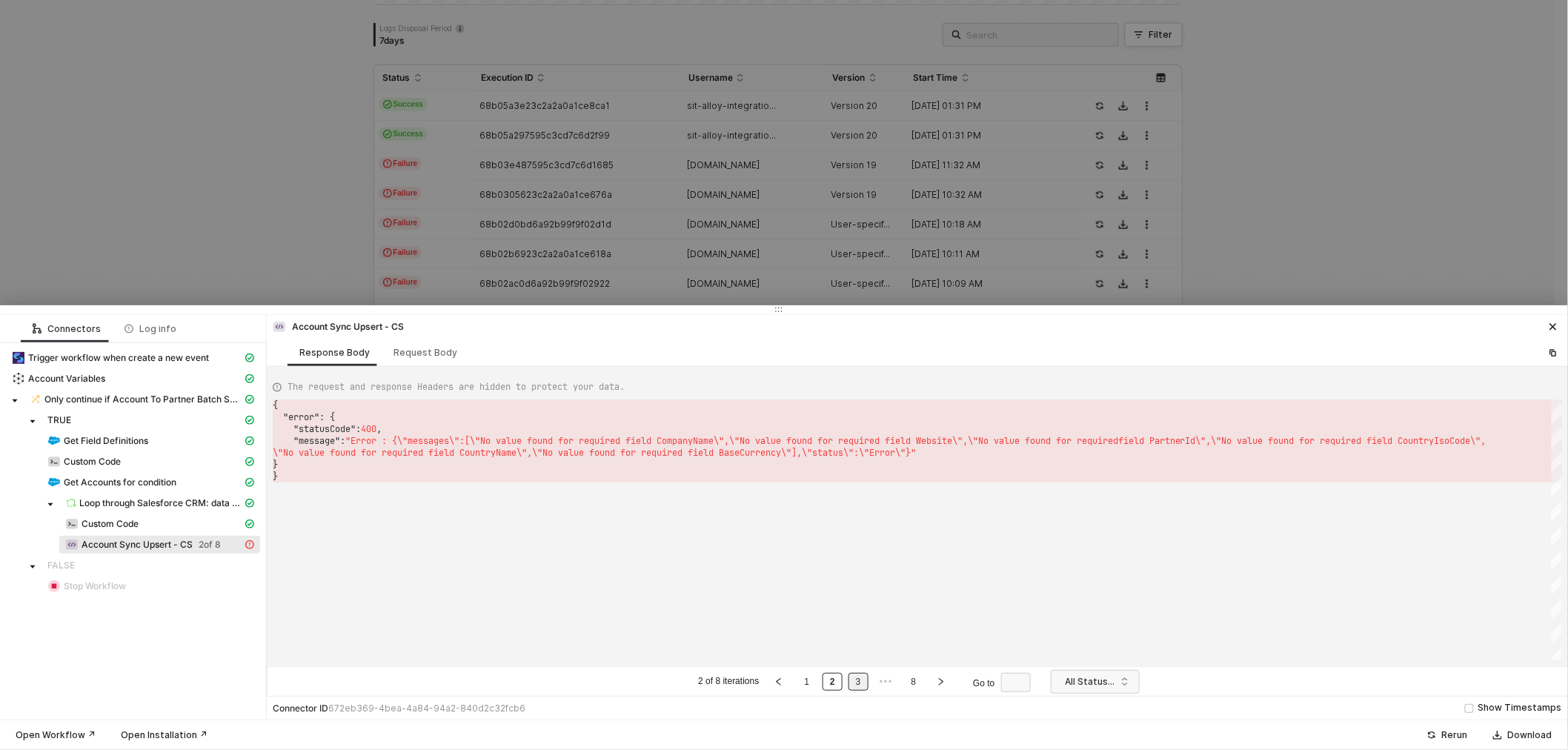
click at [856, 680] on link "3" at bounding box center [859, 682] width 14 height 17
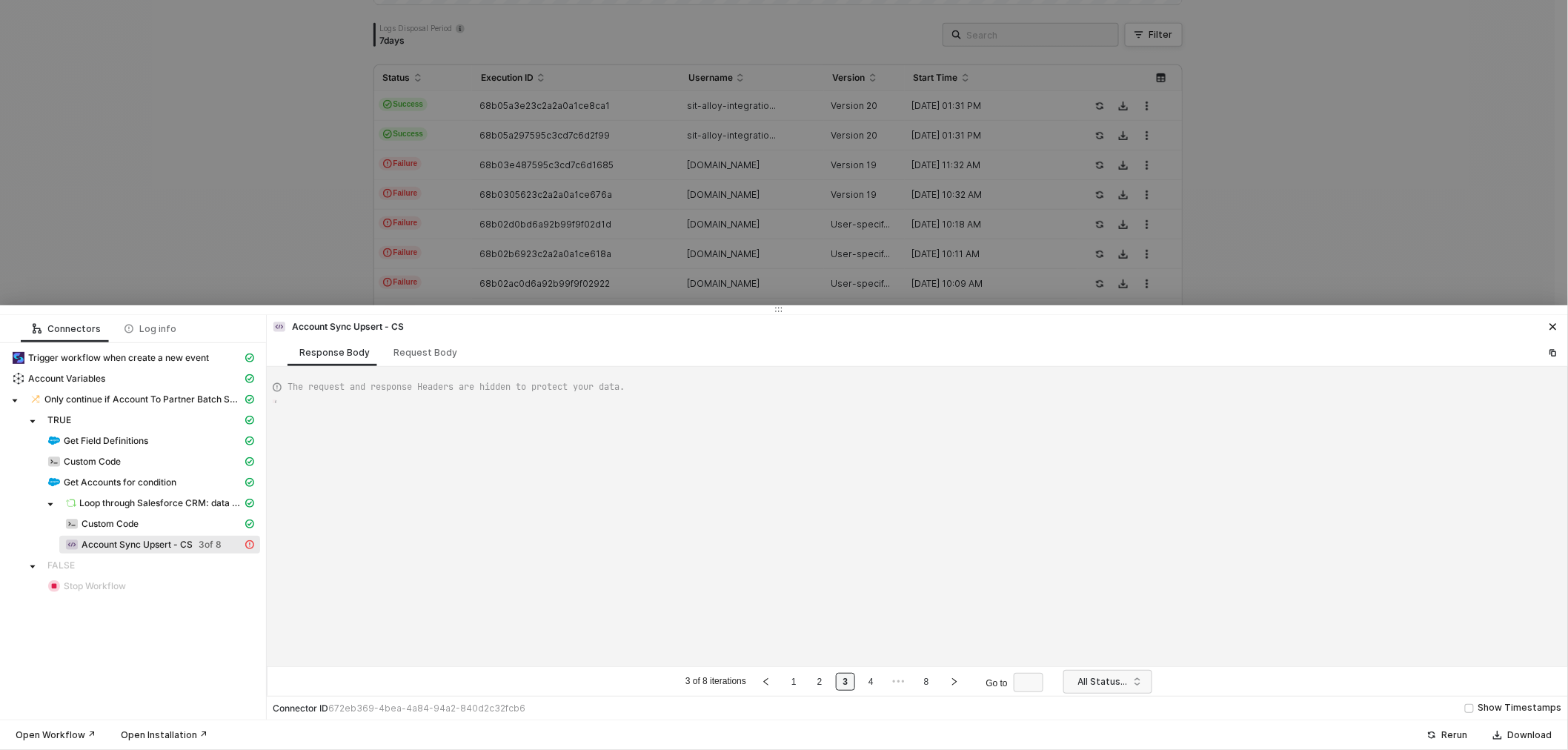
type textarea "{ "error": { "statusCode": 400, "message": "Error : {\"messages\":[\"No value f…"
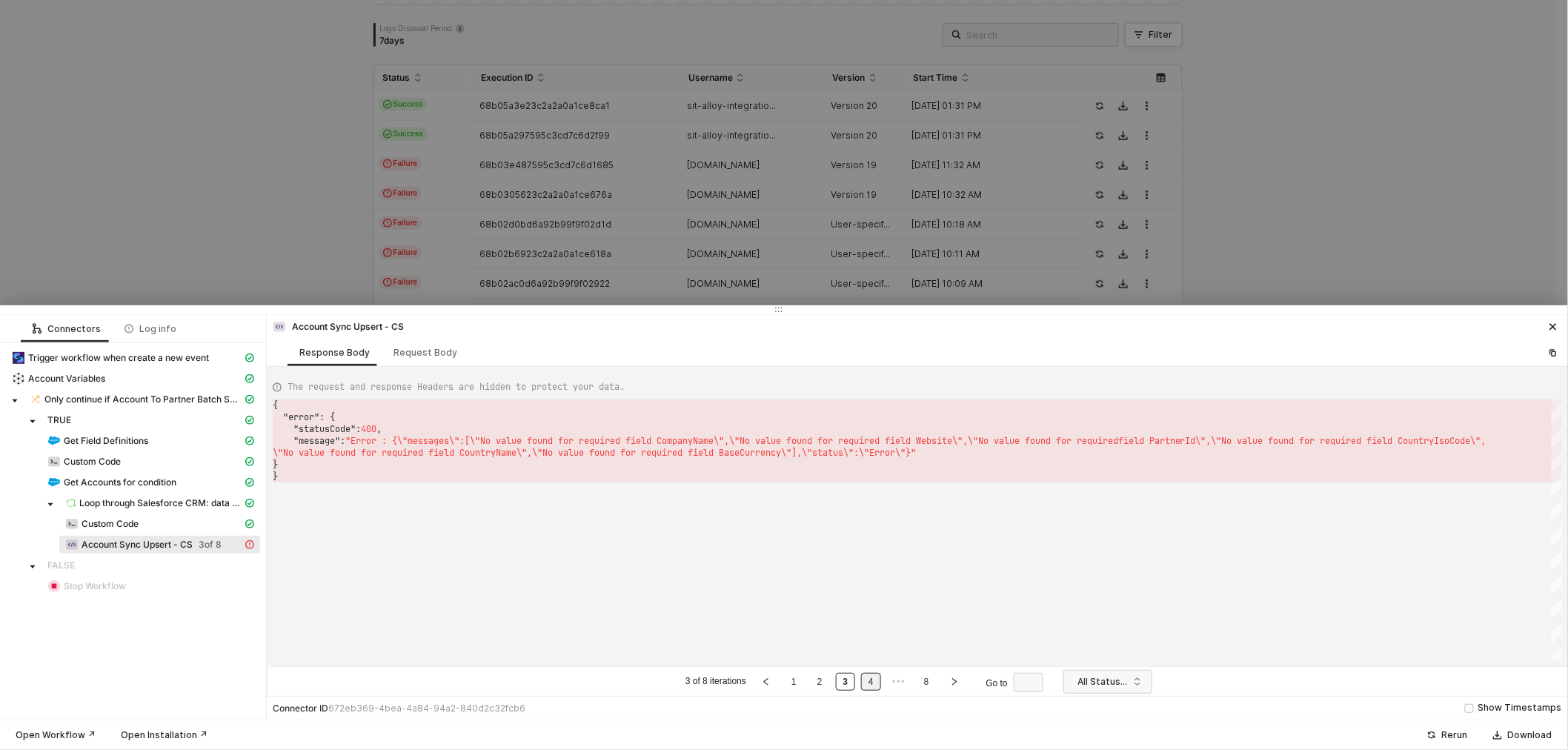
click at [871, 678] on link "4" at bounding box center [871, 682] width 14 height 17
click at [890, 683] on link "5" at bounding box center [886, 682] width 14 height 17
click at [937, 684] on link "8" at bounding box center [942, 682] width 14 height 17
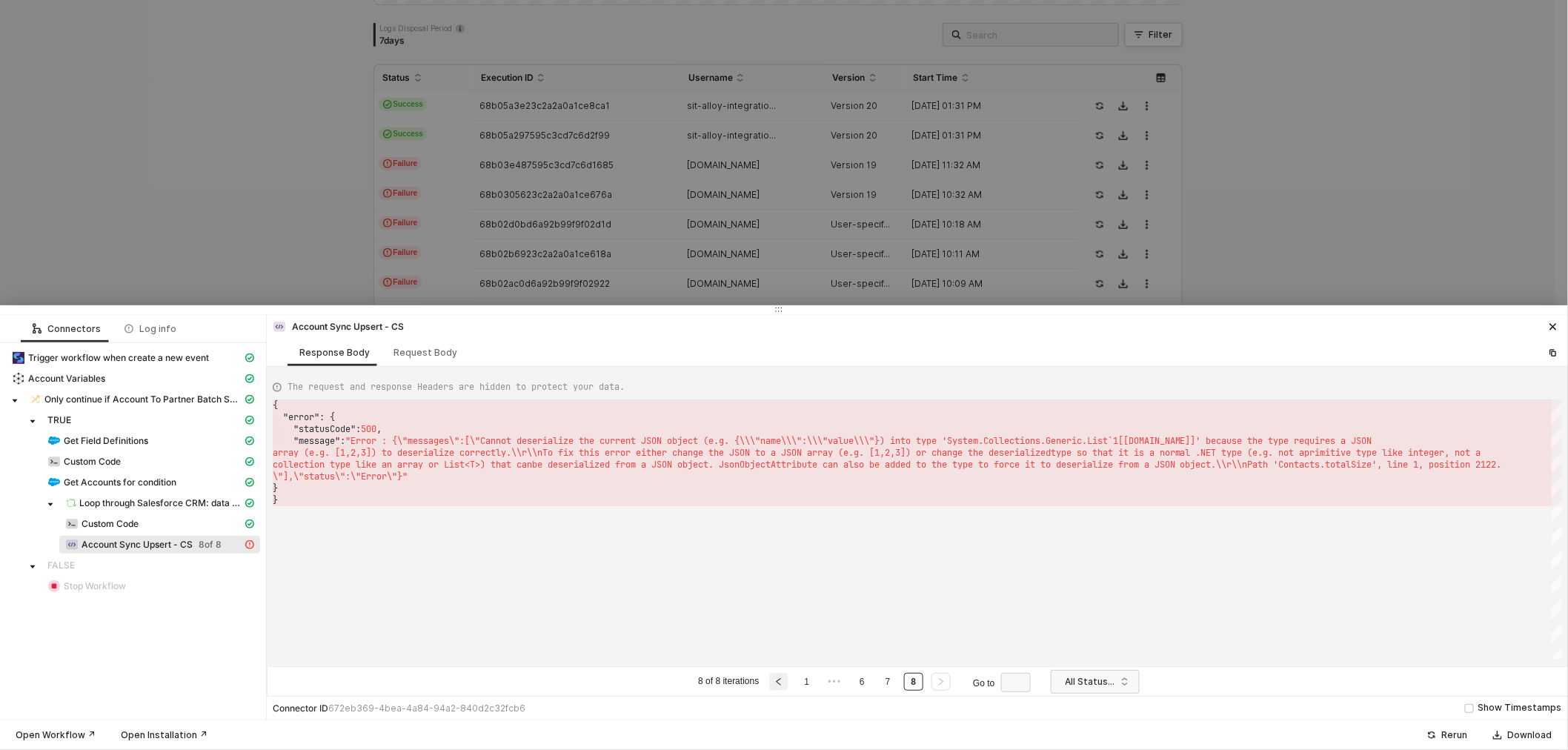
click at [783, 677] on button "button" at bounding box center [779, 682] width 19 height 17
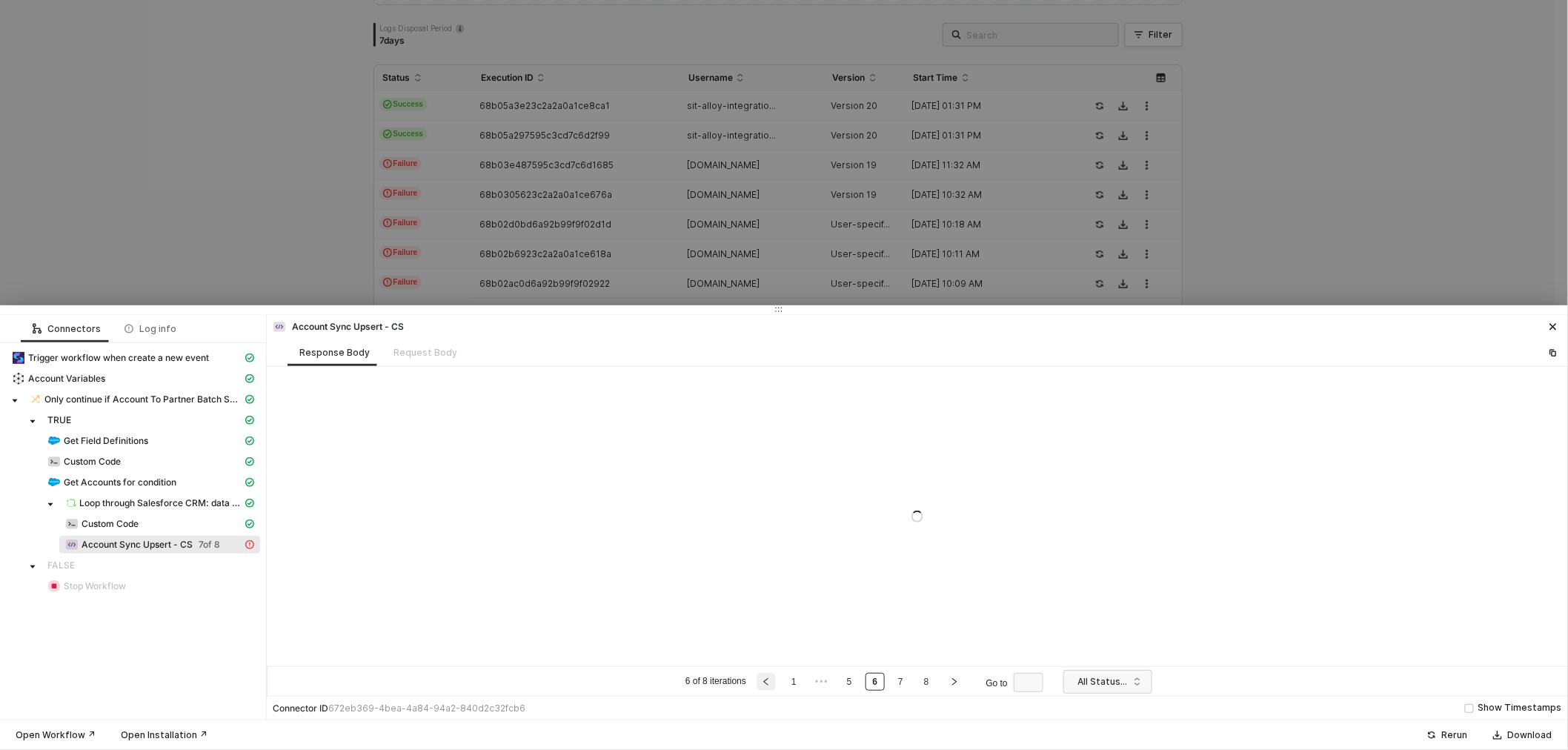
click at [784, 677] on li "1" at bounding box center [794, 682] width 20 height 17
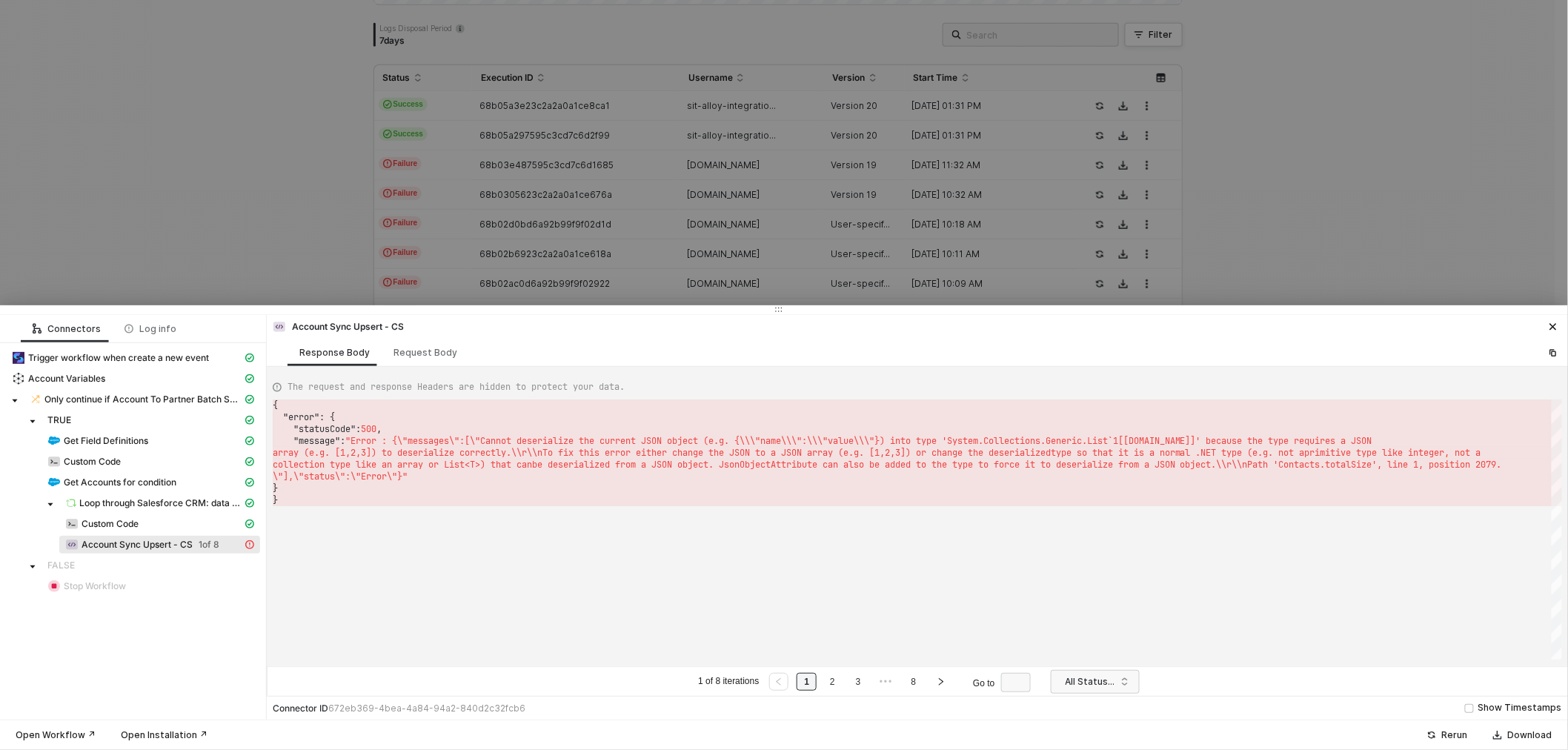
click at [802, 685] on link "1" at bounding box center [807, 682] width 14 height 17
click at [692, 209] on div at bounding box center [784, 375] width 1568 height 750
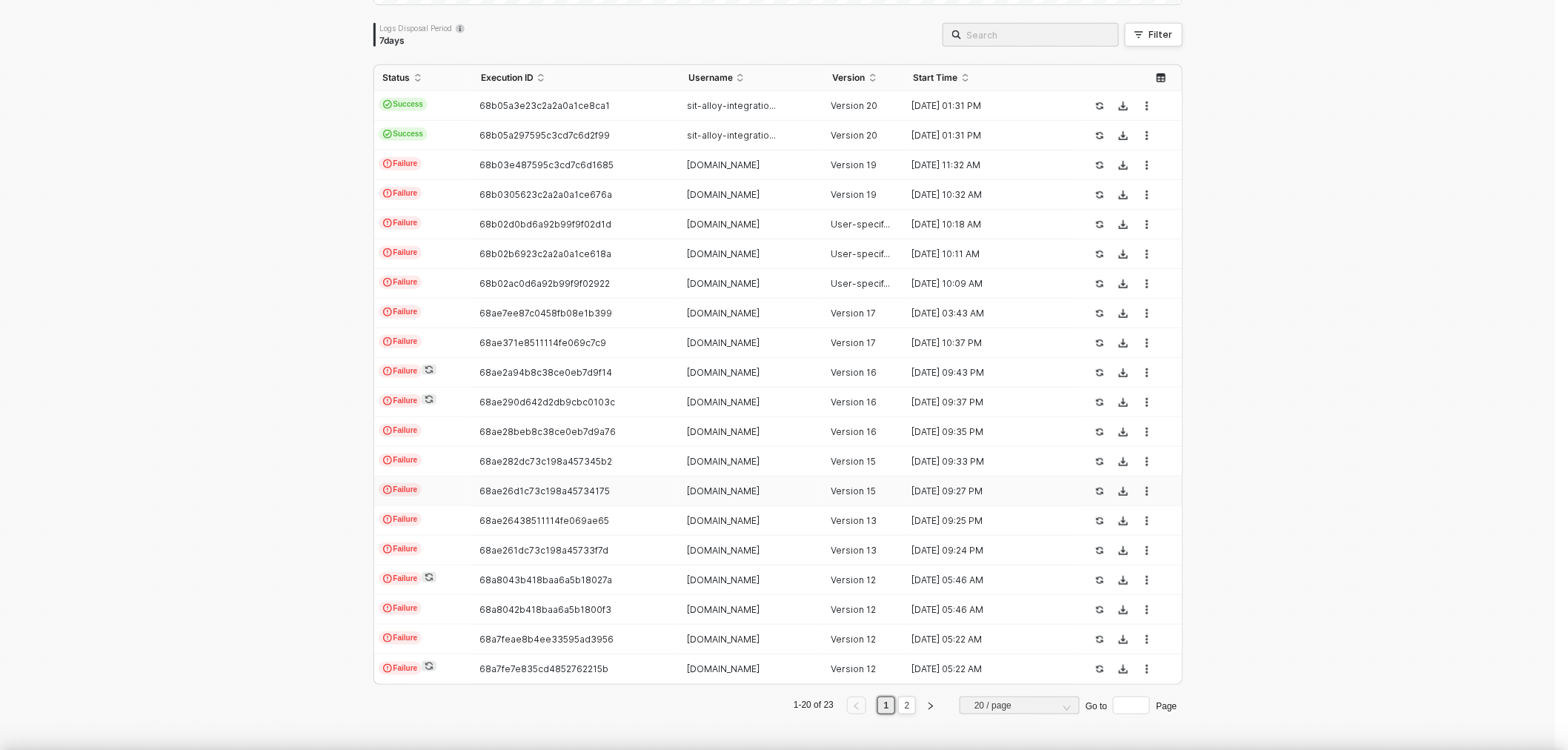
click at [525, 195] on div at bounding box center [784, 375] width 1568 height 750
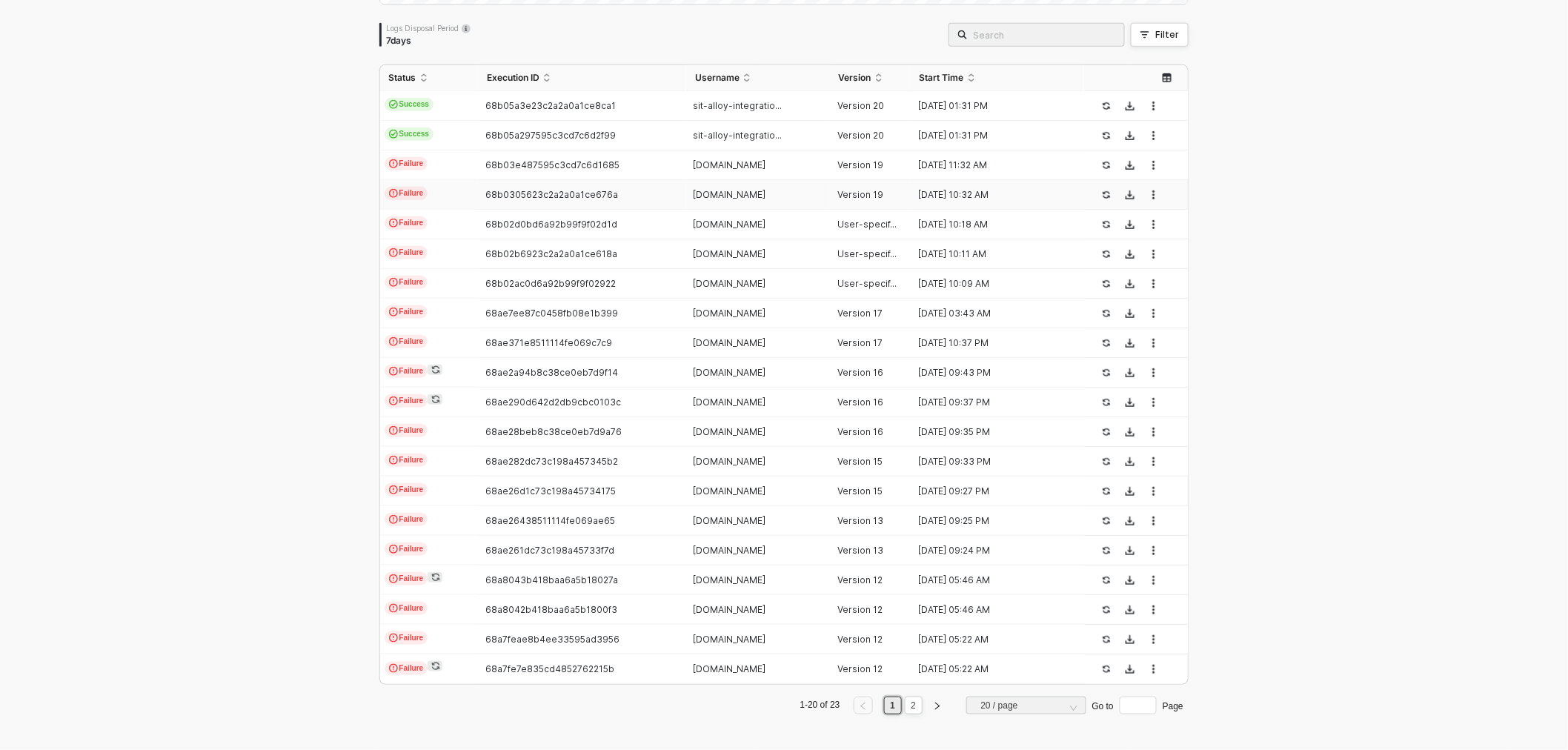
click at [467, 191] on td "Failure" at bounding box center [429, 195] width 98 height 30
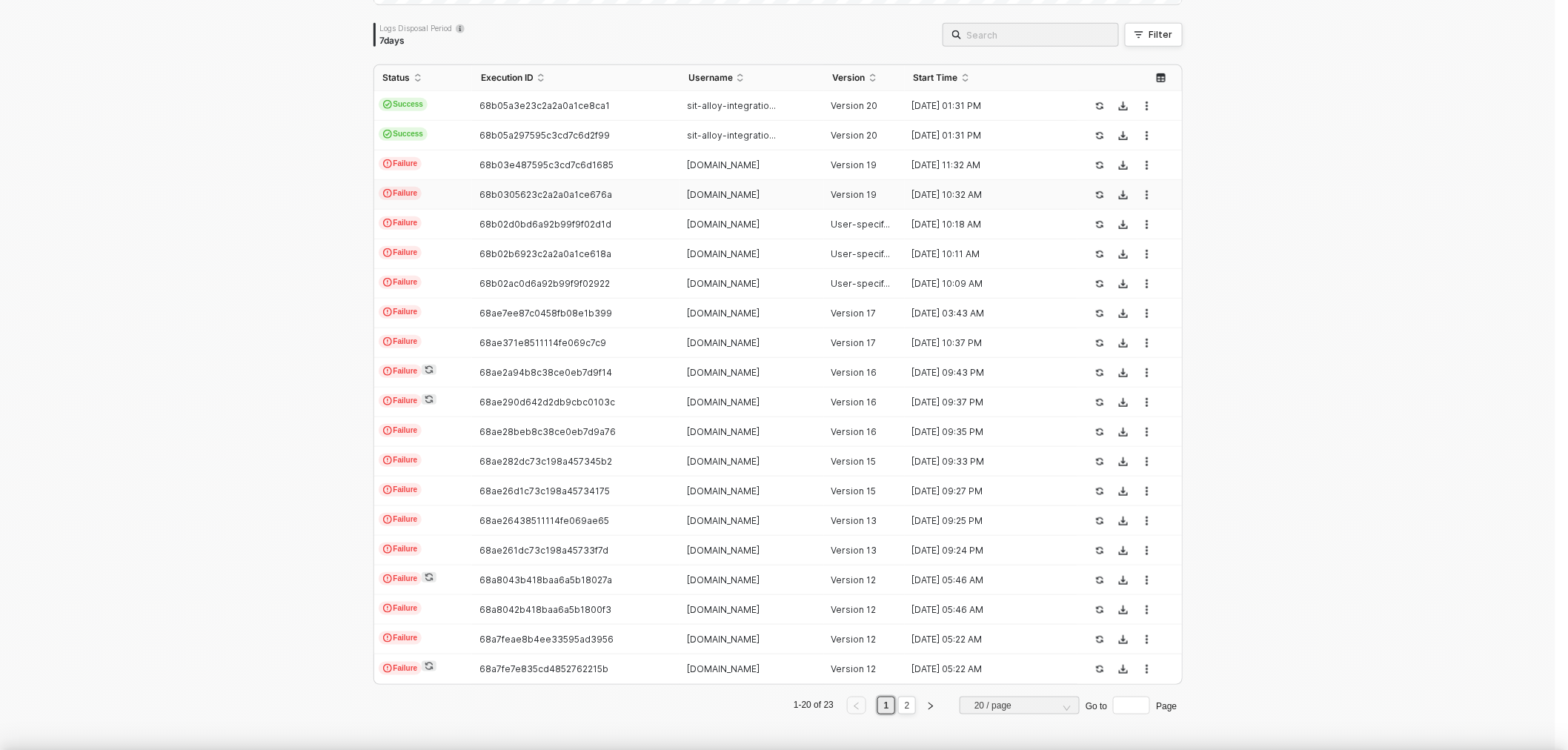
type textarea "{ "json": { "criteria": "LastModifiedDate >= 2025-04-25T00:00:00Z" }, "id": "15…"
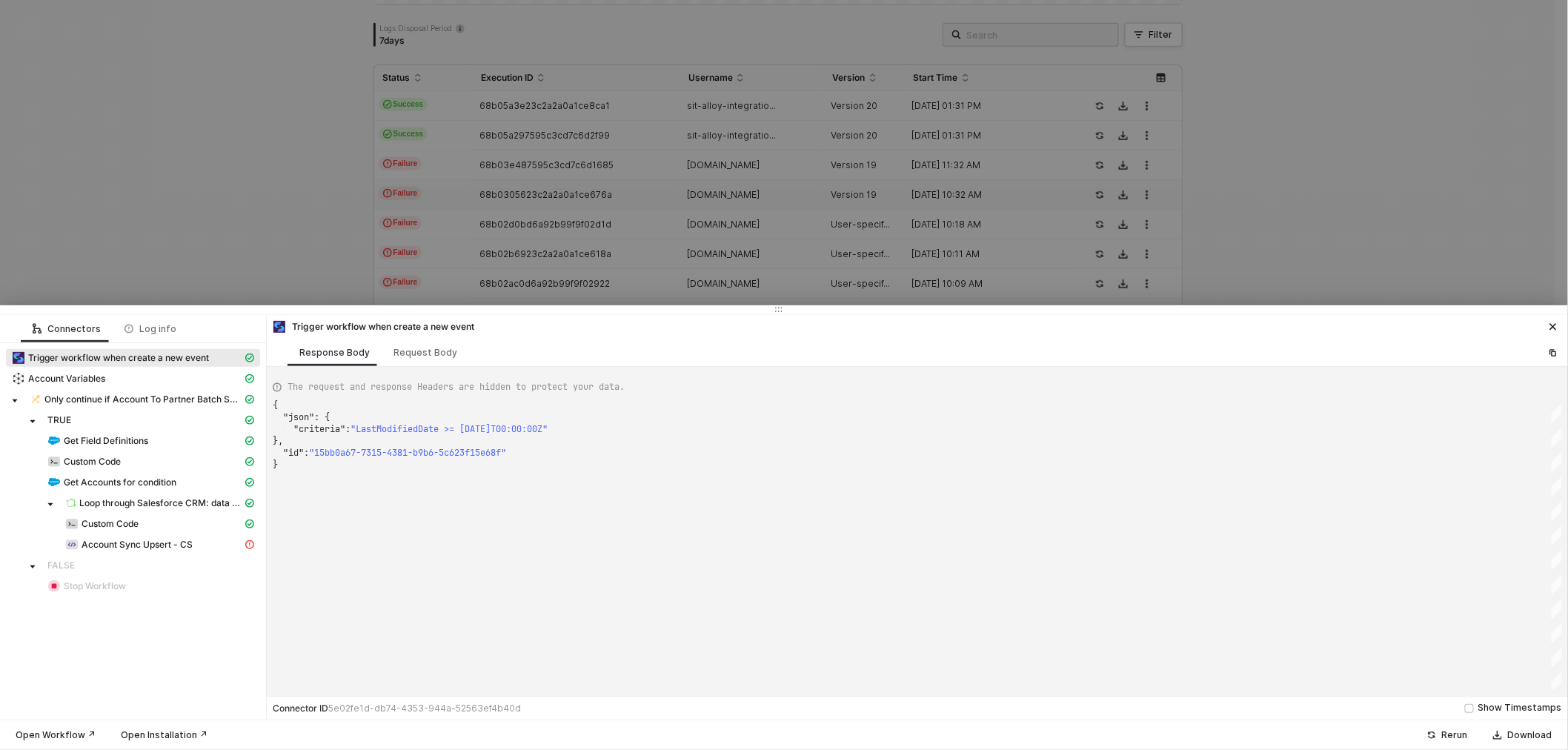
click at [651, 171] on div at bounding box center [784, 375] width 1568 height 750
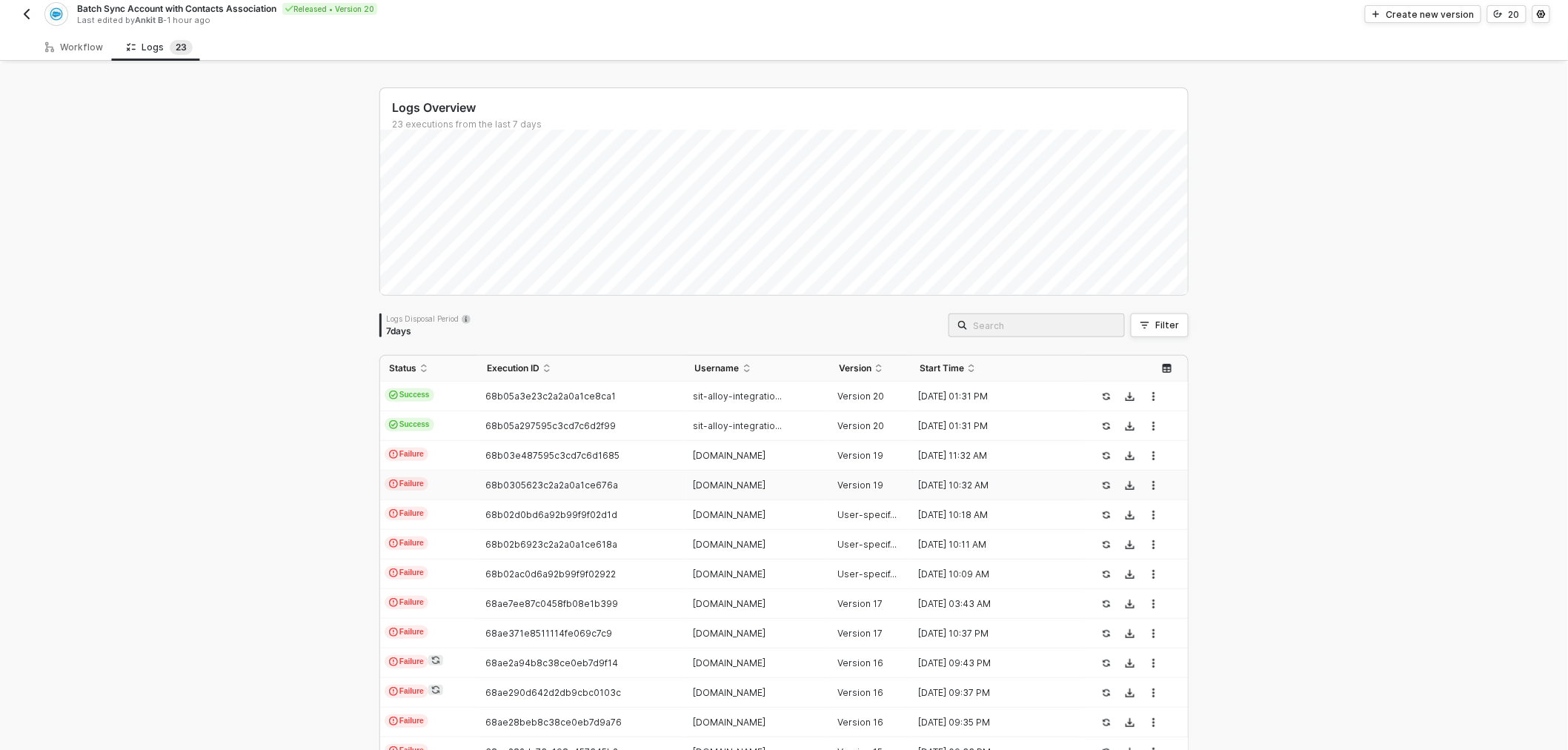
scroll to position [0, 0]
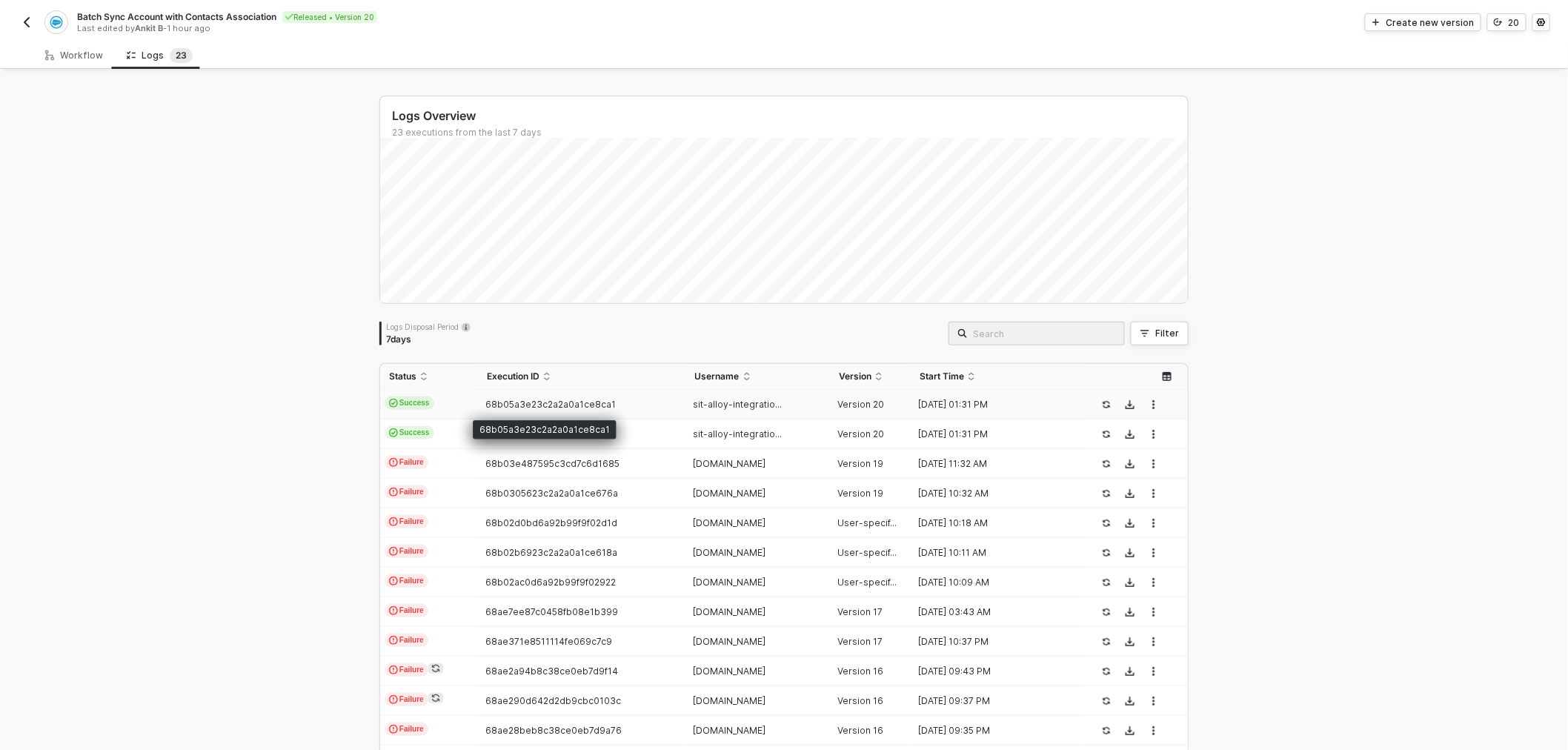
click at [588, 399] on span "68b05a3e23c2a2a0a1ce8ca1" at bounding box center [551, 404] width 131 height 11
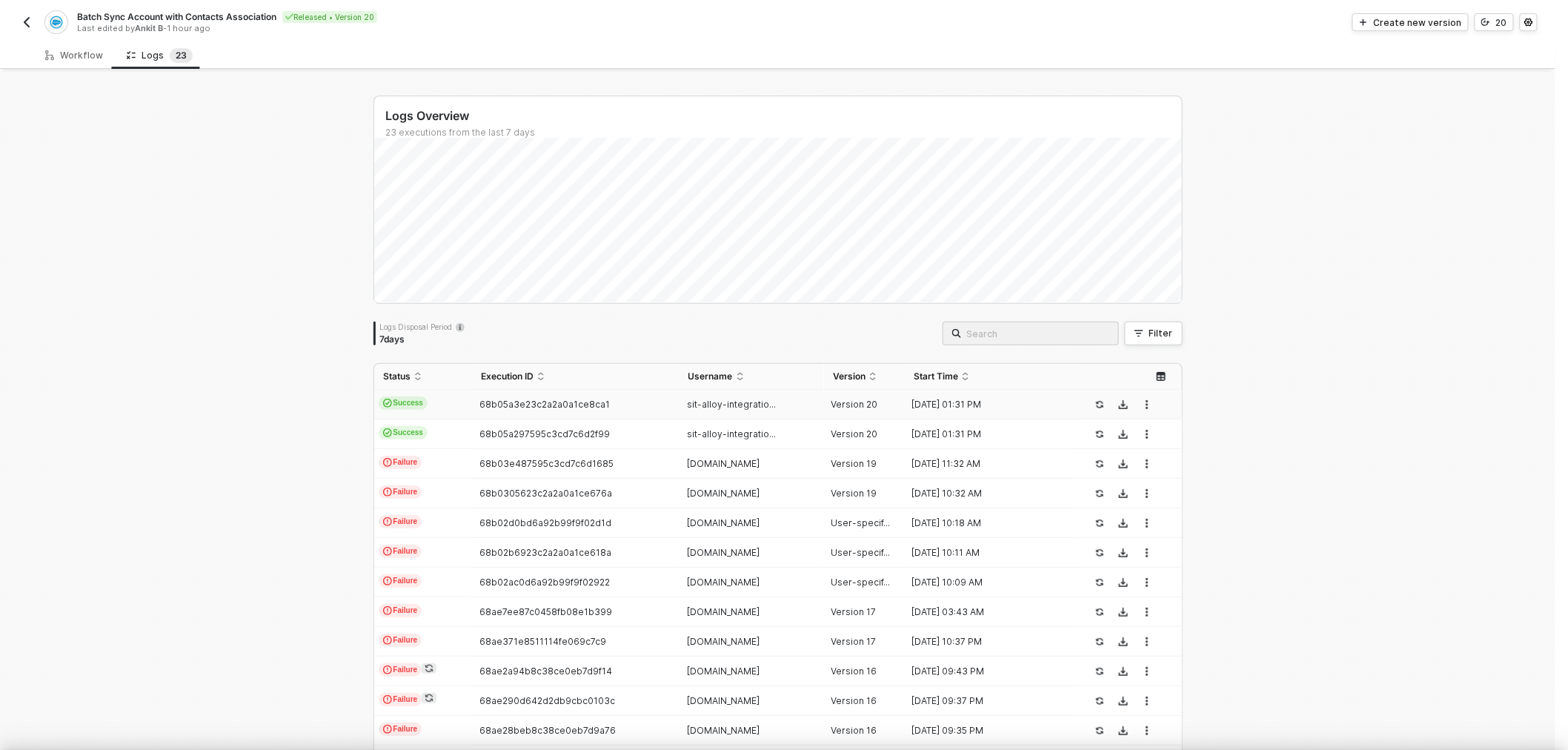
type textarea "{ "json": { "criteria": "LastModifiedDate >= 2020-04-25T00:00:00Z" }, "id": "17…"
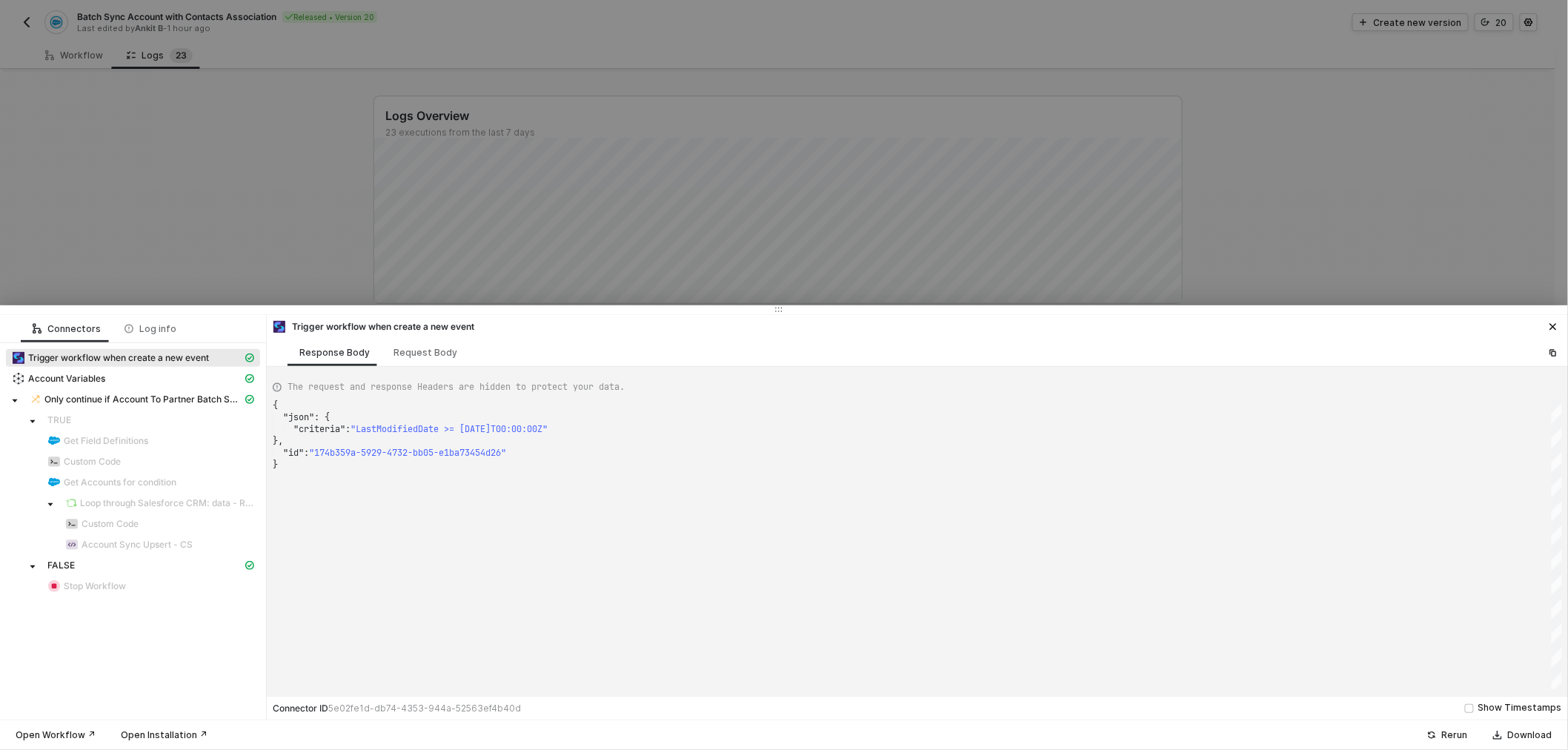
click at [247, 120] on div at bounding box center [784, 375] width 1568 height 750
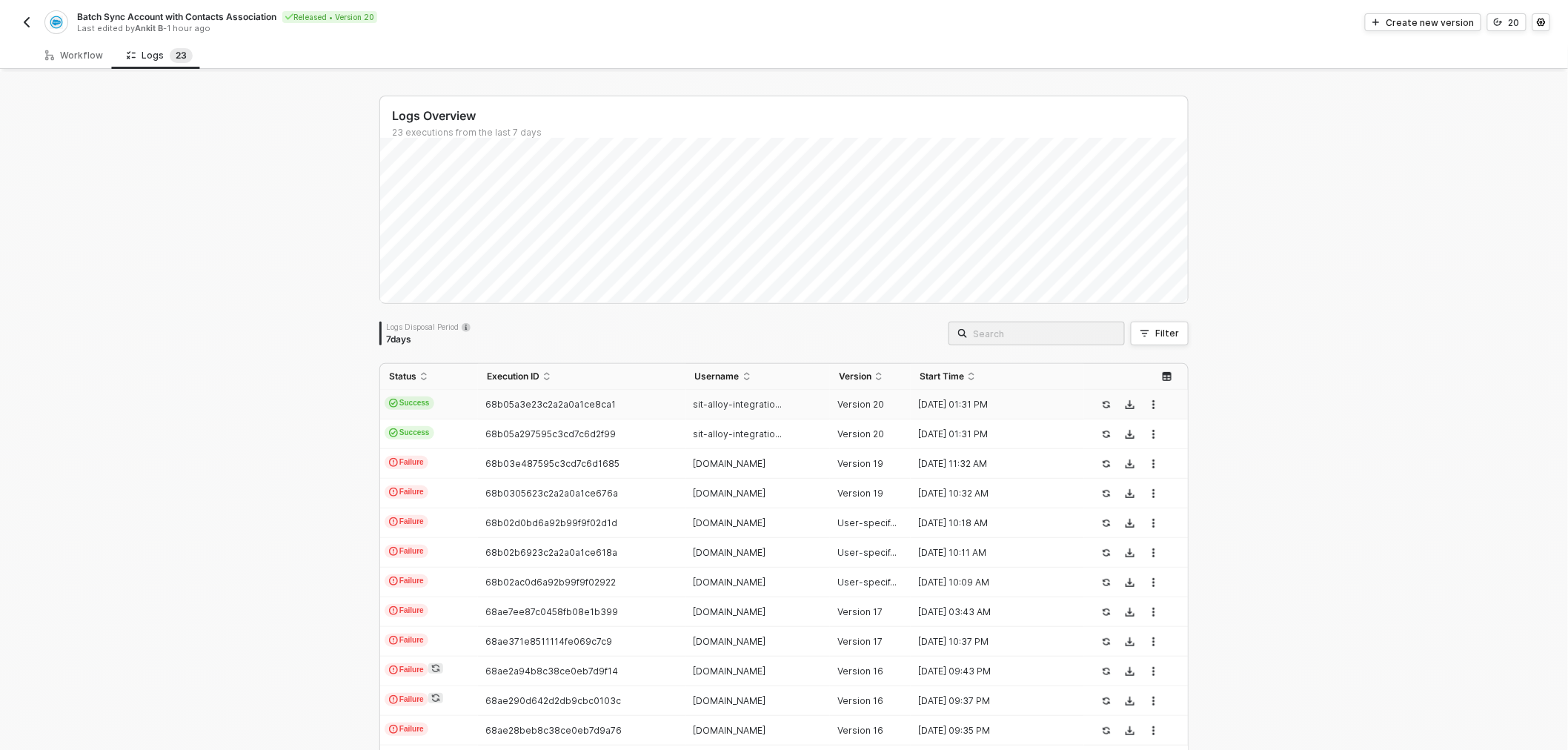
click at [23, 18] on img "button" at bounding box center [27, 23] width 12 height 12
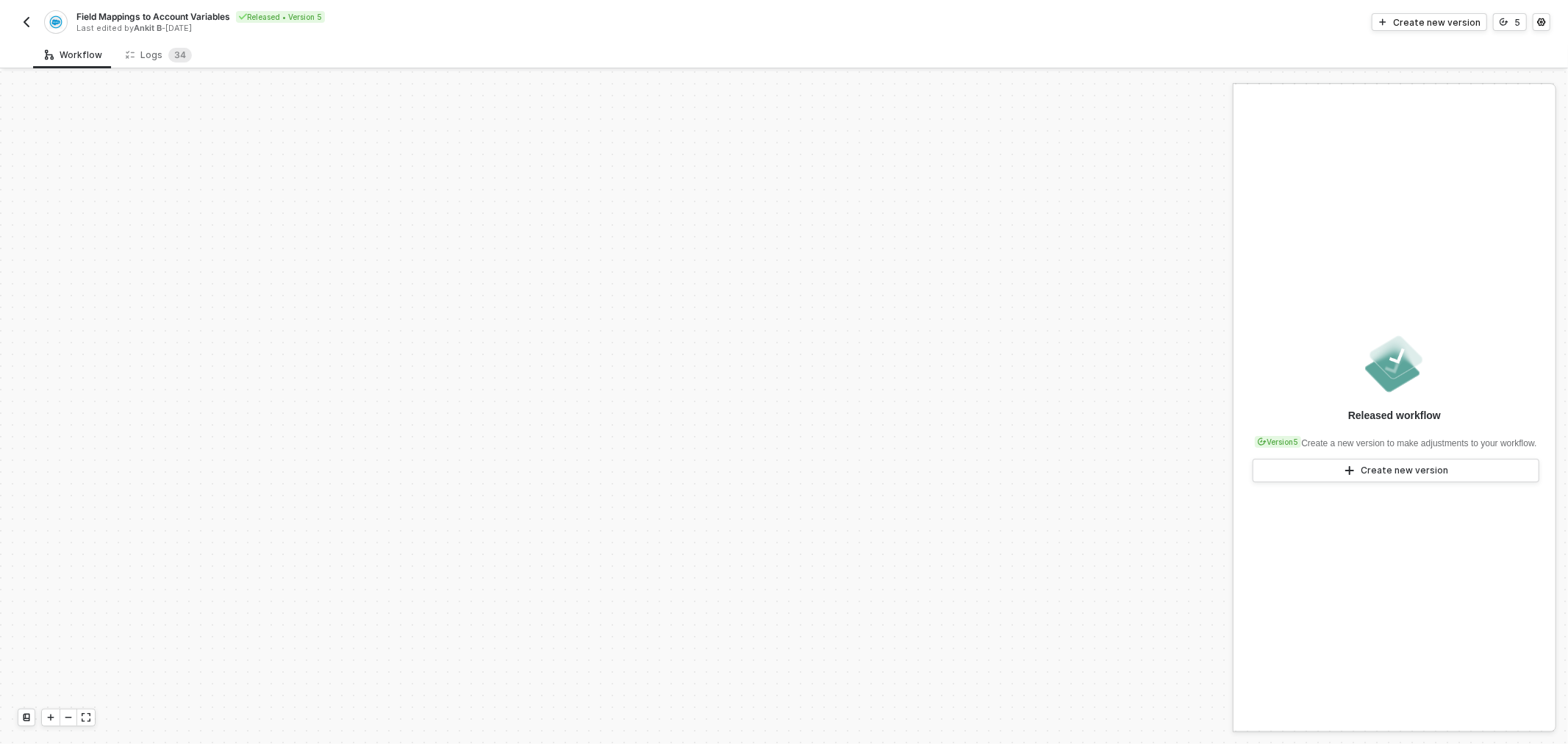
scroll to position [461, 0]
